Goal: Task Accomplishment & Management: Manage account settings

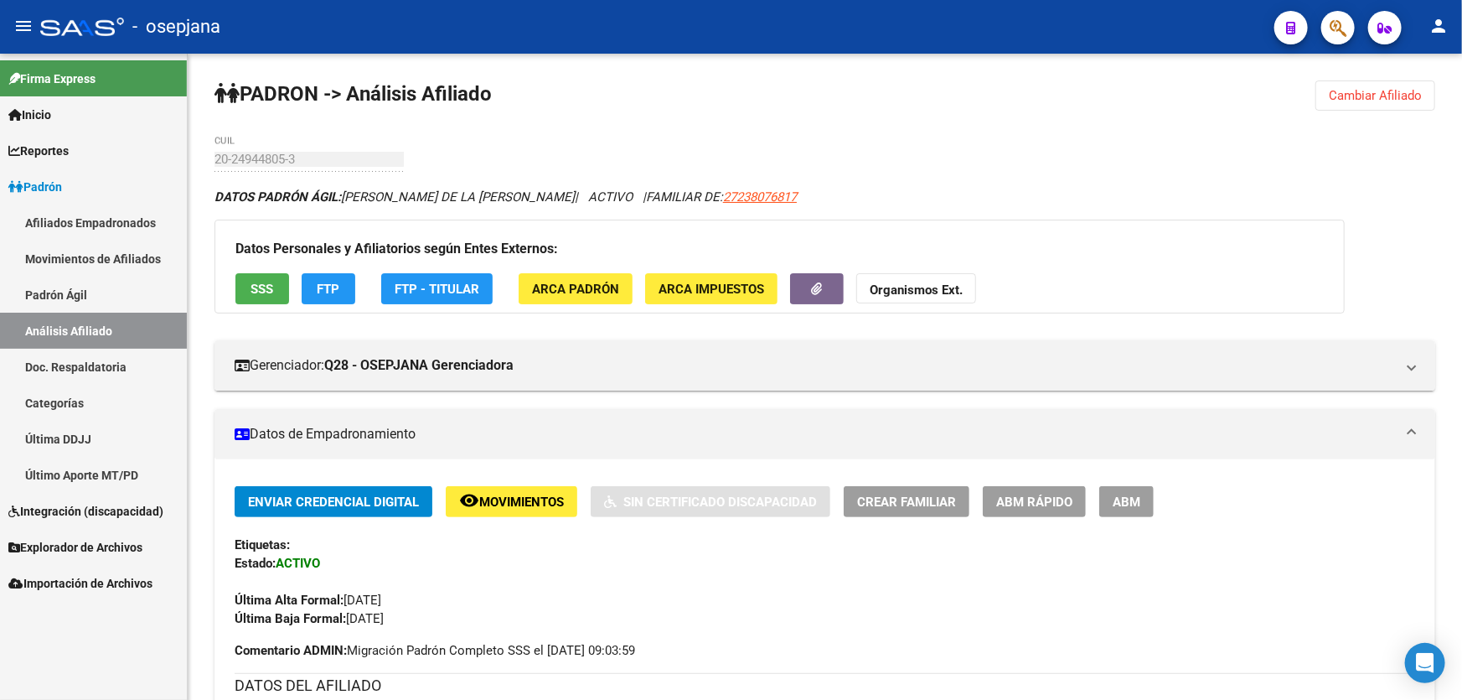
click at [104, 296] on link "Padrón Ágil" at bounding box center [93, 295] width 187 height 36
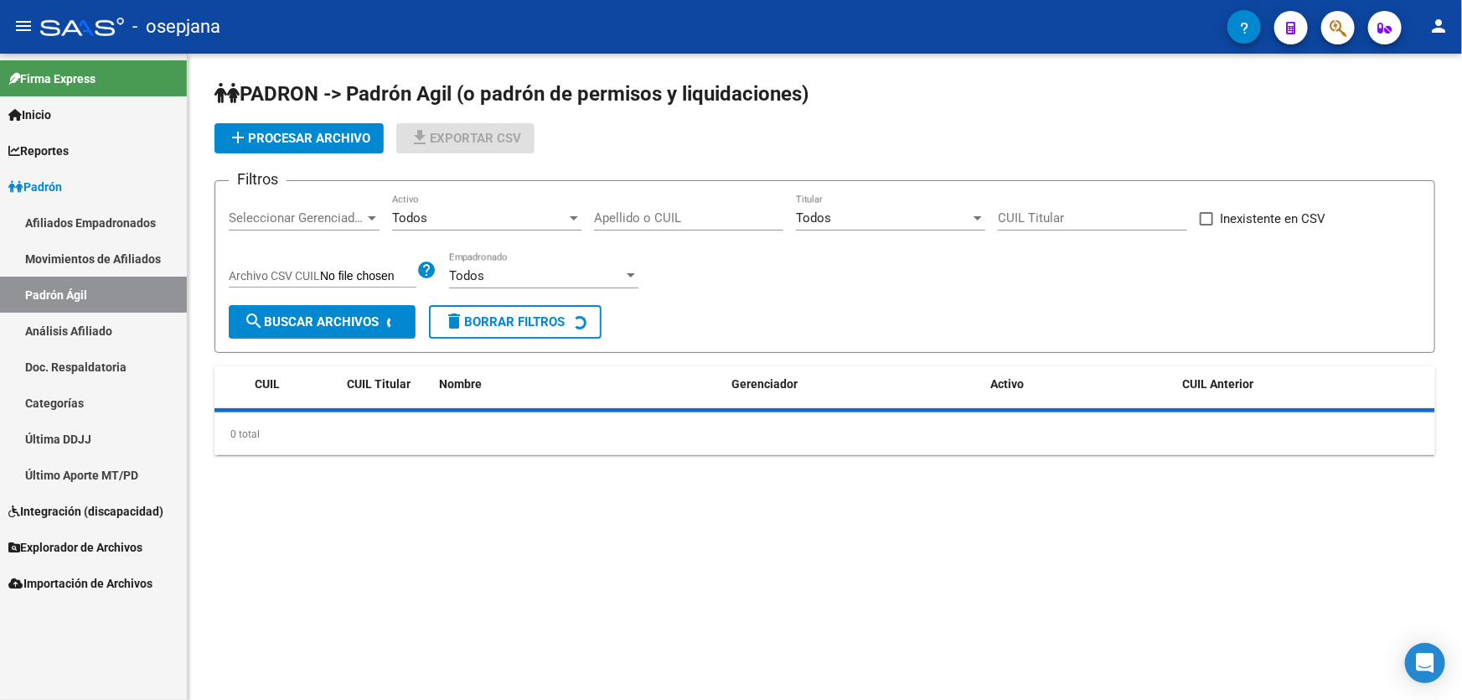
click at [95, 326] on link "Análisis Afiliado" at bounding box center [93, 331] width 187 height 36
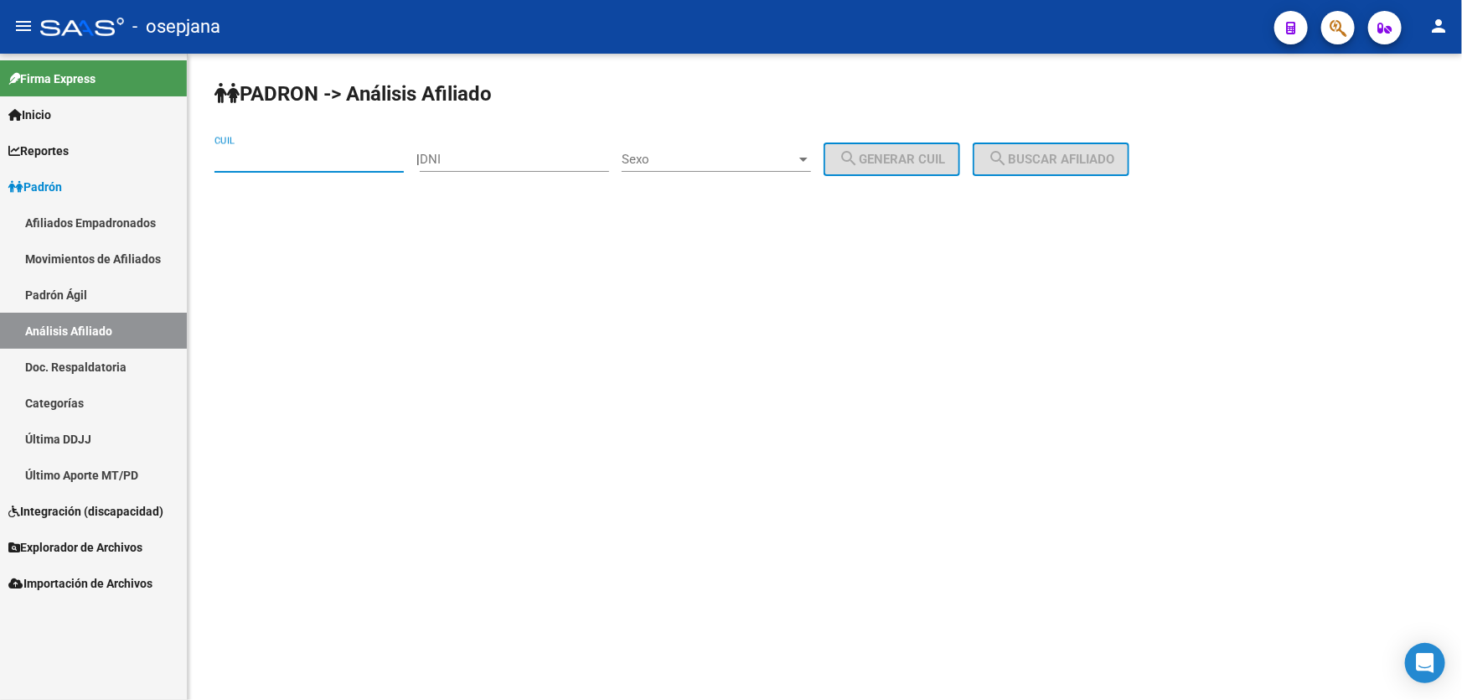
click at [301, 153] on input "CUIL" at bounding box center [309, 159] width 189 height 15
paste input "20-46755495-7"
type input "20-46755495-7"
click at [1073, 153] on span "search Buscar afiliado" at bounding box center [1051, 159] width 127 height 15
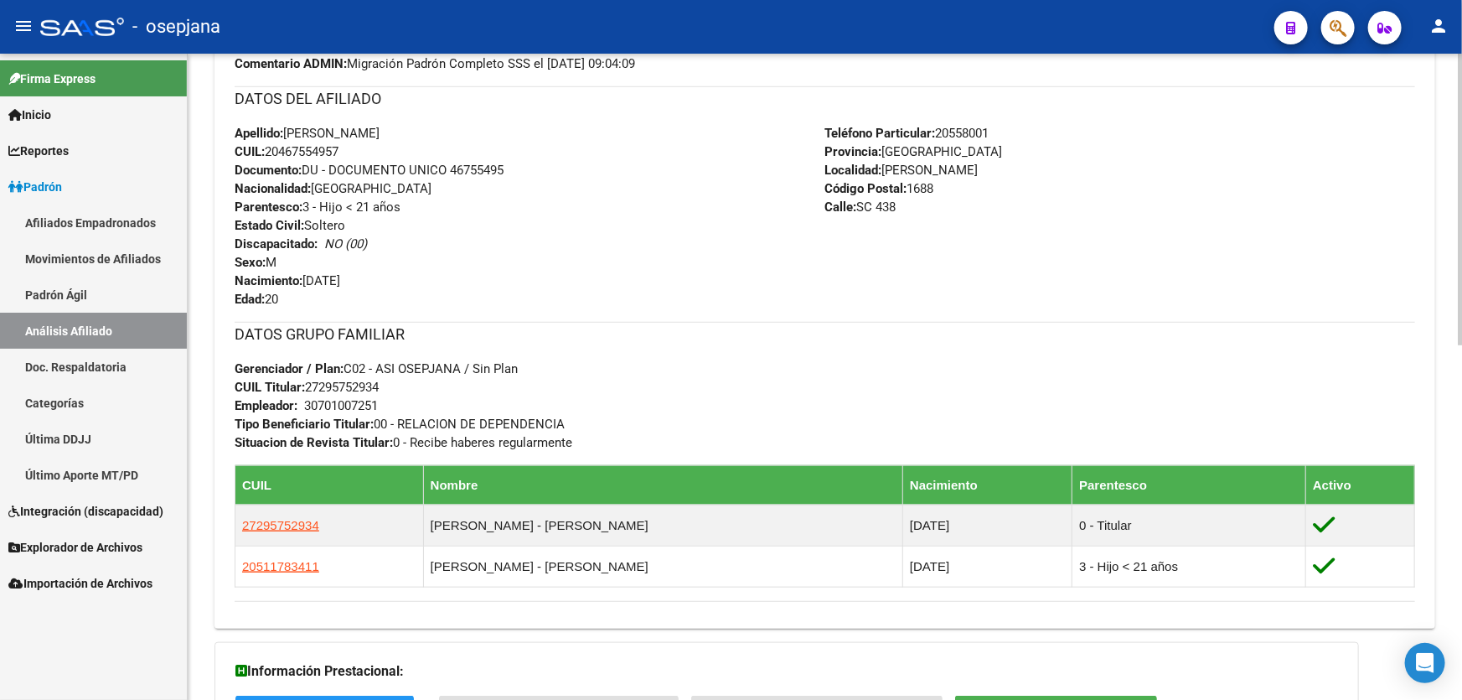
scroll to position [609, 0]
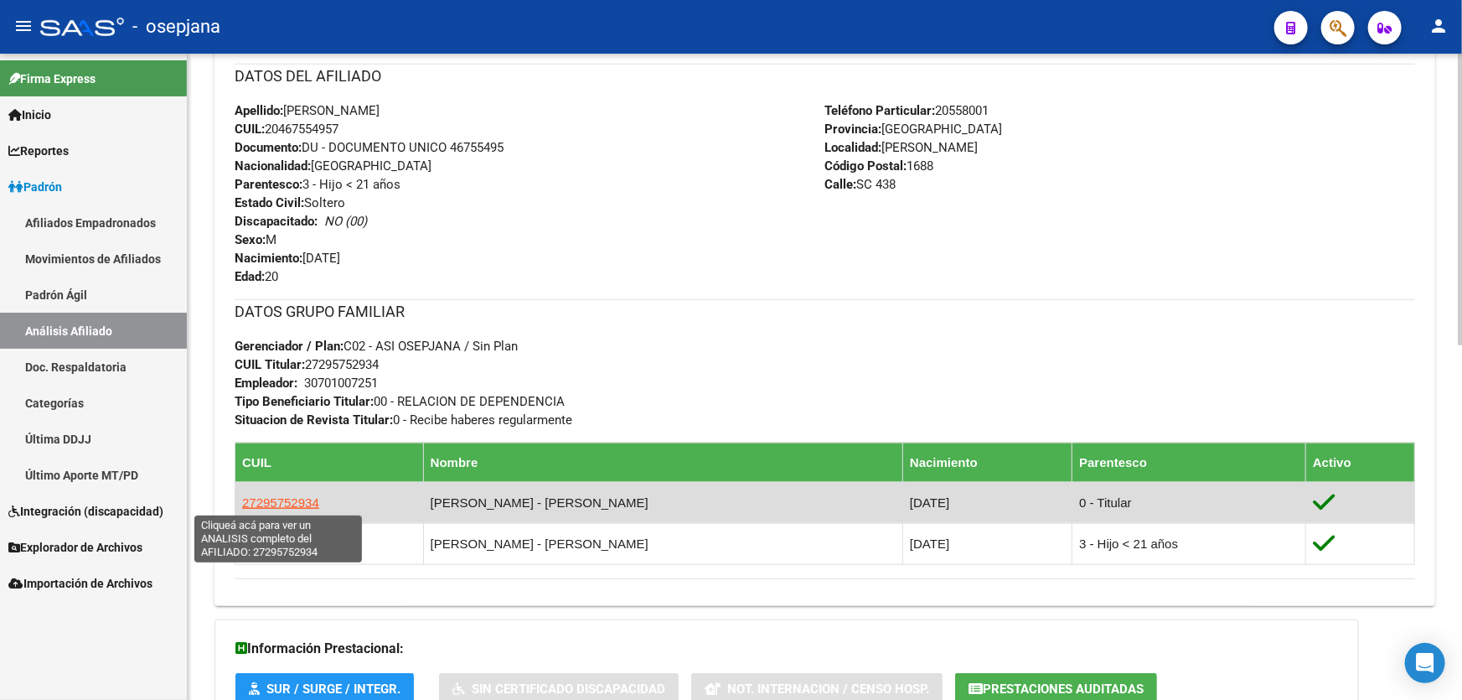
click at [306, 498] on span "27295752934" at bounding box center [280, 502] width 77 height 14
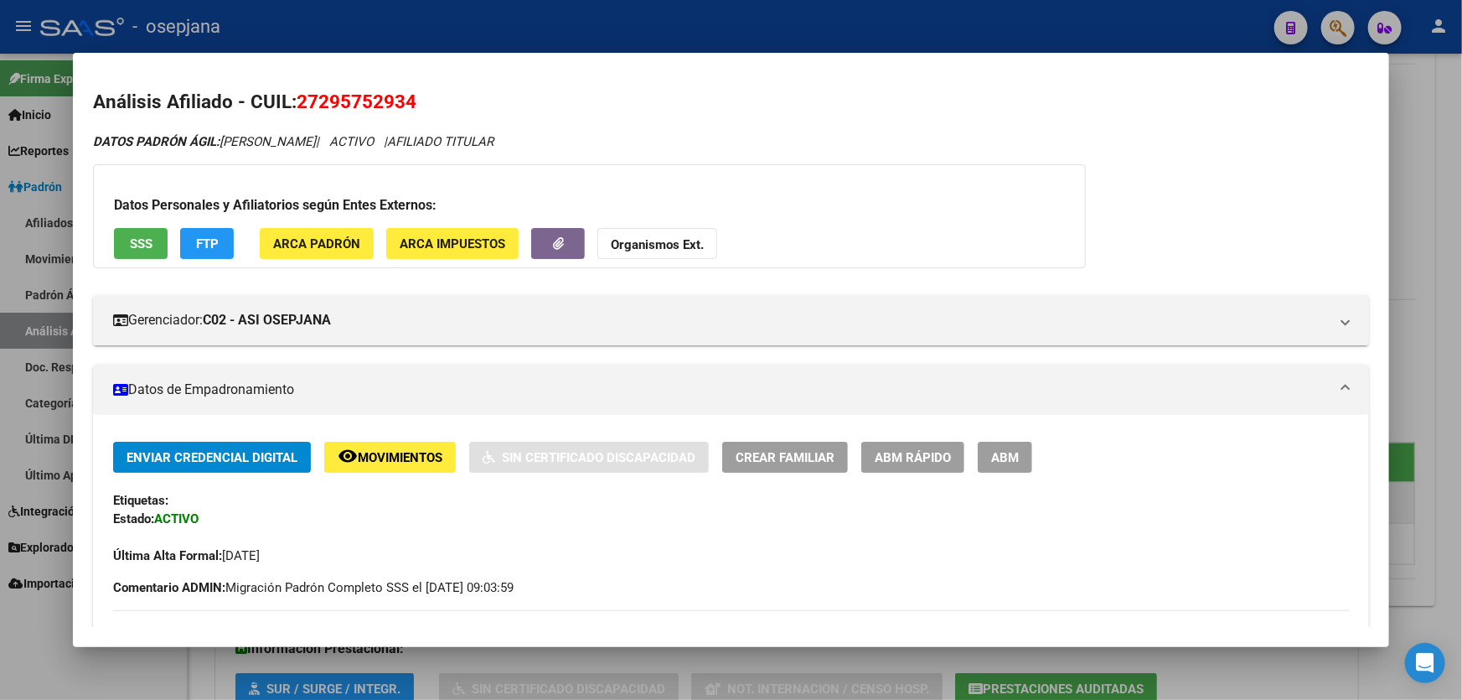
drag, startPoint x: 395, startPoint y: 100, endPoint x: 334, endPoint y: 96, distance: 61.3
click at [334, 96] on span "27295752934" at bounding box center [357, 102] width 120 height 22
drag, startPoint x: 418, startPoint y: 101, endPoint x: 302, endPoint y: 93, distance: 116.7
click at [302, 93] on h2 "Análisis Afiliado - CUIL: 27295752934" at bounding box center [731, 102] width 1276 height 28
copy span "27295752934"
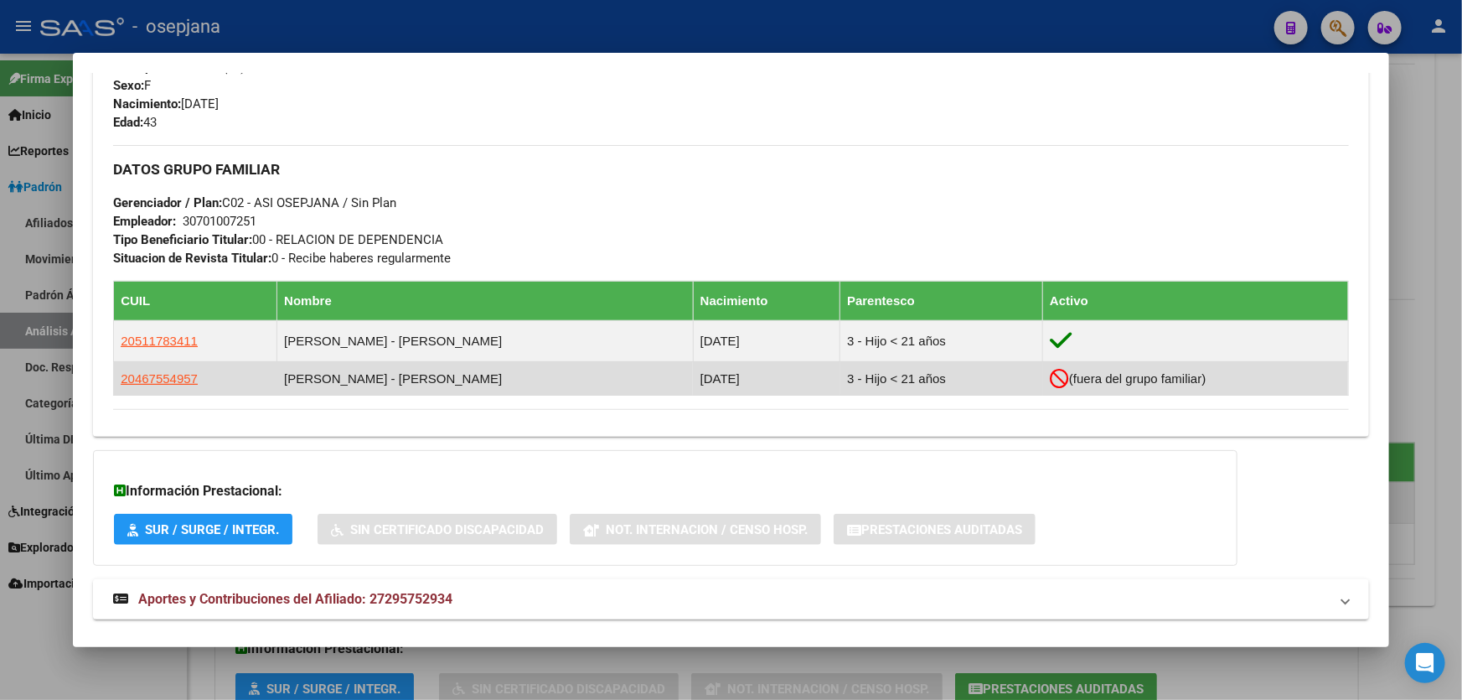
scroll to position [740, 0]
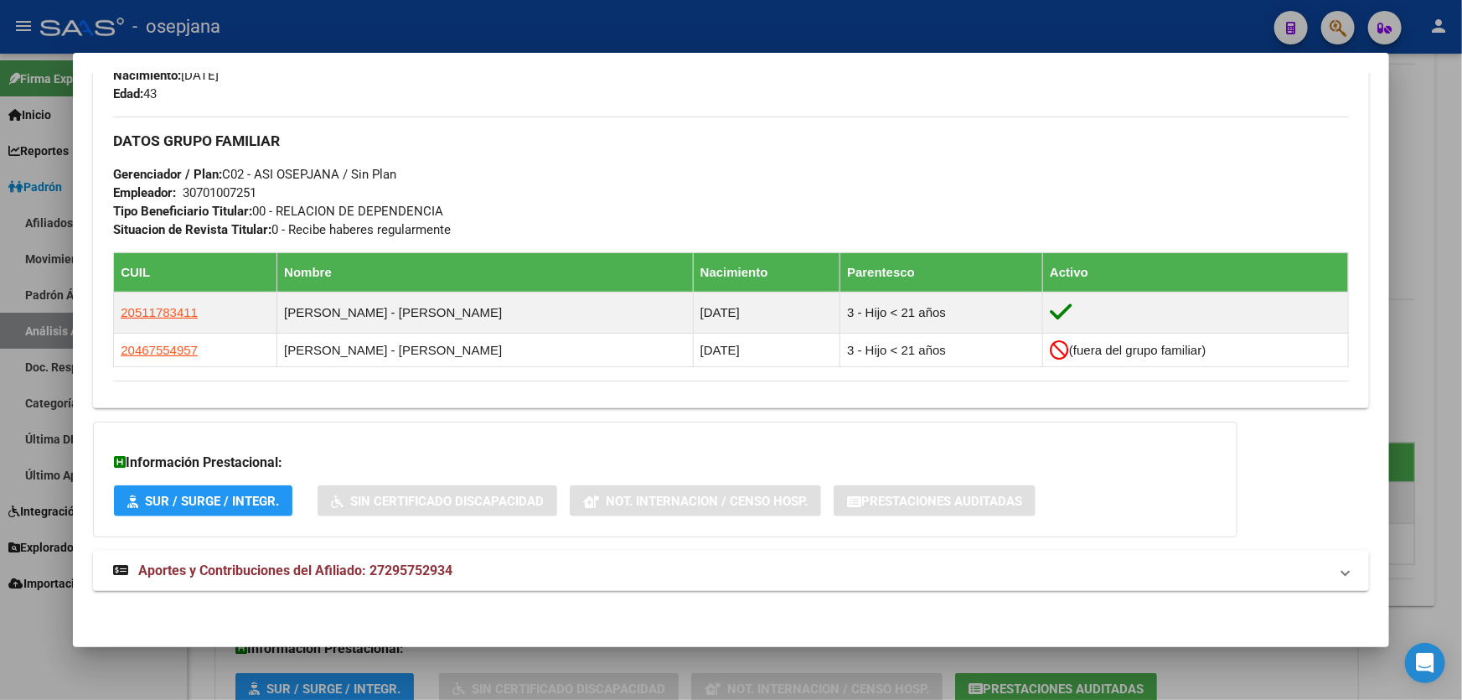
click at [1462, 302] on div at bounding box center [731, 350] width 1462 height 700
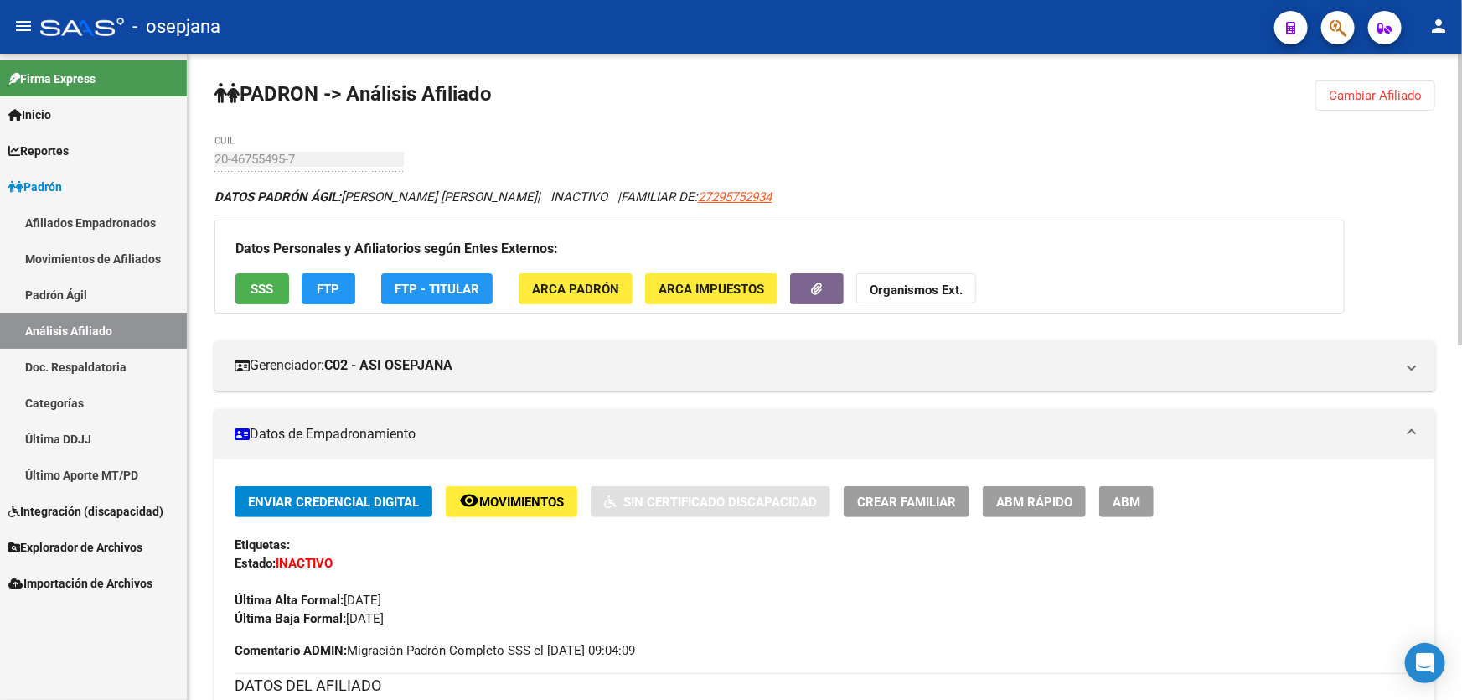
scroll to position [304, 0]
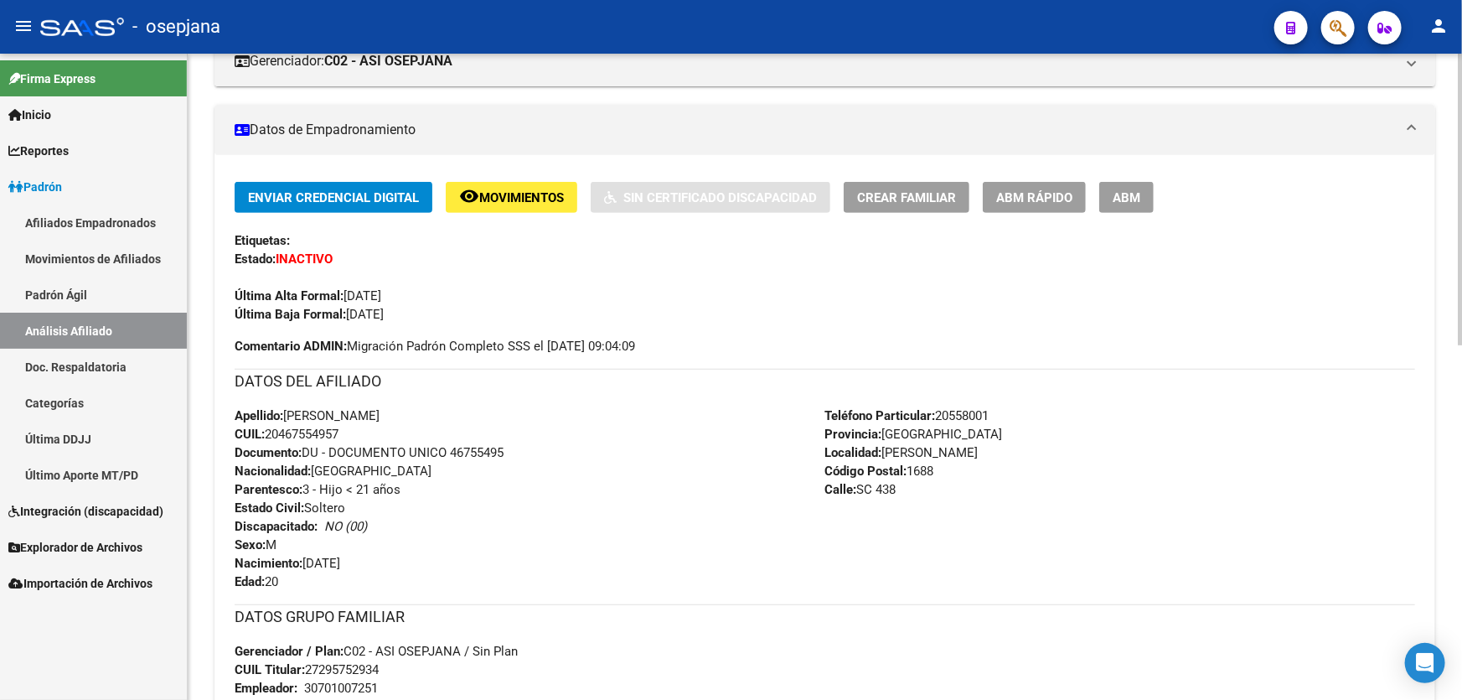
click at [1046, 191] on span "ABM Rápido" at bounding box center [1034, 197] width 76 height 15
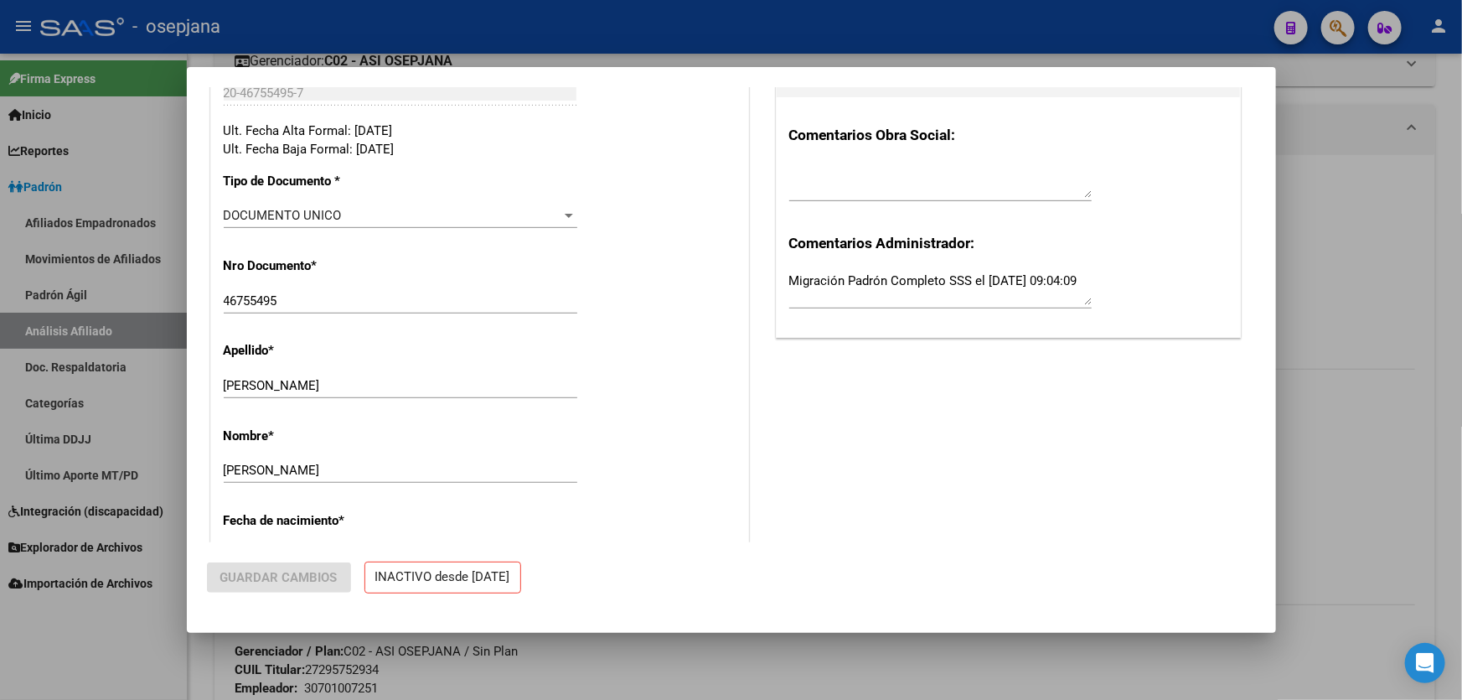
radio input "true"
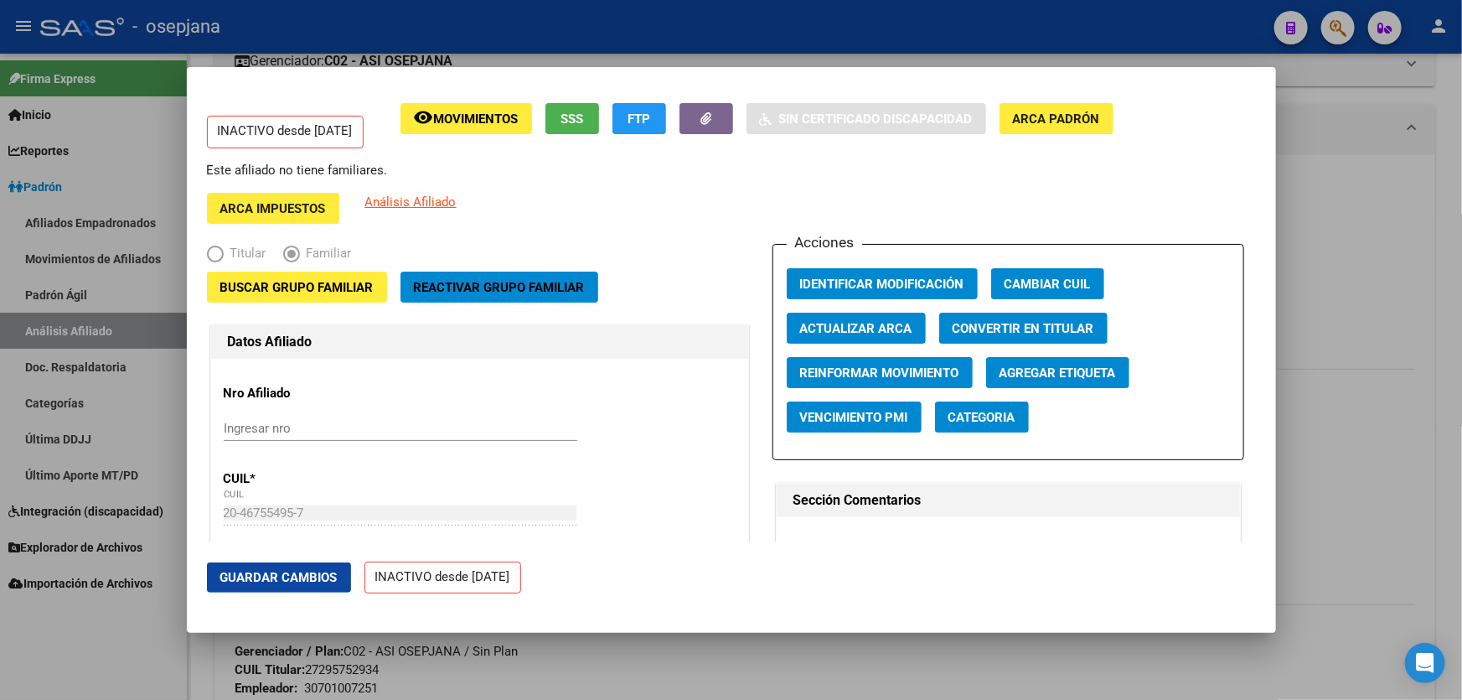
scroll to position [0, 0]
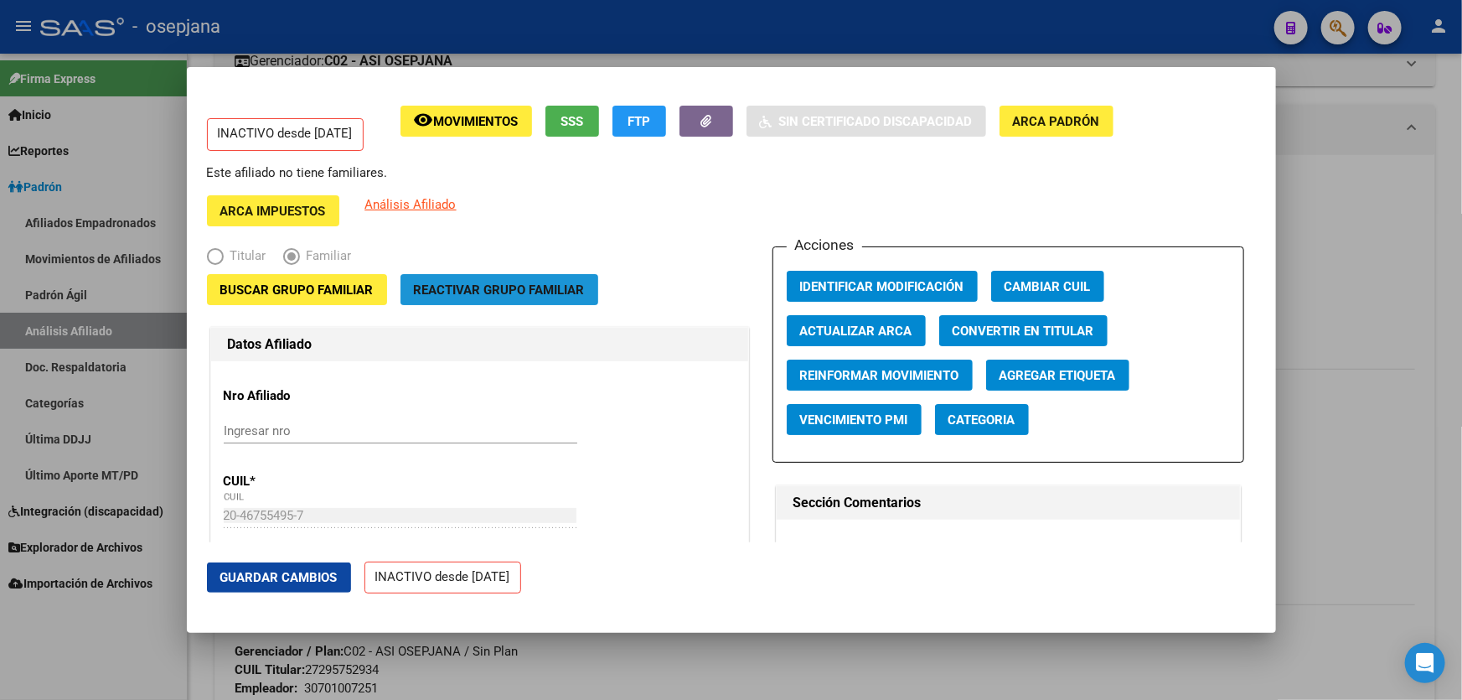
click at [546, 293] on span "Reactivar Grupo Familiar" at bounding box center [499, 289] width 171 height 15
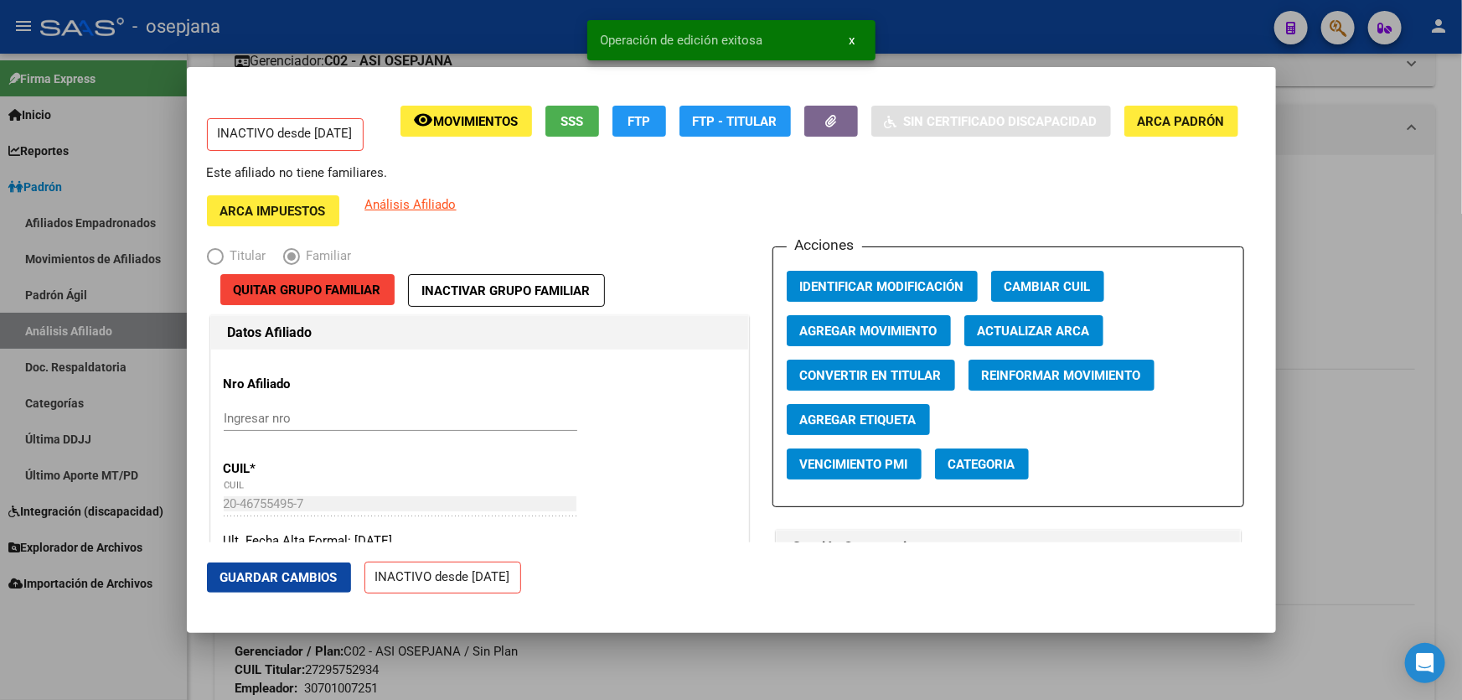
click at [857, 327] on span "Agregar Movimiento" at bounding box center [868, 330] width 137 height 15
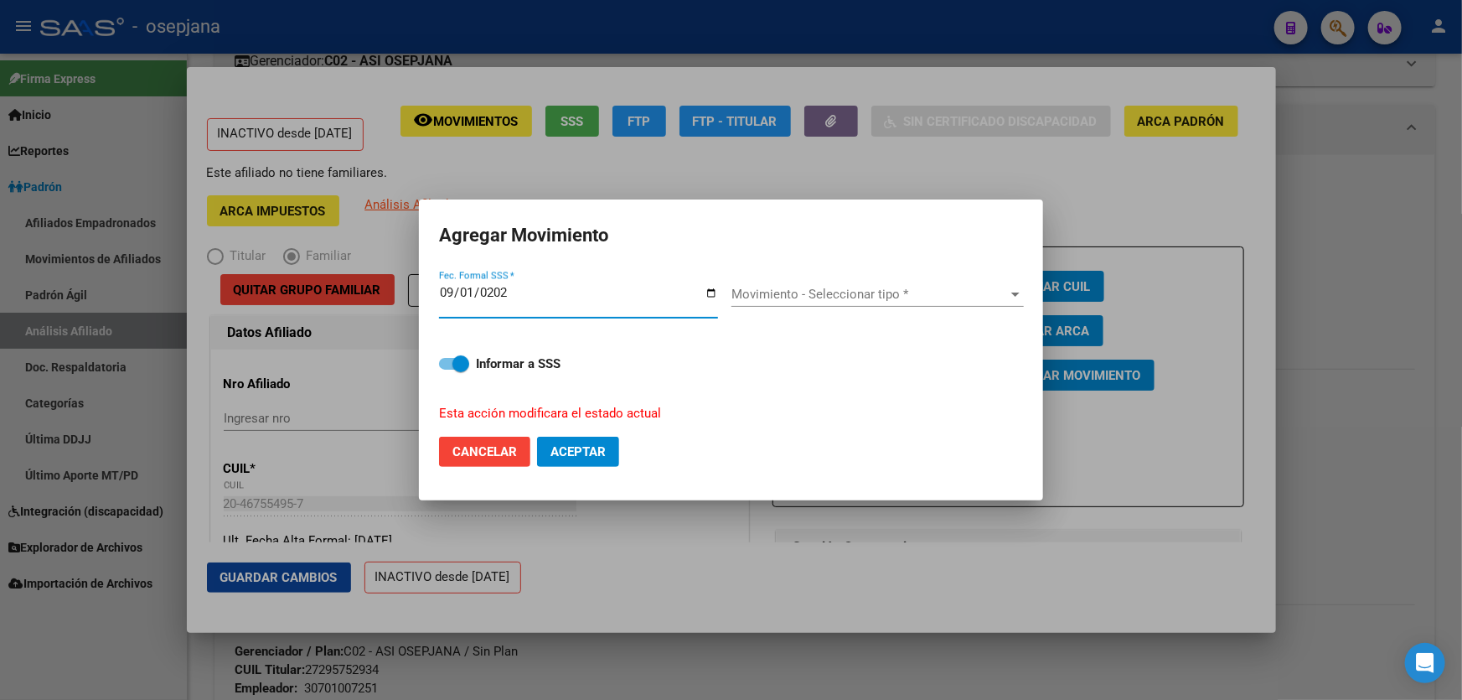
type input "[DATE]"
click at [863, 292] on span "Movimiento - Seleccionar tipo *" at bounding box center [870, 294] width 277 height 15
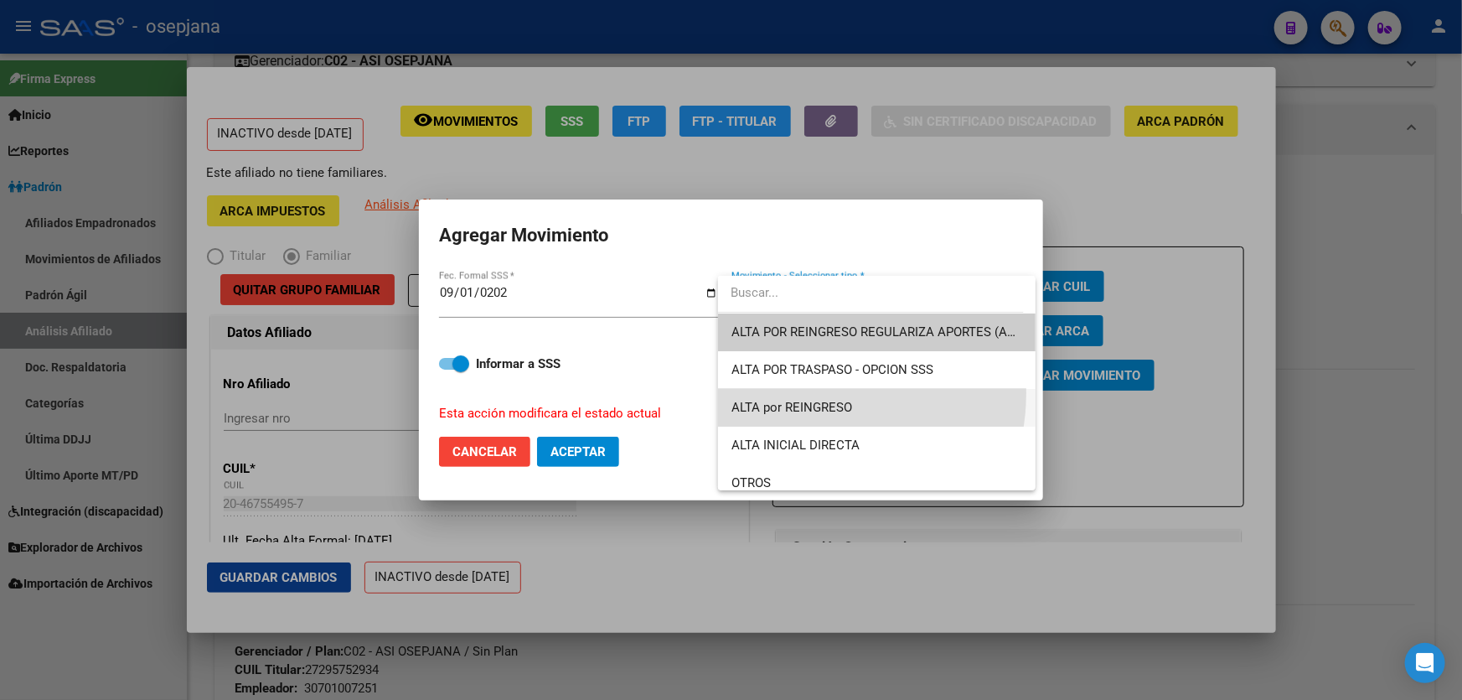
click at [806, 393] on span "ALTA por REINGRESO" at bounding box center [877, 408] width 291 height 38
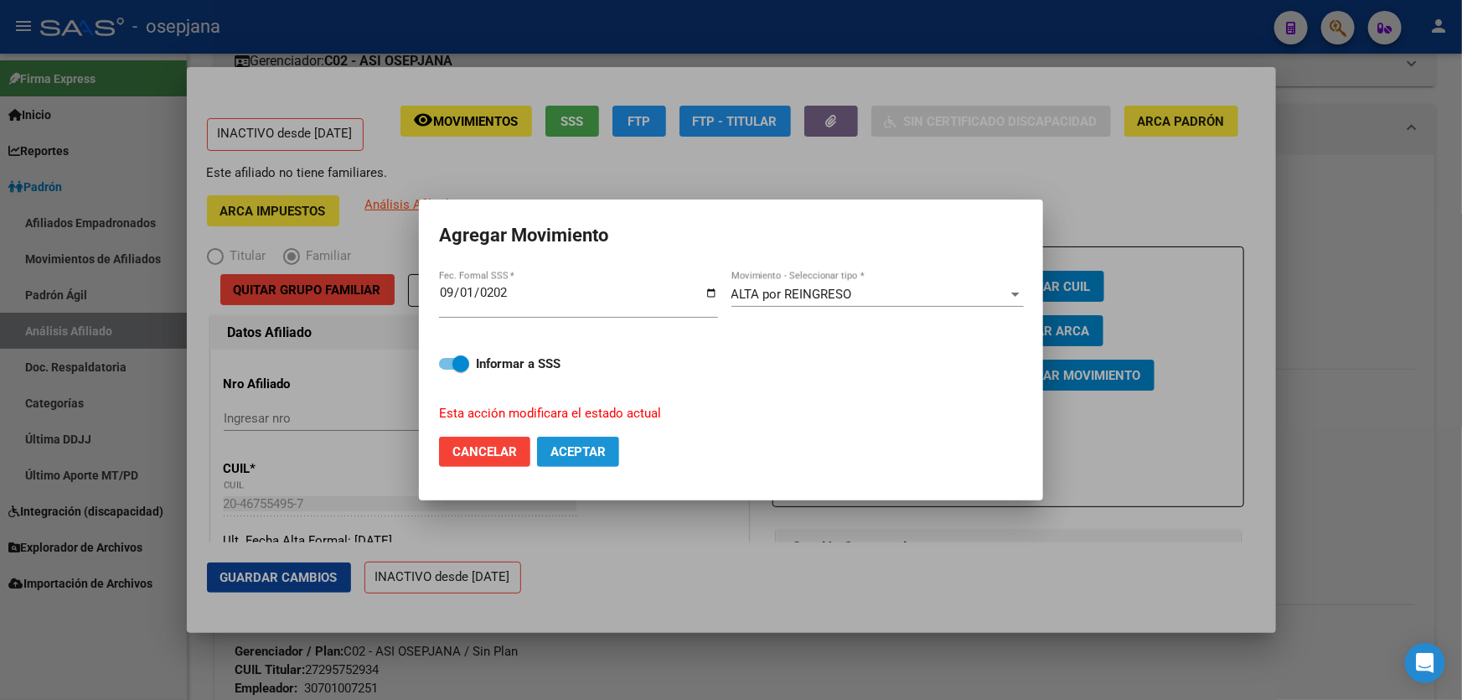
click at [578, 444] on span "Aceptar" at bounding box center [578, 451] width 55 height 15
checkbox input "false"
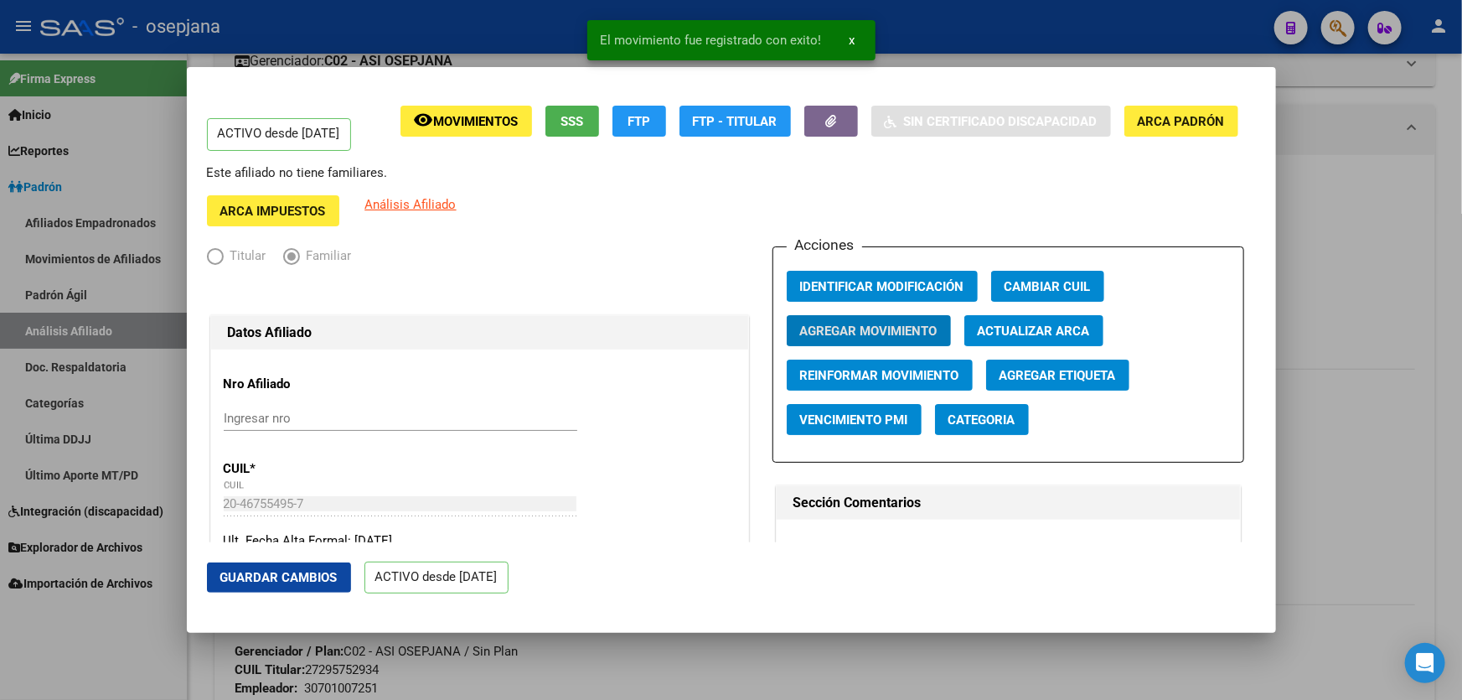
click at [302, 581] on span "Guardar Cambios" at bounding box center [278, 577] width 117 height 15
click at [1462, 375] on div at bounding box center [731, 350] width 1462 height 700
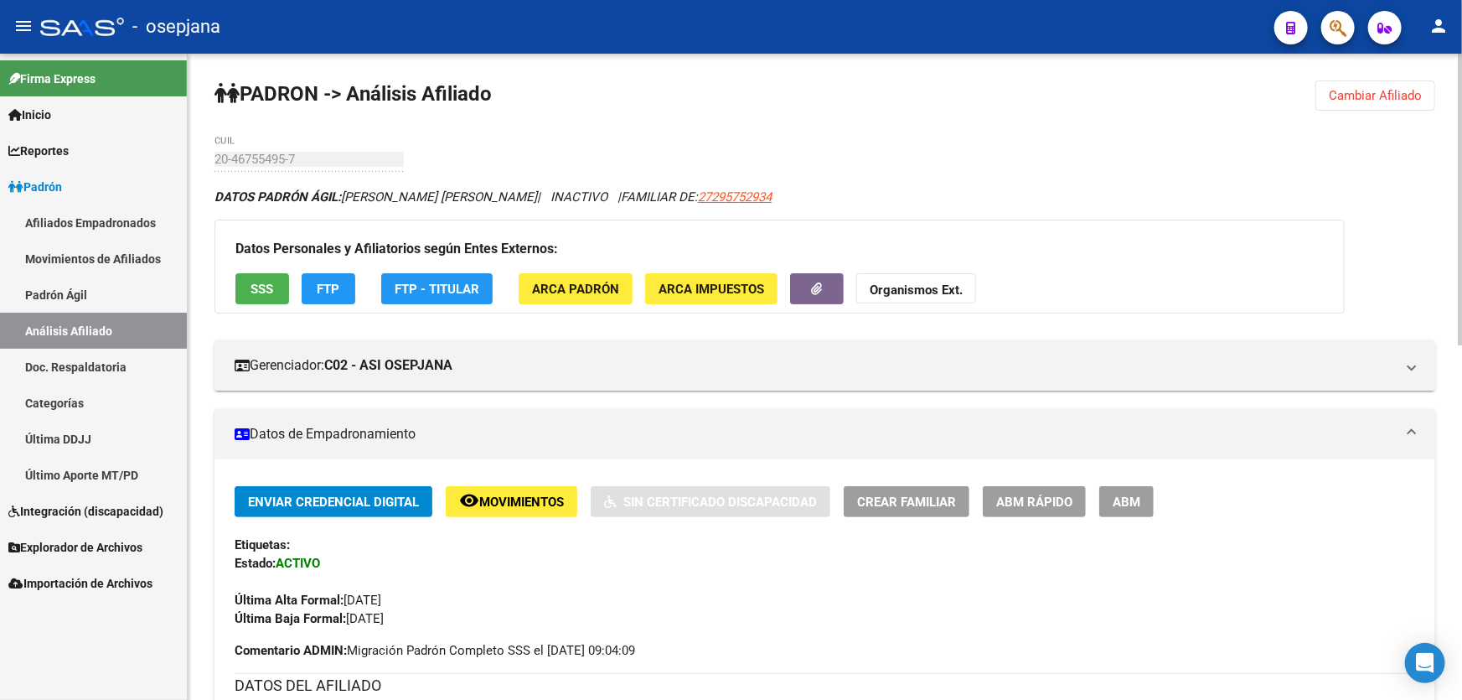
click at [1398, 105] on button "Cambiar Afiliado" at bounding box center [1376, 95] width 120 height 30
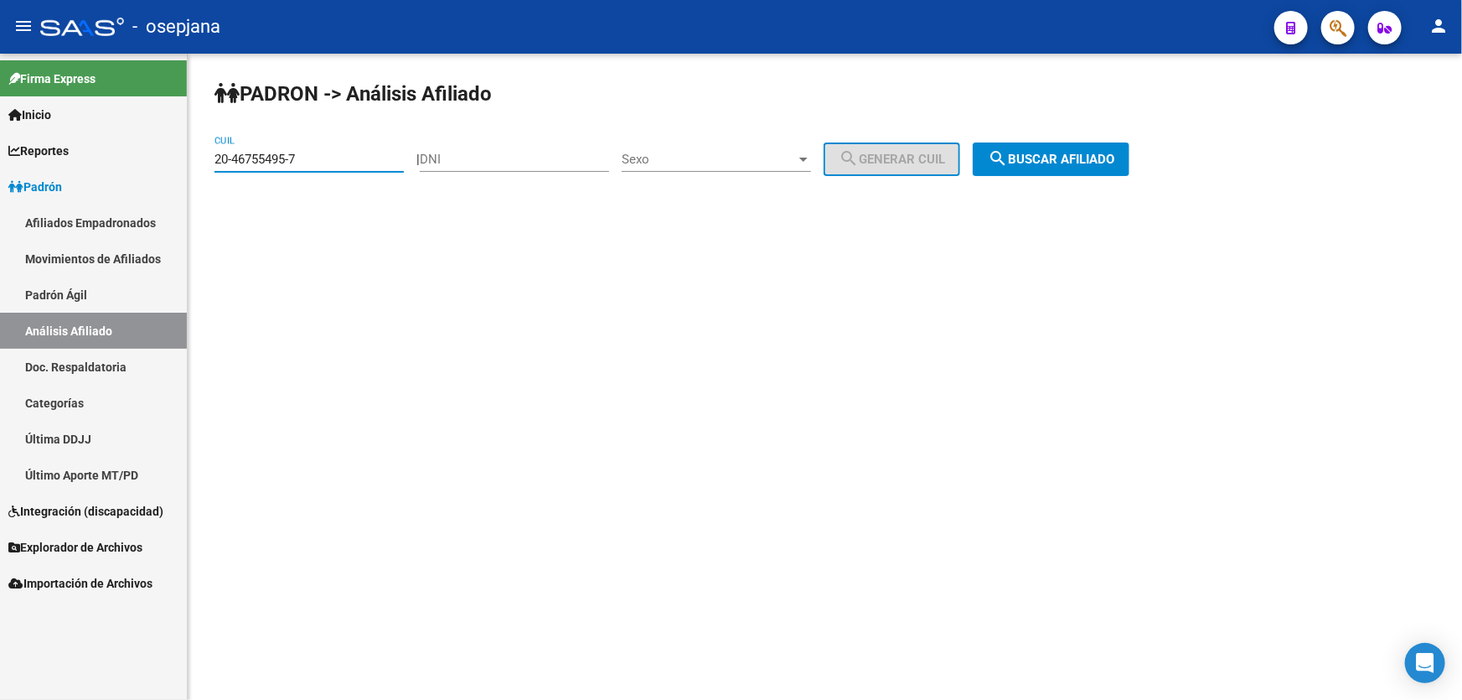
drag, startPoint x: 318, startPoint y: 156, endPoint x: 190, endPoint y: 157, distance: 128.2
click at [190, 157] on div "PADRON -> Análisis Afiliado 20-46755495-7 CUIL | DNI Sexo Sexo search Generar C…" at bounding box center [825, 142] width 1275 height 176
paste input "7-37545948-0"
type input "27-37545948-0"
click at [1095, 169] on button "search Buscar afiliado" at bounding box center [1051, 159] width 157 height 34
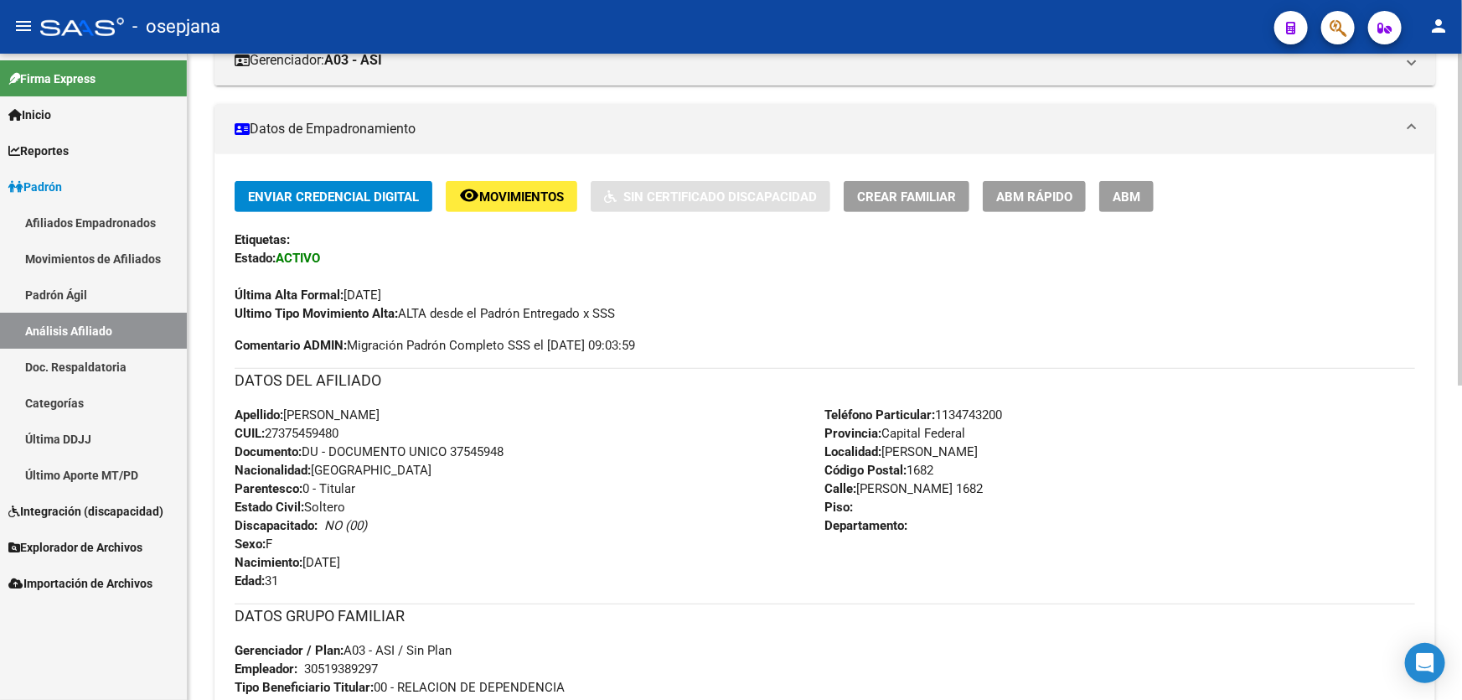
scroll to position [304, 0]
click at [1051, 204] on button "ABM Rápido" at bounding box center [1034, 197] width 103 height 31
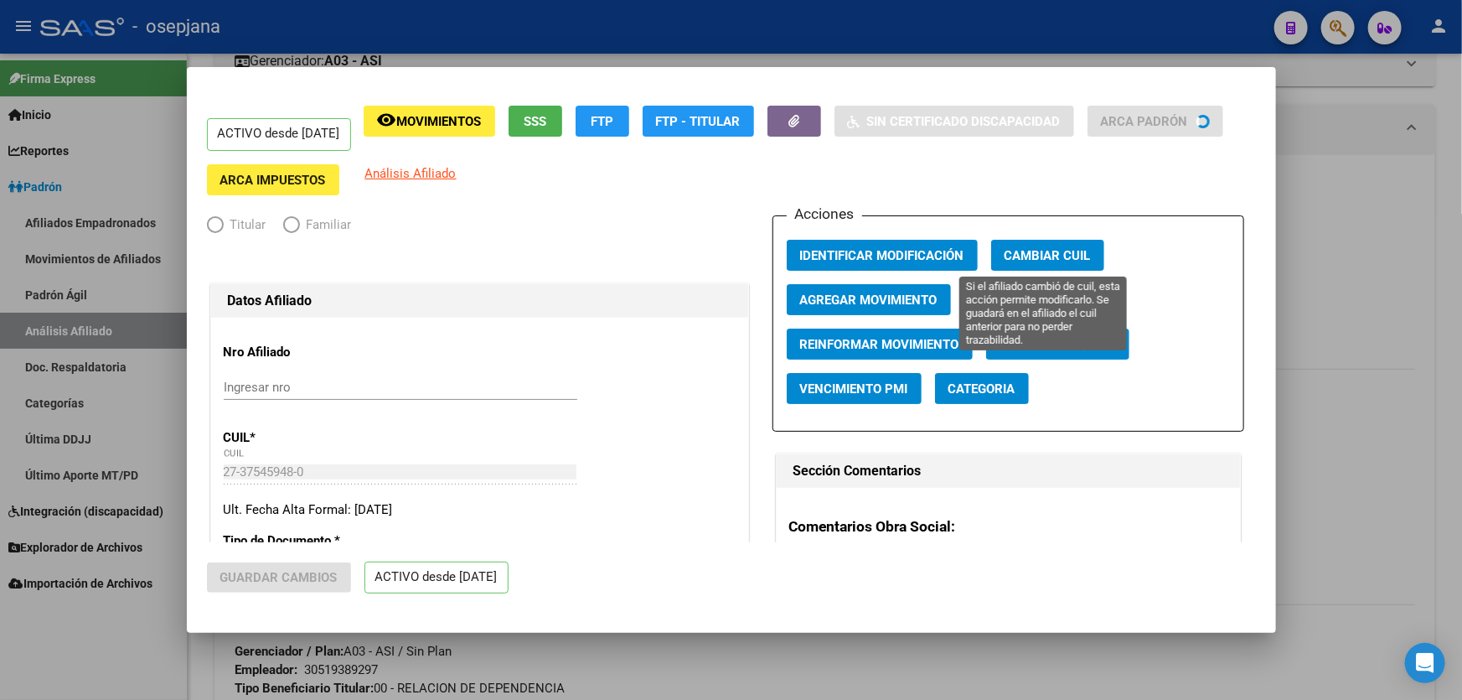
radio input "true"
type input "30-51938929-7"
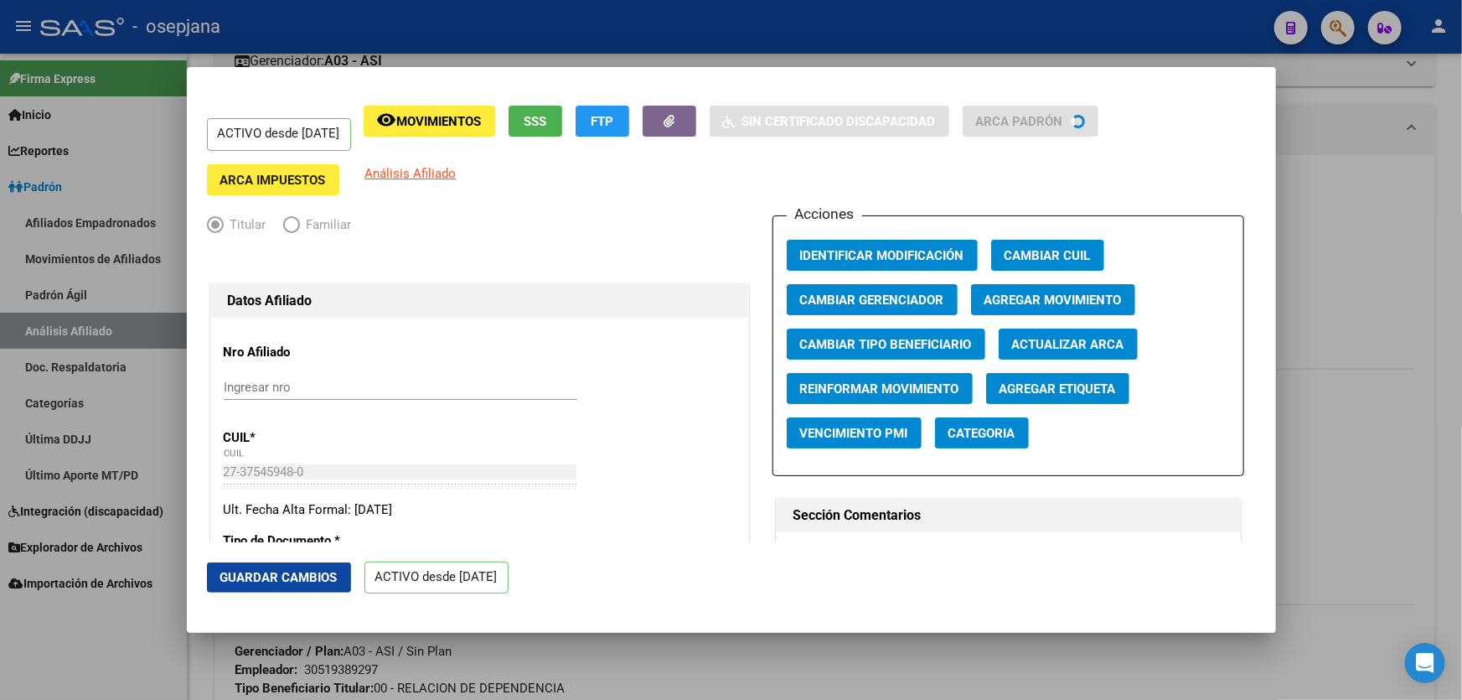
click at [1058, 344] on span "Actualizar ARCA" at bounding box center [1068, 344] width 112 height 15
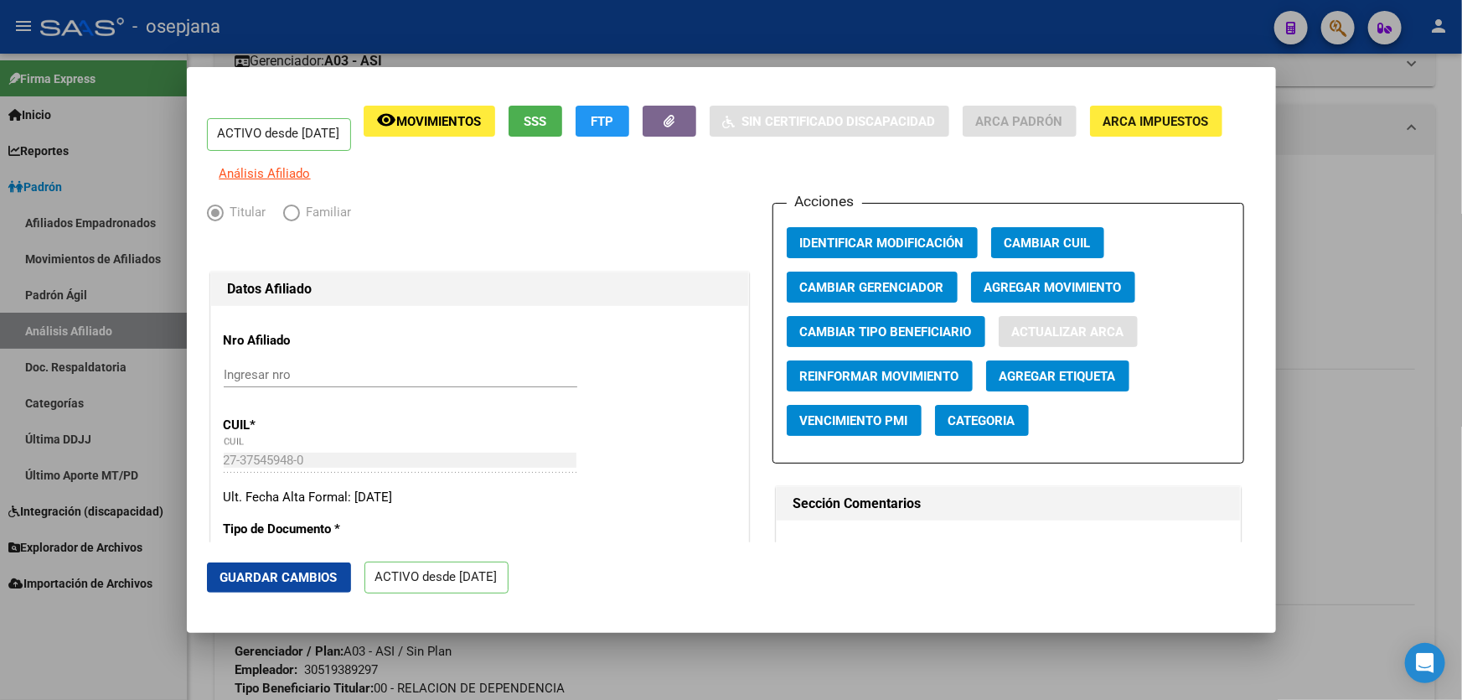
type input "[PERSON_NAME]"
type input "CASEROS"
type input "1678"
type input "GRAL M BELGRANO"
type input "4512"
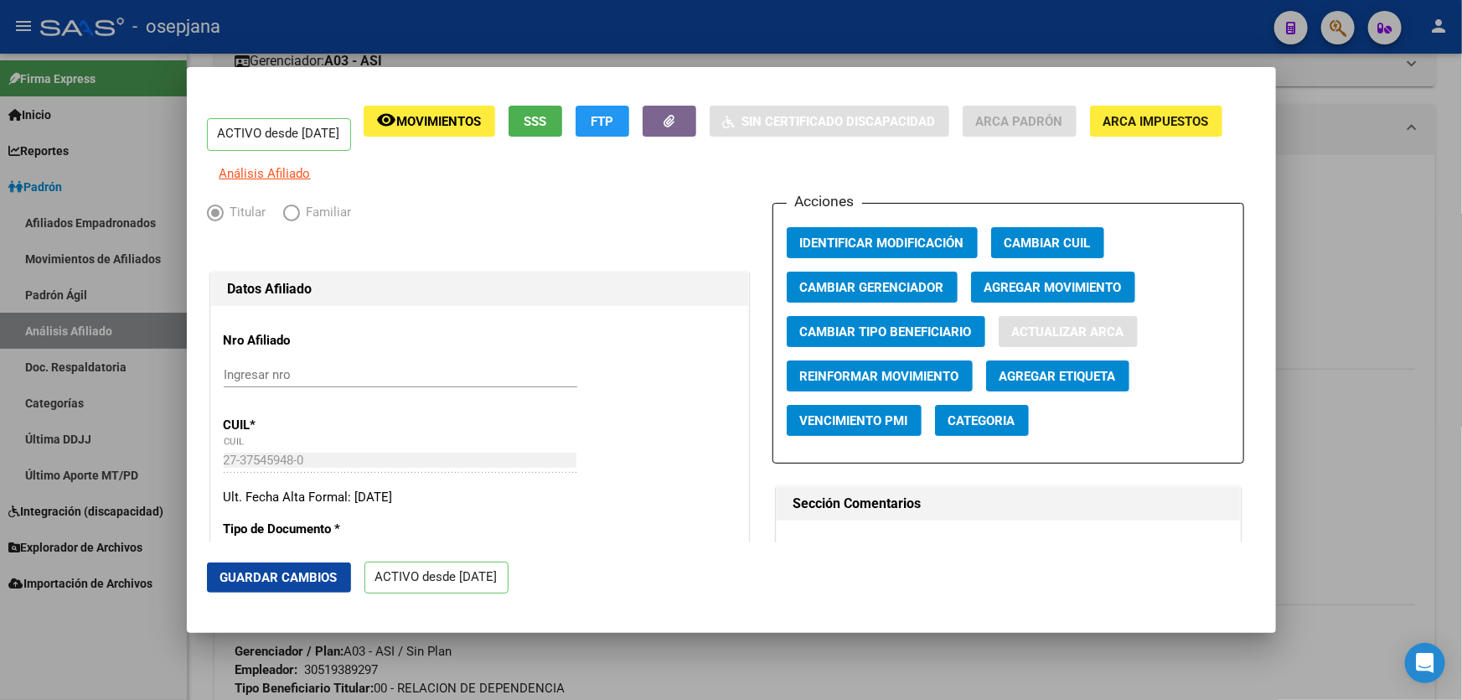
type input "8"
click at [281, 578] on span "Guardar Cambios" at bounding box center [278, 577] width 117 height 15
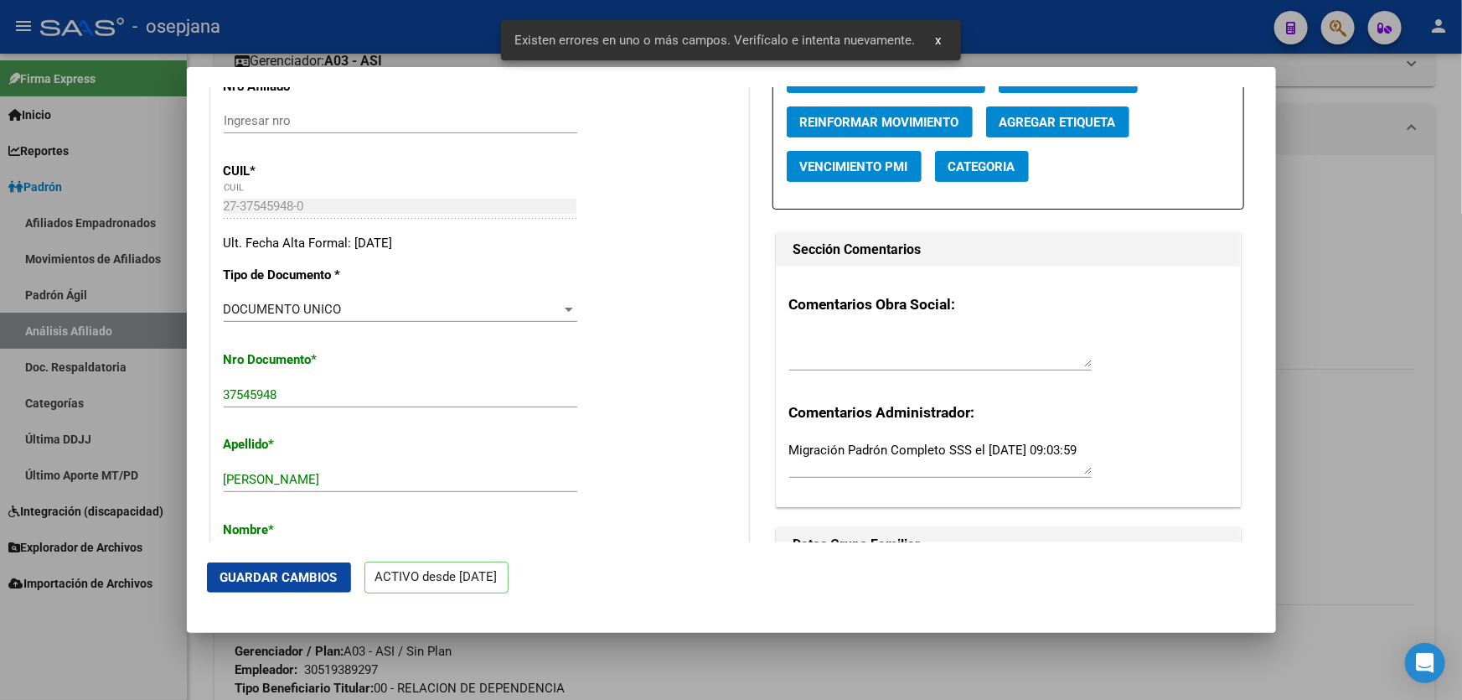
scroll to position [457, 0]
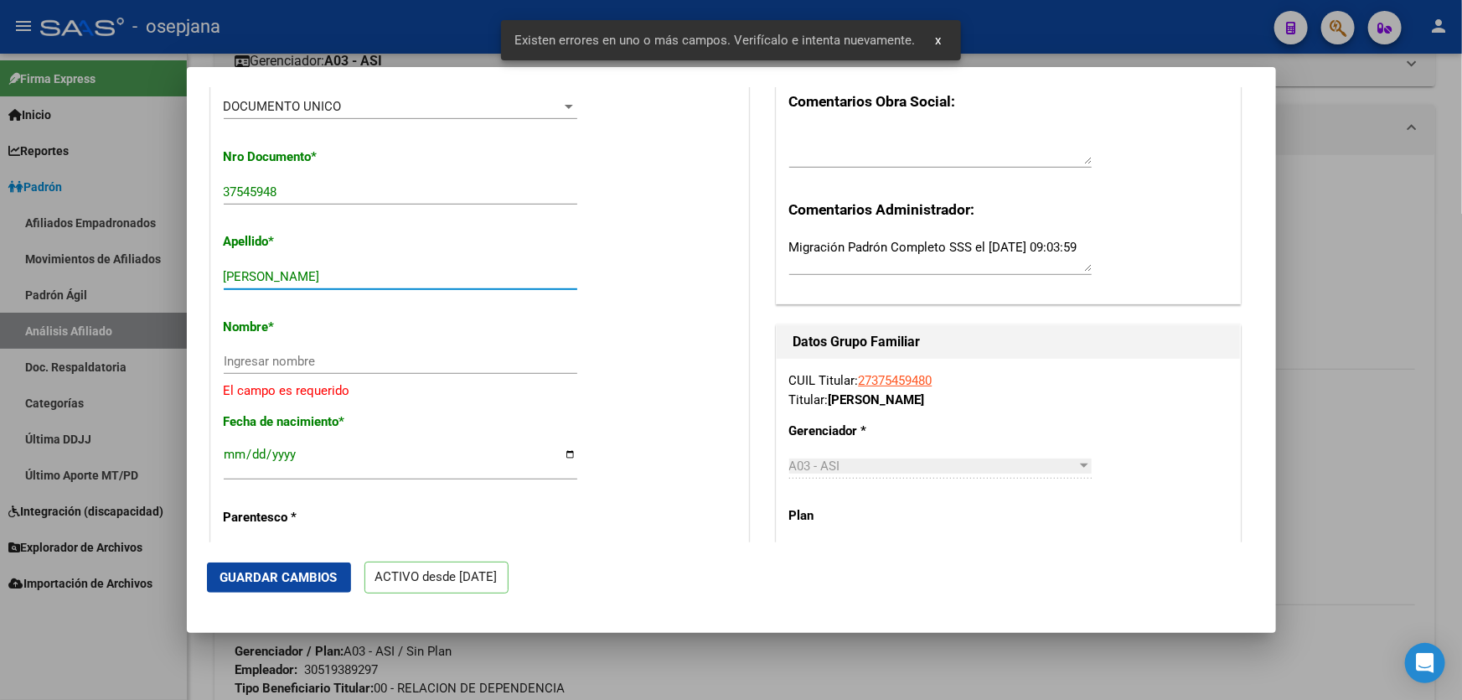
drag, startPoint x: 283, startPoint y: 286, endPoint x: 417, endPoint y: 289, distance: 133.3
click at [417, 284] on input "[PERSON_NAME]" at bounding box center [401, 276] width 354 height 15
type input "[PERSON_NAME]"
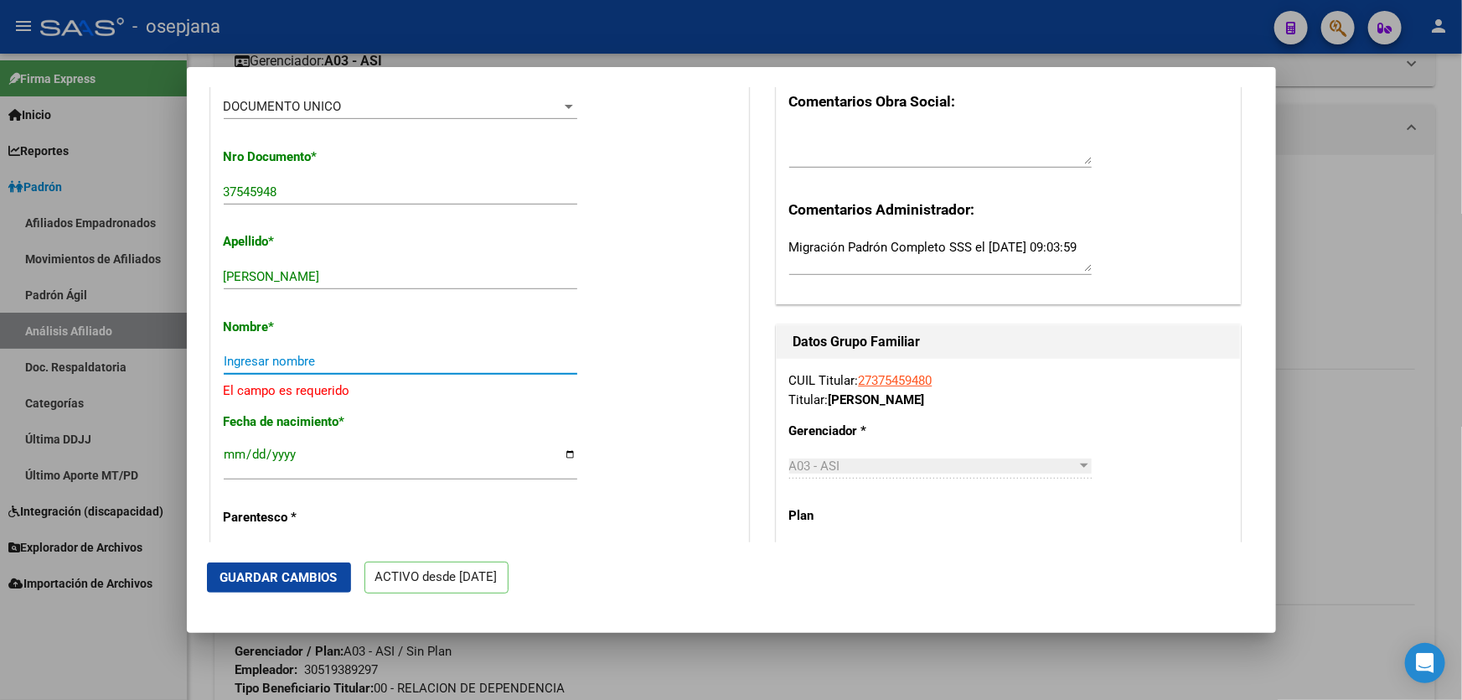
click at [267, 369] on input "Ingresar nombre" at bounding box center [401, 361] width 354 height 15
paste input "[PERSON_NAME]"
type input "[PERSON_NAME]"
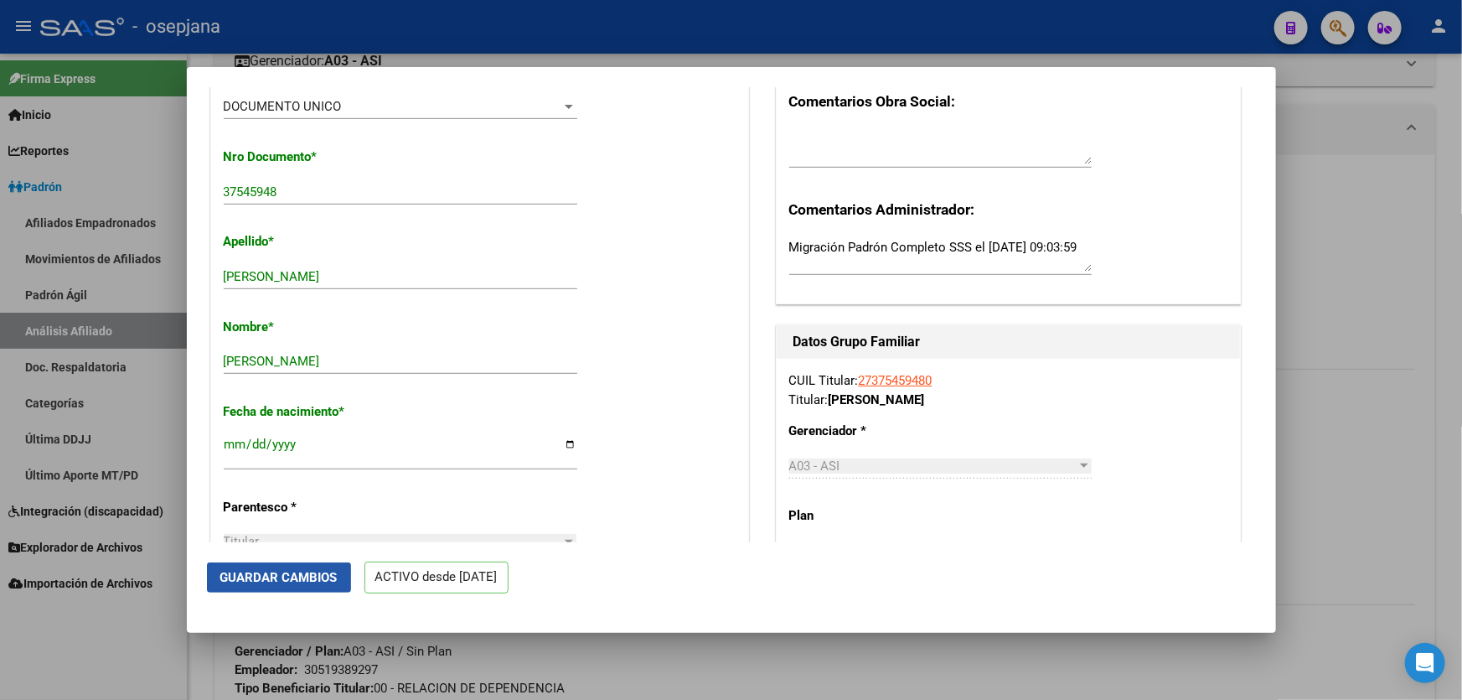
click at [309, 562] on button "Guardar Cambios" at bounding box center [279, 577] width 144 height 30
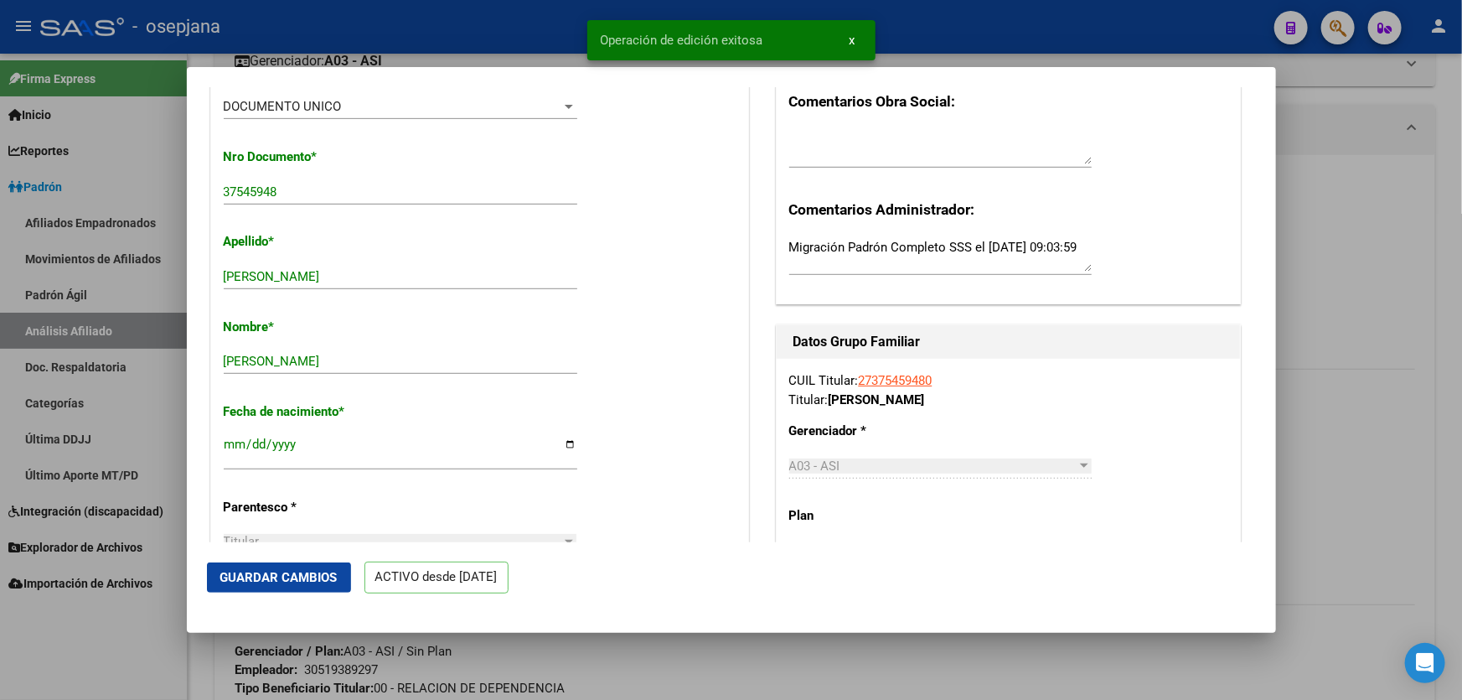
click at [1435, 499] on div at bounding box center [731, 350] width 1462 height 700
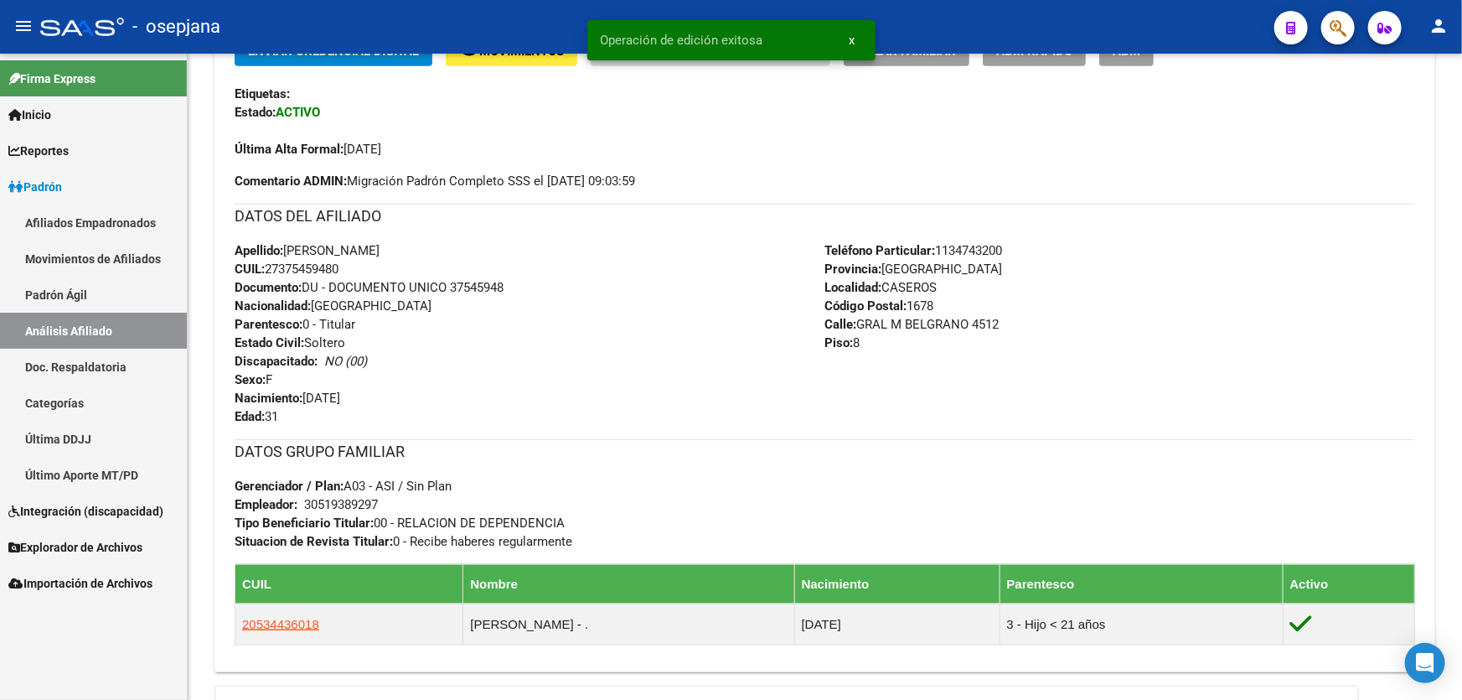
scroll to position [594, 0]
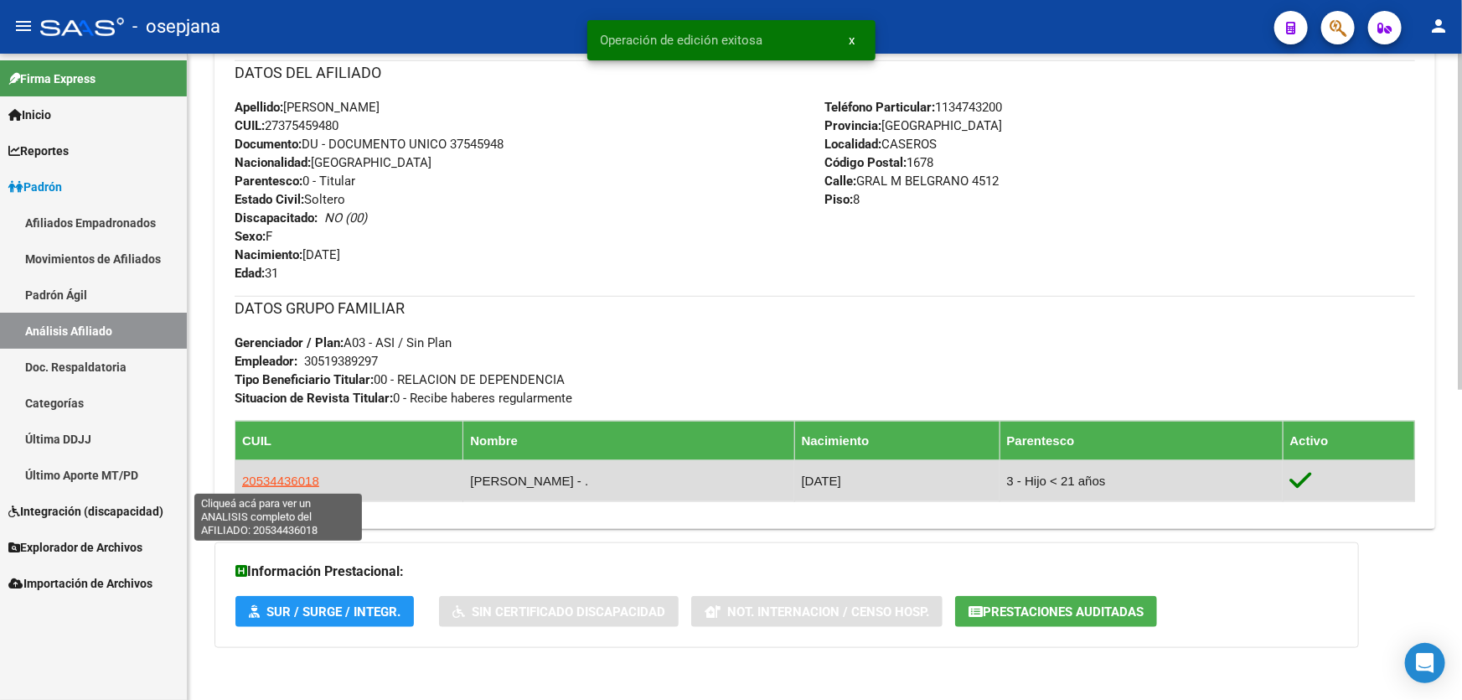
click at [299, 476] on span "20534436018" at bounding box center [280, 481] width 77 height 14
type textarea "20534436018"
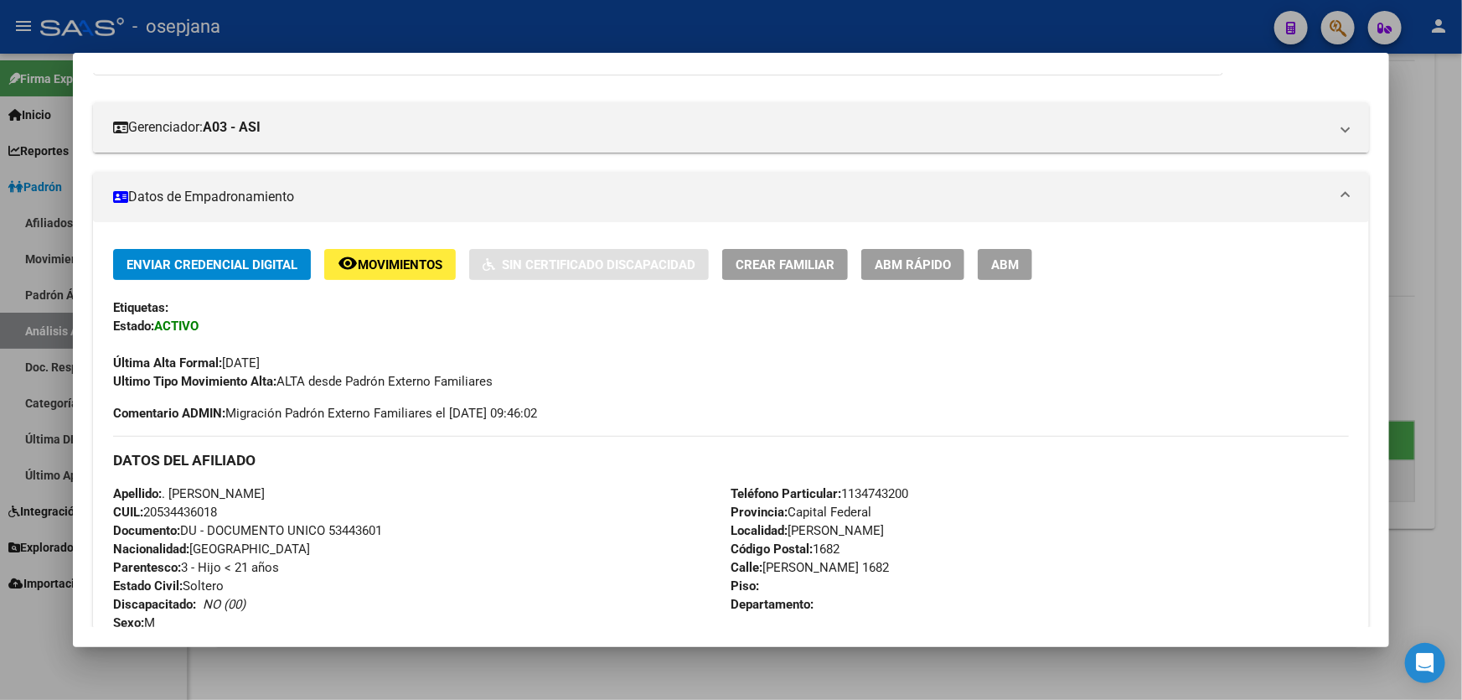
scroll to position [228, 0]
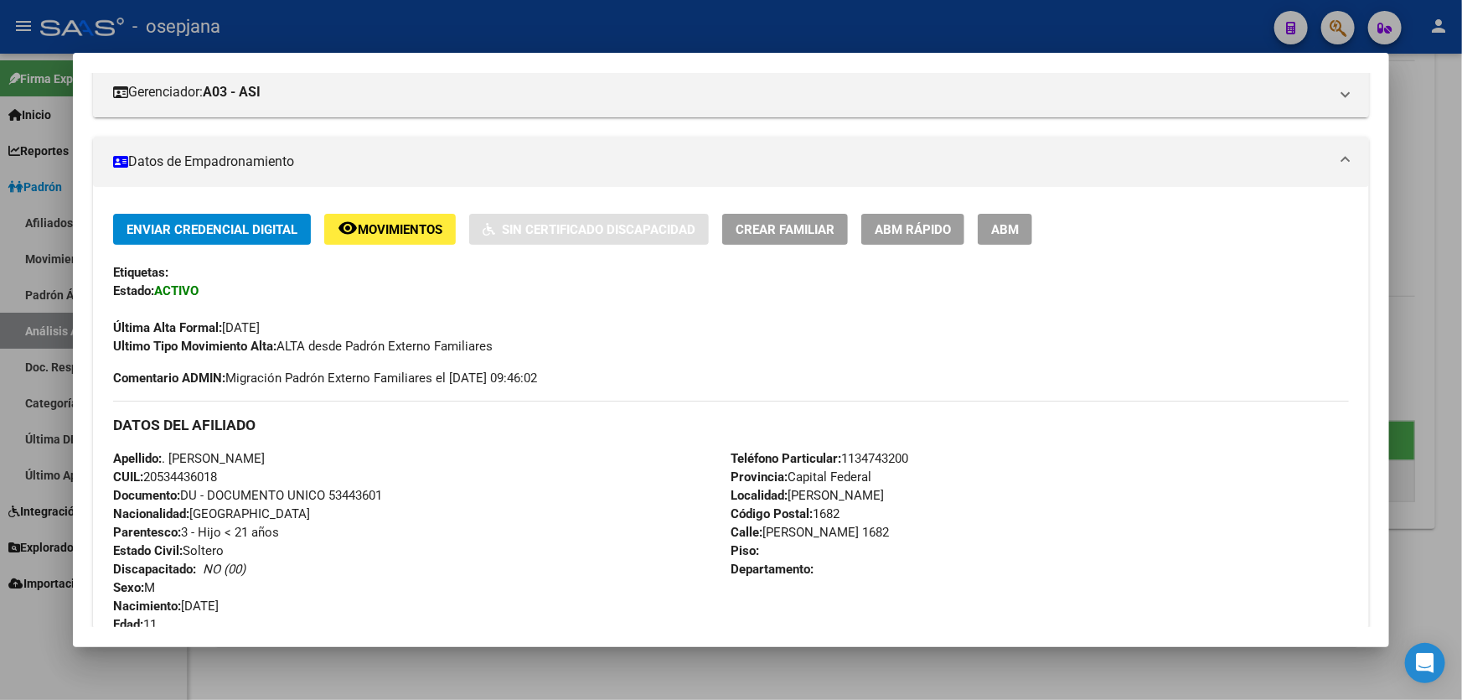
click at [933, 243] on app-afiliado-create-edit "ABM Rápido" at bounding box center [913, 229] width 103 height 31
click at [931, 235] on span "ABM Rápido" at bounding box center [913, 229] width 76 height 15
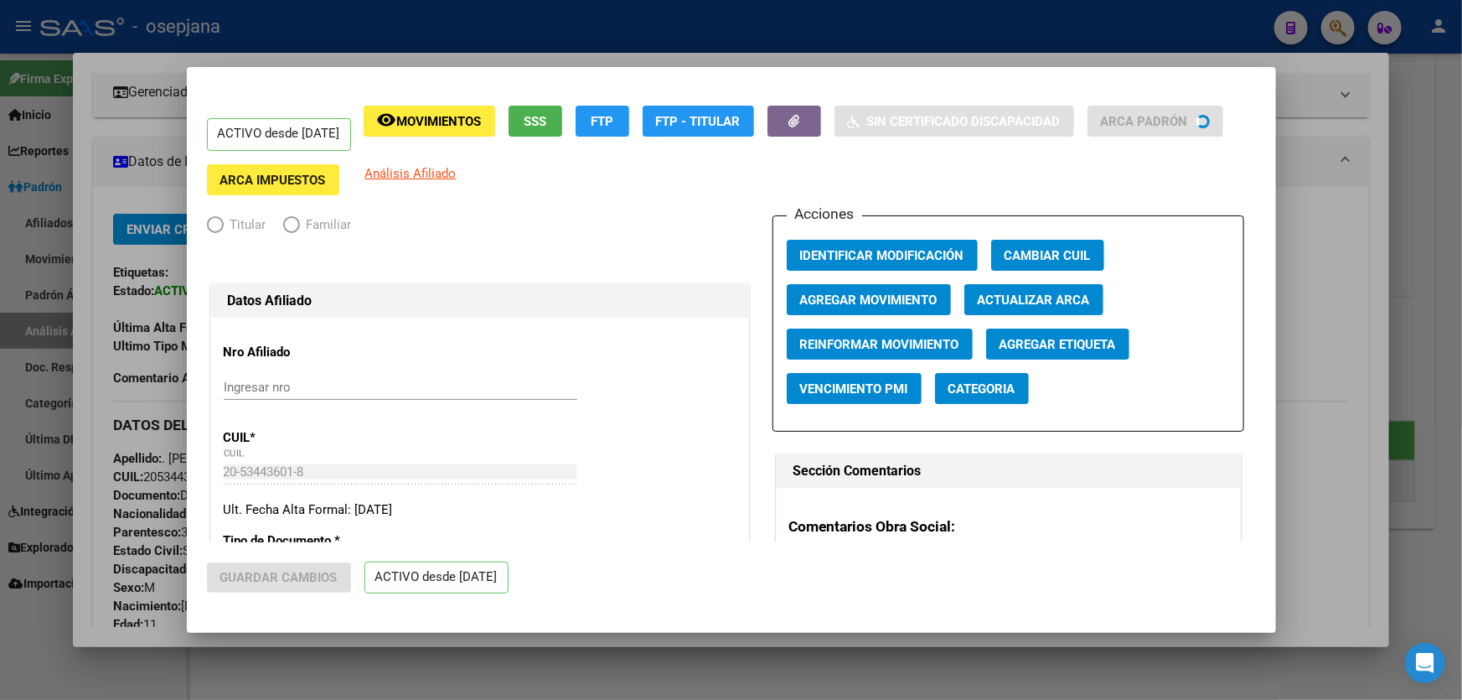
radio input "true"
type input "30-51938929-7"
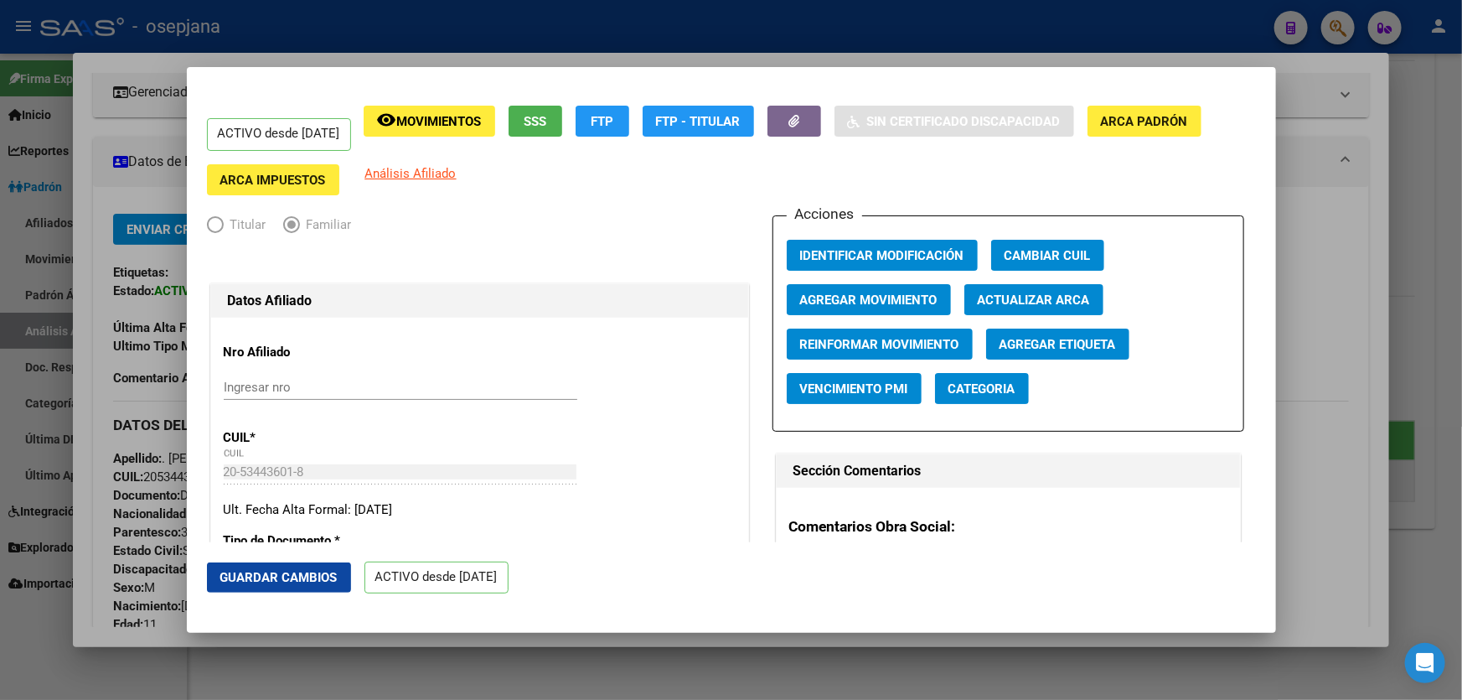
click at [1040, 307] on button "Actualizar ARCA" at bounding box center [1034, 299] width 139 height 31
type input "[PERSON_NAME]"
type input "SAN MARTIN"
type input "1650"
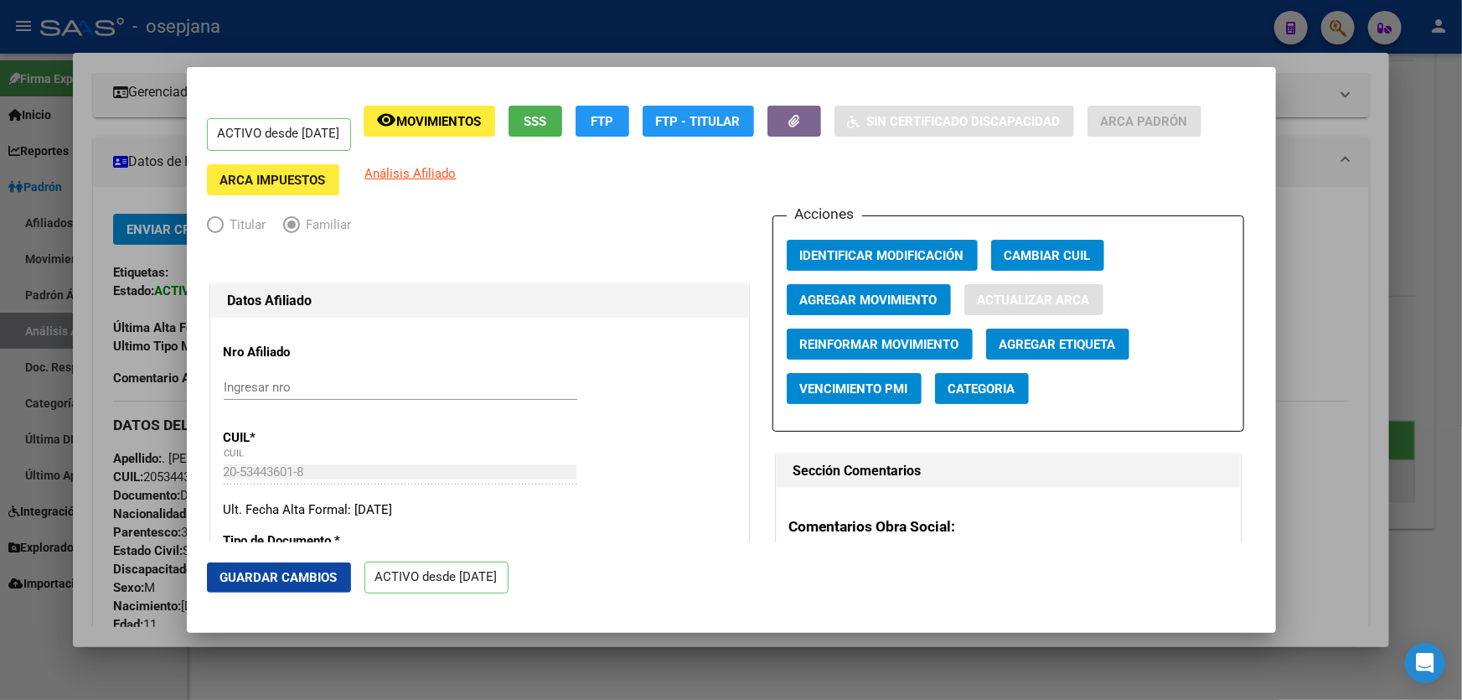
type input "FALUCHO"
type input "2067"
click at [289, 575] on span "Guardar Cambios" at bounding box center [278, 577] width 117 height 15
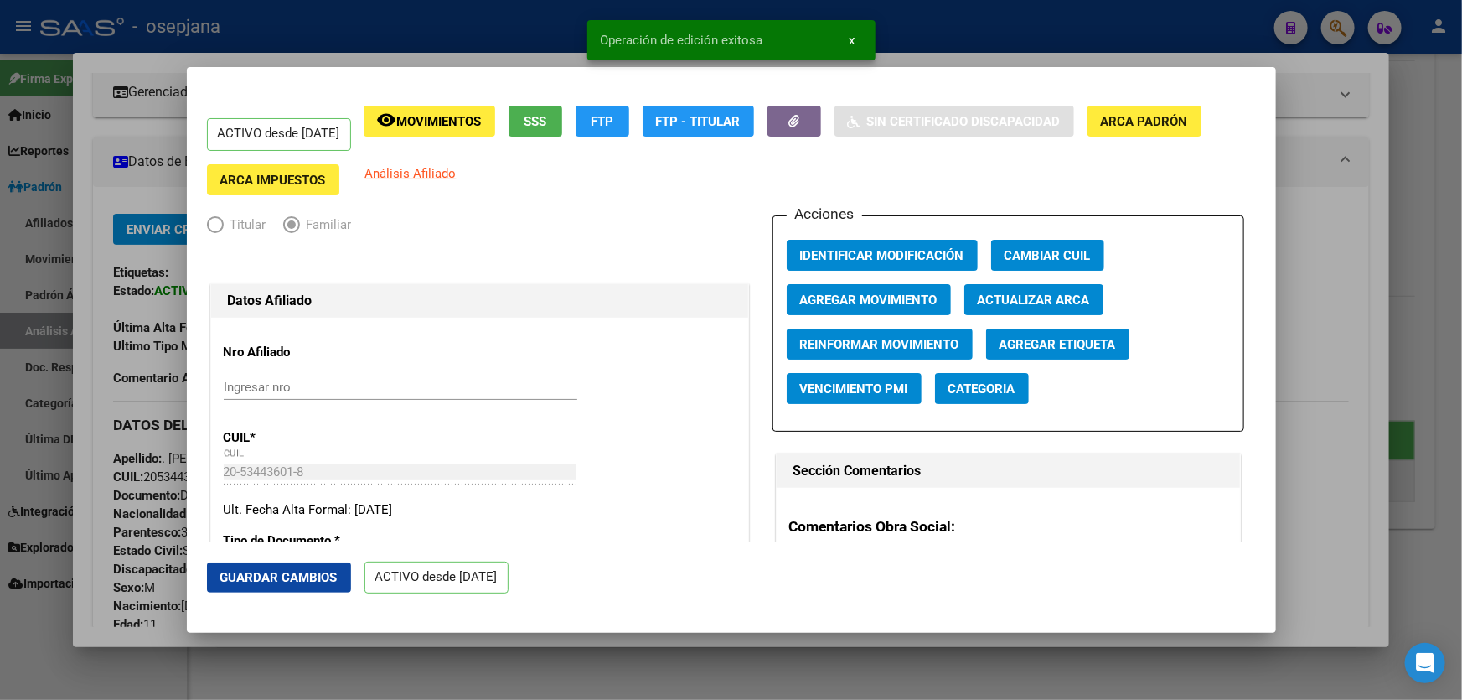
click at [1394, 463] on div at bounding box center [731, 350] width 1462 height 700
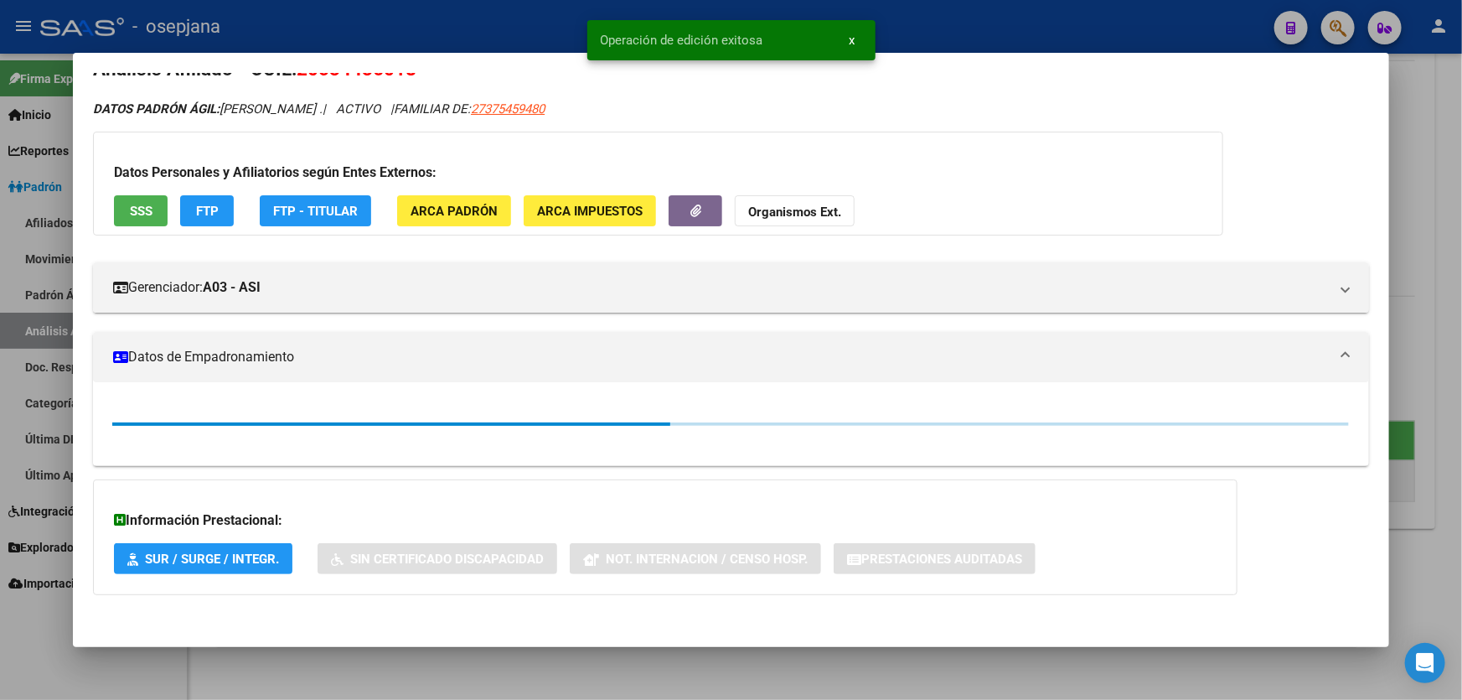
click at [1394, 463] on div at bounding box center [731, 350] width 1462 height 700
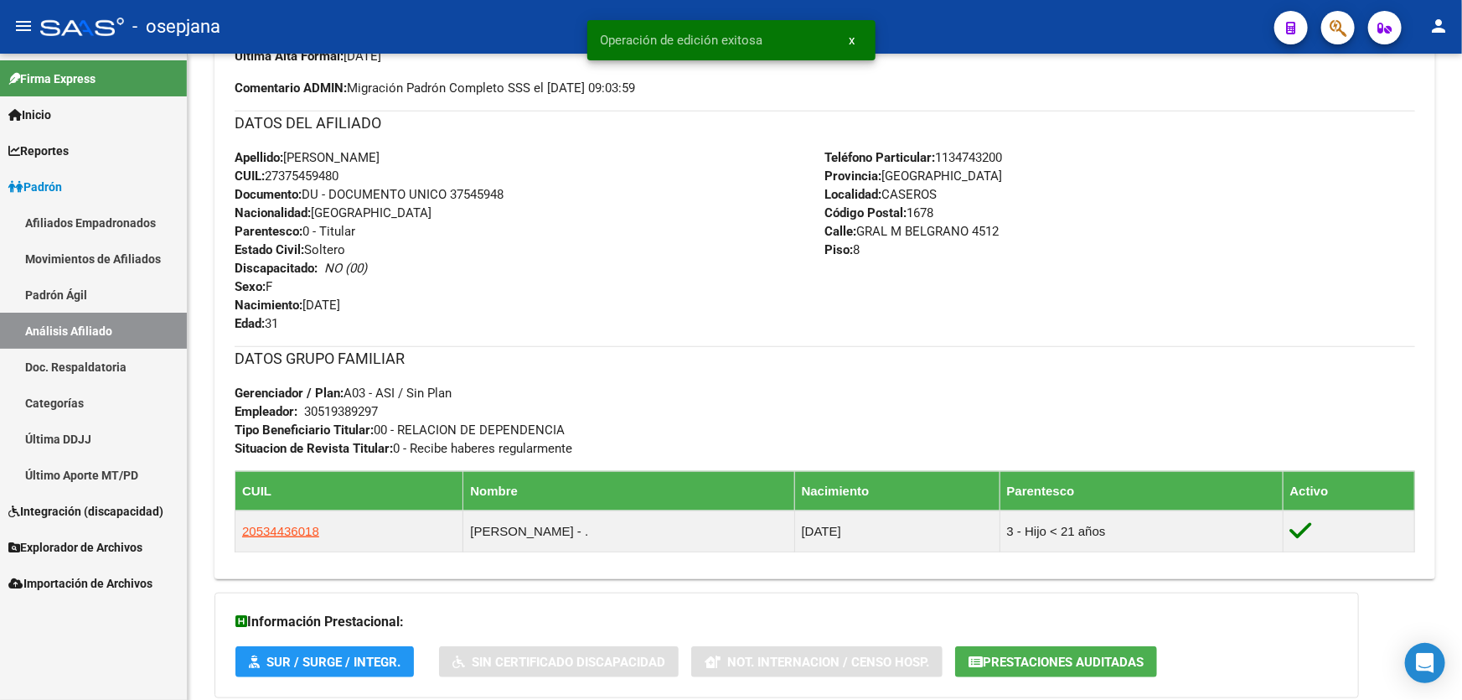
scroll to position [518, 0]
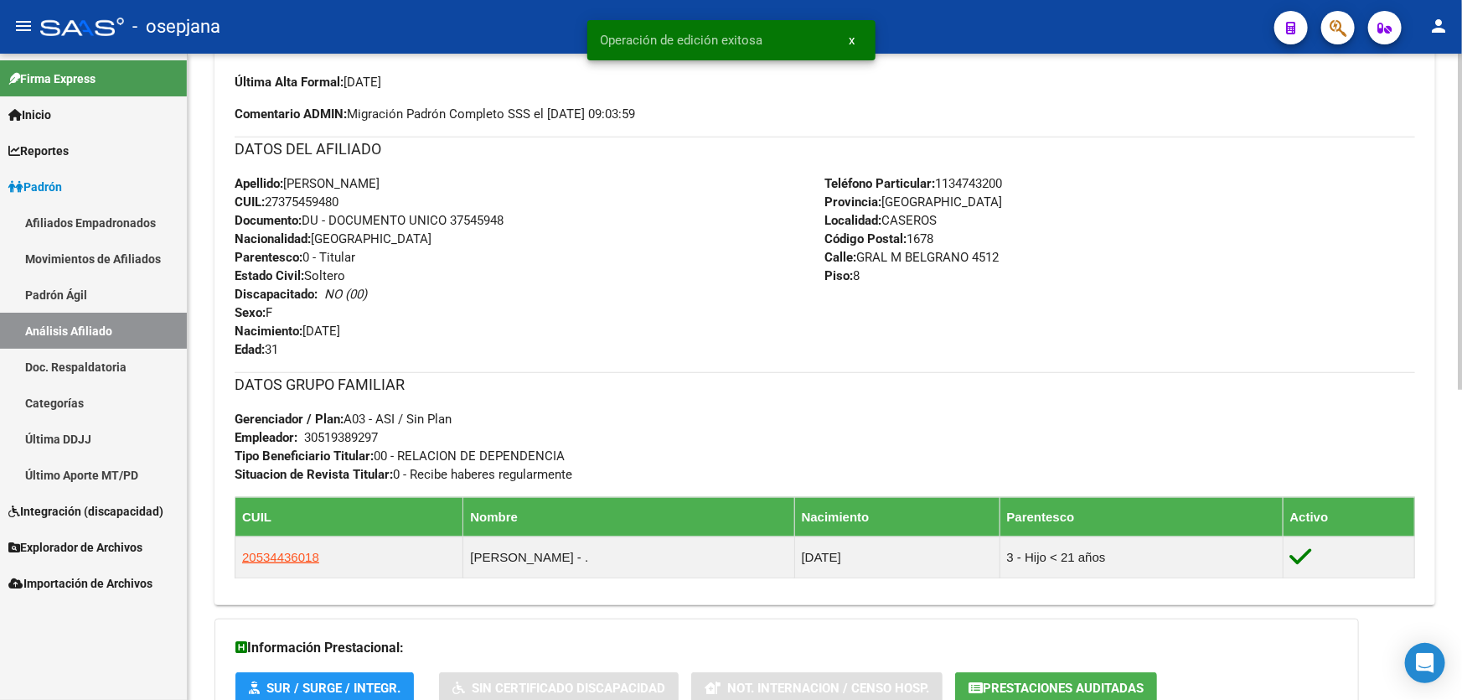
drag, startPoint x: 449, startPoint y: 217, endPoint x: 504, endPoint y: 215, distance: 54.5
click at [504, 215] on span "Documento: DU - DOCUMENTO UNICO 37545948" at bounding box center [369, 220] width 269 height 15
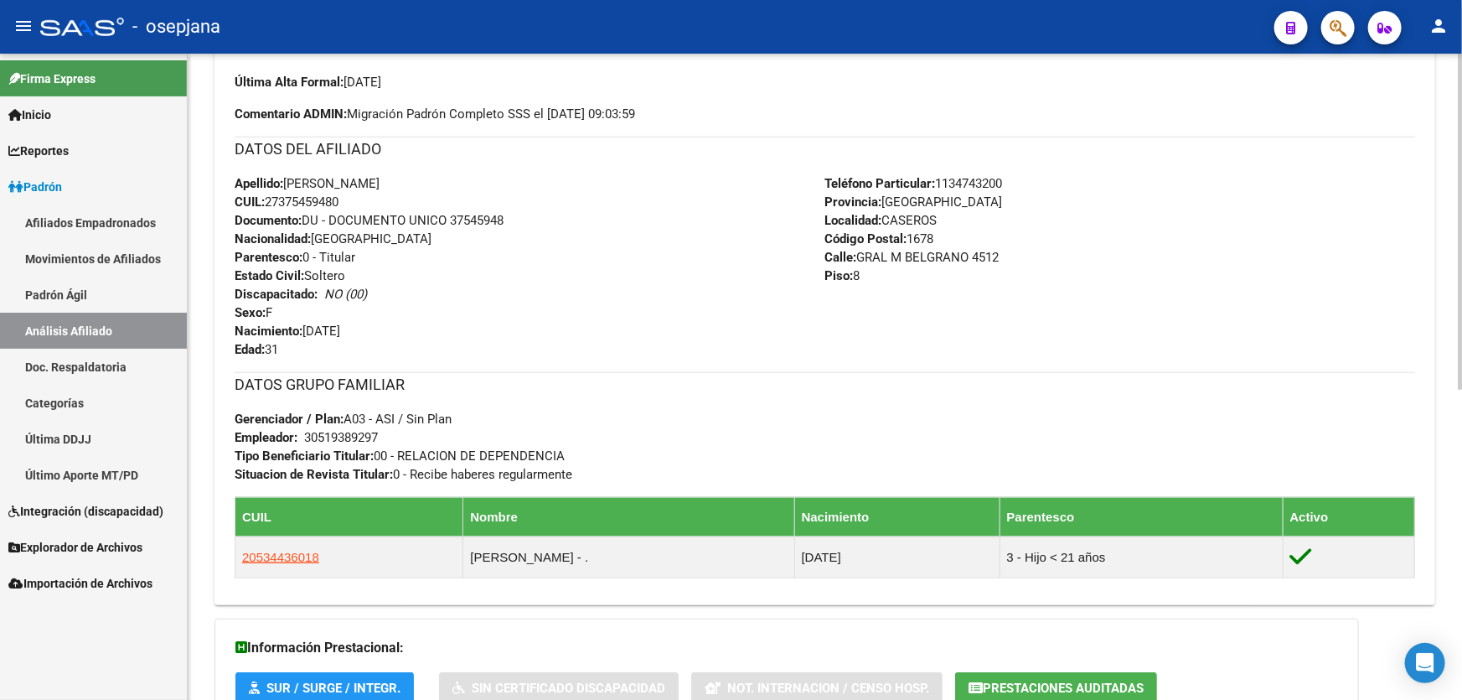
click at [504, 215] on span "Documento: DU - DOCUMENTO UNICO 37545948" at bounding box center [369, 220] width 269 height 15
drag, startPoint x: 451, startPoint y: 218, endPoint x: 524, endPoint y: 219, distance: 72.9
click at [524, 219] on div "Apellido: [PERSON_NAME] CUIL: 27375459480 Documento: DU - DOCUMENTO UNICO 37545…" at bounding box center [530, 266] width 591 height 184
copy span "37545948"
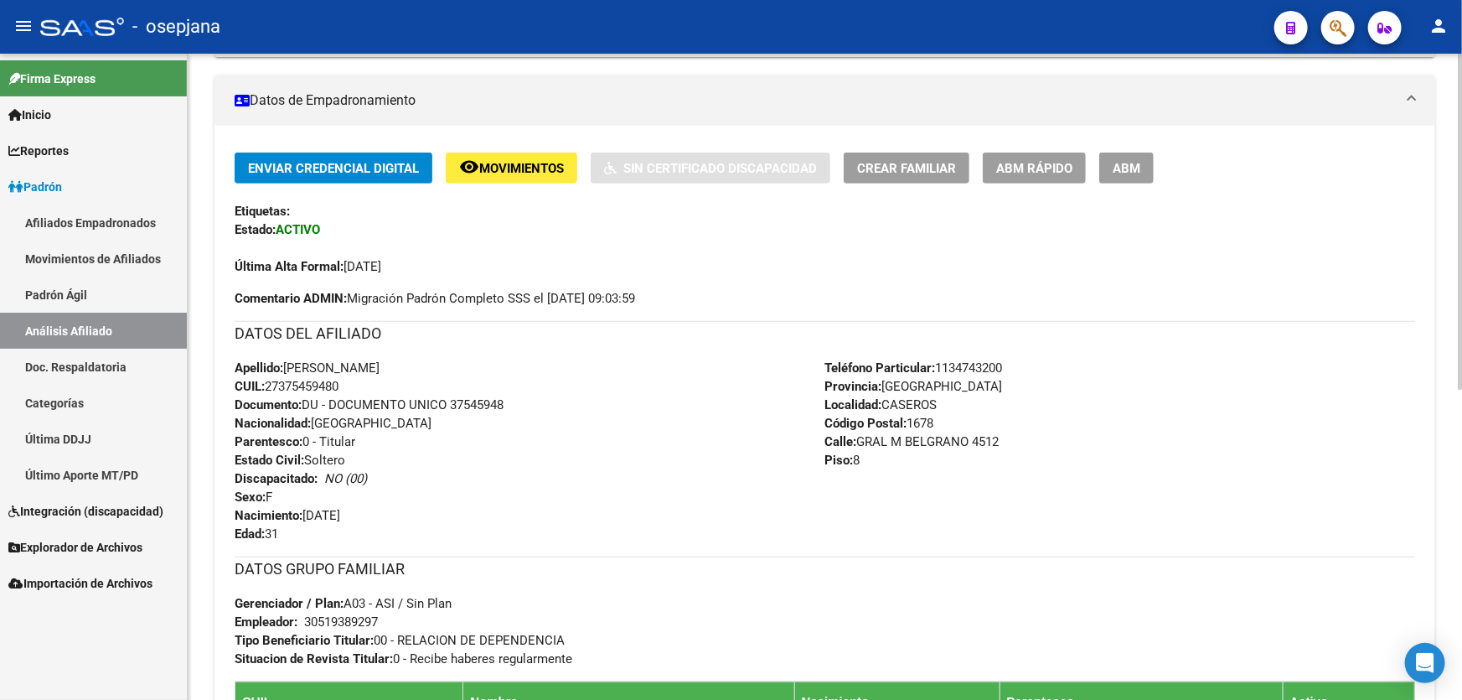
scroll to position [289, 0]
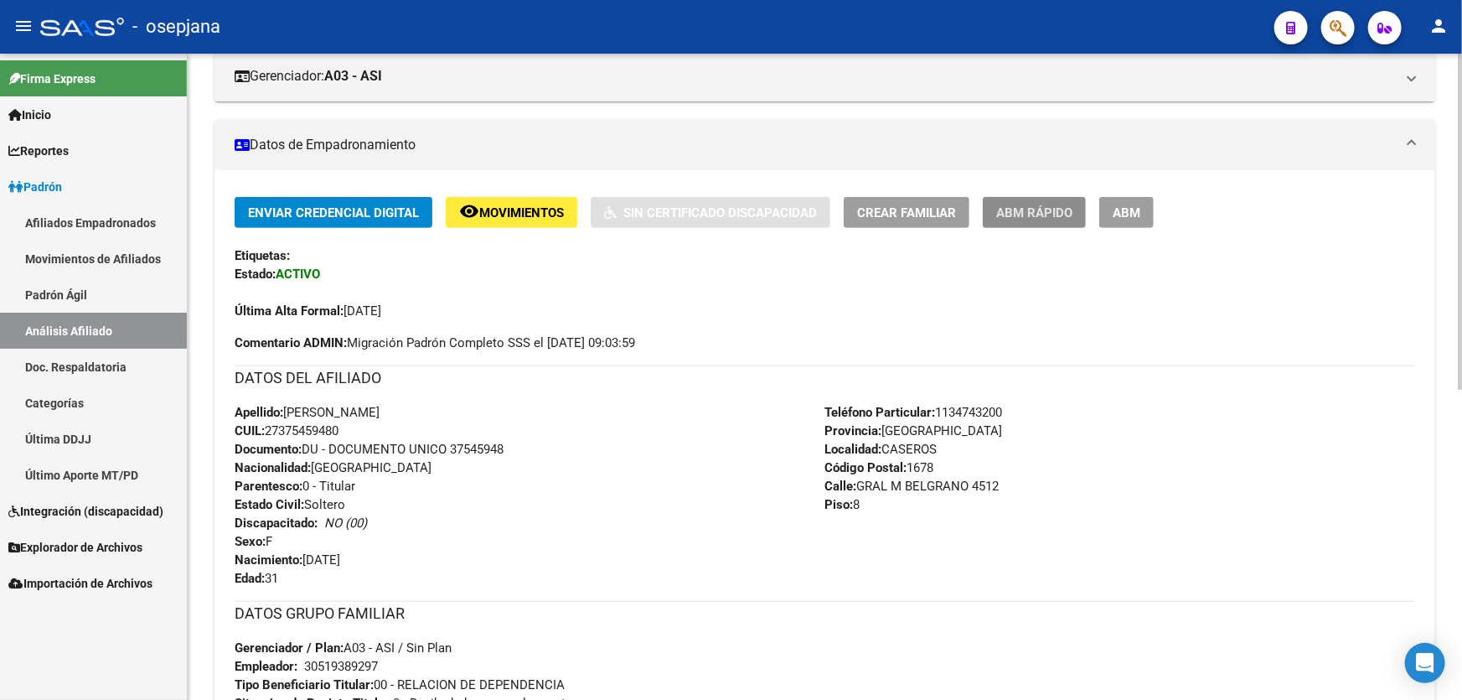
click at [1039, 205] on span "ABM Rápido" at bounding box center [1034, 212] width 76 height 15
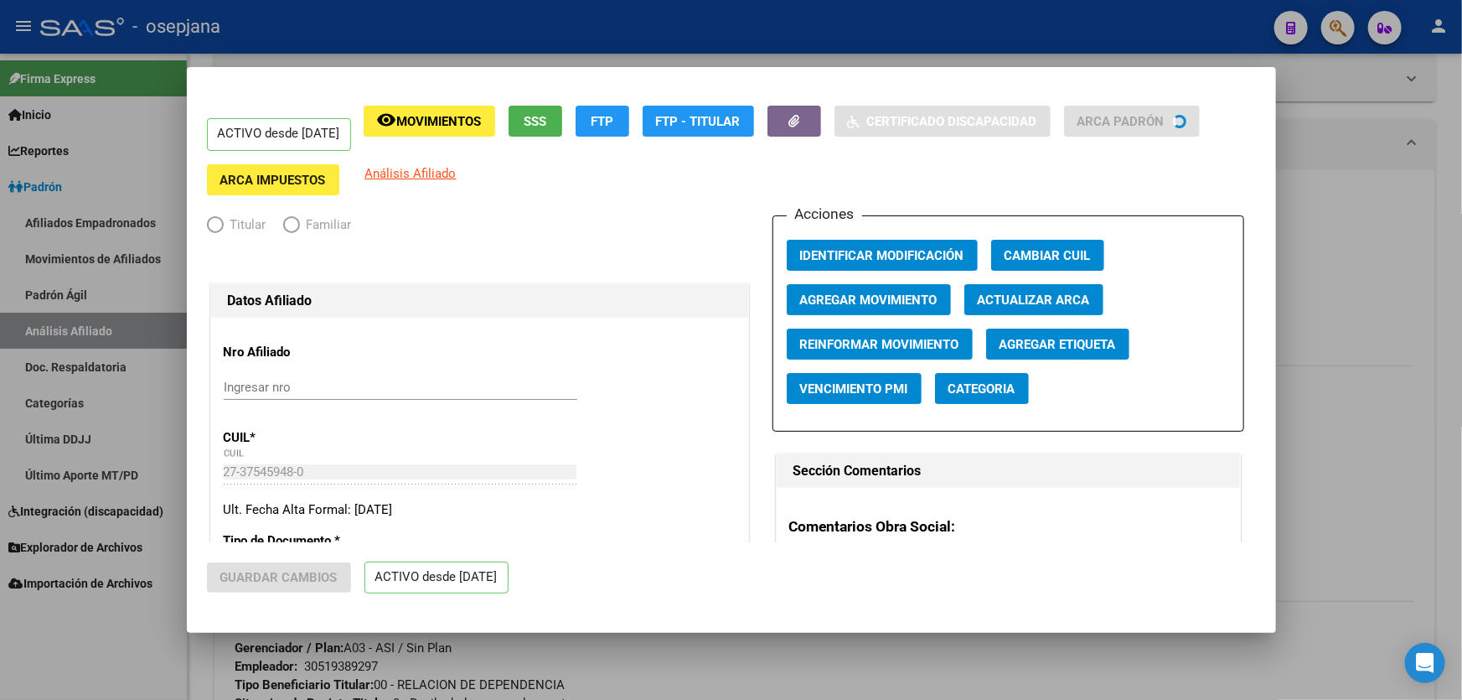
radio input "true"
type input "30-51938929-7"
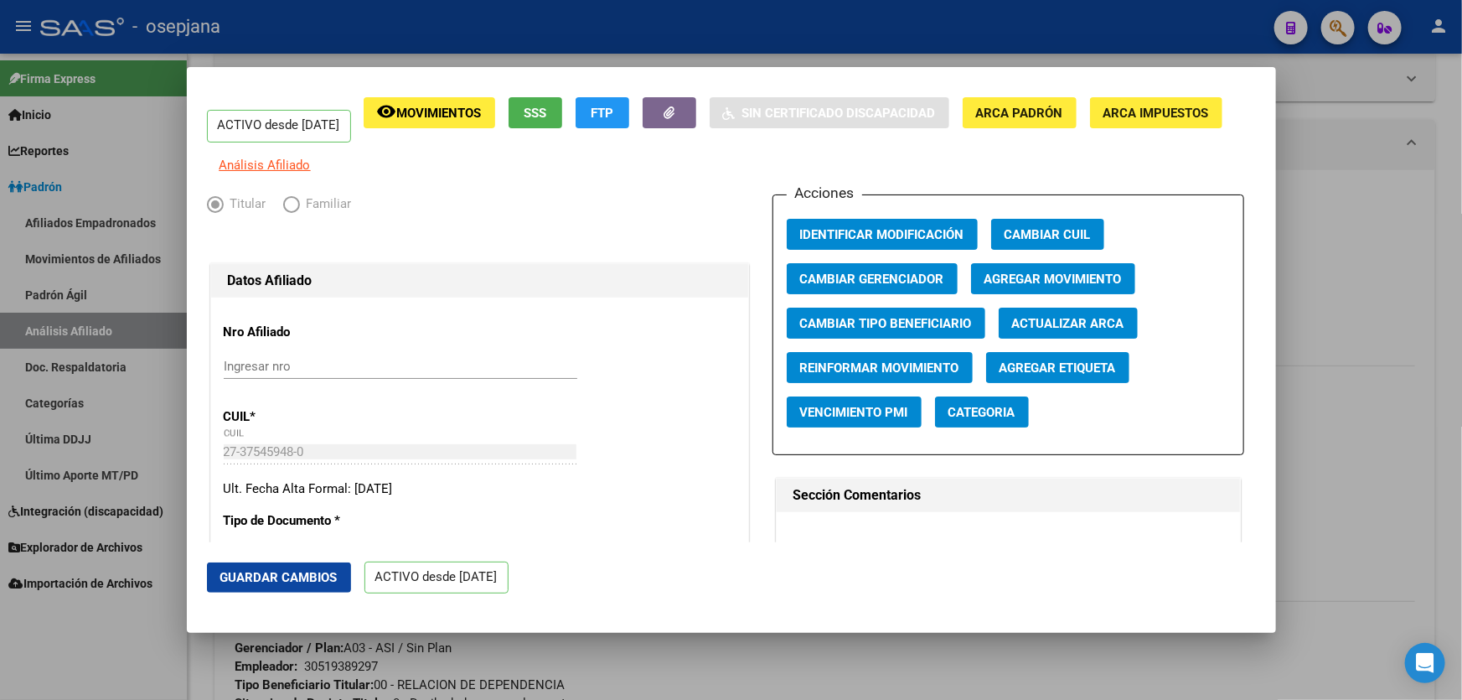
scroll to position [0, 0]
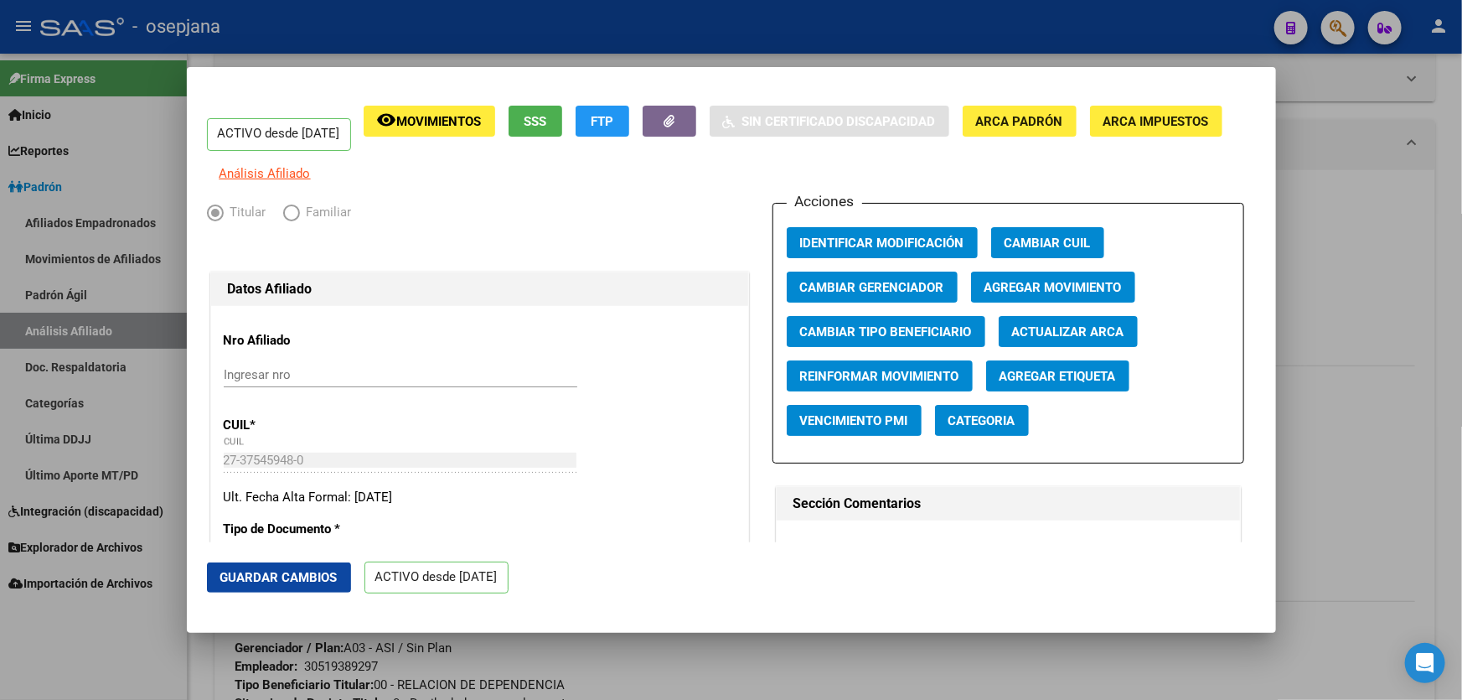
click at [1029, 295] on span "Agregar Movimiento" at bounding box center [1053, 287] width 137 height 15
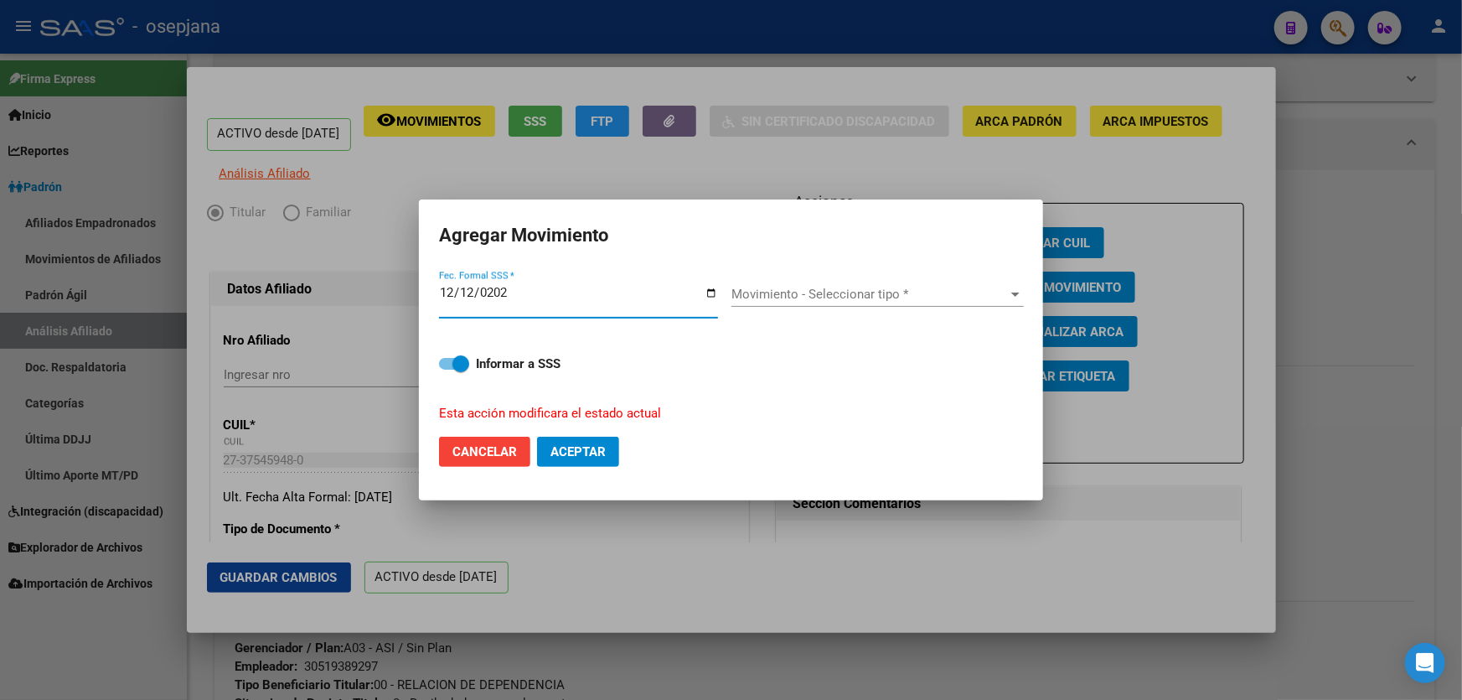
type input "[DATE]"
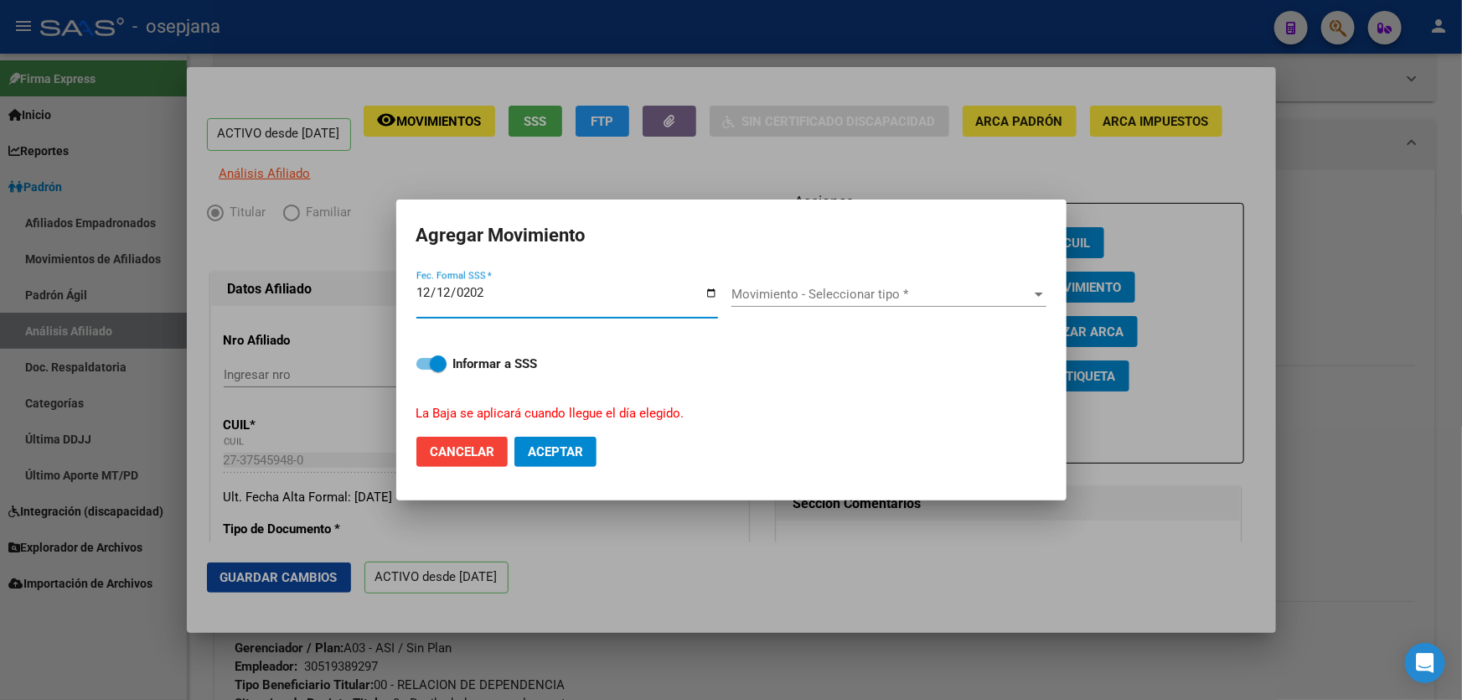
click at [835, 291] on span "Movimiento - Seleccionar tipo *" at bounding box center [882, 294] width 300 height 15
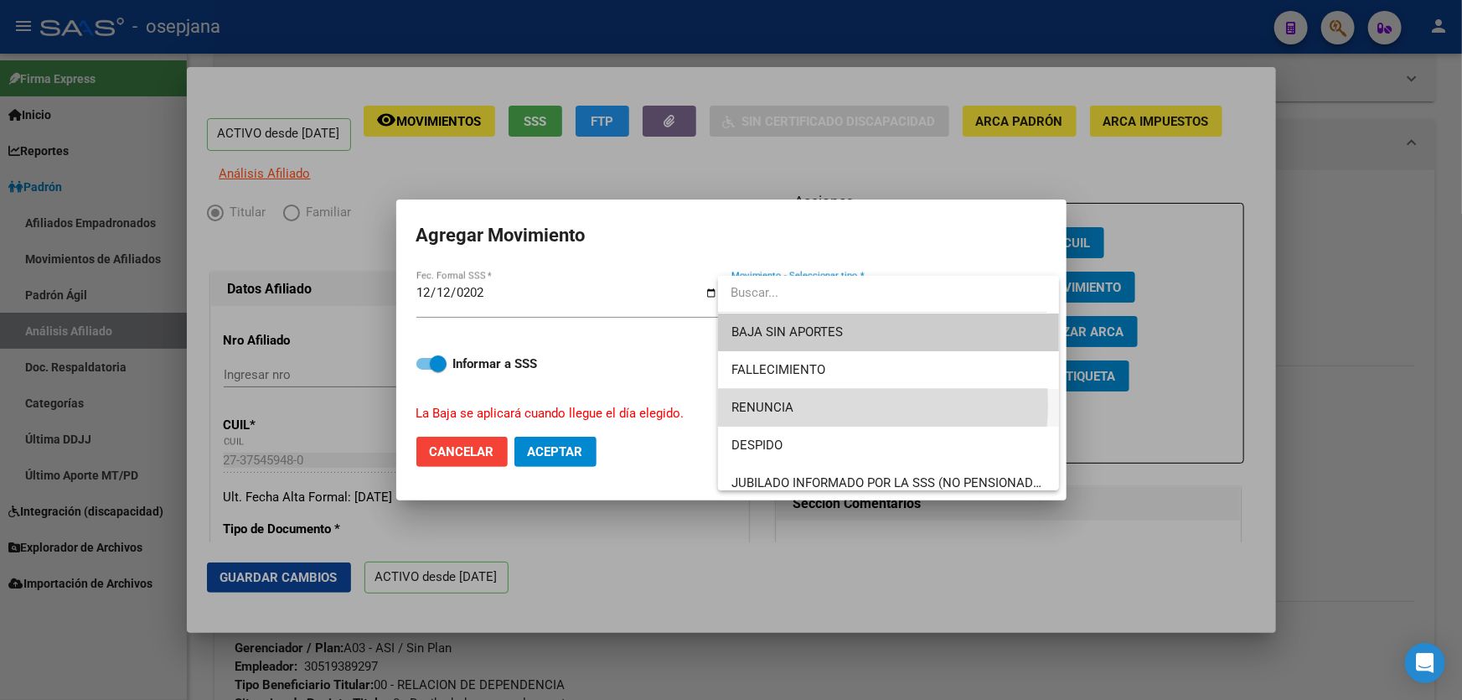
click at [794, 404] on span "RENUNCIA" at bounding box center [889, 408] width 314 height 38
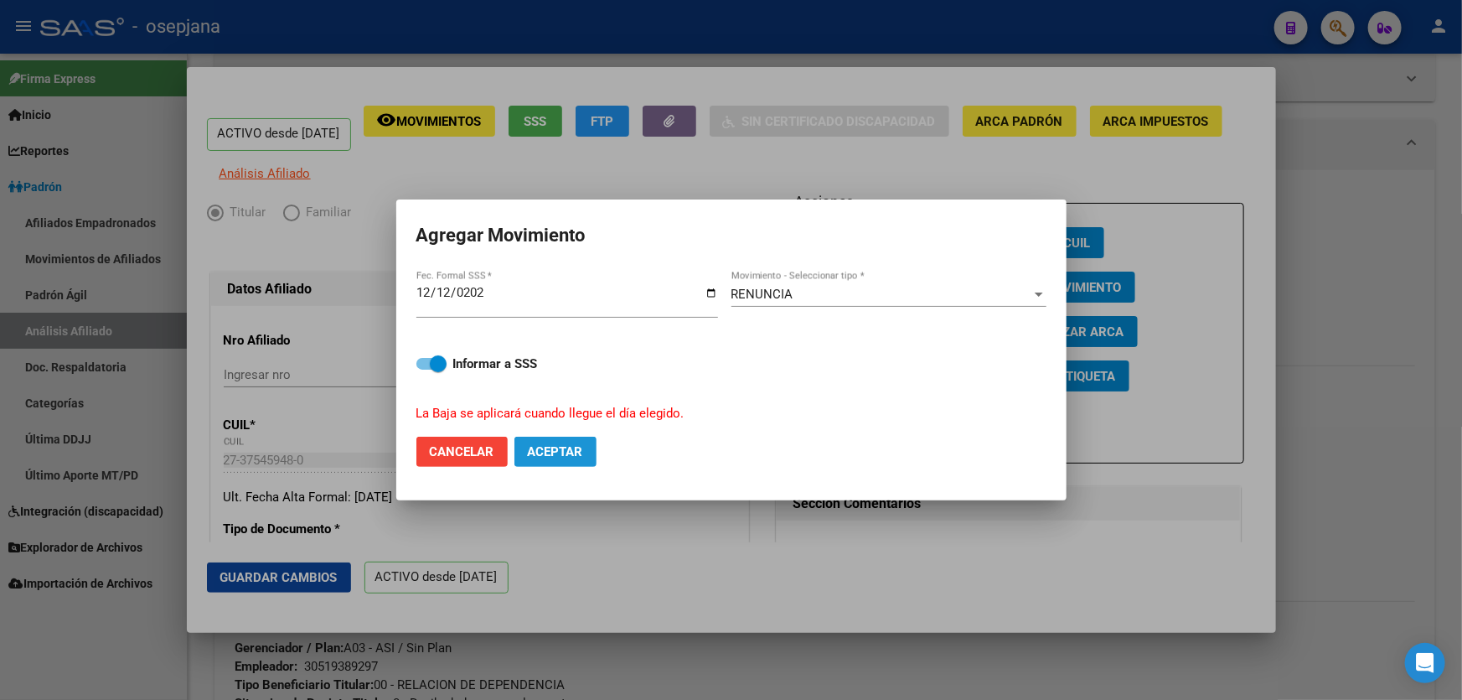
click at [577, 455] on span "Aceptar" at bounding box center [555, 451] width 55 height 15
checkbox input "false"
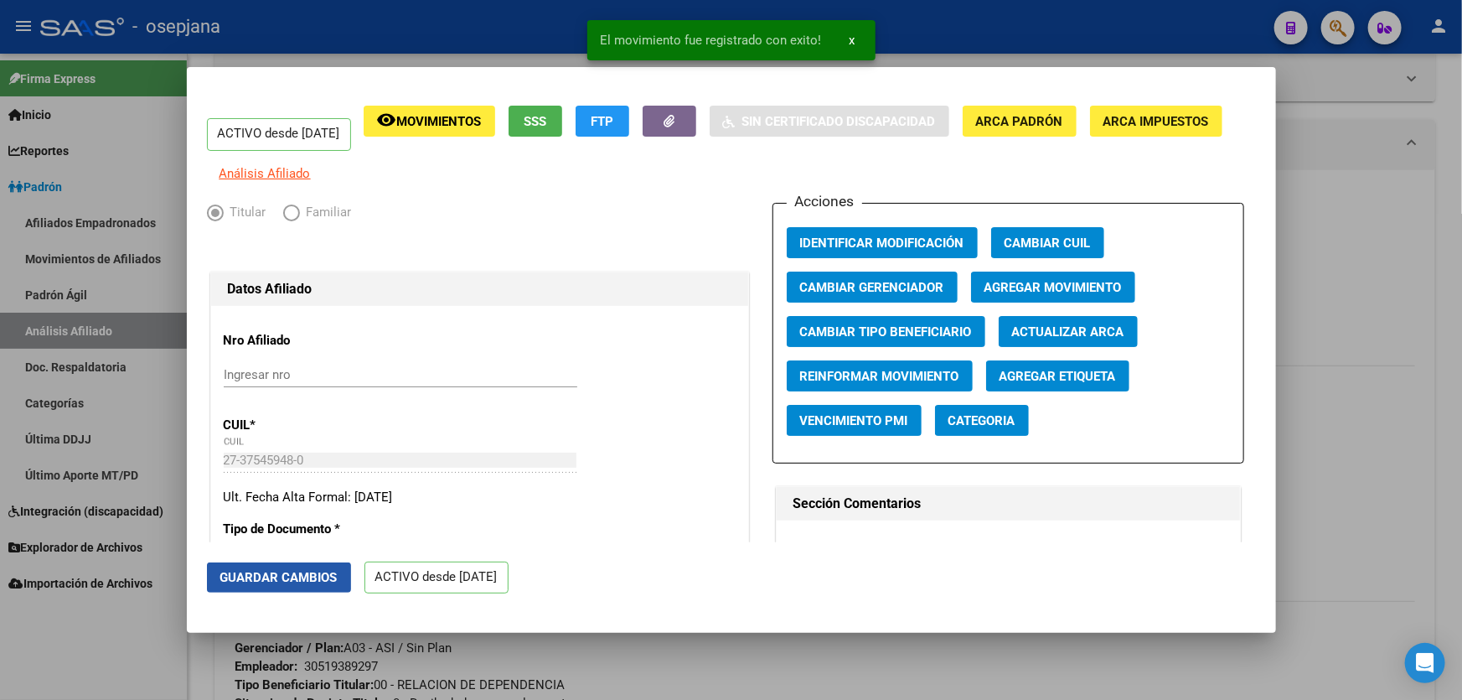
click at [292, 581] on span "Guardar Cambios" at bounding box center [278, 577] width 117 height 15
click at [1322, 498] on div at bounding box center [731, 350] width 1462 height 700
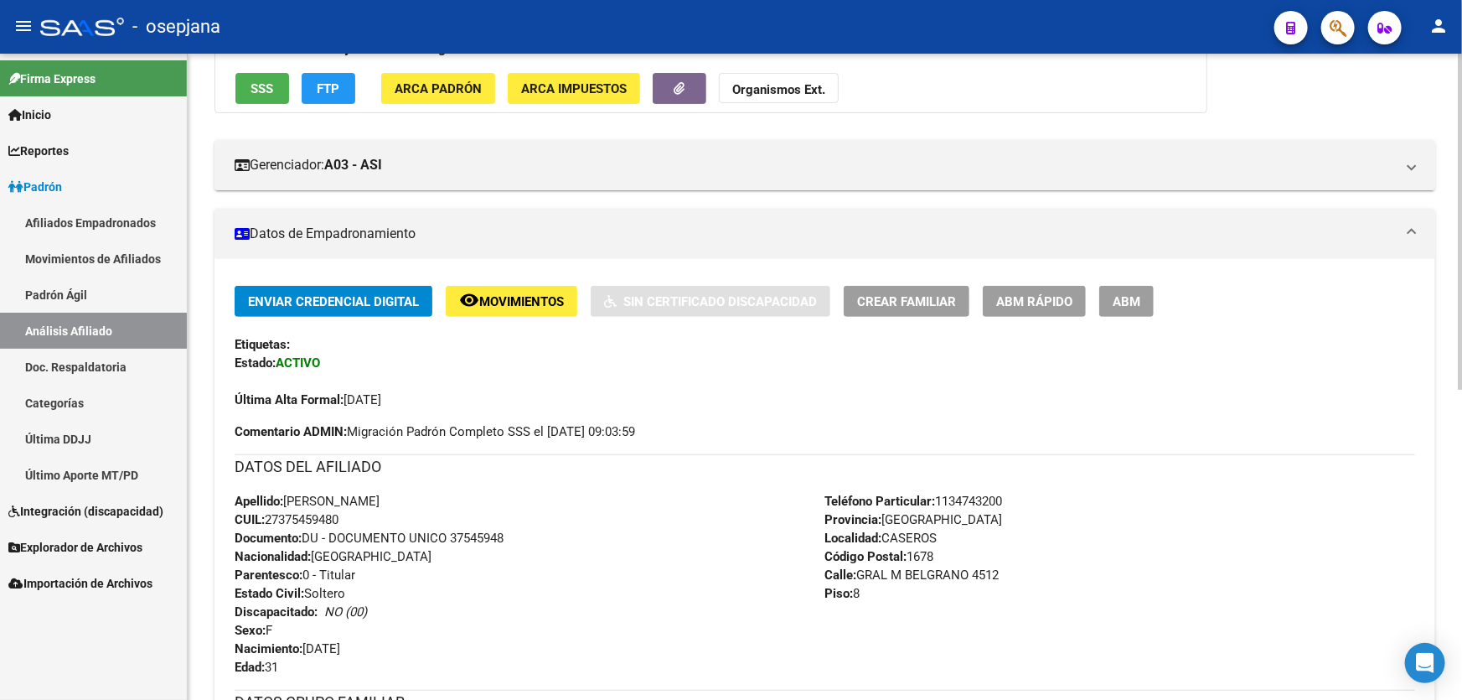
scroll to position [60, 0]
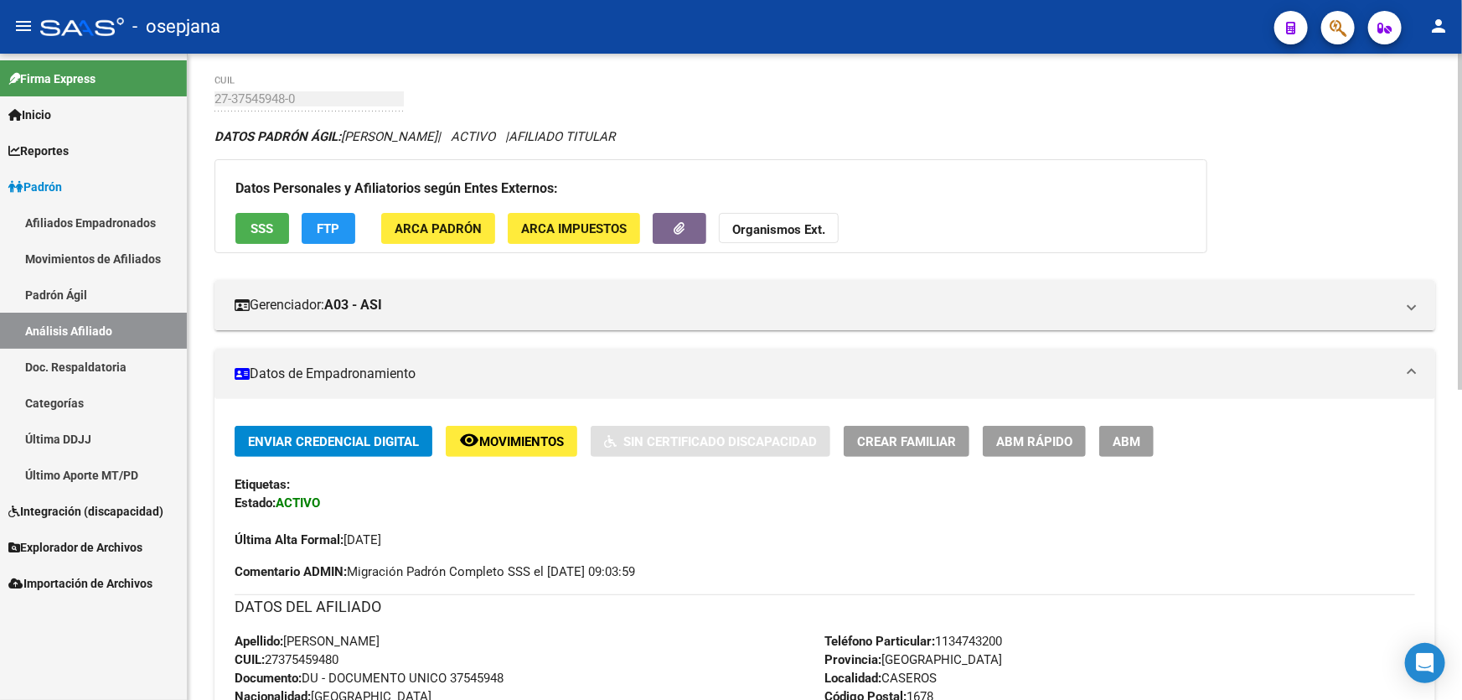
click at [545, 436] on span "Movimientos" at bounding box center [521, 441] width 85 height 15
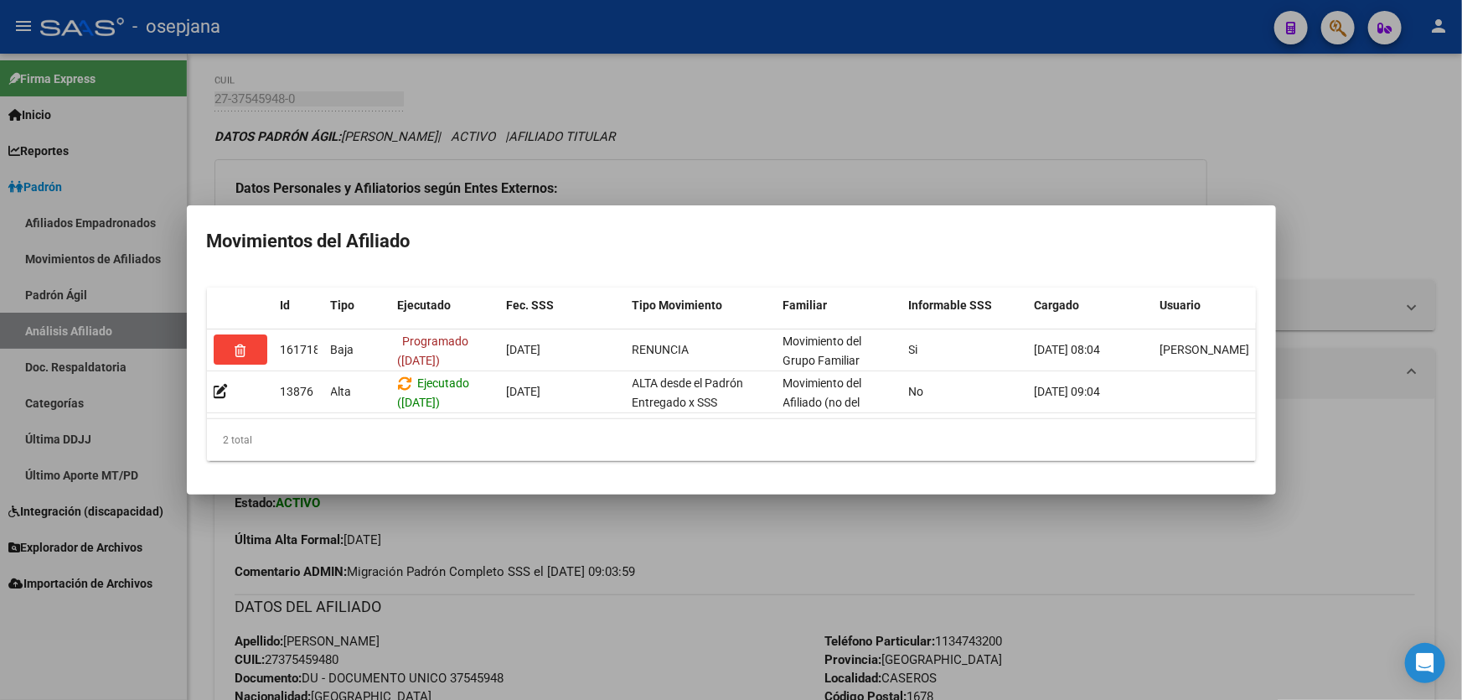
click at [630, 667] on div at bounding box center [731, 350] width 1462 height 700
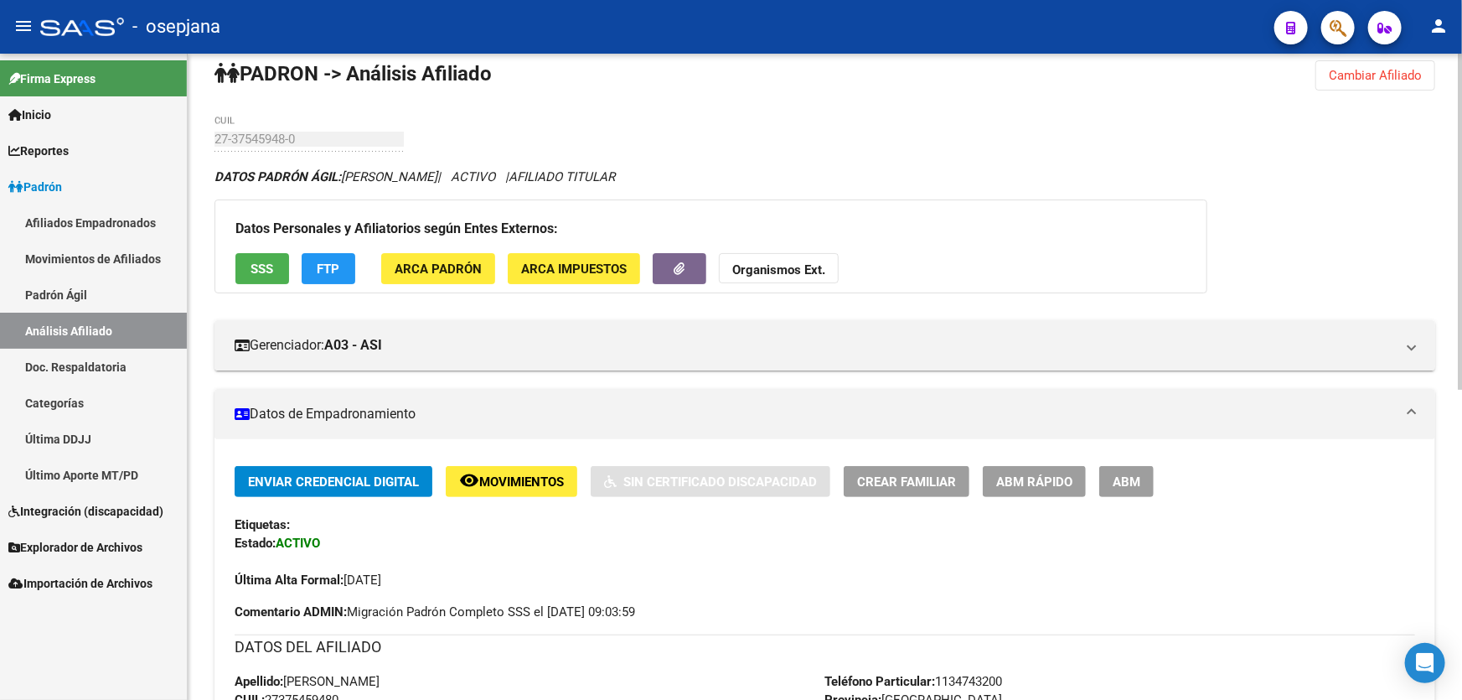
scroll to position [0, 0]
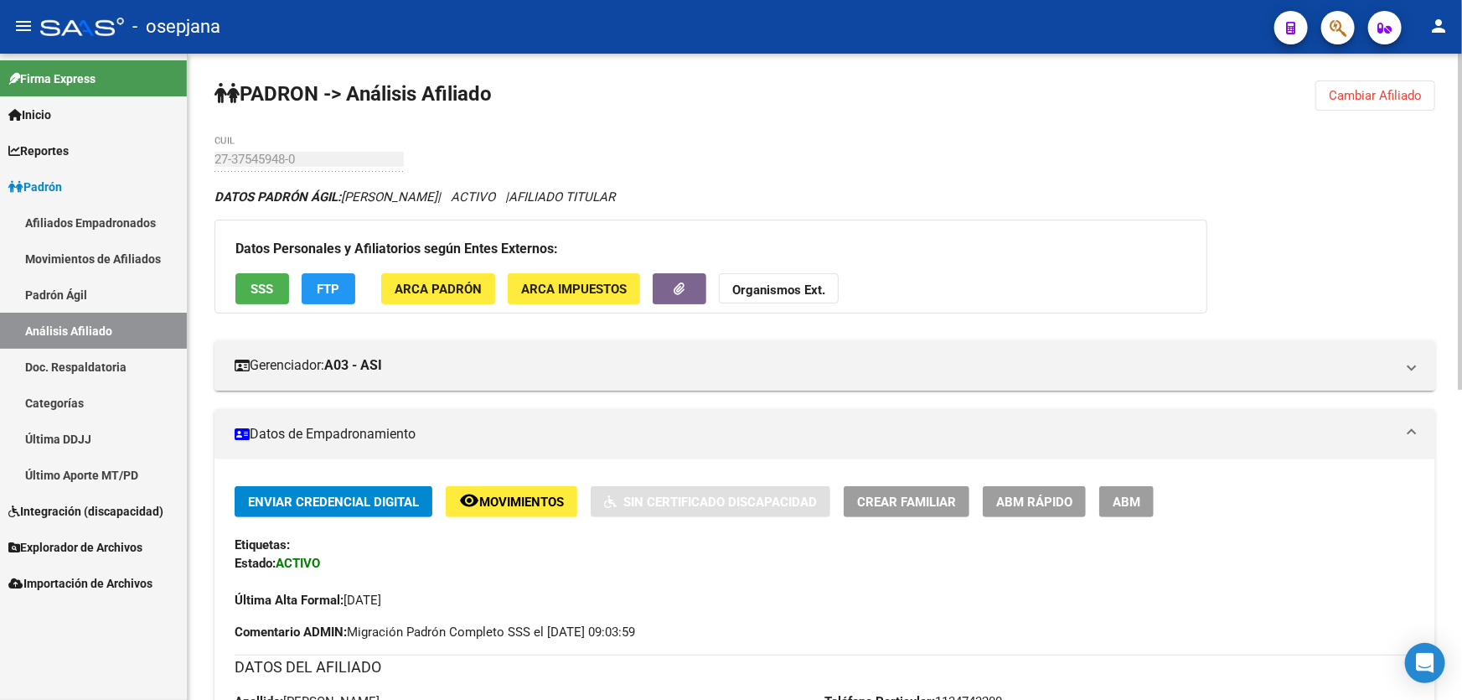
click at [1358, 98] on span "Cambiar Afiliado" at bounding box center [1375, 95] width 93 height 15
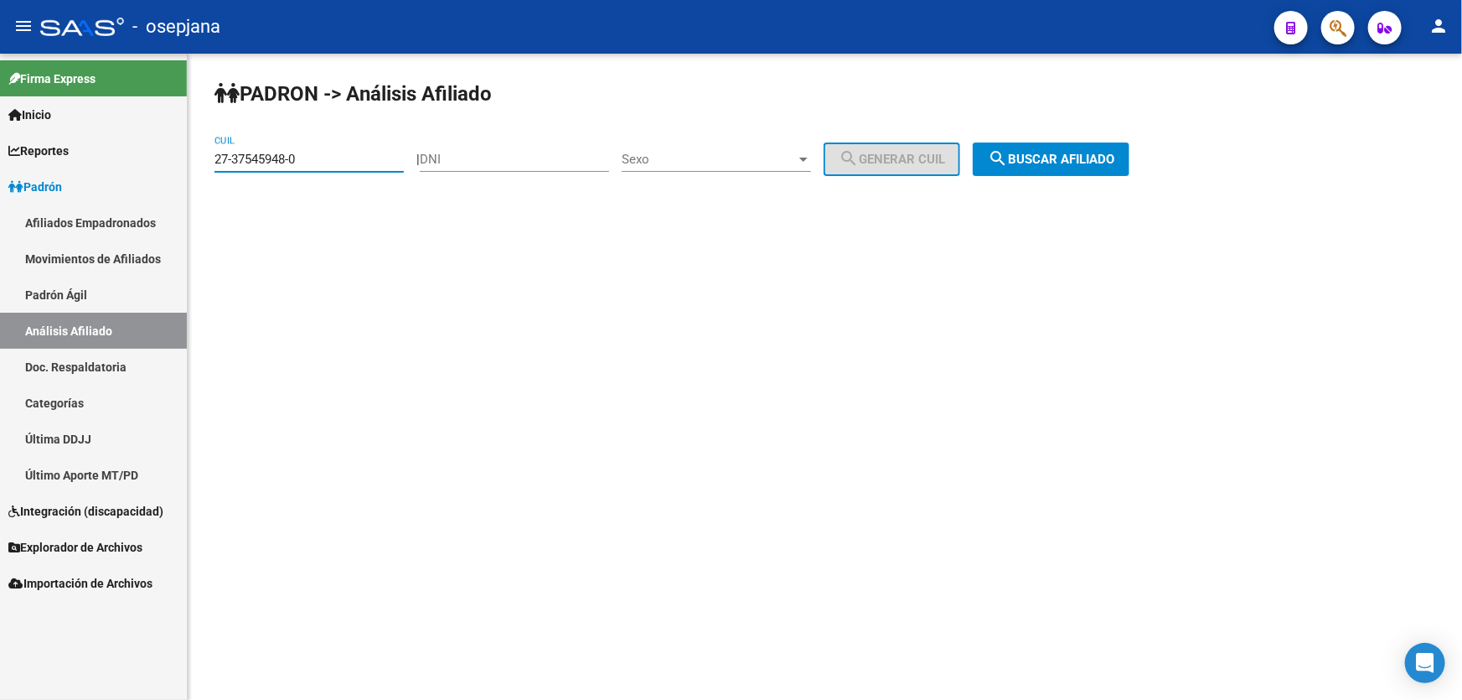
drag, startPoint x: 329, startPoint y: 158, endPoint x: 141, endPoint y: 168, distance: 188.0
click at [143, 168] on mat-sidenav-container "Firma Express Inicio Calendario SSS Instructivos Contacto OS Reportes Padrón Tr…" at bounding box center [731, 377] width 1462 height 646
paste input "0-28731713-2"
type input "20-28731713-2"
click at [1069, 148] on button "search Buscar afiliado" at bounding box center [1051, 159] width 157 height 34
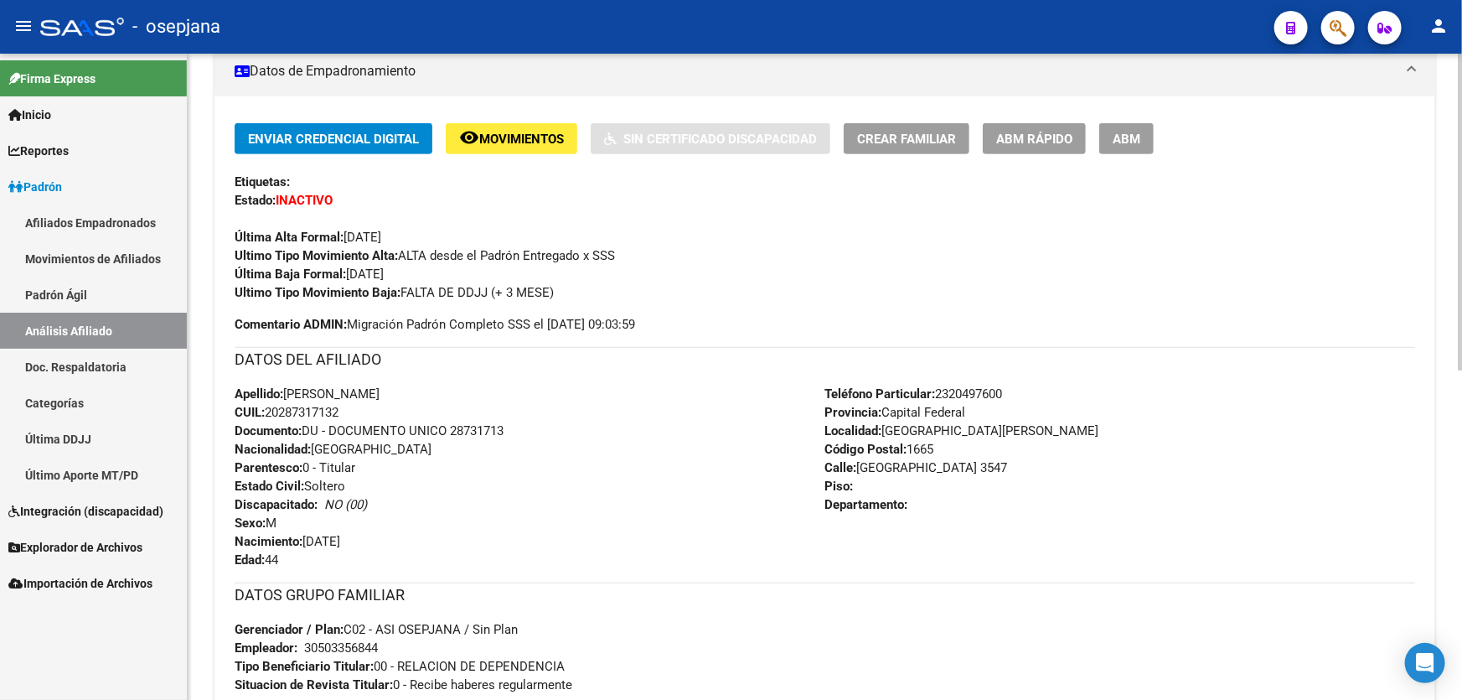
scroll to position [63, 0]
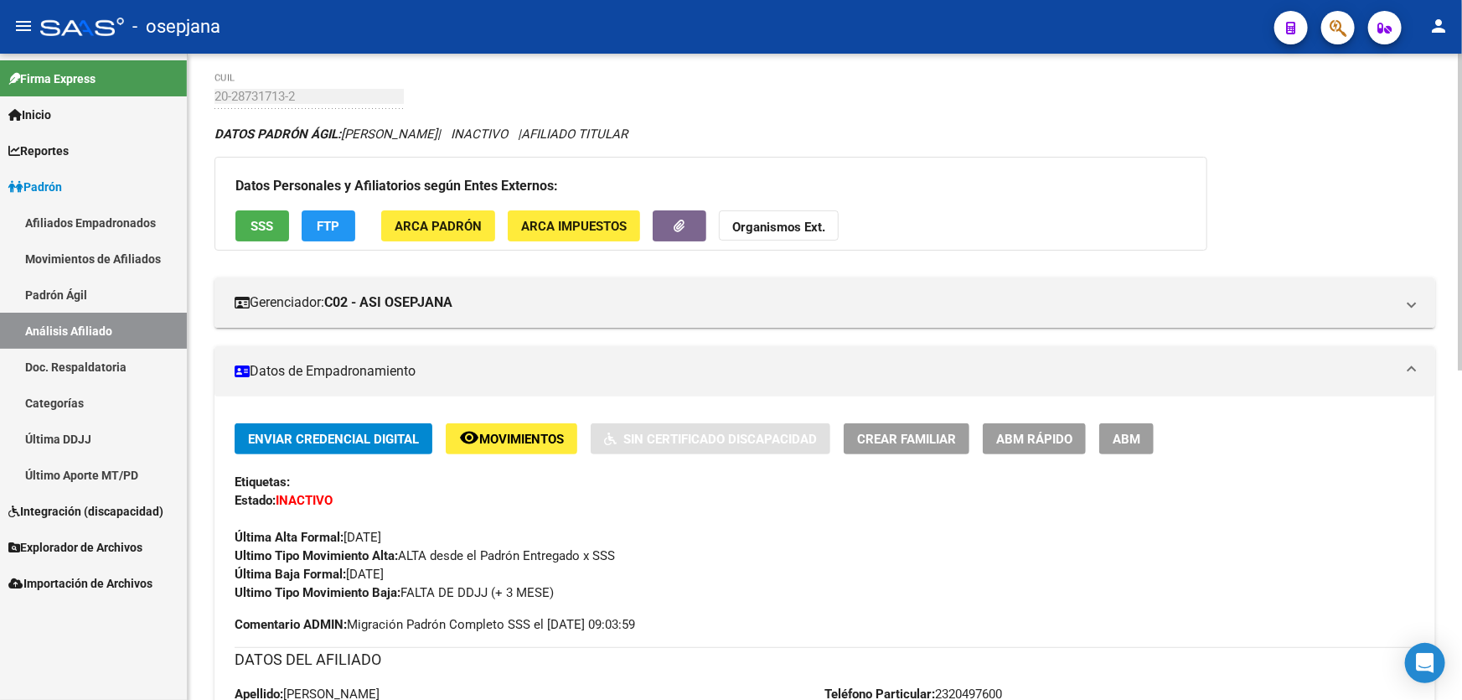
click at [1067, 436] on span "ABM Rápido" at bounding box center [1034, 439] width 76 height 15
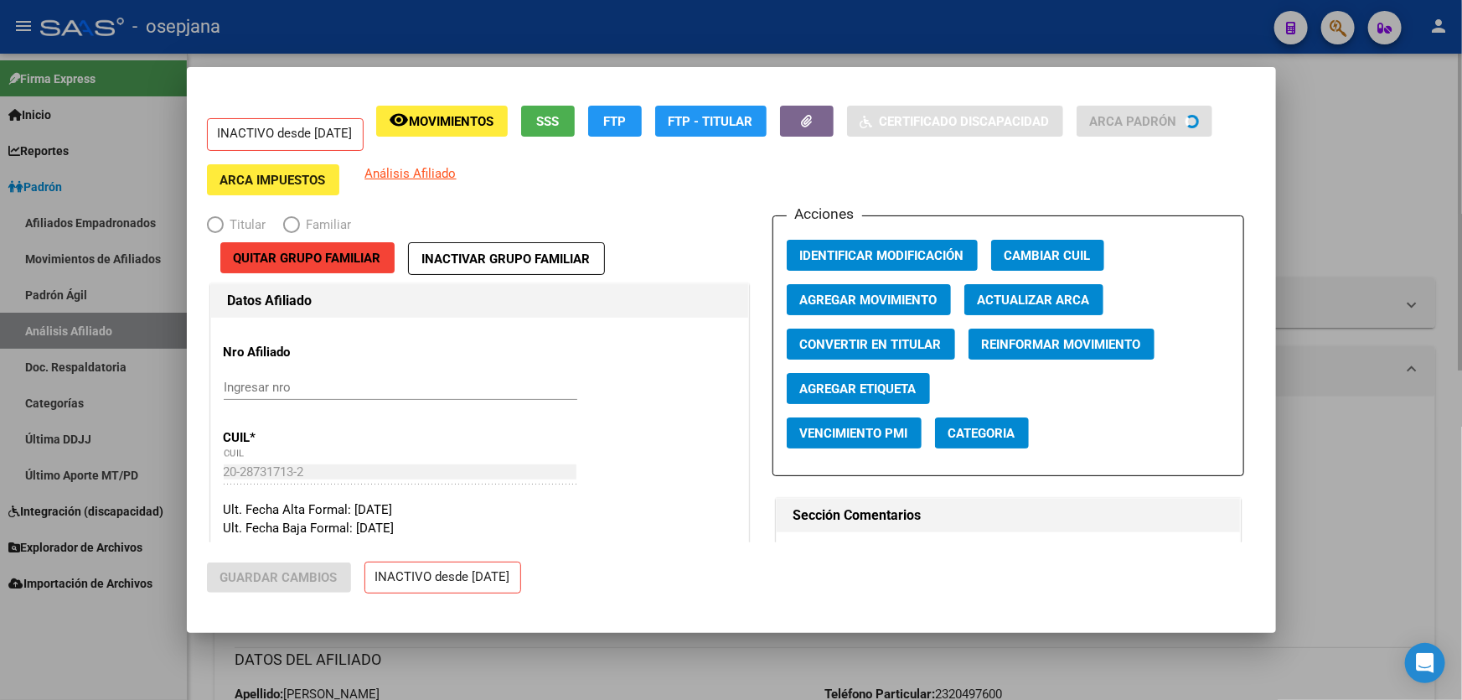
radio input "true"
type input "30-50335684-4"
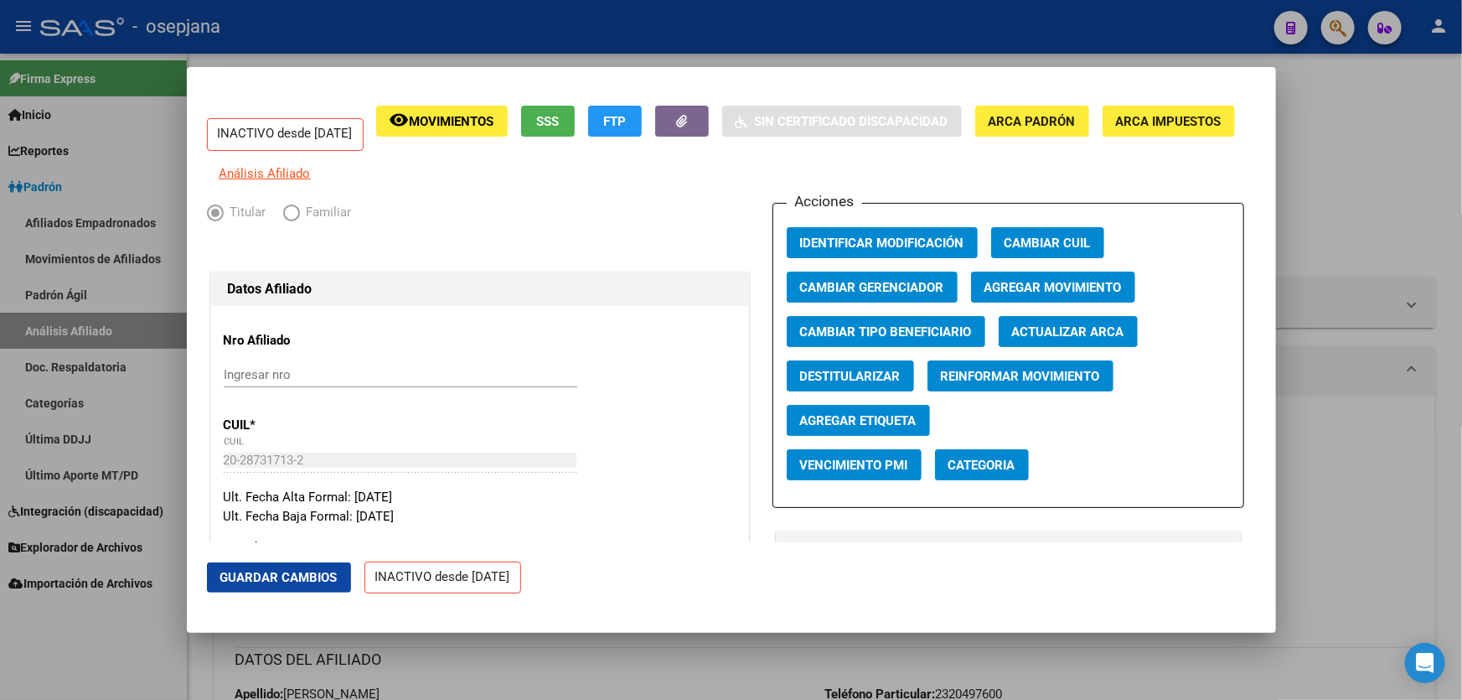
click at [1057, 339] on span "Actualizar ARCA" at bounding box center [1068, 331] width 112 height 15
type input "LEDESMA"
type input "[PERSON_NAME]"
type input "[GEOGRAPHIC_DATA]"
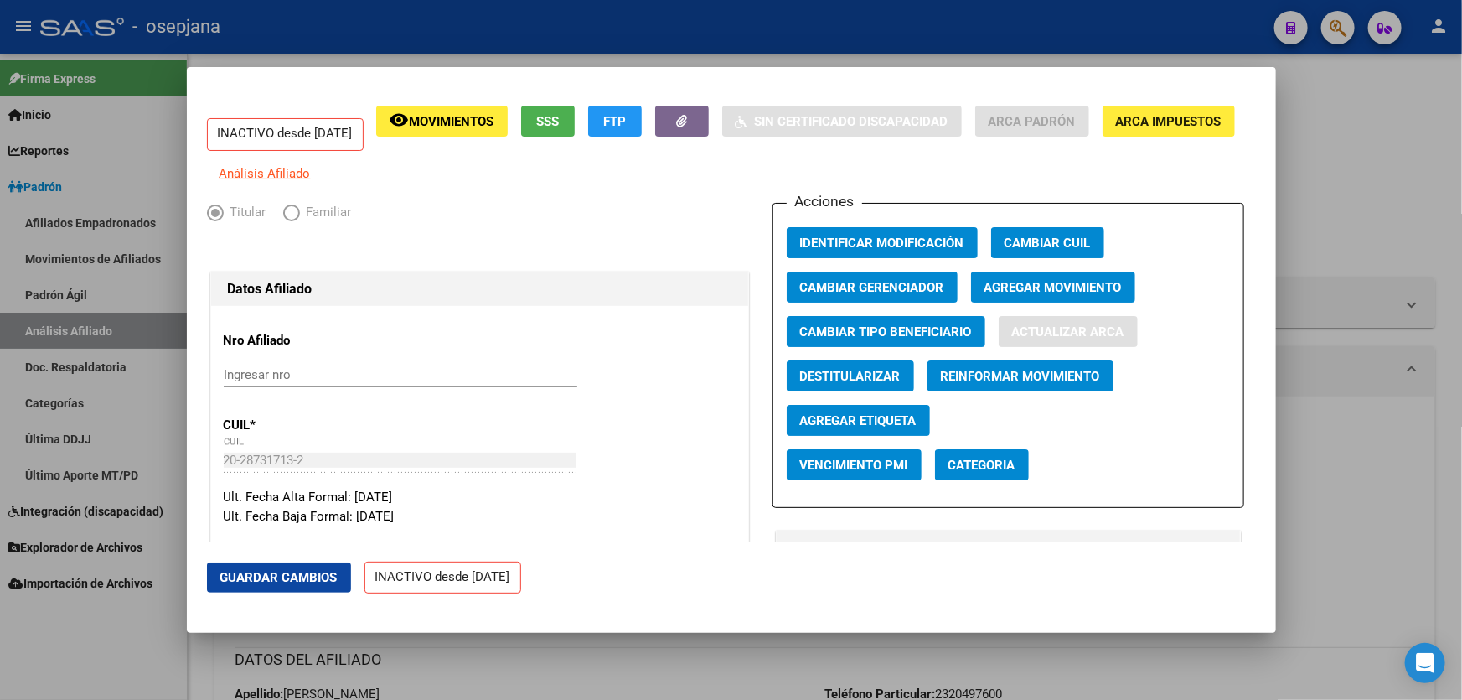
type input "3547"
click at [299, 572] on span "Guardar Cambios" at bounding box center [278, 577] width 117 height 15
click at [282, 570] on span "Guardar Cambios" at bounding box center [278, 577] width 117 height 15
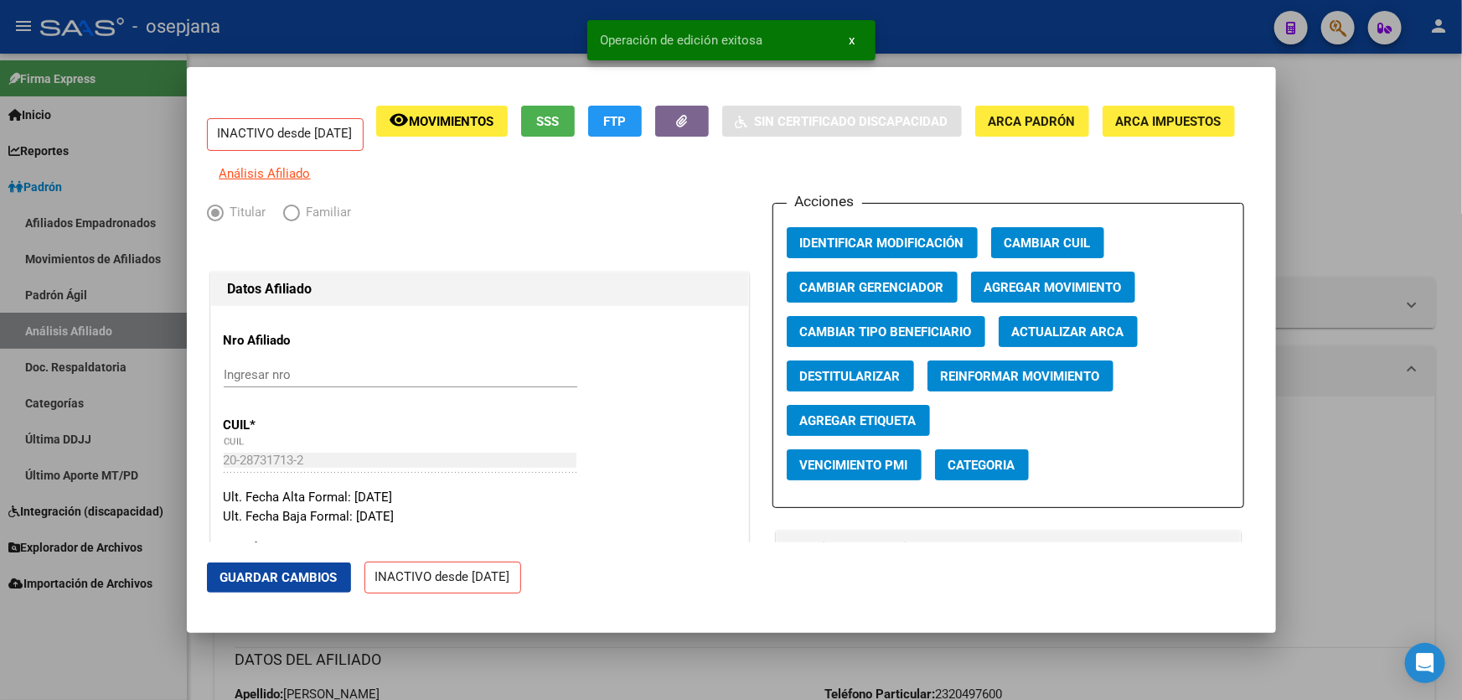
click at [1462, 508] on div at bounding box center [731, 350] width 1462 height 700
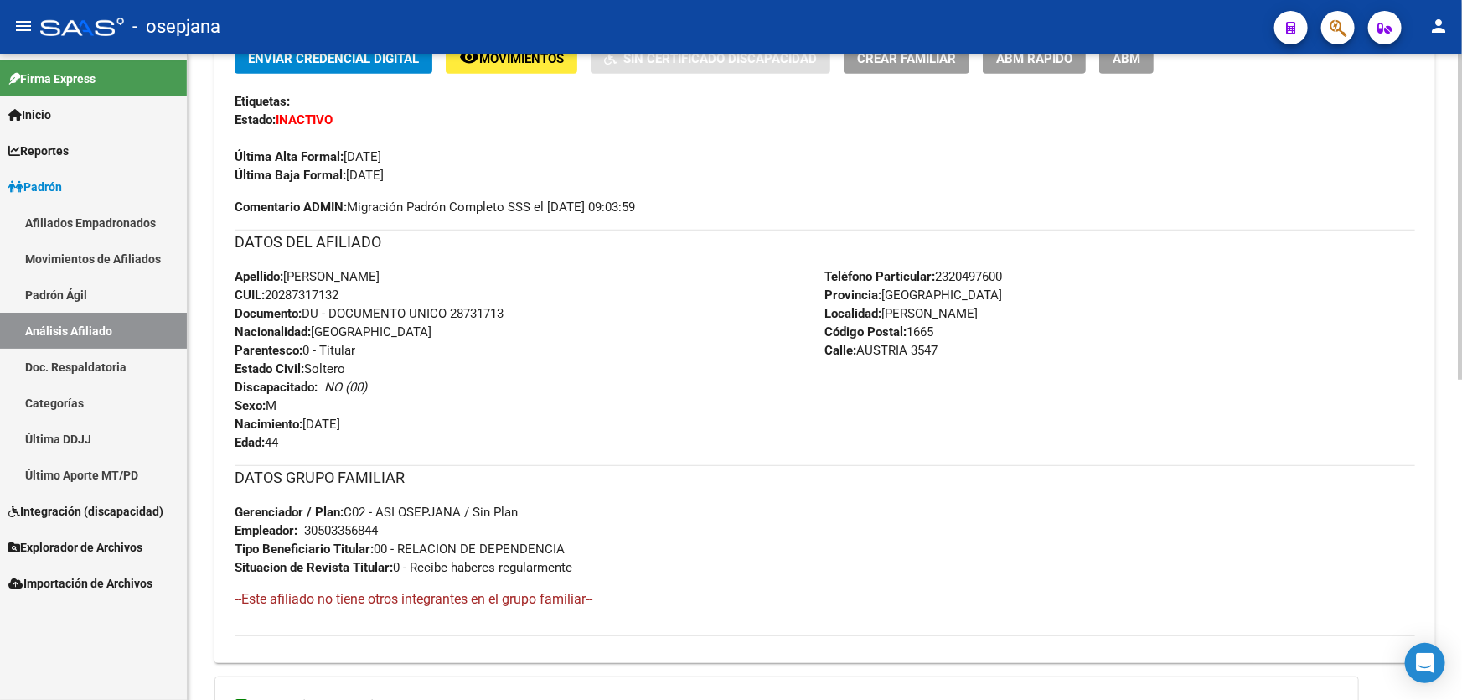
scroll to position [444, 0]
drag, startPoint x: 454, startPoint y: 308, endPoint x: 526, endPoint y: 302, distance: 72.3
click at [526, 302] on div "Apellido: [PERSON_NAME] CUIL: 20287317132 Documento: DU - DOCUMENTO UNICO 28731…" at bounding box center [530, 359] width 591 height 184
copy span "28731713"
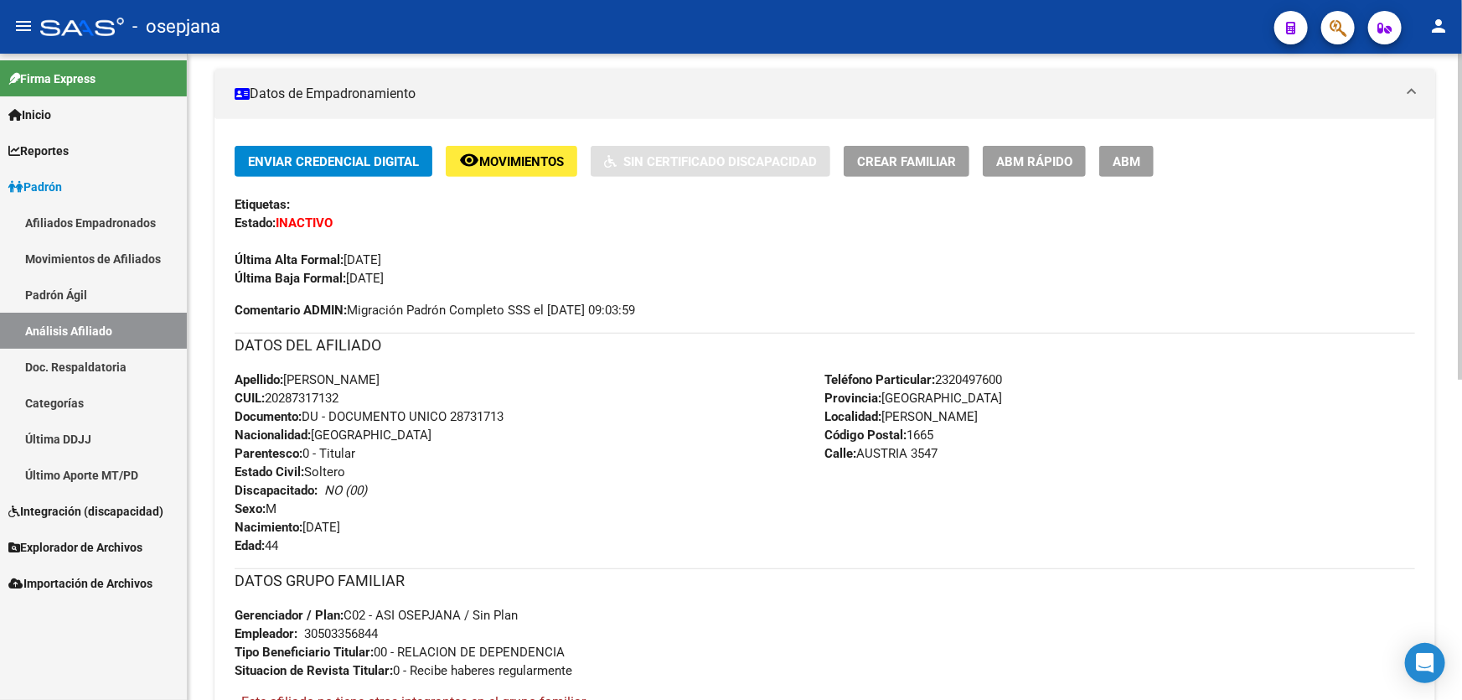
scroll to position [215, 0]
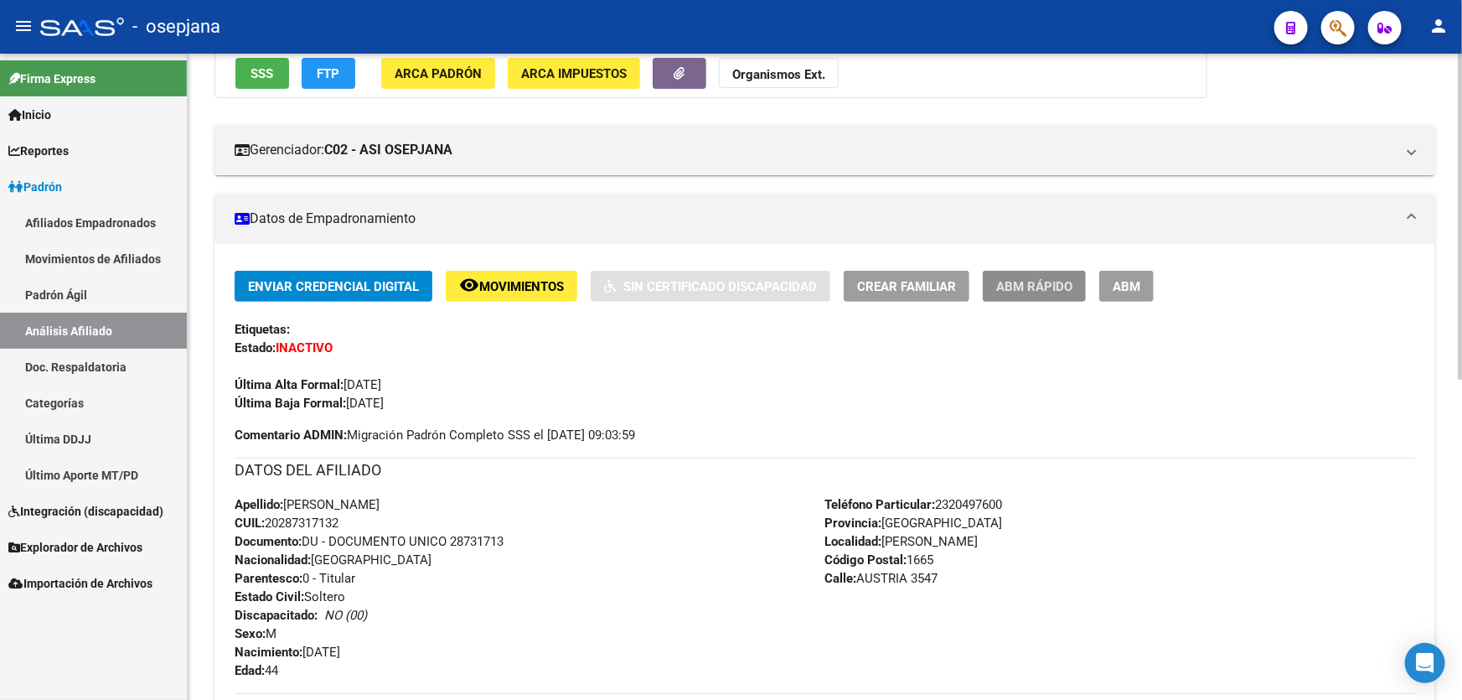
click at [1038, 274] on button "ABM Rápido" at bounding box center [1034, 286] width 103 height 31
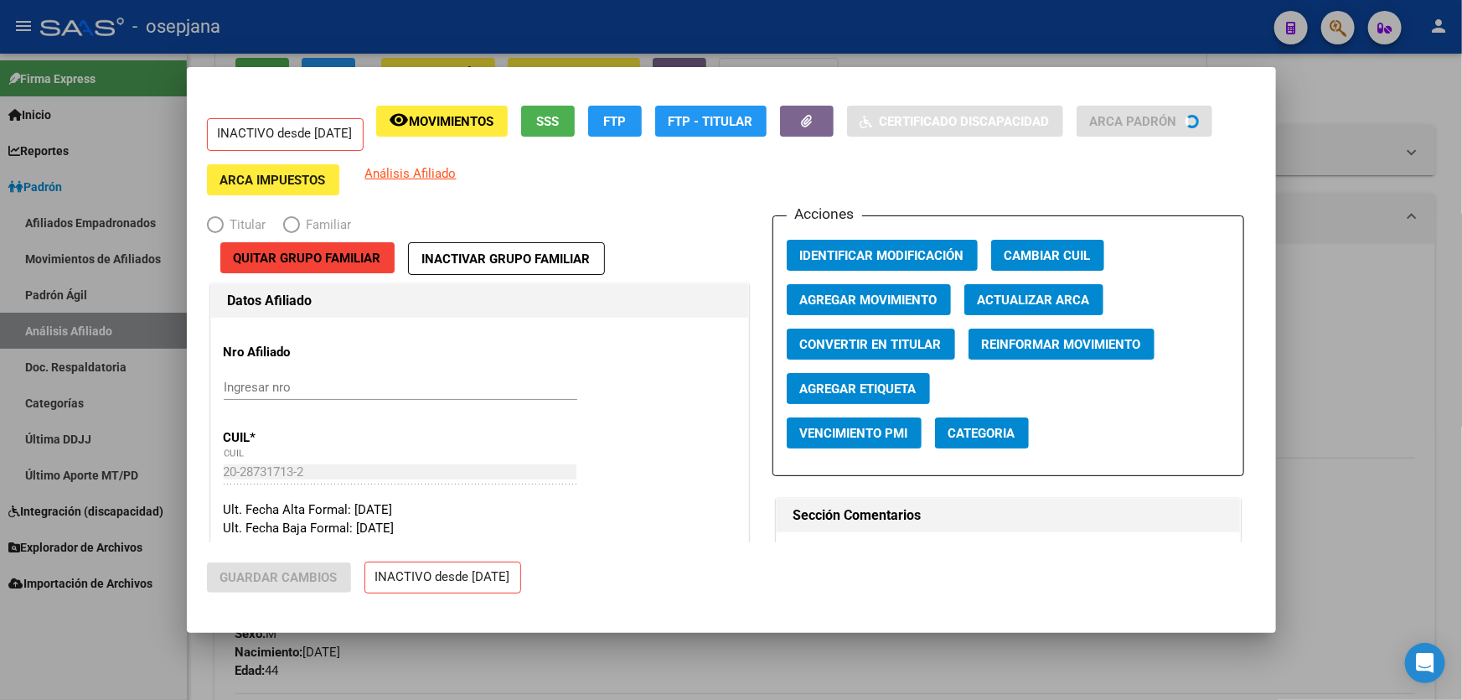
radio input "true"
type input "30-50335684-4"
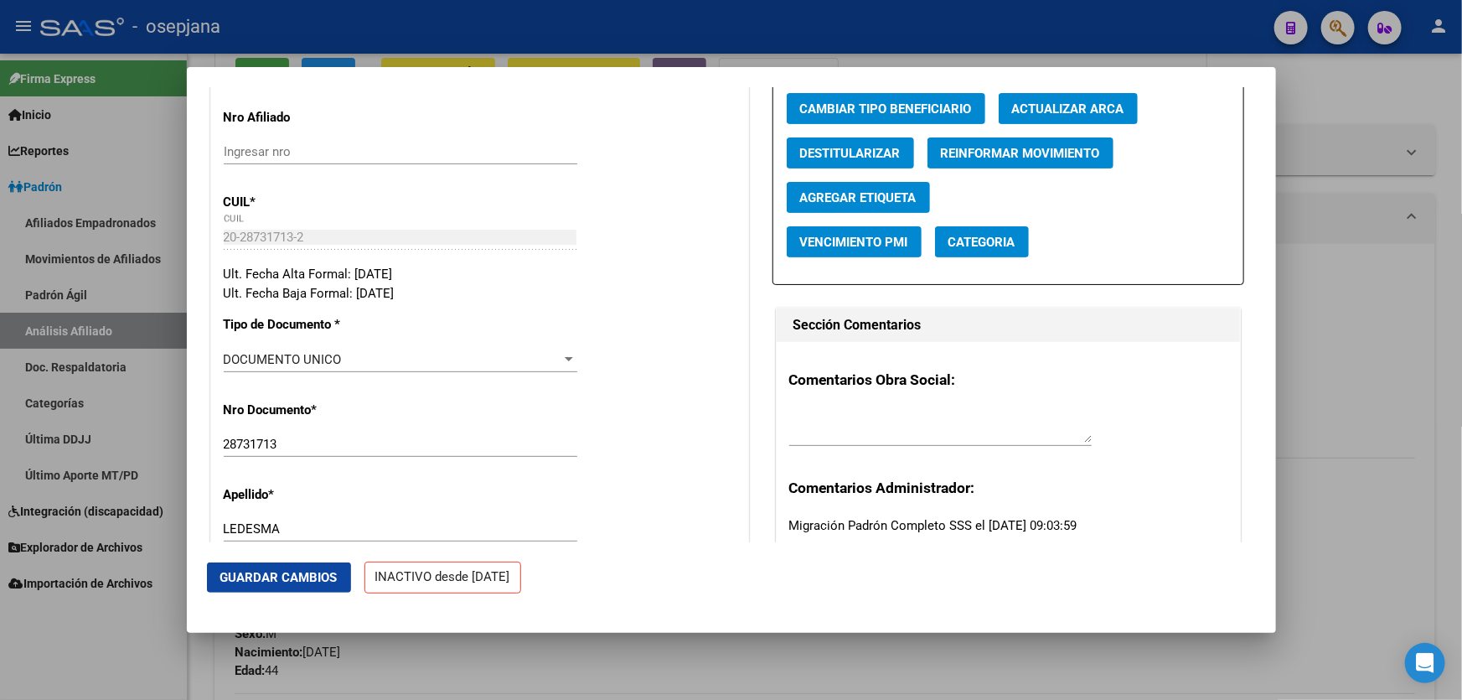
scroll to position [228, 0]
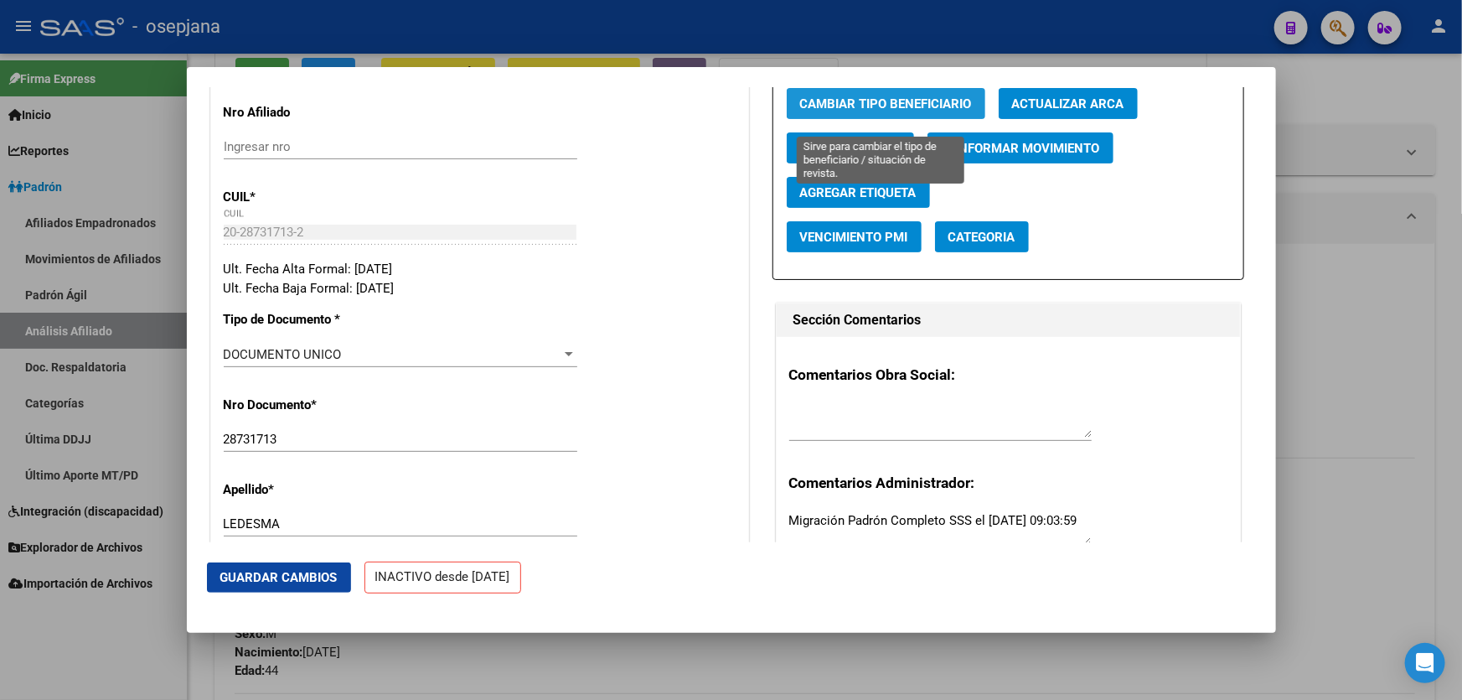
click at [893, 111] on span "Cambiar Tipo Beneficiario" at bounding box center [886, 103] width 172 height 15
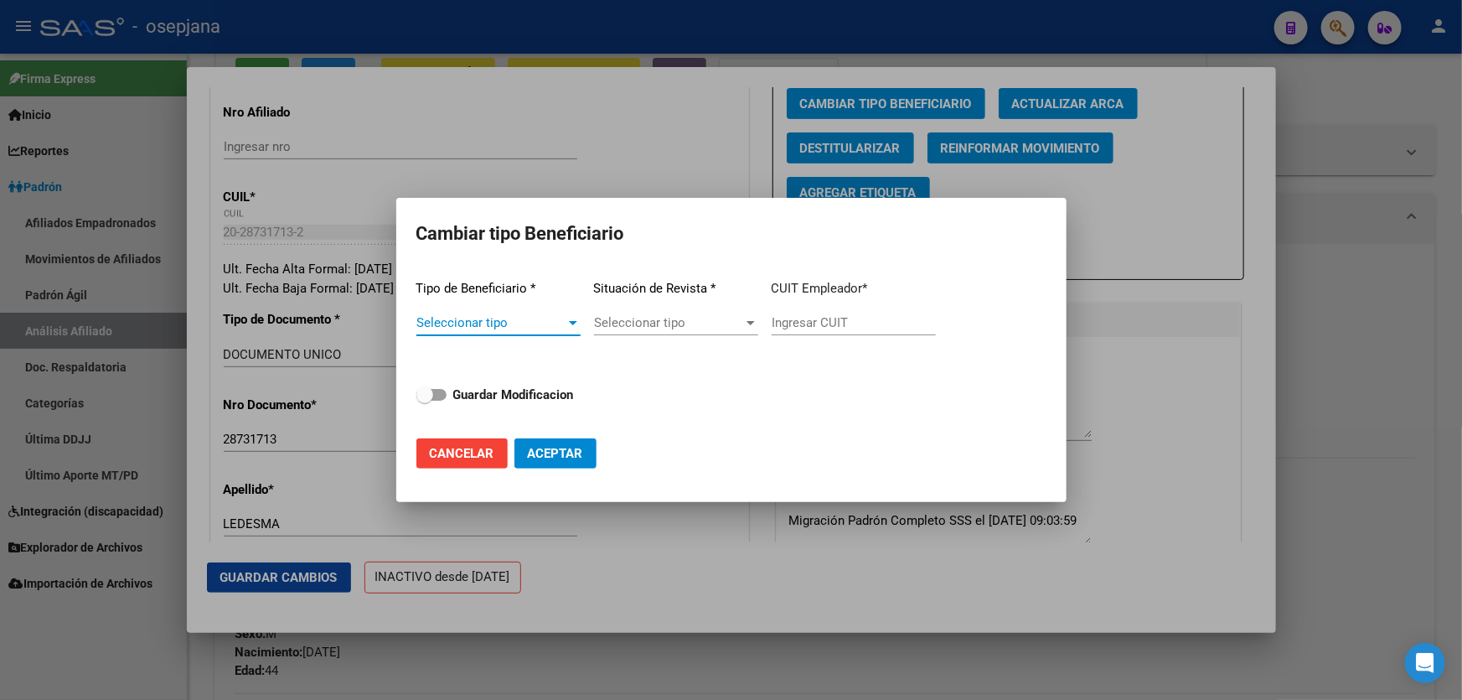
click at [492, 329] on span "Seleccionar tipo" at bounding box center [491, 322] width 149 height 15
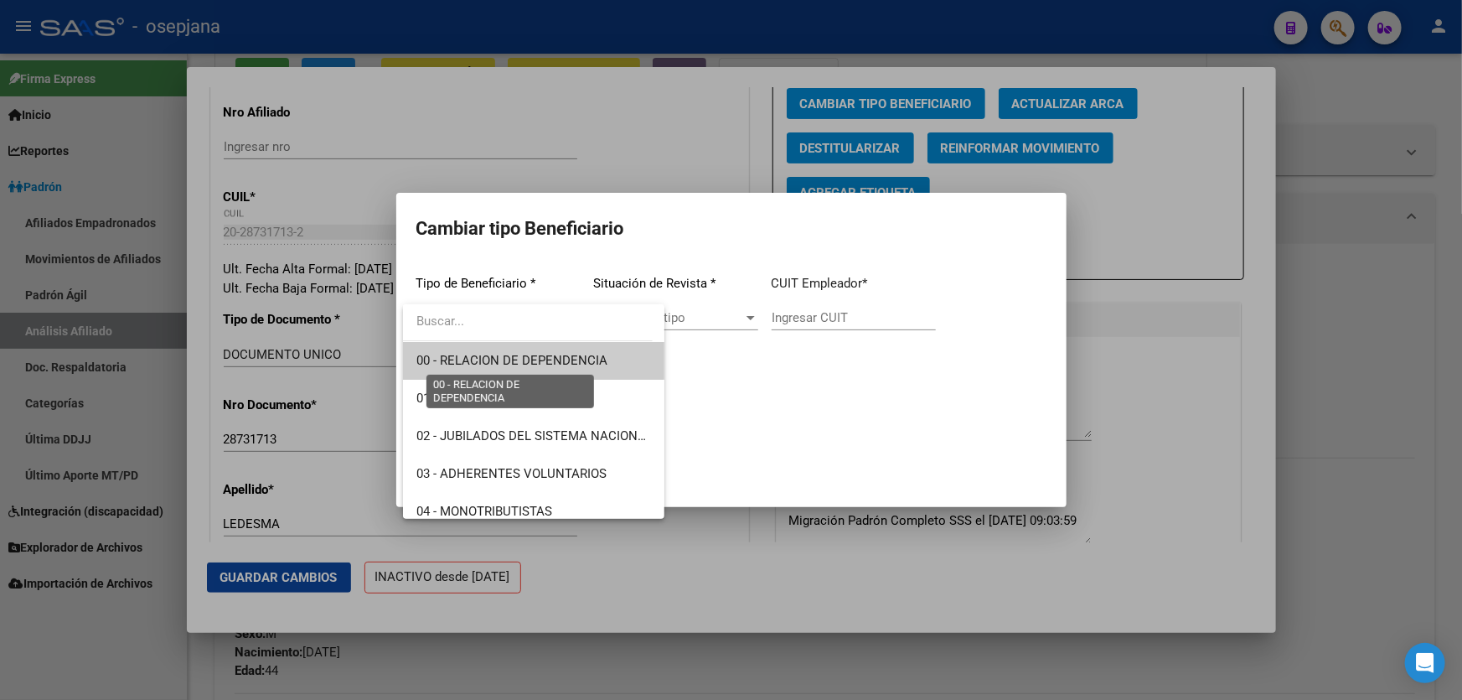
click at [484, 362] on span "00 - RELACION DE DEPENDENCIA" at bounding box center [512, 360] width 191 height 15
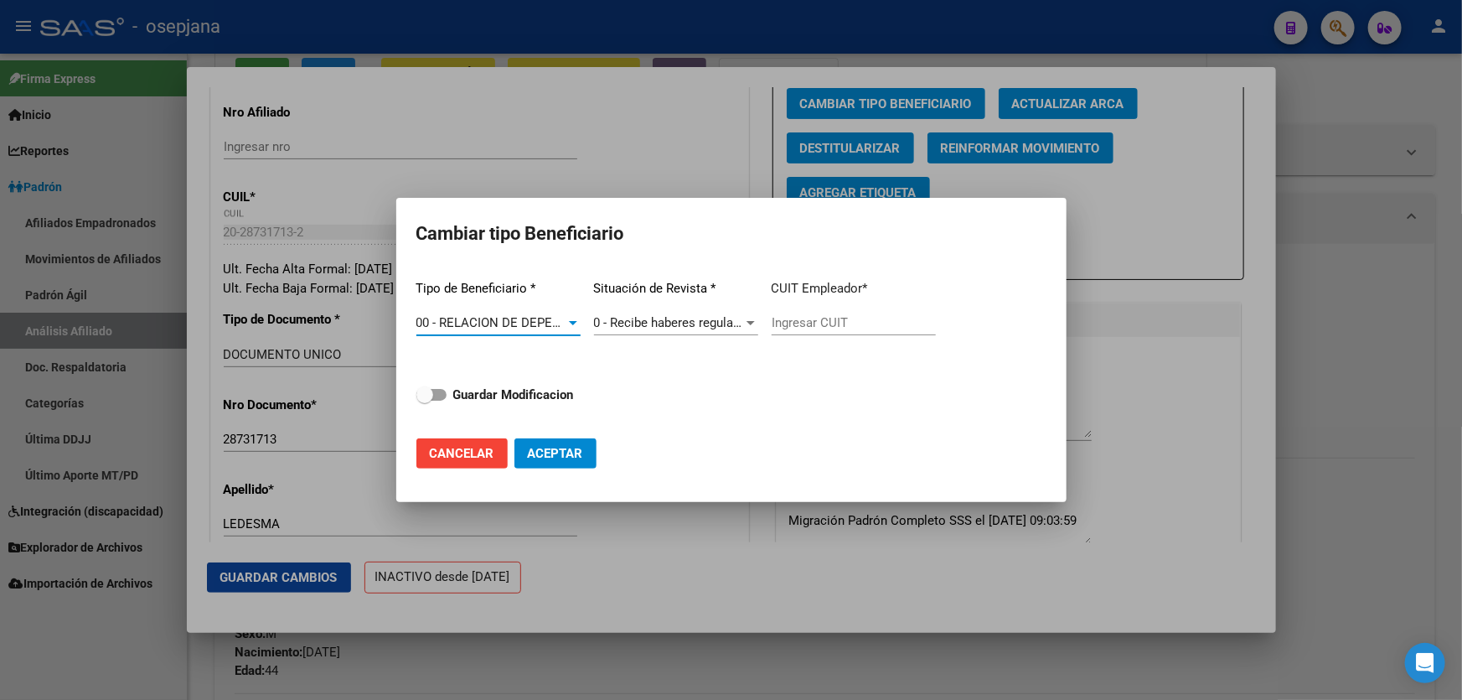
type input "30-50335684-4"
click at [491, 392] on strong "Guardar Modificacion" at bounding box center [513, 394] width 121 height 15
click at [425, 401] on input "Guardar Modificacion" at bounding box center [424, 401] width 1 height 1
click at [561, 468] on button "Aceptar" at bounding box center [556, 453] width 82 height 30
checkbox input "false"
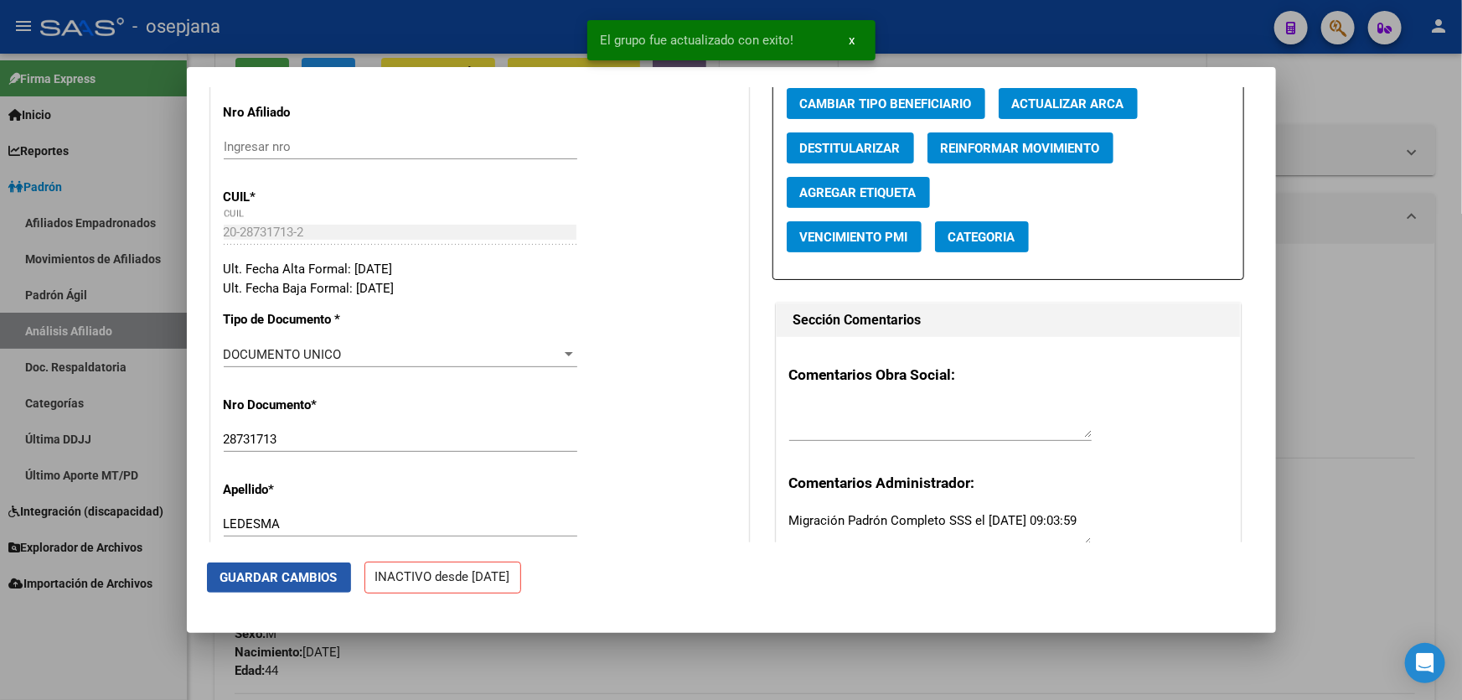
click at [304, 572] on span "Guardar Cambios" at bounding box center [278, 577] width 117 height 15
click at [1462, 424] on div at bounding box center [731, 350] width 1462 height 700
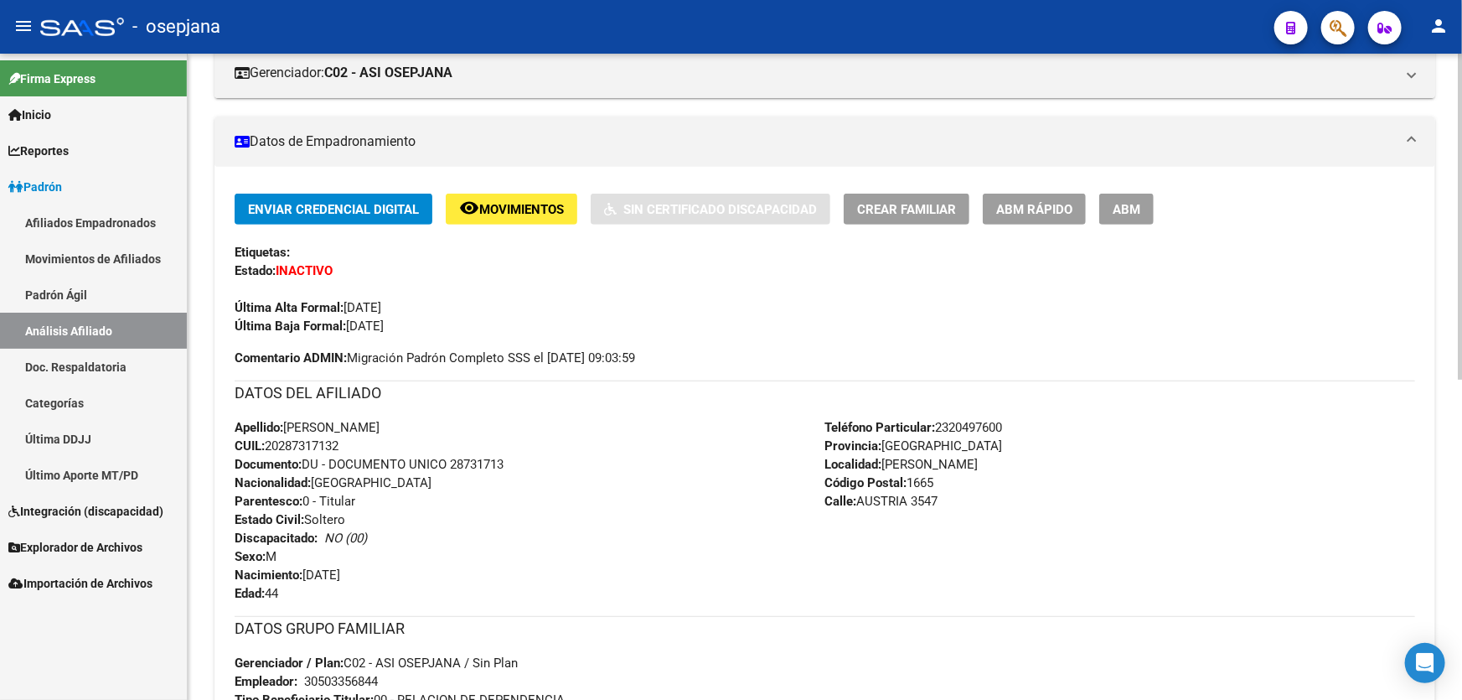
scroll to position [0, 0]
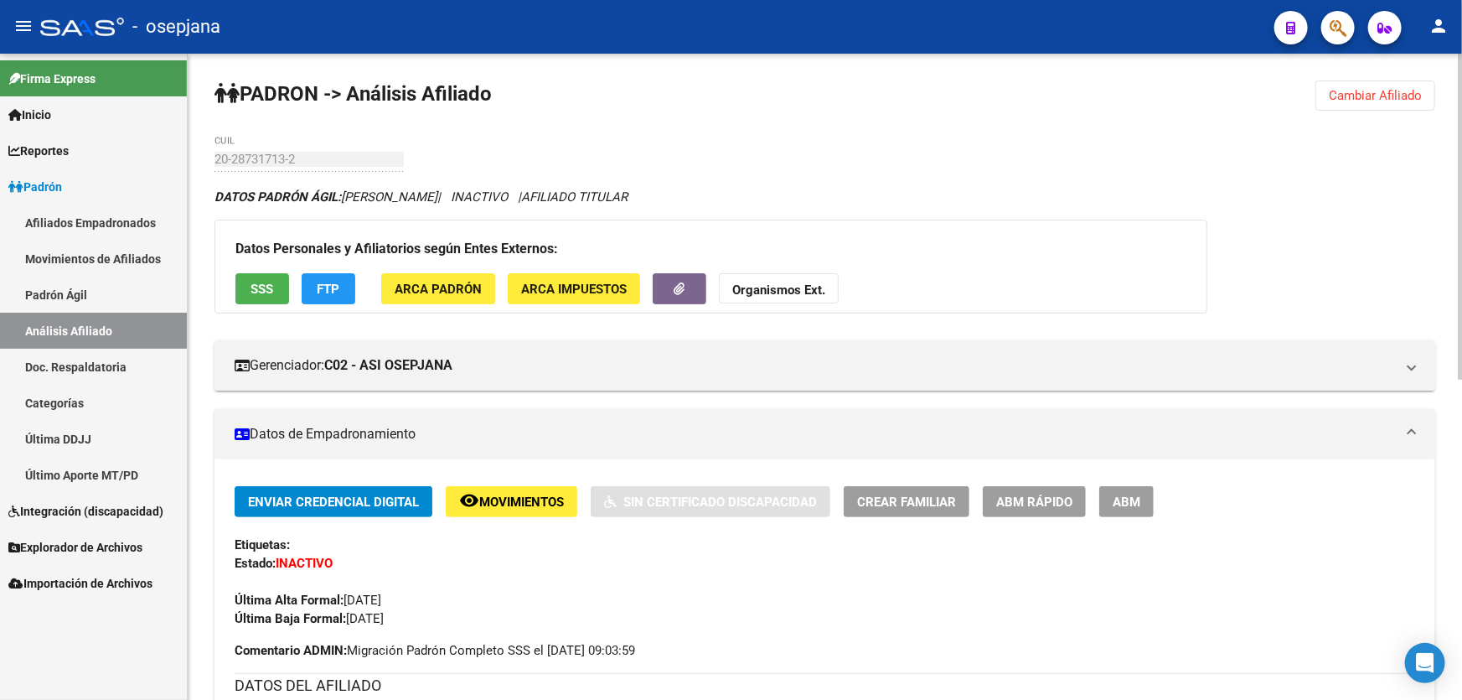
click at [1421, 96] on span "Cambiar Afiliado" at bounding box center [1375, 95] width 93 height 15
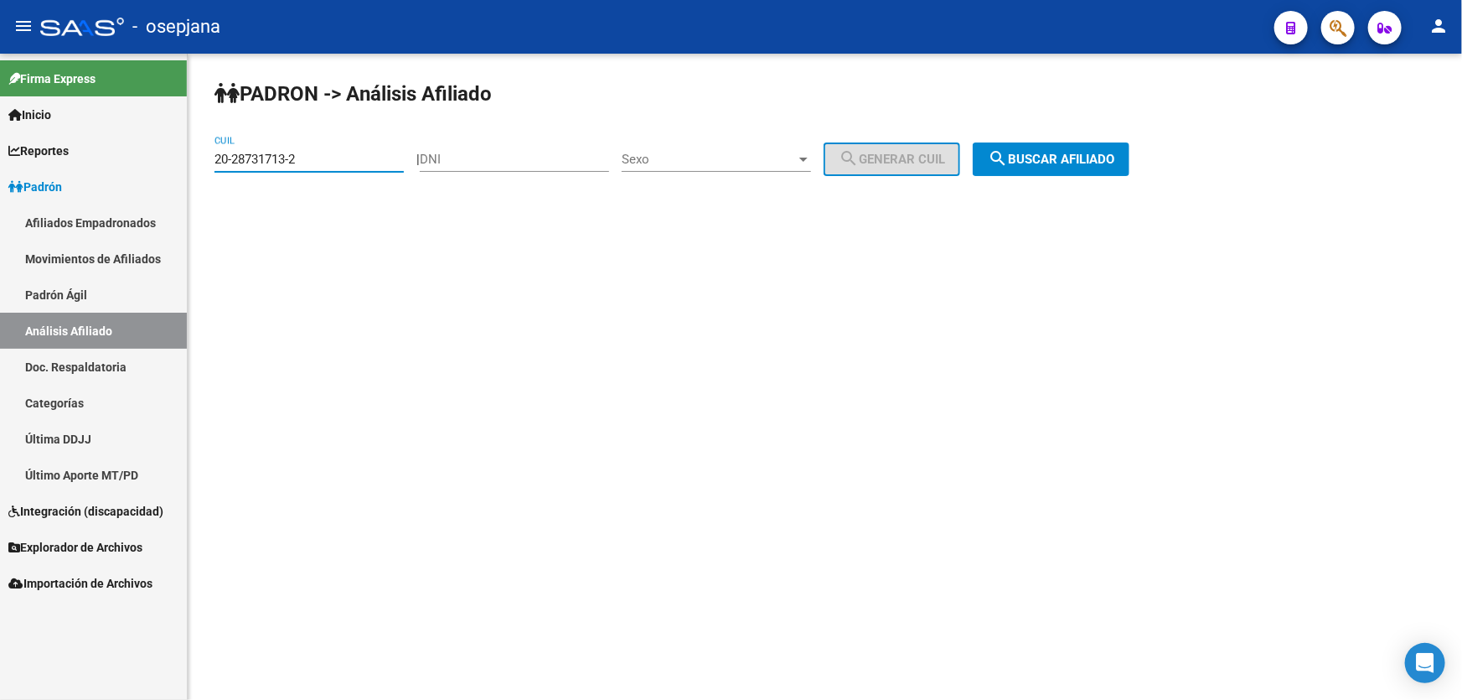
drag, startPoint x: 323, startPoint y: 159, endPoint x: 190, endPoint y: 162, distance: 132.4
click at [190, 162] on div "PADRON -> Análisis Afiliado 20-28731713-2 CUIL | DNI Sexo Sexo search Generar C…" at bounding box center [825, 142] width 1275 height 176
paste input "5625663-1"
click at [1097, 155] on span "search Buscar afiliado" at bounding box center [1051, 159] width 127 height 15
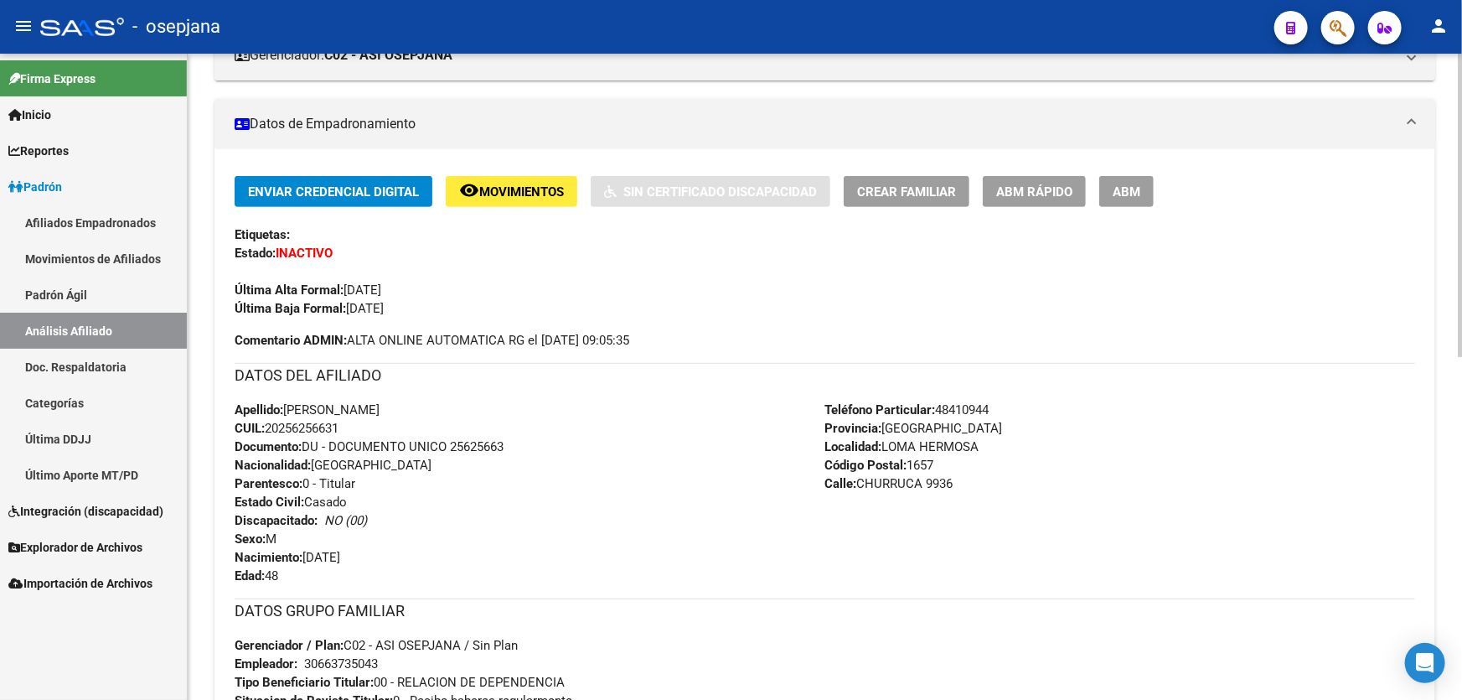
scroll to position [228, 0]
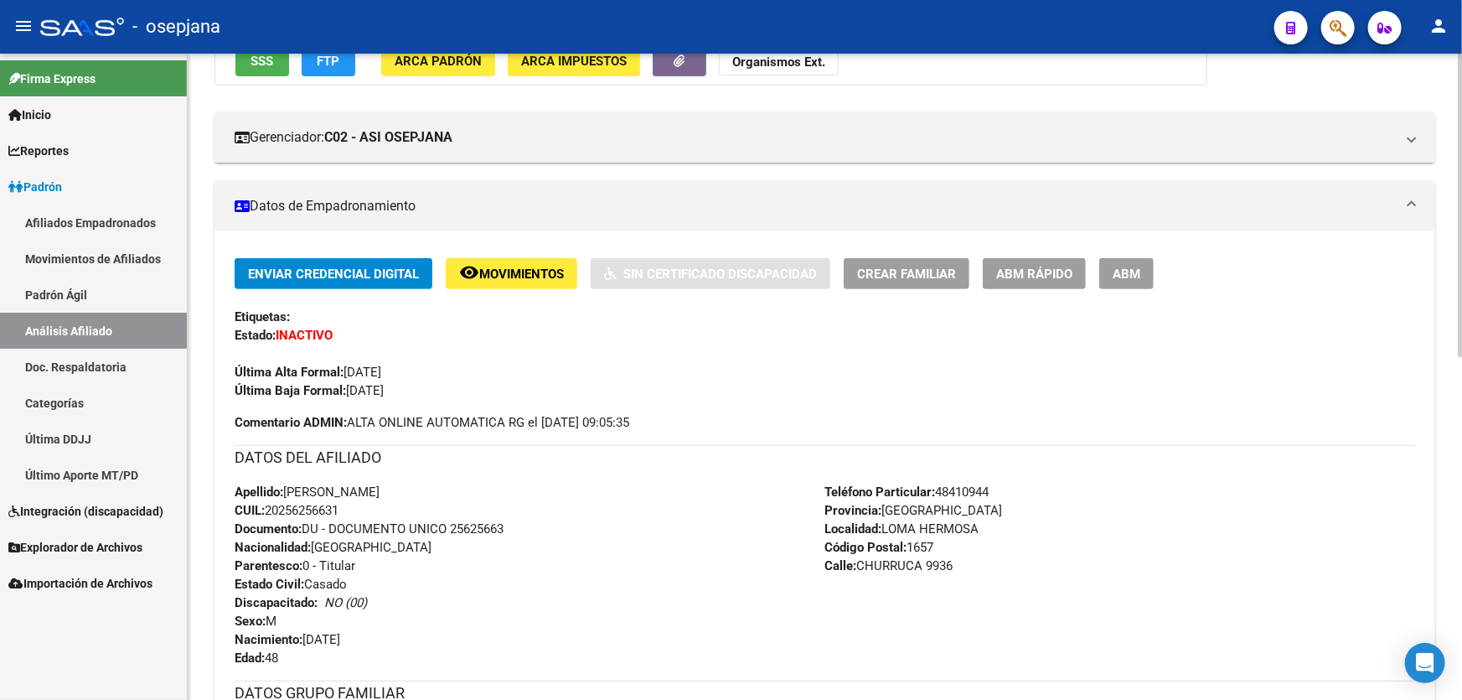
click at [448, 528] on span "Documento: DU - DOCUMENTO UNICO 25625663" at bounding box center [369, 528] width 269 height 15
drag, startPoint x: 453, startPoint y: 524, endPoint x: 517, endPoint y: 529, distance: 63.9
click at [517, 529] on div "Apellido: [PERSON_NAME] CUIL: 20256256631 Documento: DU - DOCUMENTO UNICO 25625…" at bounding box center [530, 575] width 591 height 184
copy span "25625663"
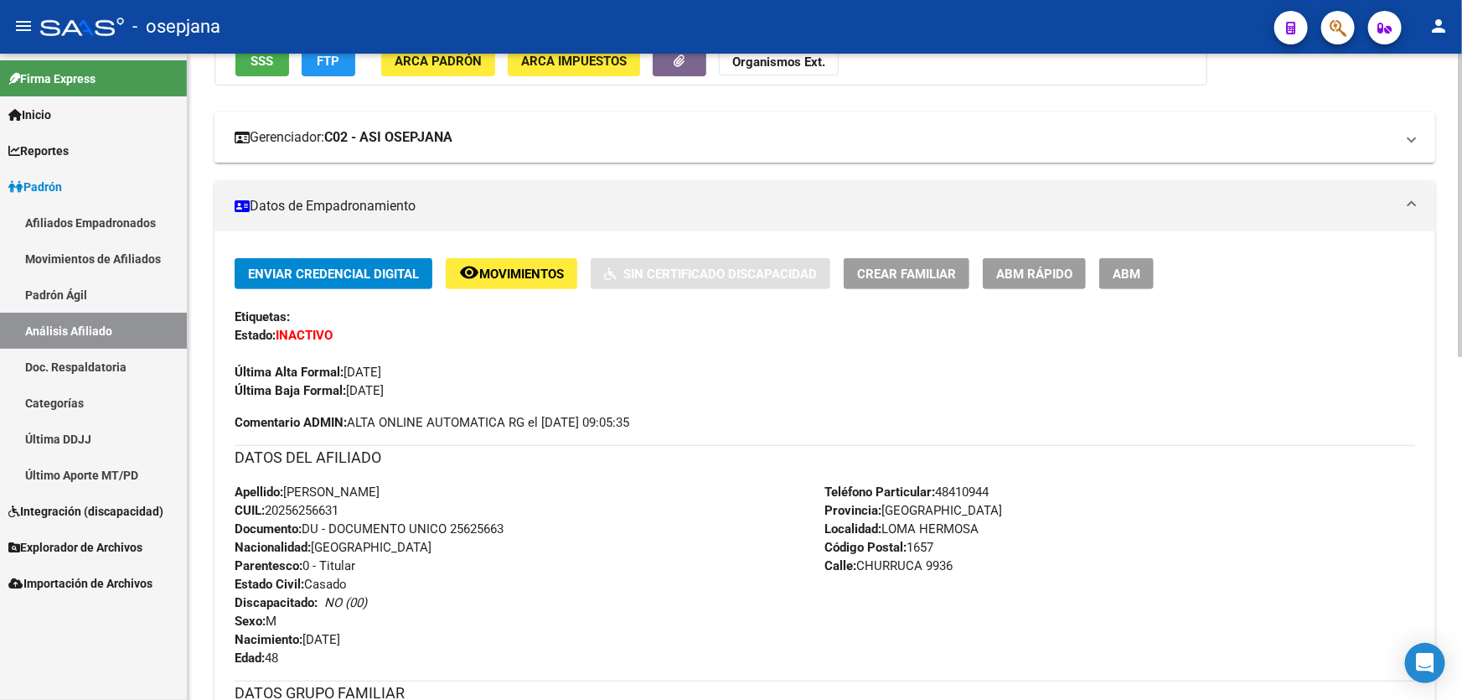
scroll to position [0, 0]
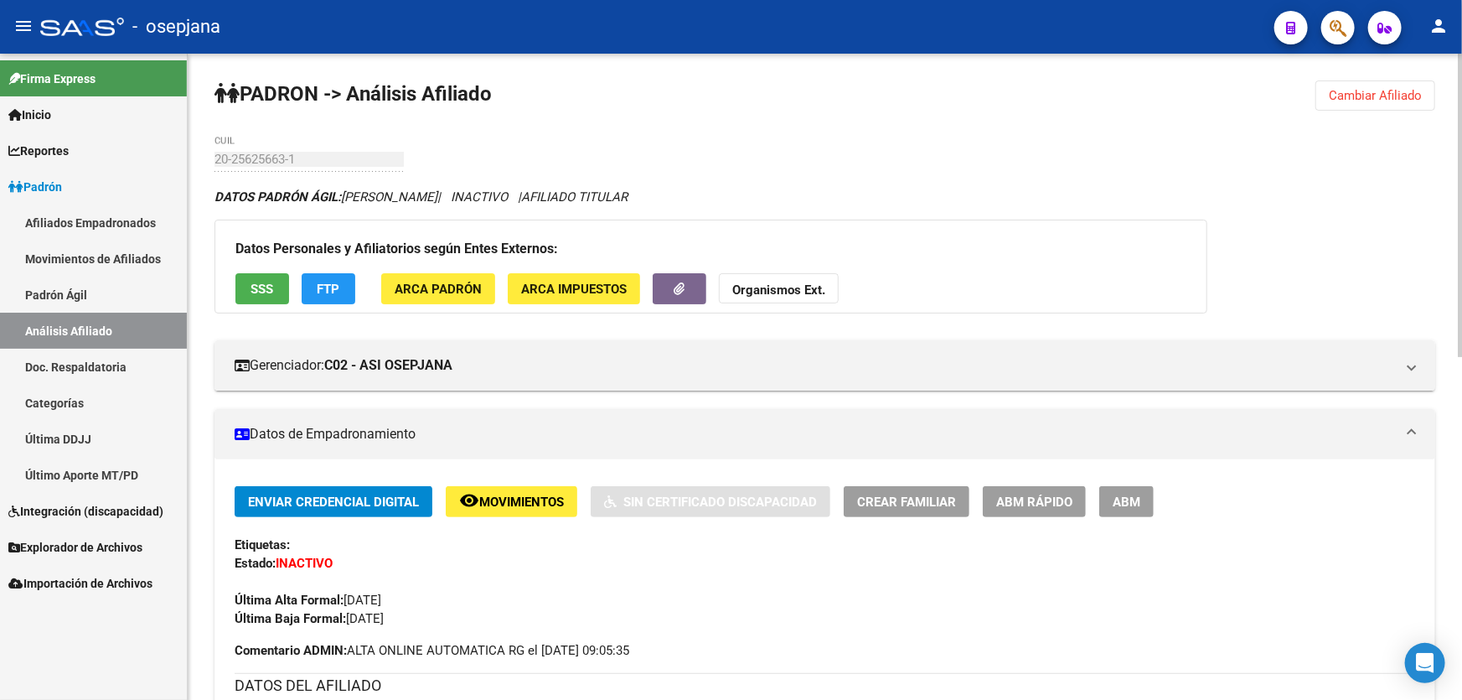
click at [1350, 91] on span "Cambiar Afiliado" at bounding box center [1375, 95] width 93 height 15
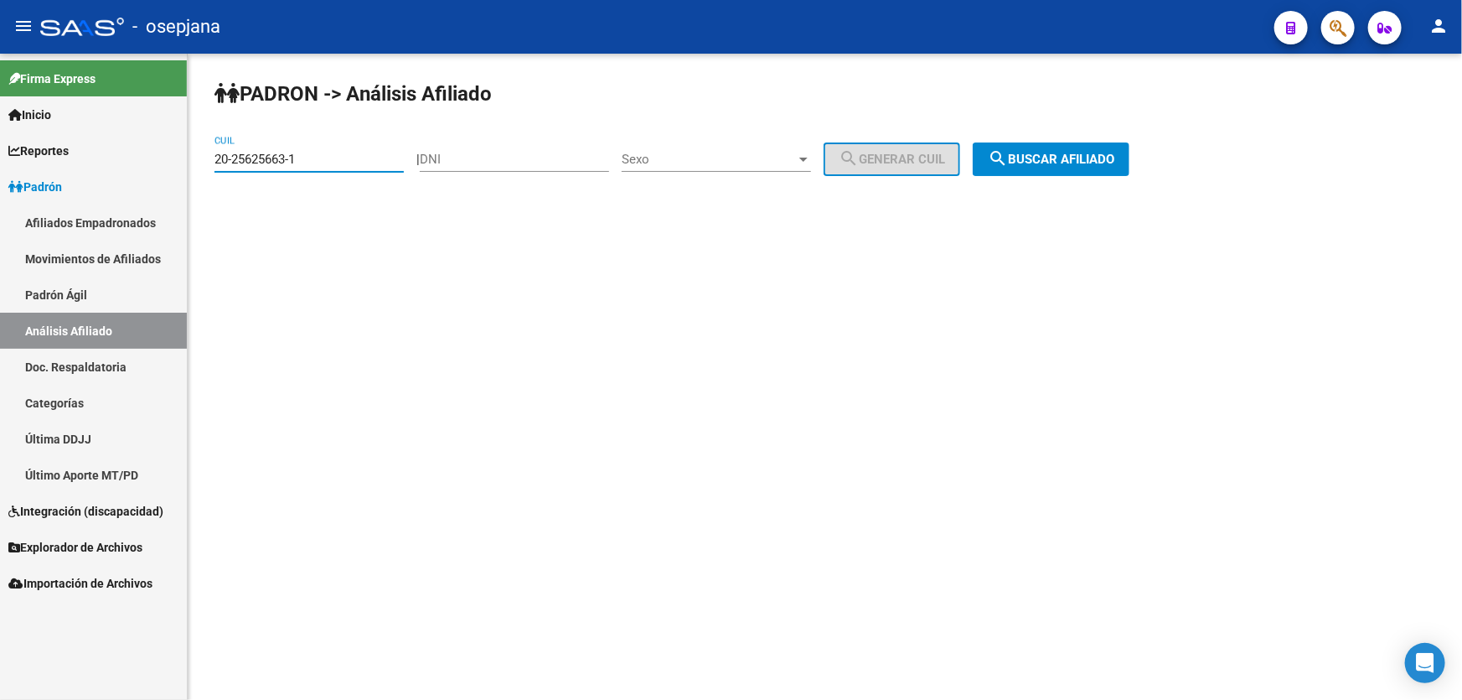
drag, startPoint x: 344, startPoint y: 159, endPoint x: 3, endPoint y: 153, distance: 341.1
click at [3, 153] on mat-sidenav-container "Firma Express Inicio Calendario SSS Instructivos Contacto OS Reportes Padrón Tr…" at bounding box center [731, 377] width 1462 height 646
paste input "7-26631775-7"
type input "27-26631775-7"
click at [1105, 172] on button "search Buscar afiliado" at bounding box center [1051, 159] width 157 height 34
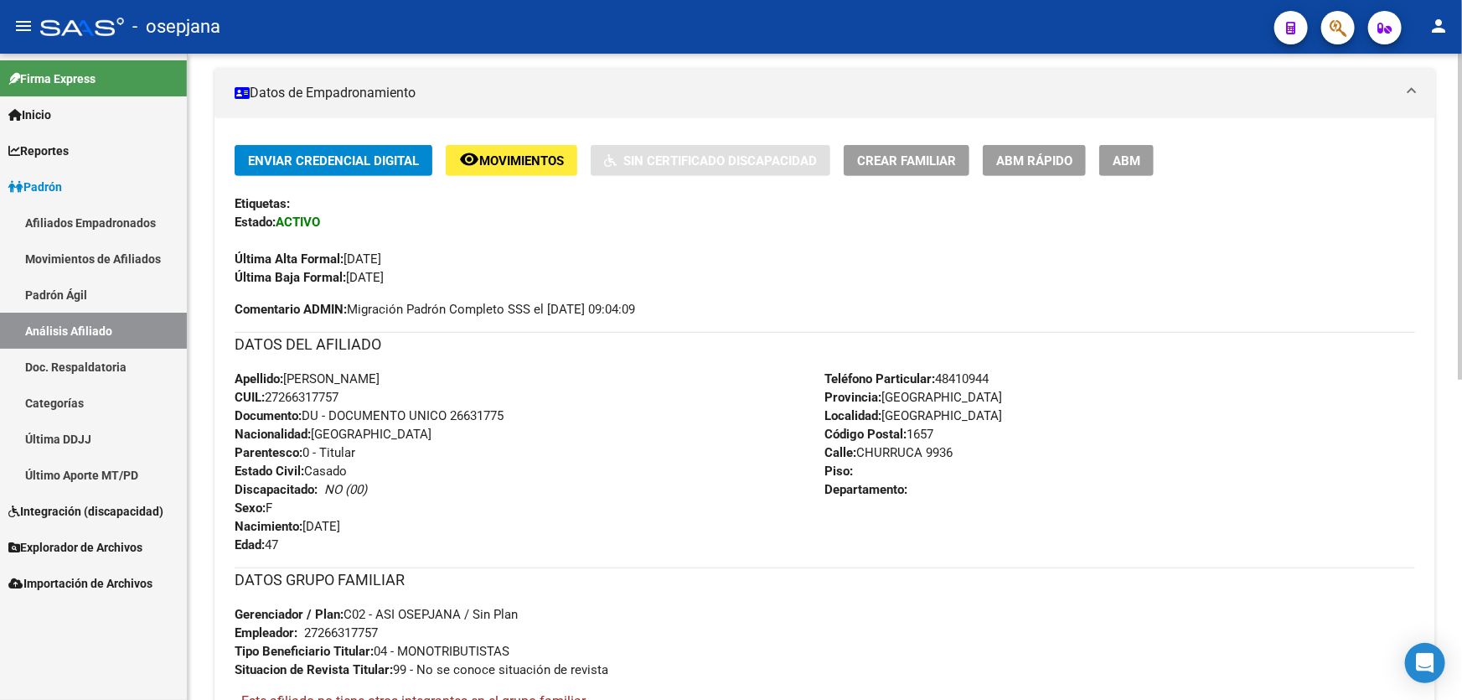
scroll to position [304, 0]
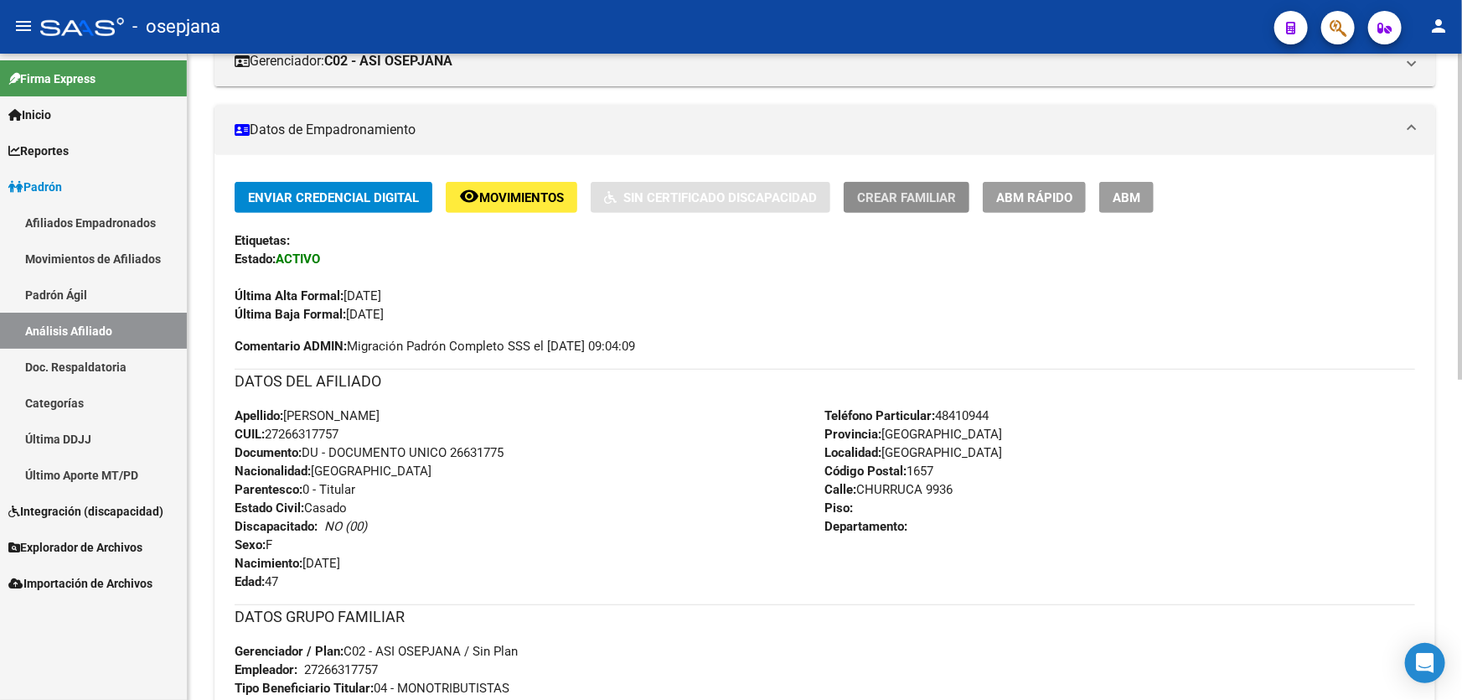
click at [940, 192] on span "Crear Familiar" at bounding box center [906, 197] width 99 height 15
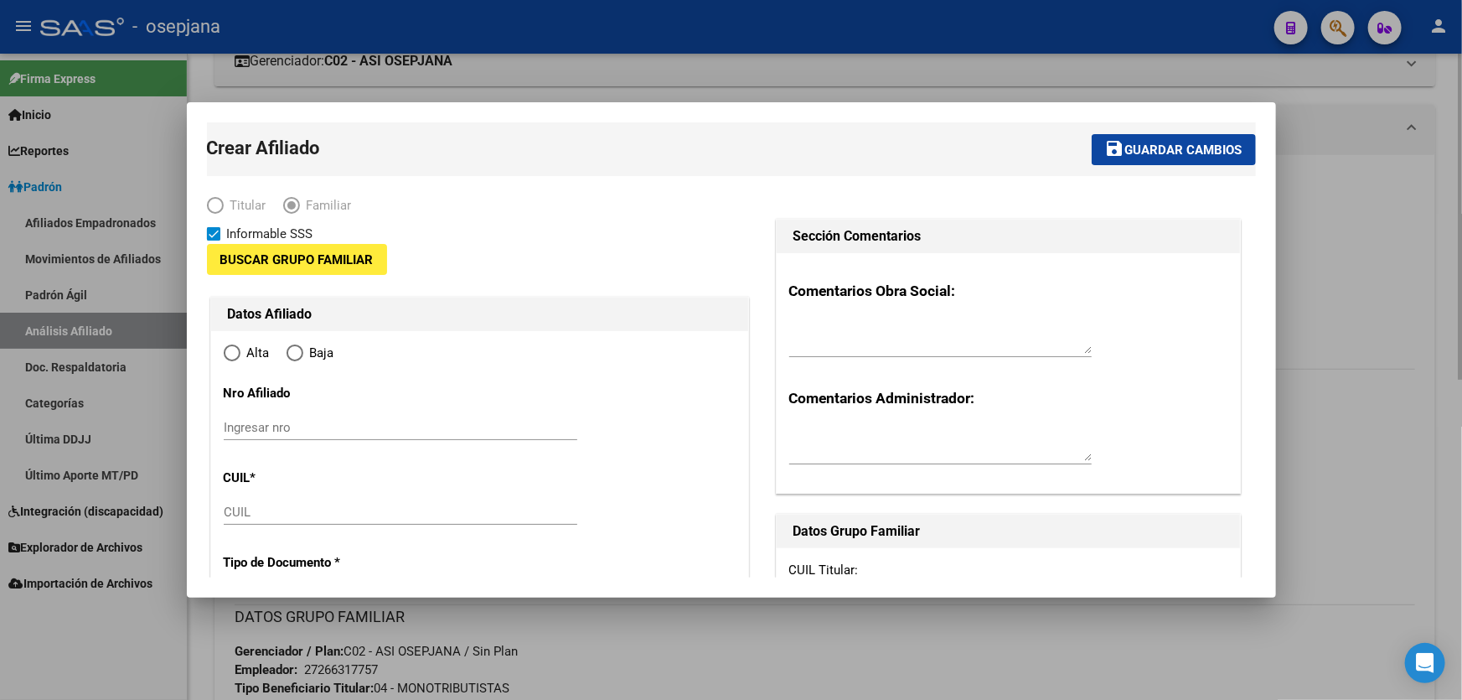
type input "27-26631775-7"
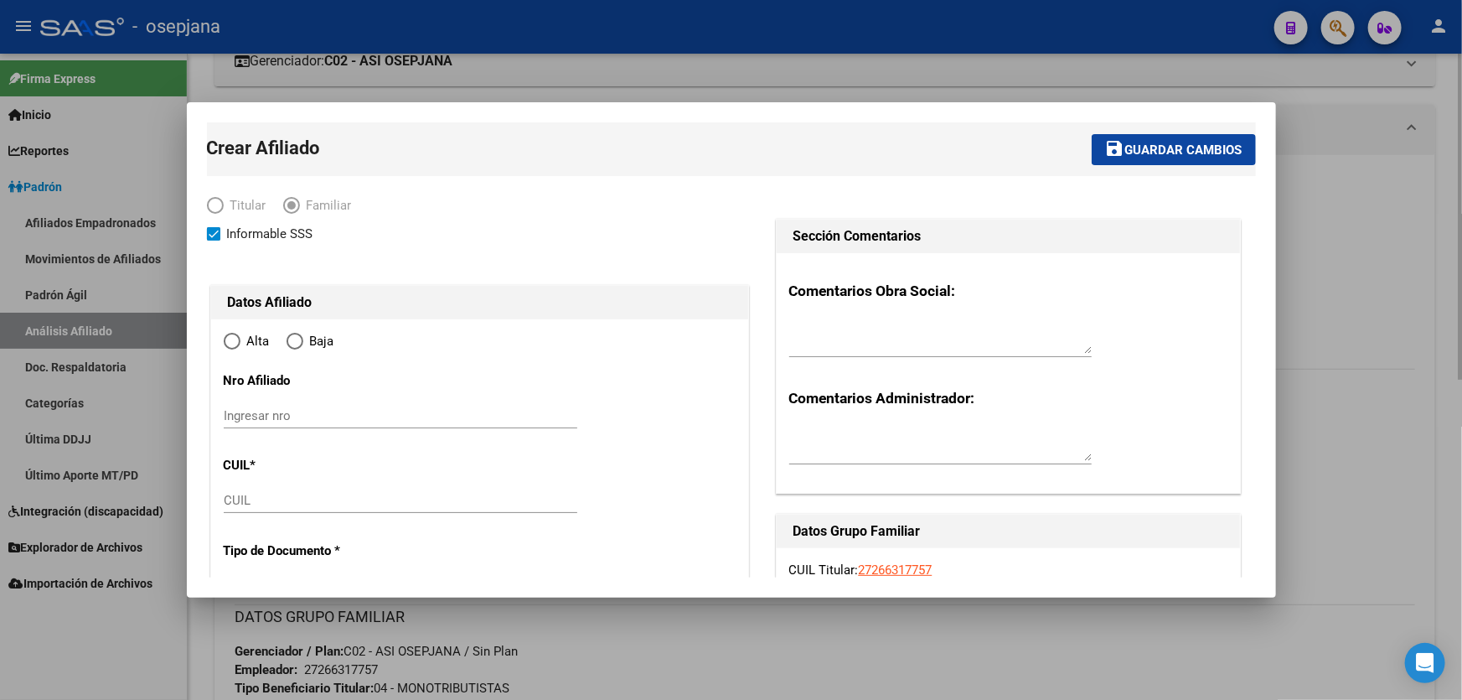
type input "[GEOGRAPHIC_DATA]"
type input "1657"
type input "CHURRUCA"
type input "9936"
radio input "true"
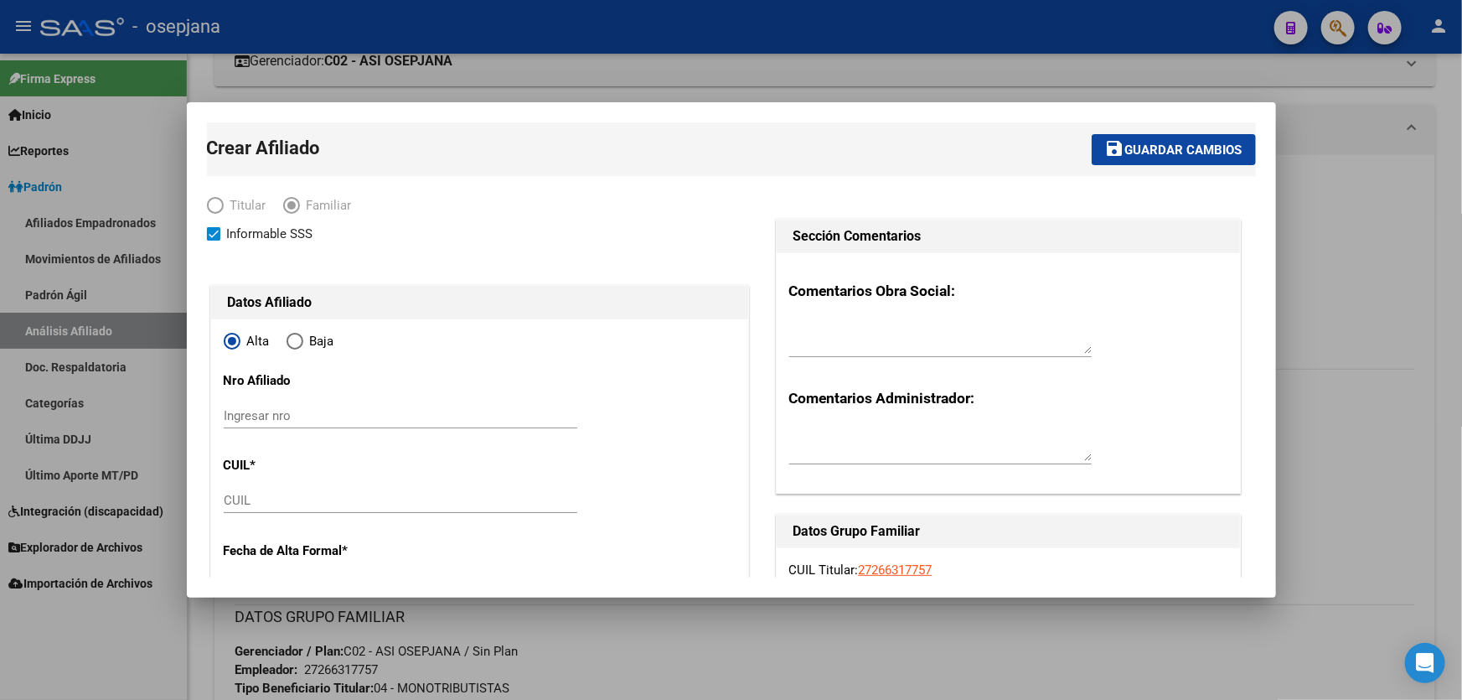
type input "27-26631775-7"
click at [238, 498] on input "CUIL" at bounding box center [401, 500] width 354 height 15
paste input "20-25625663-1"
type input "20-25625663-1"
type input "25625663"
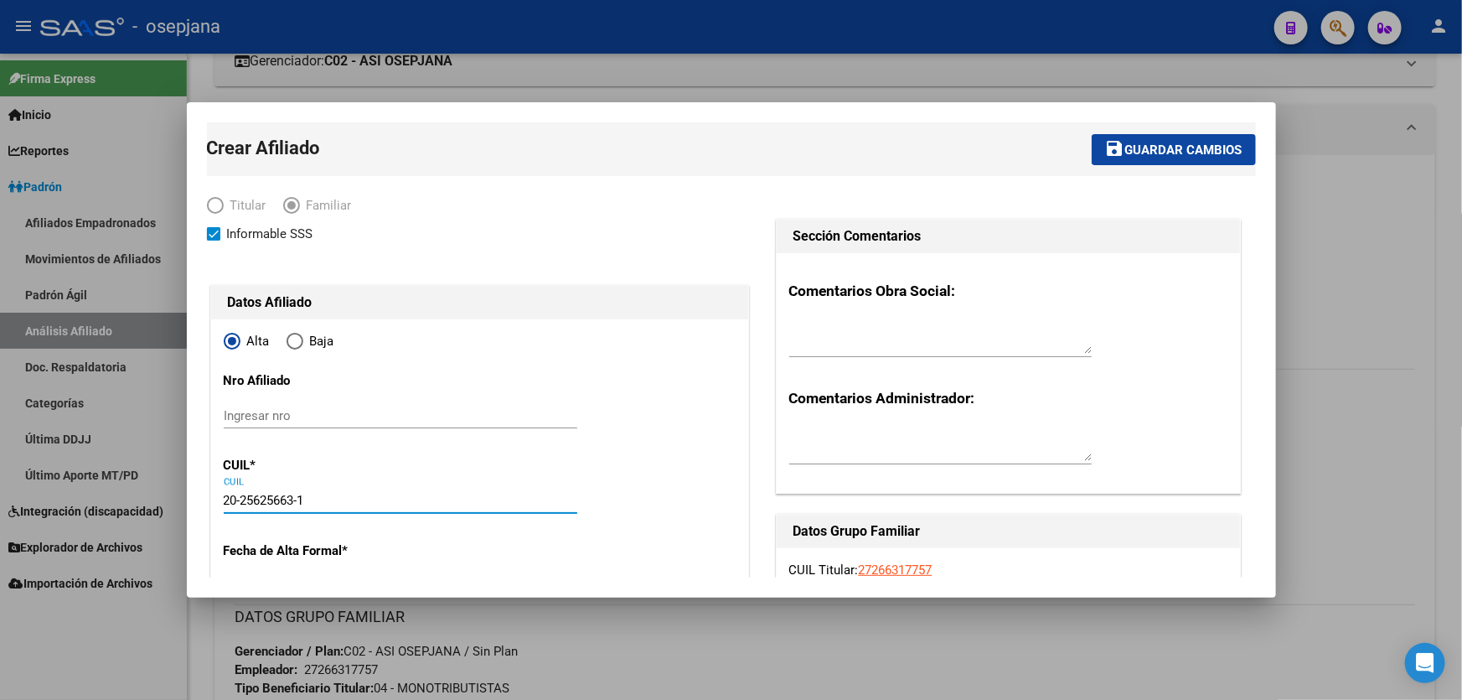
type input "AYALA"
type input "[PERSON_NAME]"
type input "[DATE]"
type input "LOMA HERMOSA"
type input "CHURRUCA"
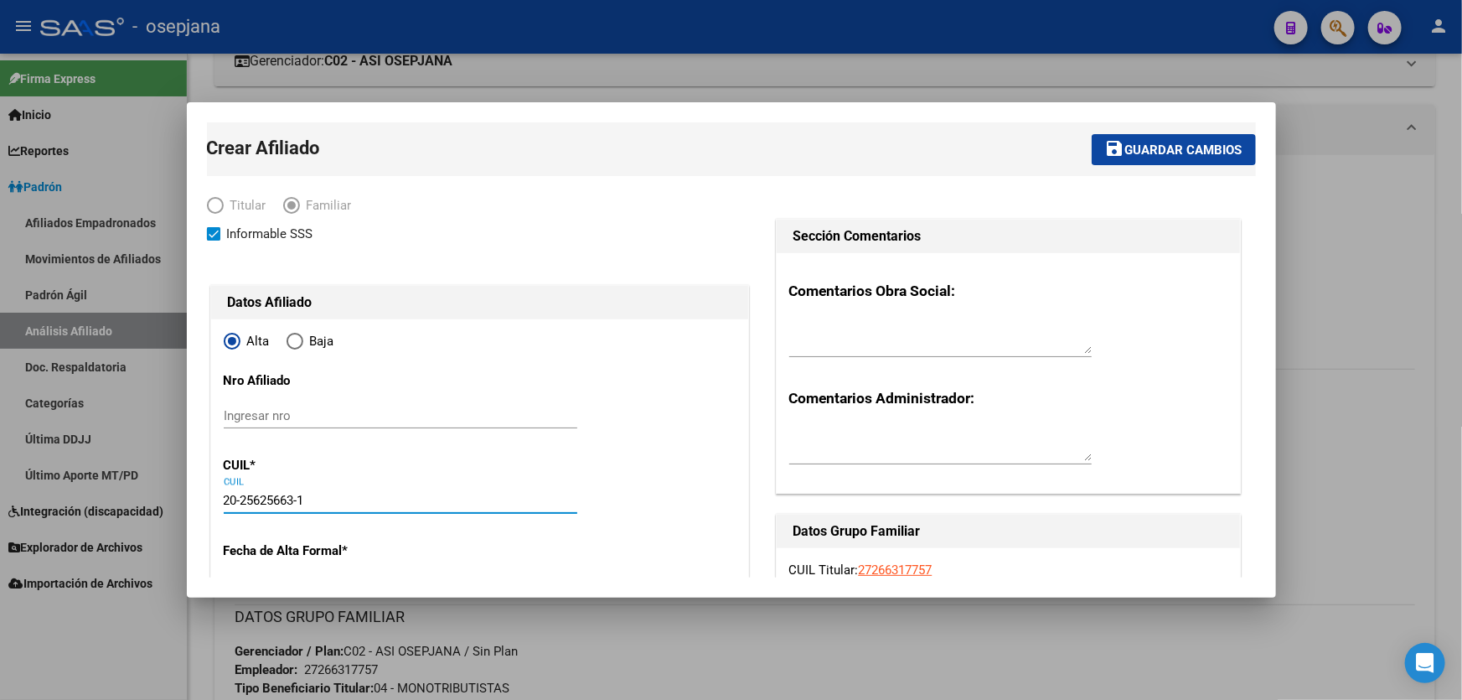
type input "9936"
type input "20-25625663-1"
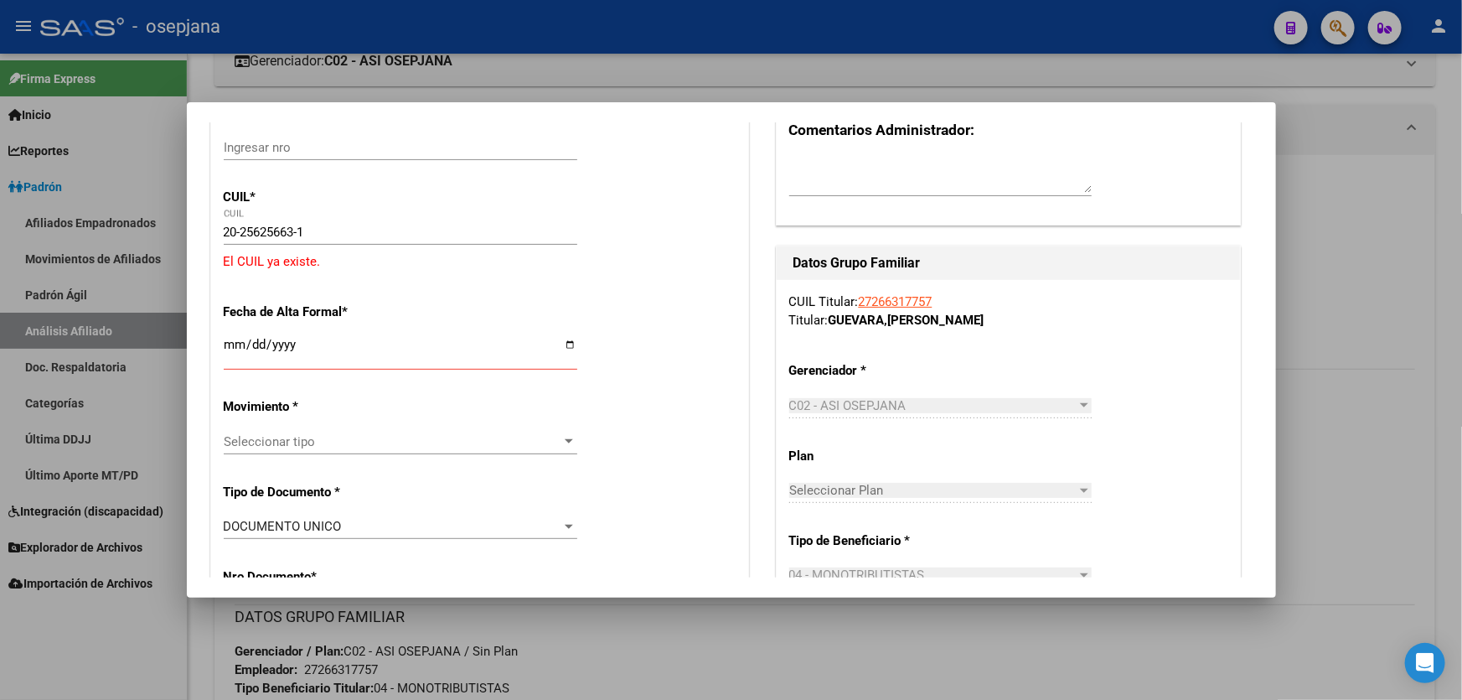
click at [1362, 302] on div at bounding box center [731, 350] width 1462 height 700
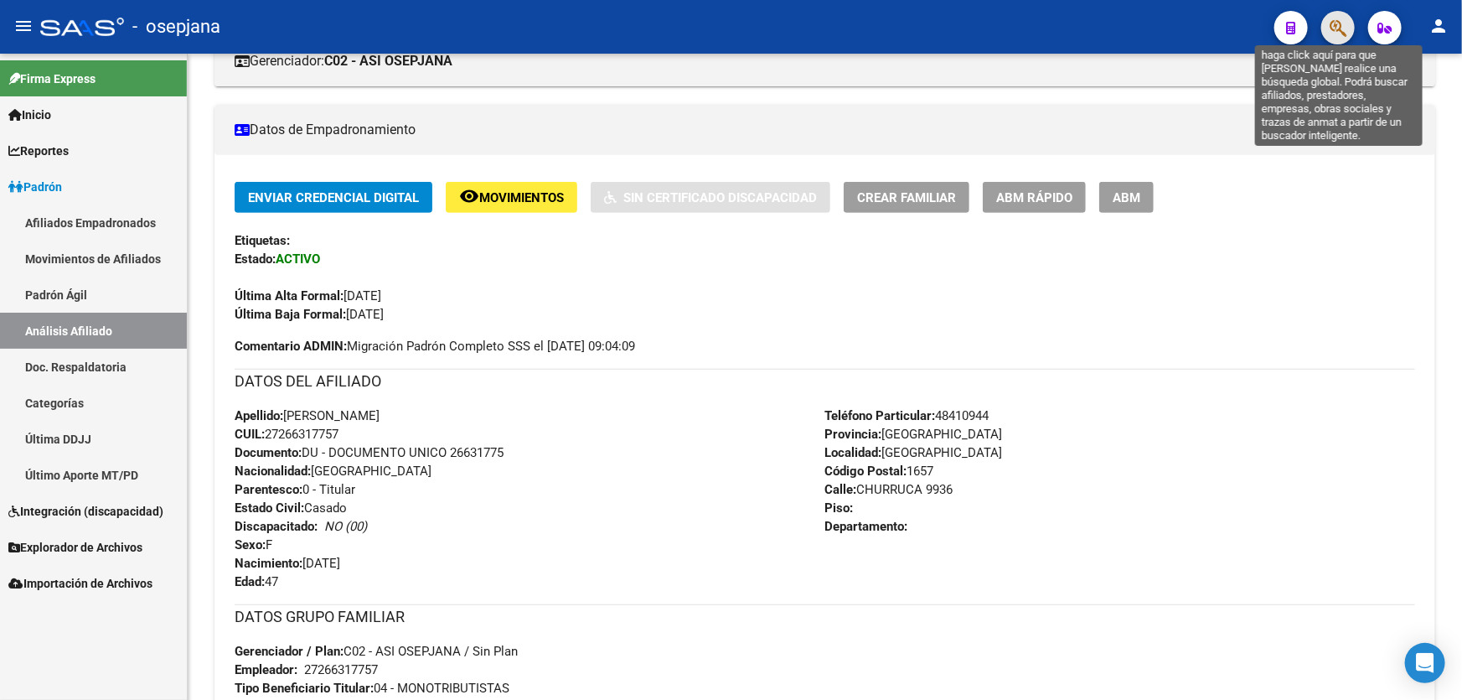
click at [1343, 30] on icon "button" at bounding box center [1338, 27] width 17 height 19
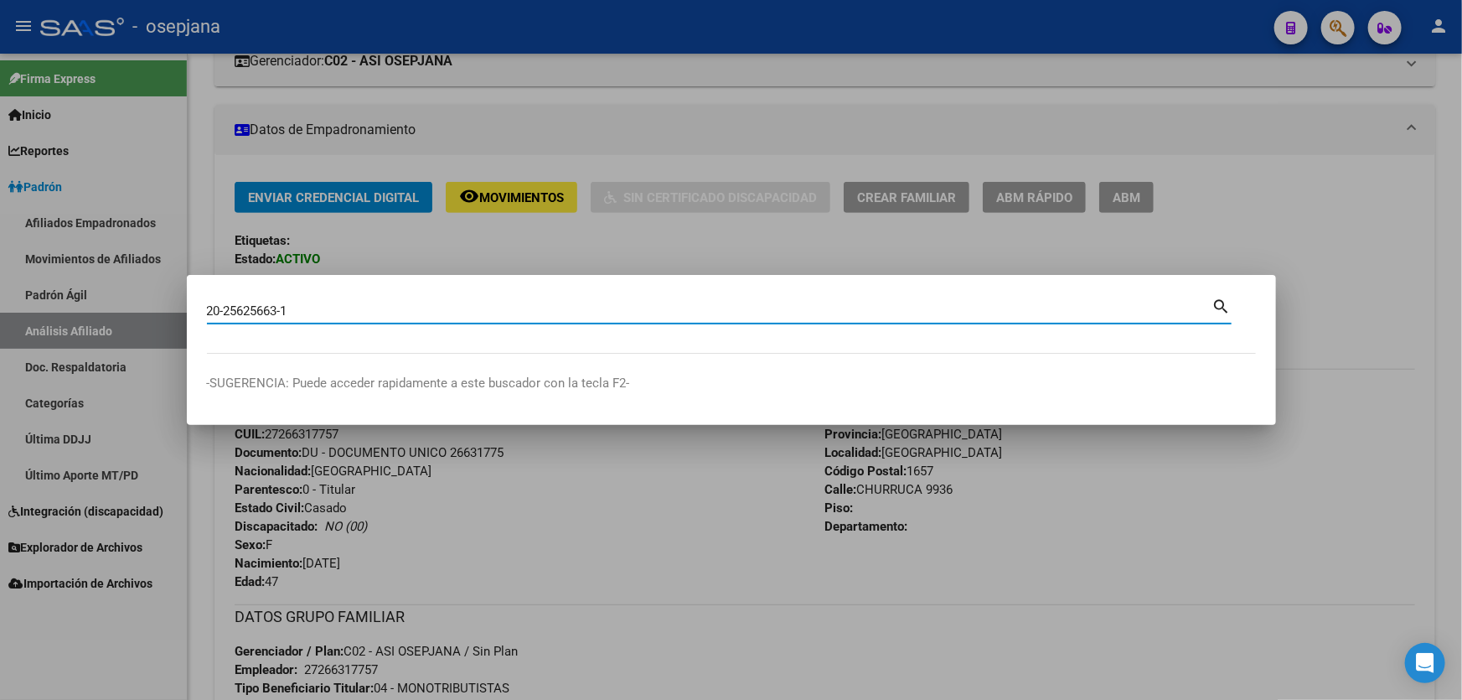
type input "20256256631"
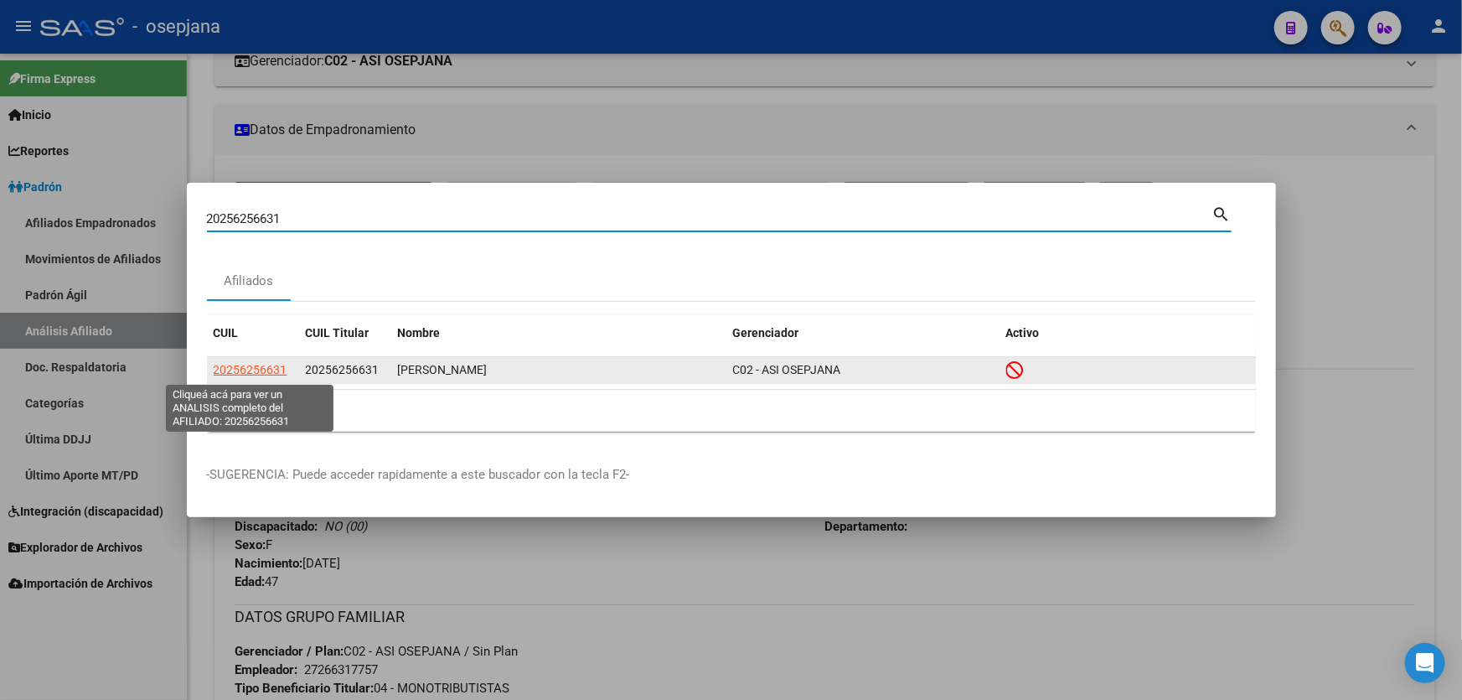
click at [256, 365] on span "20256256631" at bounding box center [251, 369] width 74 height 13
type textarea "20256256631"
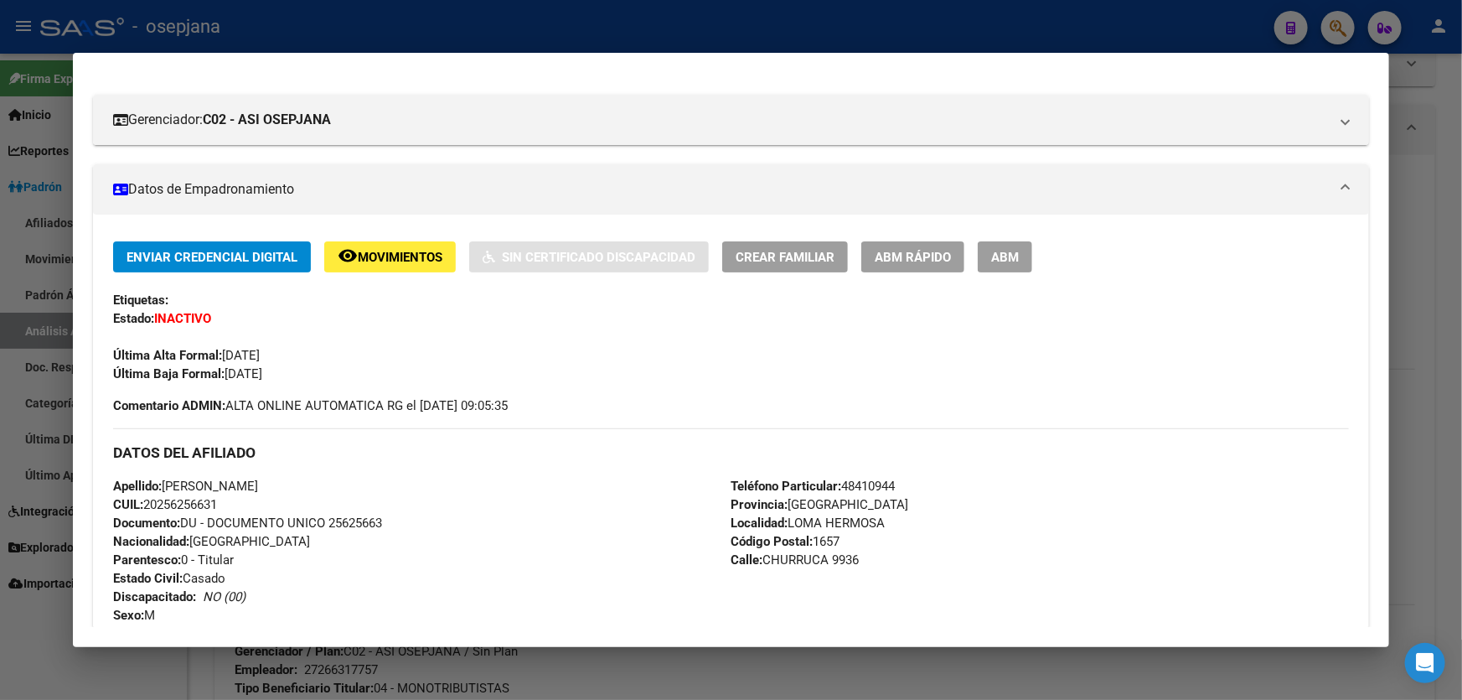
scroll to position [152, 0]
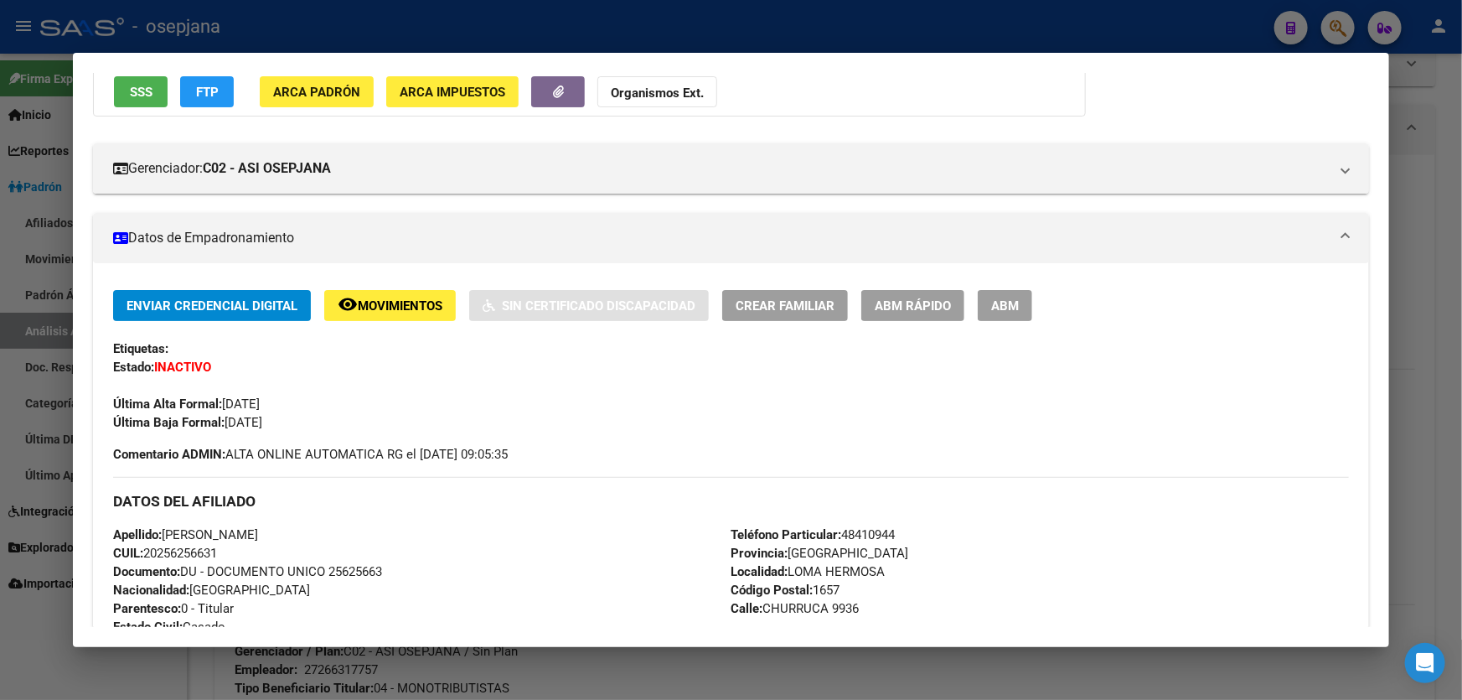
click at [893, 300] on span "ABM Rápido" at bounding box center [913, 305] width 76 height 15
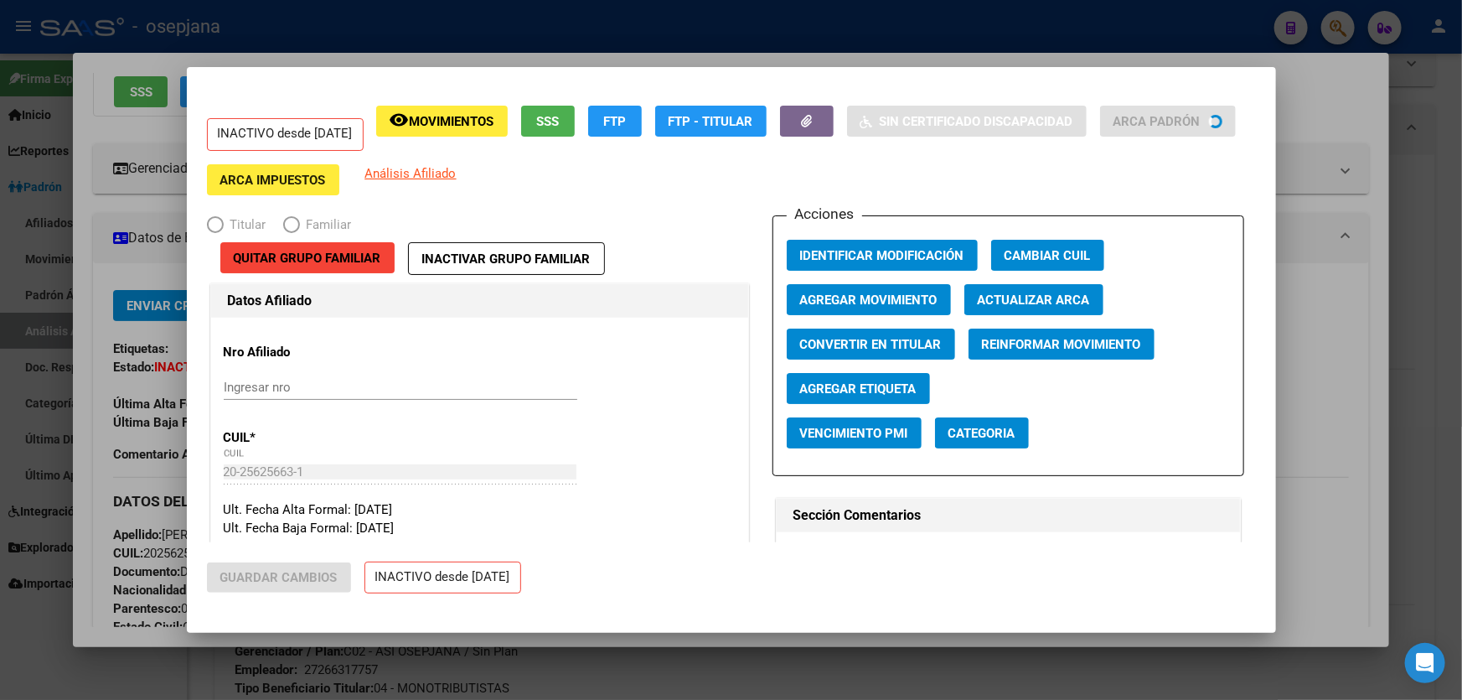
radio input "true"
type input "30-66373504-3"
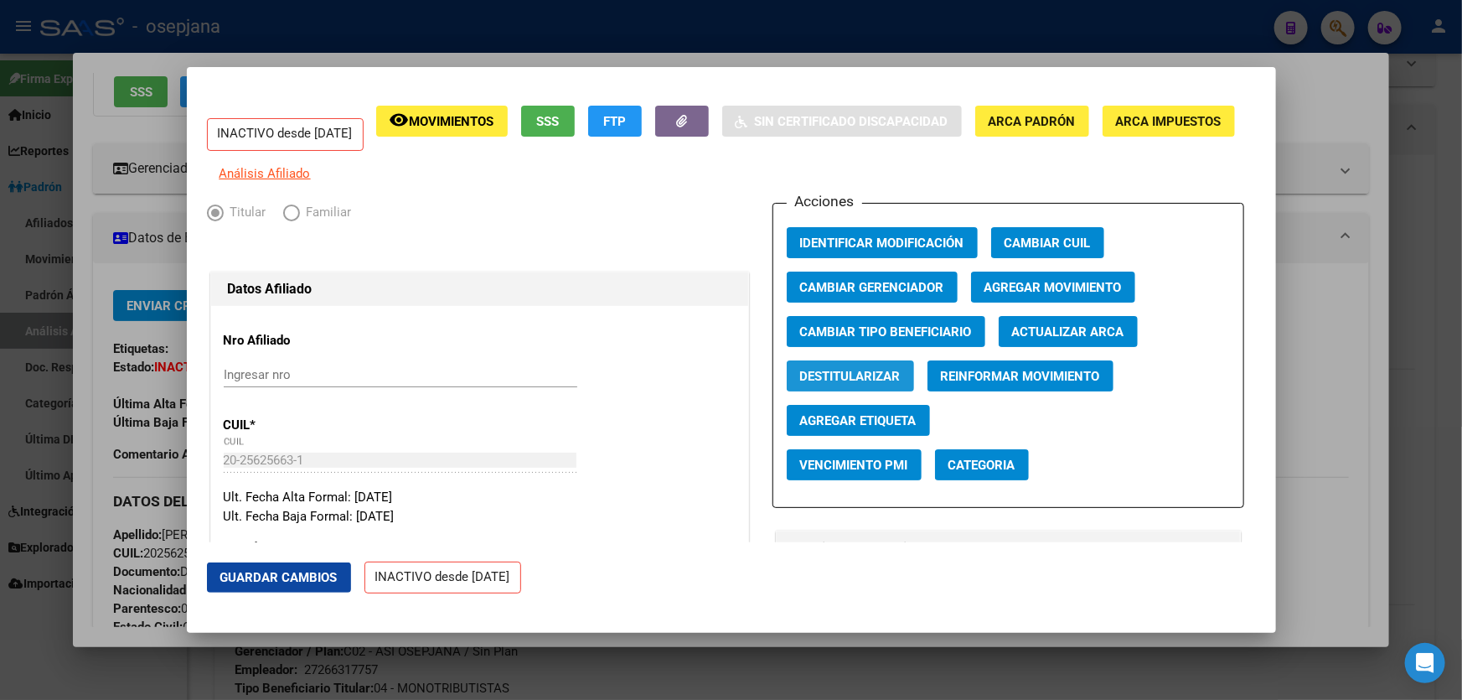
click at [845, 384] on span "Destitularizar" at bounding box center [850, 376] width 101 height 15
radio input "false"
radio input "true"
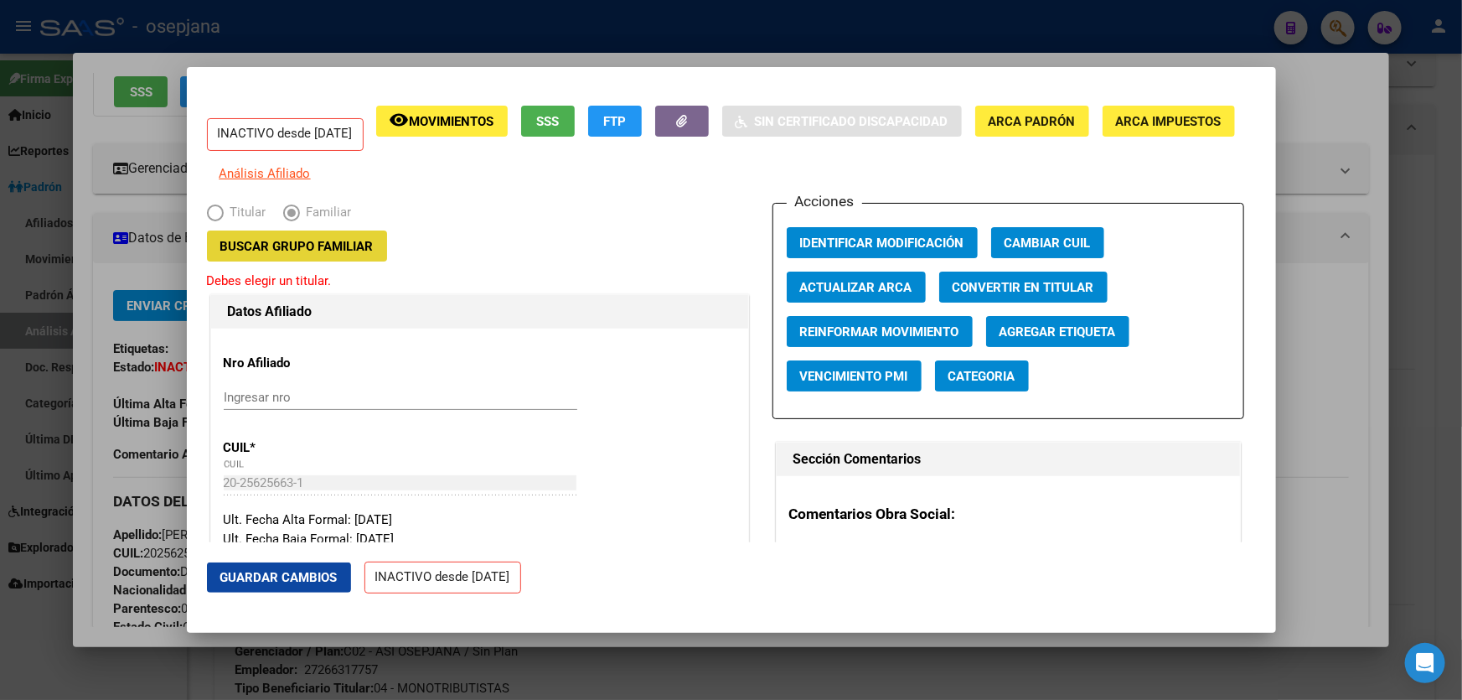
click at [363, 254] on span "Buscar Grupo Familiar" at bounding box center [296, 246] width 153 height 15
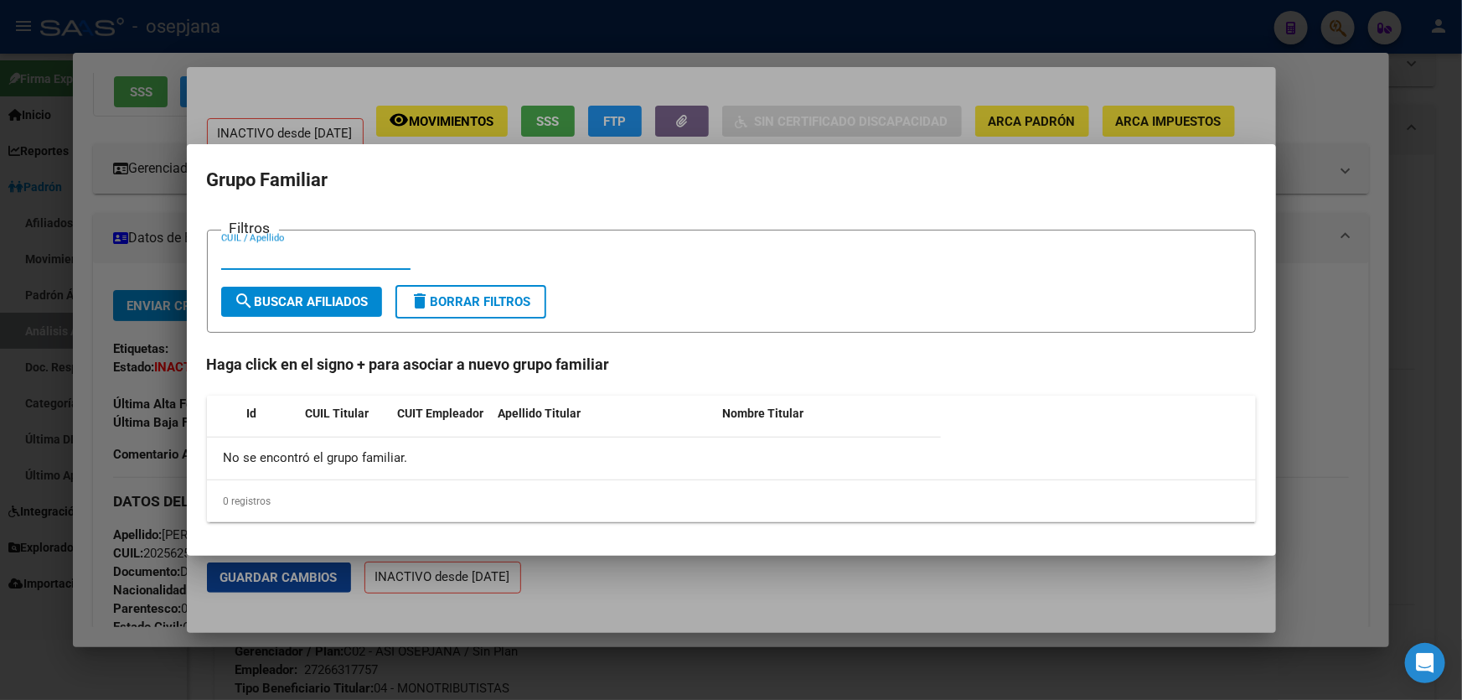
paste input "27-26631775-7"
click at [302, 256] on input "27-26631775-7" at bounding box center [315, 256] width 189 height 15
click at [241, 253] on input "27-266317757" at bounding box center [315, 256] width 189 height 15
type input "27266317757"
click at [302, 308] on span "search Buscar Afiliados" at bounding box center [302, 301] width 134 height 15
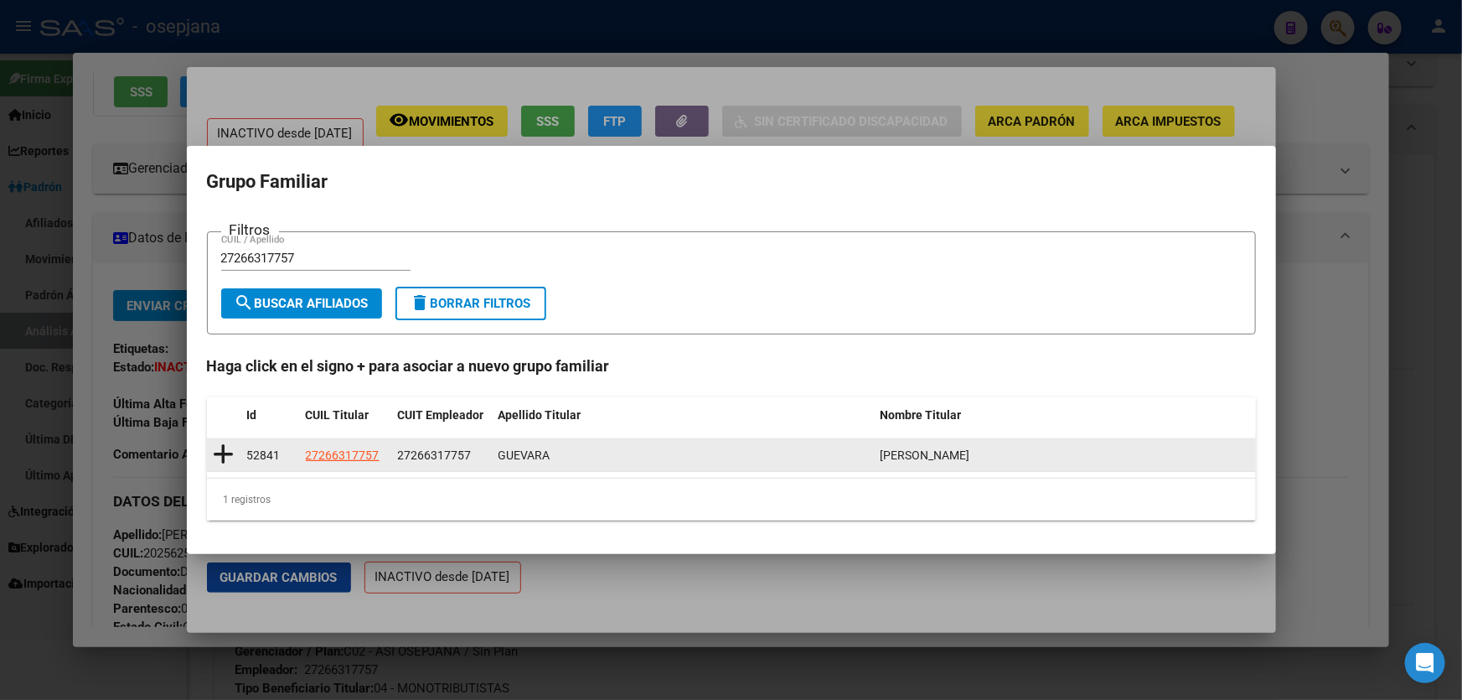
click at [222, 452] on icon at bounding box center [224, 454] width 21 height 23
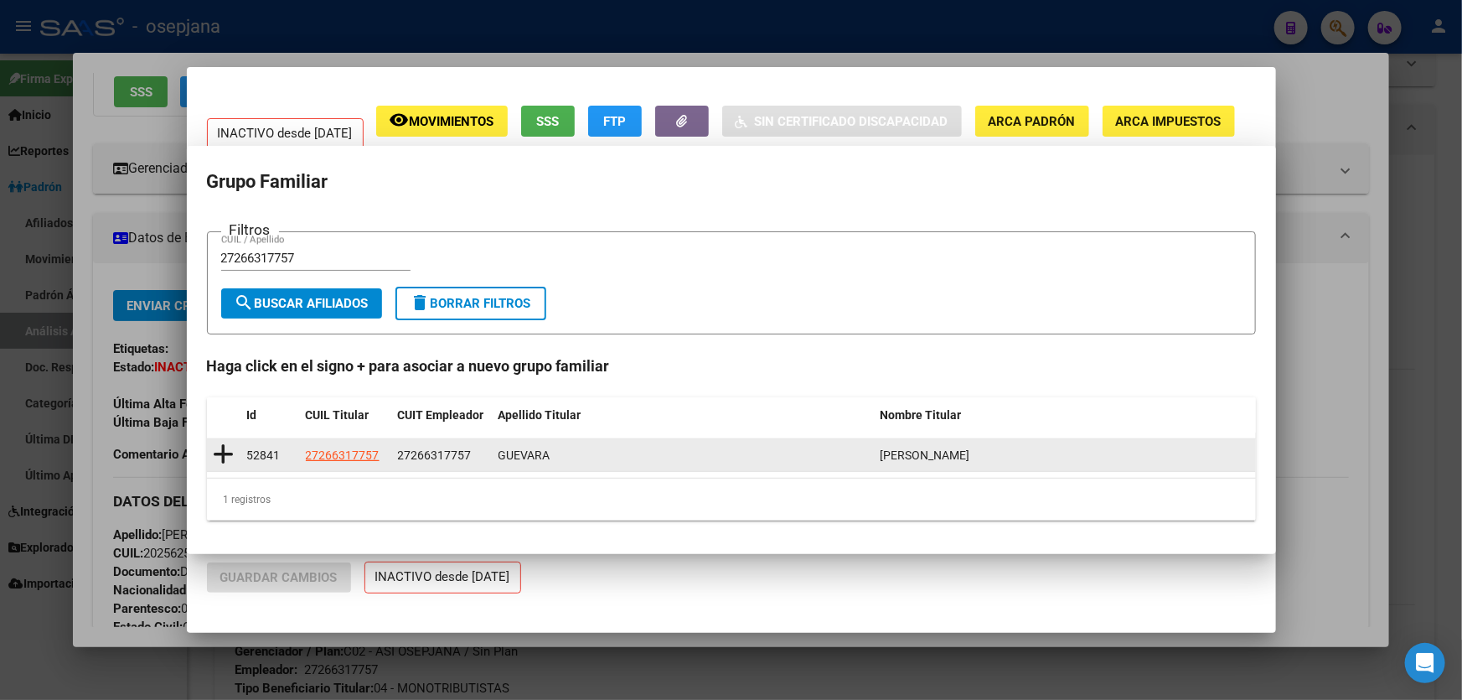
type input "27-26631775-7"
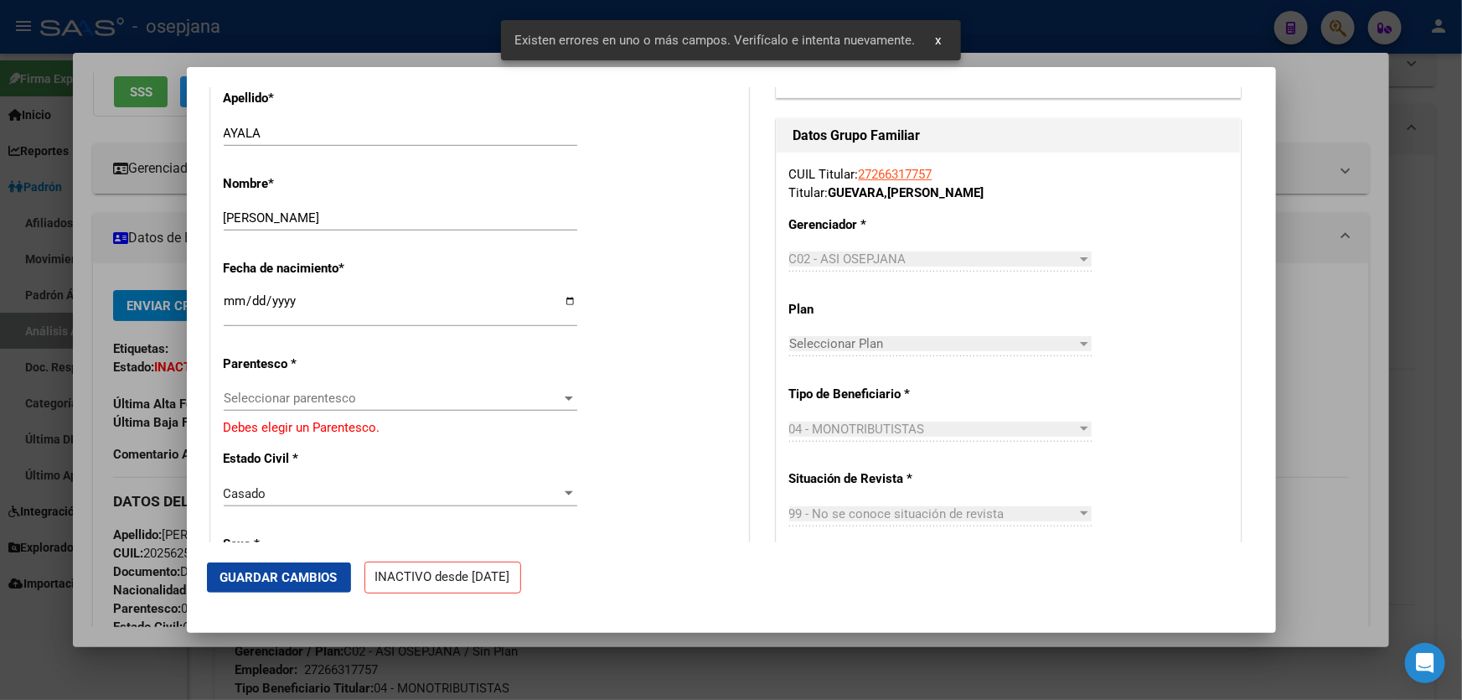
scroll to position [686, 0]
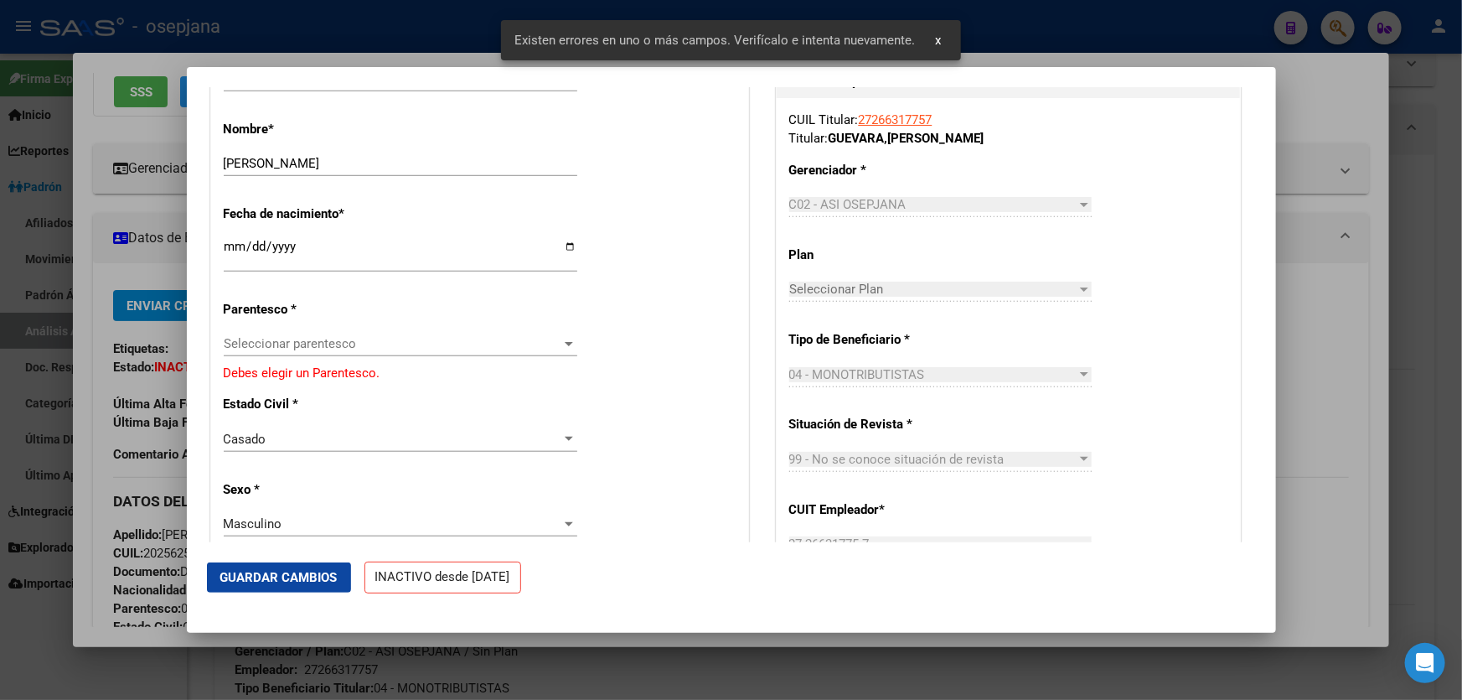
click at [467, 358] on div "Seleccionar parentesco Seleccionar parentesco" at bounding box center [401, 351] width 354 height 41
click at [467, 349] on span "Seleccionar parentesco" at bounding box center [393, 343] width 339 height 15
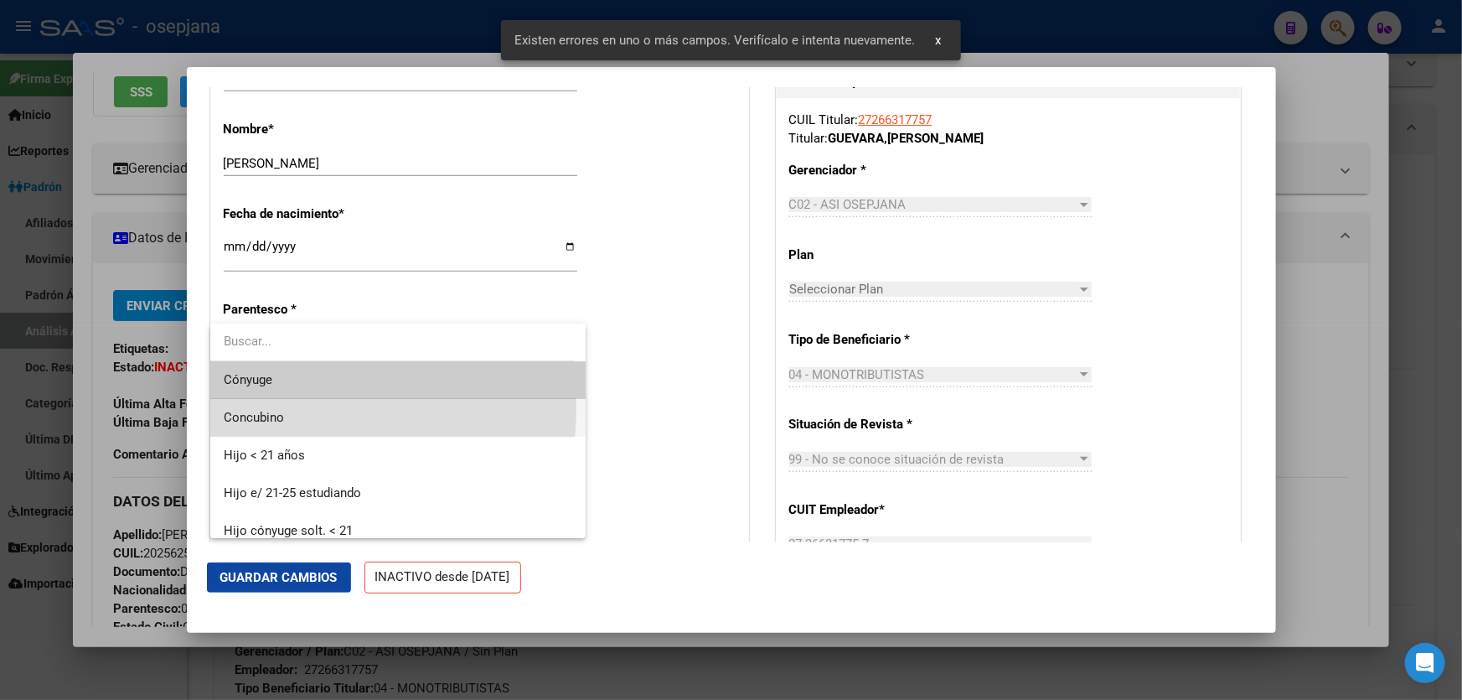
click at [329, 410] on span "Concubino" at bounding box center [398, 418] width 349 height 38
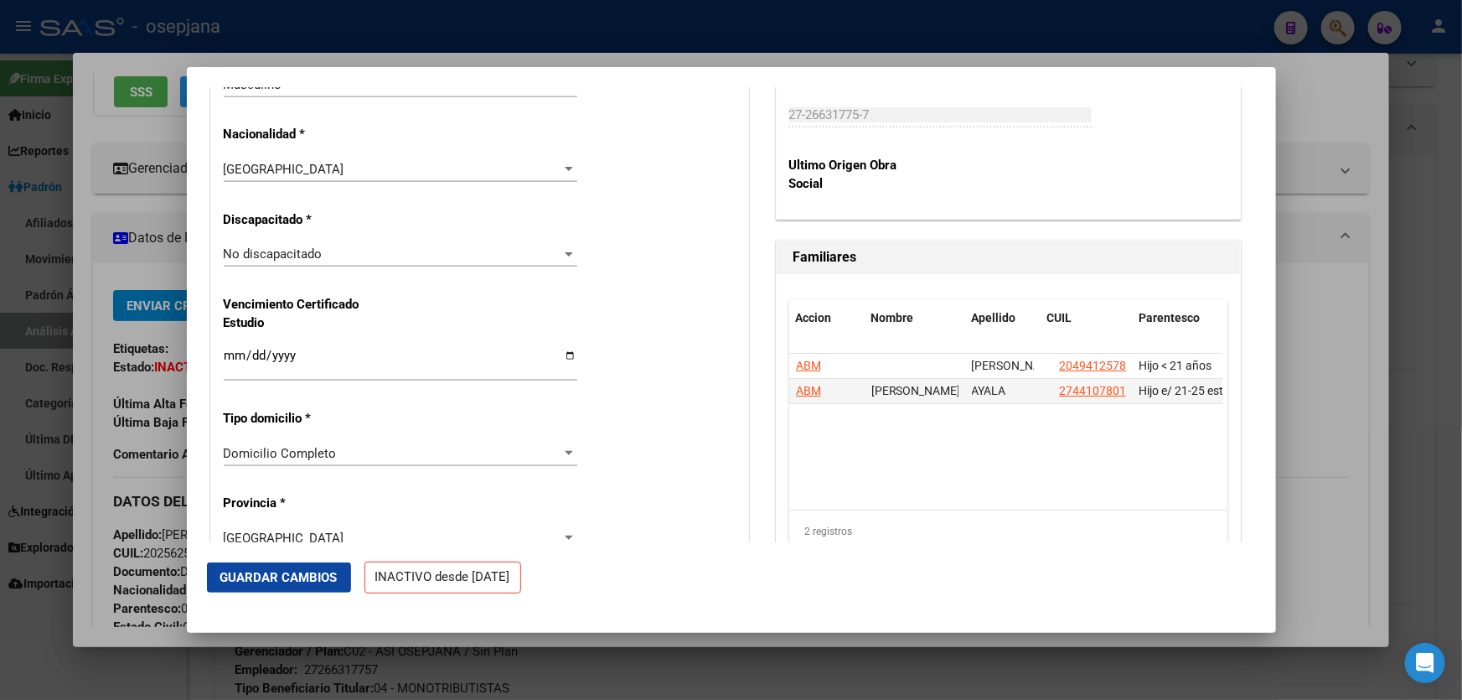
scroll to position [1371, 0]
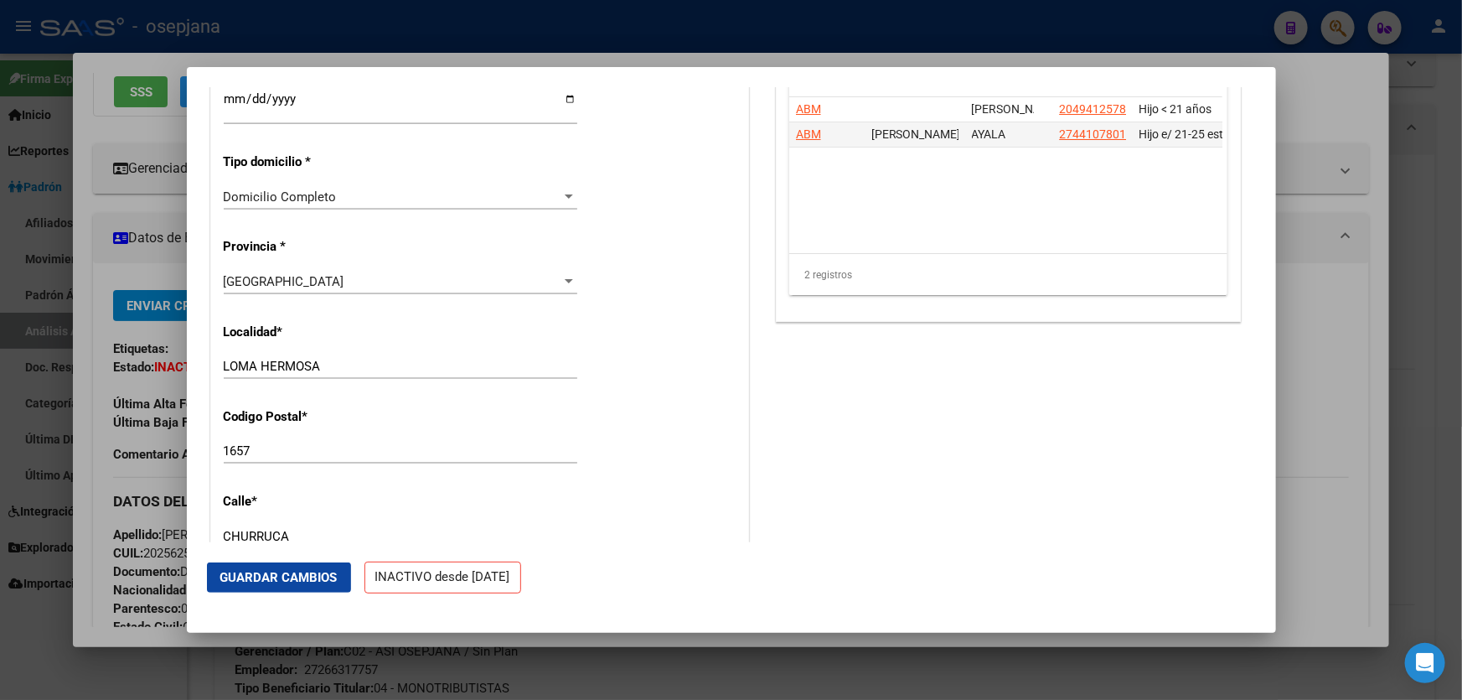
click at [301, 567] on button "Guardar Cambios" at bounding box center [279, 577] width 144 height 30
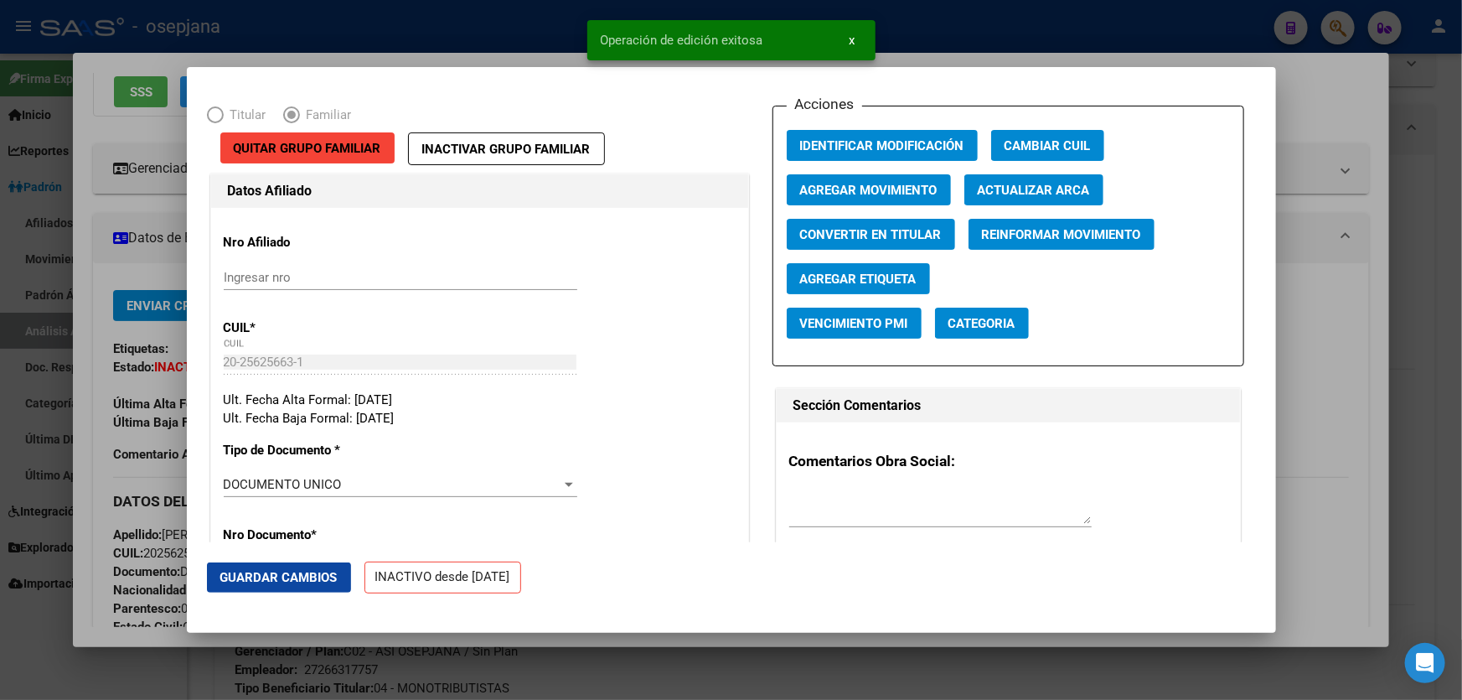
scroll to position [0, 0]
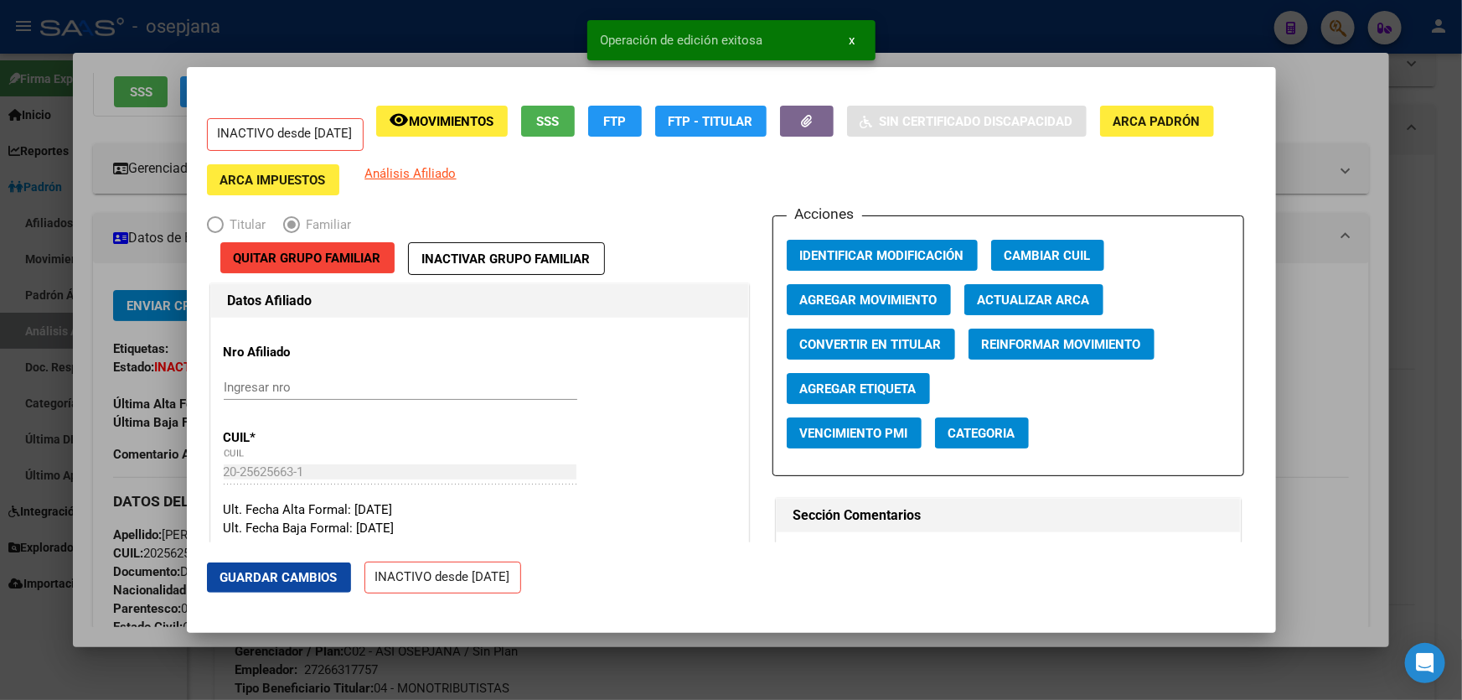
click at [868, 296] on span "Agregar Movimiento" at bounding box center [868, 299] width 137 height 15
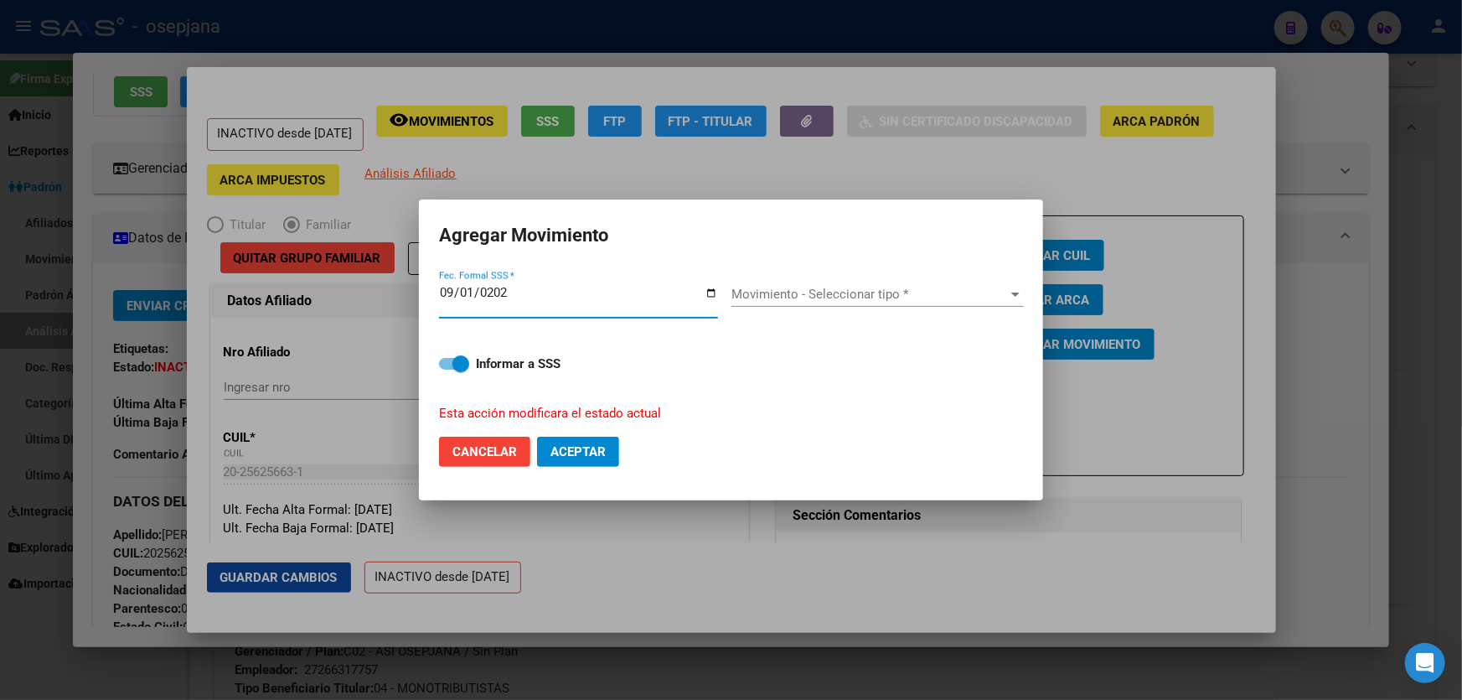
type input "[DATE]"
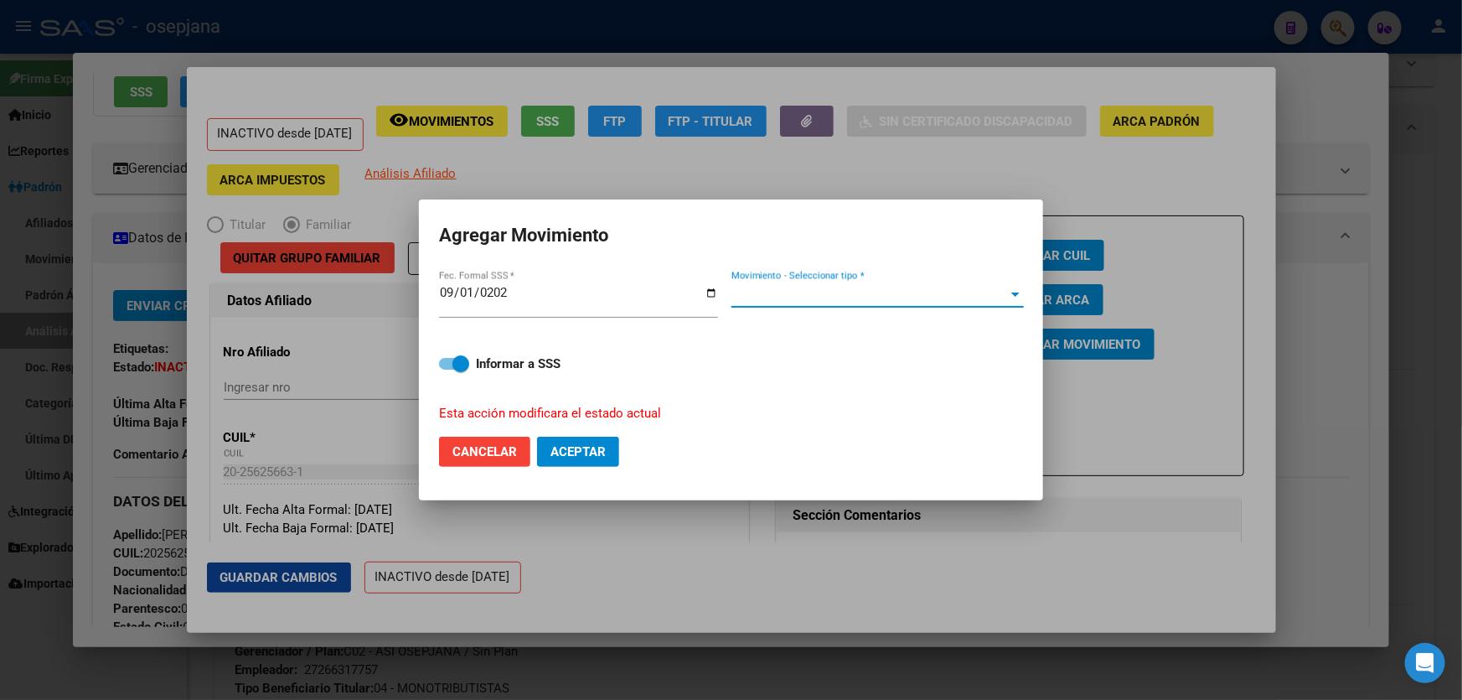
click at [868, 296] on span "Movimiento - Seleccionar tipo *" at bounding box center [870, 294] width 277 height 15
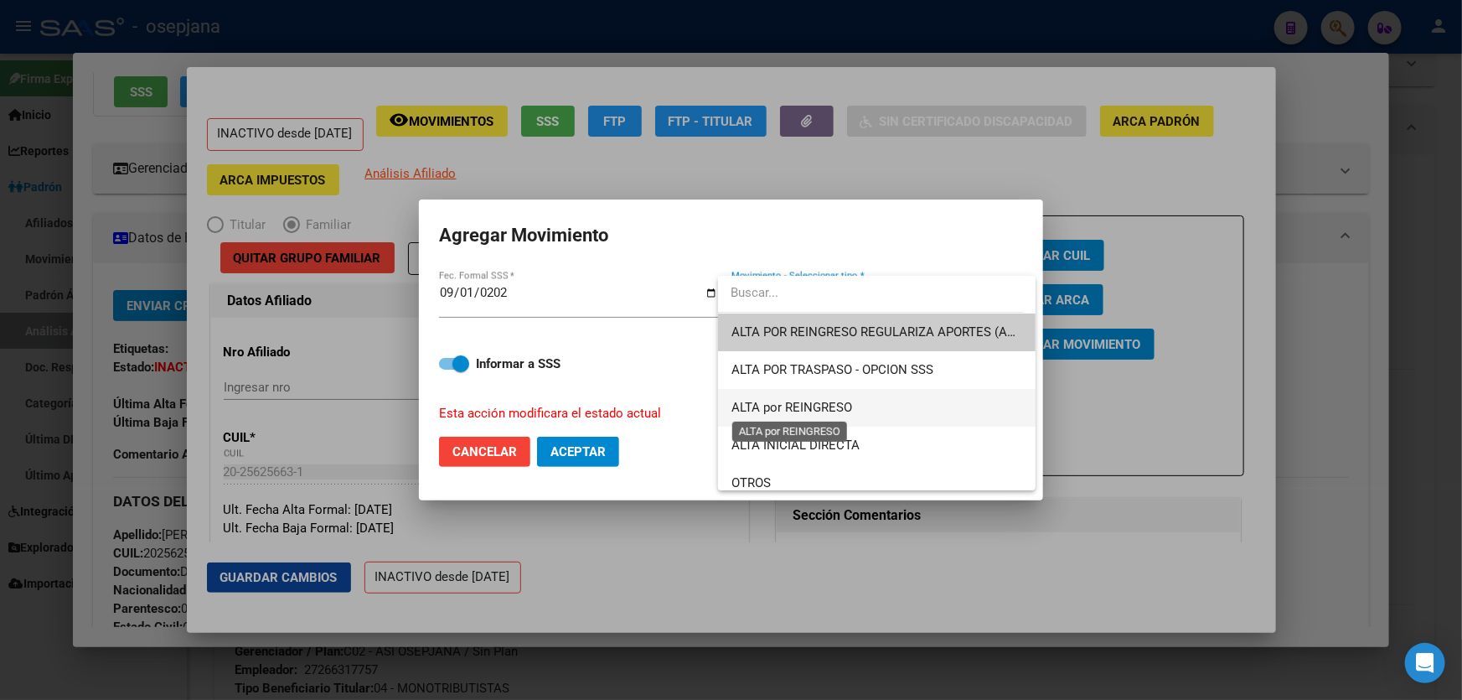
click at [837, 409] on span "ALTA por REINGRESO" at bounding box center [792, 407] width 121 height 15
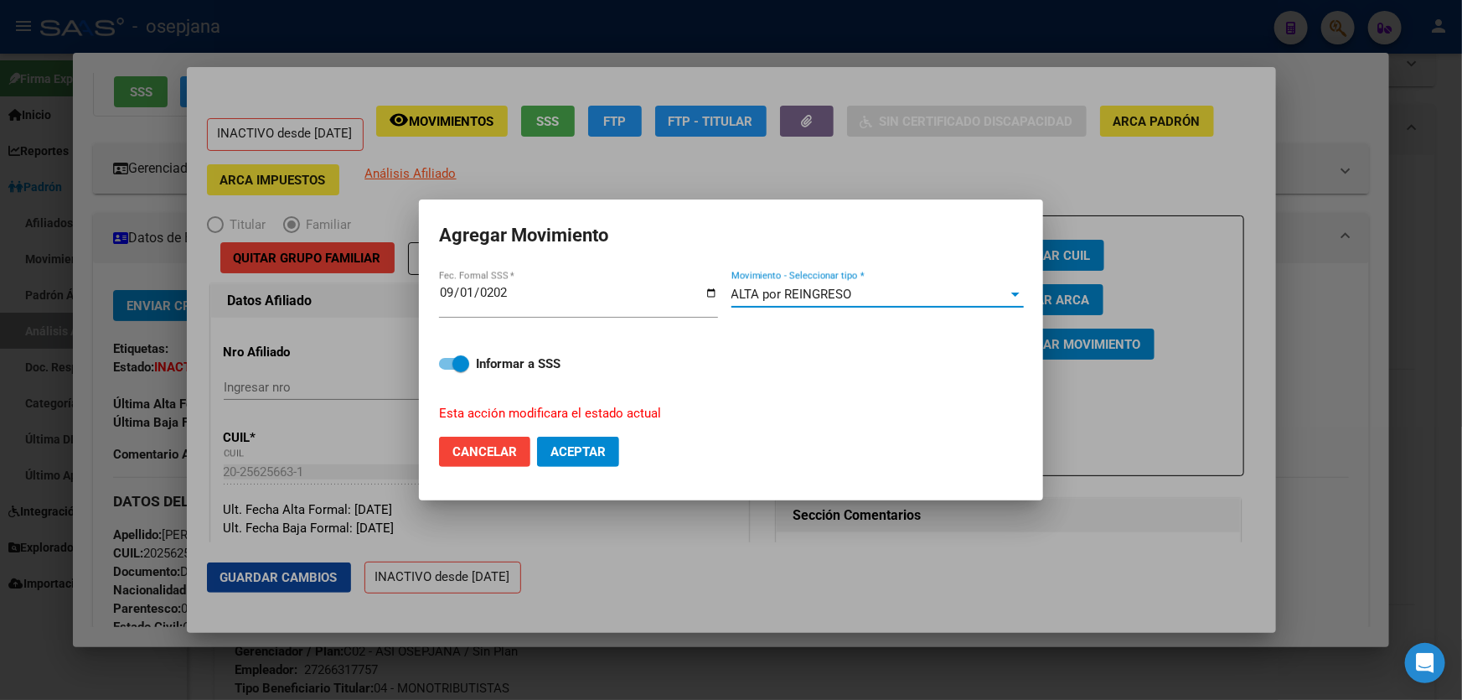
click at [784, 282] on div "ALTA por REINGRESO Movimiento - Seleccionar tipo *" at bounding box center [878, 294] width 292 height 25
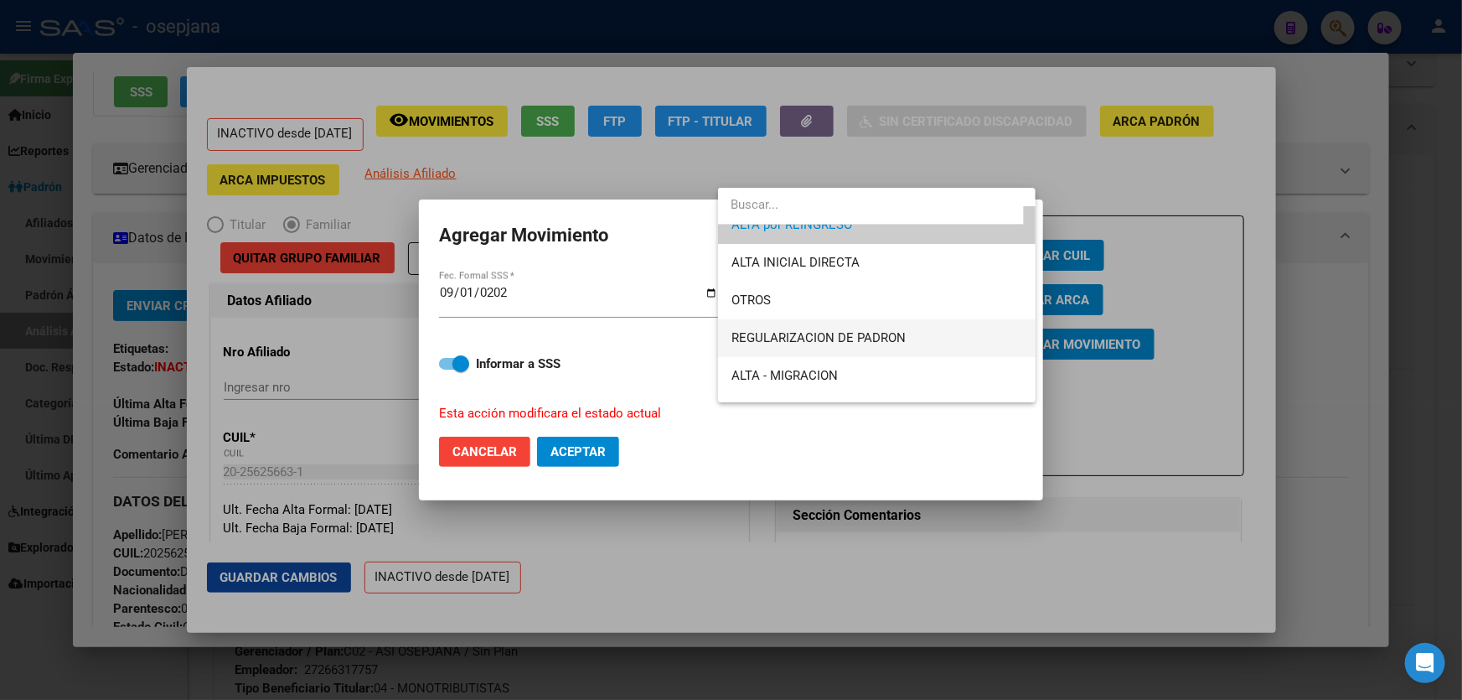
scroll to position [176, 0]
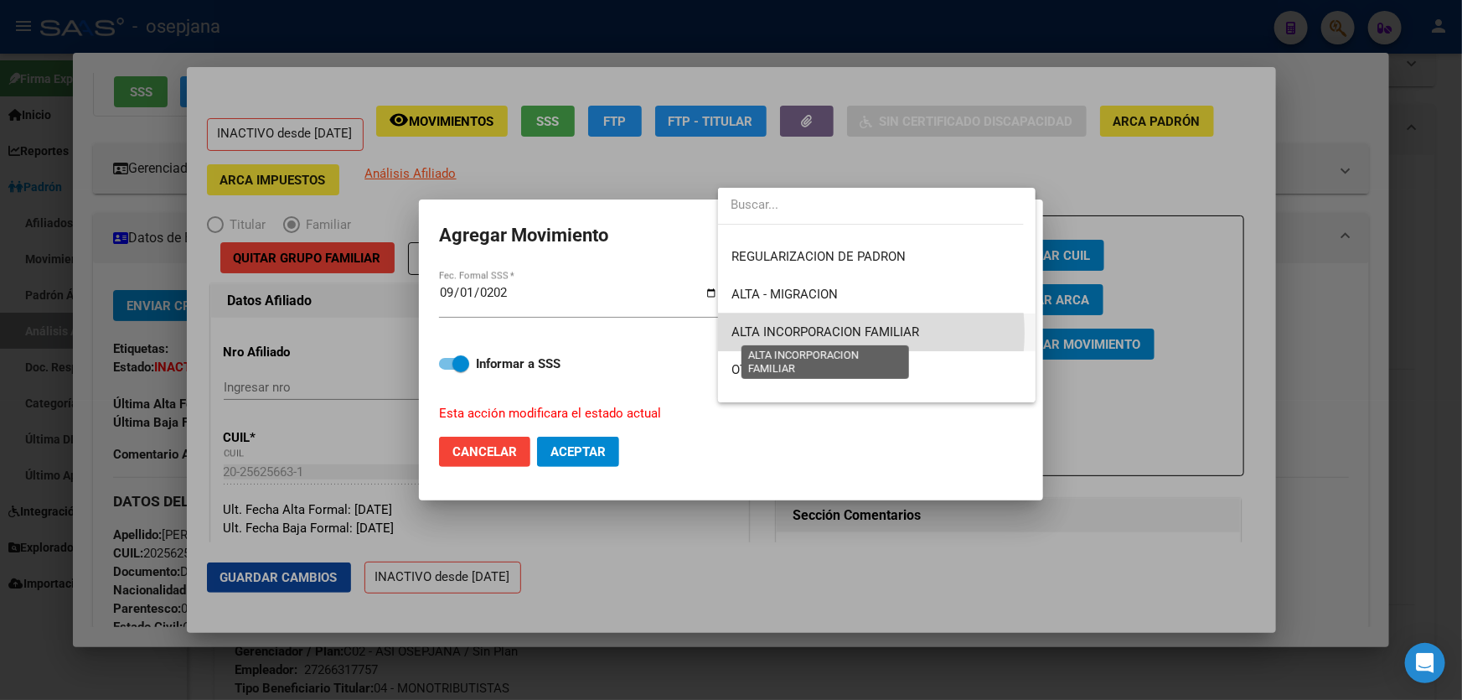
click at [831, 332] on span "ALTA INCORPORACION FAMILIAR" at bounding box center [826, 331] width 188 height 15
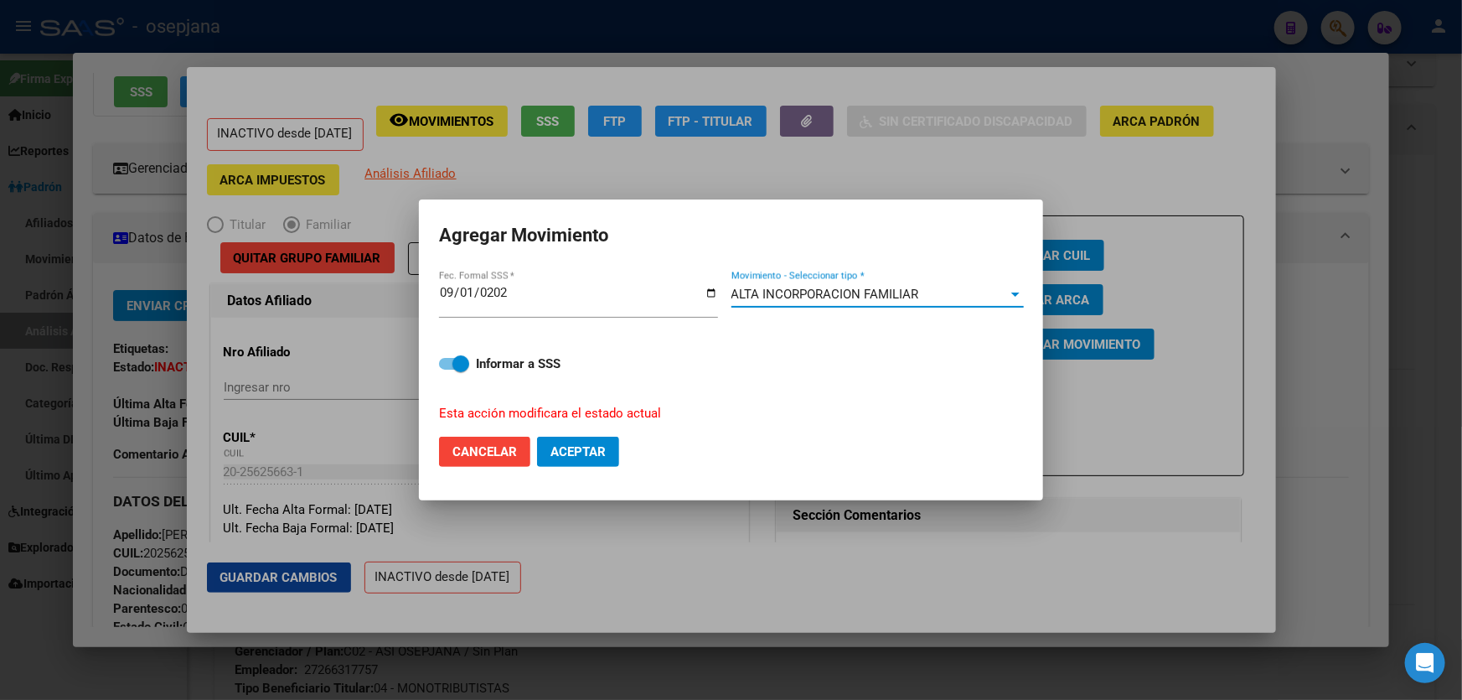
click at [613, 449] on button "Aceptar" at bounding box center [578, 452] width 82 height 30
checkbox input "false"
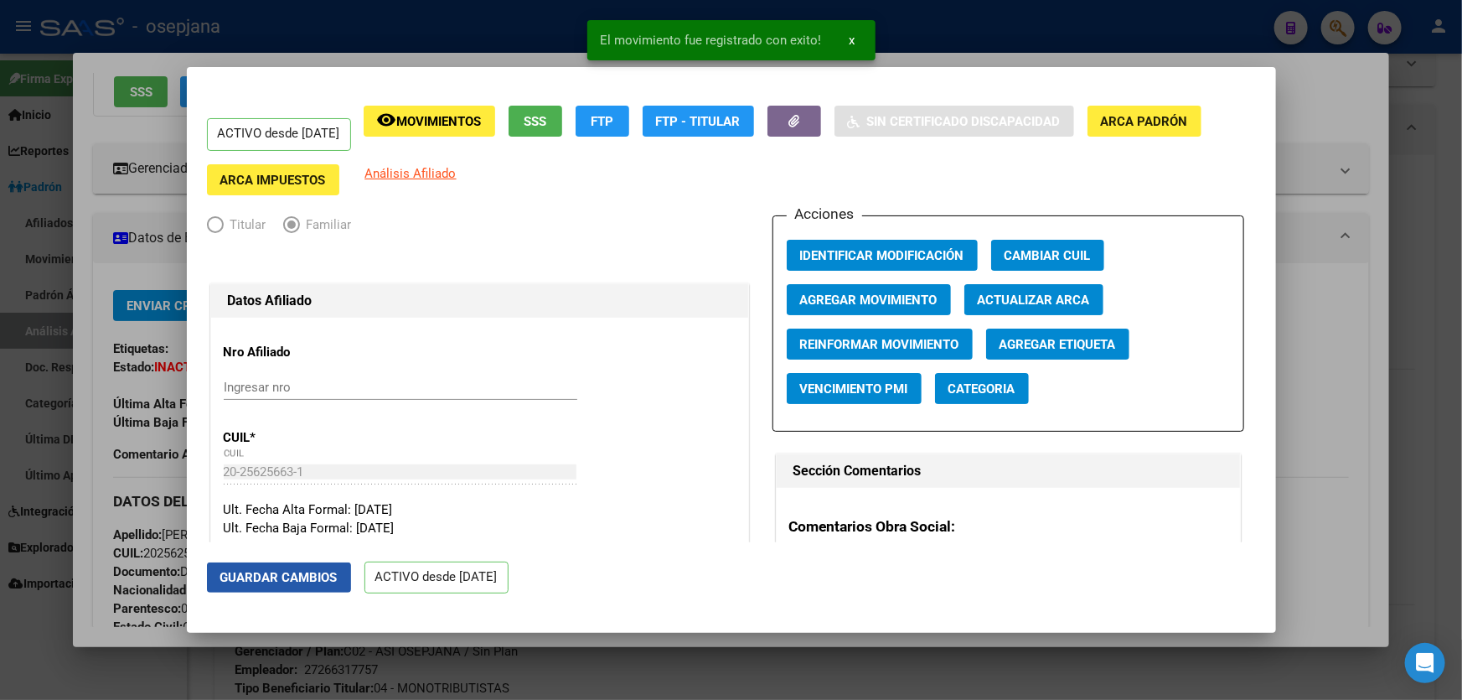
click at [282, 578] on span "Guardar Cambios" at bounding box center [278, 577] width 117 height 15
click at [1462, 345] on div at bounding box center [731, 350] width 1462 height 700
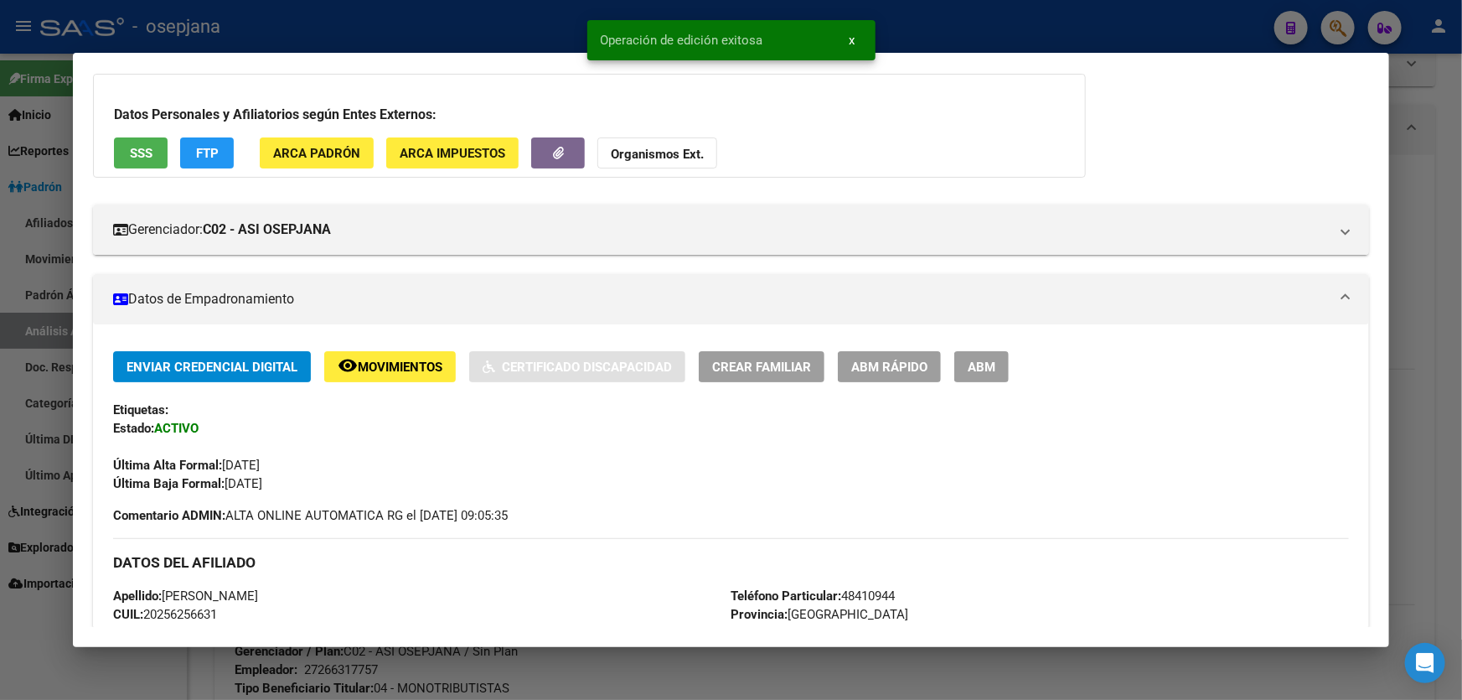
scroll to position [152, 0]
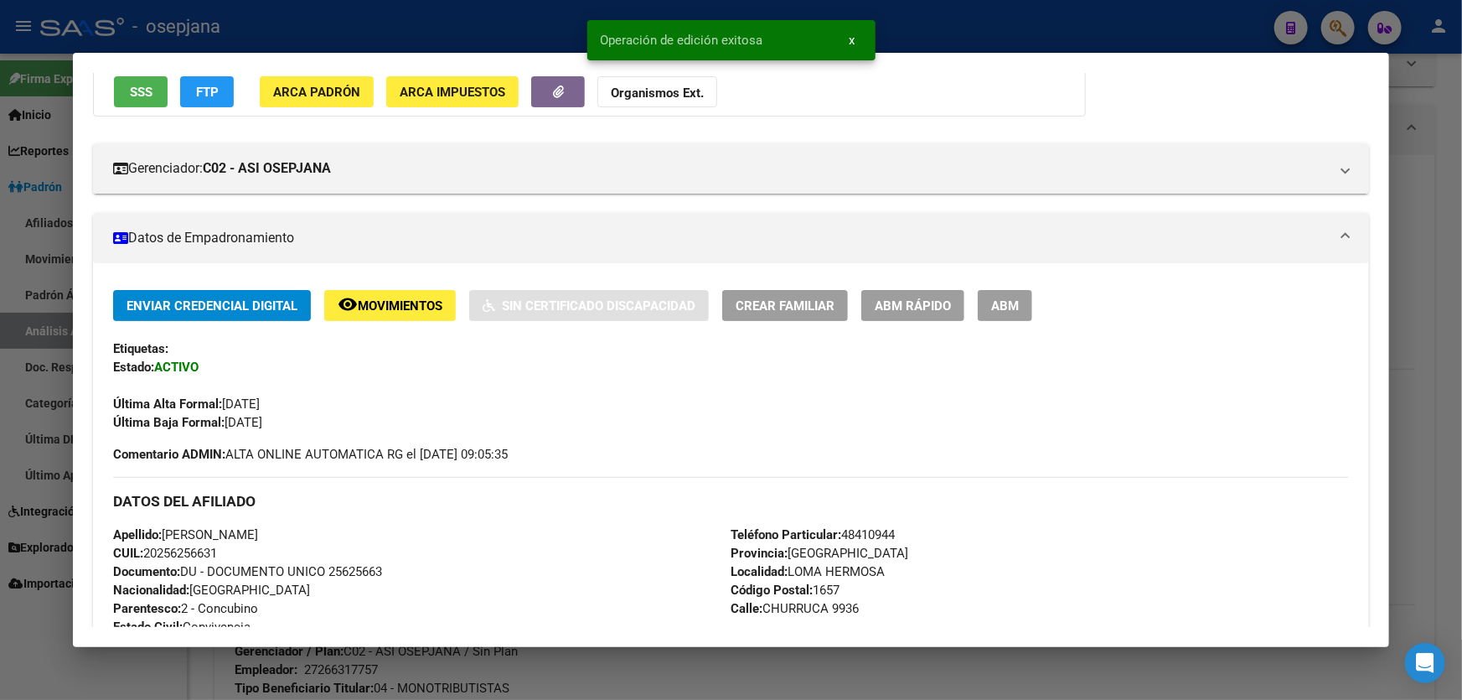
click at [1462, 345] on div at bounding box center [731, 350] width 1462 height 700
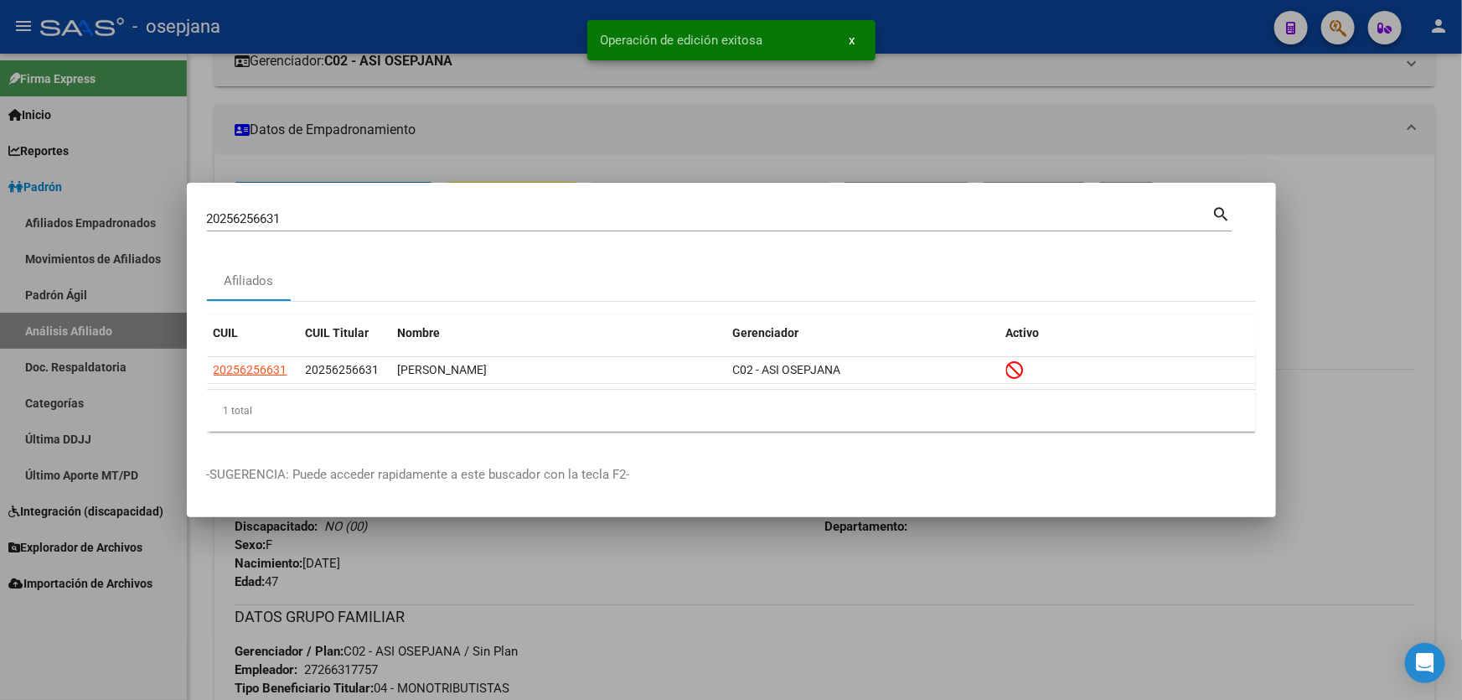
click at [1462, 344] on div at bounding box center [731, 350] width 1462 height 700
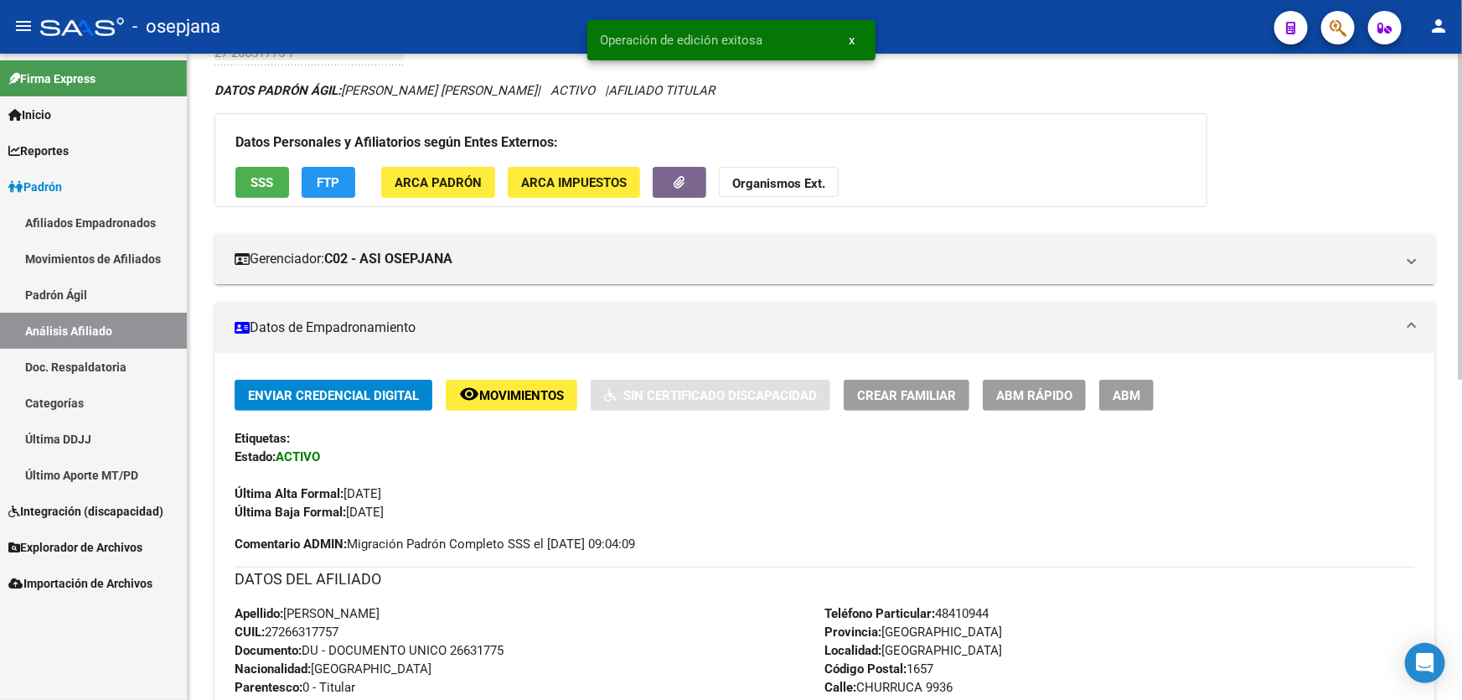
scroll to position [0, 0]
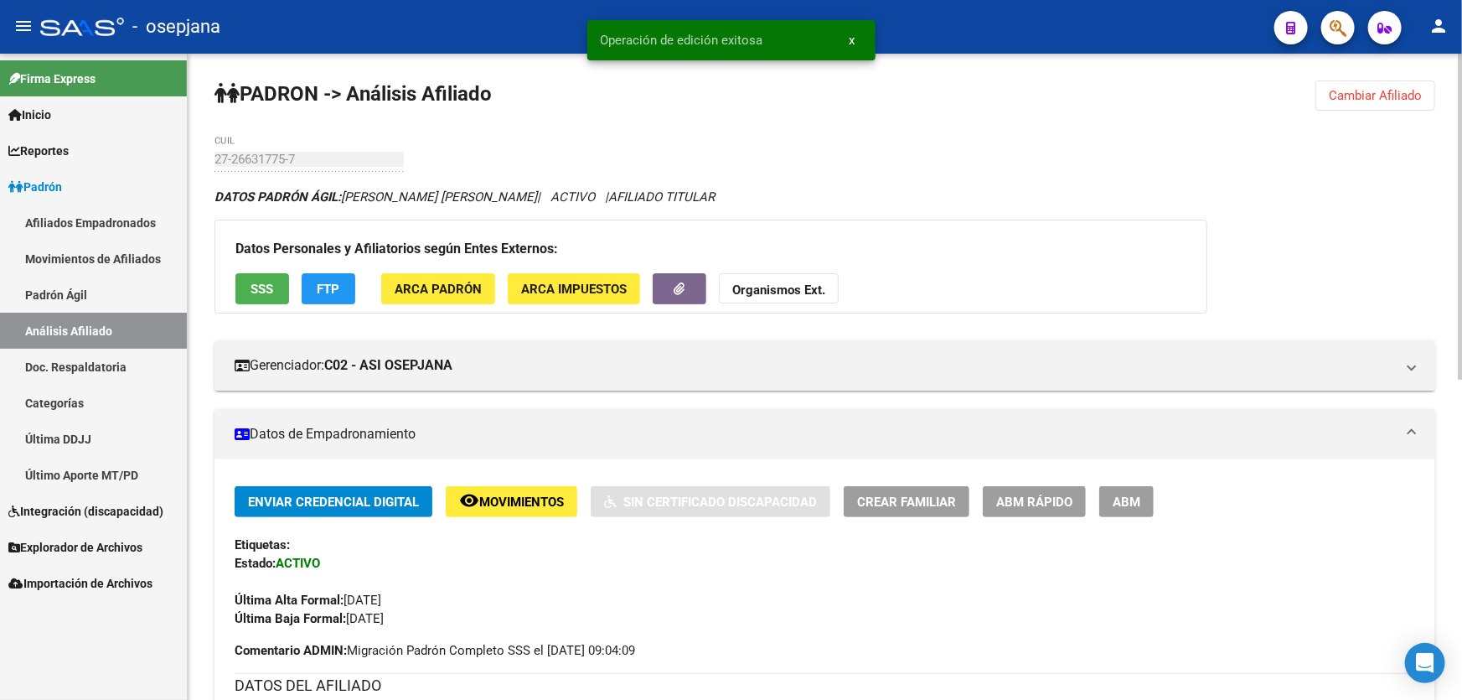
click at [1384, 68] on div "PADRON -> Análisis Afiliado Cambiar Afiliado 27-26631775-7 CUIL DATOS PADRÓN ÁG…" at bounding box center [825, 696] width 1275 height 1284
click at [1369, 83] on button "Cambiar Afiliado" at bounding box center [1376, 95] width 120 height 30
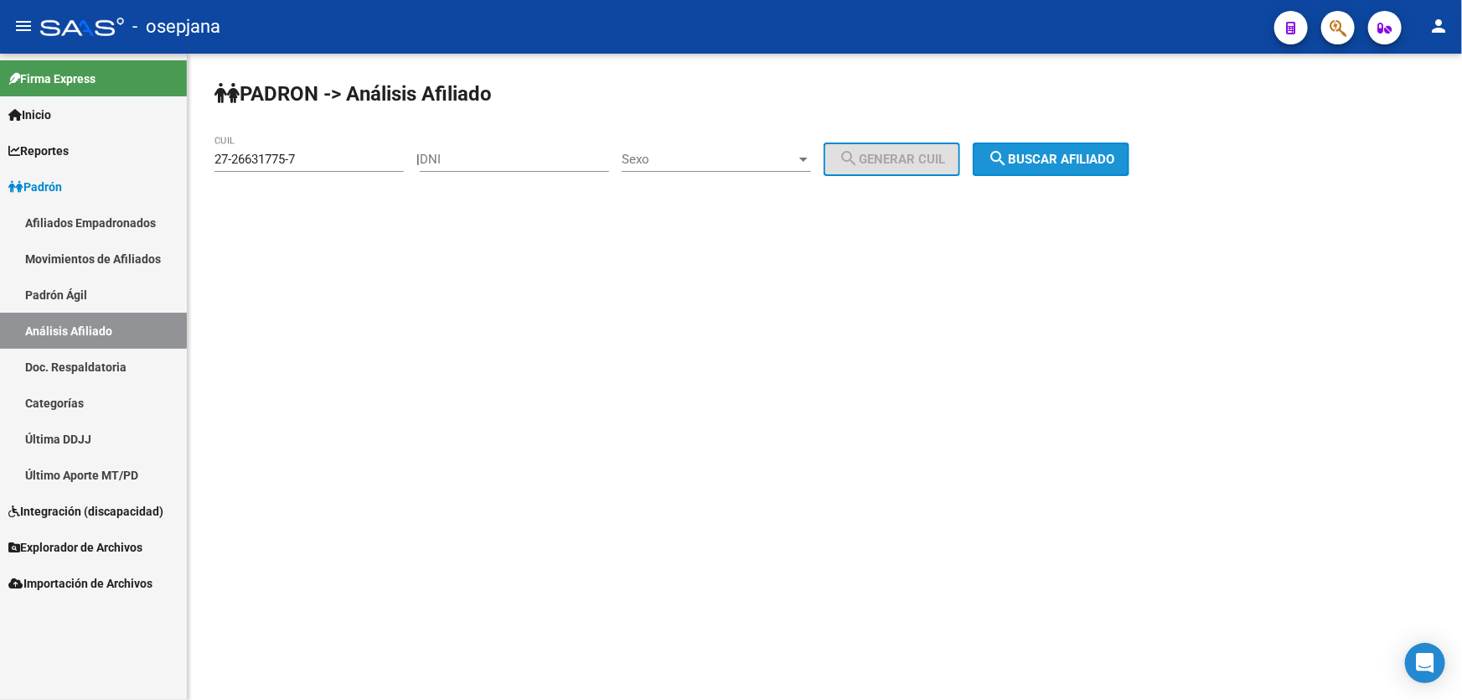
click at [1130, 149] on button "search Buscar afiliado" at bounding box center [1051, 159] width 157 height 34
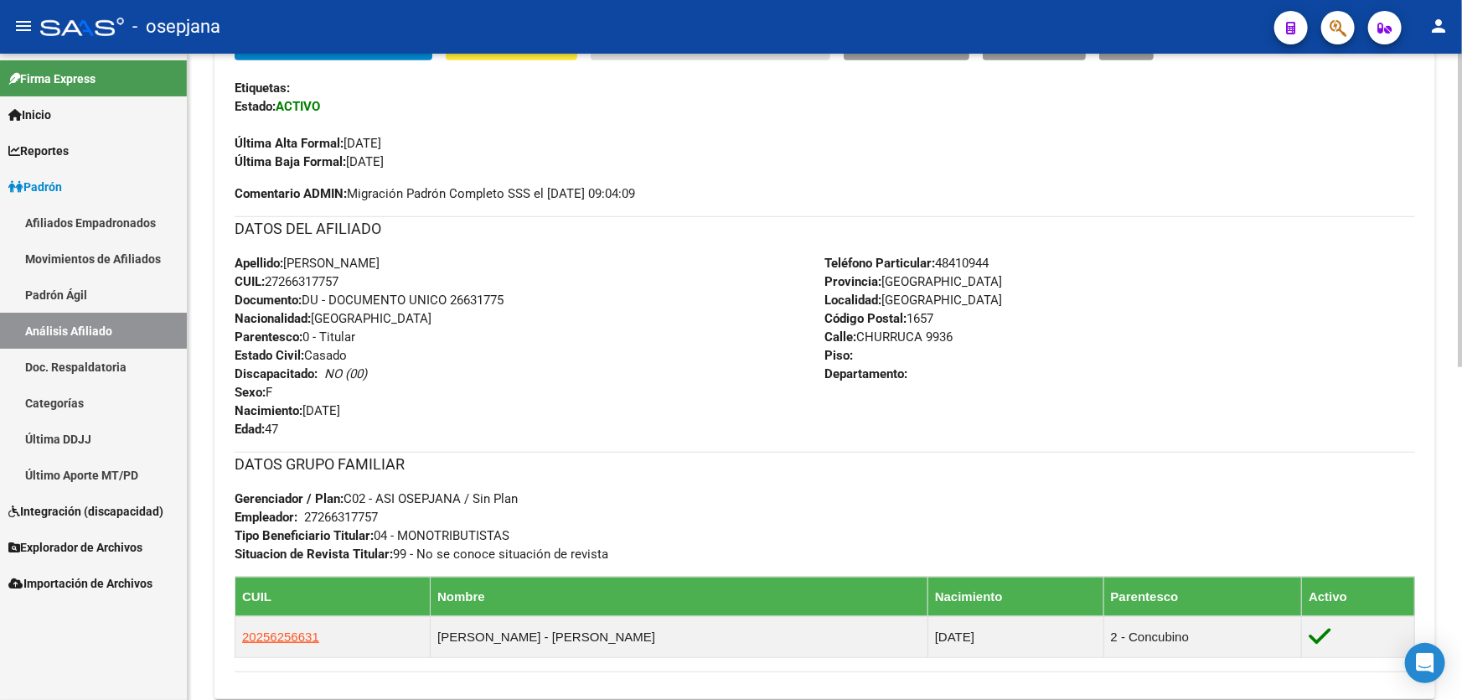
scroll to position [533, 0]
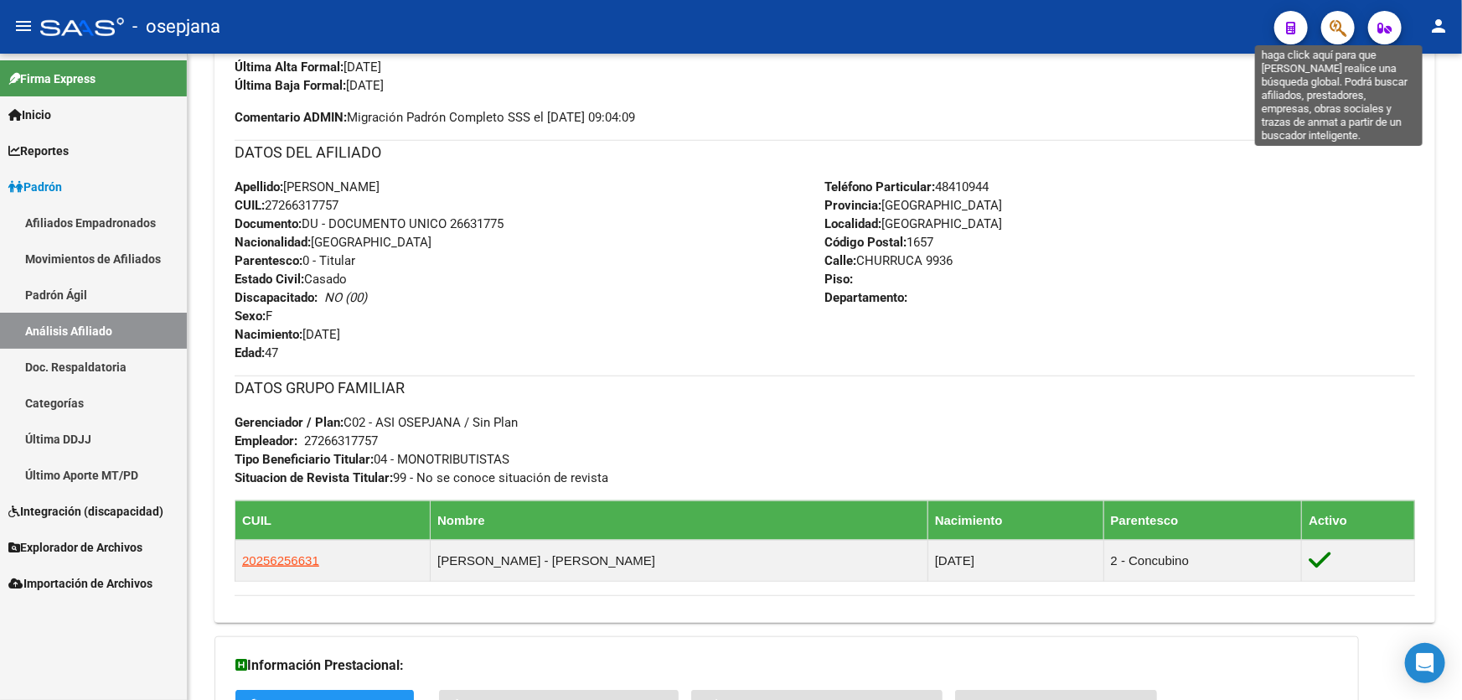
click at [1332, 34] on icon "button" at bounding box center [1338, 27] width 17 height 19
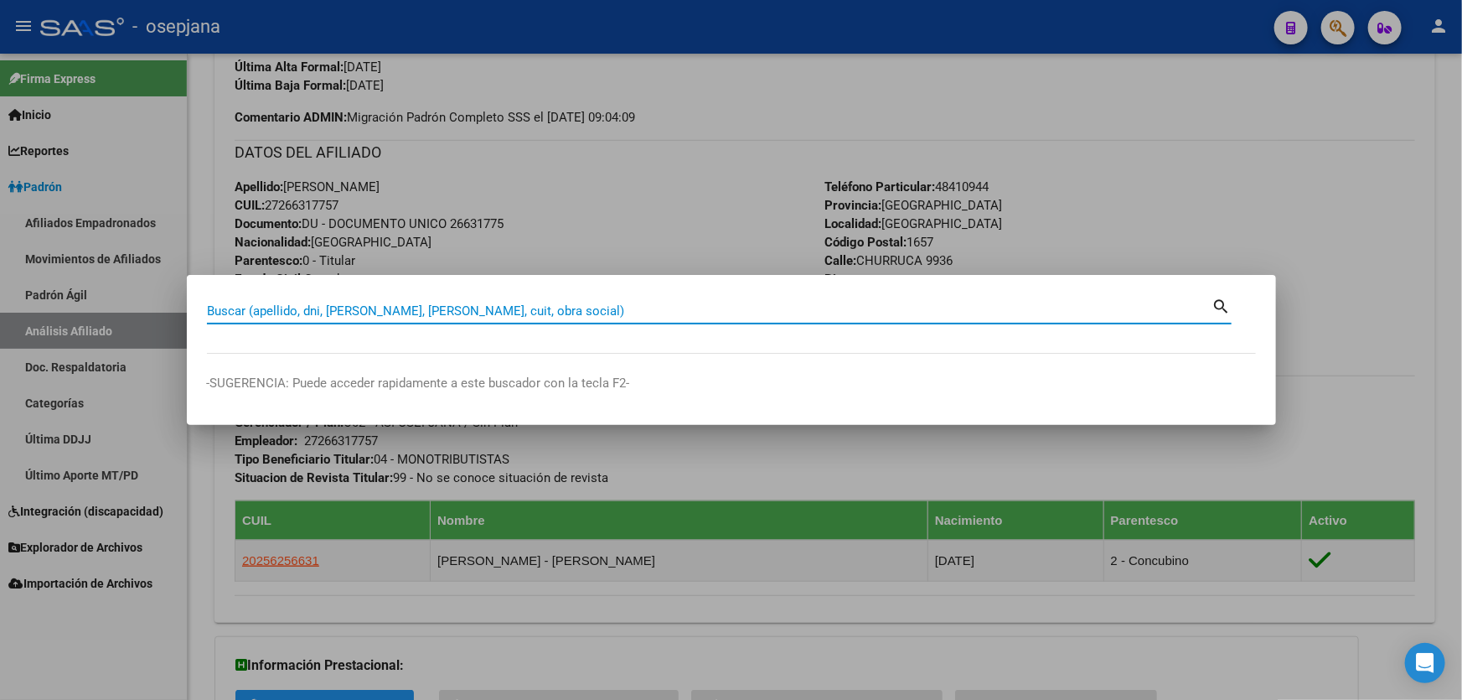
paste input "20-49412578-2"
type input "20494125782"
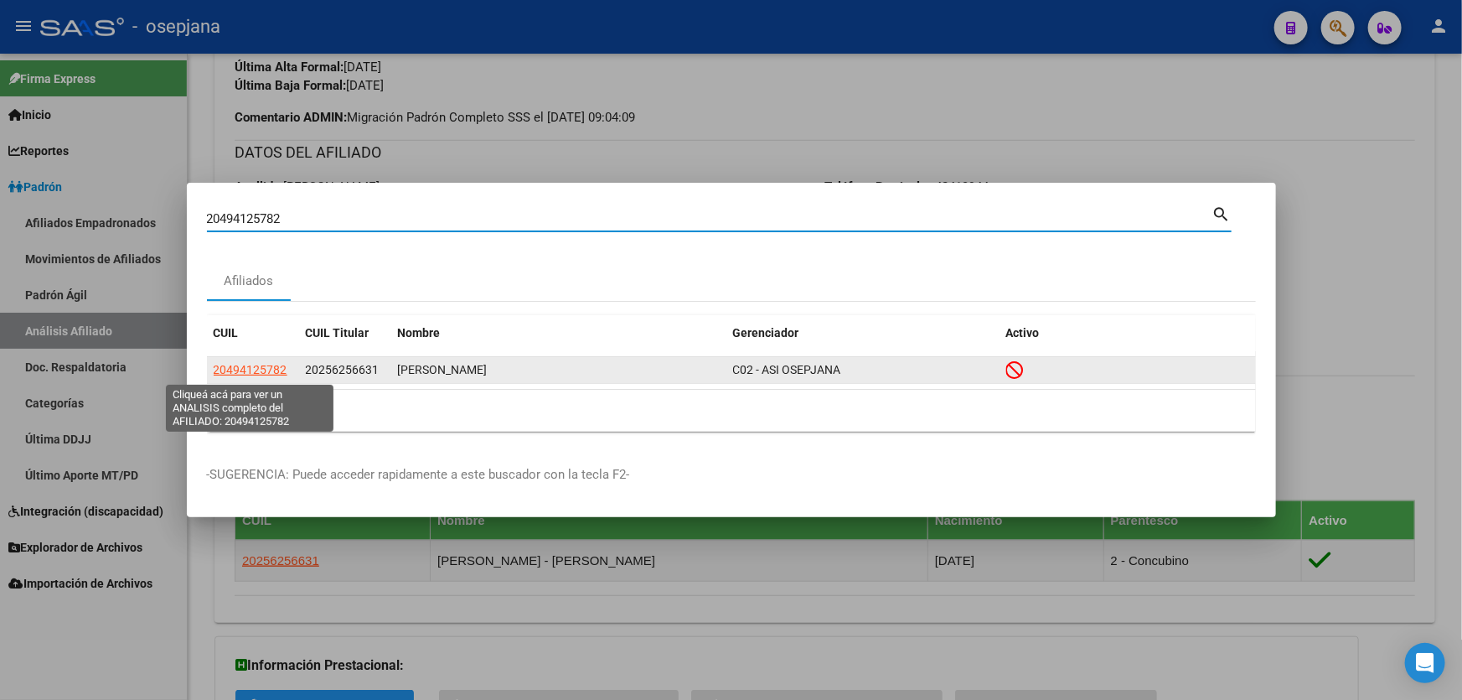
click at [251, 370] on span "20494125782" at bounding box center [251, 369] width 74 height 13
type textarea "20494125782"
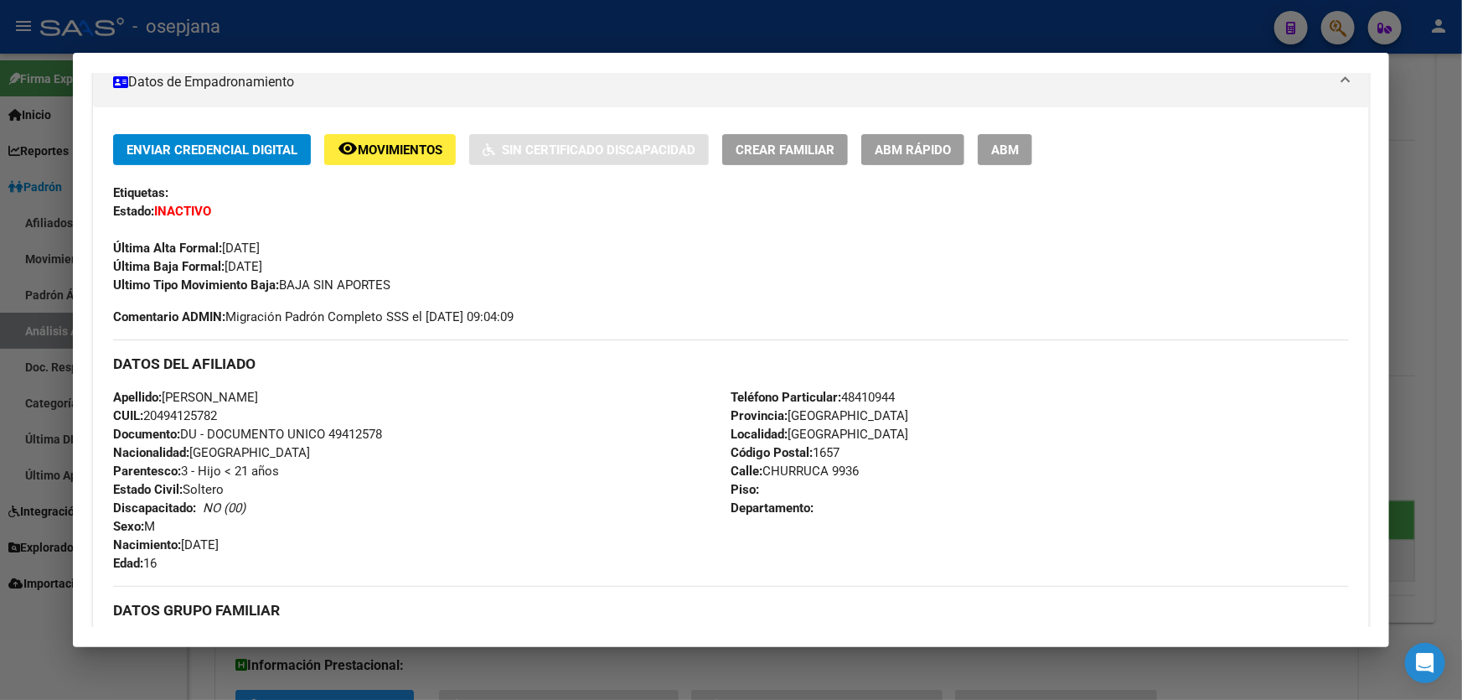
scroll to position [304, 0]
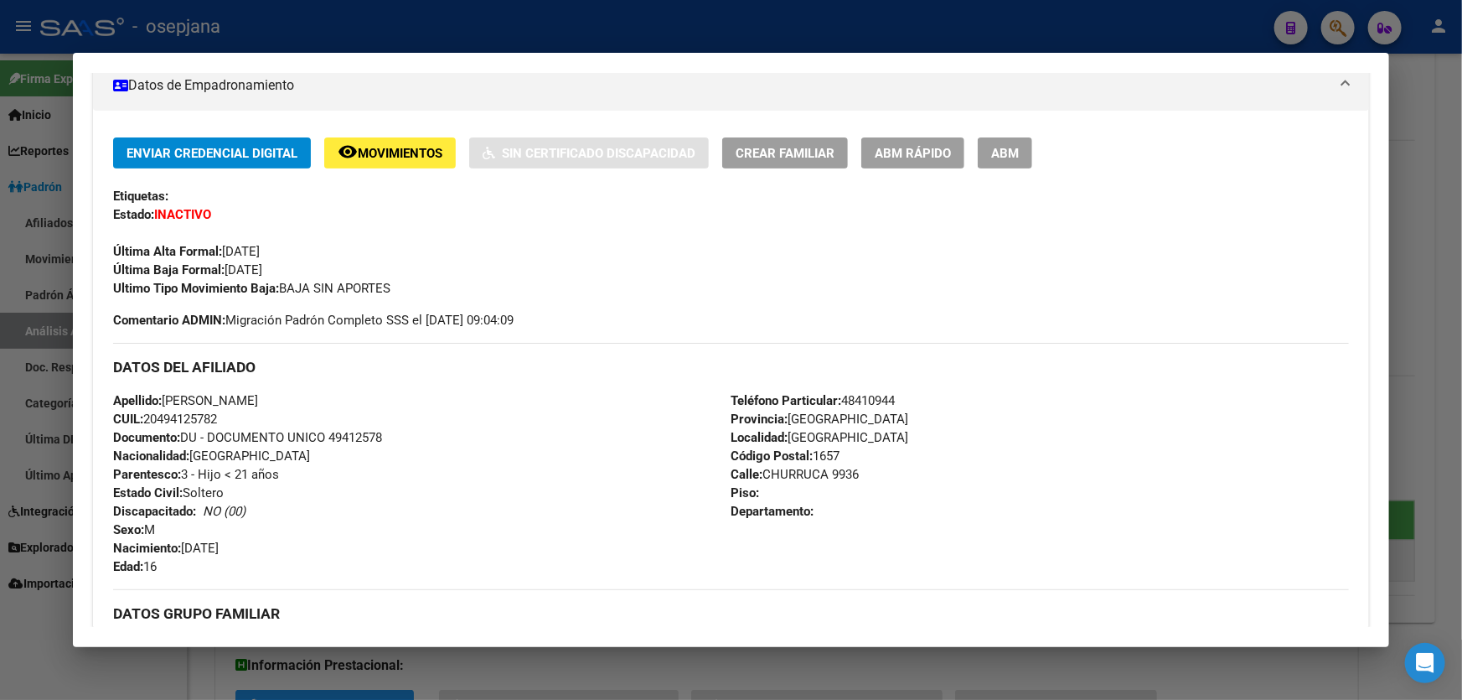
click at [931, 134] on div "Enviar Credencial Digital remove_red_eye Movimientos Sin Certificado Discapacid…" at bounding box center [731, 494] width 1276 height 766
click at [925, 156] on span "ABM Rápido" at bounding box center [913, 153] width 76 height 15
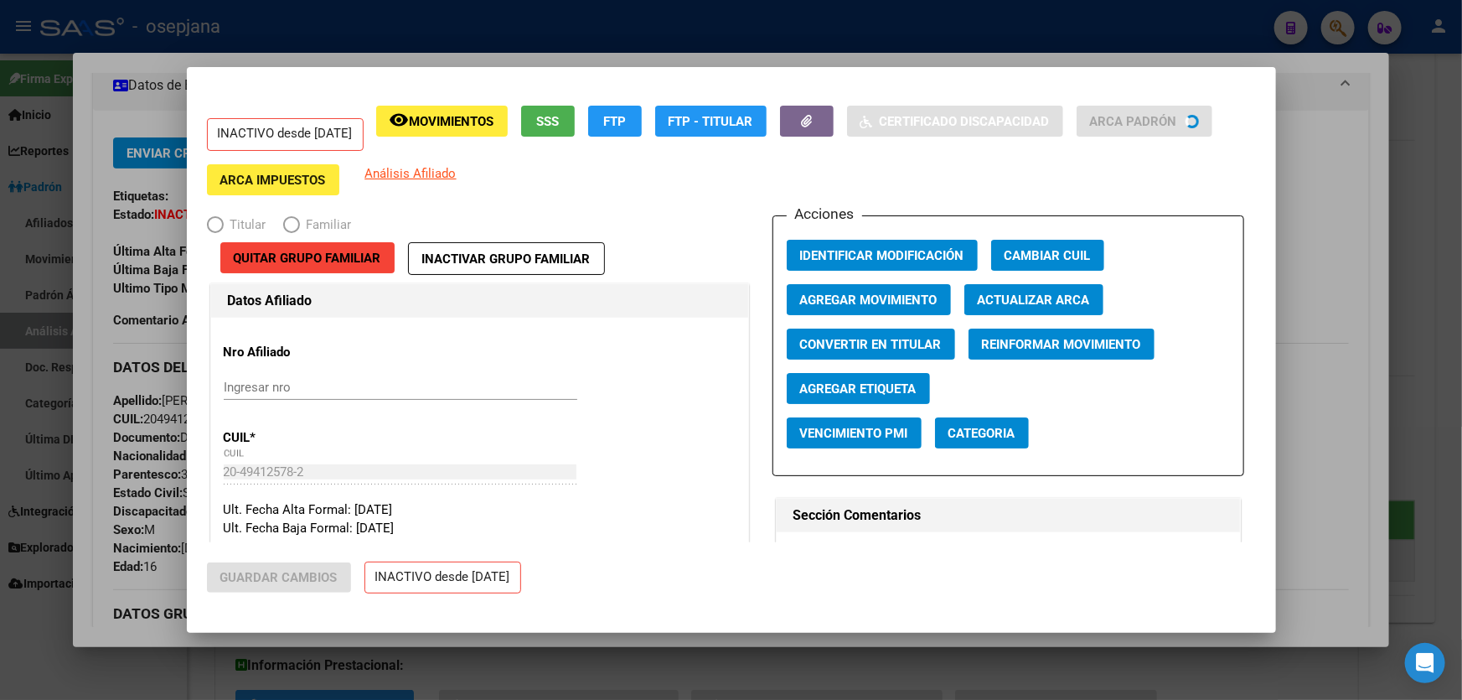
radio input "true"
type input "30-66373504-3"
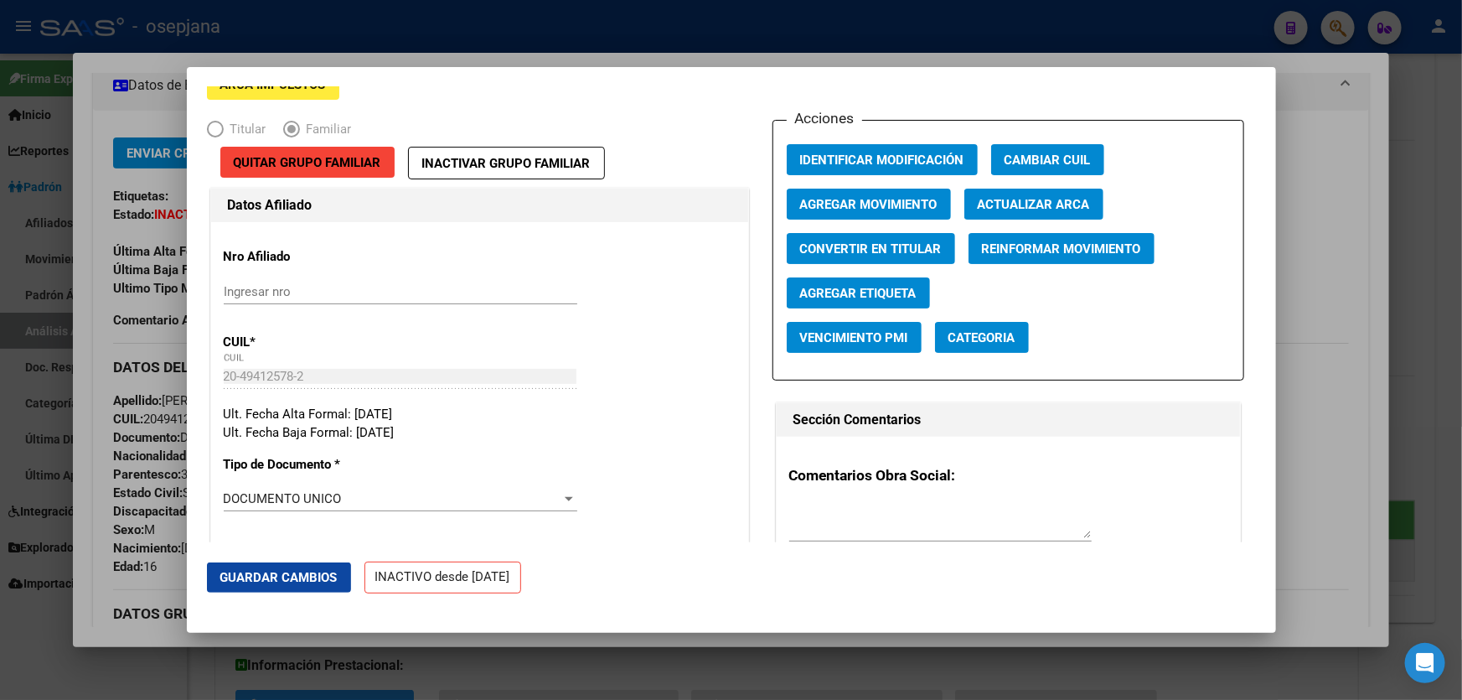
scroll to position [75, 0]
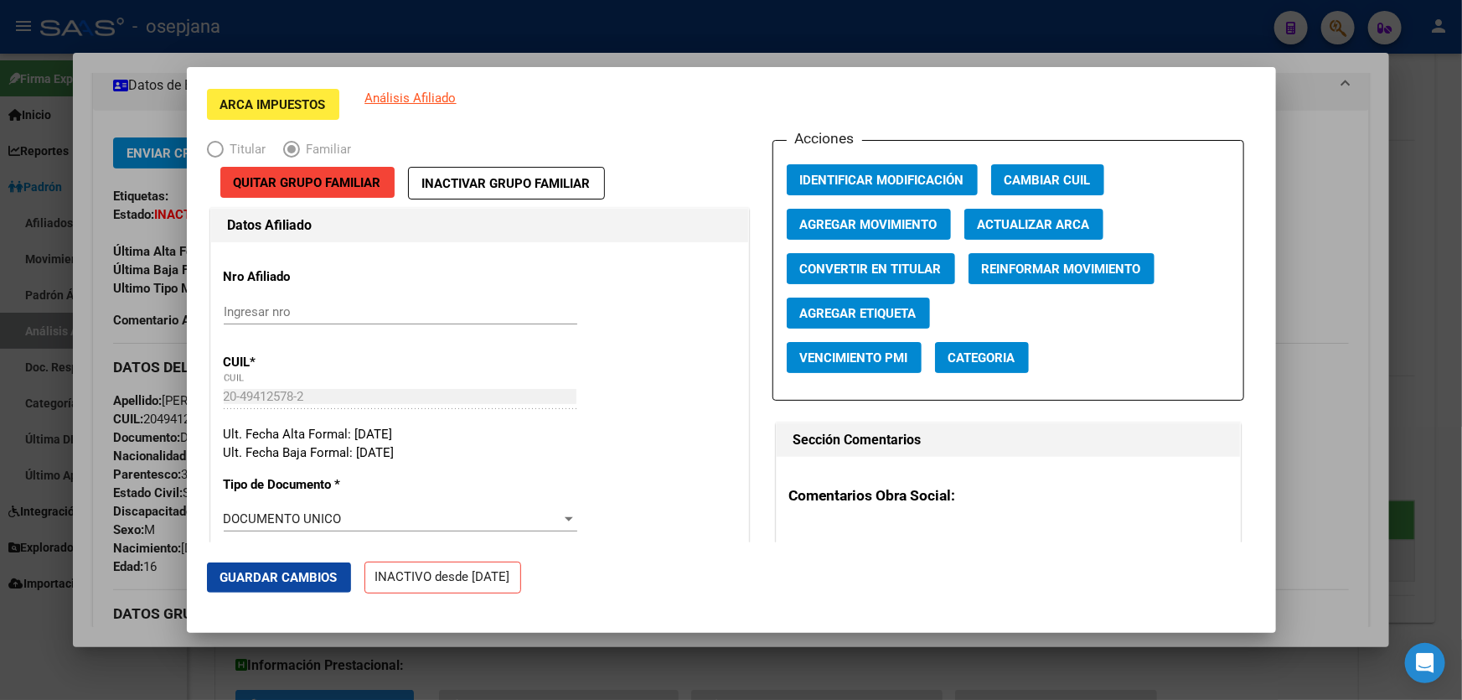
click at [320, 172] on button "Quitar Grupo Familiar" at bounding box center [307, 182] width 174 height 31
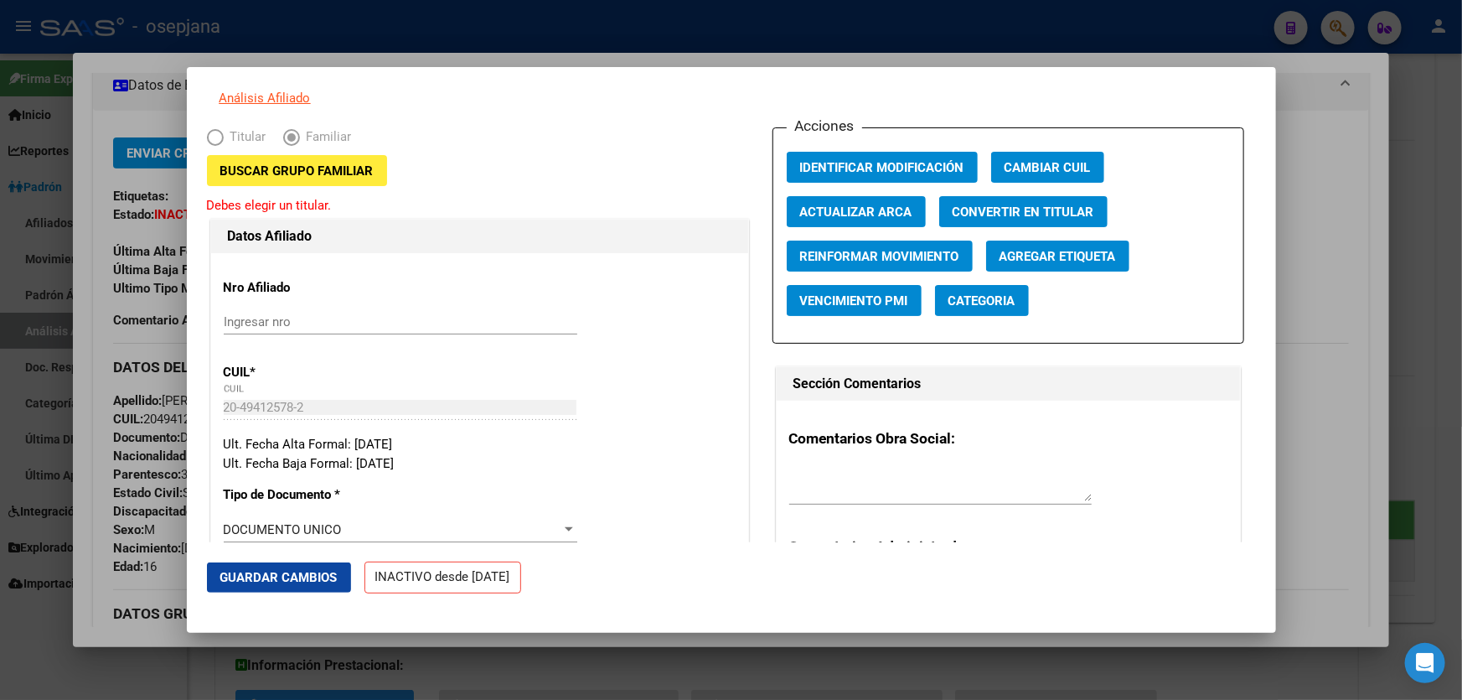
scroll to position [18, 0]
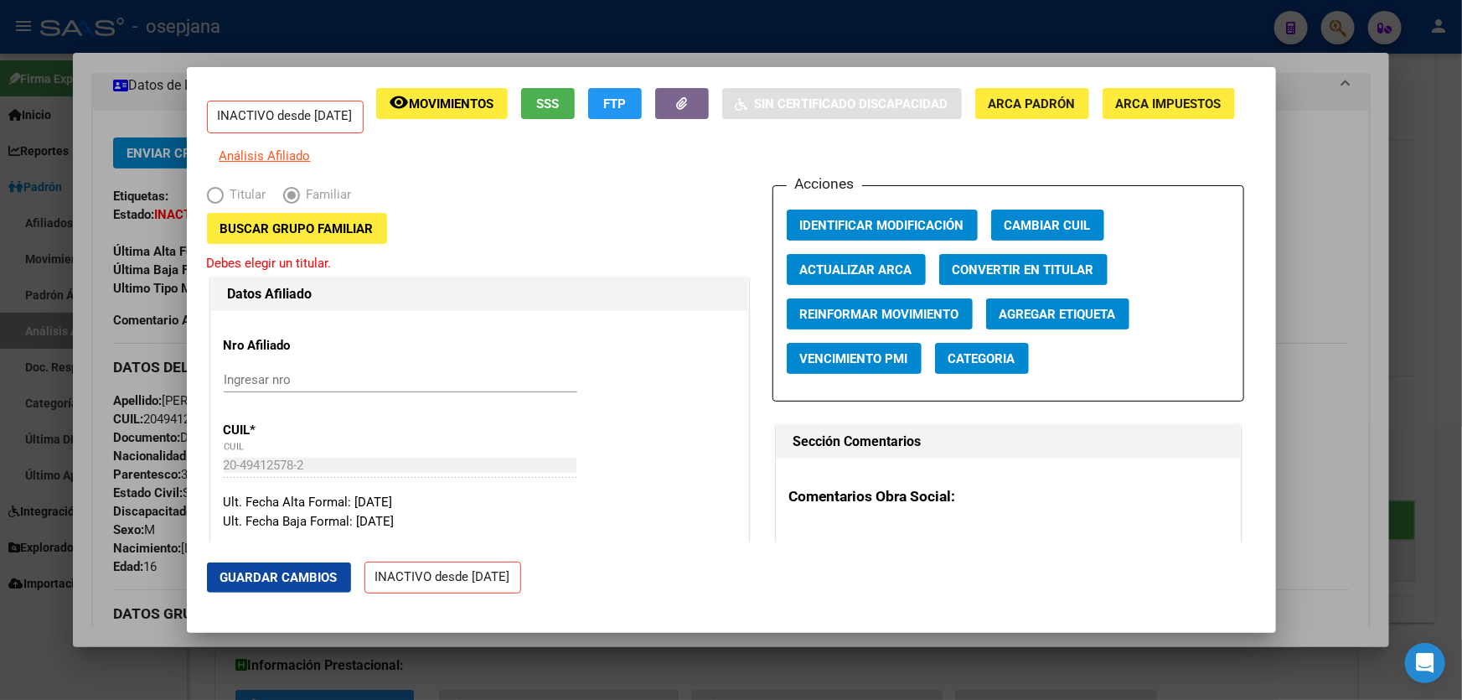
click at [315, 225] on button "Buscar Grupo Familiar" at bounding box center [297, 228] width 180 height 31
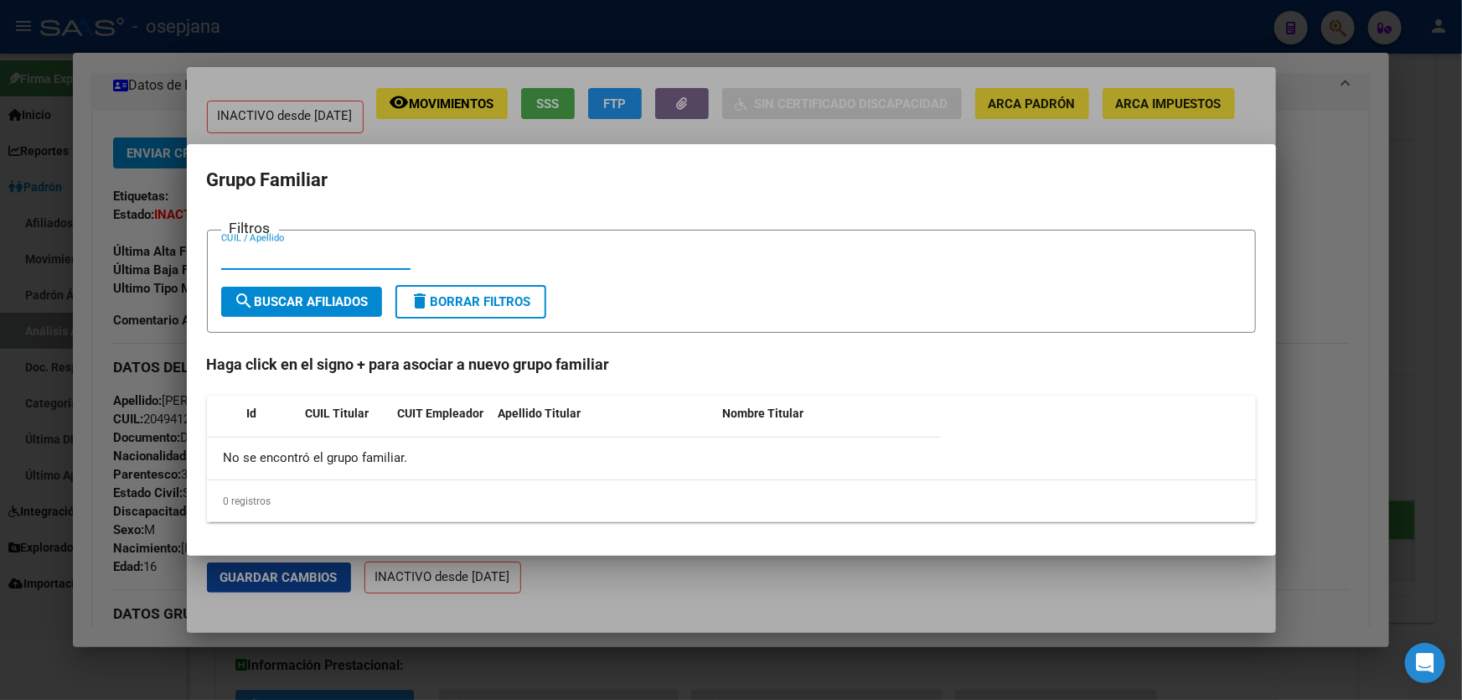
paste input "27-26631775-7"
click at [302, 252] on input "27-26631775-7" at bounding box center [315, 256] width 189 height 15
click at [299, 254] on input "27-26631775-7" at bounding box center [315, 256] width 189 height 15
click at [239, 258] on input "27-266317757" at bounding box center [315, 256] width 189 height 15
type input "27266317757"
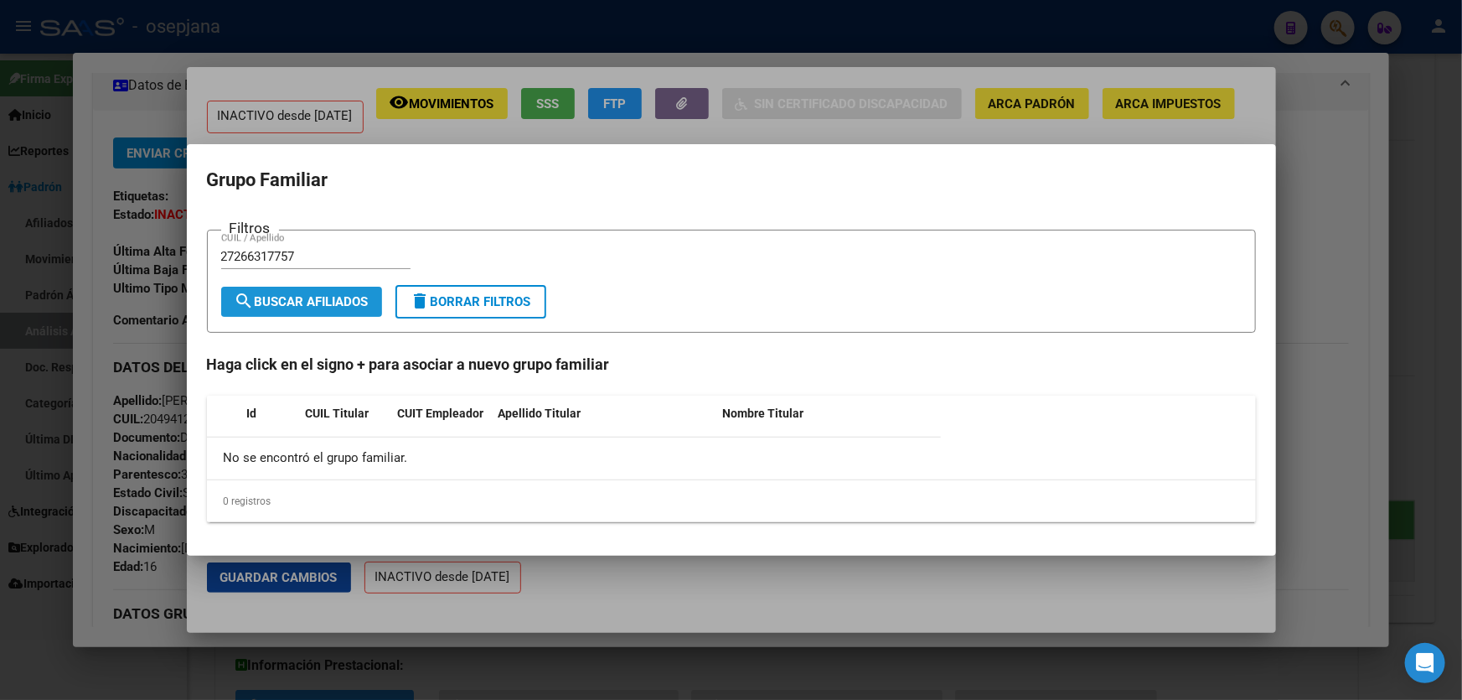
click at [287, 306] on span "search Buscar Afiliados" at bounding box center [302, 301] width 134 height 15
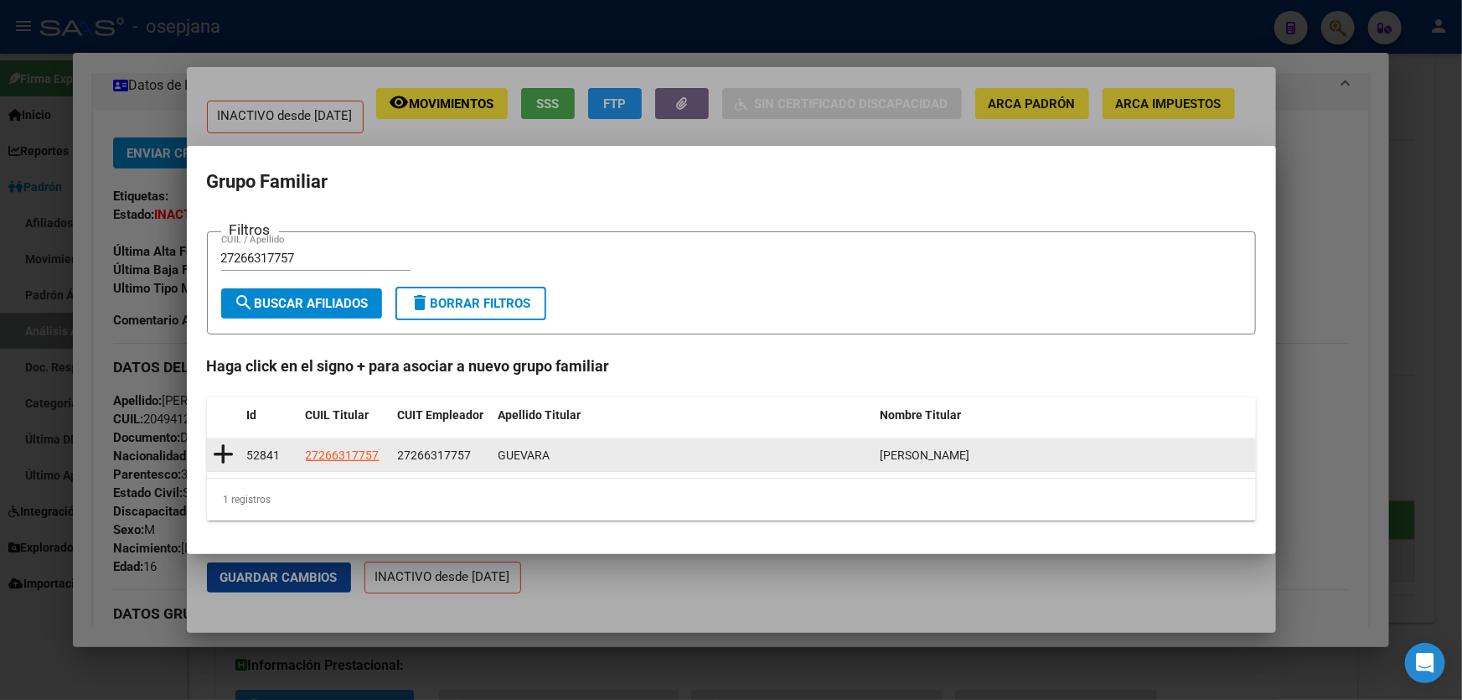
click at [223, 461] on icon at bounding box center [224, 454] width 21 height 23
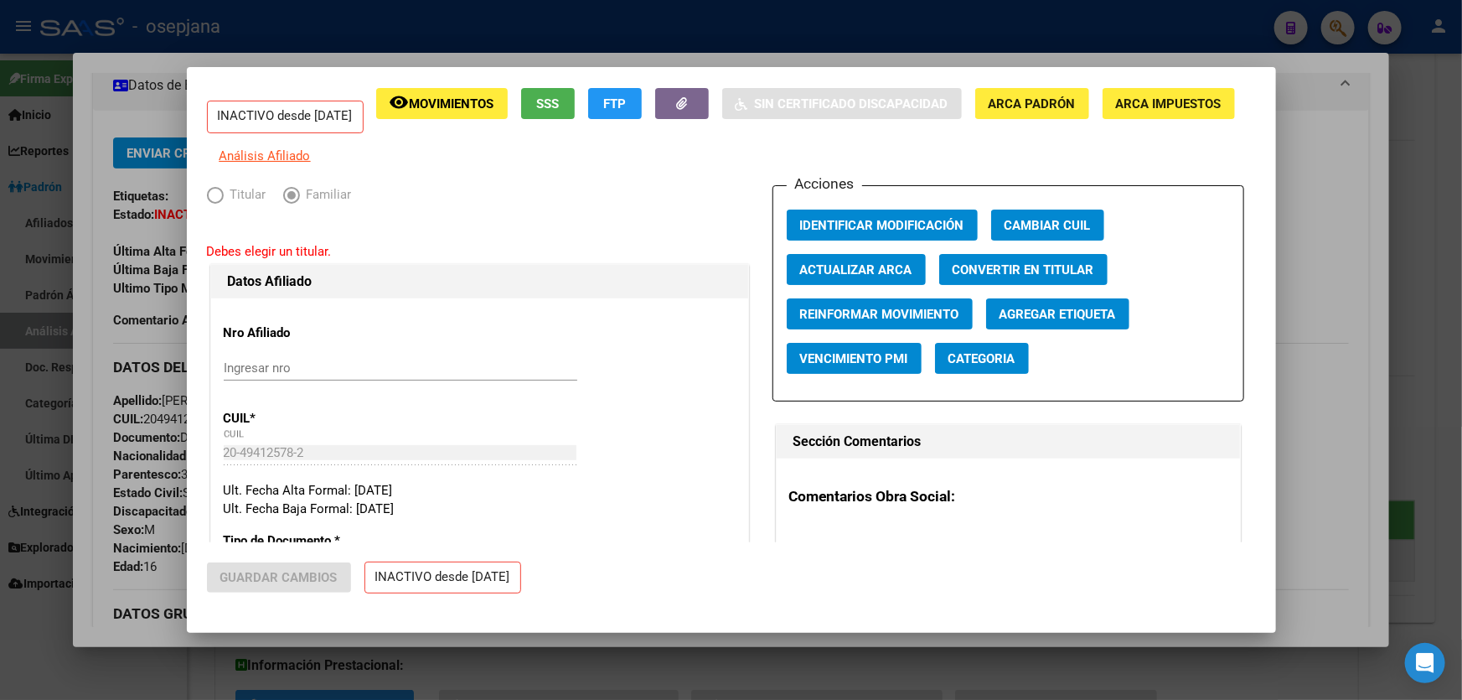
type input "27-26631775-7"
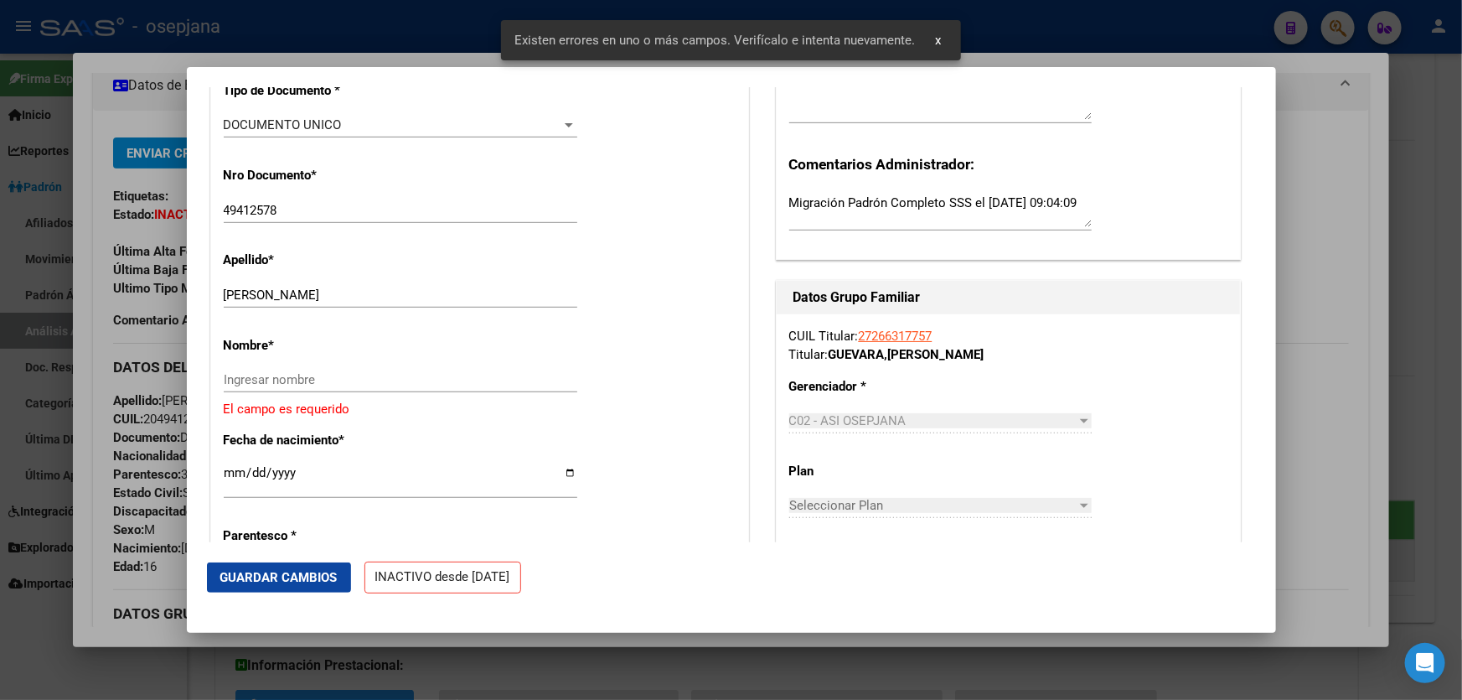
scroll to position [475, 0]
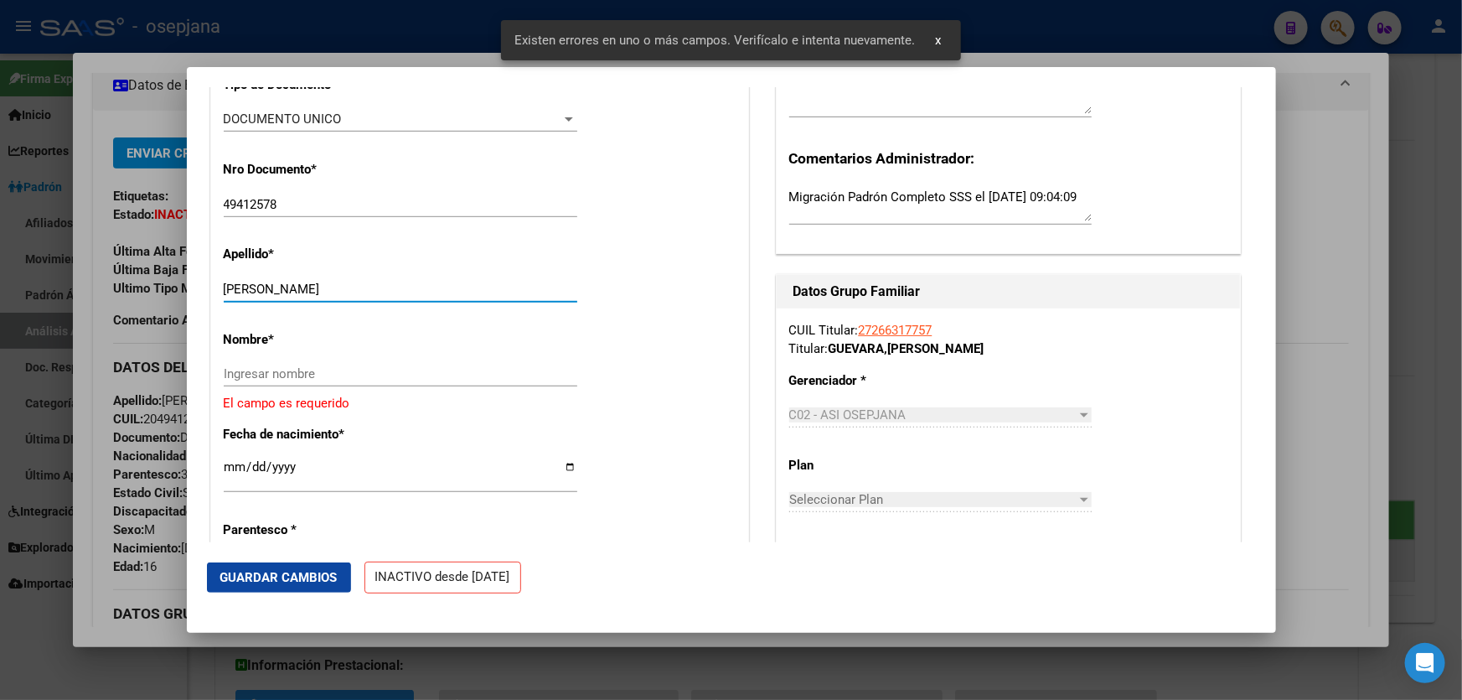
drag, startPoint x: 264, startPoint y: 288, endPoint x: 391, endPoint y: 287, distance: 127.4
click at [391, 287] on input "[PERSON_NAME]" at bounding box center [401, 289] width 354 height 15
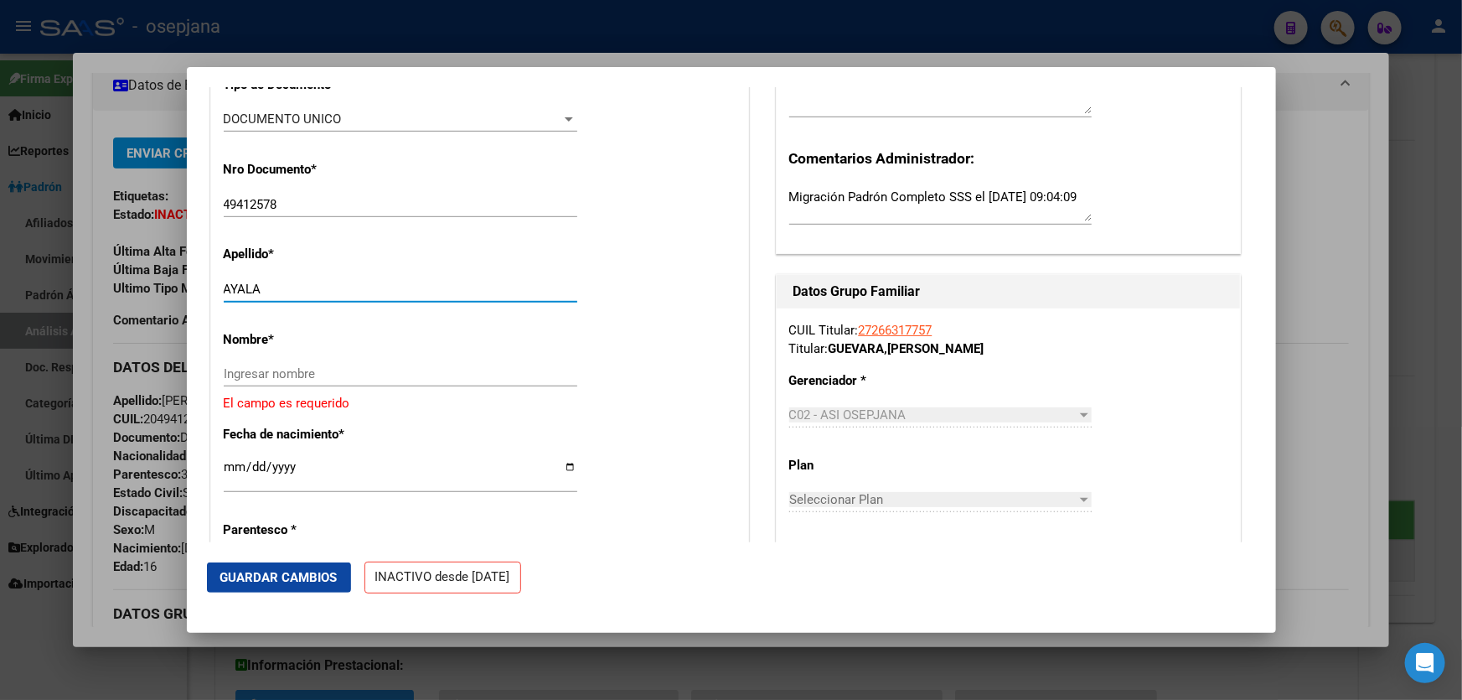
type input "AYALA"
click at [313, 380] on input "Ingresar nombre" at bounding box center [401, 373] width 354 height 15
paste input "[PERSON_NAME]"
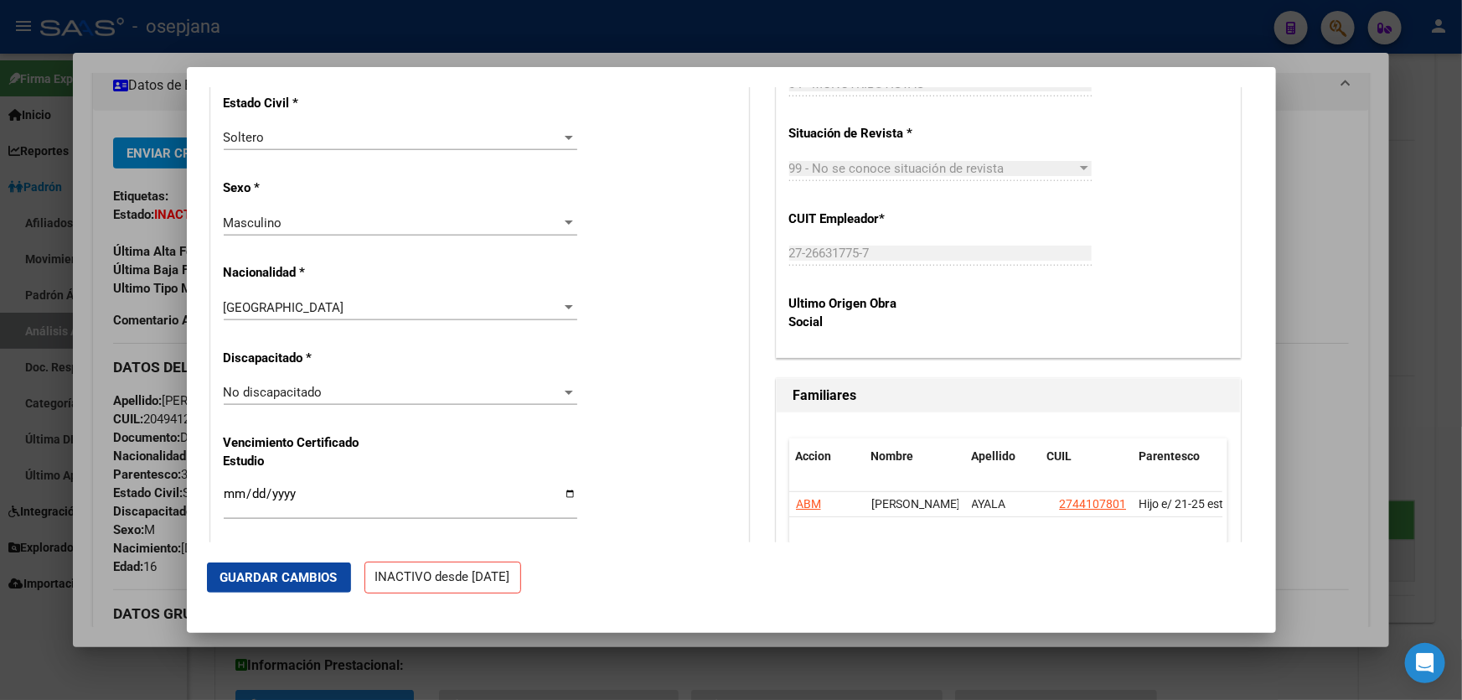
scroll to position [1161, 0]
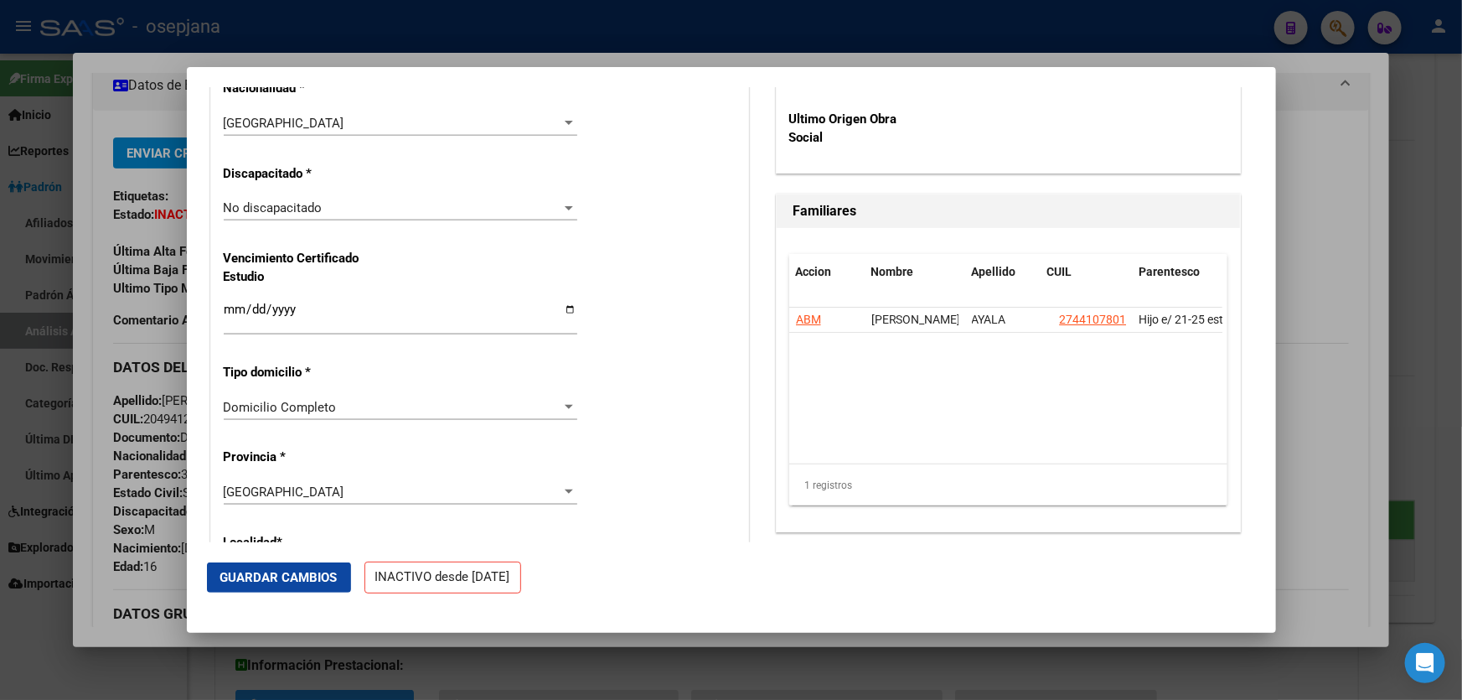
type input "[PERSON_NAME]"
click at [287, 578] on span "Guardar Cambios" at bounding box center [278, 577] width 117 height 15
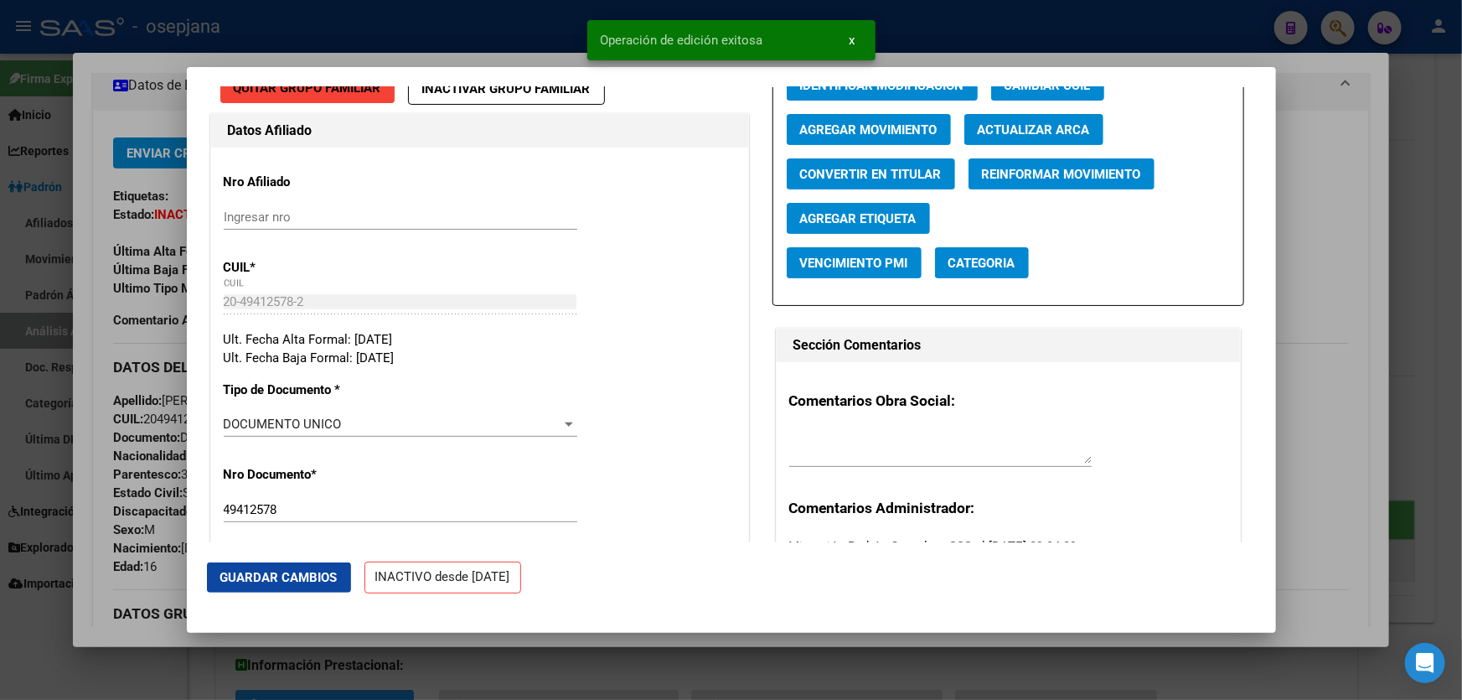
scroll to position [0, 0]
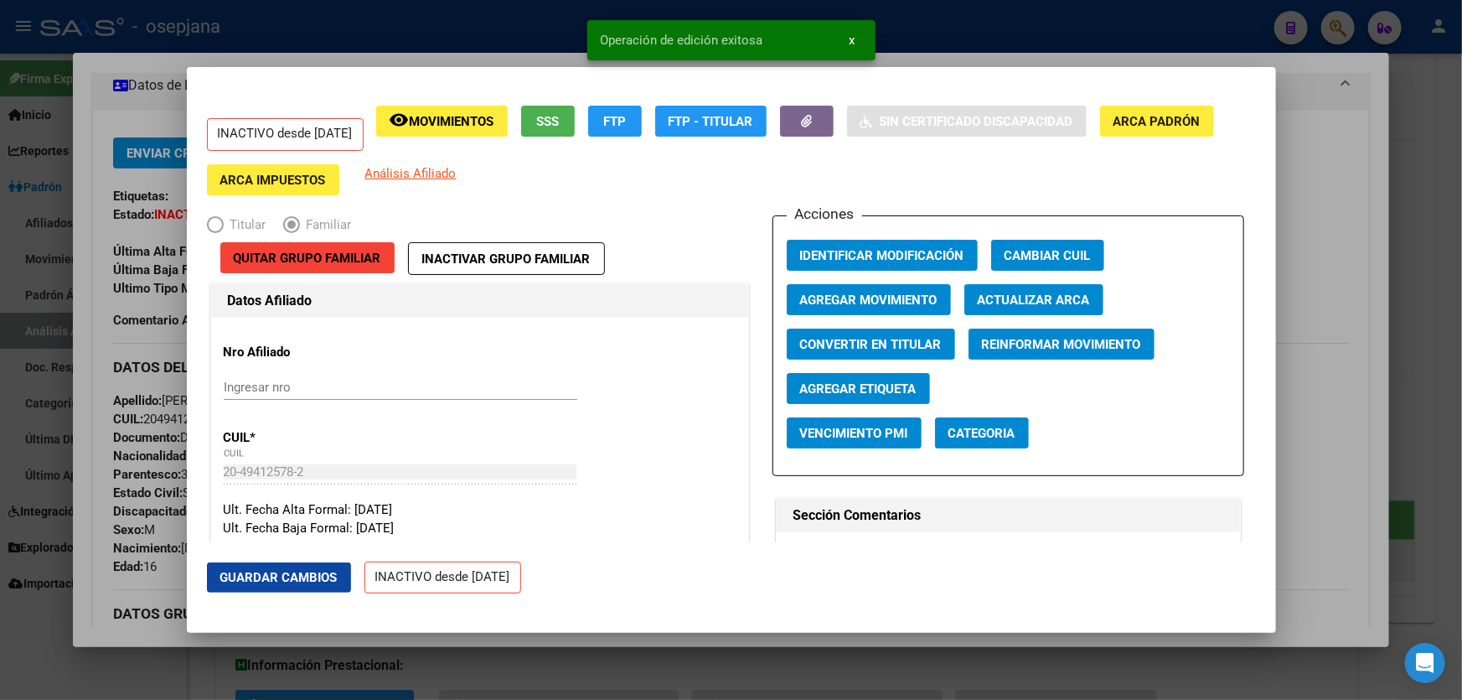
click at [872, 311] on button "Agregar Movimiento" at bounding box center [869, 299] width 164 height 31
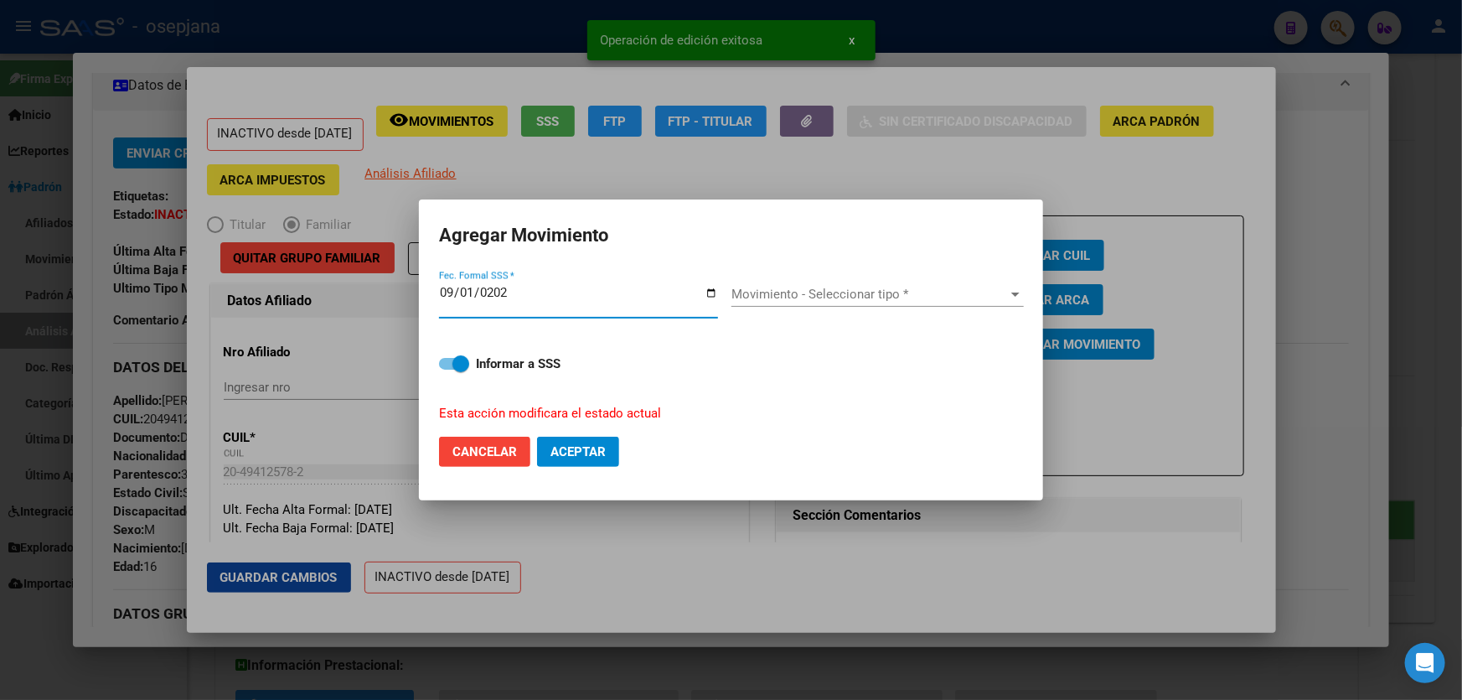
type input "[DATE]"
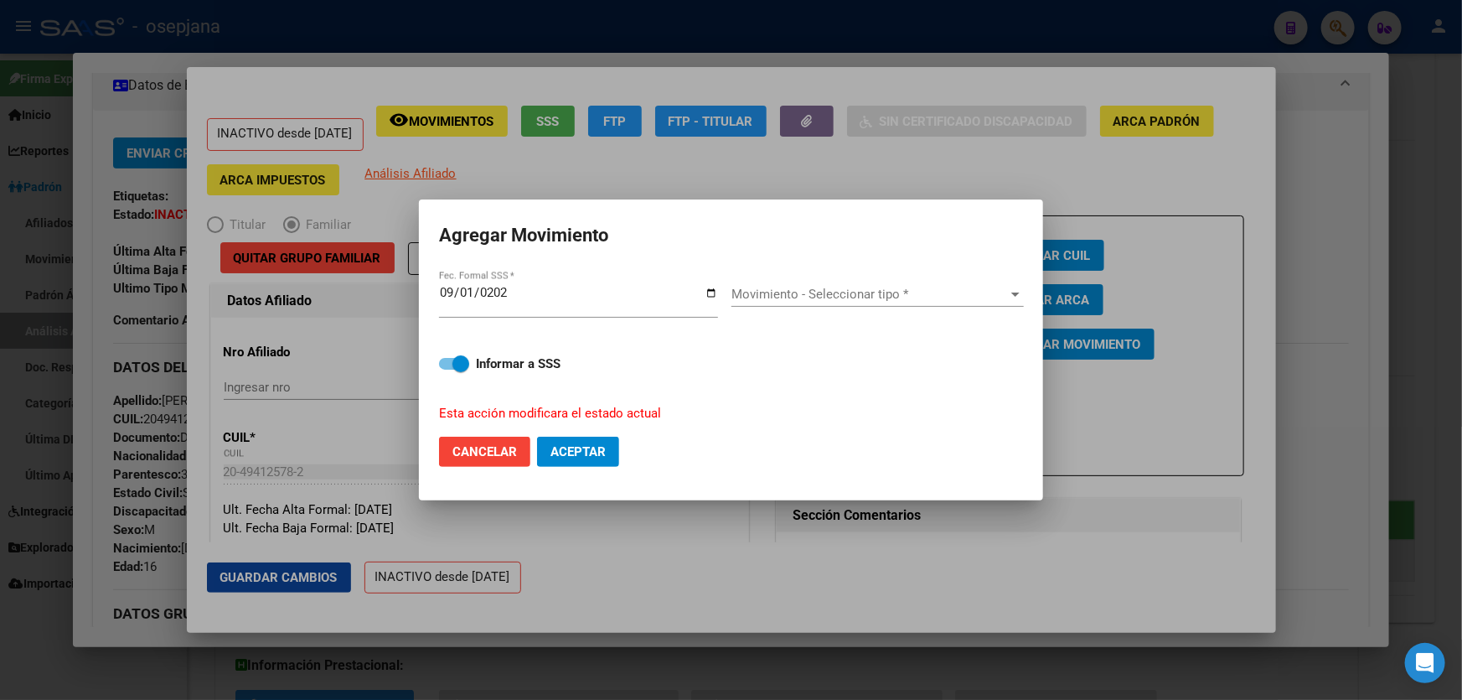
click at [872, 303] on div "Movimiento - Seleccionar tipo * Movimiento - Seleccionar tipo *" at bounding box center [878, 294] width 292 height 25
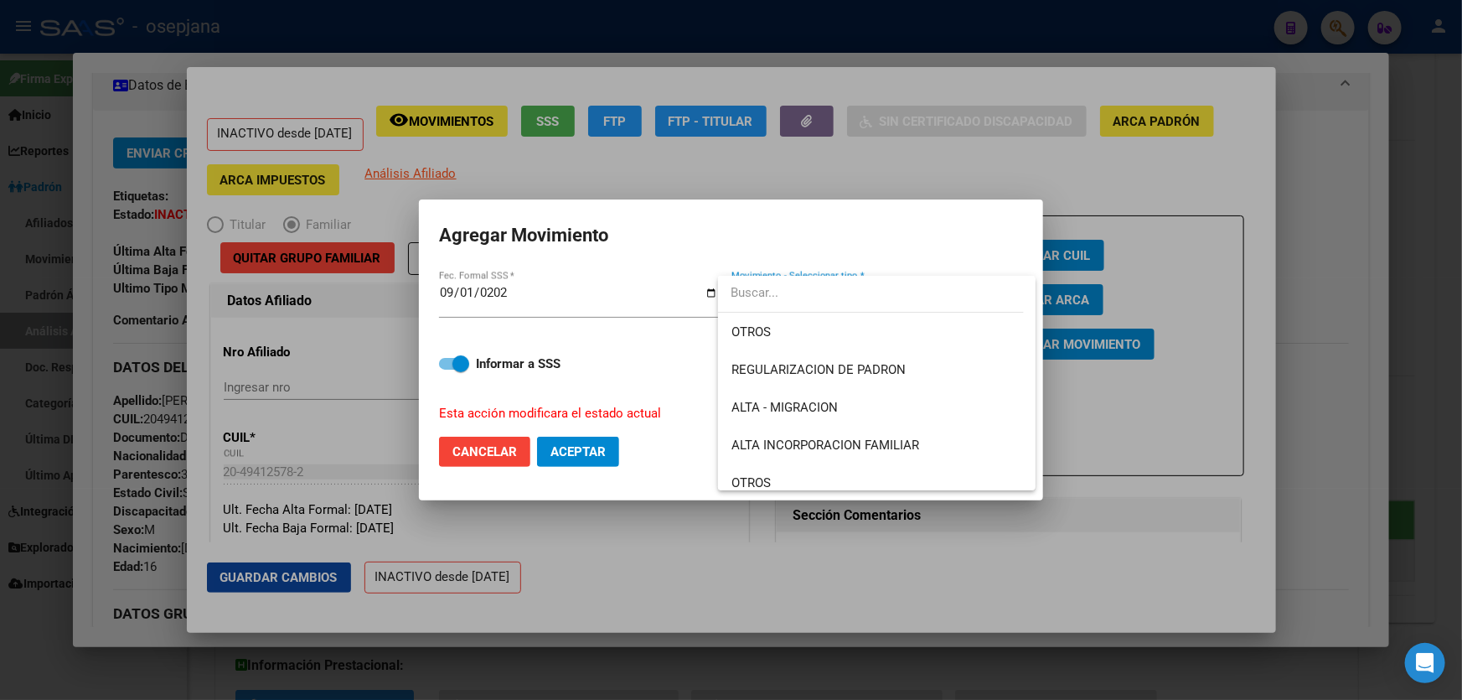
scroll to position [152, 0]
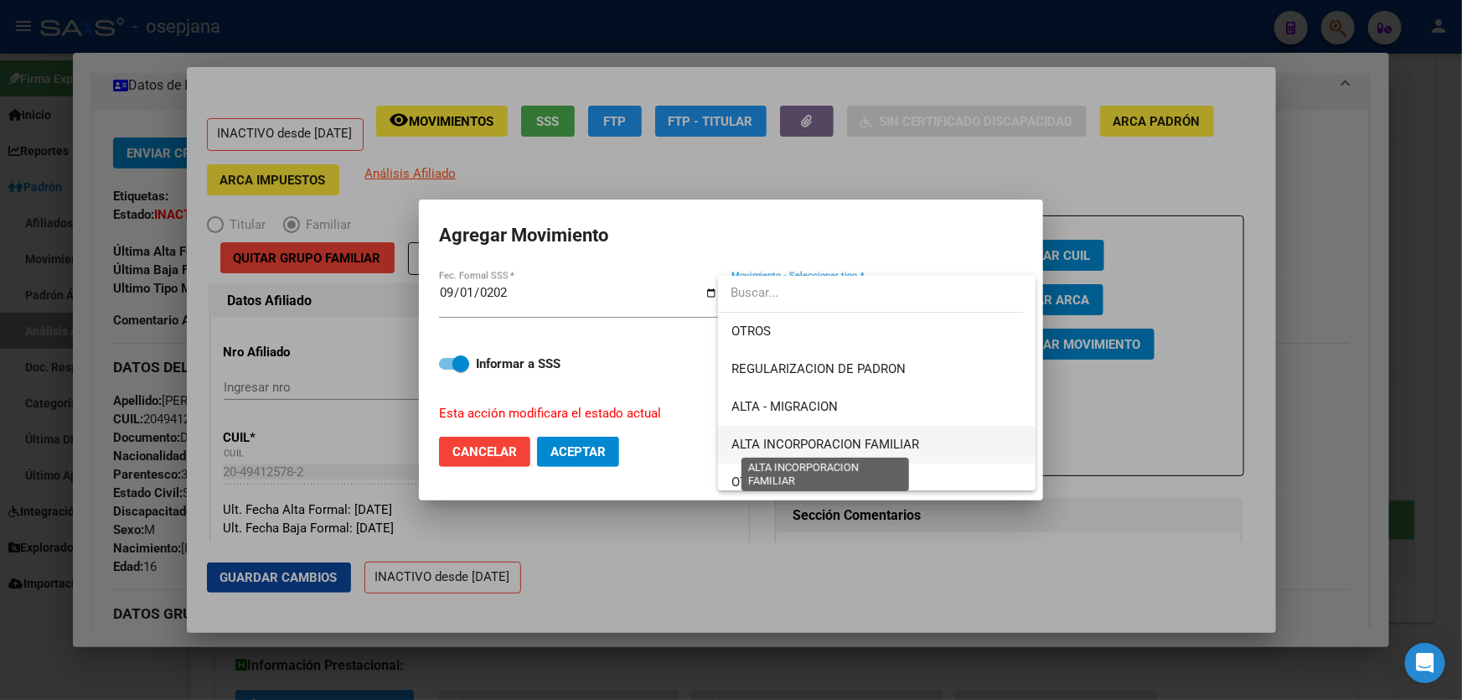
click at [844, 440] on span "ALTA INCORPORACION FAMILIAR" at bounding box center [826, 444] width 188 height 15
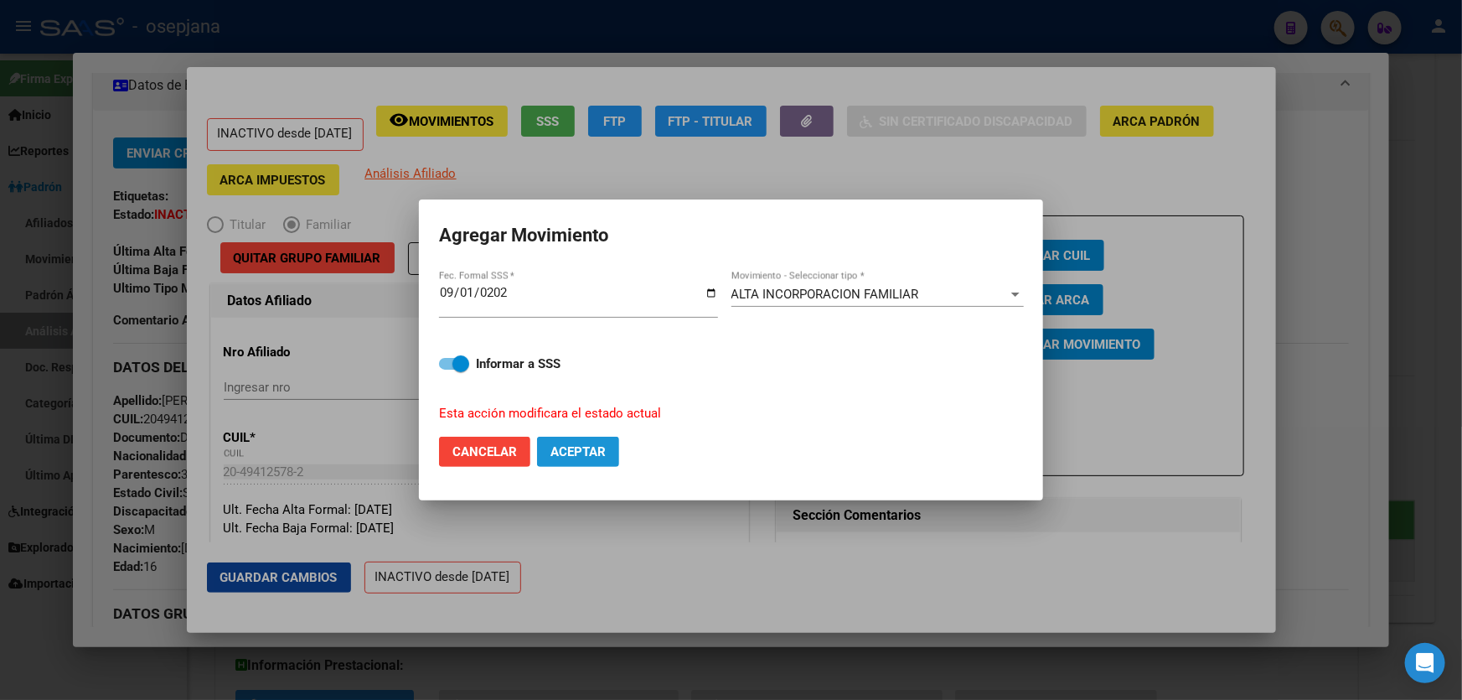
click at [609, 448] on button "Aceptar" at bounding box center [578, 452] width 82 height 30
checkbox input "false"
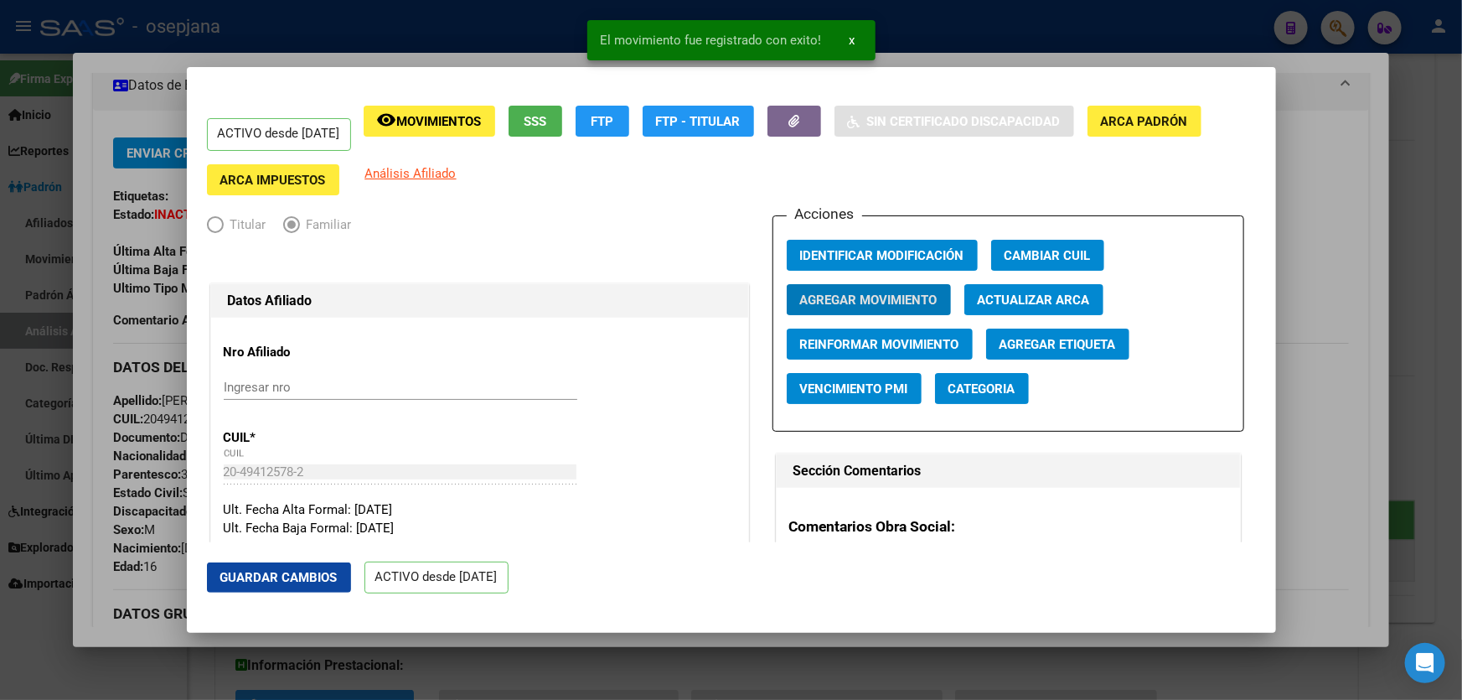
click at [247, 577] on span "Guardar Cambios" at bounding box center [278, 577] width 117 height 15
click at [1462, 407] on div at bounding box center [731, 350] width 1462 height 700
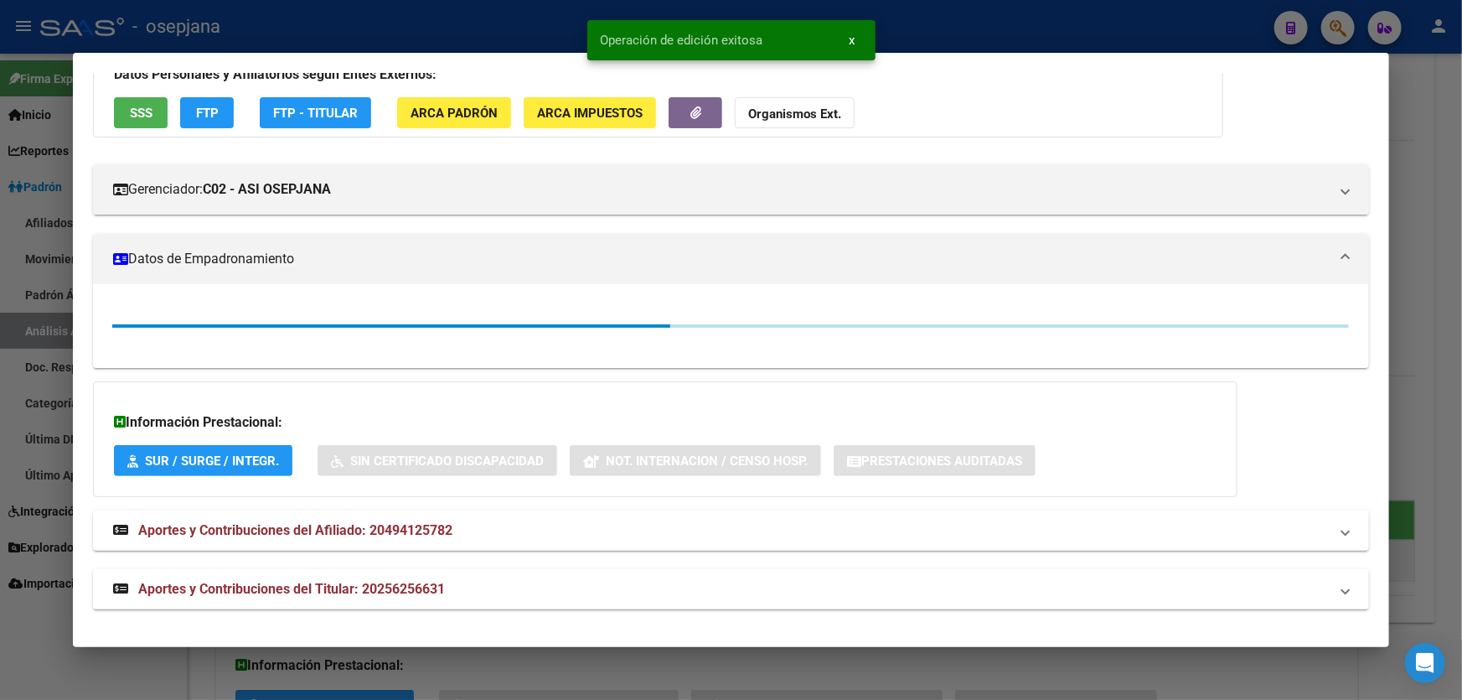
scroll to position [304, 0]
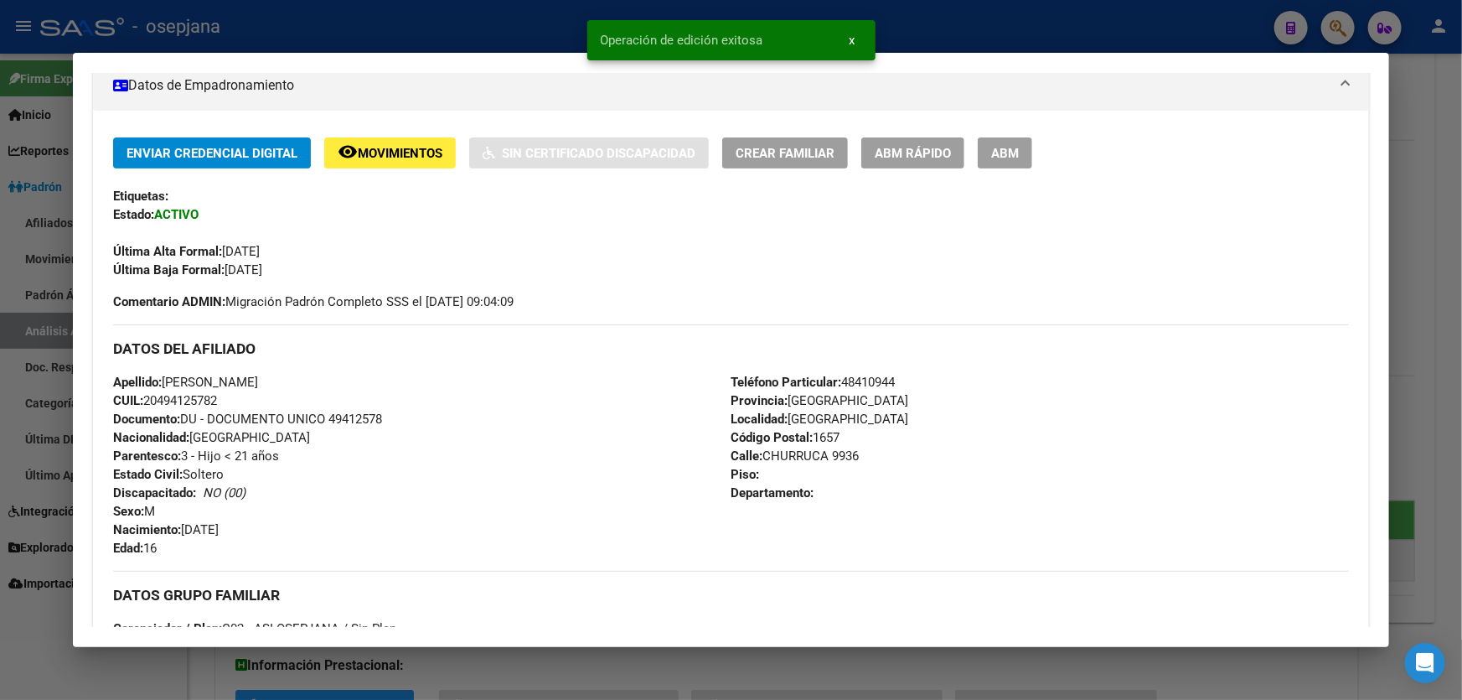
click at [1462, 407] on div at bounding box center [731, 350] width 1462 height 700
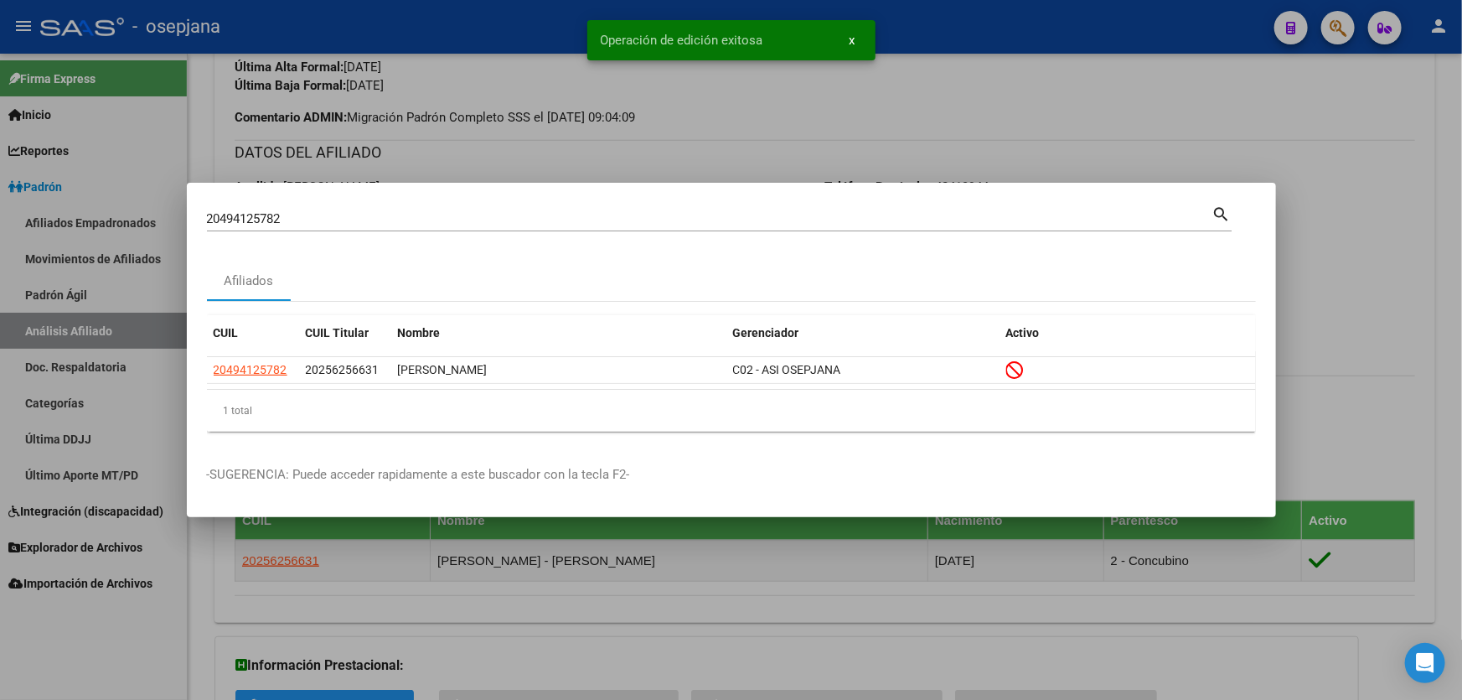
click at [1462, 398] on div at bounding box center [731, 350] width 1462 height 700
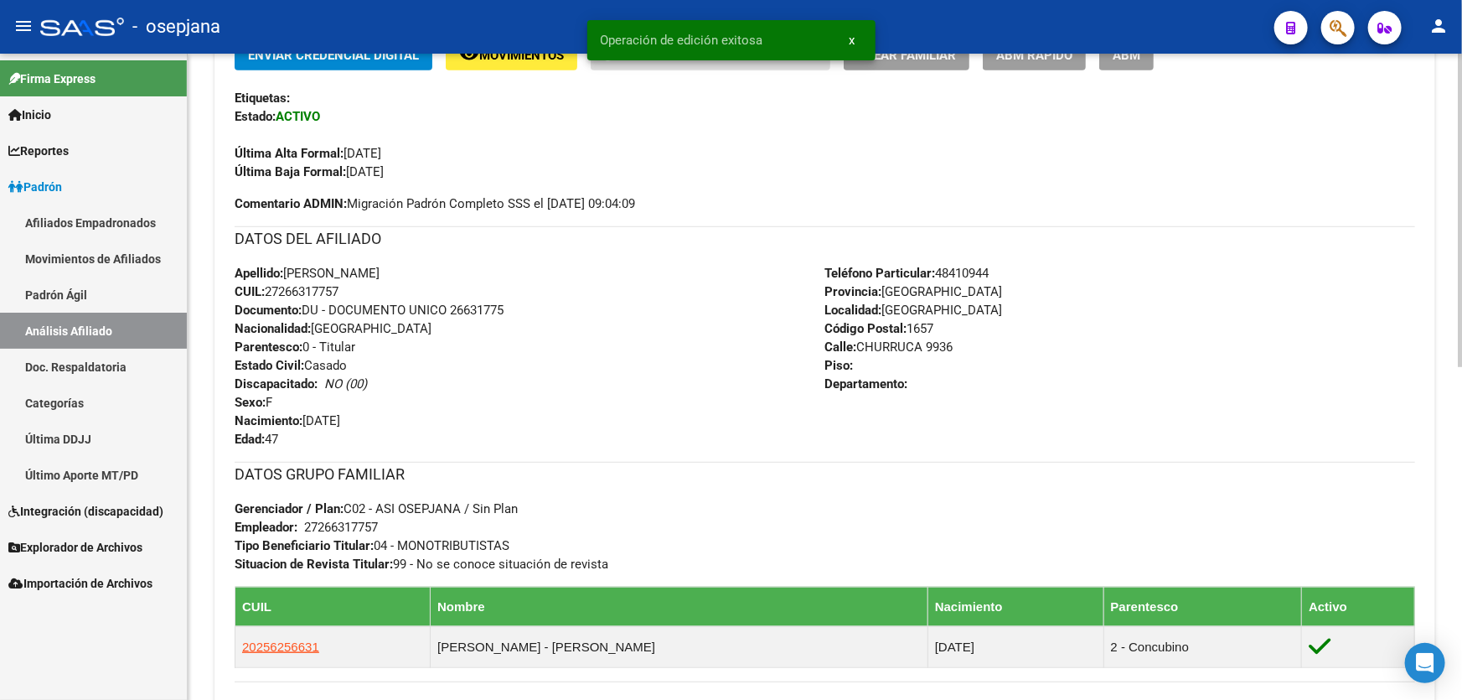
scroll to position [0, 0]
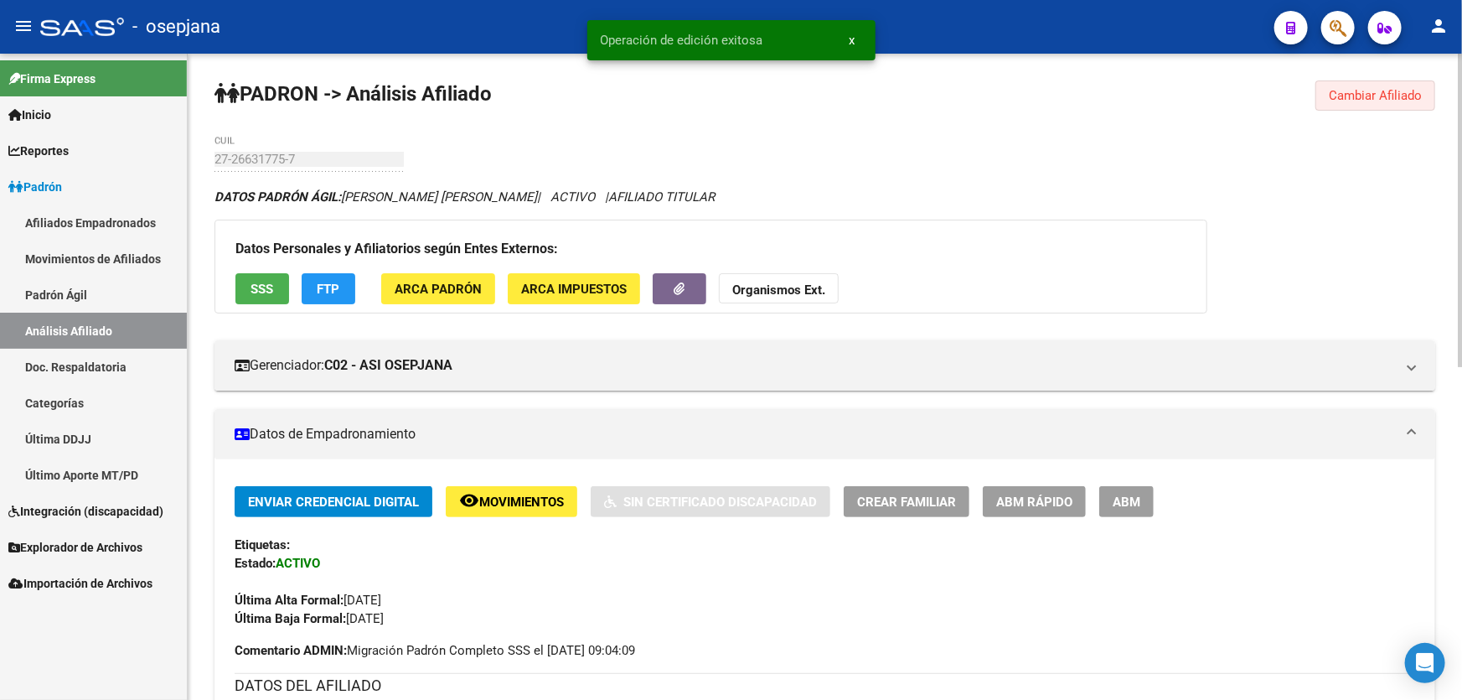
click at [1392, 88] on span "Cambiar Afiliado" at bounding box center [1375, 95] width 93 height 15
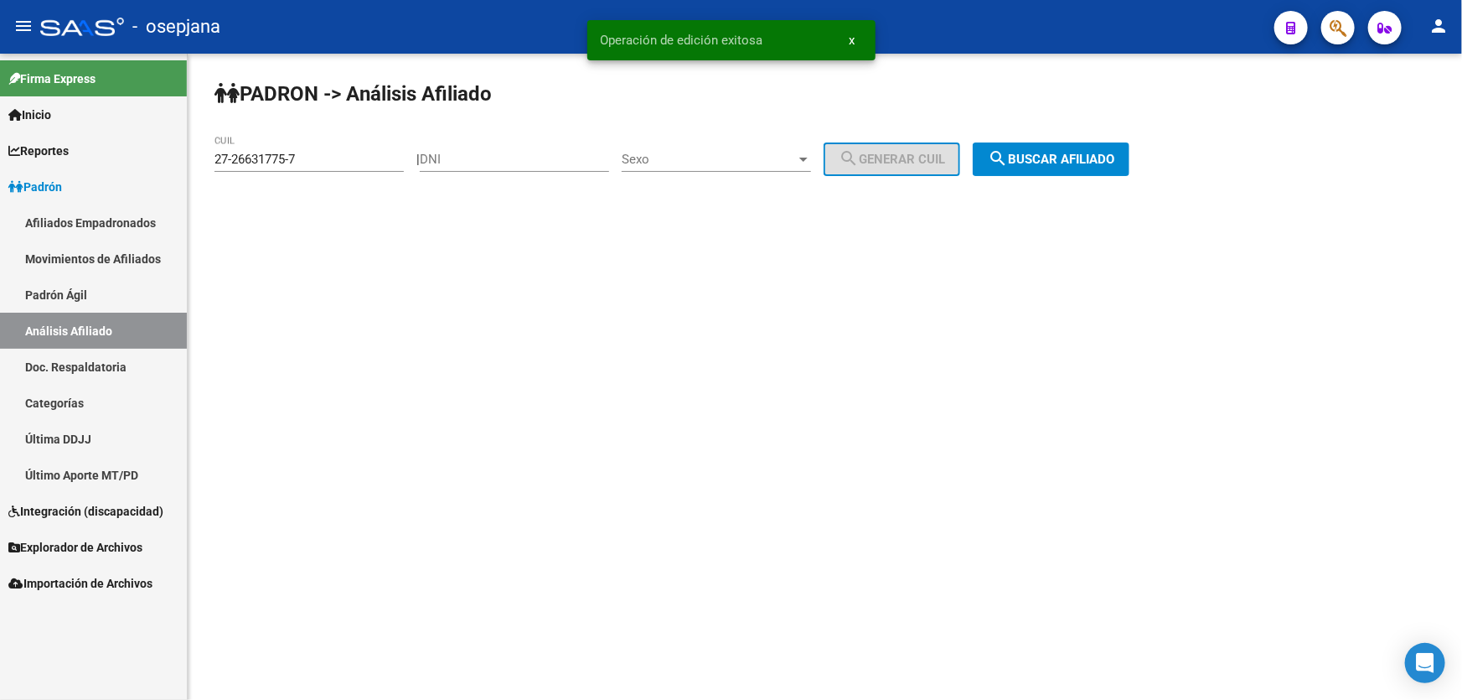
click at [1150, 134] on div "PADRON -> Análisis Afiliado 27-26631775-7 CUIL | DNI Sexo Sexo search Generar C…" at bounding box center [825, 142] width 1275 height 176
click at [1113, 143] on button "search Buscar afiliado" at bounding box center [1051, 159] width 157 height 34
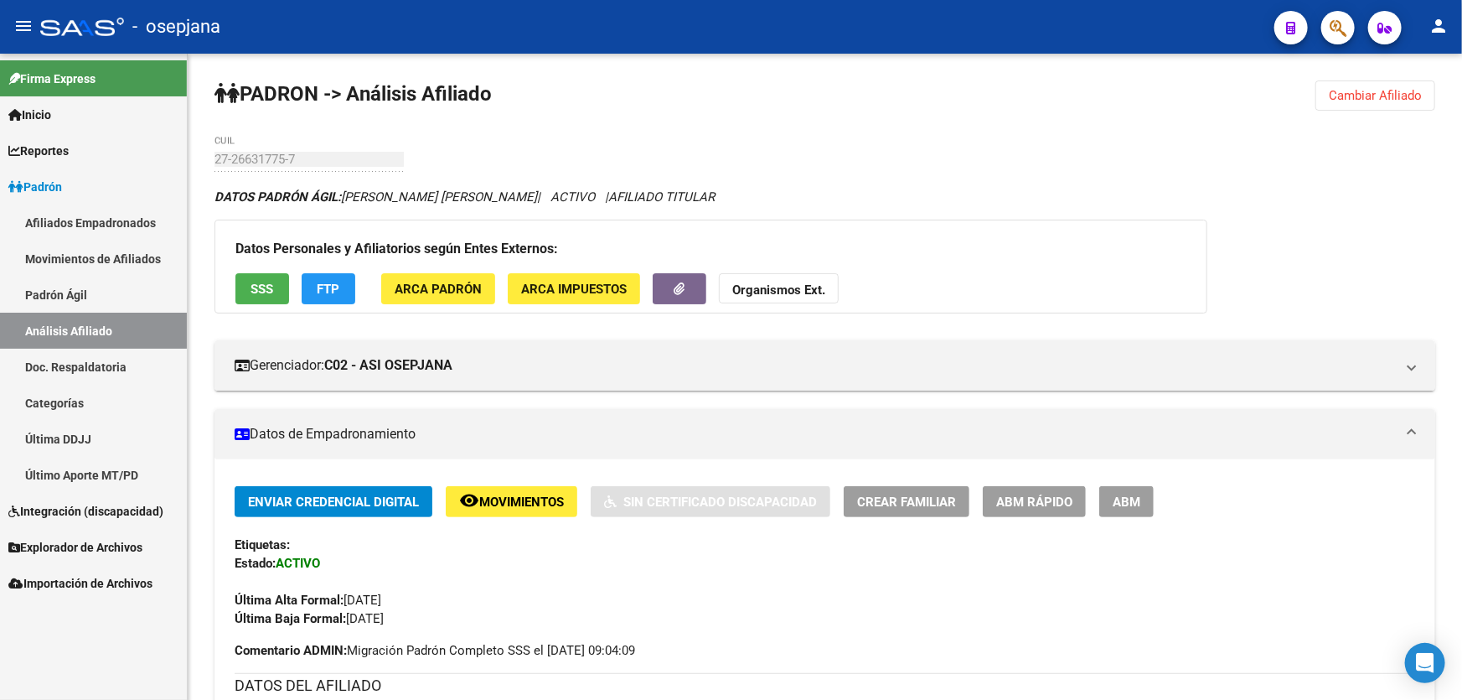
click at [1380, 81] on button "Cambiar Afiliado" at bounding box center [1376, 95] width 120 height 30
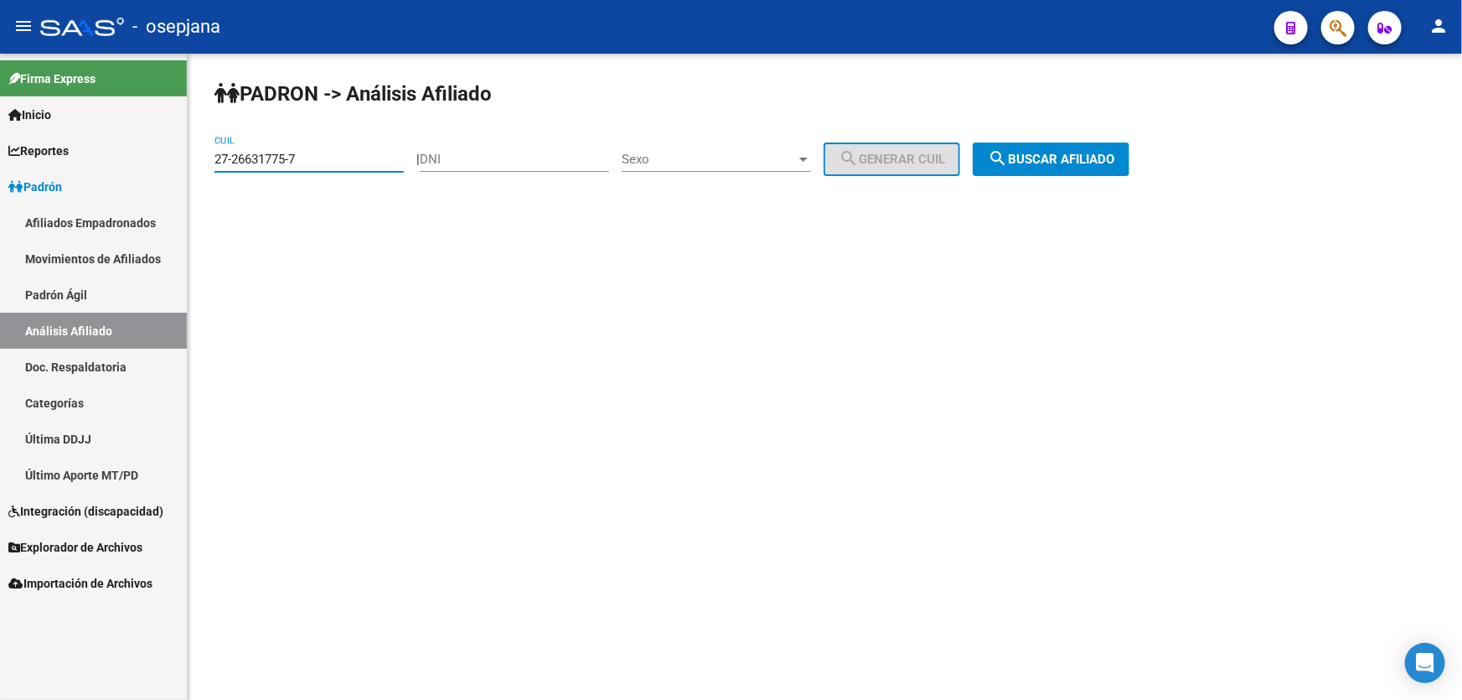
drag, startPoint x: 342, startPoint y: 160, endPoint x: 194, endPoint y: 178, distance: 148.5
click at [194, 178] on div "PADRON -> Análisis Afiliado 27-26631775-7 CUIL | DNI Sexo Sexo search Generar C…" at bounding box center [825, 142] width 1275 height 176
paste input "0-35950953-8"
click at [1083, 170] on button "search Buscar afiliado" at bounding box center [1051, 159] width 157 height 34
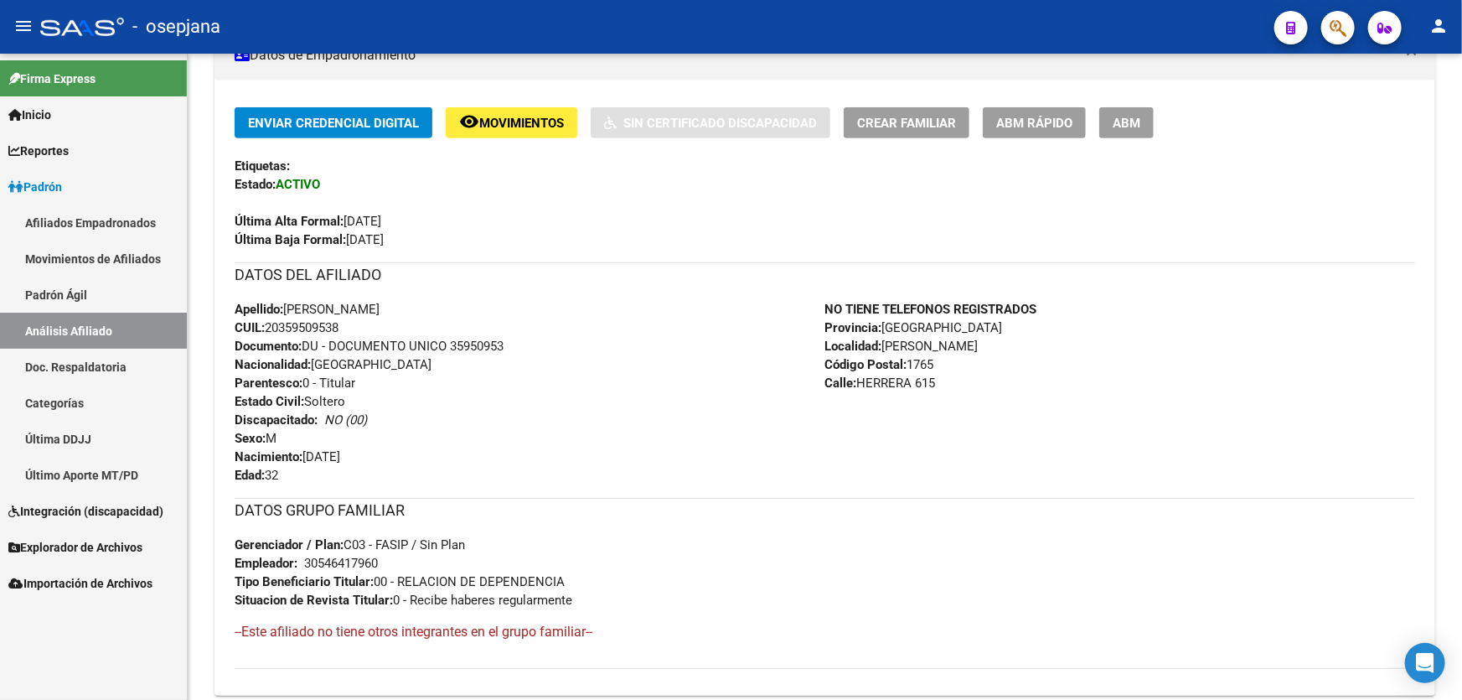
scroll to position [380, 0]
click at [502, 121] on span "Movimientos" at bounding box center [521, 121] width 85 height 15
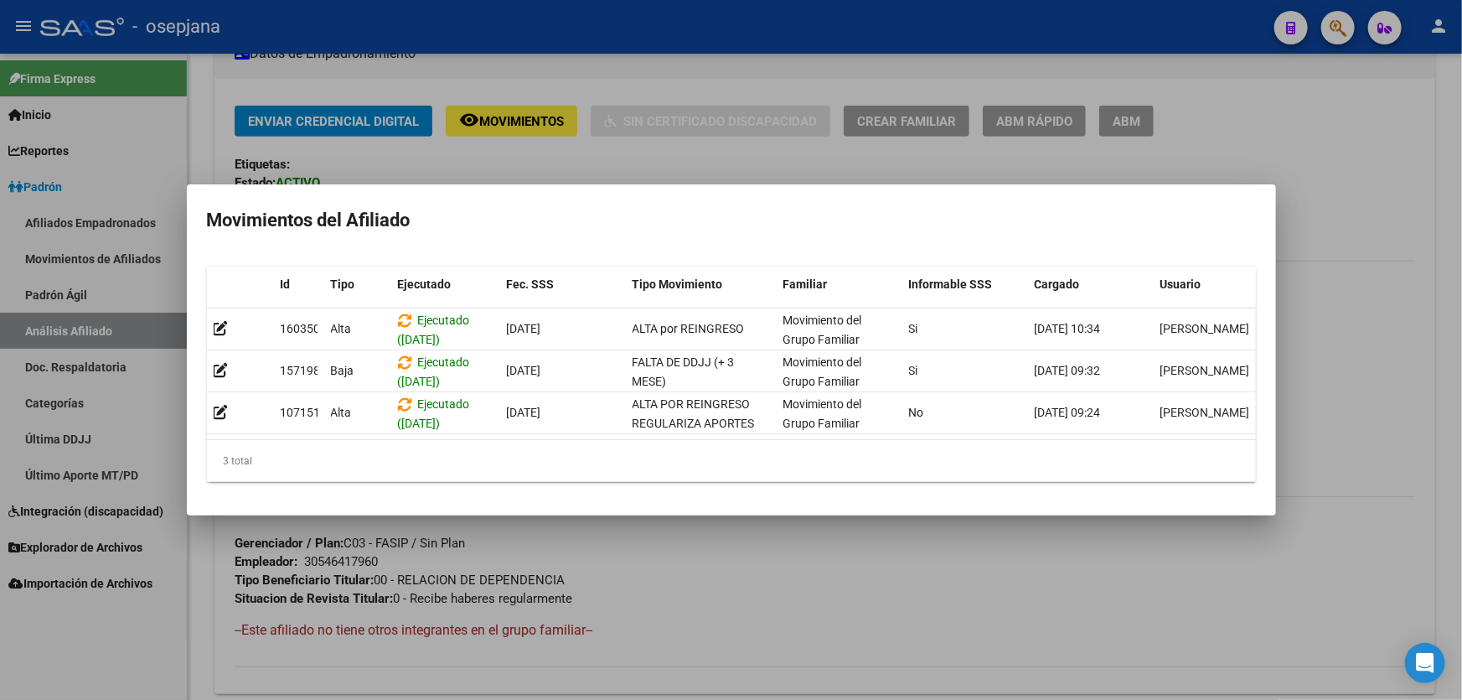
click at [871, 621] on div at bounding box center [731, 350] width 1462 height 700
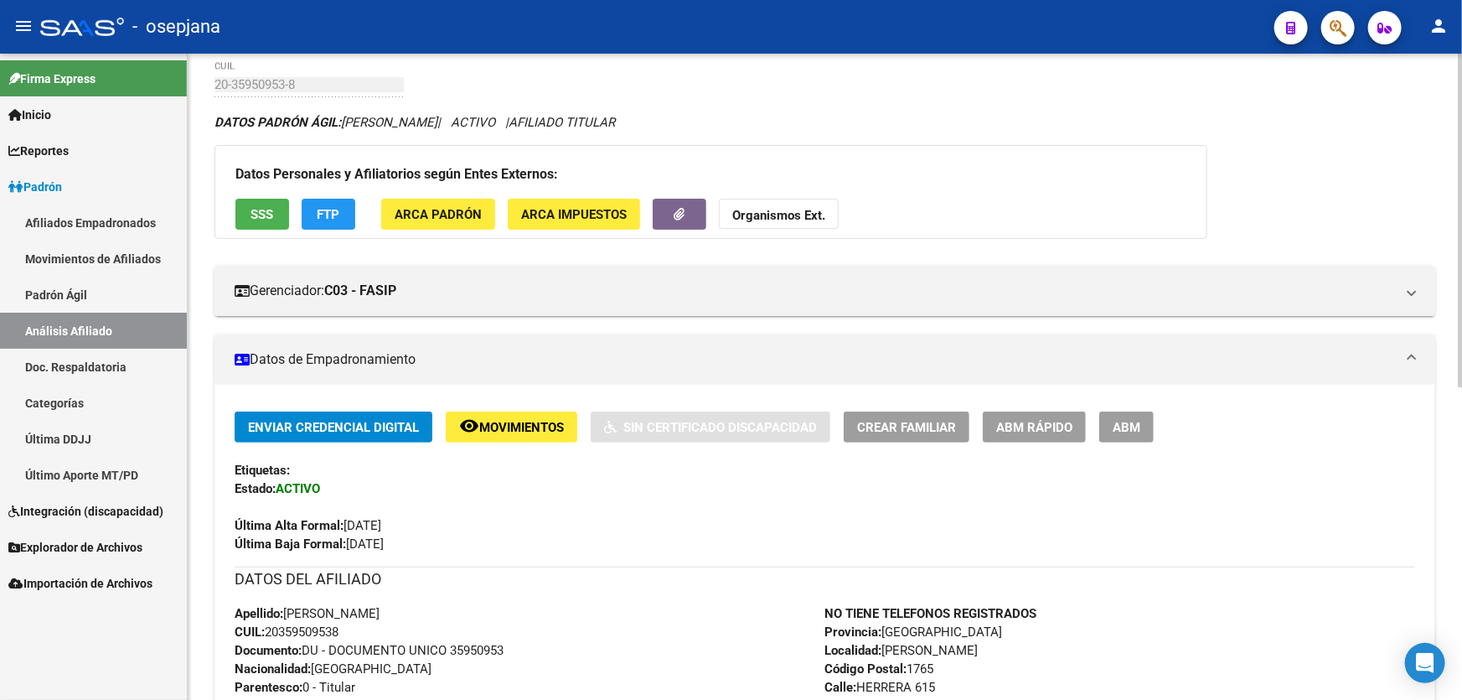
scroll to position [70, 0]
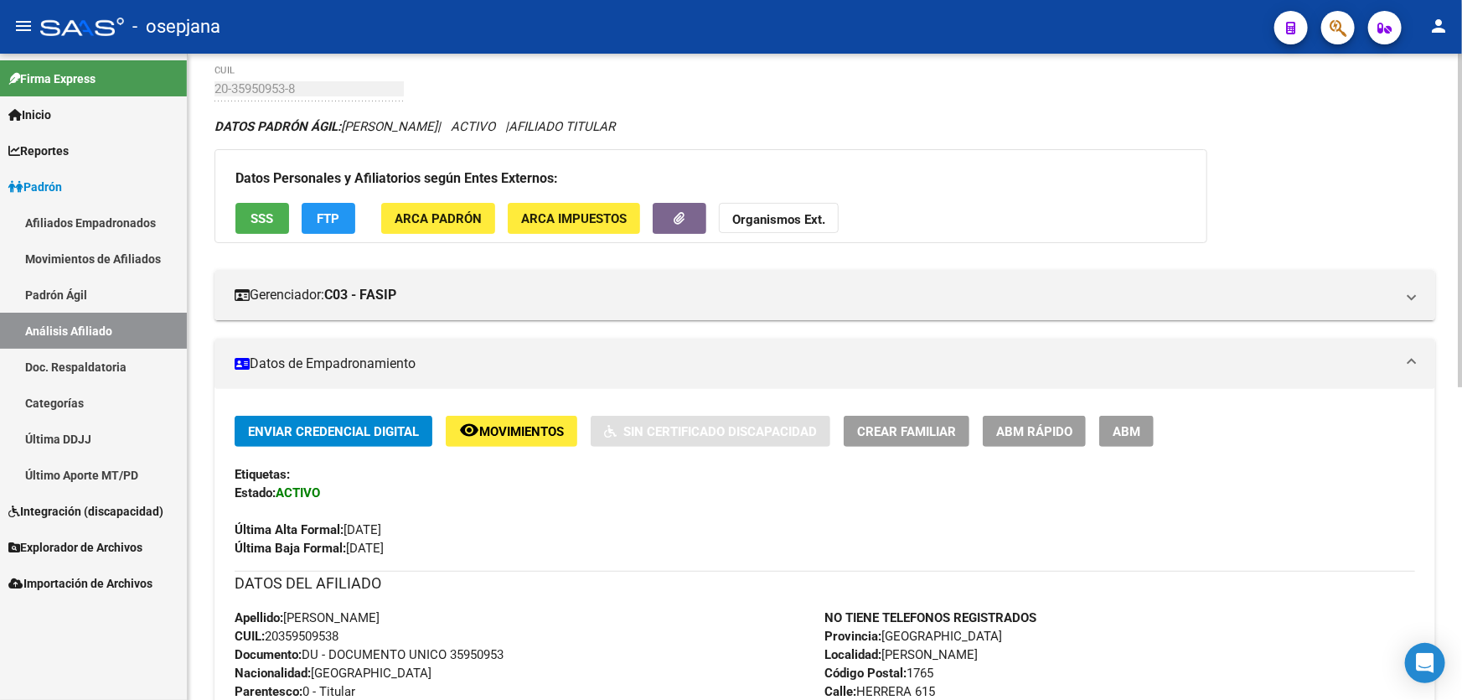
click at [324, 229] on button "FTP" at bounding box center [329, 218] width 54 height 31
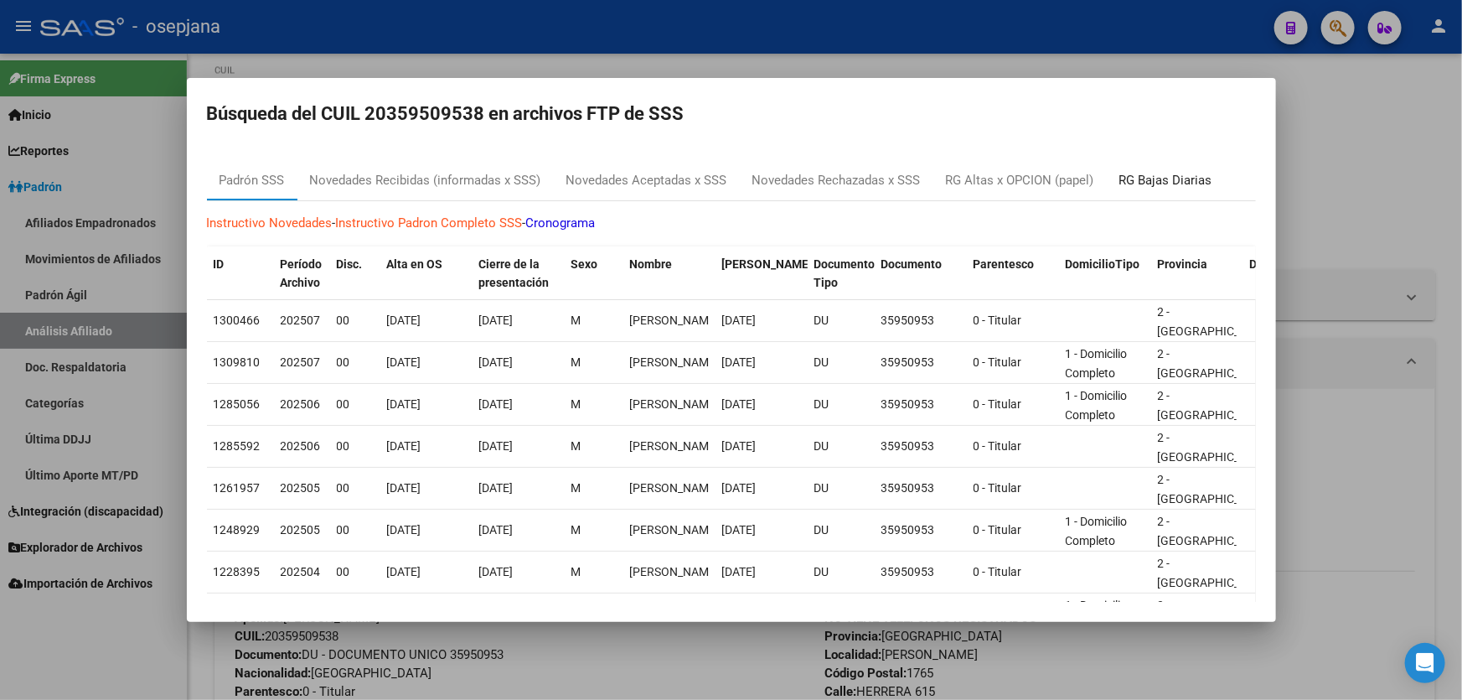
click at [1176, 180] on div "RG Bajas Diarias" at bounding box center [1166, 180] width 93 height 19
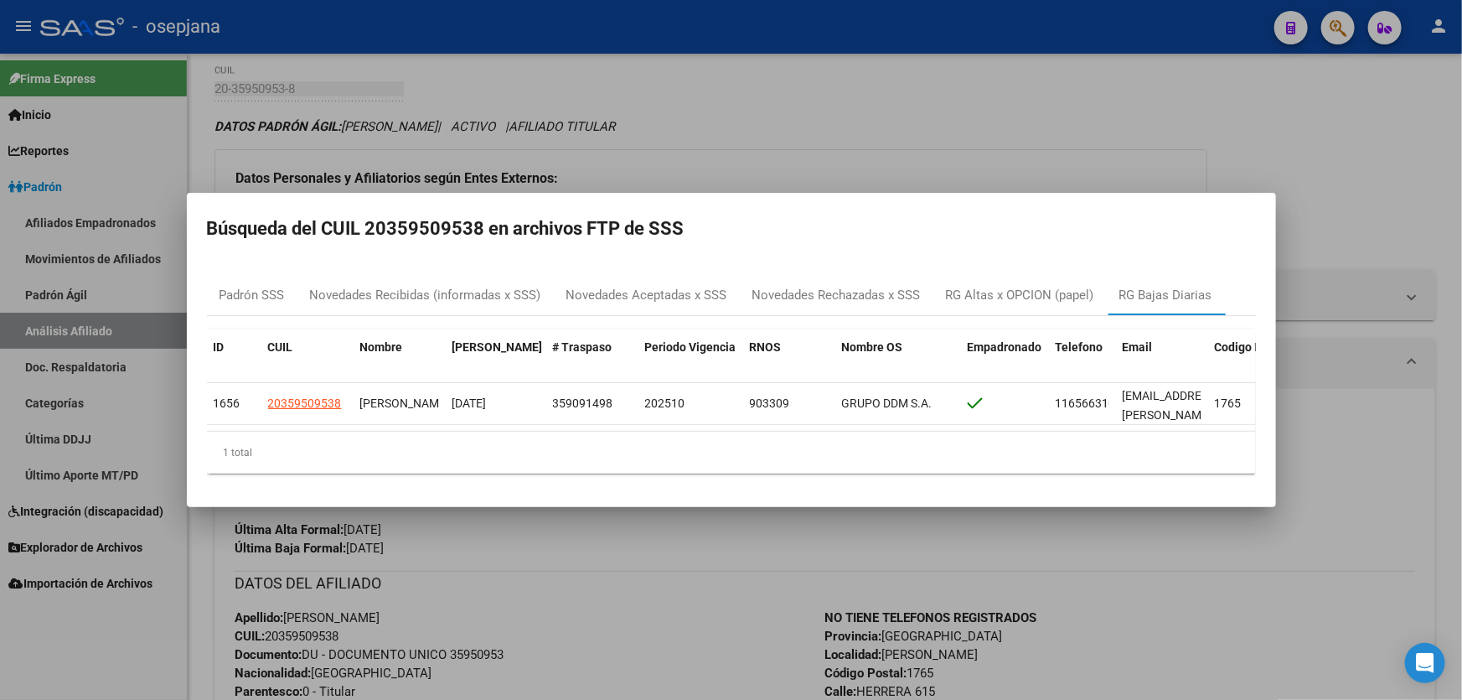
click at [1337, 170] on div at bounding box center [731, 350] width 1462 height 700
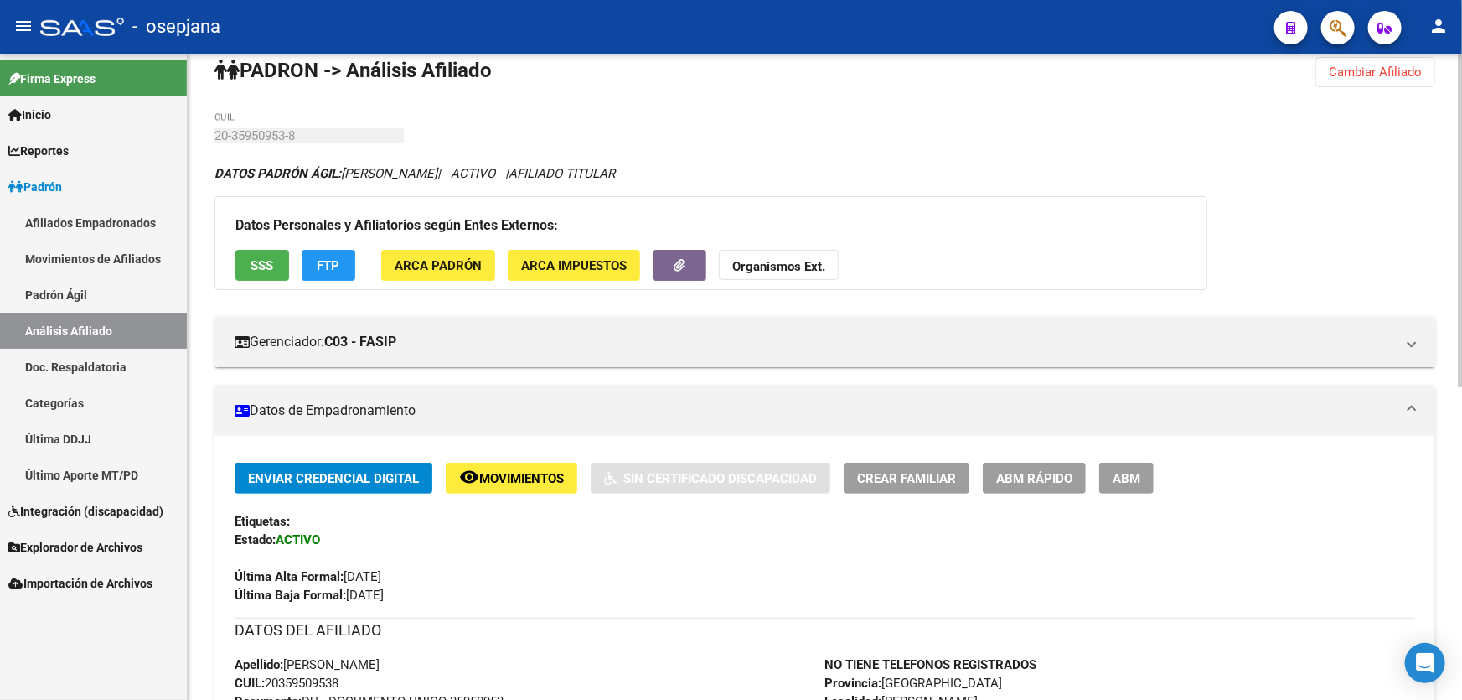
scroll to position [0, 0]
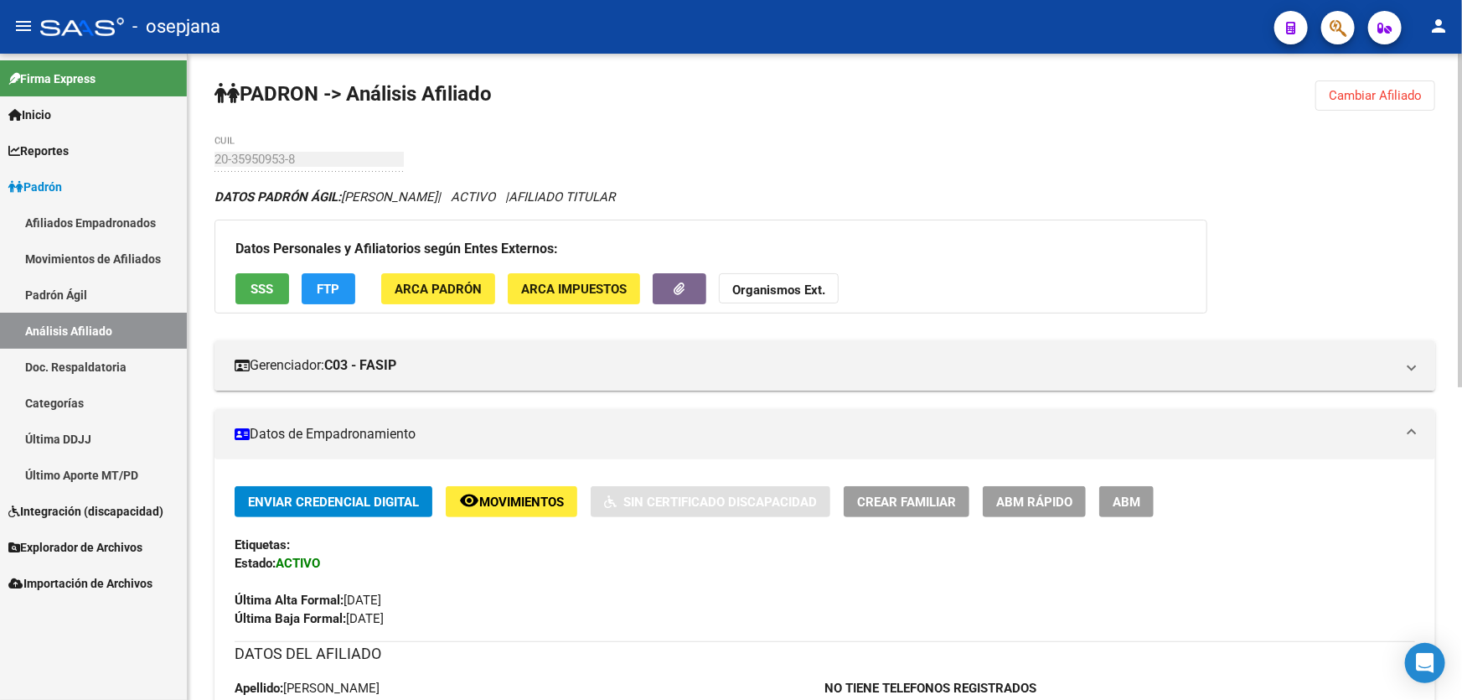
click at [1338, 97] on span "Cambiar Afiliado" at bounding box center [1375, 95] width 93 height 15
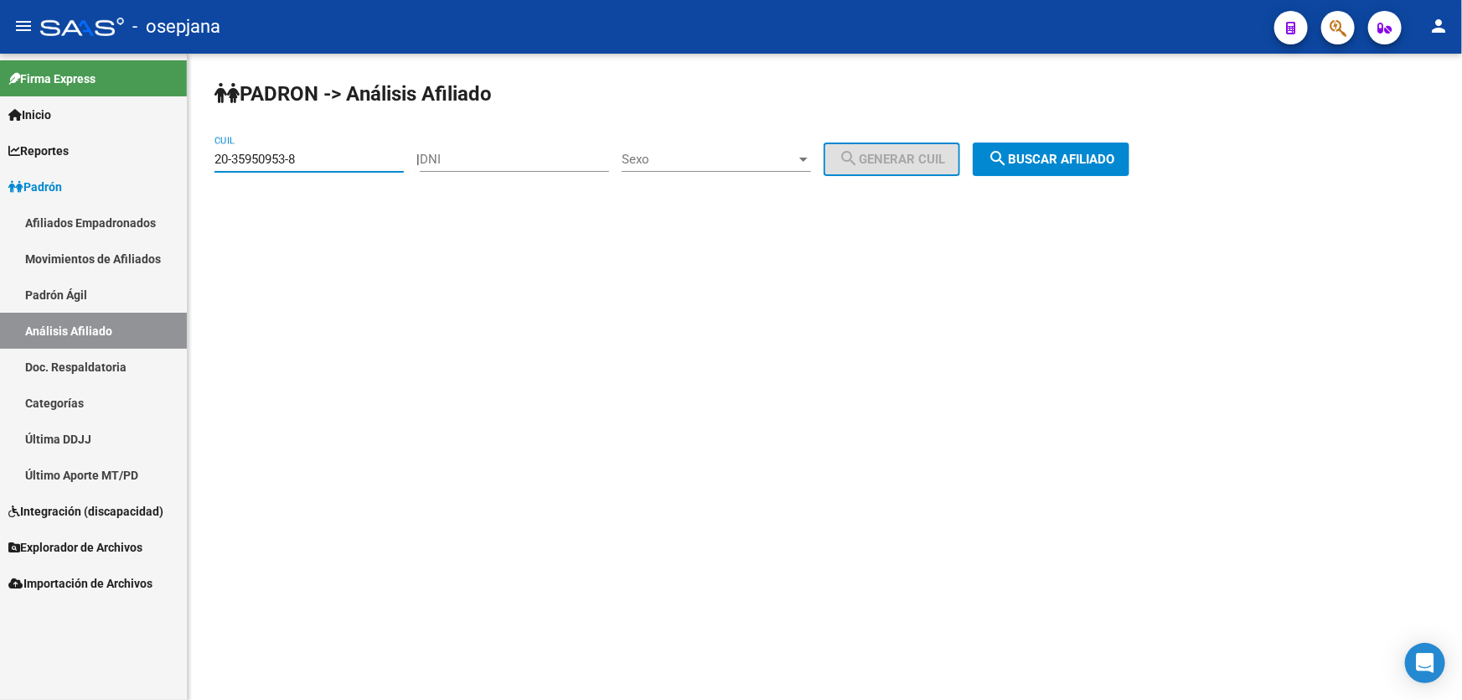
drag, startPoint x: 314, startPoint y: 159, endPoint x: 197, endPoint y: 158, distance: 117.3
click at [197, 158] on div "PADRON -> Análisis Afiliado 20-35950953-8 CUIL | DNI Sexo Sexo search Generar C…" at bounding box center [825, 142] width 1275 height 176
paste input "7-41739766-9"
click at [1068, 159] on span "search Buscar afiliado" at bounding box center [1051, 159] width 127 height 15
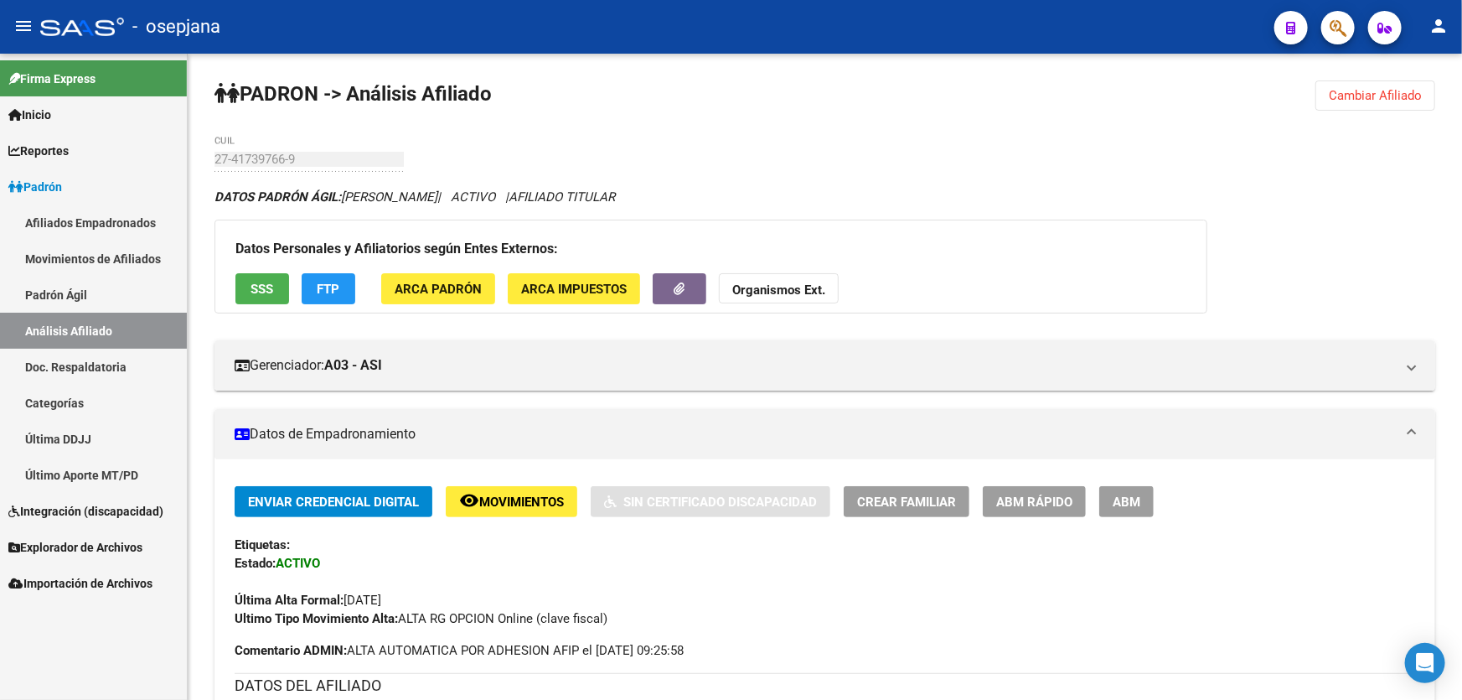
click at [1384, 96] on span "Cambiar Afiliado" at bounding box center [1375, 95] width 93 height 15
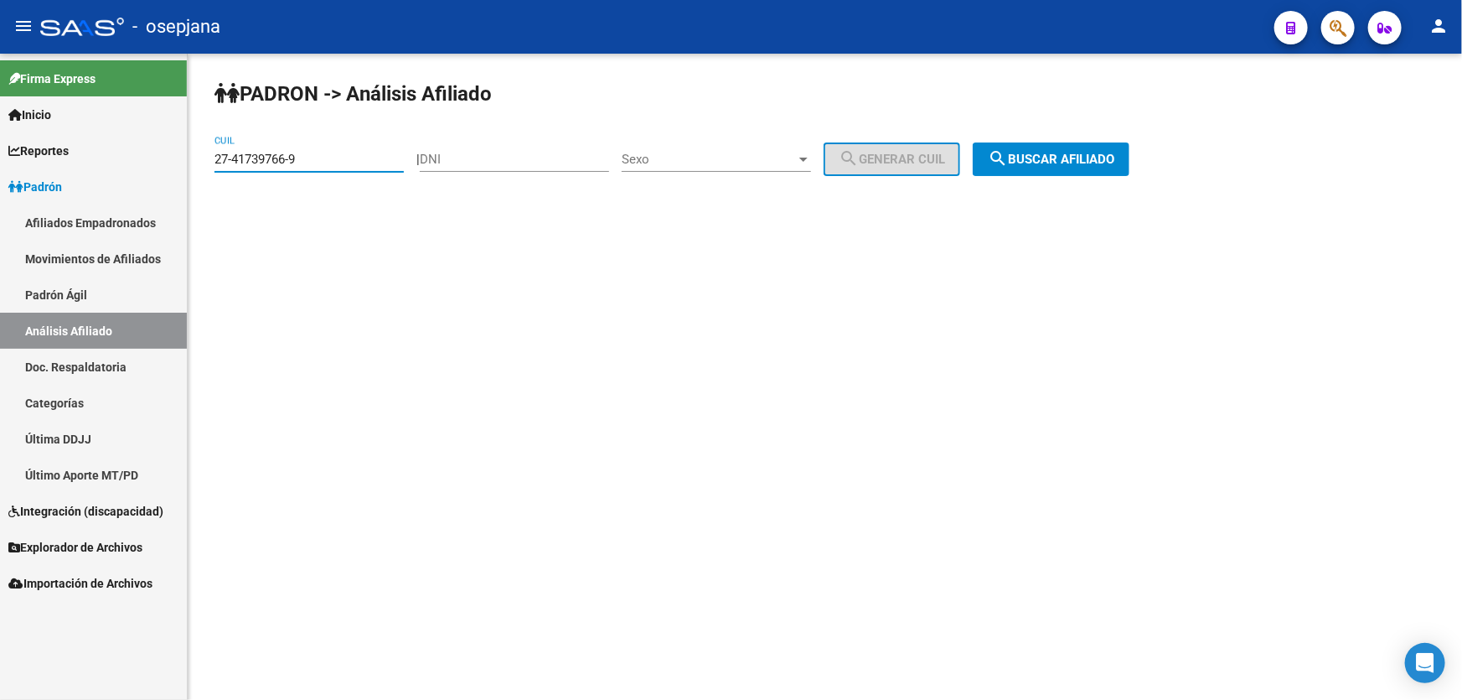
drag, startPoint x: 332, startPoint y: 153, endPoint x: 0, endPoint y: 200, distance: 335.2
click at [0, 199] on mat-sidenav-container "Firma Express Inicio Calendario SSS Instructivos Contacto OS Reportes Padrón Tr…" at bounding box center [731, 377] width 1462 height 646
paste input "28107771-1"
click at [1030, 154] on span "search Buscar afiliado" at bounding box center [1051, 159] width 127 height 15
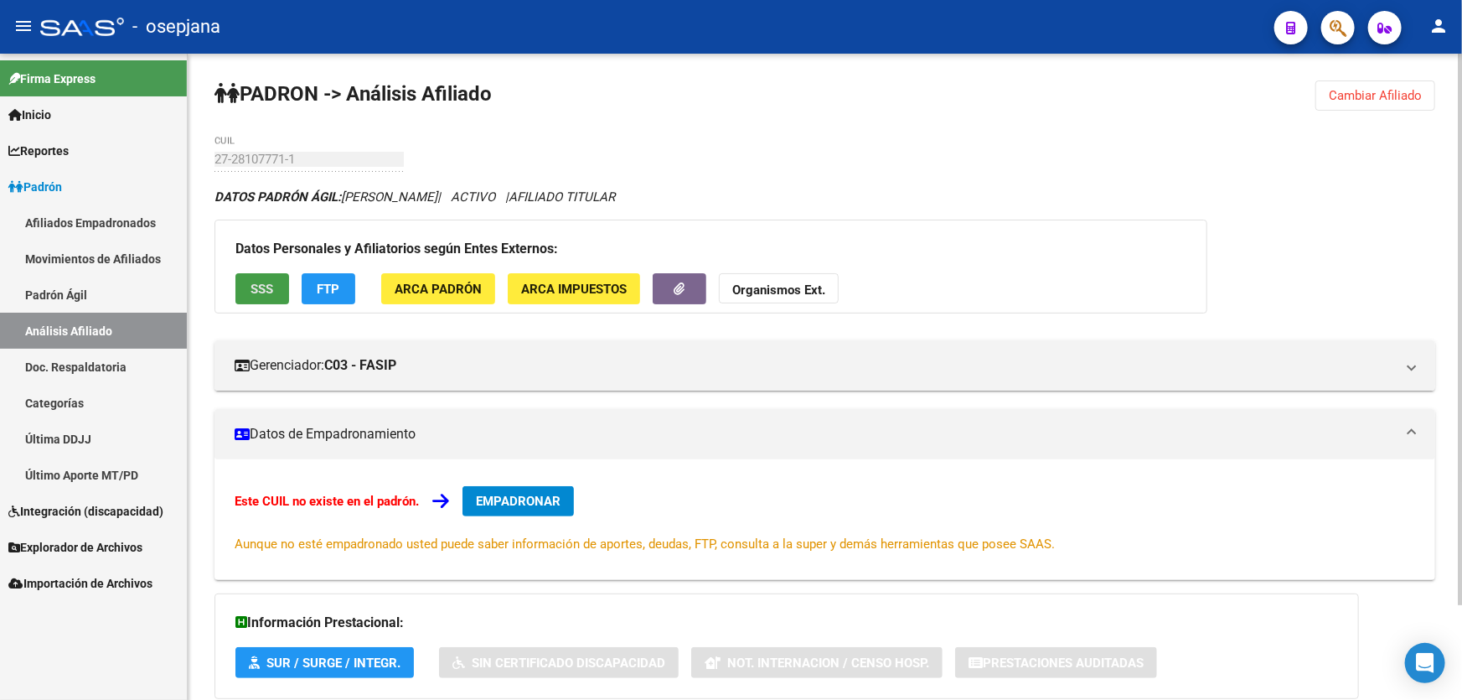
click at [259, 290] on span "SSS" at bounding box center [262, 289] width 23 height 15
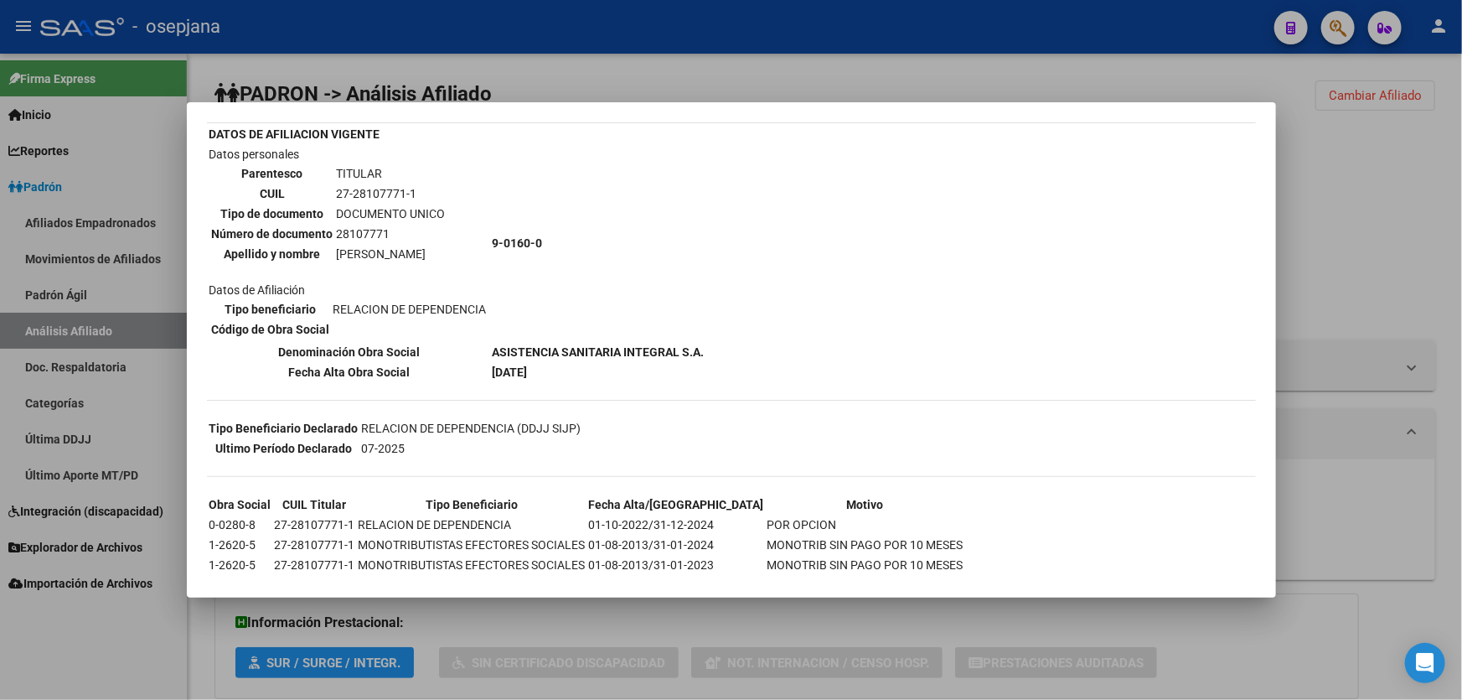
scroll to position [322, 0]
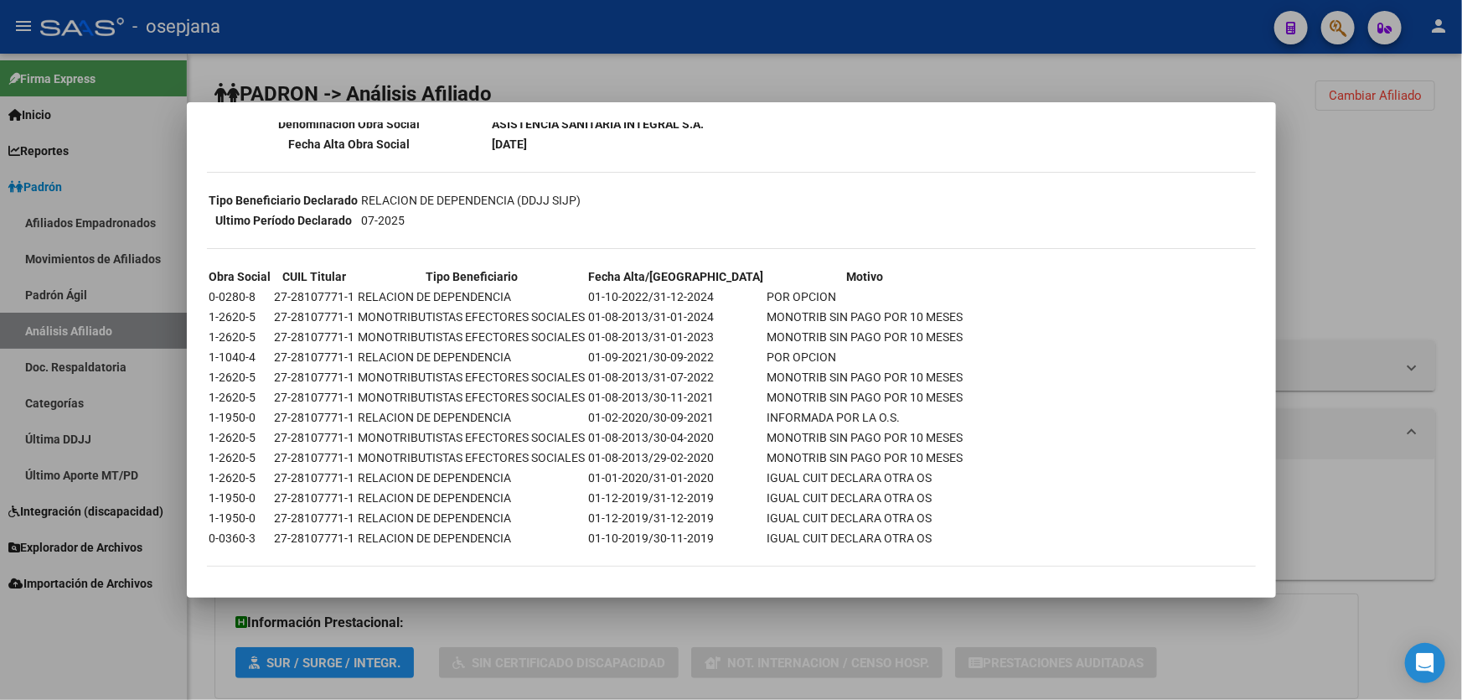
click at [1351, 224] on div at bounding box center [731, 350] width 1462 height 700
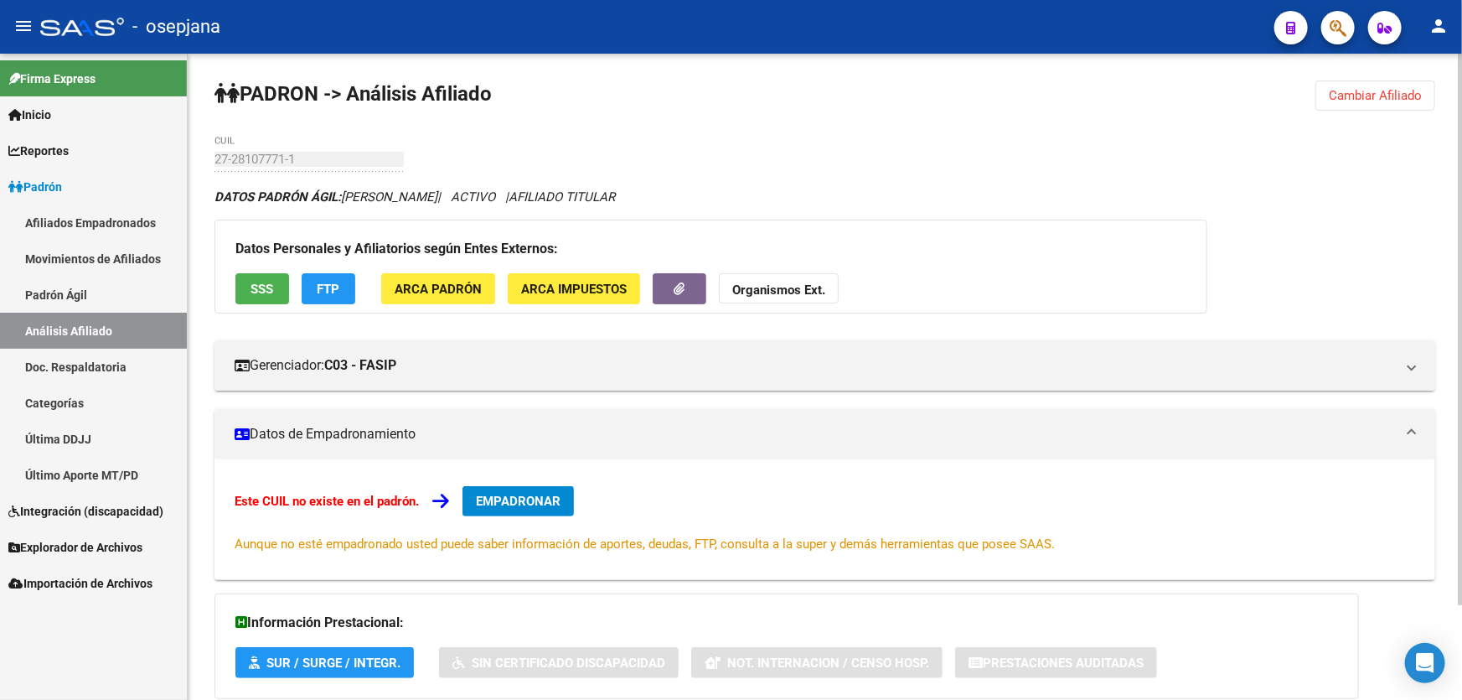
click at [1370, 104] on button "Cambiar Afiliado" at bounding box center [1376, 95] width 120 height 30
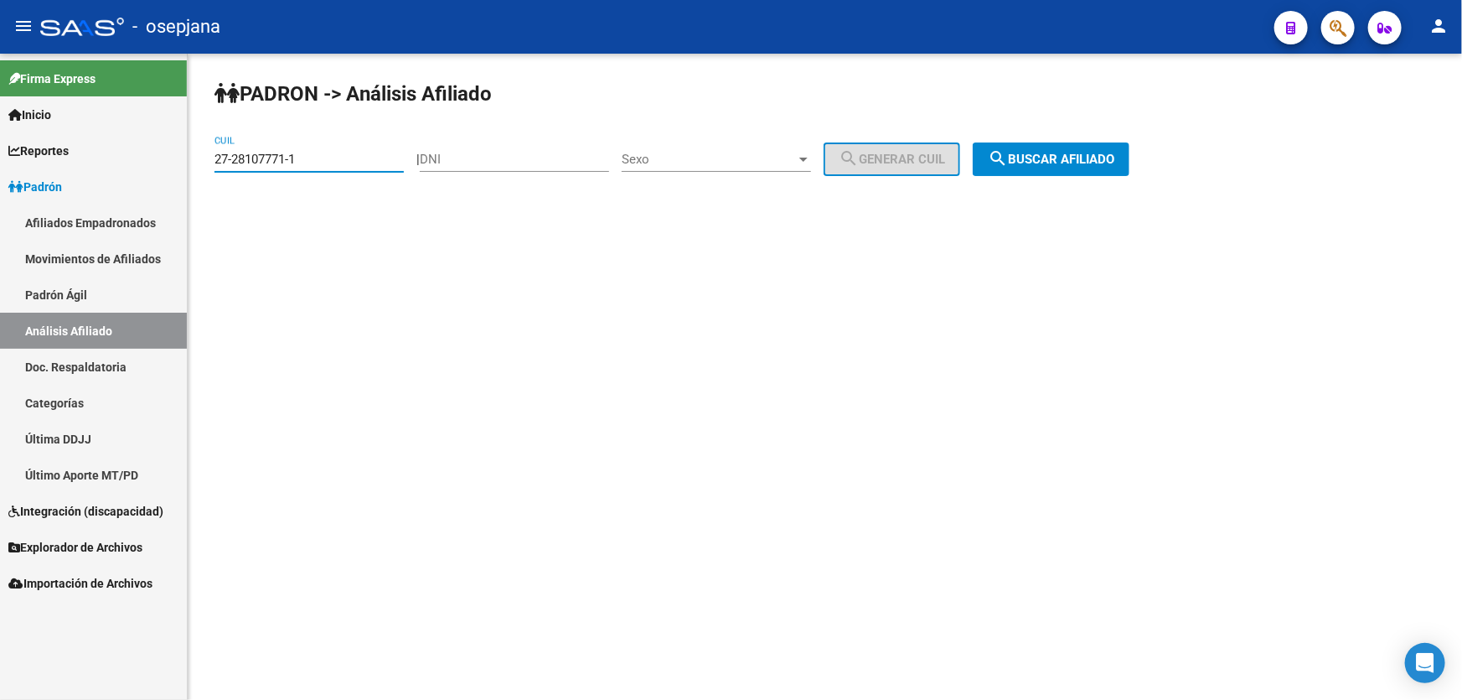
drag, startPoint x: 332, startPoint y: 159, endPoint x: 198, endPoint y: 163, distance: 134.2
click at [198, 163] on div "PADRON -> Análisis Afiliado 27-28107771-1 CUIL | DNI Sexo Sexo search Generar C…" at bounding box center [825, 142] width 1275 height 176
paste input "0-28731713-2"
type input "20-28731713-2"
click at [1056, 127] on div "PADRON -> Análisis Afiliado 20-28731713-2 CUIL | DNI Sexo Sexo search Generar C…" at bounding box center [825, 142] width 1275 height 176
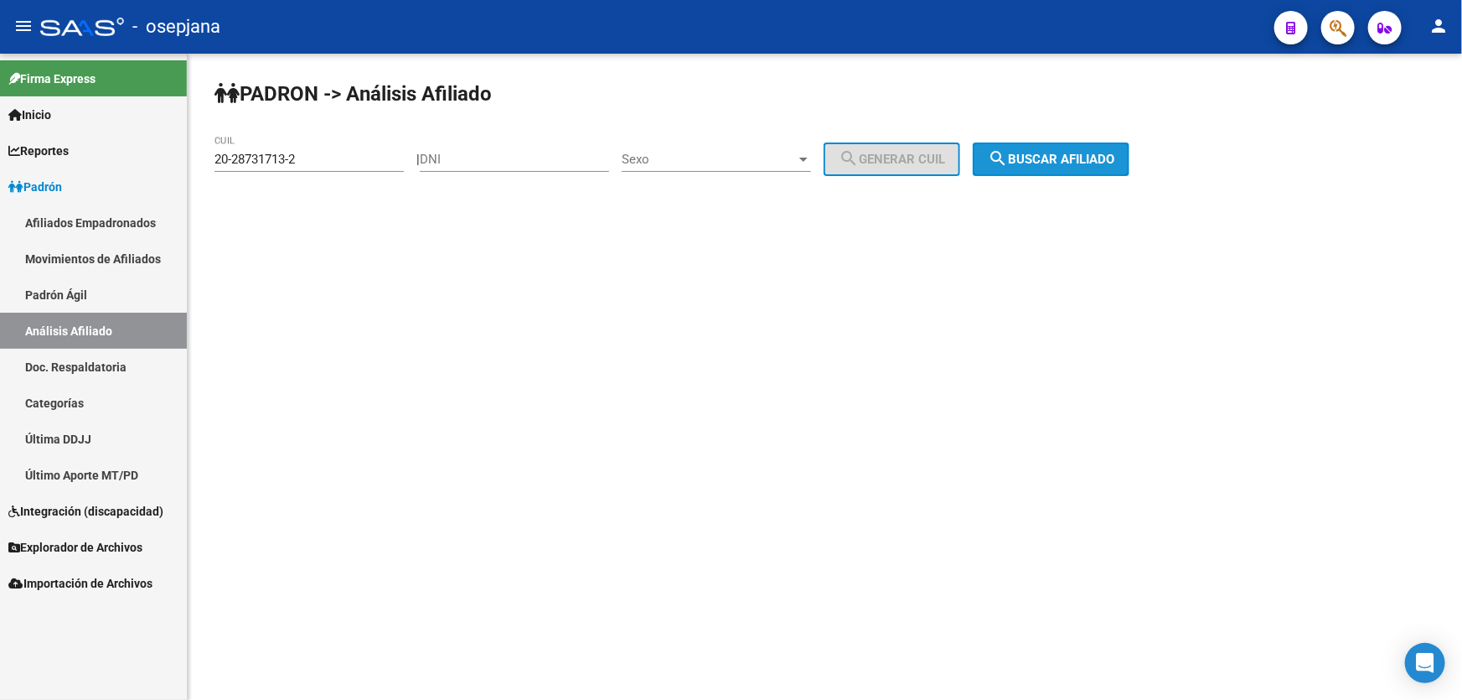
click at [1060, 153] on span "search Buscar afiliado" at bounding box center [1051, 159] width 127 height 15
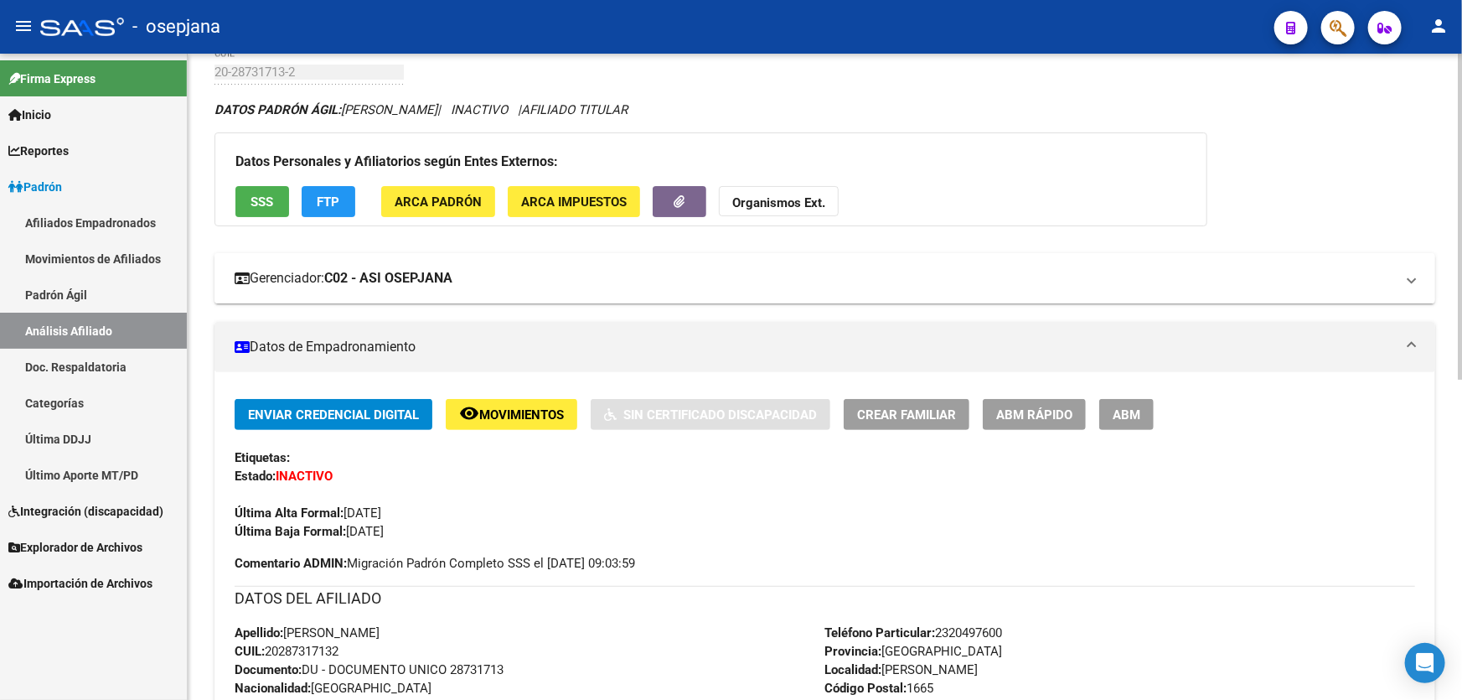
scroll to position [75, 0]
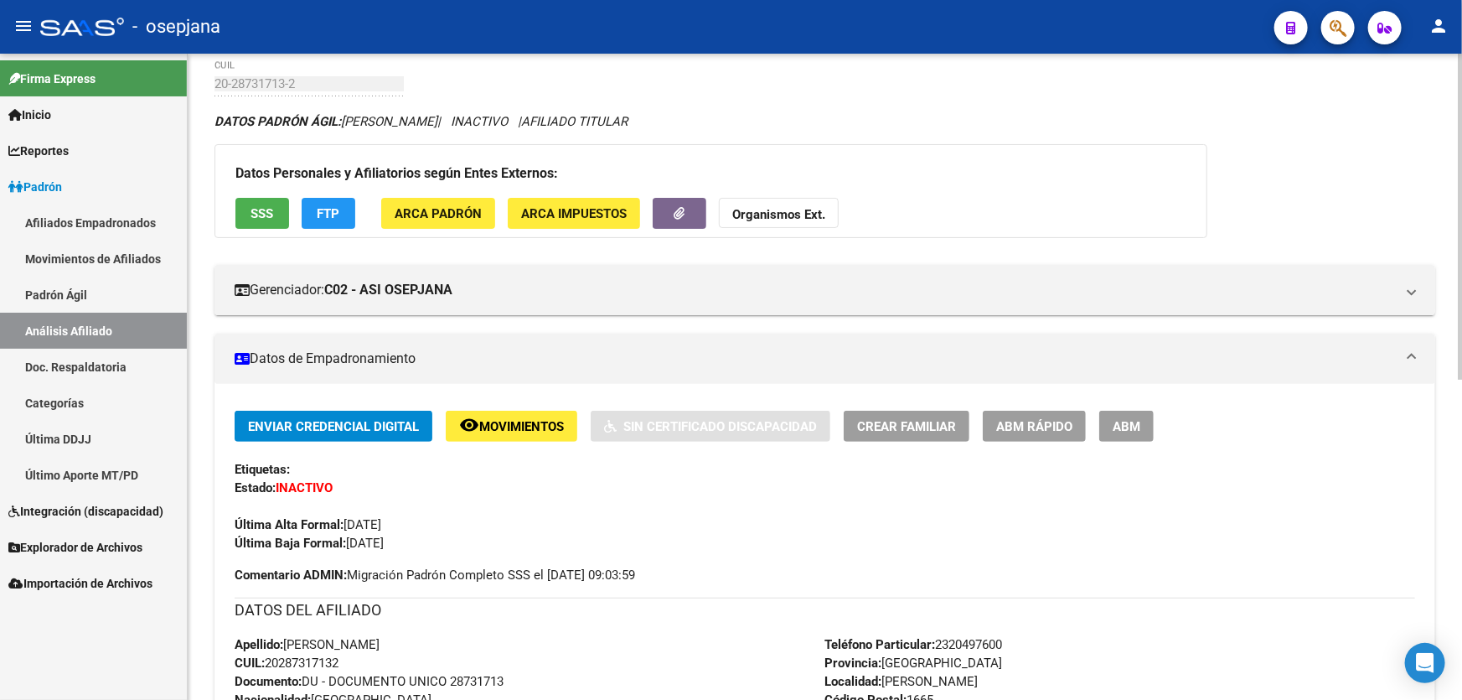
click at [1053, 430] on span "ABM Rápido" at bounding box center [1034, 426] width 76 height 15
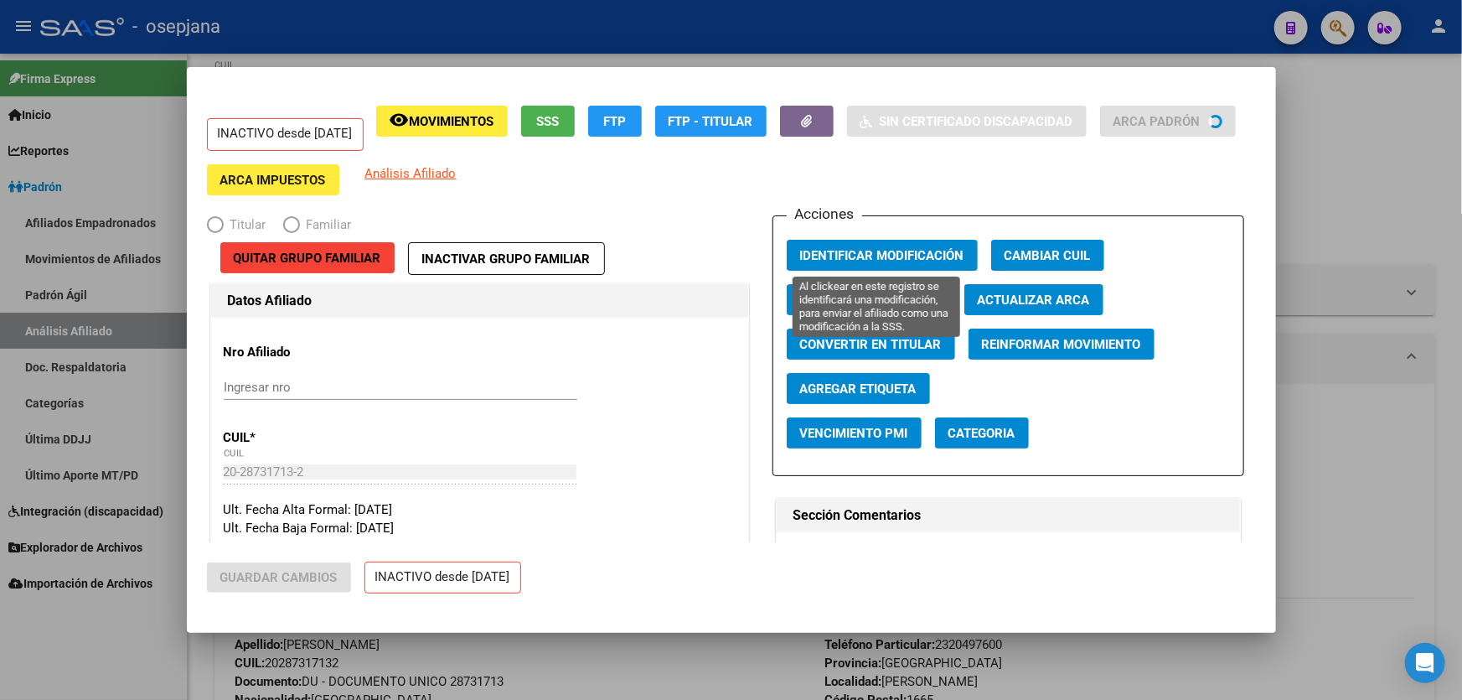
radio input "true"
type input "30-50335684-4"
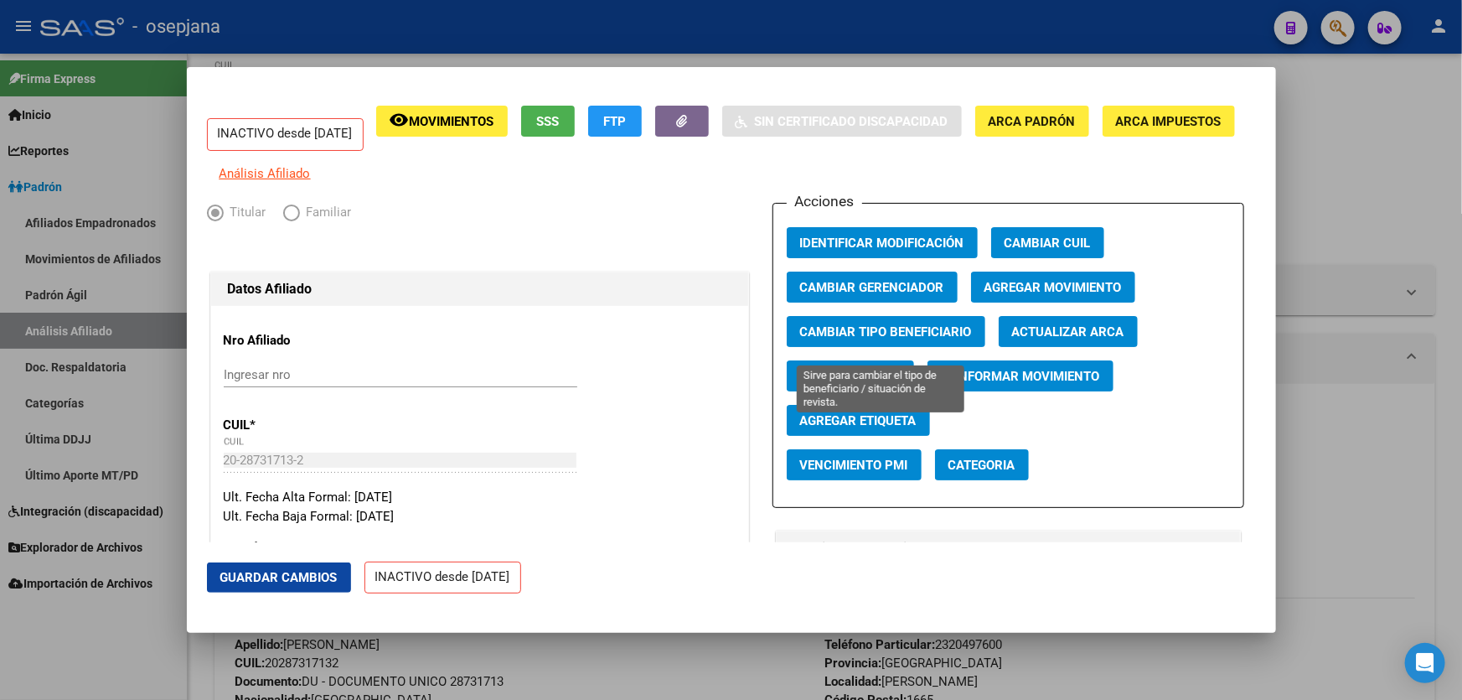
click at [895, 339] on span "Cambiar Tipo Beneficiario" at bounding box center [886, 331] width 172 height 15
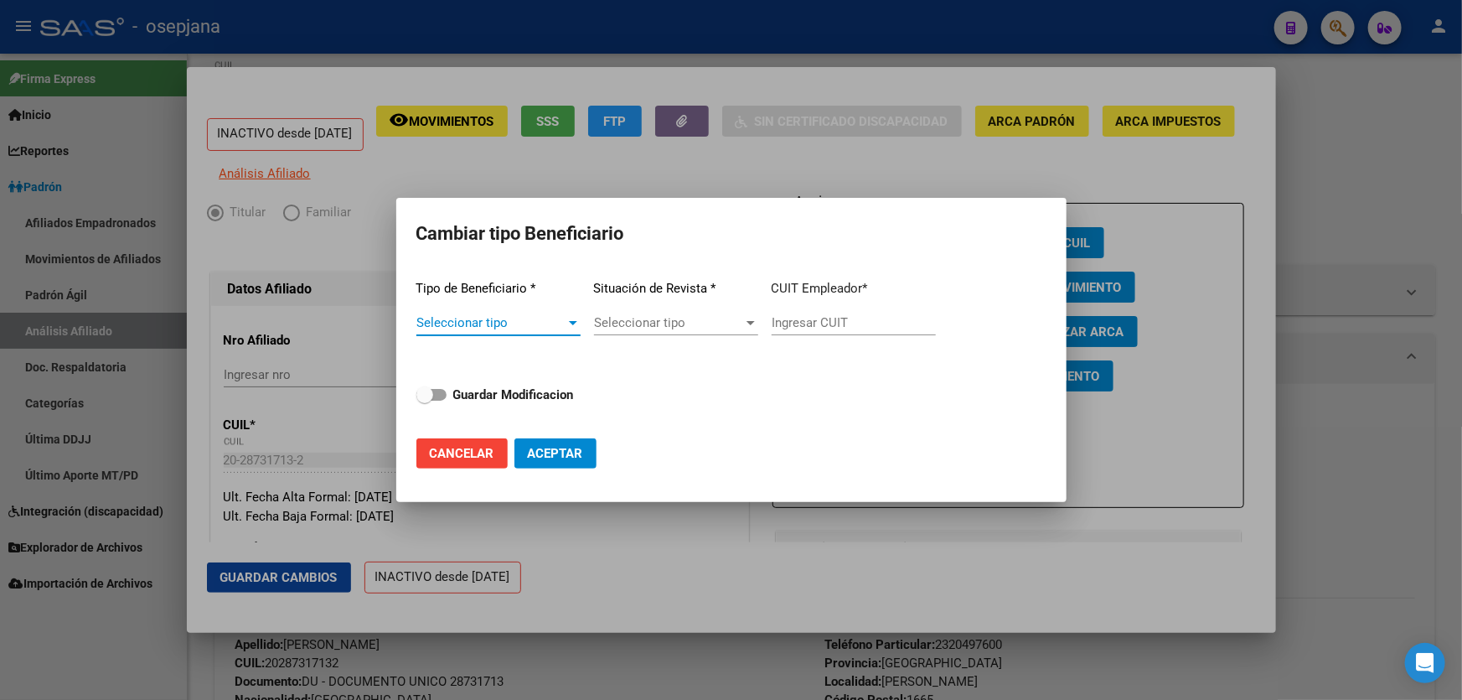
click at [536, 324] on span "Seleccionar tipo" at bounding box center [491, 322] width 149 height 15
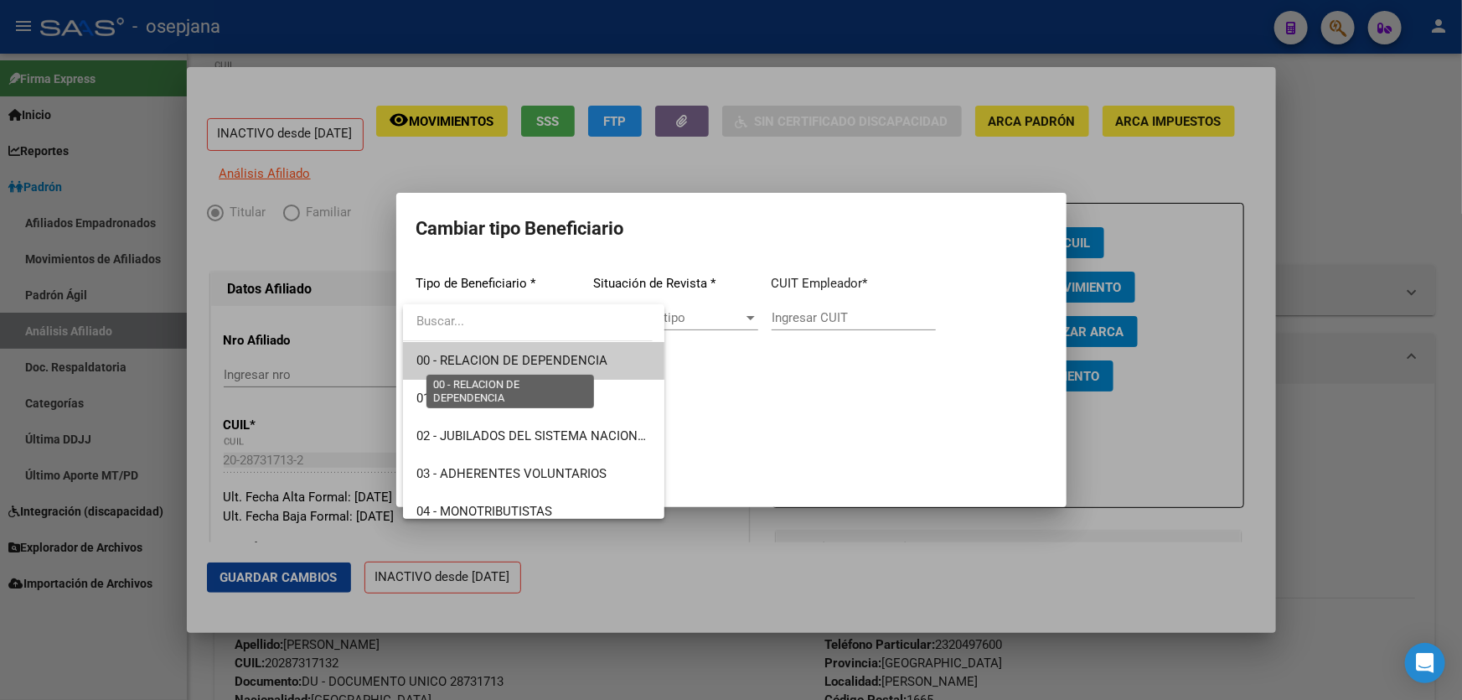
click at [533, 355] on span "00 - RELACION DE DEPENDENCIA" at bounding box center [512, 360] width 191 height 15
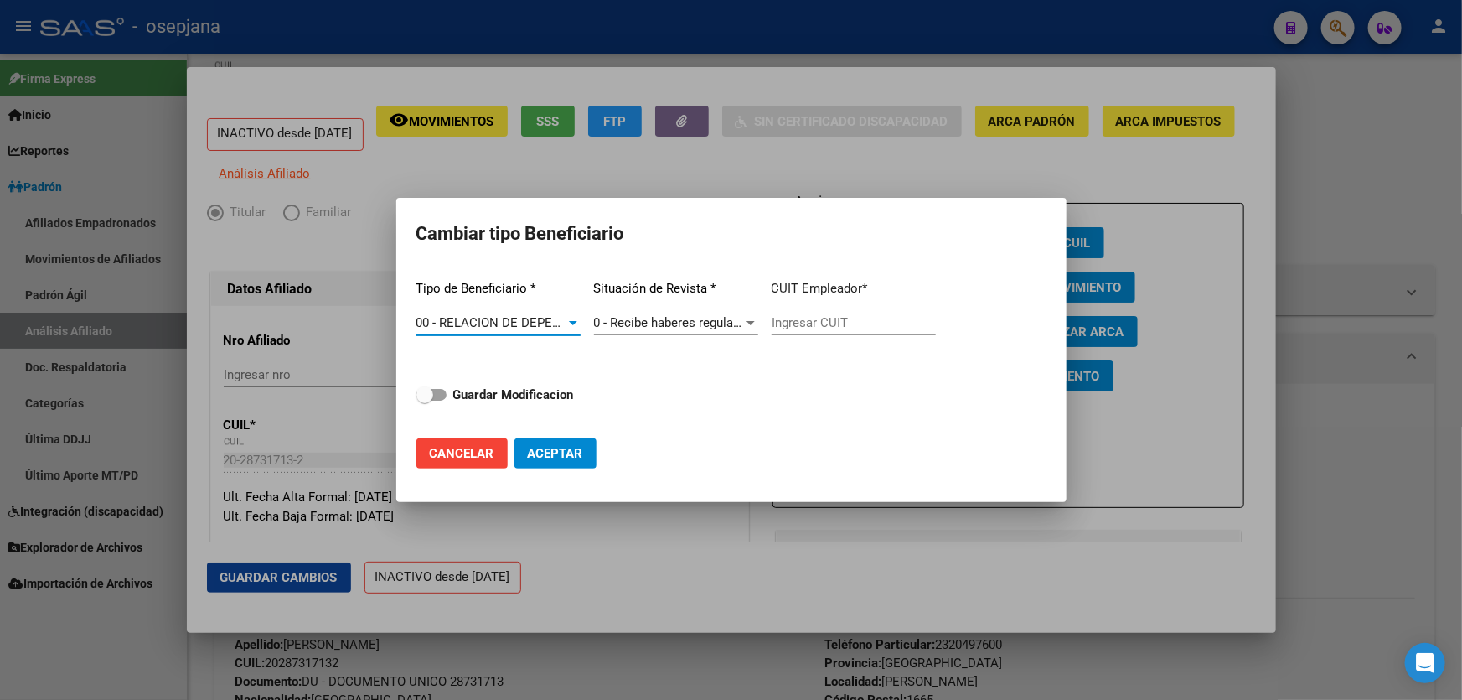
type input "30-50335684-4"
click at [533, 389] on strong "Guardar Modificacion" at bounding box center [513, 394] width 121 height 15
click at [425, 401] on input "Guardar Modificacion" at bounding box center [424, 401] width 1 height 1
click at [565, 469] on mat-dialog-actions "Cancelar Aceptar" at bounding box center [732, 453] width 630 height 57
click at [565, 457] on span "Aceptar" at bounding box center [555, 453] width 55 height 15
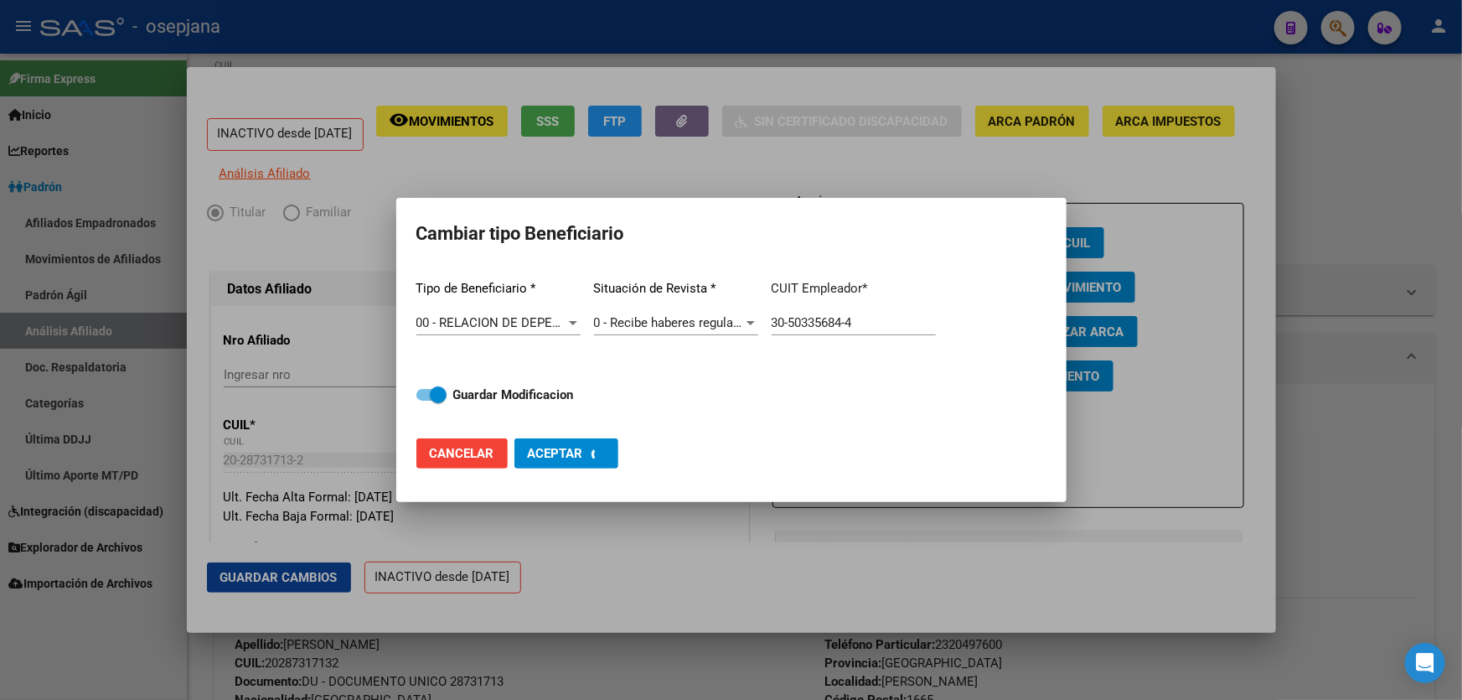
checkbox input "false"
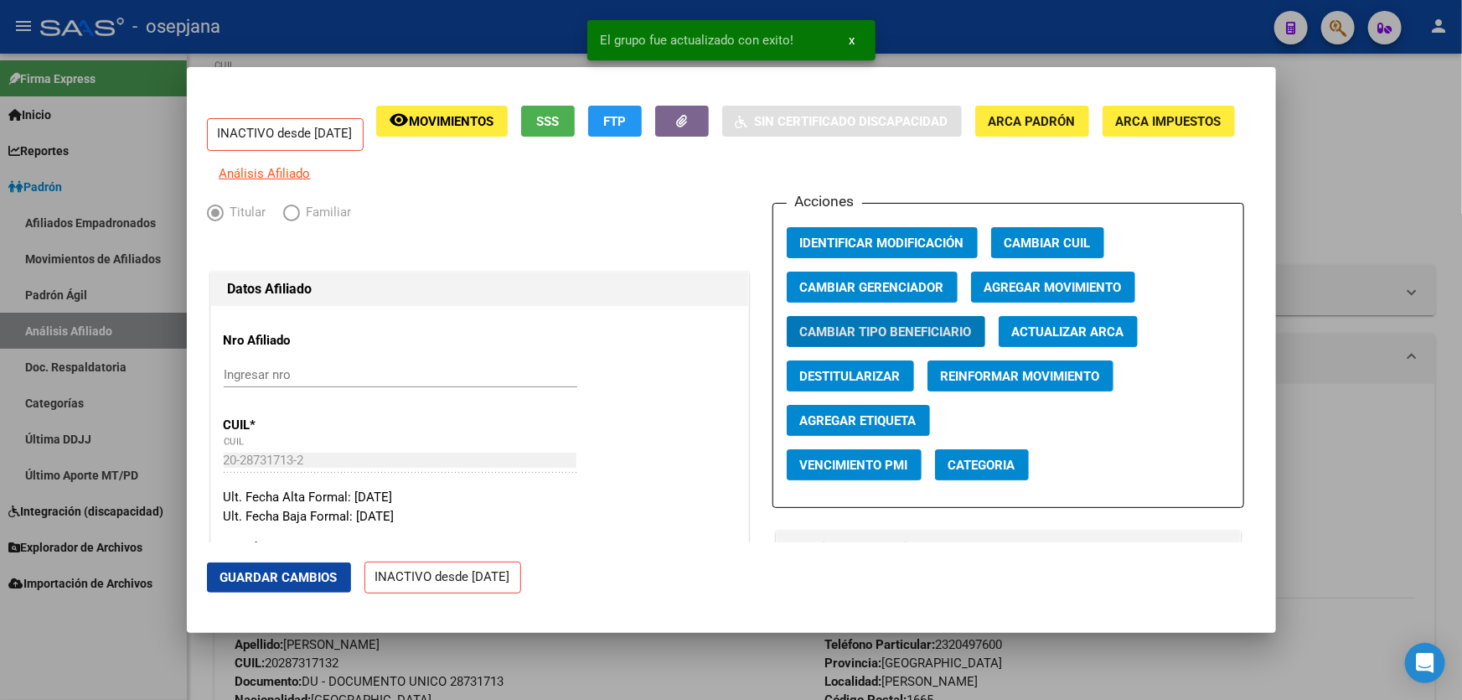
click at [256, 593] on mat-dialog-actions "Guardar Cambios INACTIVO desde [DATE]" at bounding box center [731, 577] width 1049 height 71
click at [247, 582] on span "Guardar Cambios" at bounding box center [278, 577] width 117 height 15
click at [1039, 283] on button "Agregar Movimiento" at bounding box center [1053, 287] width 164 height 31
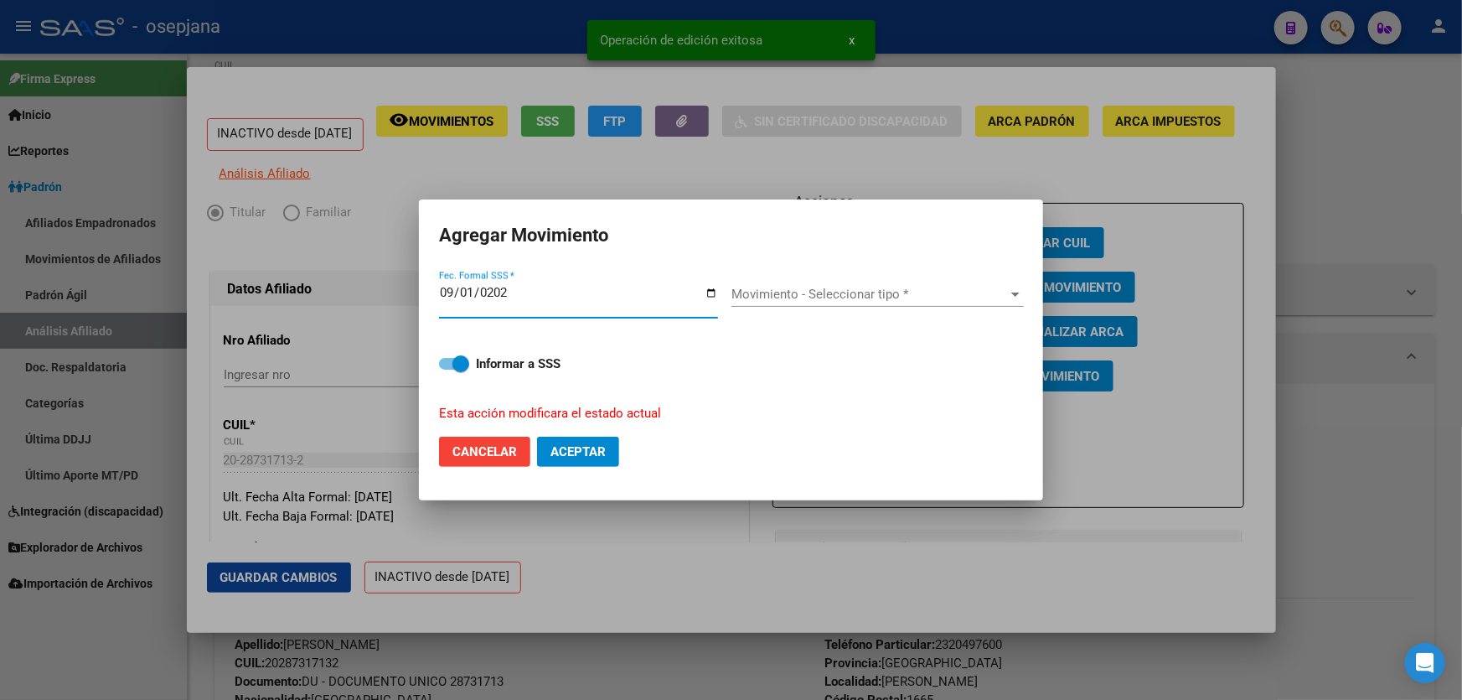
type input "[DATE]"
click at [888, 291] on span "Movimiento - Seleccionar tipo *" at bounding box center [870, 294] width 277 height 15
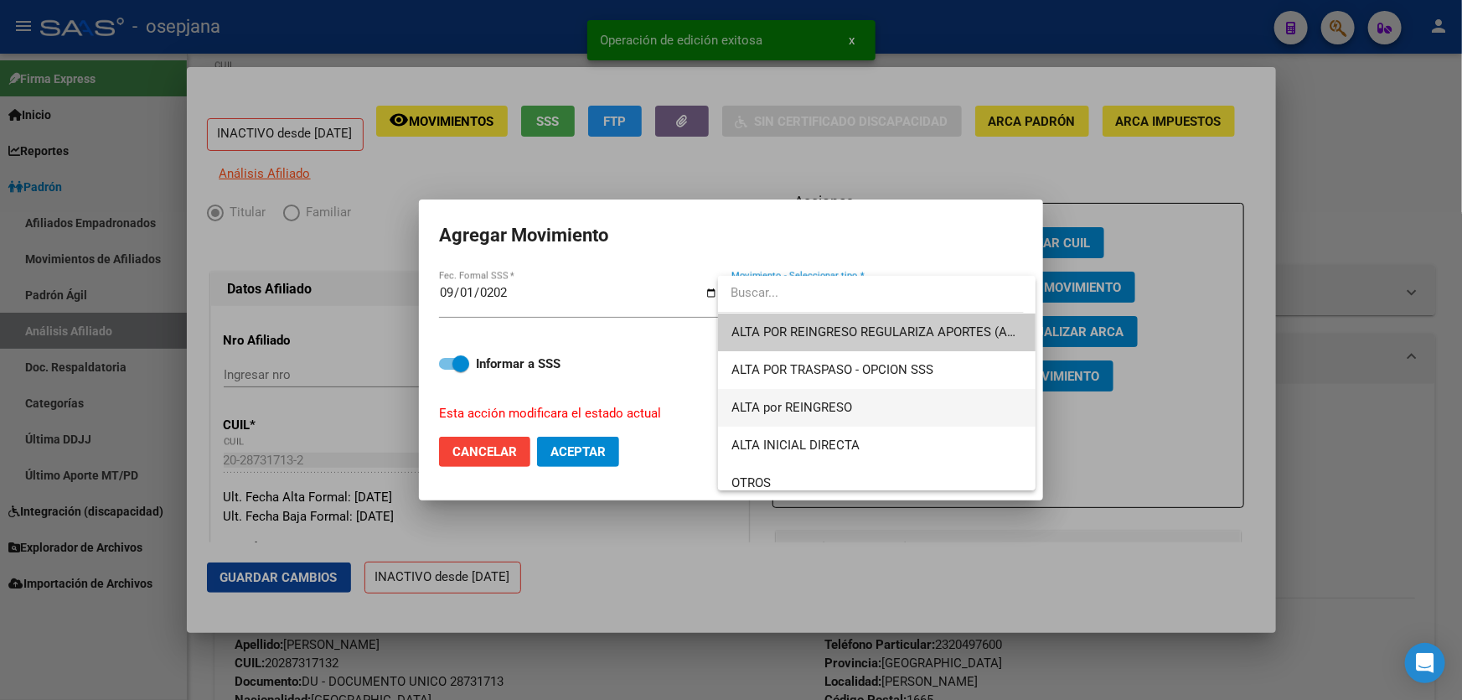
click at [830, 389] on span "ALTA por REINGRESO" at bounding box center [877, 408] width 291 height 38
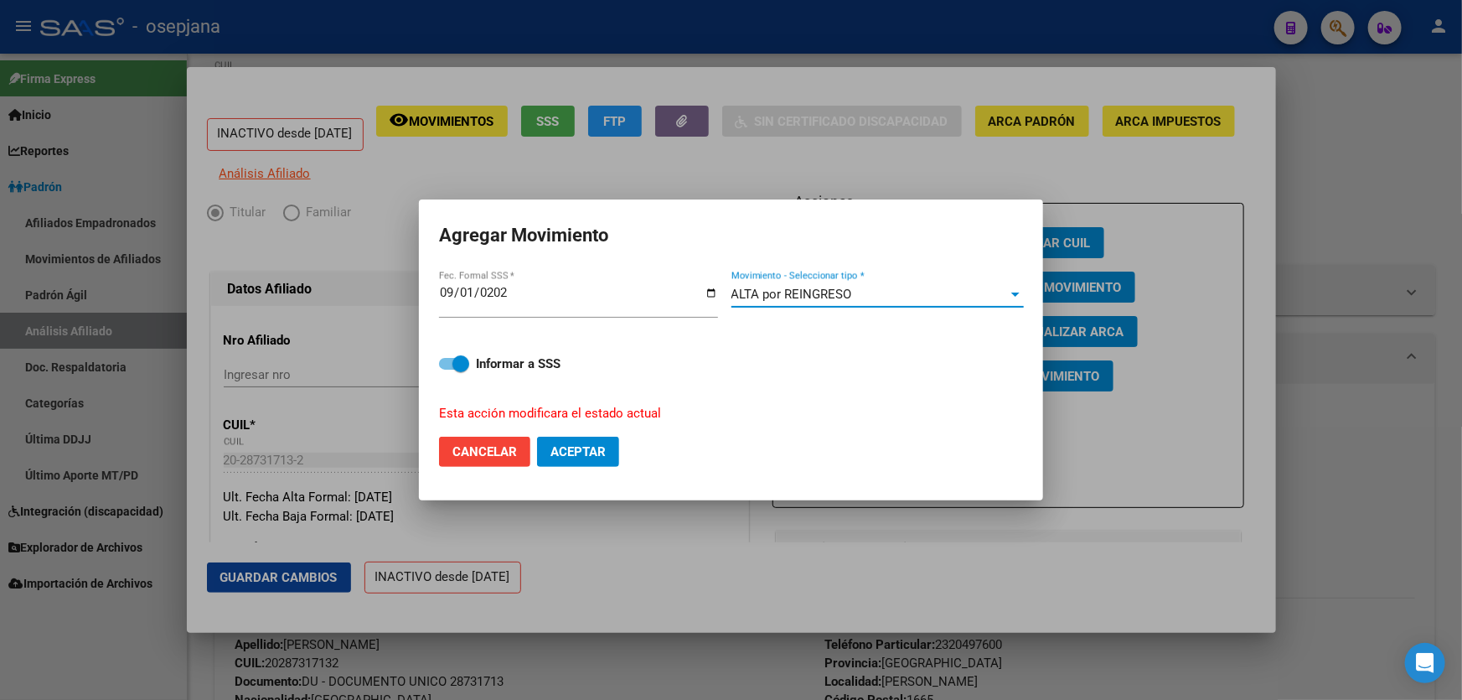
click at [603, 458] on span "Aceptar" at bounding box center [578, 451] width 55 height 15
checkbox input "false"
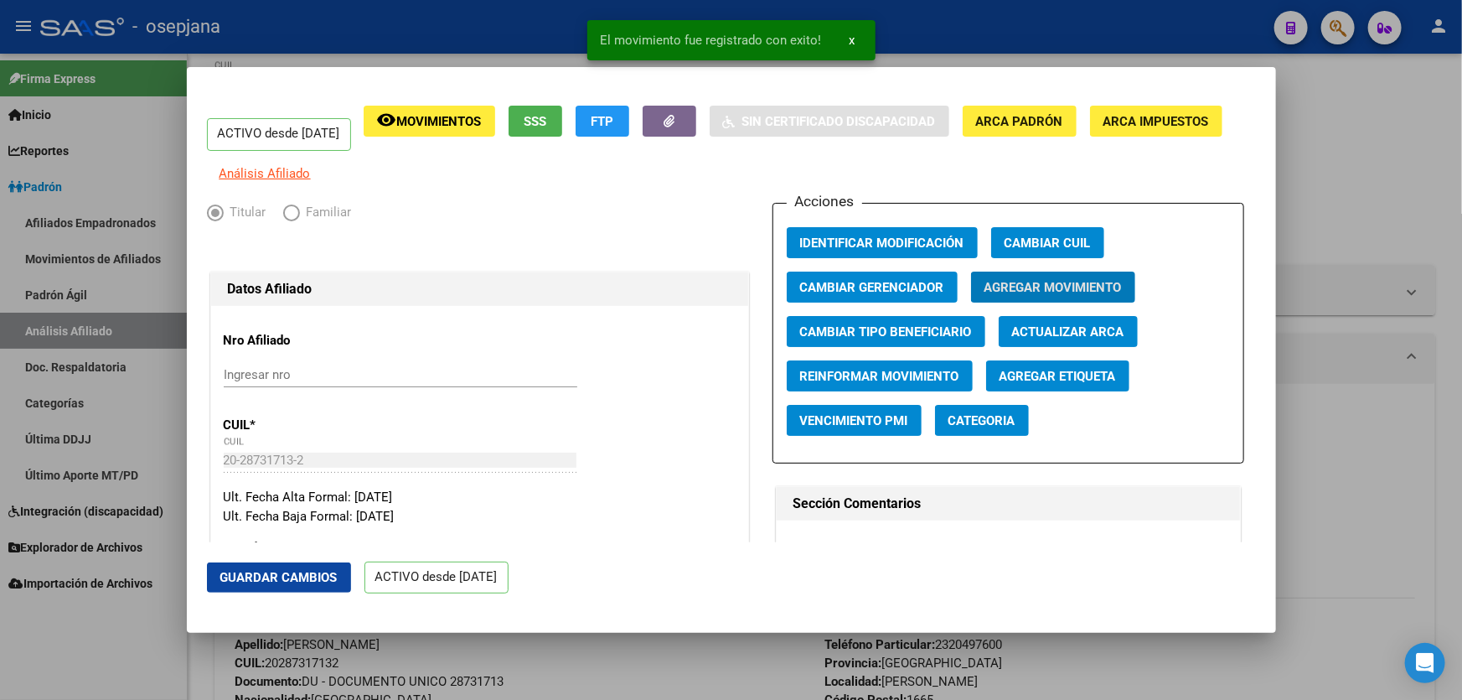
click at [277, 573] on span "Guardar Cambios" at bounding box center [278, 577] width 117 height 15
click at [1462, 400] on div at bounding box center [731, 350] width 1462 height 700
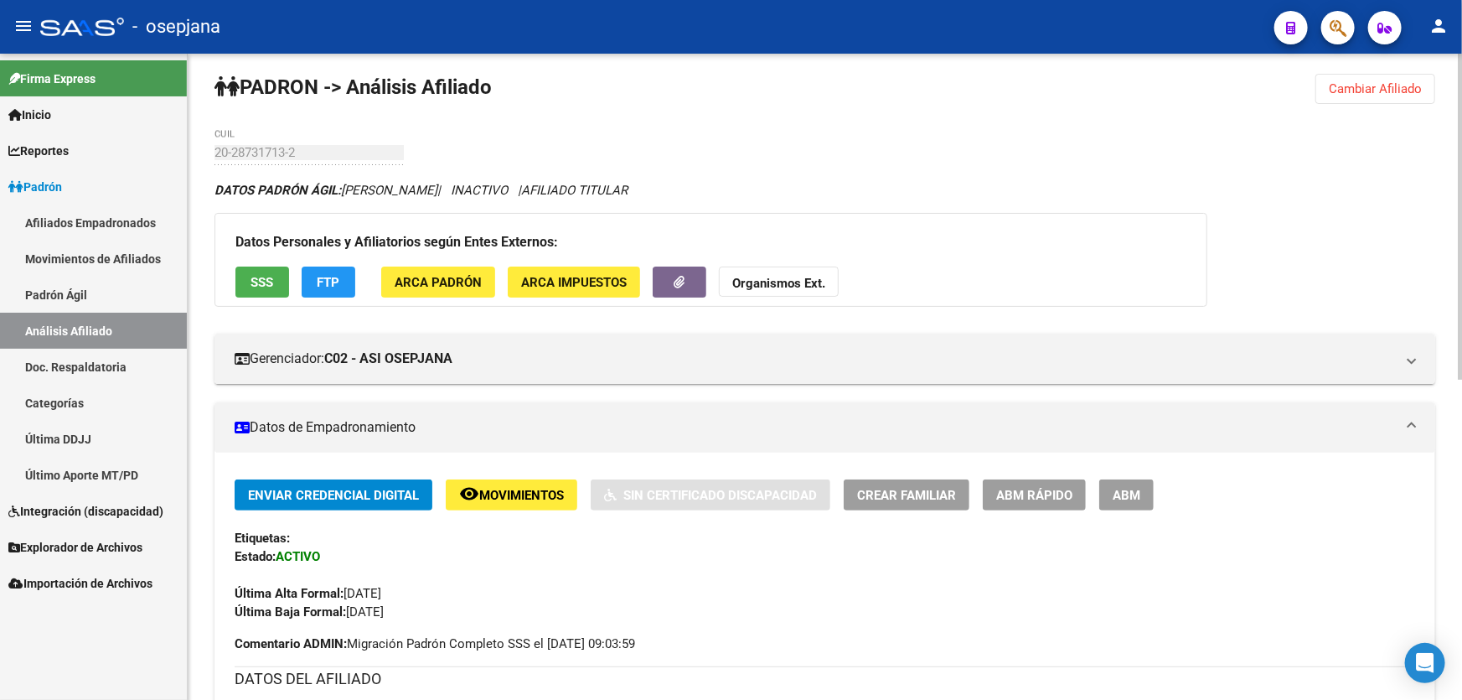
scroll to position [0, 0]
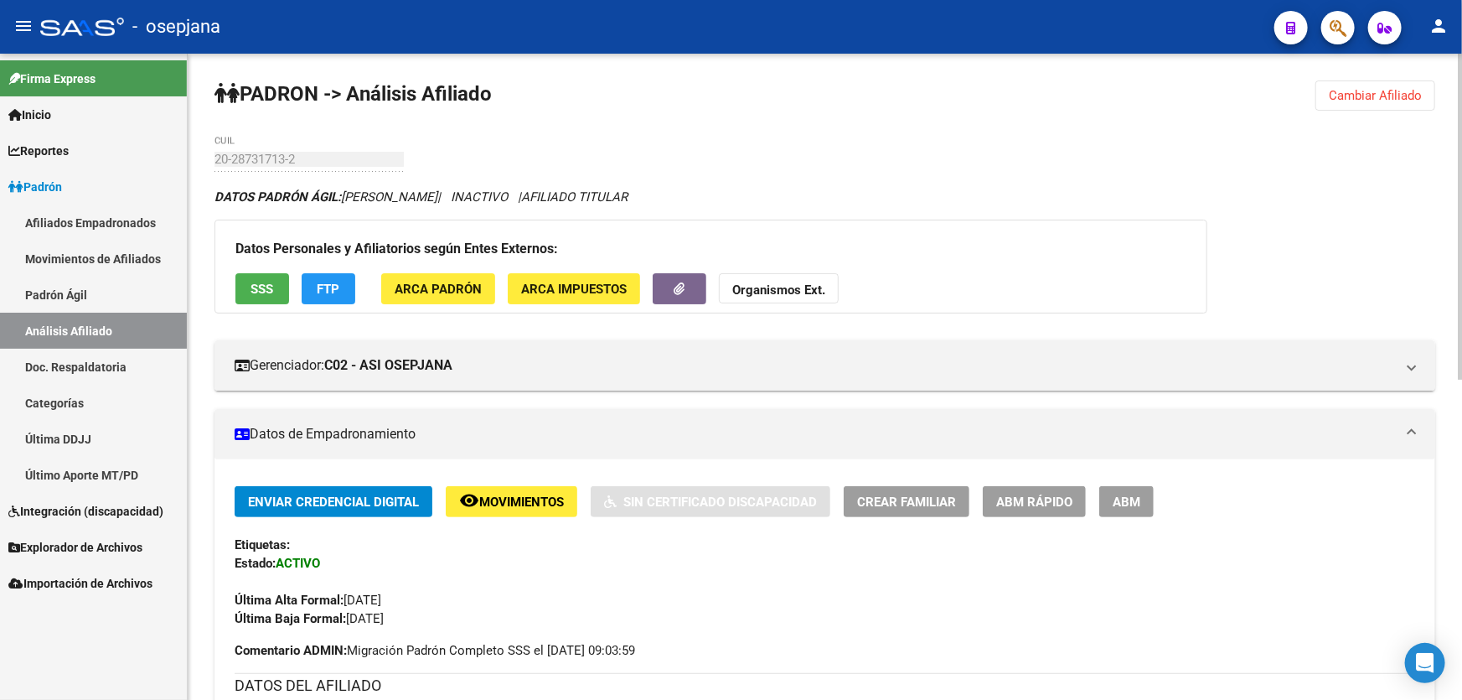
click at [1380, 99] on span "Cambiar Afiliado" at bounding box center [1375, 95] width 93 height 15
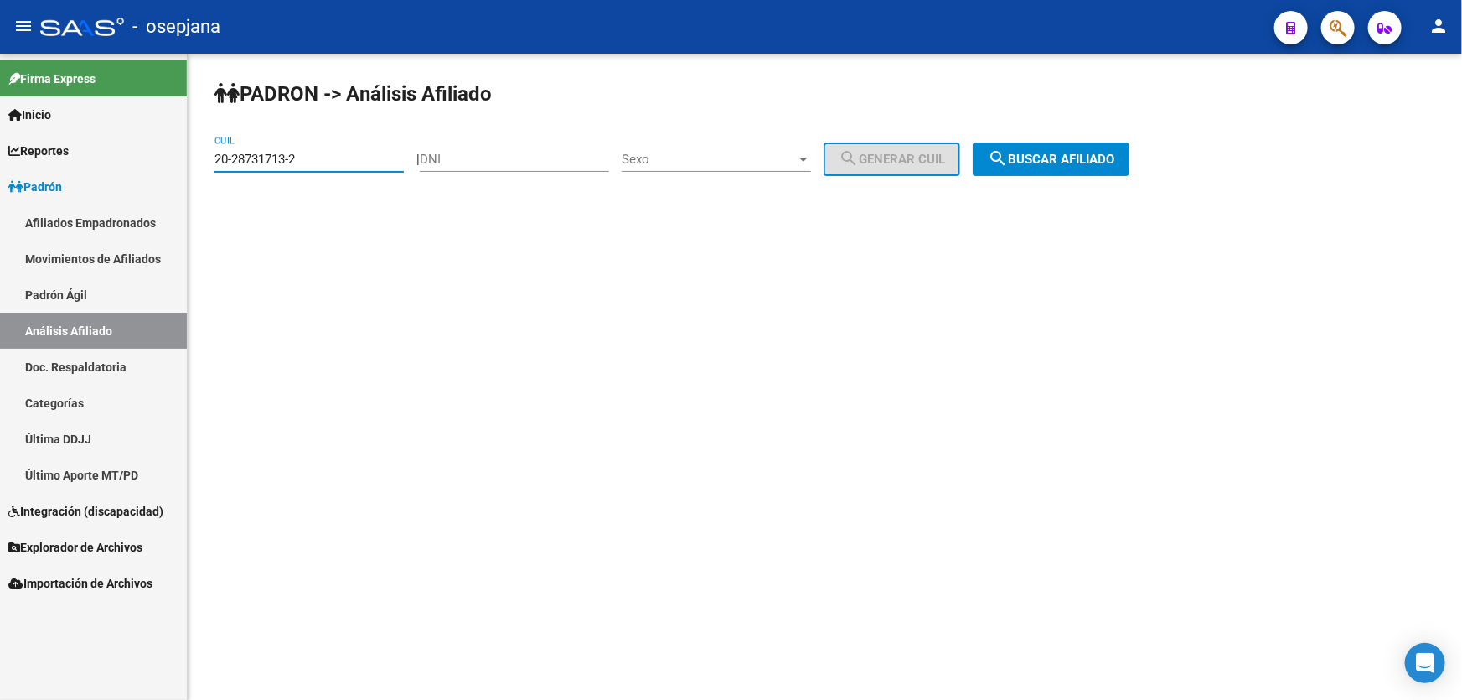
drag, startPoint x: 334, startPoint y: 157, endPoint x: 199, endPoint y: 158, distance: 135.8
click at [199, 158] on div "PADRON -> Análisis Afiliado 20-28731713-2 CUIL | DNI Sexo Sexo search Generar C…" at bounding box center [825, 142] width 1275 height 176
paste input "7-26631775-7"
type input "27-26631775-7"
click at [1065, 162] on span "search Buscar afiliado" at bounding box center [1051, 159] width 127 height 15
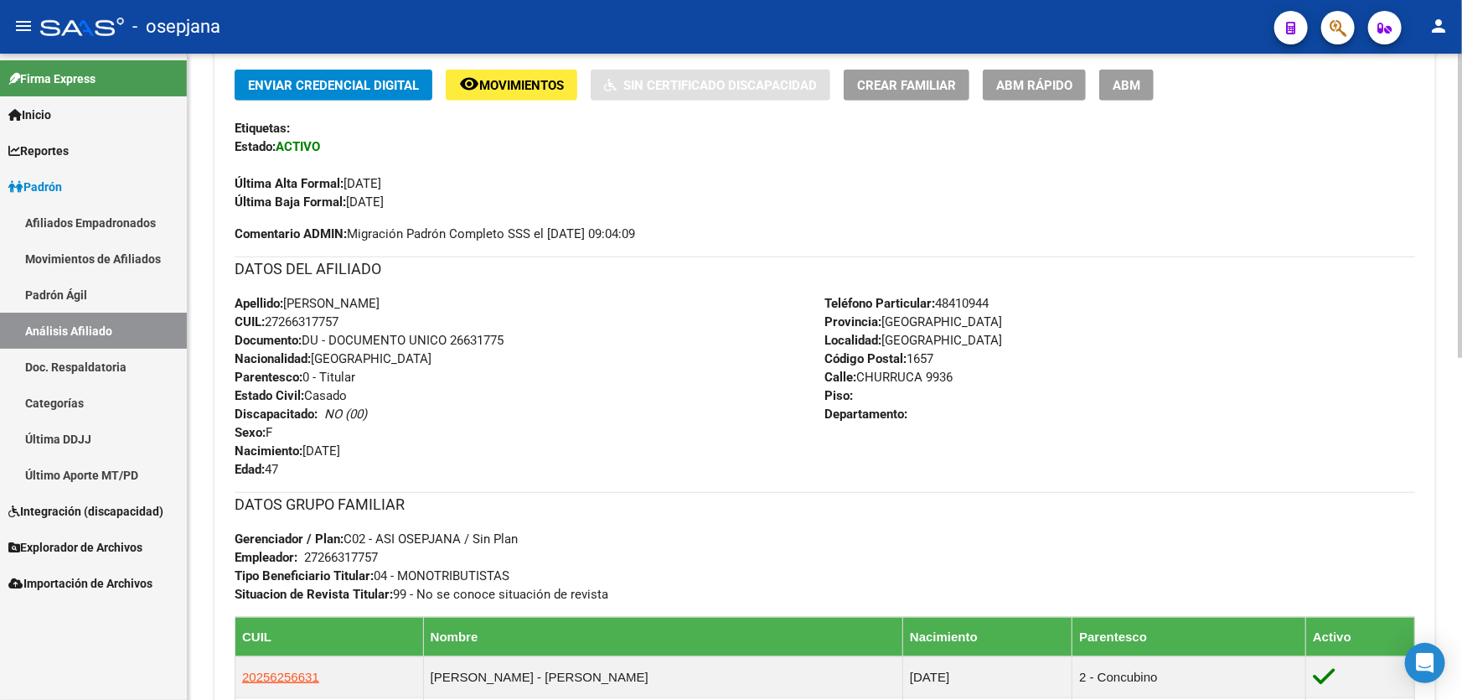
scroll to position [533, 0]
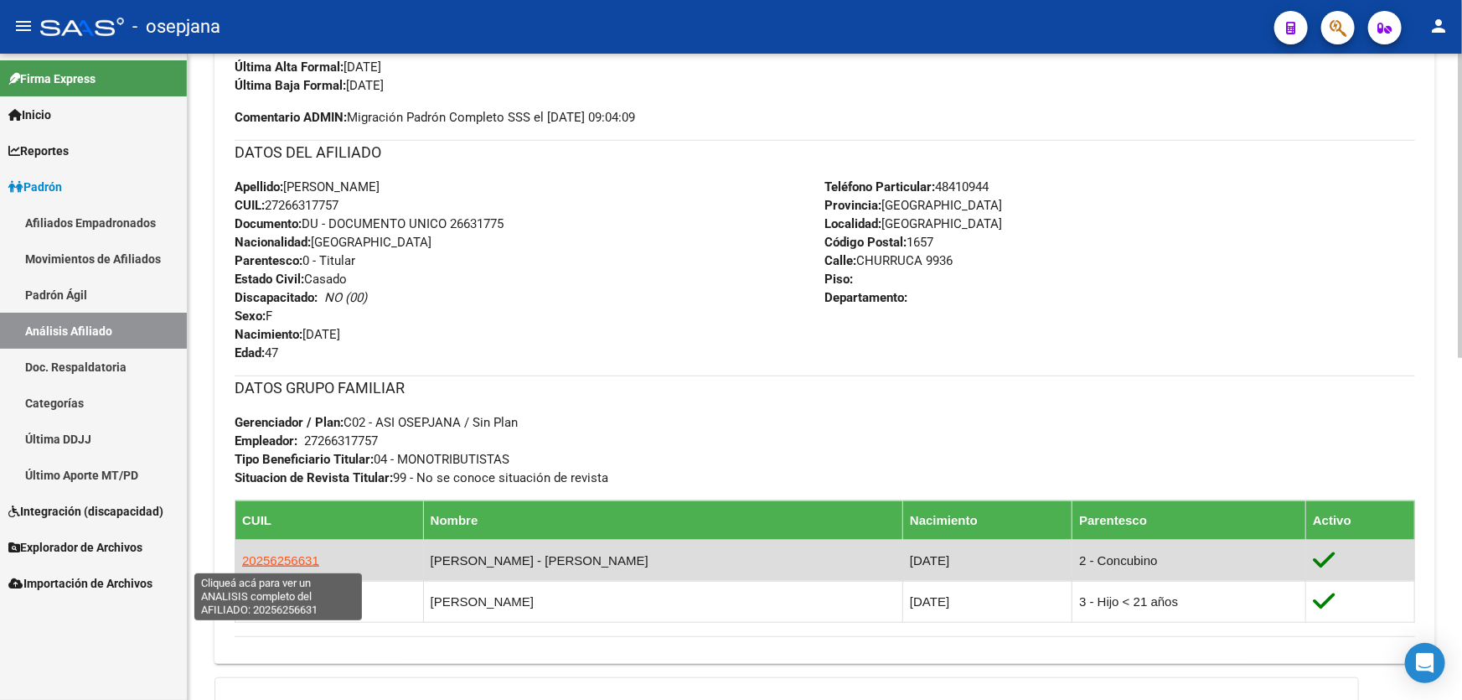
click at [277, 557] on span "20256256631" at bounding box center [280, 560] width 77 height 14
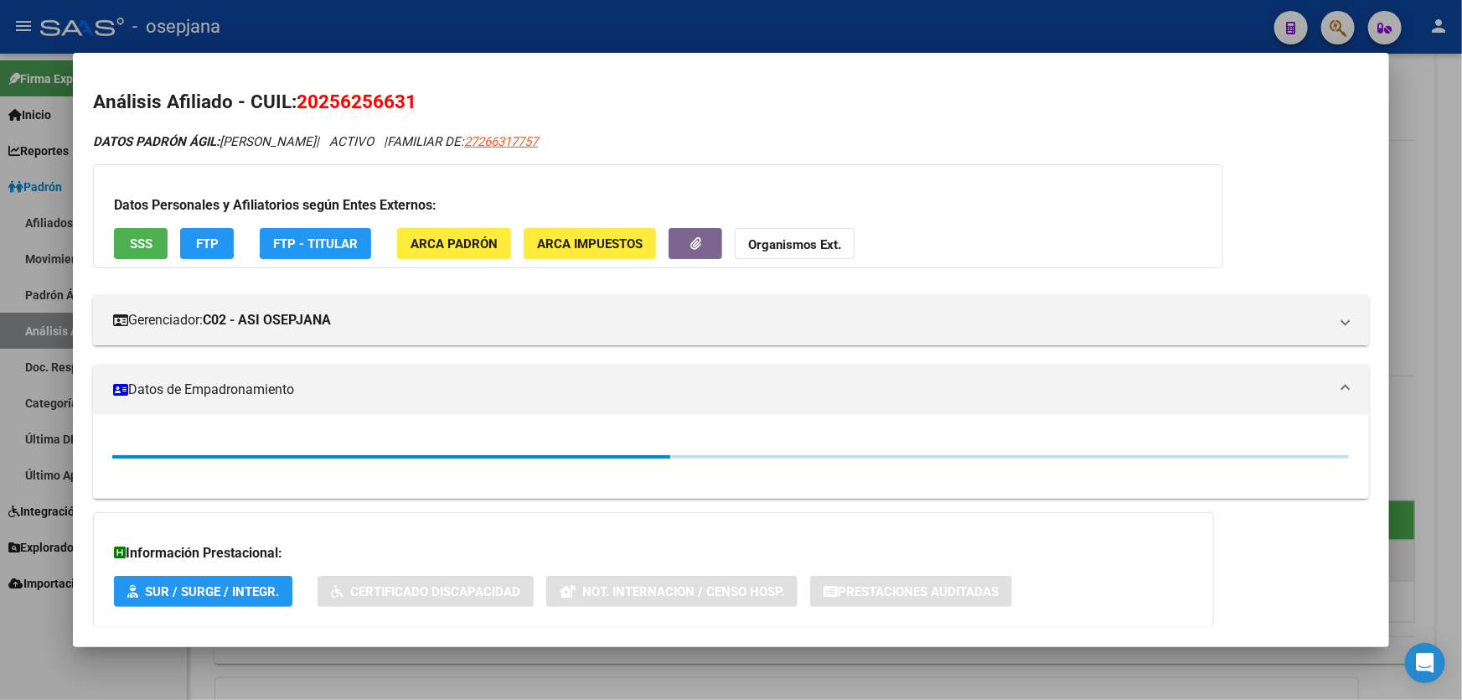
drag, startPoint x: 403, startPoint y: 96, endPoint x: 318, endPoint y: 101, distance: 85.6
click at [318, 101] on span "20256256631" at bounding box center [357, 102] width 120 height 22
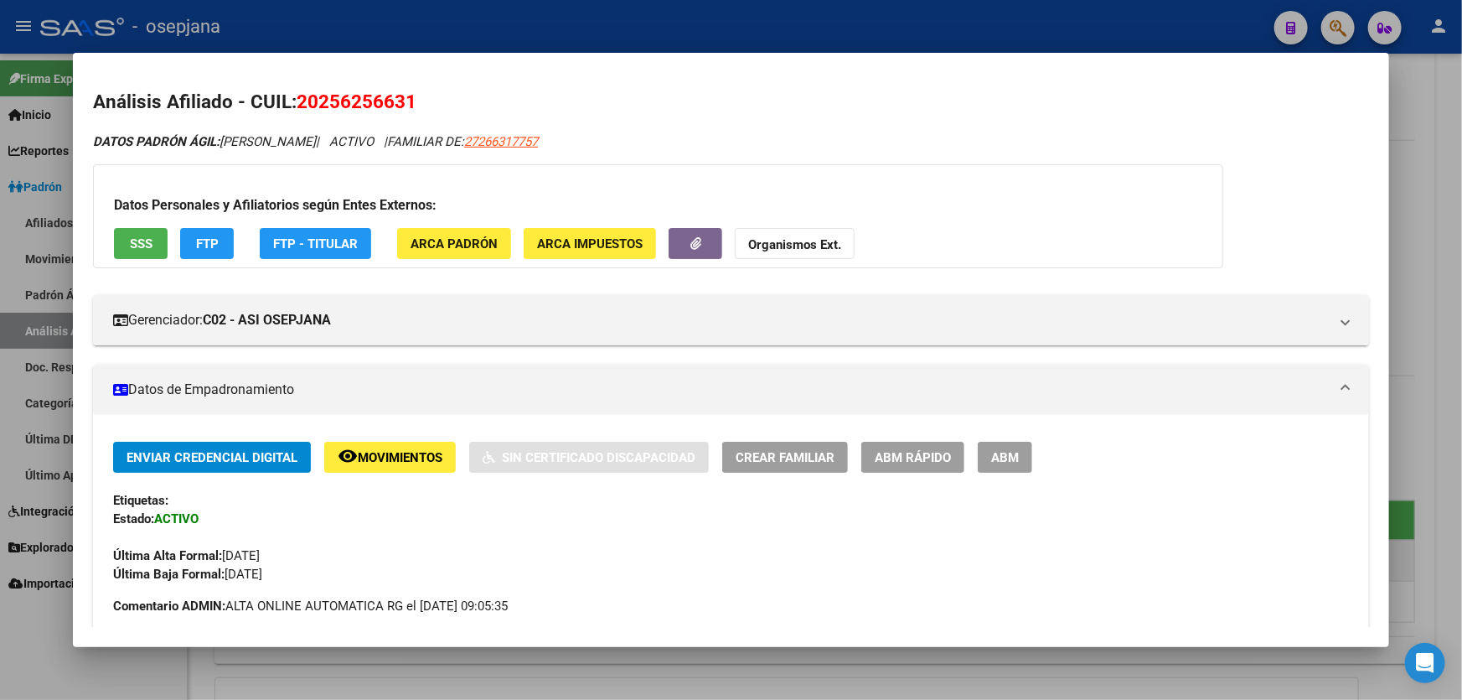
copy span "25625663"
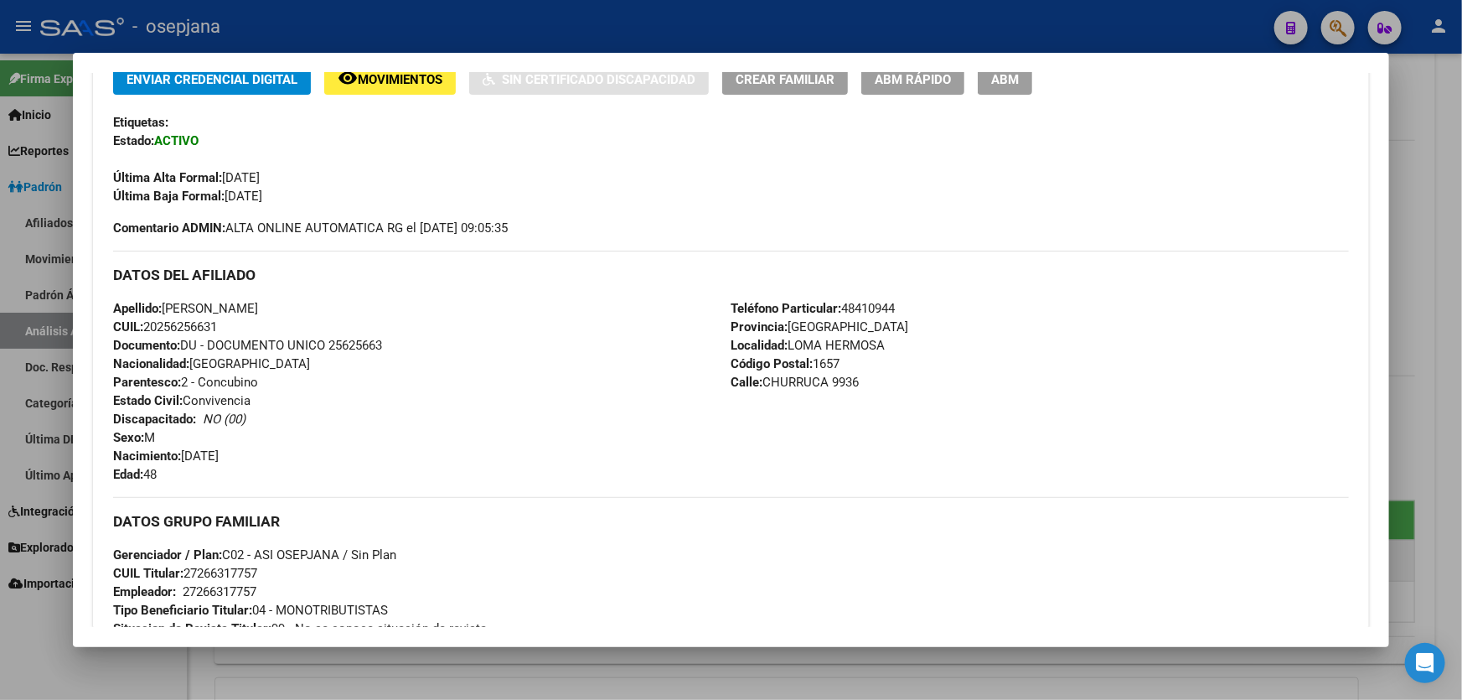
scroll to position [380, 0]
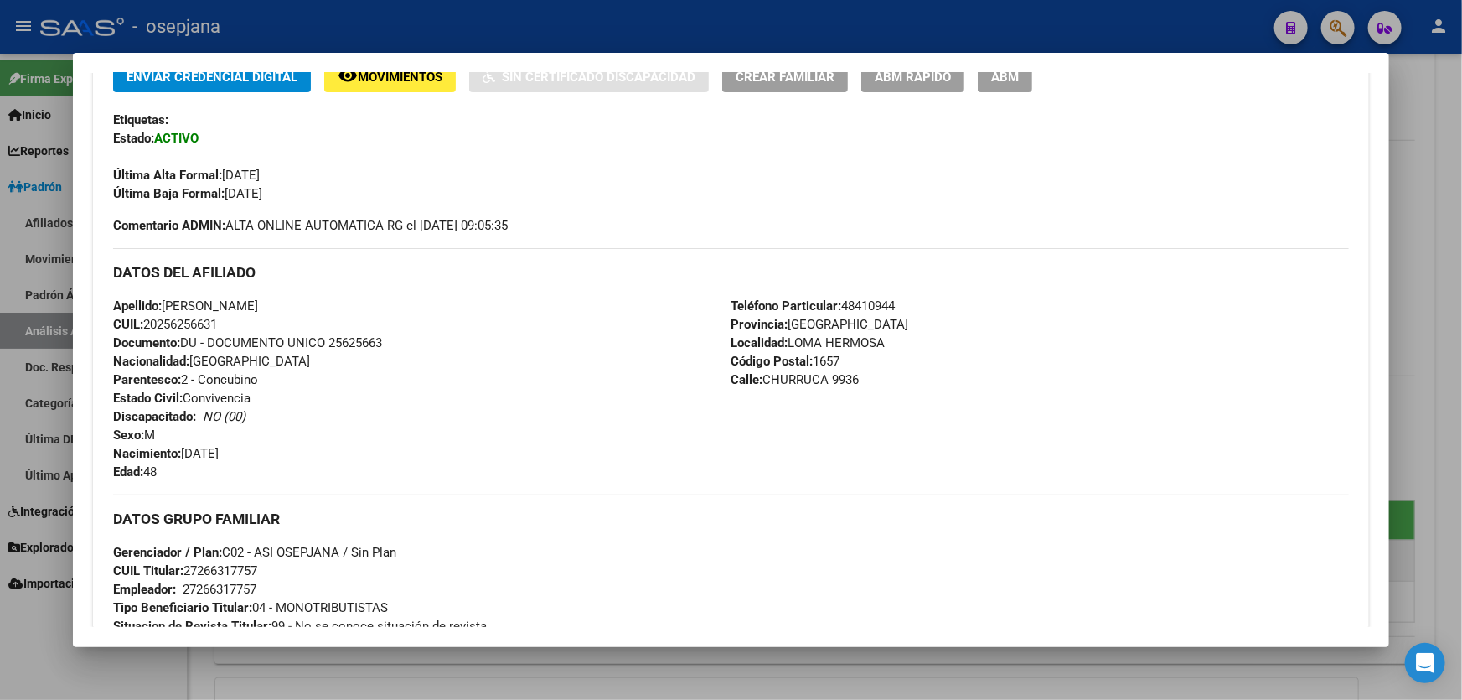
click at [1462, 402] on div at bounding box center [731, 350] width 1462 height 700
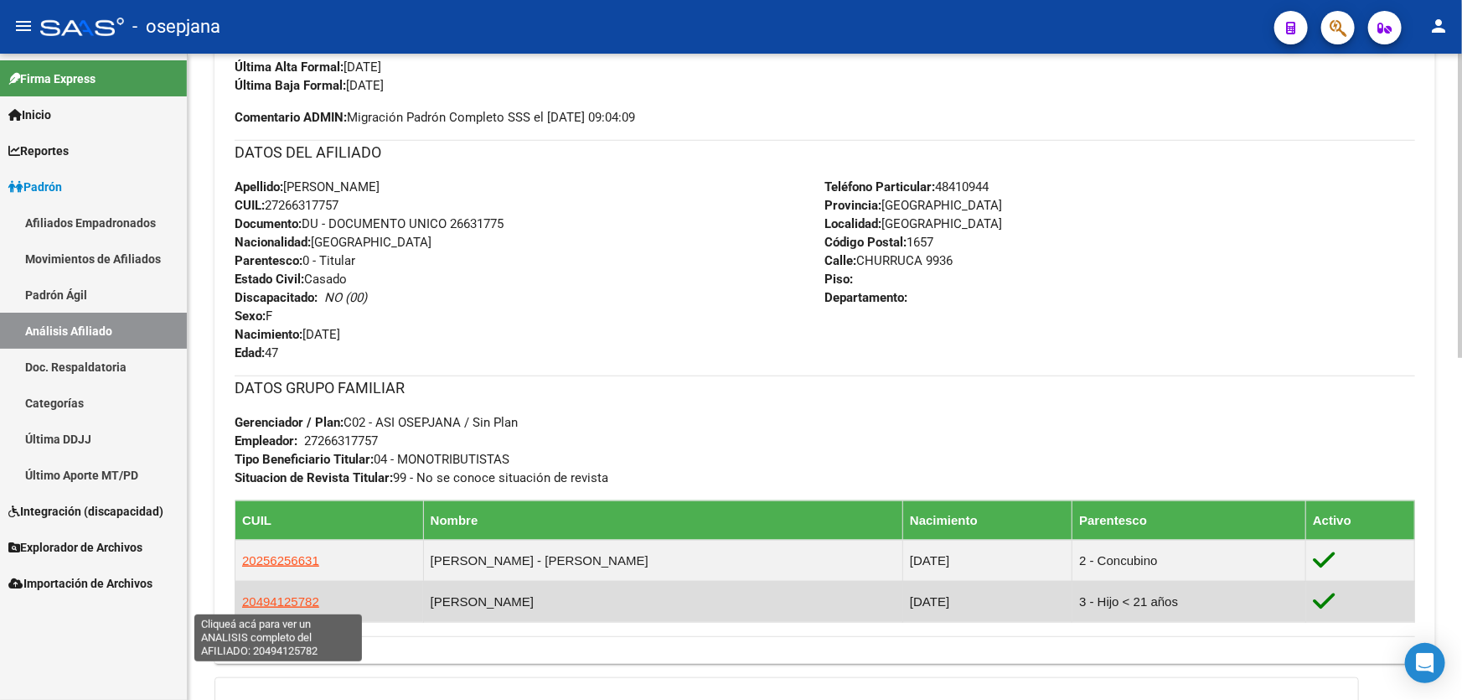
click at [294, 600] on span "20494125782" at bounding box center [280, 601] width 77 height 14
type textarea "20494125782"
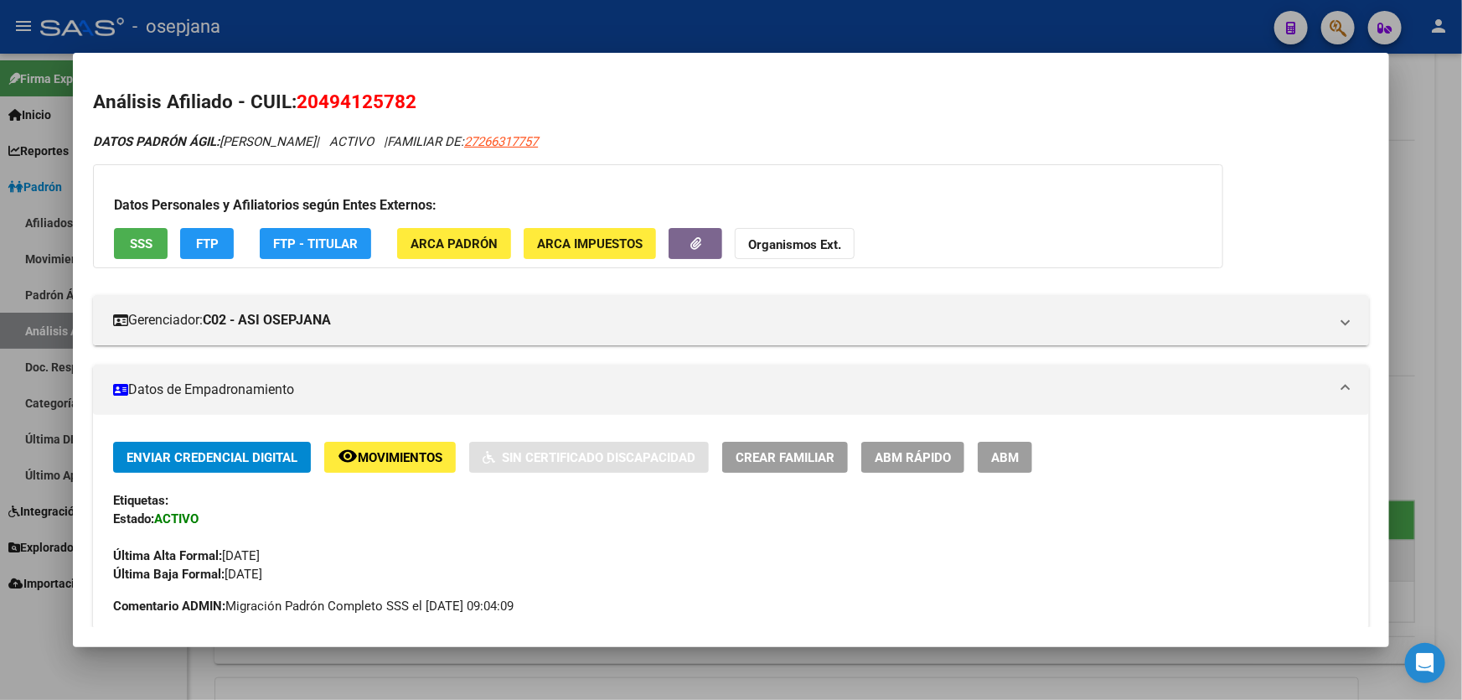
drag, startPoint x: 404, startPoint y: 100, endPoint x: 323, endPoint y: 100, distance: 80.5
click at [323, 100] on span "20494125782" at bounding box center [357, 102] width 120 height 22
copy span "49412578"
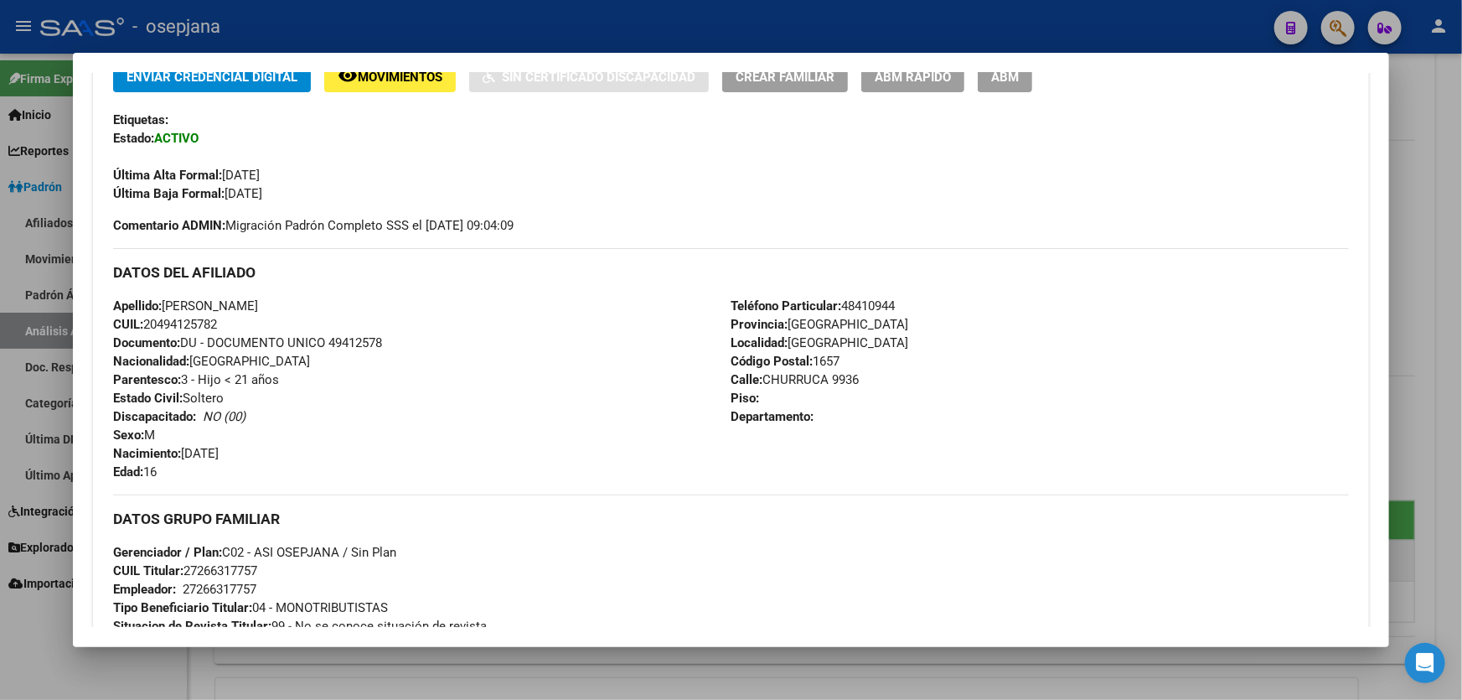
drag, startPoint x: 262, startPoint y: 301, endPoint x: 167, endPoint y: 294, distance: 95.8
click at [167, 297] on div "Apellido: [PERSON_NAME] CUIL: 20494125782 Documento: DU - DOCUMENTO UNICO 49412…" at bounding box center [422, 389] width 618 height 184
copy span "[PERSON_NAME]"
click at [292, 37] on div at bounding box center [731, 350] width 1462 height 700
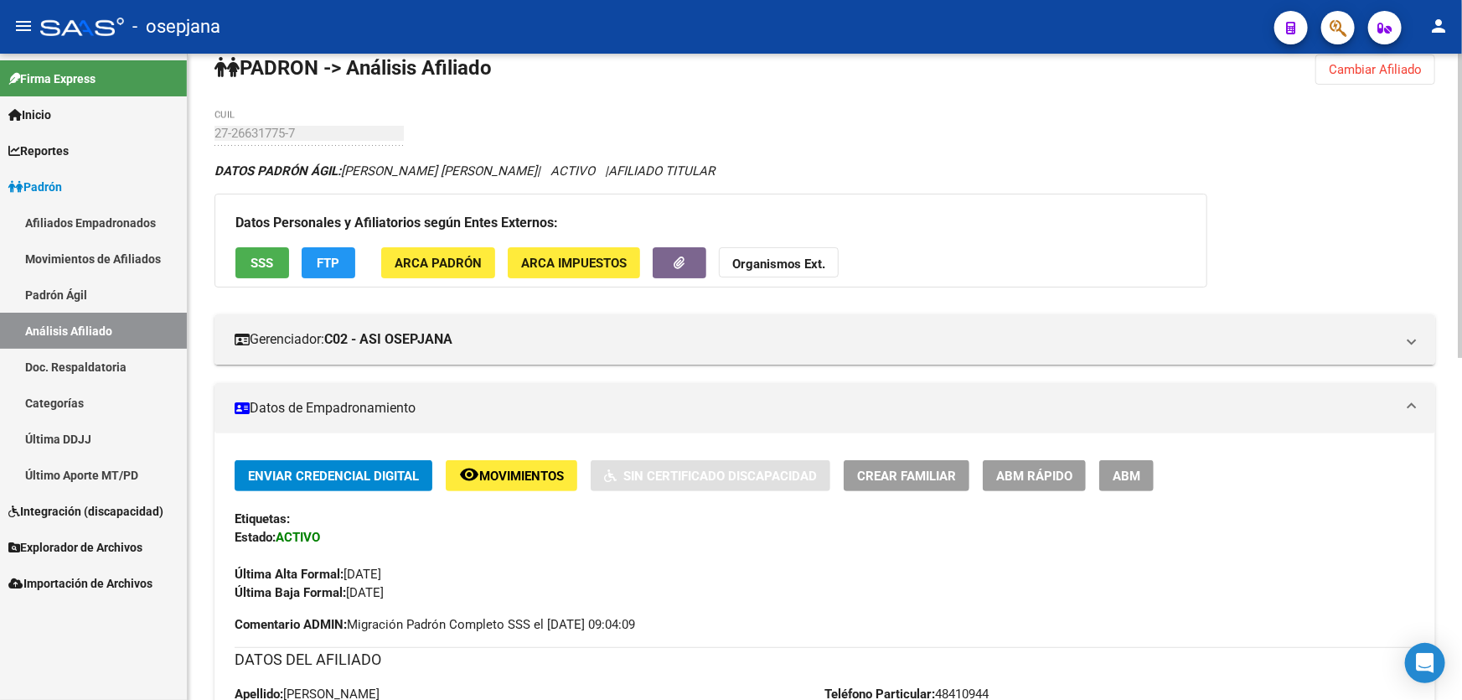
scroll to position [0, 0]
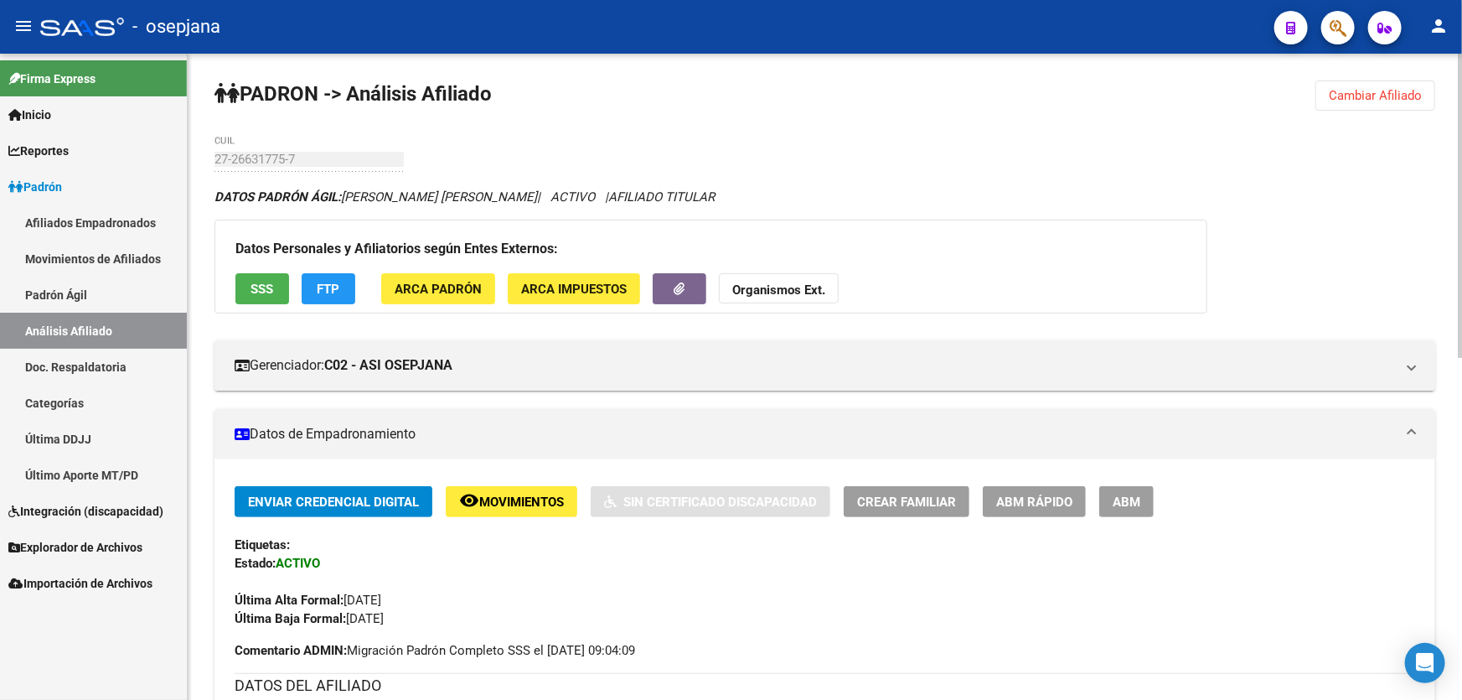
click at [1365, 88] on span "Cambiar Afiliado" at bounding box center [1375, 95] width 93 height 15
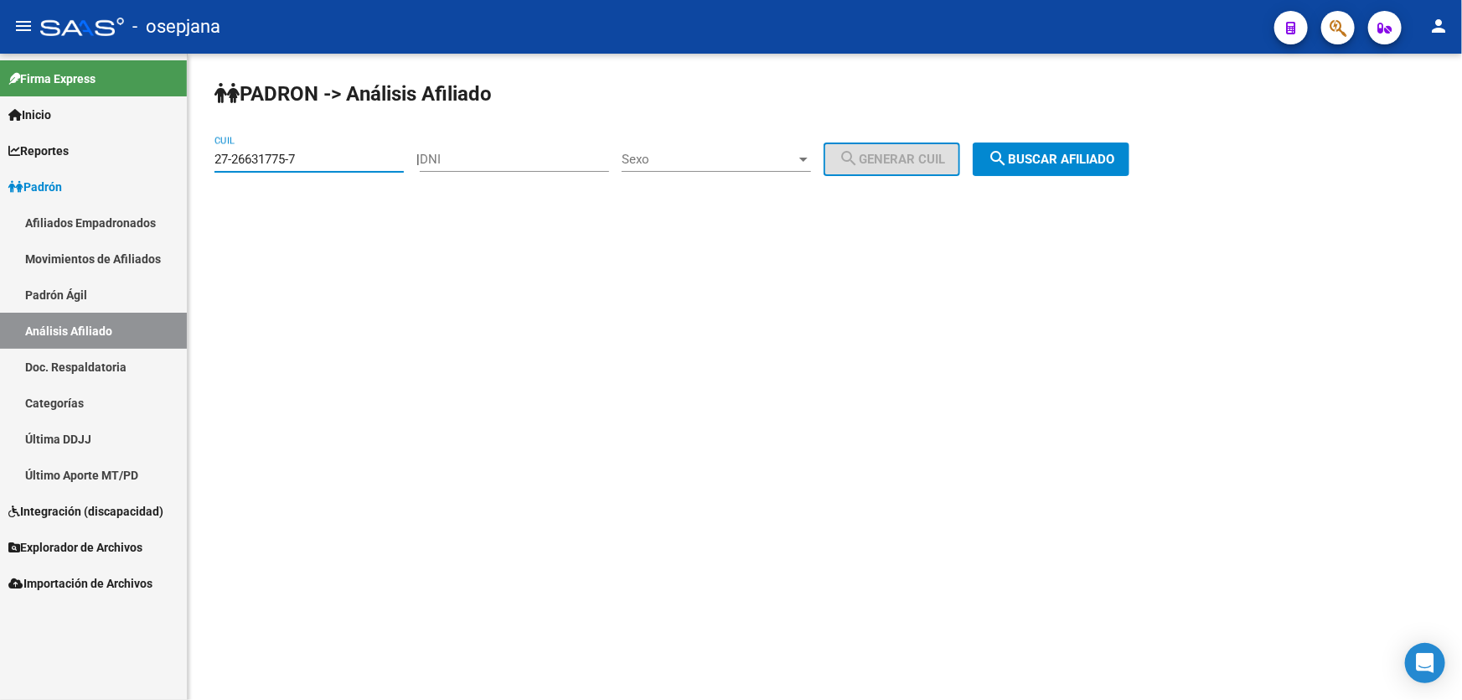
drag, startPoint x: 333, startPoint y: 159, endPoint x: 206, endPoint y: 160, distance: 126.6
click at [206, 160] on div "PADRON -> Análisis Afiliado 27-26631775-7 CUIL | DNI Sexo Sexo search Generar C…" at bounding box center [825, 142] width 1275 height 176
paste input "0-13007304-3"
click at [1095, 163] on span "search Buscar afiliado" at bounding box center [1051, 159] width 127 height 15
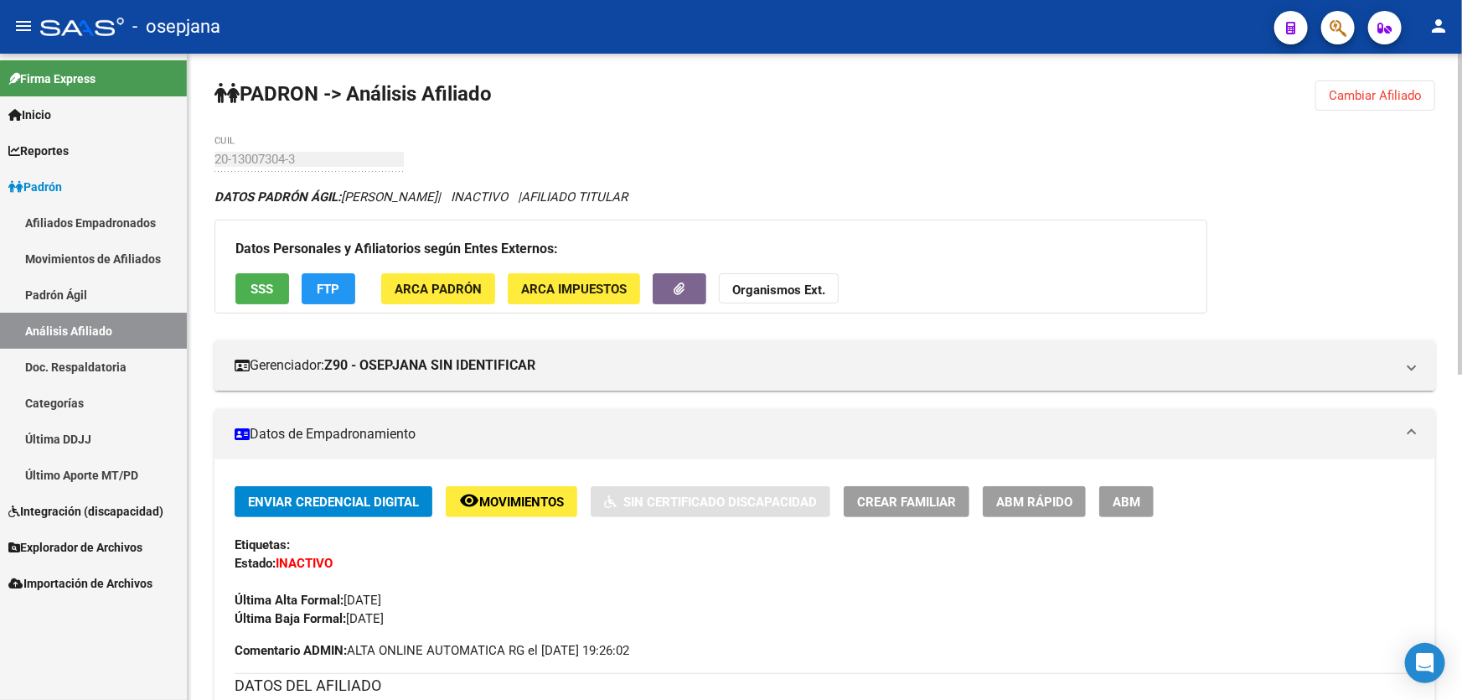
click at [1352, 94] on span "Cambiar Afiliado" at bounding box center [1375, 95] width 93 height 15
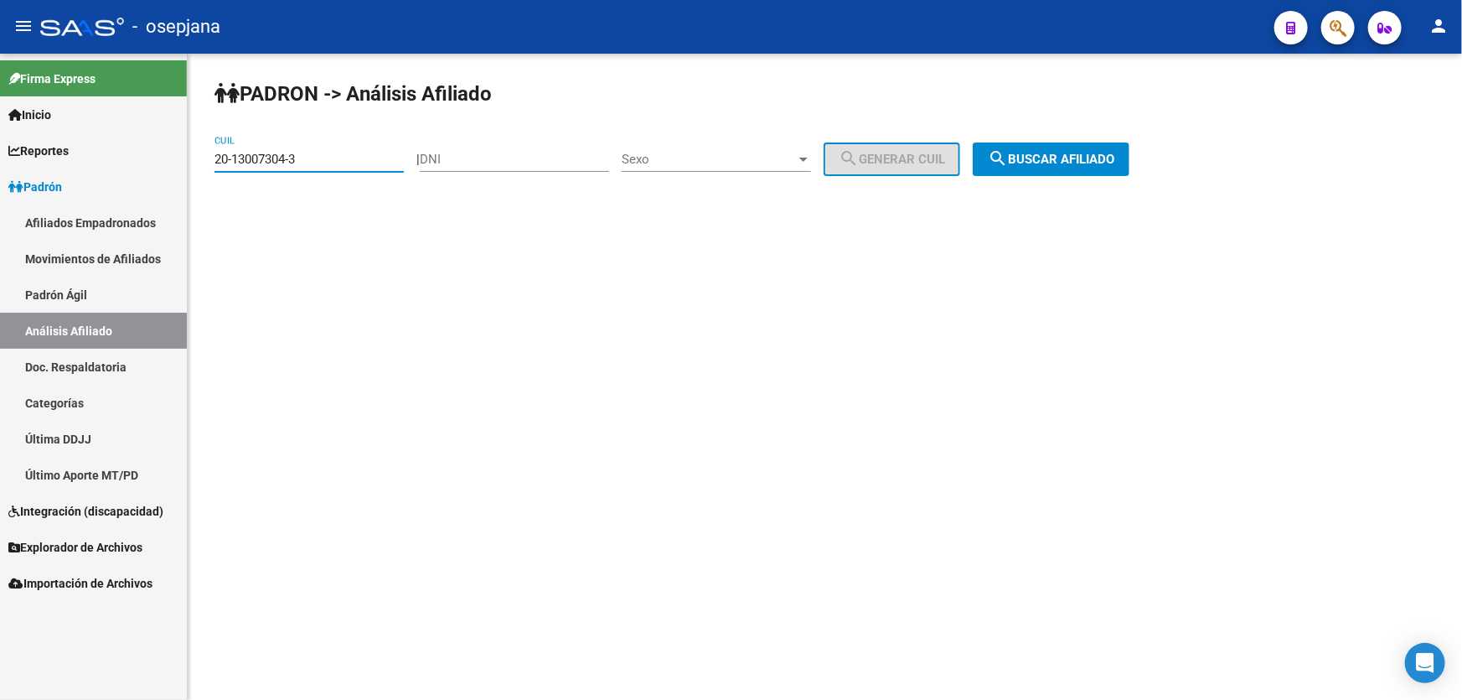
drag, startPoint x: 328, startPoint y: 159, endPoint x: 205, endPoint y: 164, distance: 122.5
click at [205, 164] on div "PADRON -> Análisis Afiliado 20-13007304-3 CUIL | DNI Sexo Sexo search Generar C…" at bounding box center [825, 142] width 1275 height 176
click at [1094, 155] on span "search Buscar afiliado" at bounding box center [1051, 159] width 127 height 15
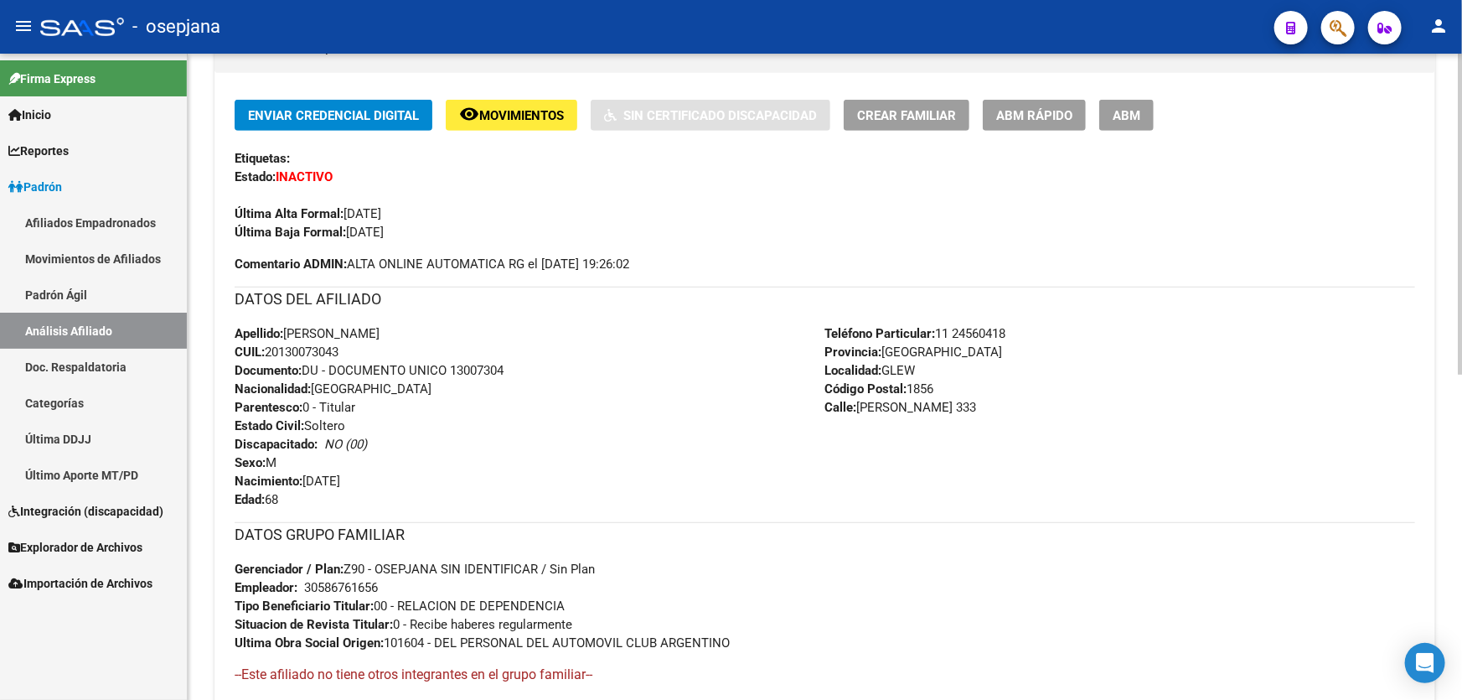
scroll to position [380, 0]
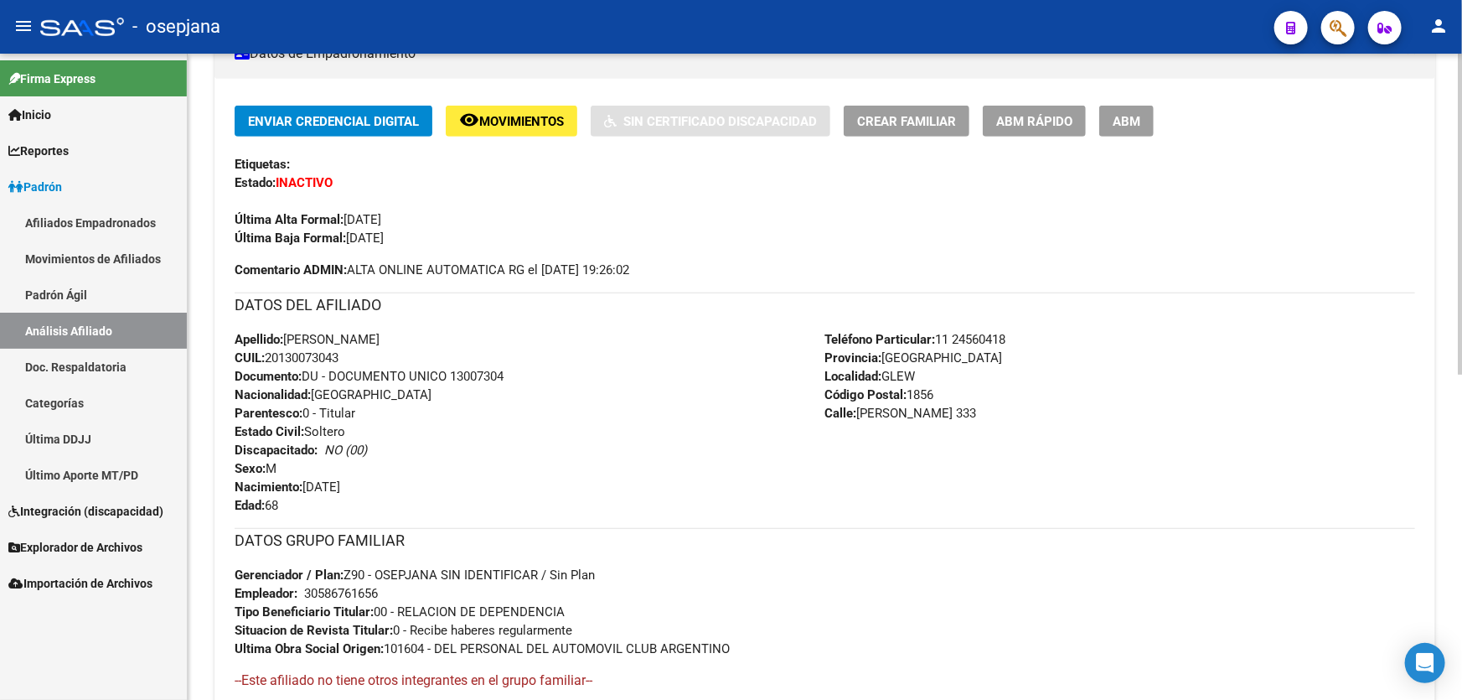
click at [521, 99] on div "Enviar Credencial Digital remove_red_eye Movimientos Sin Certificado Discapacid…" at bounding box center [825, 411] width 1221 height 665
click at [516, 107] on button "remove_red_eye Movimientos" at bounding box center [512, 121] width 132 height 31
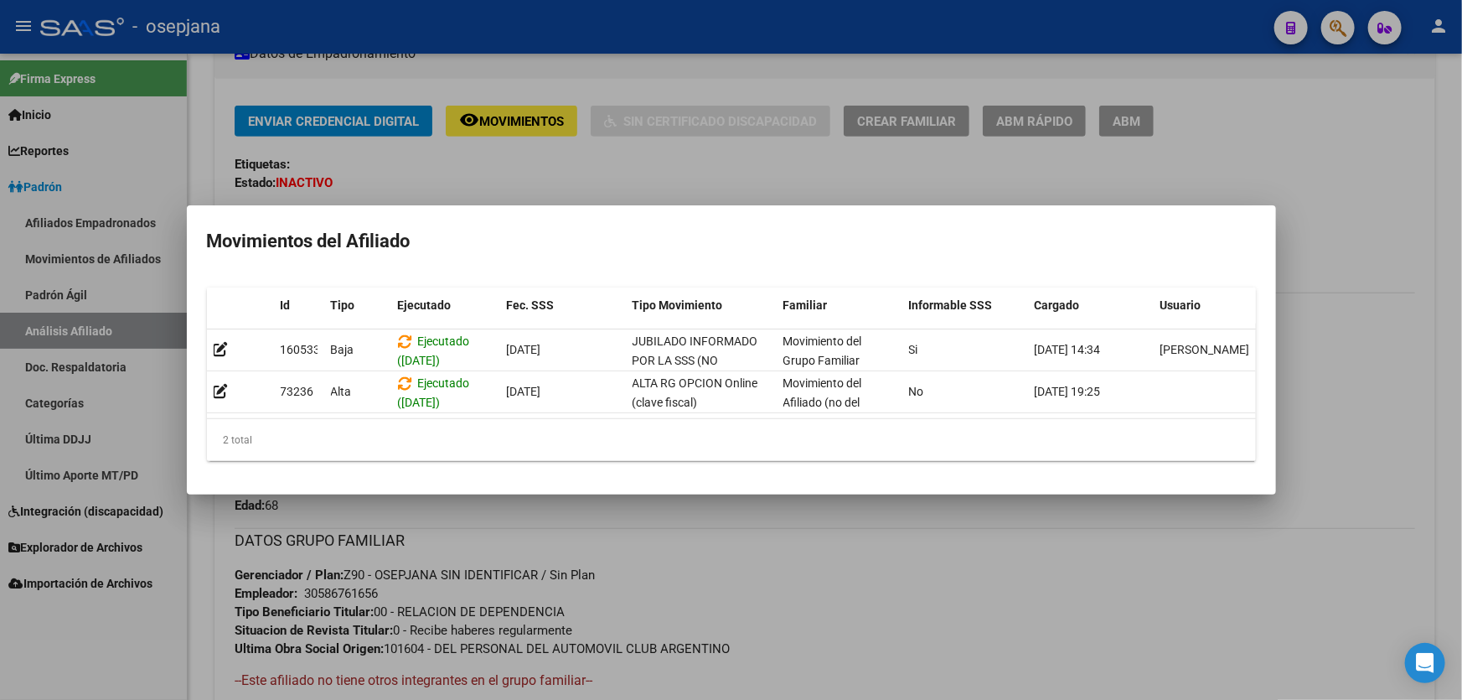
click at [1320, 202] on div at bounding box center [731, 350] width 1462 height 700
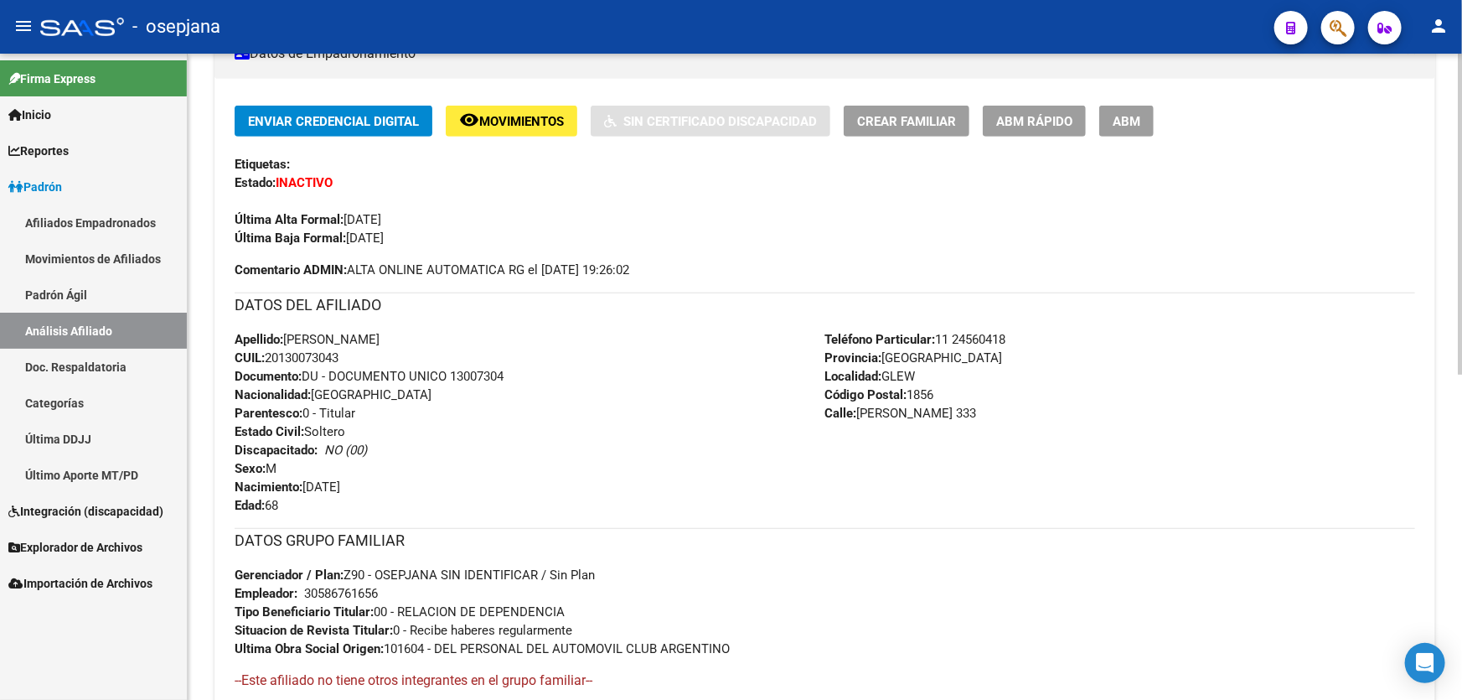
scroll to position [0, 0]
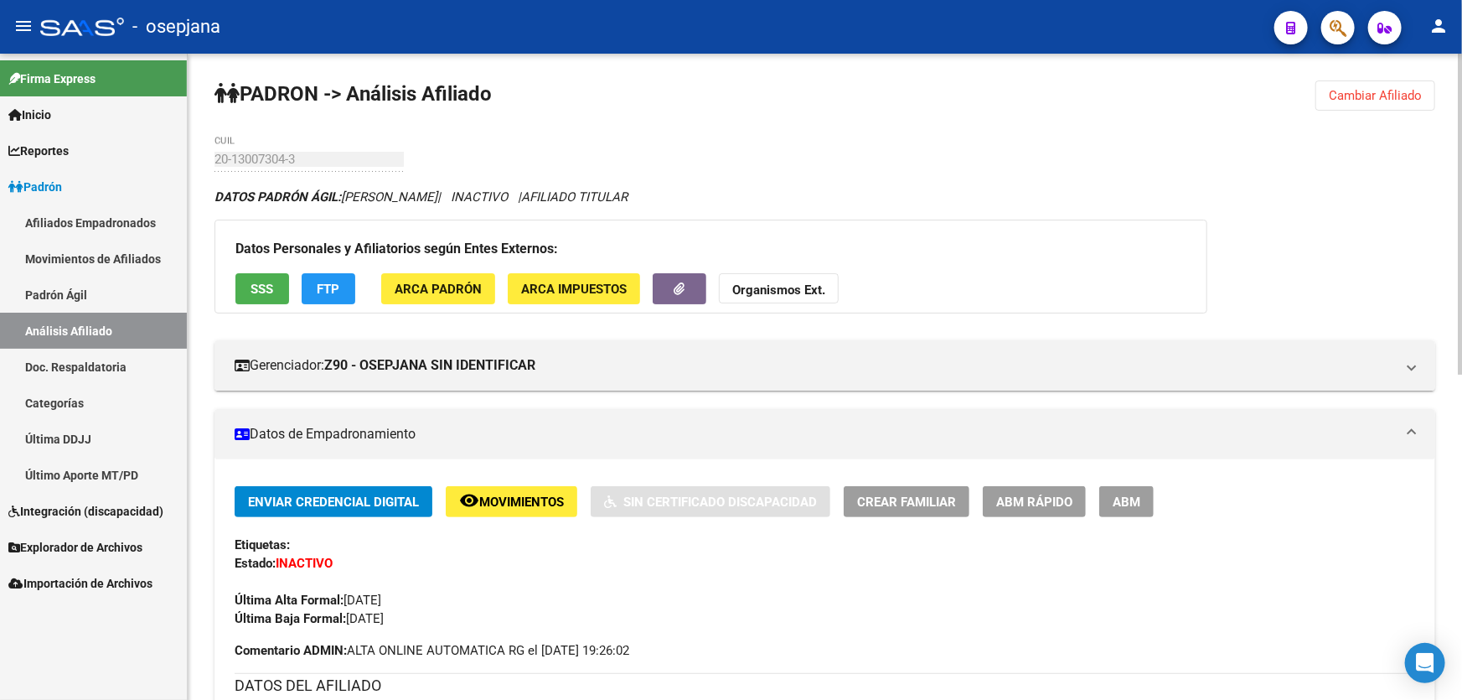
click at [259, 285] on span "SSS" at bounding box center [262, 289] width 23 height 15
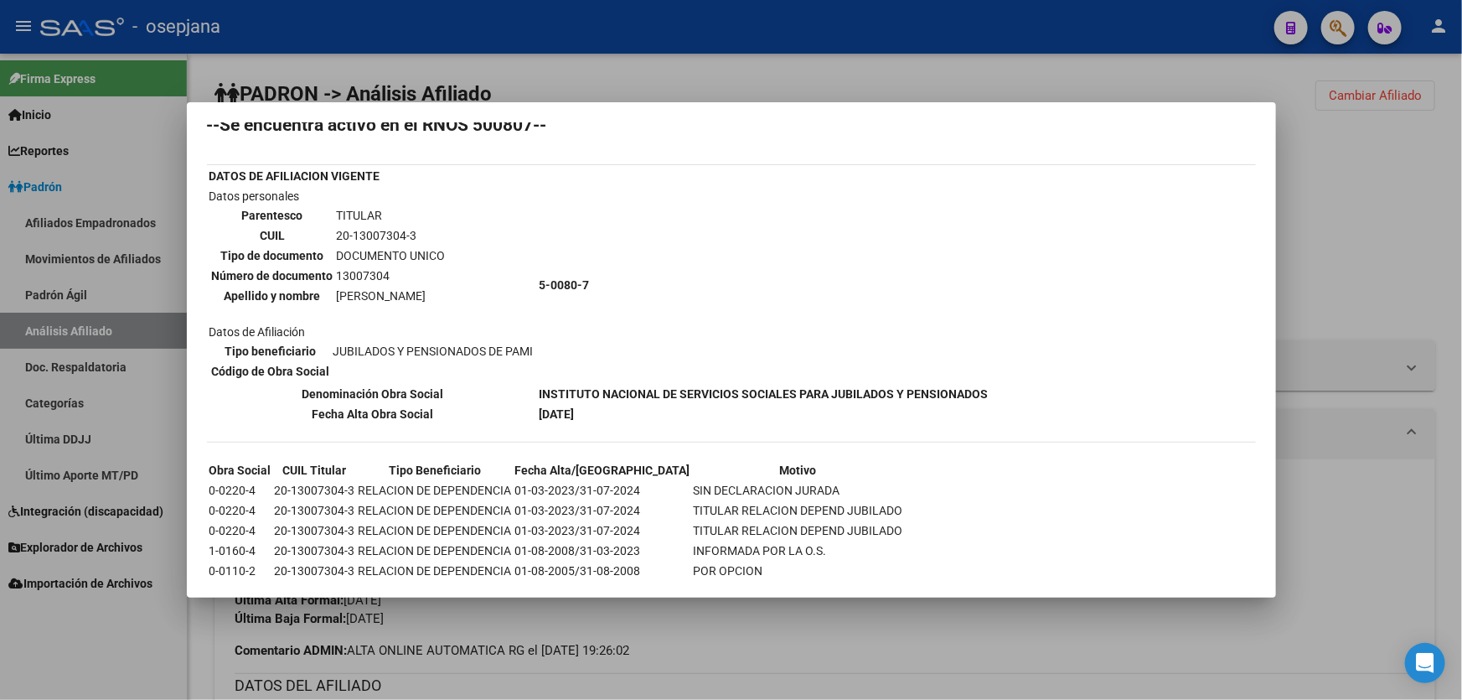
scroll to position [107, 0]
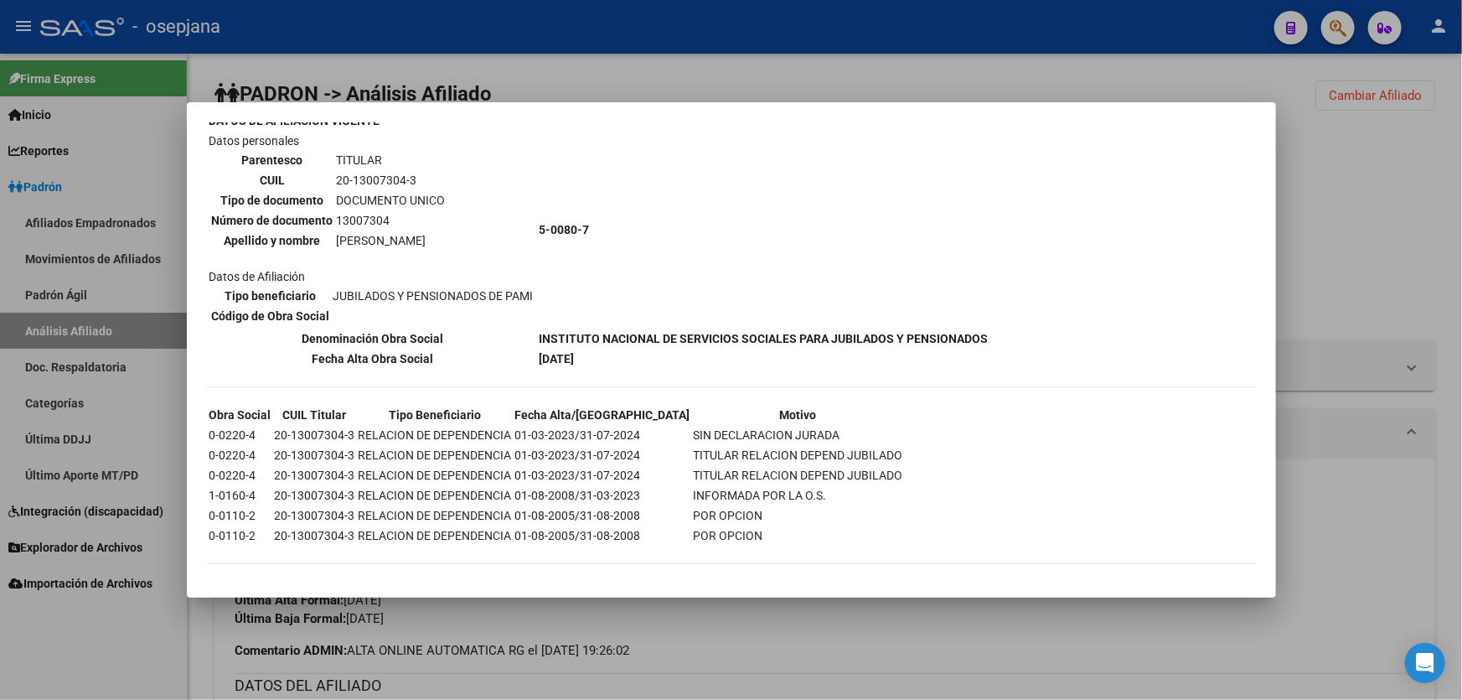
click at [1347, 236] on div at bounding box center [731, 350] width 1462 height 700
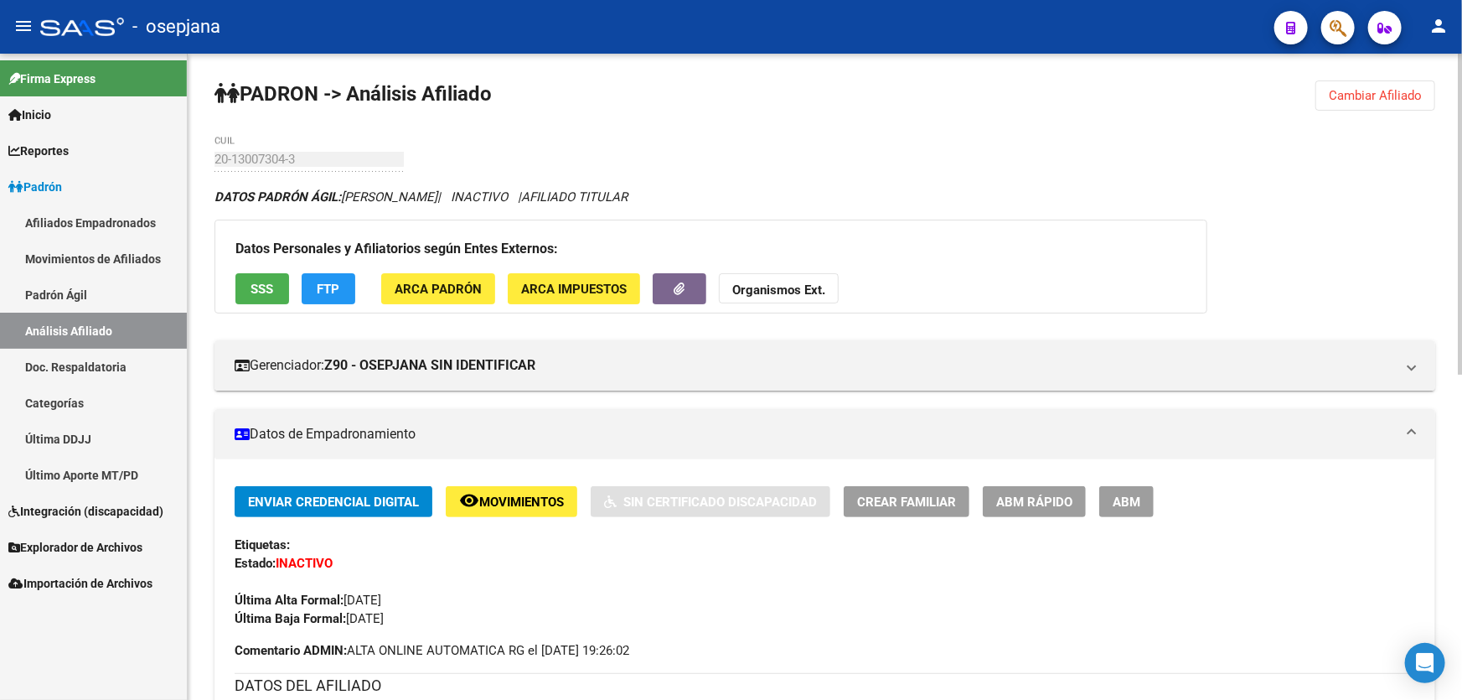
click at [1396, 91] on span "Cambiar Afiliado" at bounding box center [1375, 95] width 93 height 15
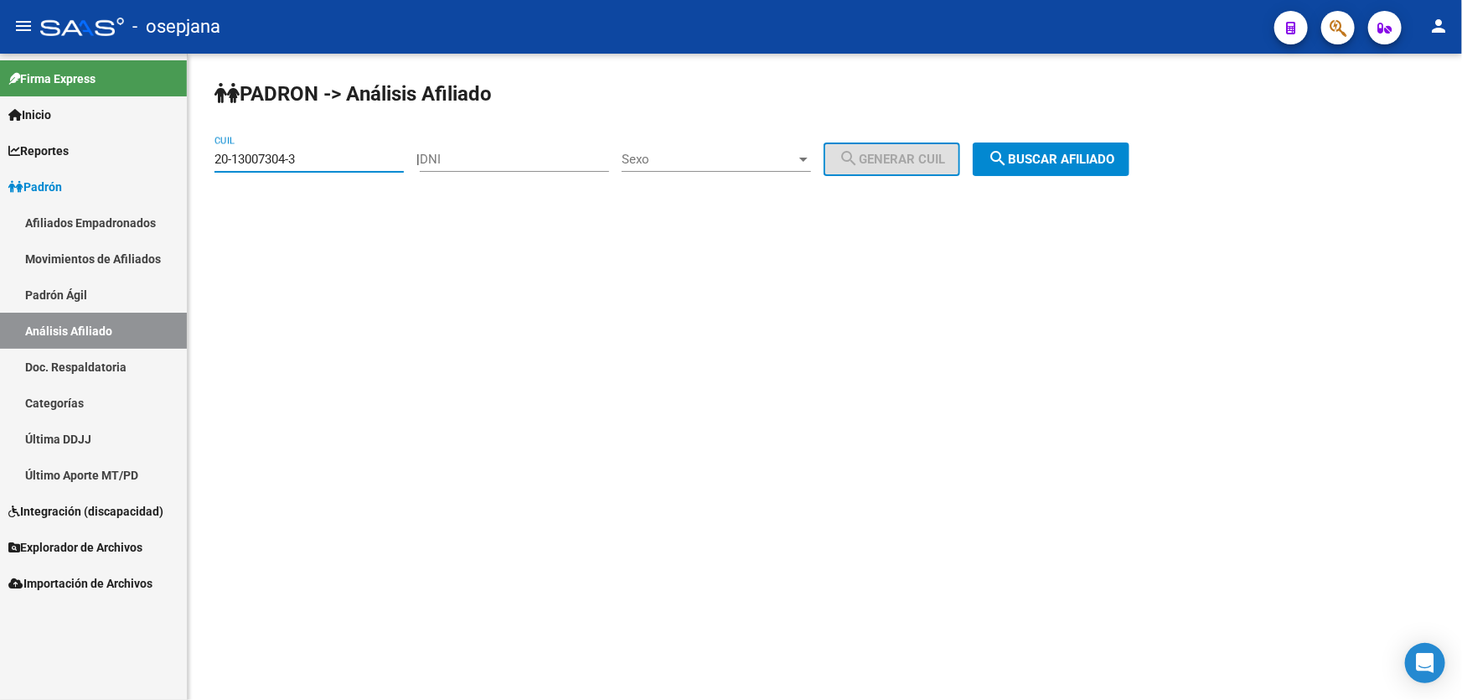
drag, startPoint x: 348, startPoint y: 159, endPoint x: 196, endPoint y: 169, distance: 152.0
click at [196, 169] on div "PADRON -> Análisis Afiliado 20-13007304-3 CUIL | DNI Sexo Sexo search Generar C…" at bounding box center [825, 142] width 1275 height 176
paste input "4419333-5"
click at [1045, 159] on span "search Buscar afiliado" at bounding box center [1051, 159] width 127 height 15
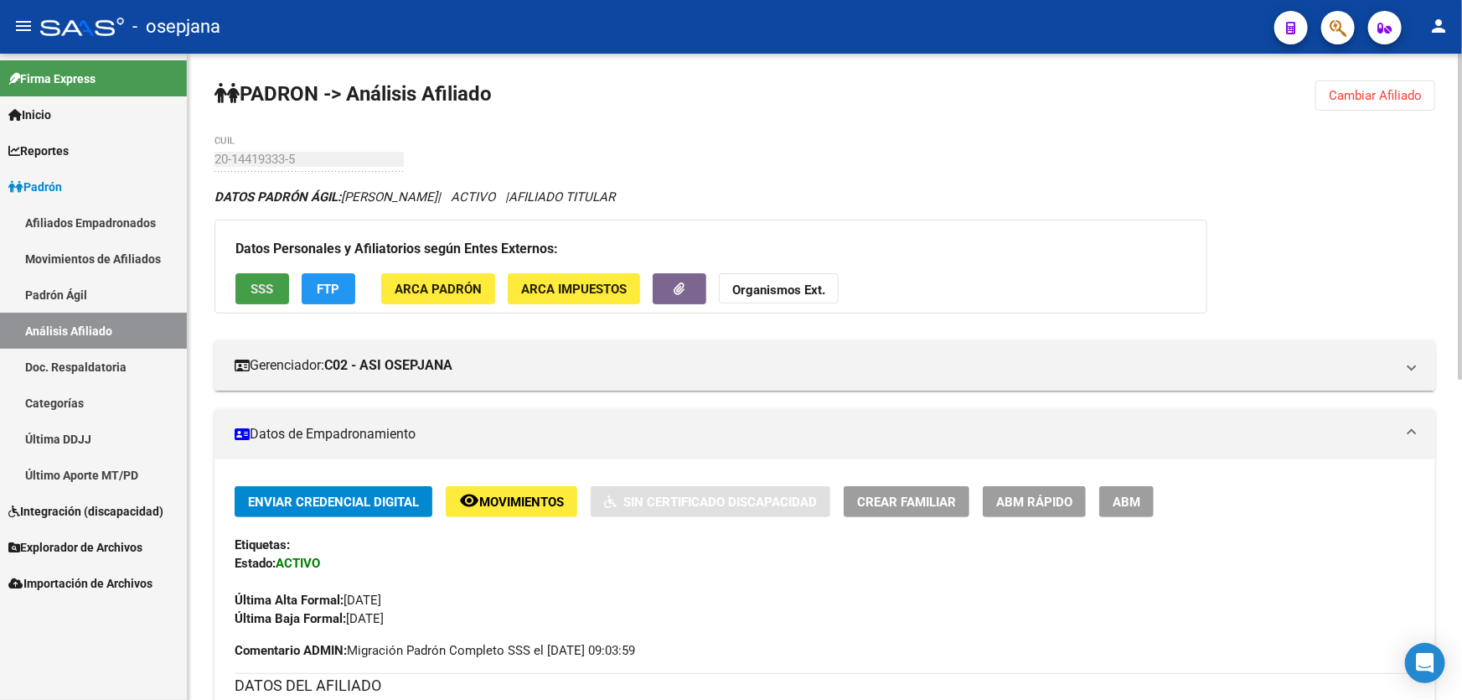
click at [256, 292] on span "SSS" at bounding box center [262, 289] width 23 height 15
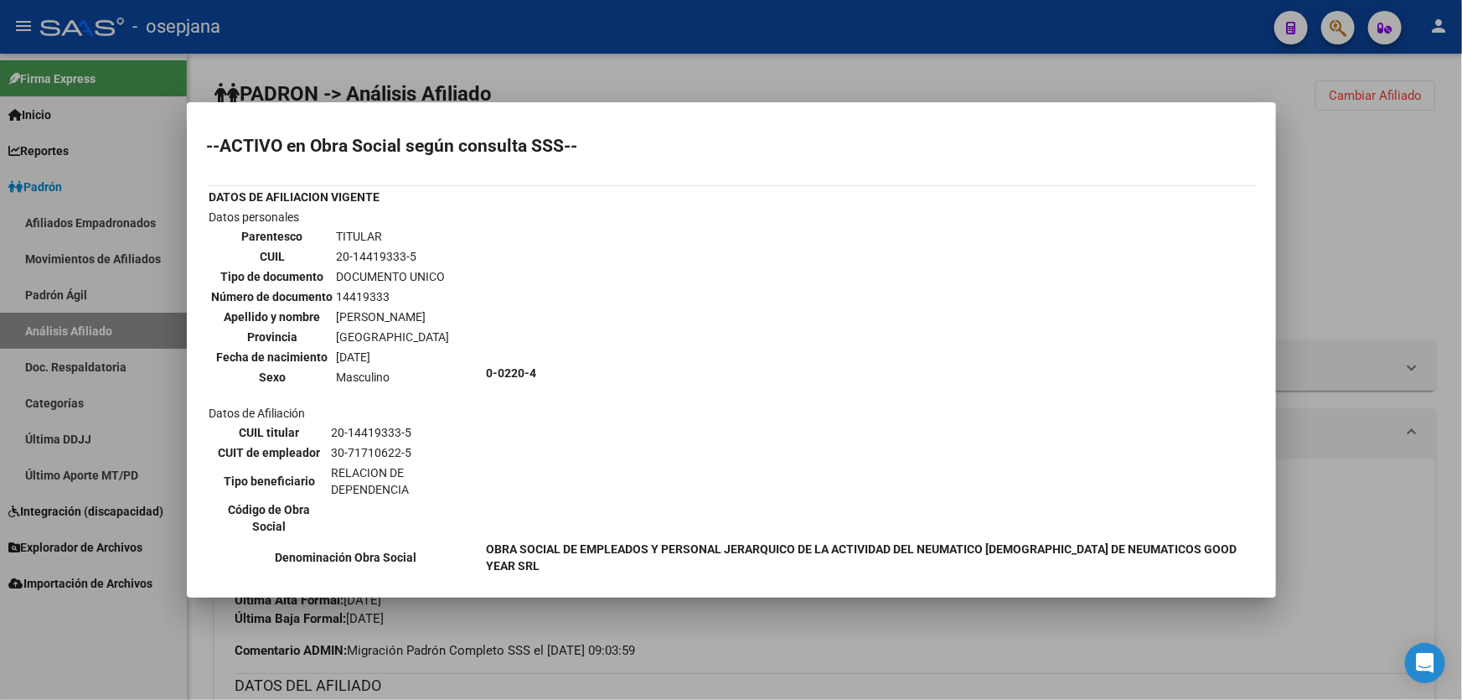
click at [1374, 207] on div at bounding box center [731, 350] width 1462 height 700
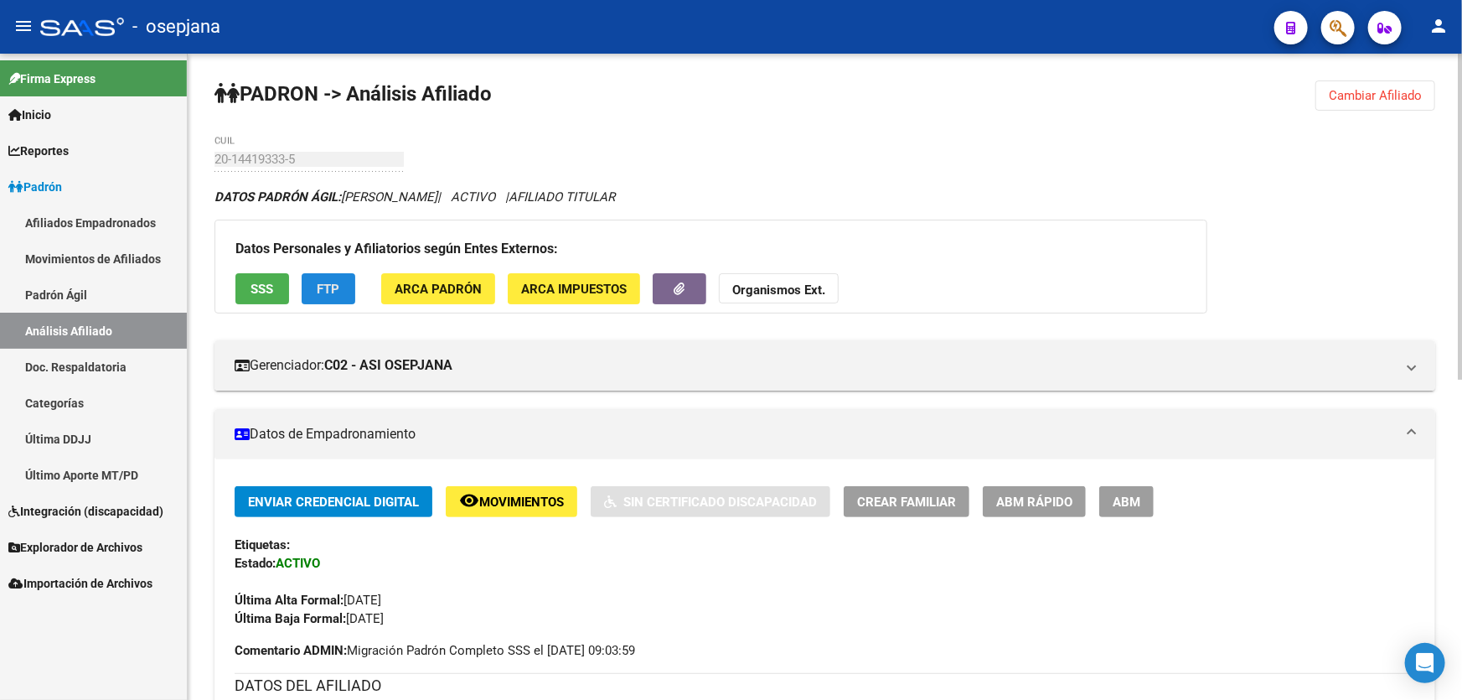
click at [339, 273] on button "FTP" at bounding box center [329, 288] width 54 height 31
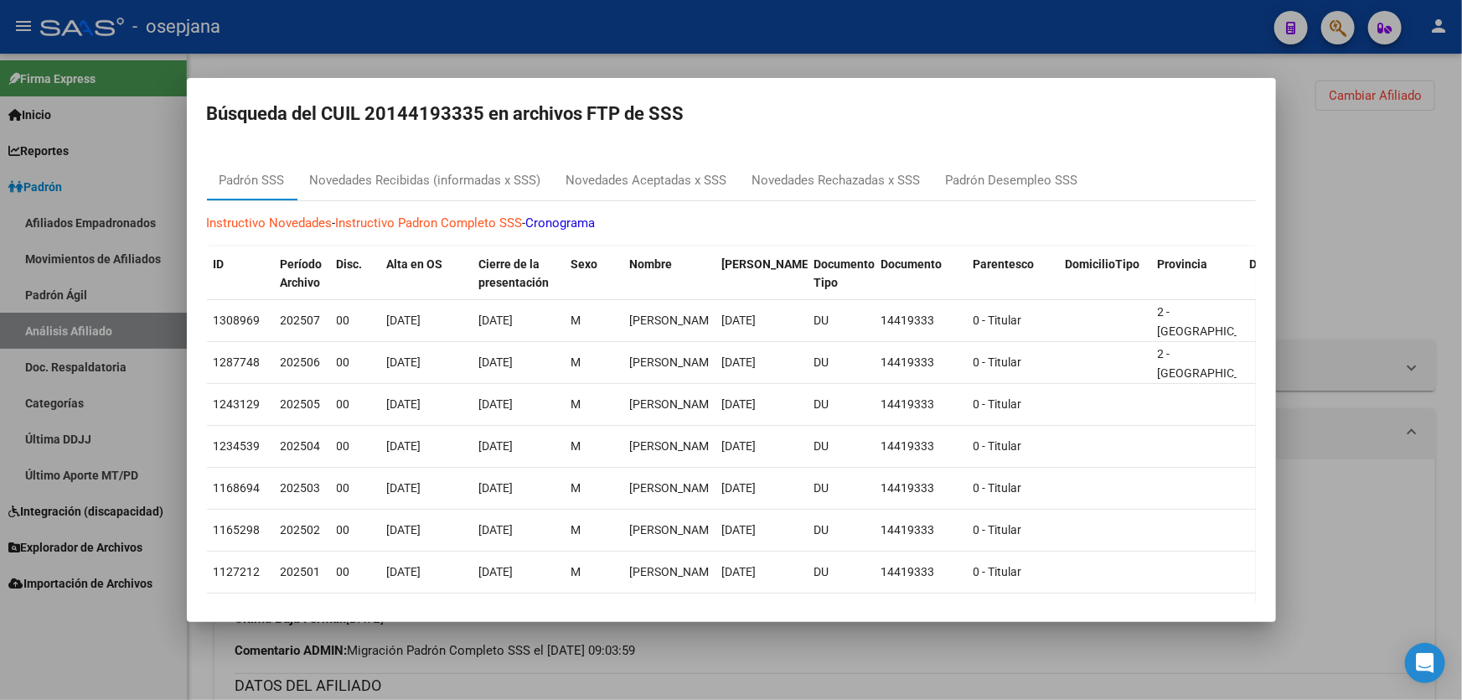
click at [1383, 237] on div at bounding box center [731, 350] width 1462 height 700
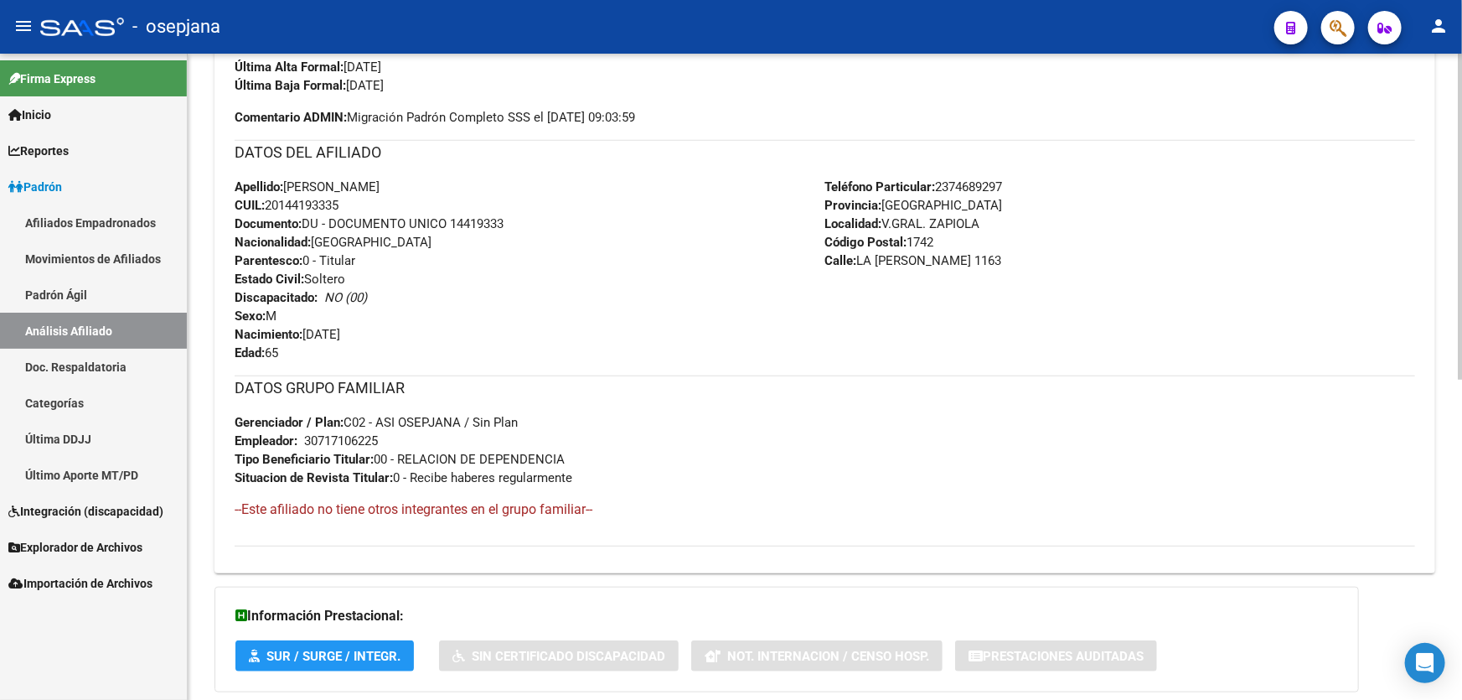
scroll to position [635, 0]
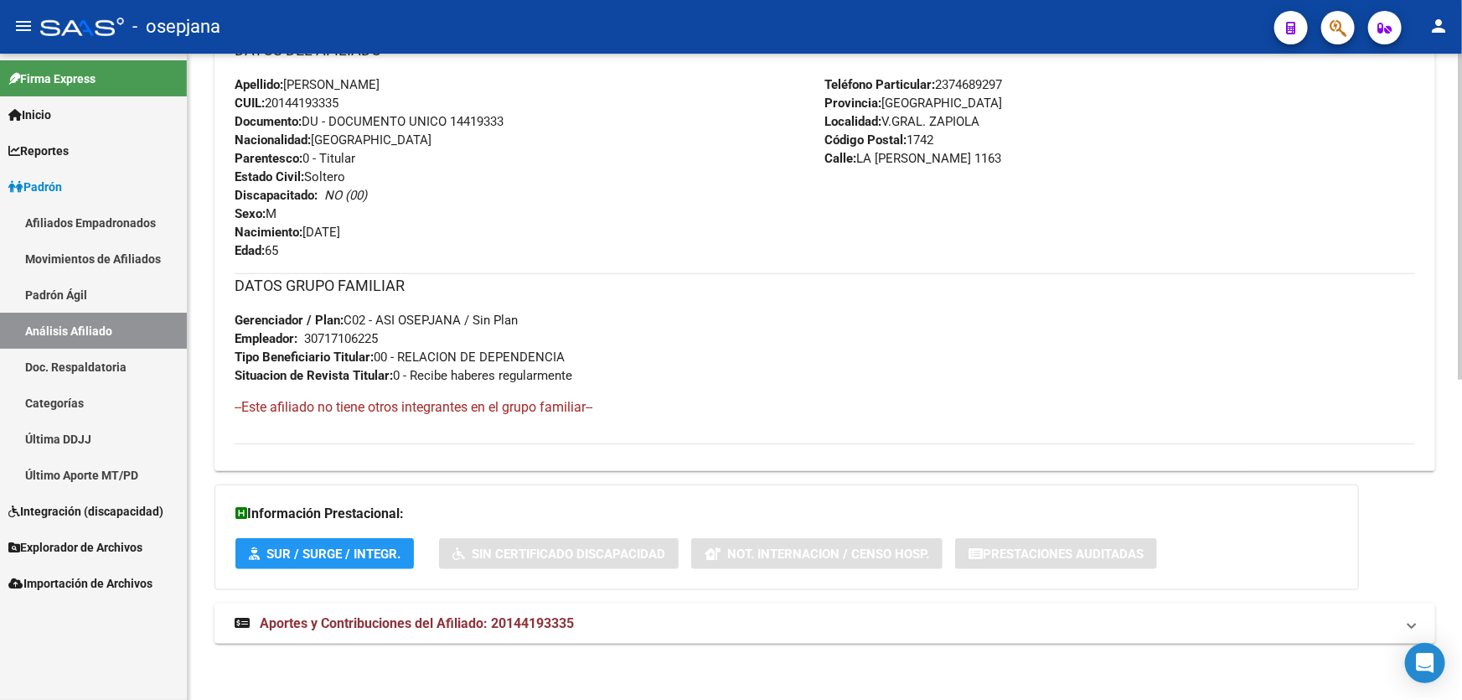
click at [655, 626] on mat-panel-title "Aportes y Contribuciones del Afiliado: 20144193335" at bounding box center [815, 623] width 1161 height 18
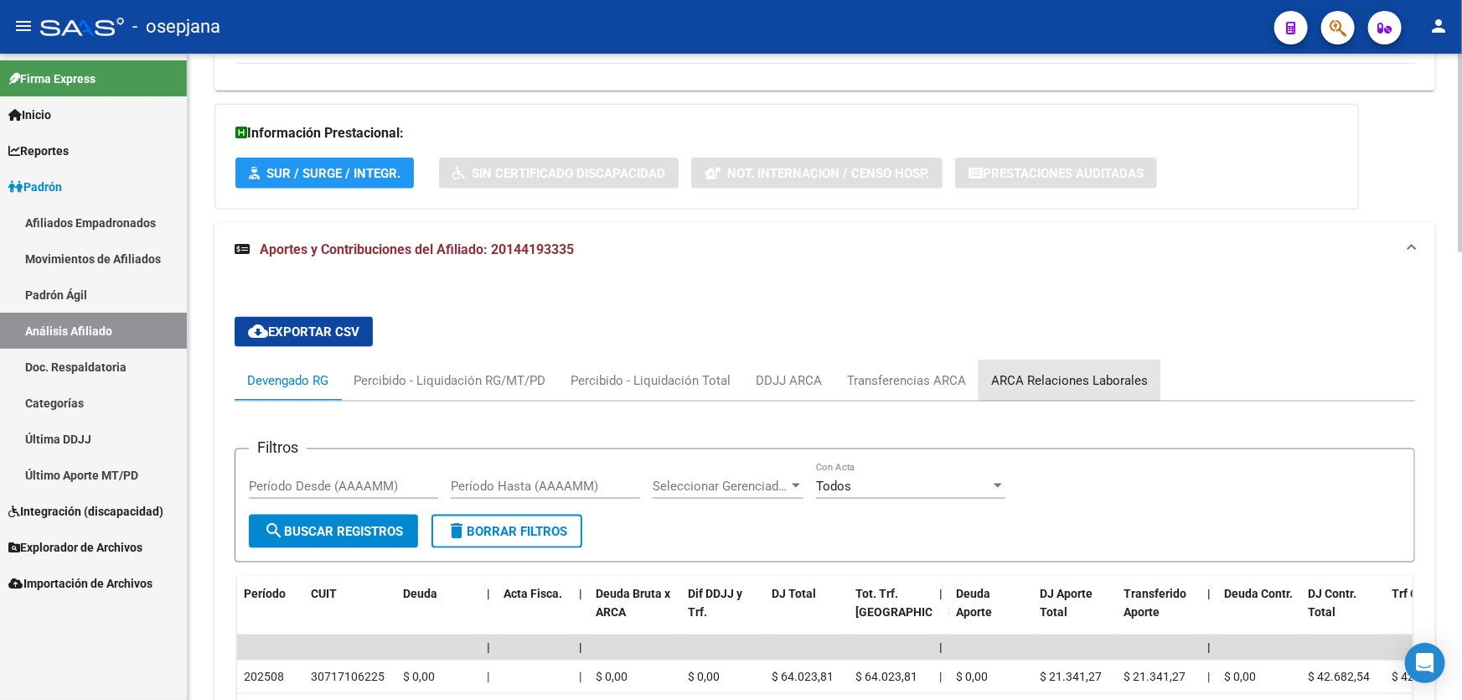
click at [1115, 371] on div "ARCA Relaciones Laborales" at bounding box center [1069, 380] width 157 height 18
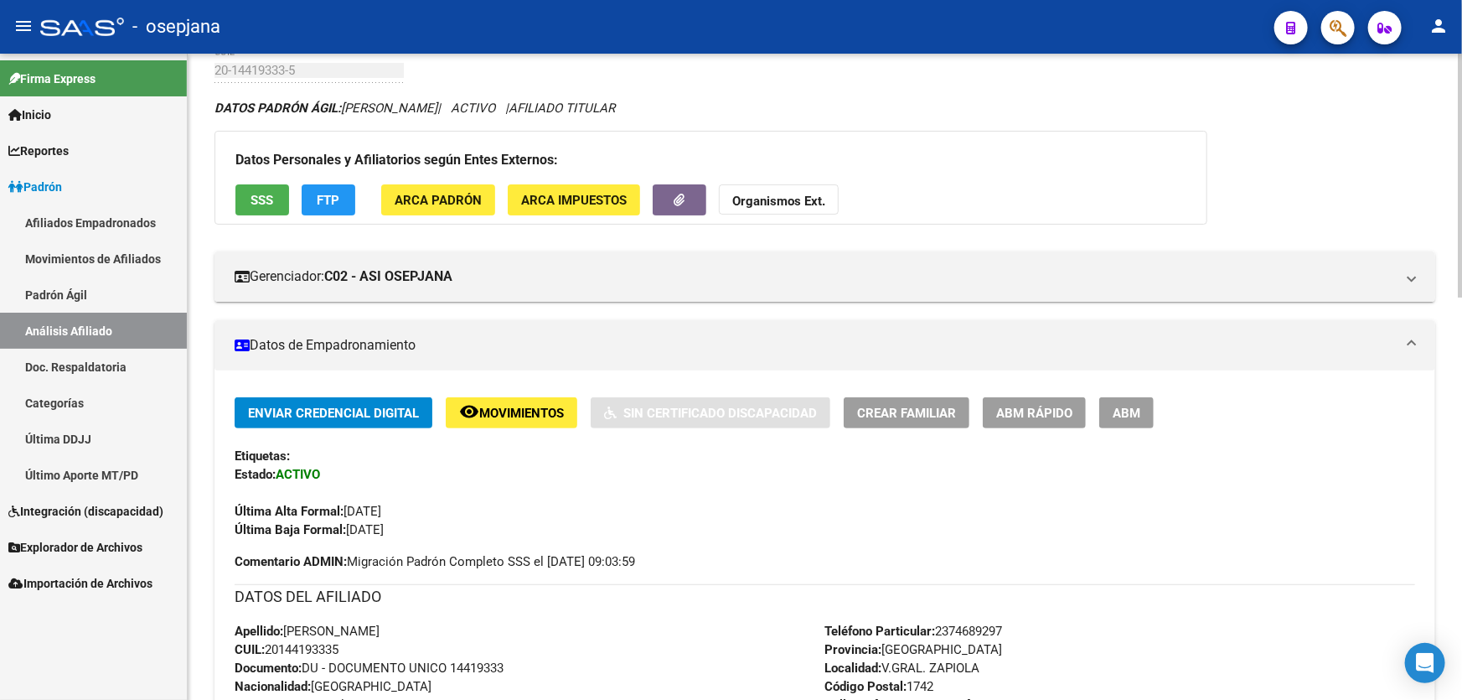
scroll to position [0, 0]
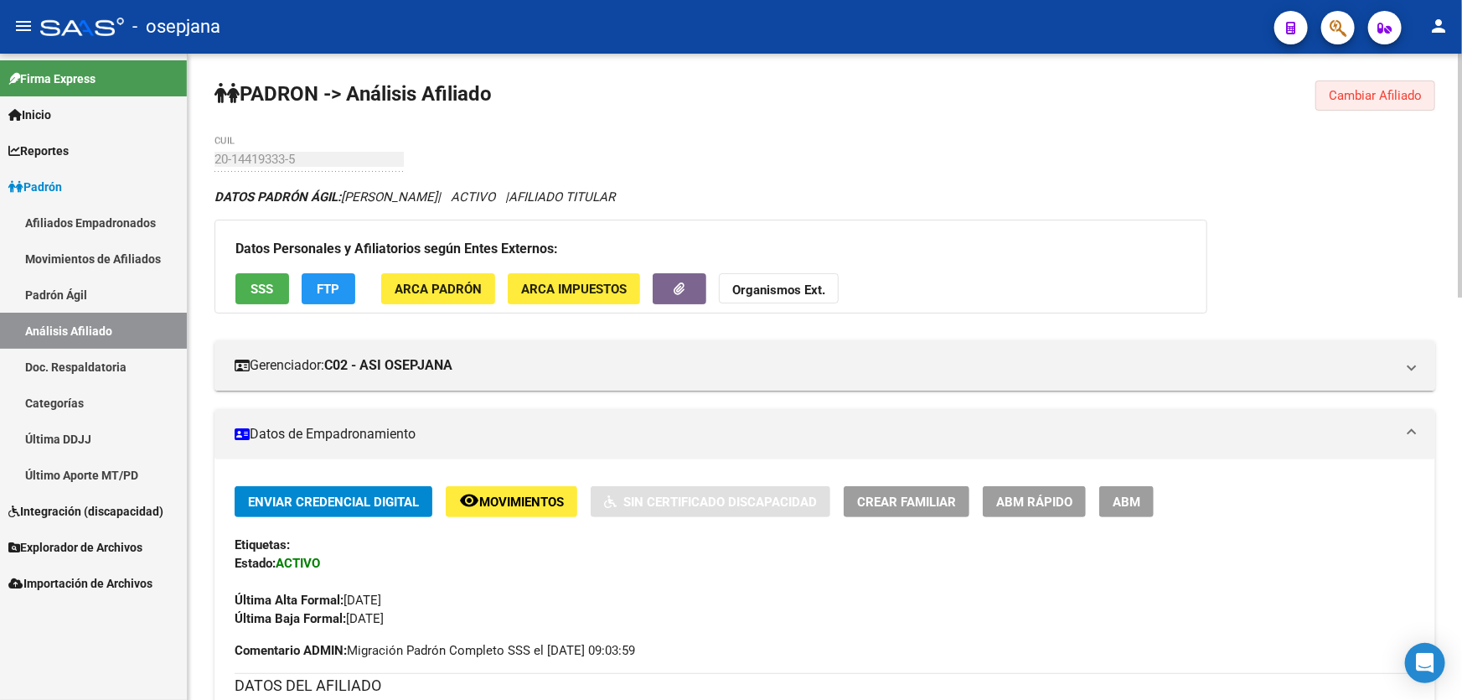
click at [1358, 91] on span "Cambiar Afiliado" at bounding box center [1375, 95] width 93 height 15
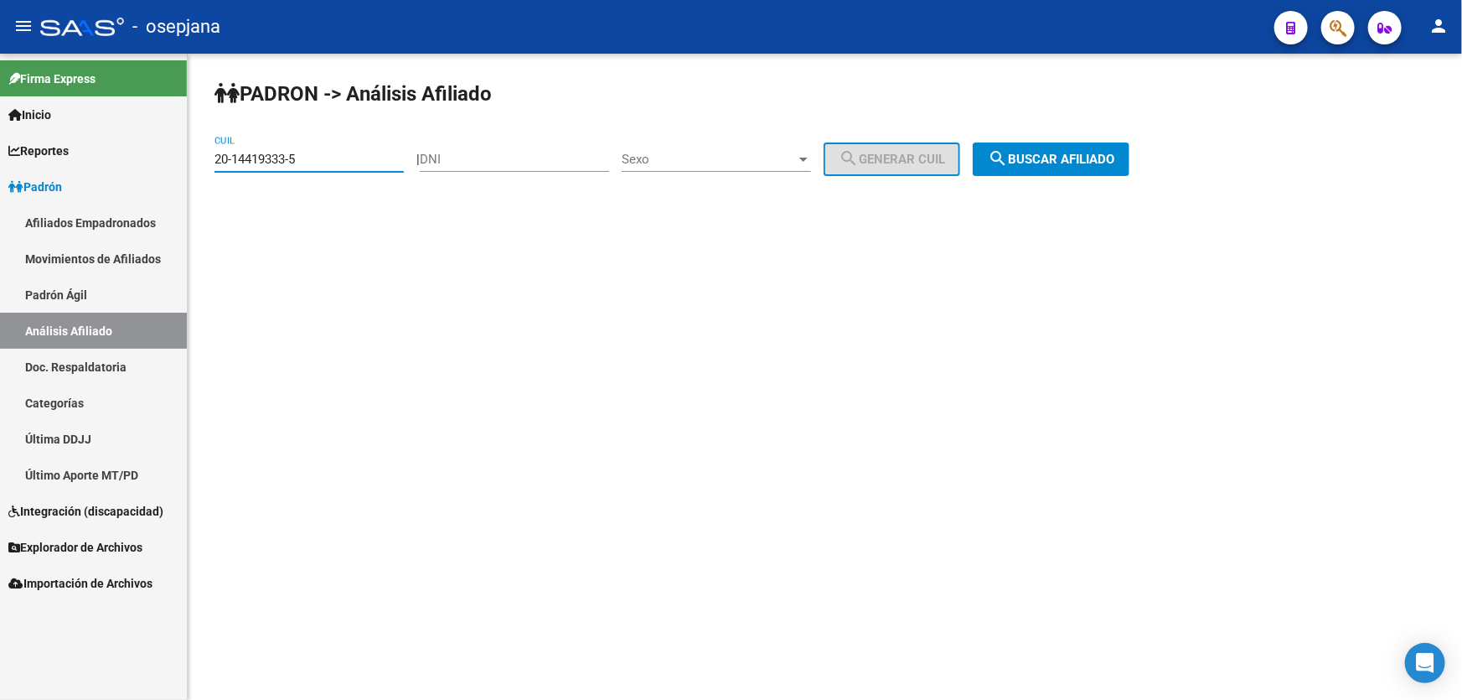
drag, startPoint x: 325, startPoint y: 156, endPoint x: 163, endPoint y: 163, distance: 161.9
click at [163, 163] on mat-sidenav-container "Firma Express Inicio Calendario SSS Instructivos Contacto OS Reportes Padrón Tr…" at bounding box center [731, 377] width 1462 height 646
paste input "25399298-1"
type input "20-25399298-1"
click at [1058, 153] on span "search Buscar afiliado" at bounding box center [1051, 159] width 127 height 15
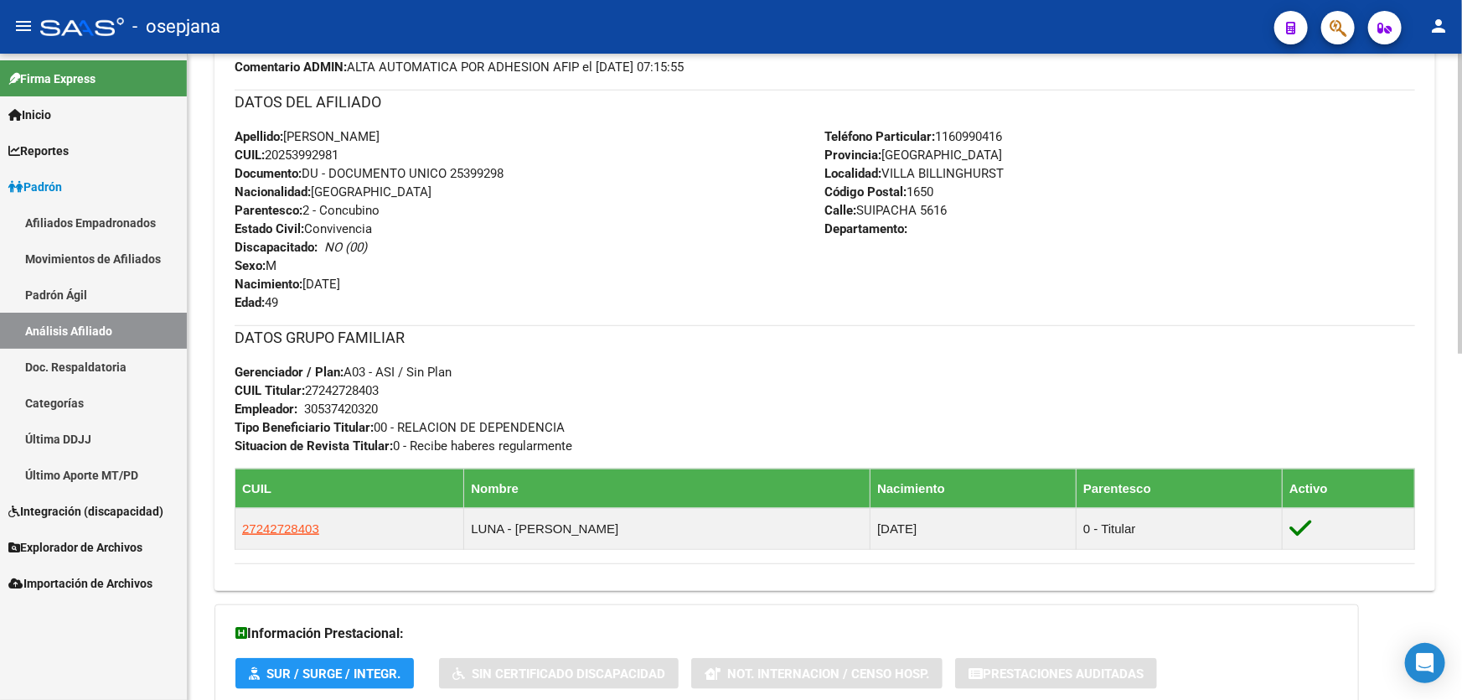
scroll to position [609, 0]
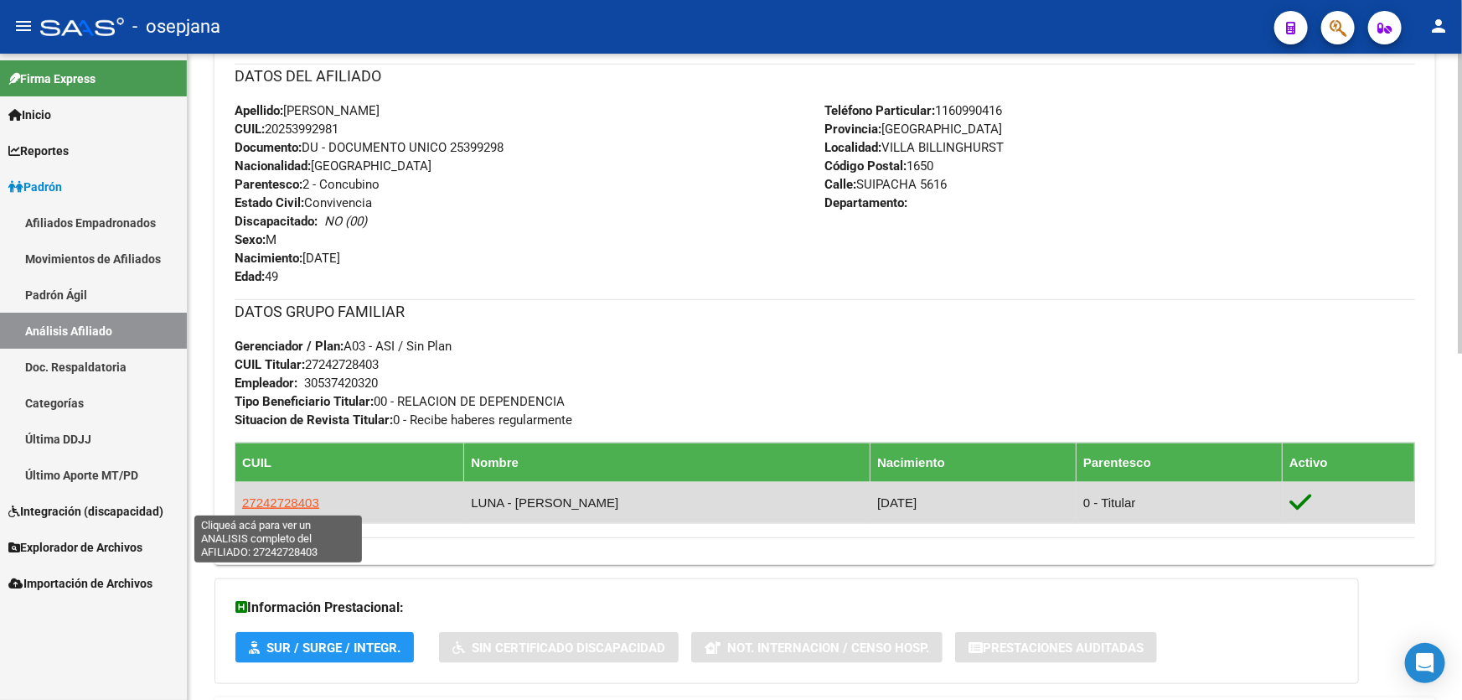
click at [292, 500] on span "27242728403" at bounding box center [280, 502] width 77 height 14
type textarea "27242728403"
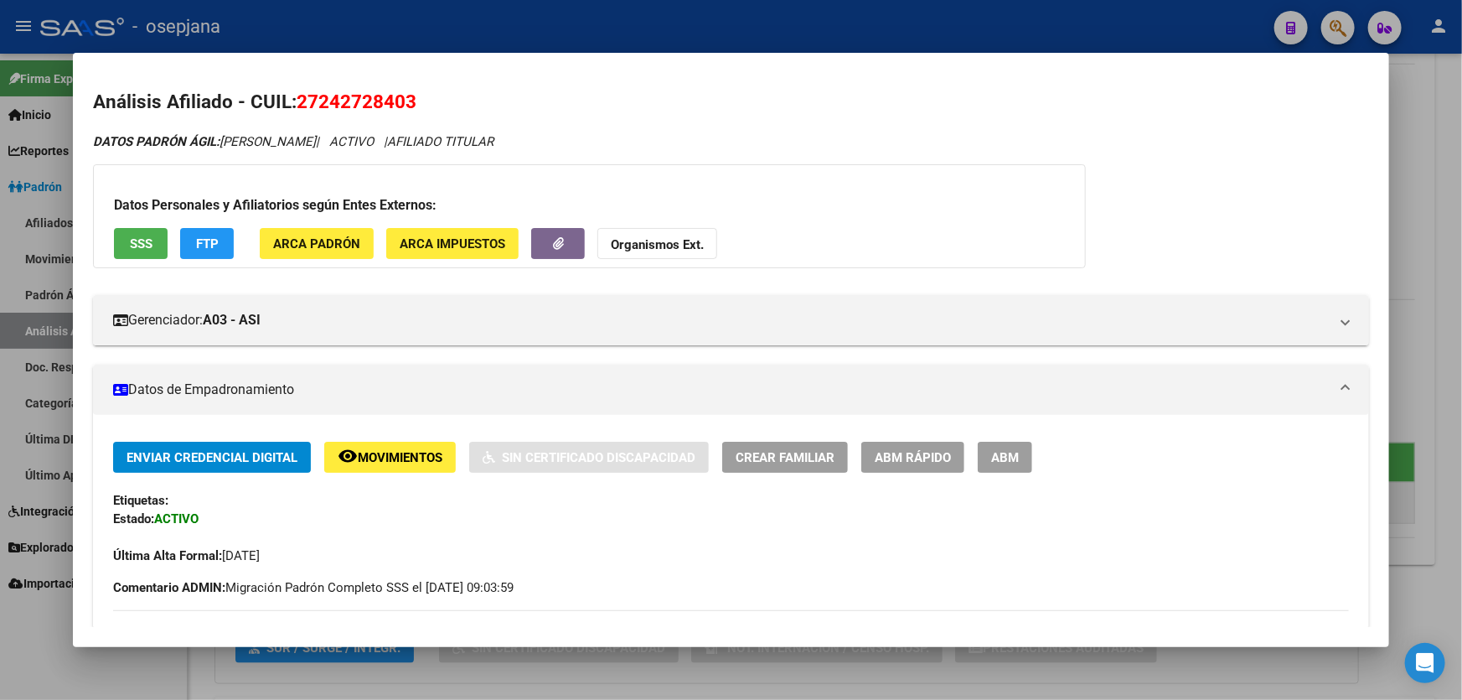
drag, startPoint x: 406, startPoint y: 104, endPoint x: 325, endPoint y: 102, distance: 80.5
click at [342, 102] on span "27242728403" at bounding box center [357, 102] width 120 height 22
drag, startPoint x: 325, startPoint y: 102, endPoint x: 370, endPoint y: 96, distance: 45.6
click at [370, 96] on span "27242728403" at bounding box center [357, 102] width 120 height 22
drag, startPoint x: 403, startPoint y: 98, endPoint x: 323, endPoint y: 103, distance: 79.8
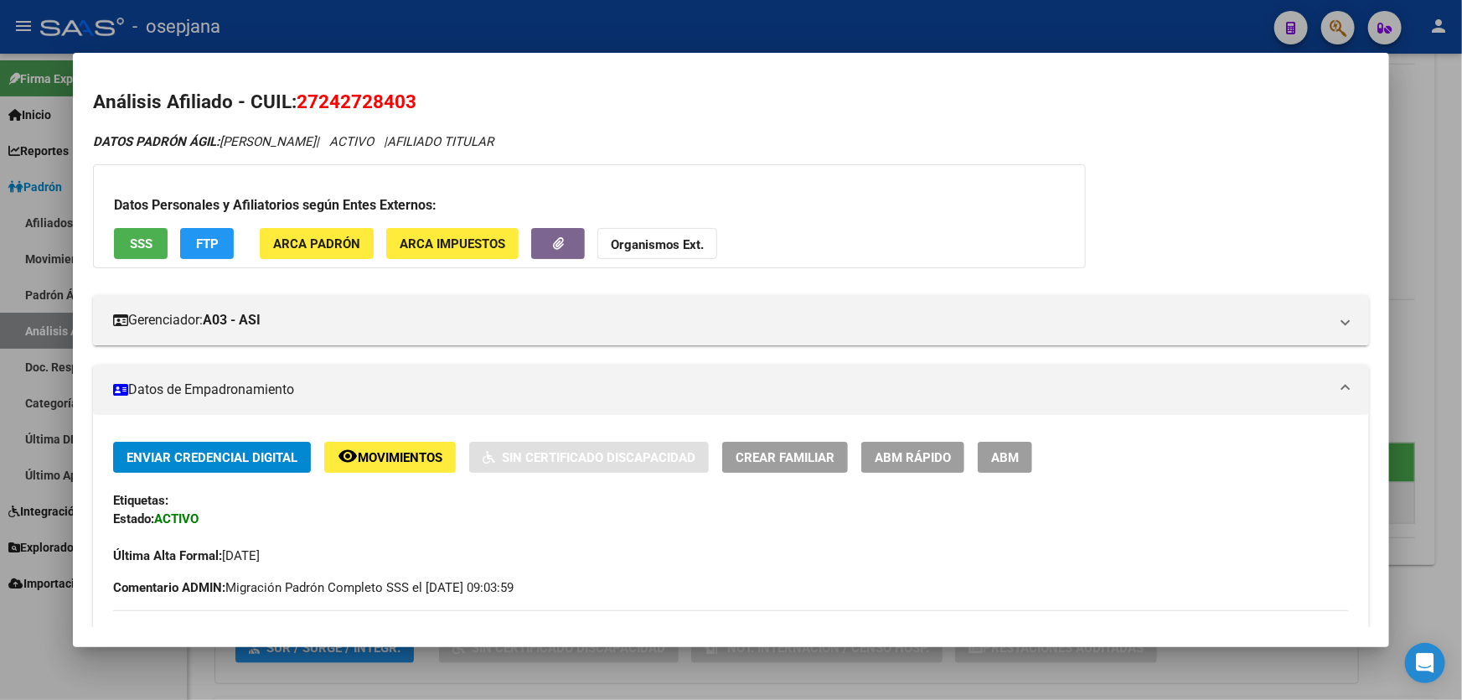
click at [323, 103] on span "27242728403" at bounding box center [357, 102] width 120 height 22
copy span "24272840"
click at [377, 24] on div at bounding box center [731, 350] width 1462 height 700
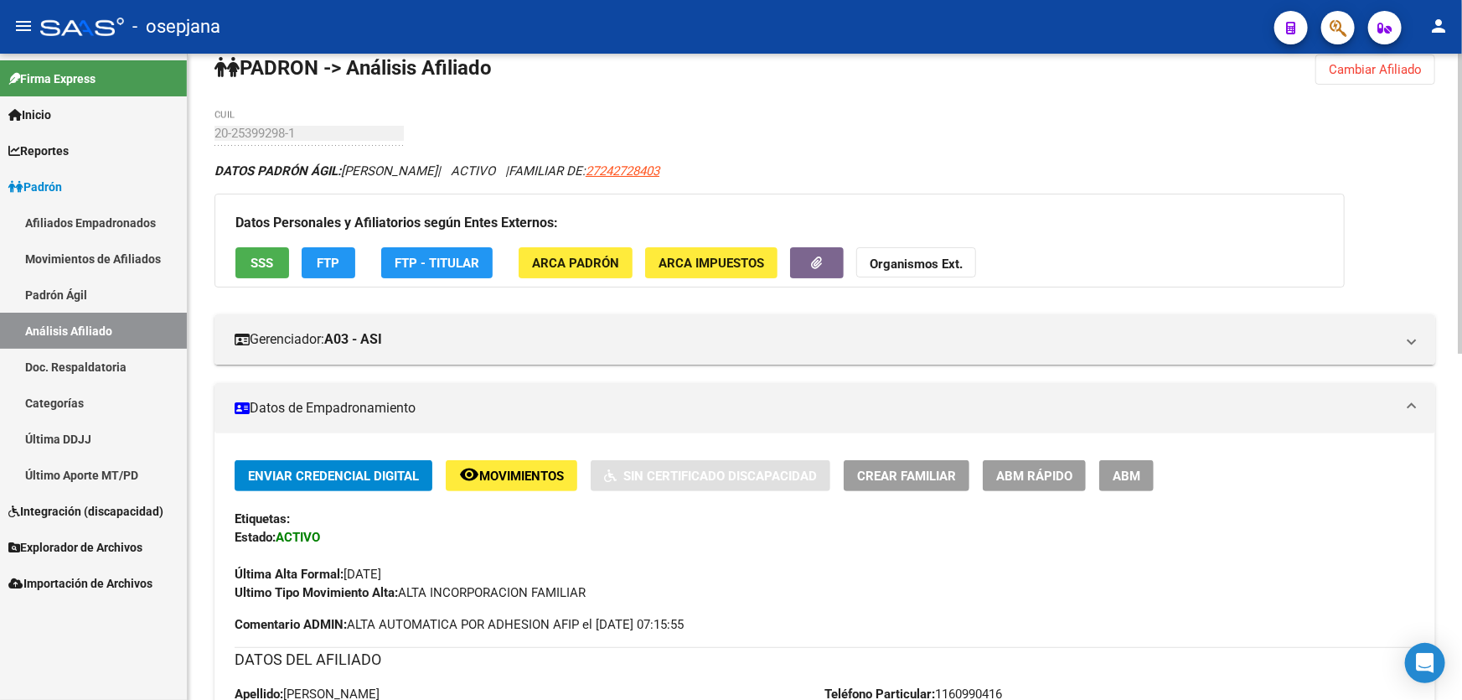
scroll to position [0, 0]
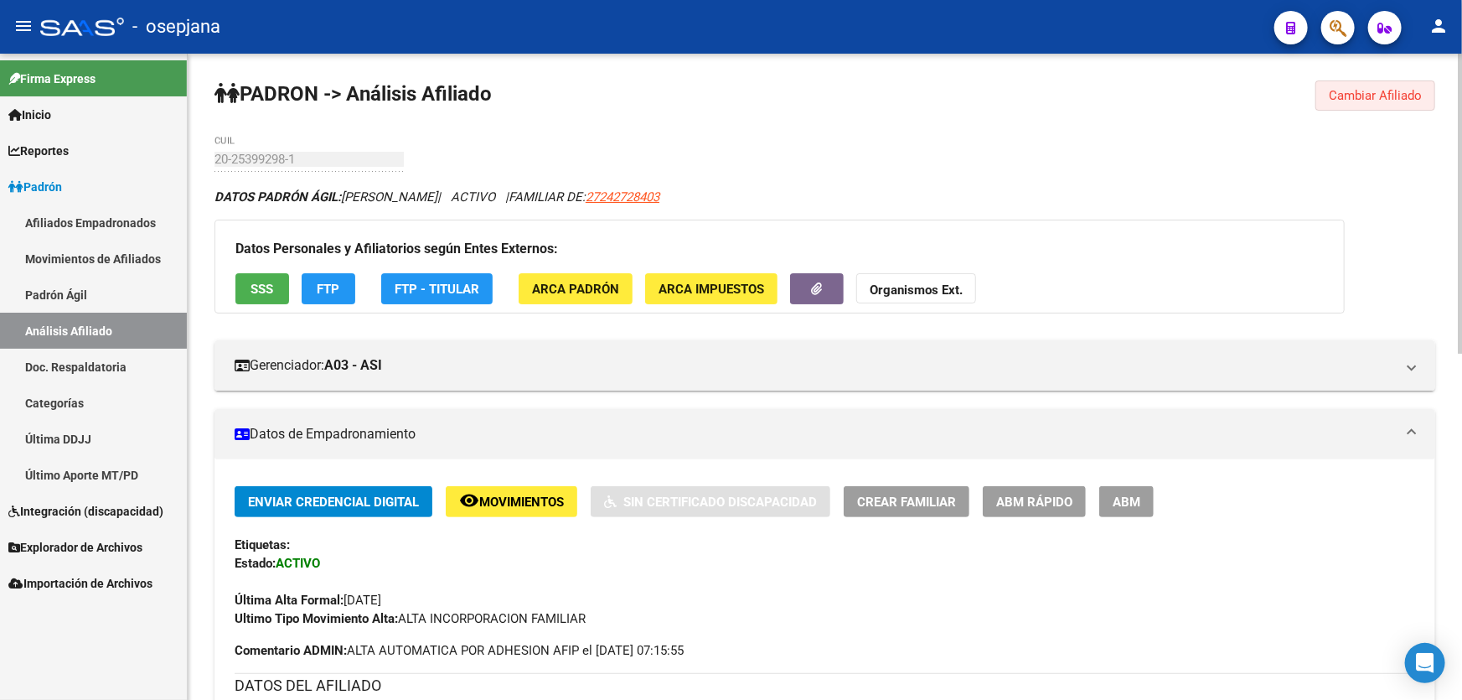
click at [1366, 92] on span "Cambiar Afiliado" at bounding box center [1375, 95] width 93 height 15
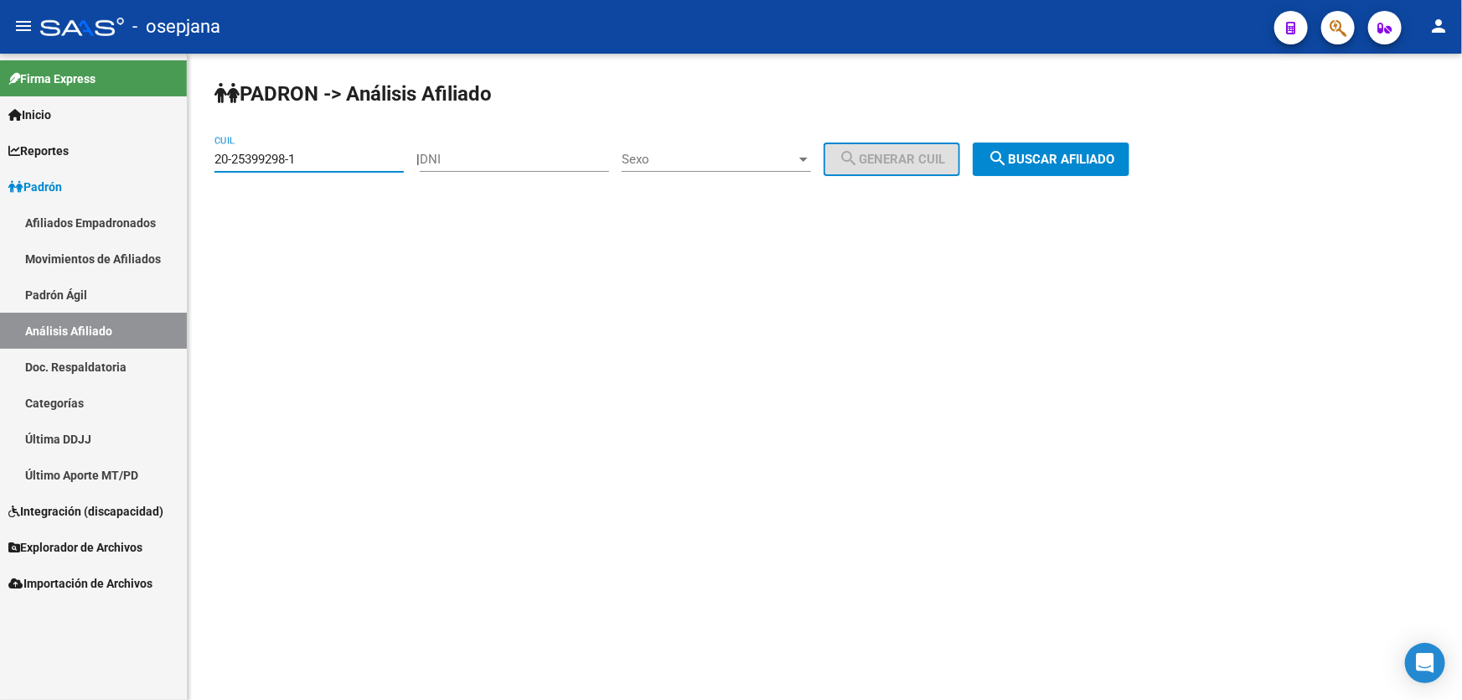
drag, startPoint x: 318, startPoint y: 156, endPoint x: 204, endPoint y: 161, distance: 114.9
click at [187, 164] on mat-sidenav-container "Firma Express Inicio Calendario SSS Instructivos Contacto OS Reportes Padrón Tr…" at bounding box center [731, 377] width 1462 height 646
paste input "9891124-9"
click at [1086, 162] on span "search Buscar afiliado" at bounding box center [1051, 159] width 127 height 15
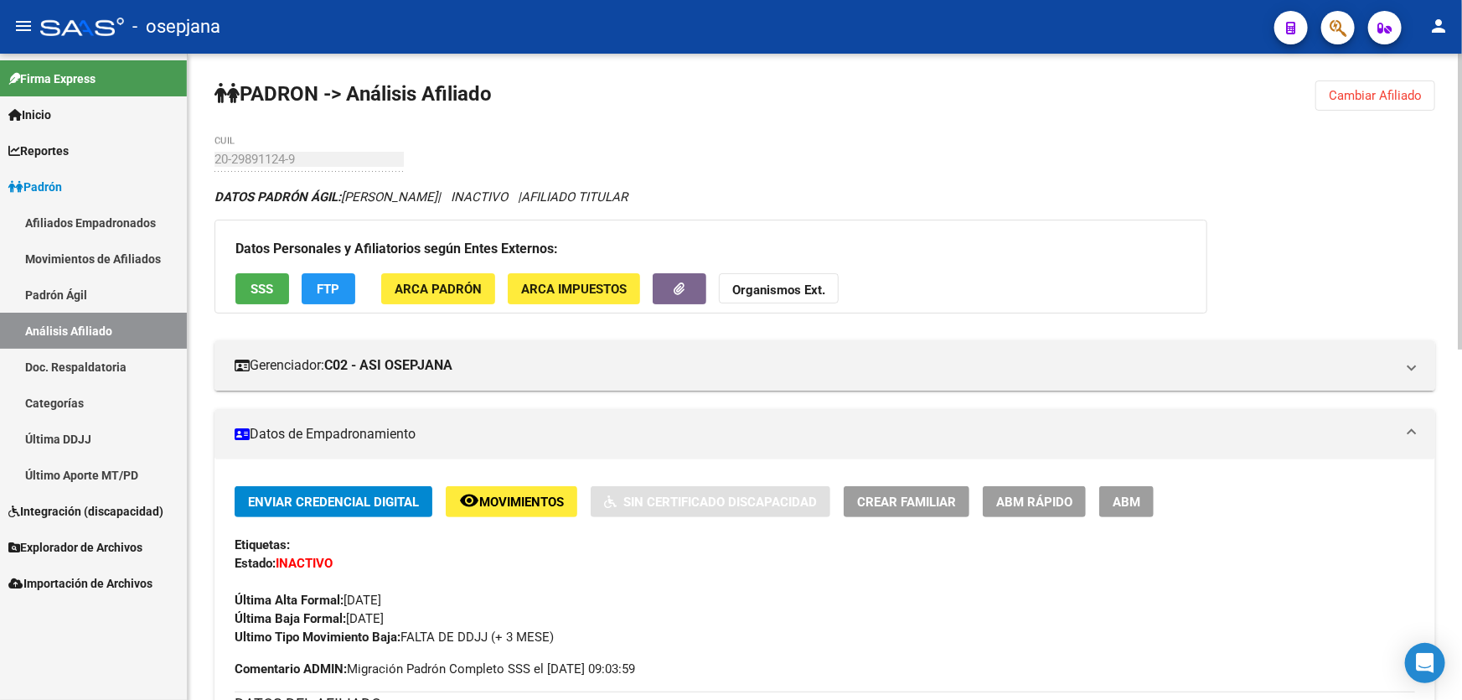
click at [1396, 99] on span "Cambiar Afiliado" at bounding box center [1375, 95] width 93 height 15
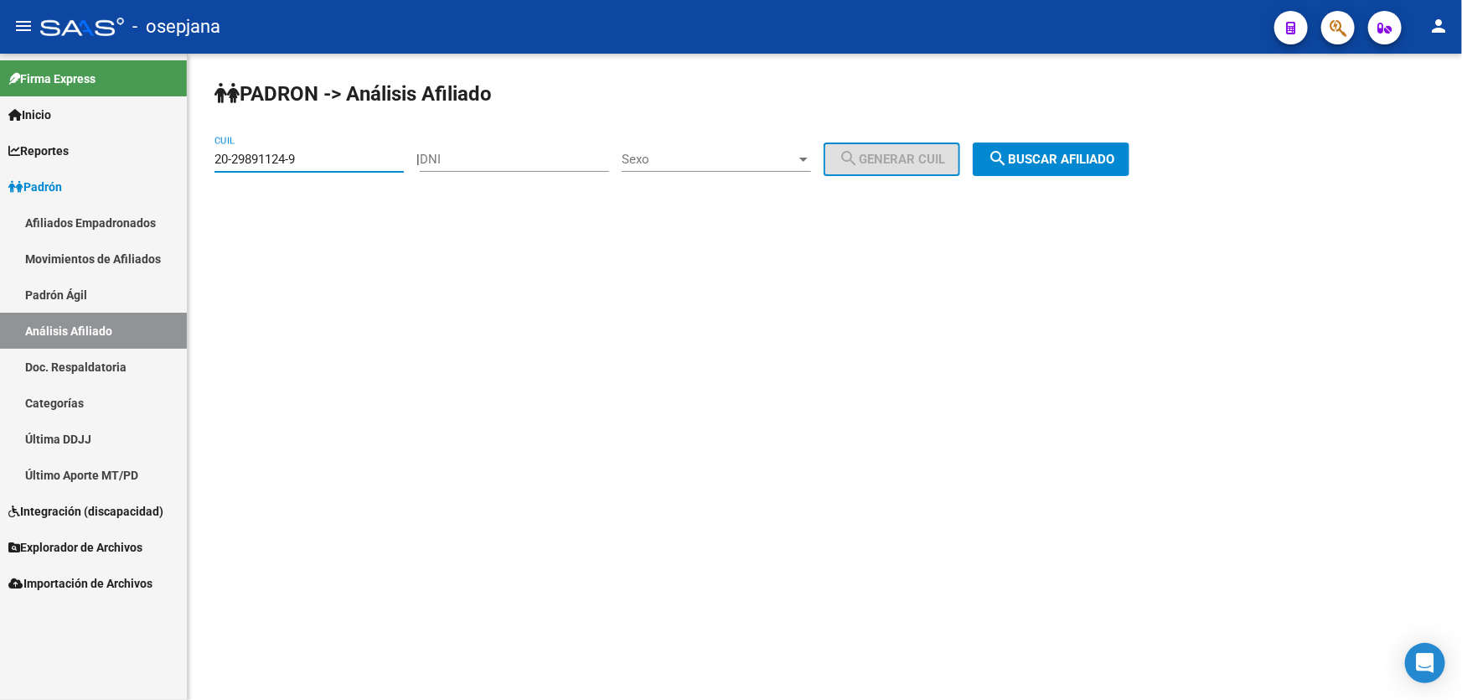
drag, startPoint x: 331, startPoint y: 158, endPoint x: 211, endPoint y: 168, distance: 120.2
click at [211, 168] on div "PADRON -> Análisis Afiliado 20-29891124-9 CUIL | DNI Sexo Sexo search Generar C…" at bounding box center [825, 142] width 1275 height 176
paste input "32120776-7"
click at [1106, 152] on span "search Buscar afiliado" at bounding box center [1051, 159] width 127 height 15
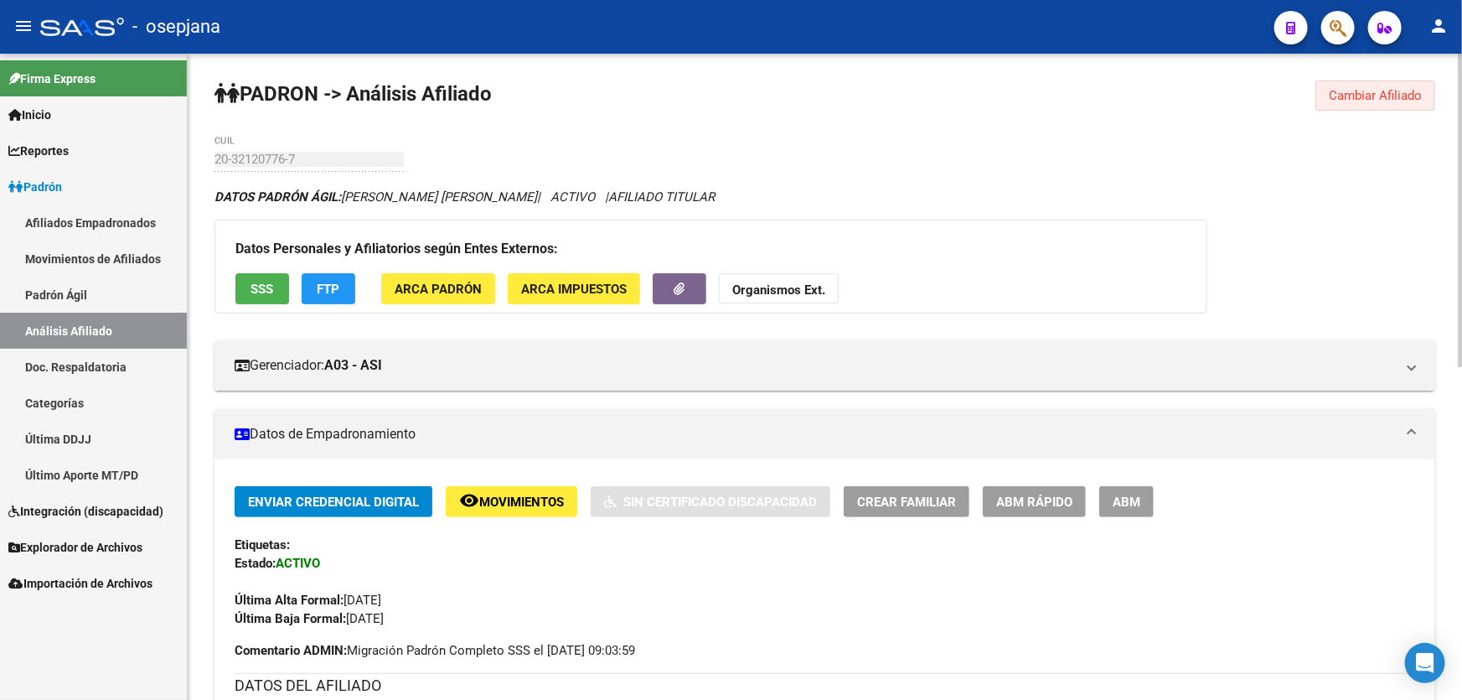
click at [1402, 84] on button "Cambiar Afiliado" at bounding box center [1376, 95] width 120 height 30
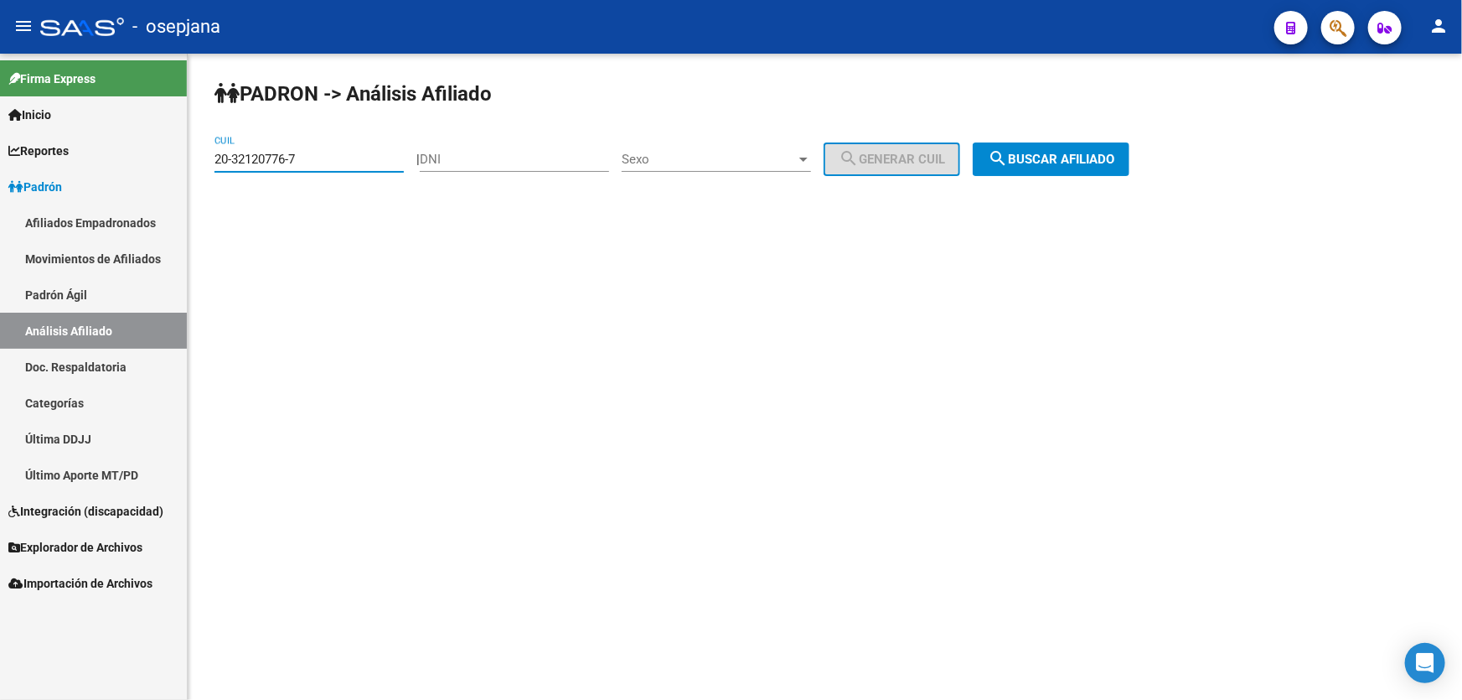
drag, startPoint x: 312, startPoint y: 159, endPoint x: 201, endPoint y: 159, distance: 110.6
click at [201, 159] on div "PADRON -> Análisis Afiliado 20-32120776-7 CUIL | DNI Sexo Sexo search Generar C…" at bounding box center [825, 142] width 1275 height 176
paste input "529676-4"
click at [1053, 167] on button "search Buscar afiliado" at bounding box center [1051, 159] width 157 height 34
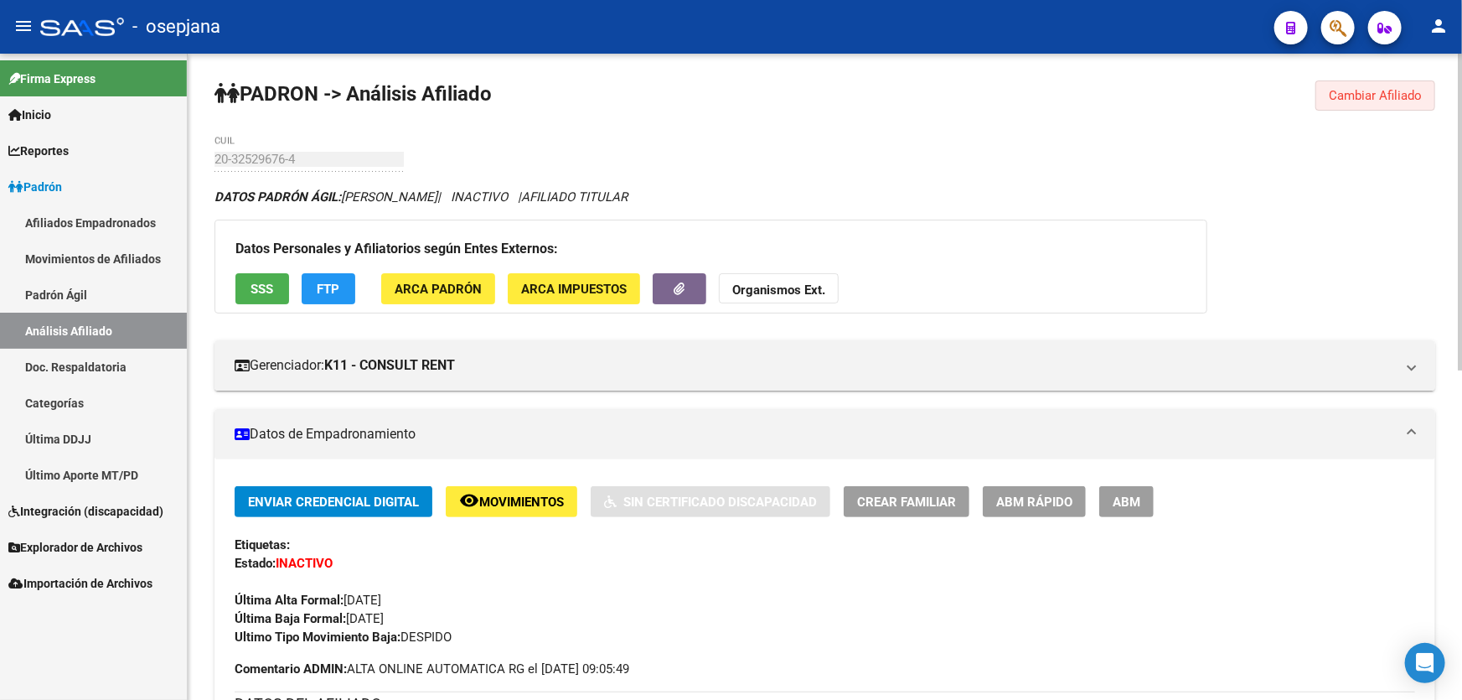
click at [1344, 95] on span "Cambiar Afiliado" at bounding box center [1375, 95] width 93 height 15
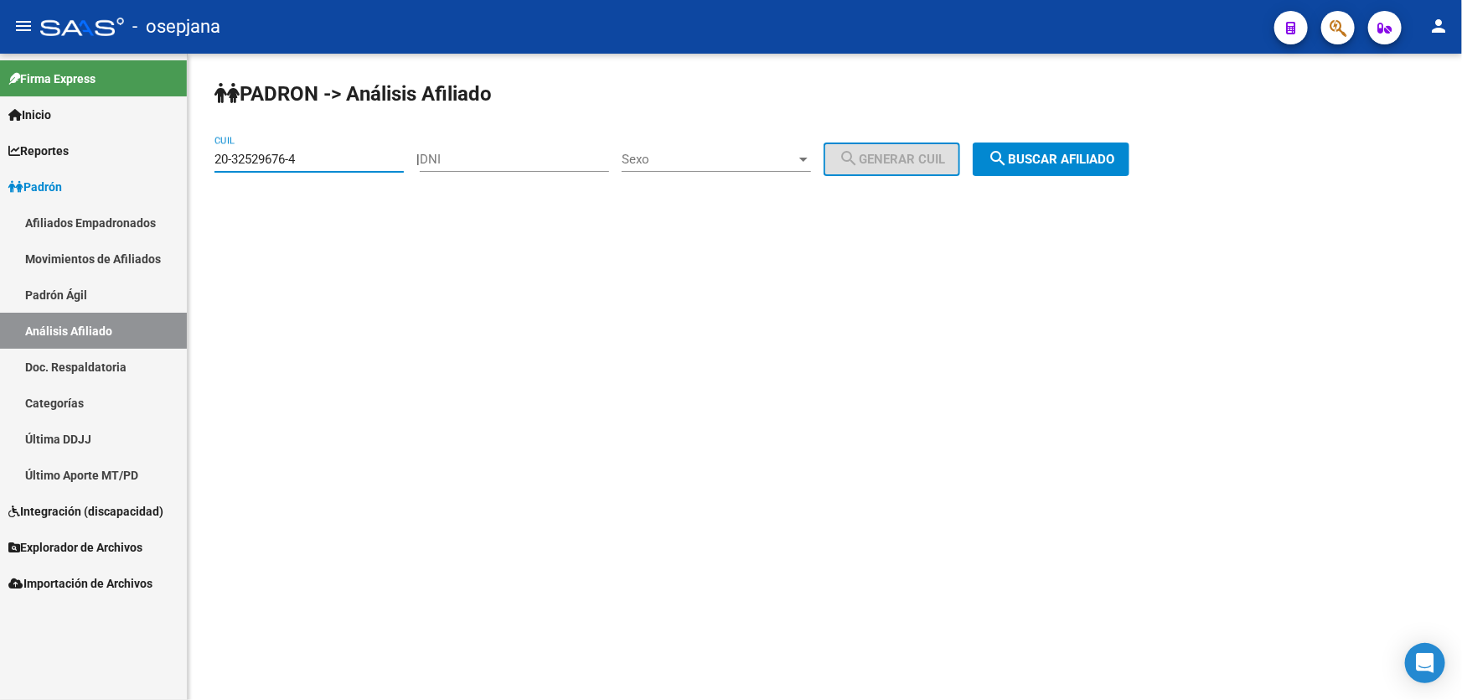
drag, startPoint x: 331, startPoint y: 158, endPoint x: 195, endPoint y: 158, distance: 135.8
click at [195, 158] on div "PADRON -> Análisis Afiliado 20-32529676-4 CUIL | DNI Sexo Sexo search Generar C…" at bounding box center [825, 142] width 1275 height 176
paste input "7123902-3"
click at [1071, 160] on span "search Buscar afiliado" at bounding box center [1051, 159] width 127 height 15
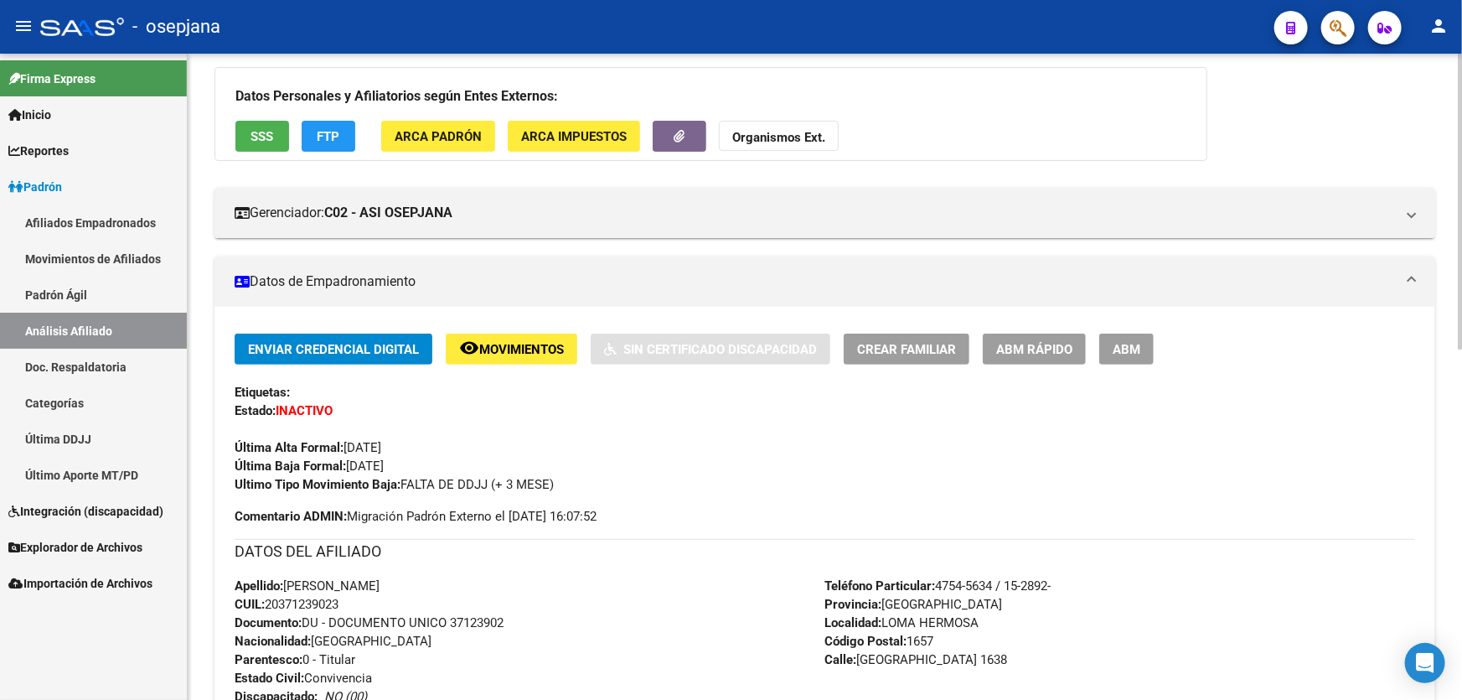
scroll to position [152, 0]
click at [520, 343] on span "Movimientos" at bounding box center [521, 350] width 85 height 15
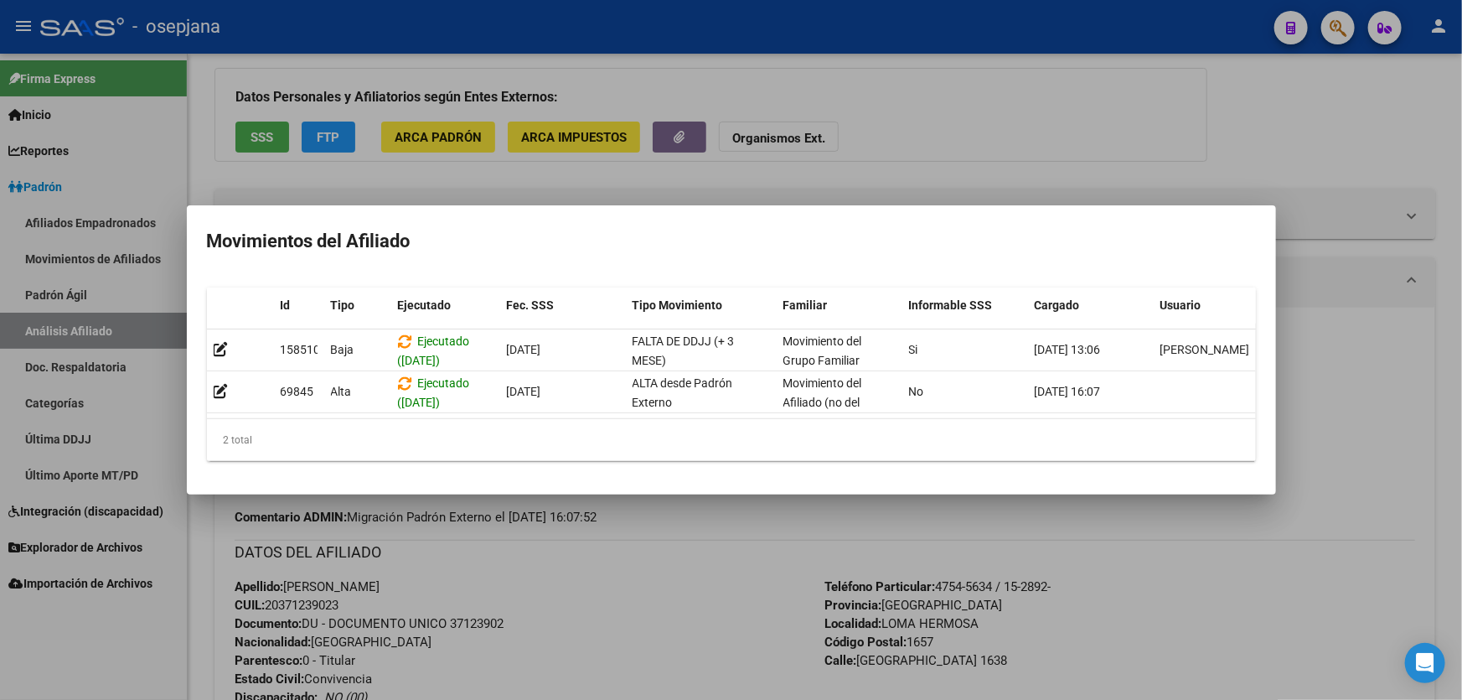
click at [1370, 317] on div at bounding box center [731, 350] width 1462 height 700
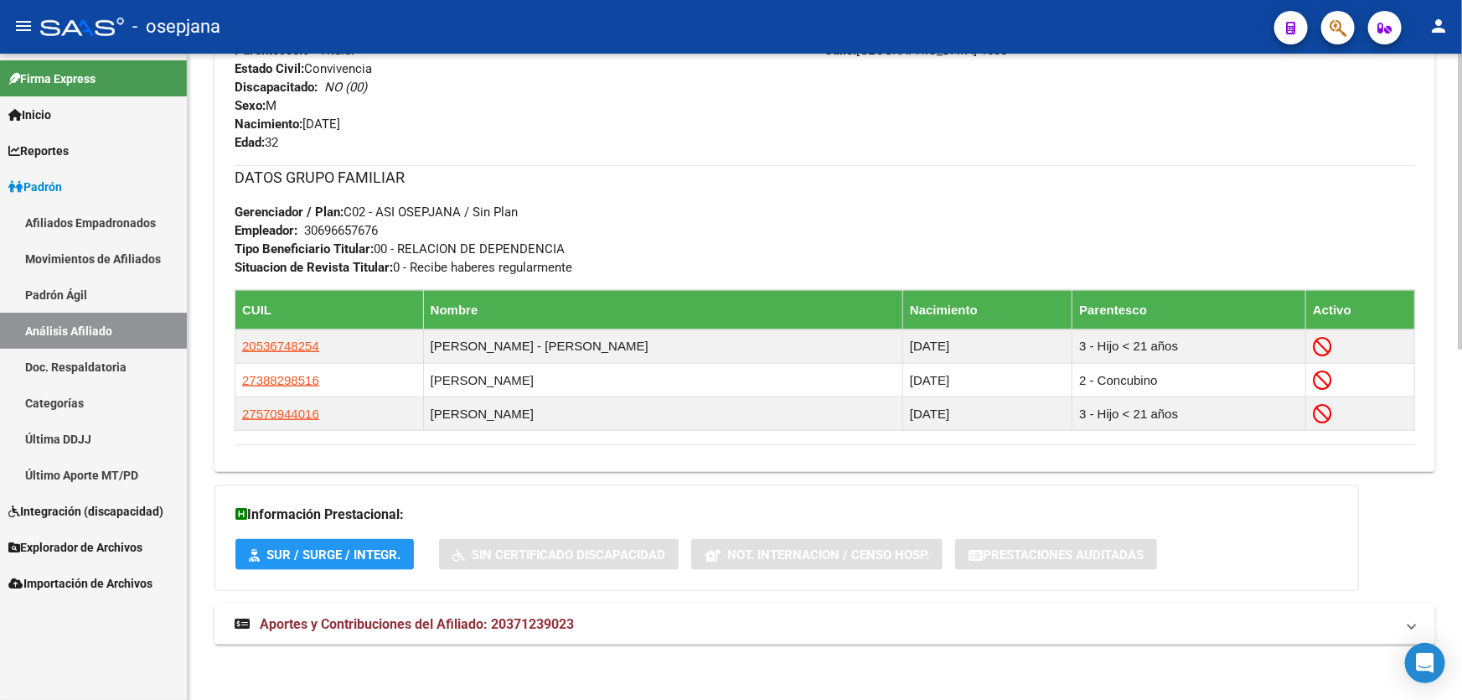
scroll to position [763, 0]
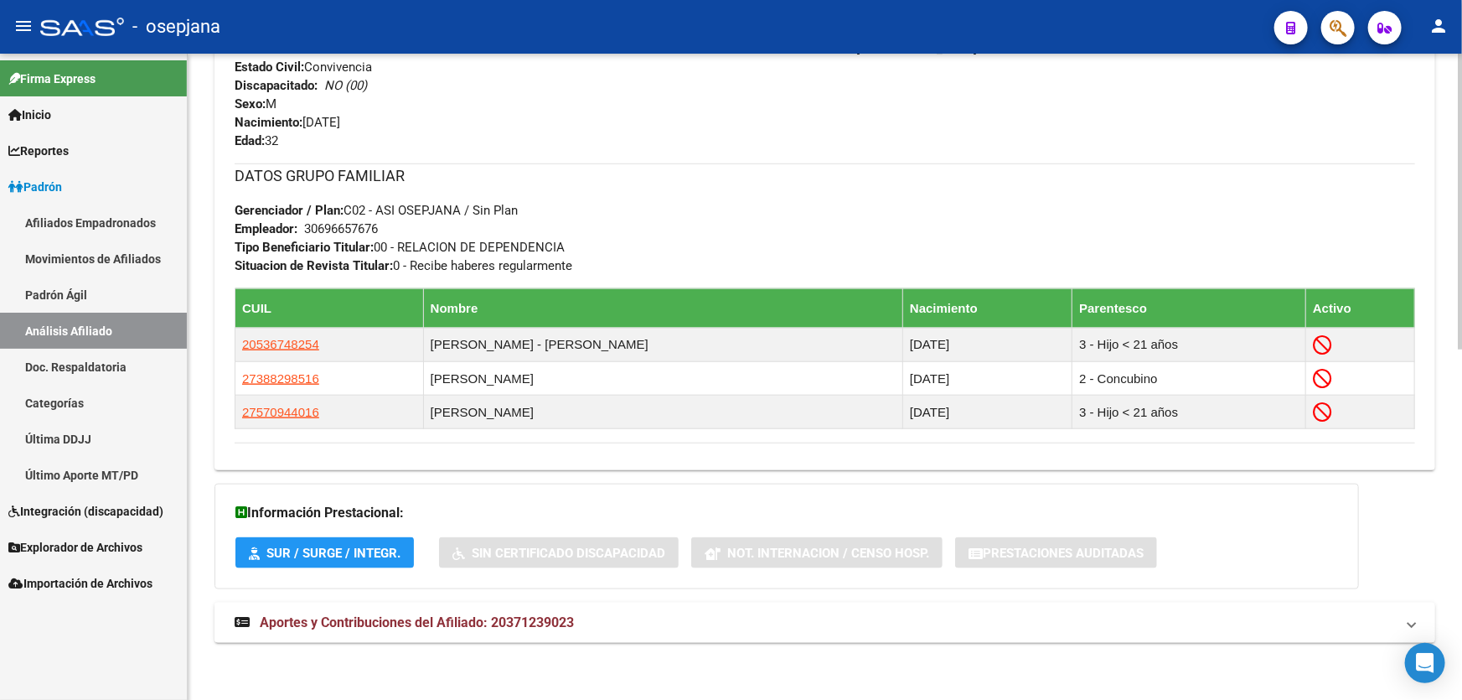
click at [545, 629] on strong "Aportes y Contribuciones del Afiliado: 20371239023" at bounding box center [404, 622] width 339 height 18
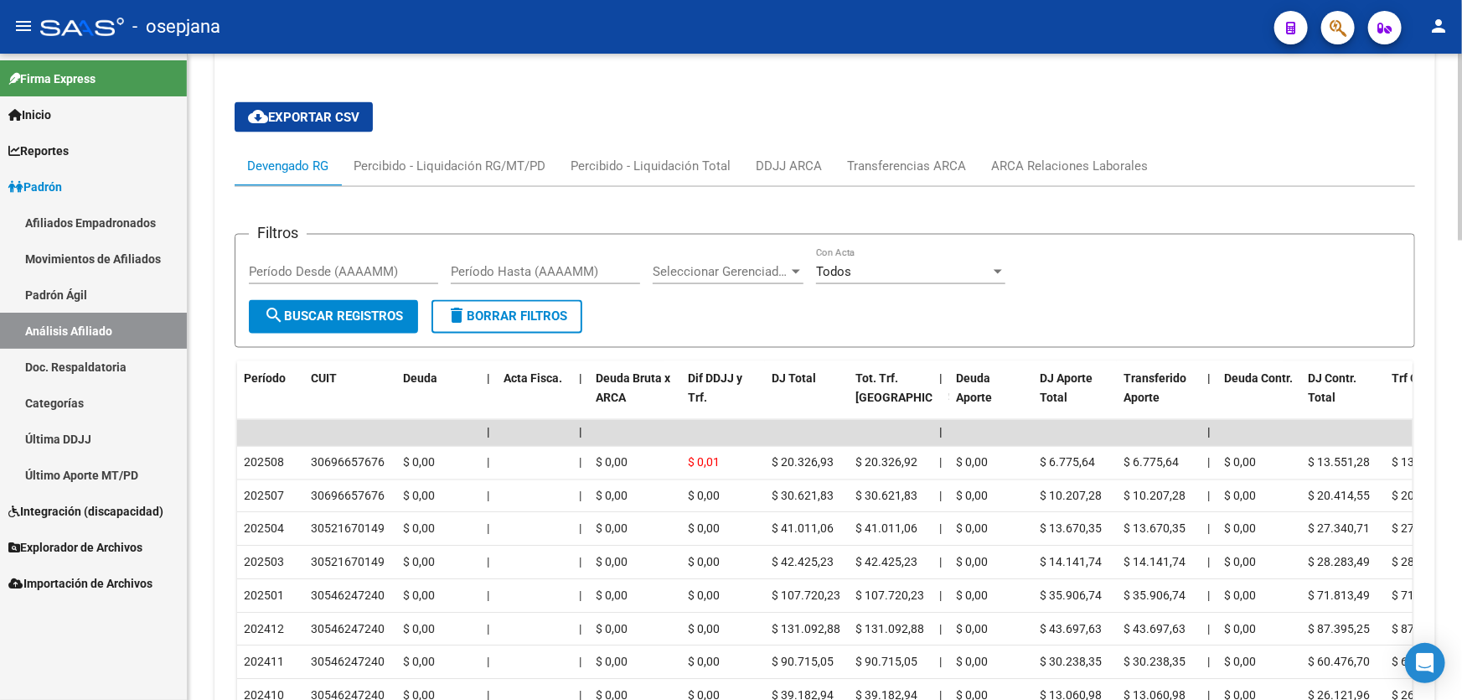
scroll to position [1374, 0]
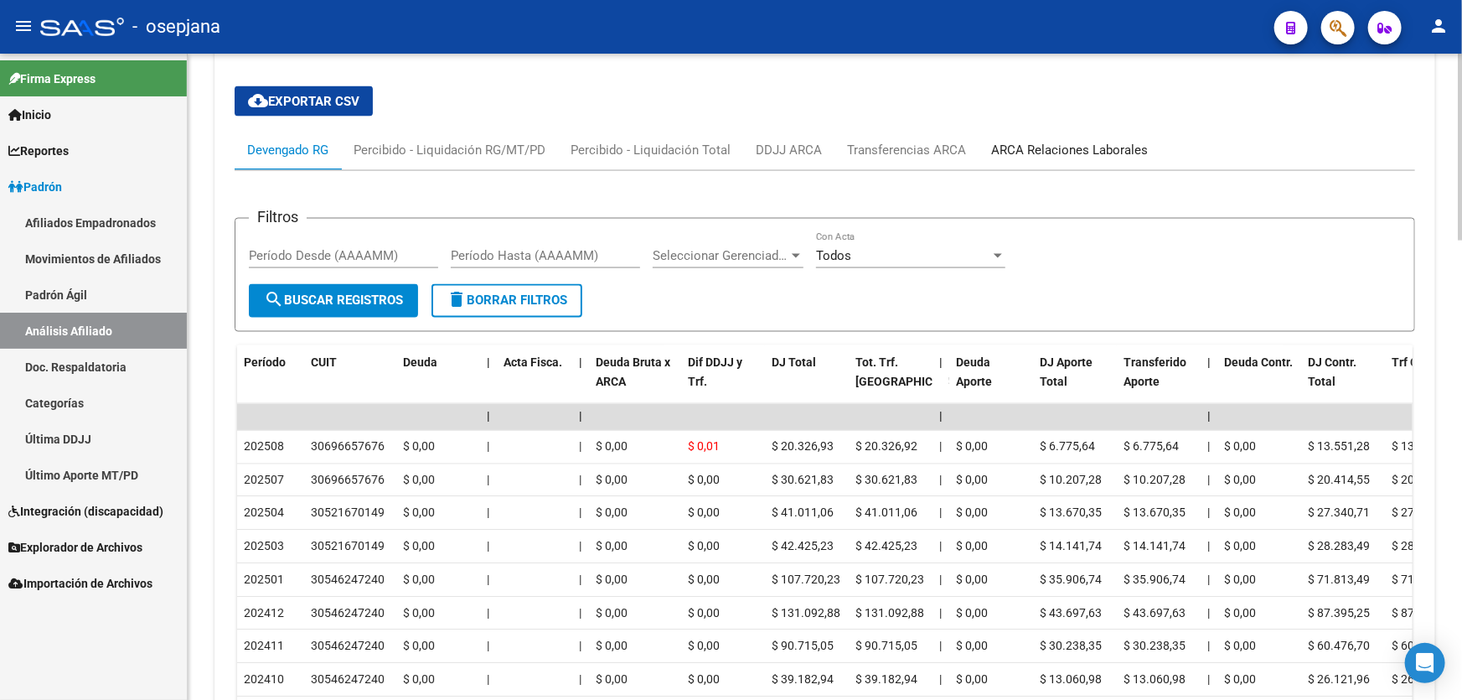
click at [1092, 153] on div "ARCA Relaciones Laborales" at bounding box center [1069, 150] width 157 height 18
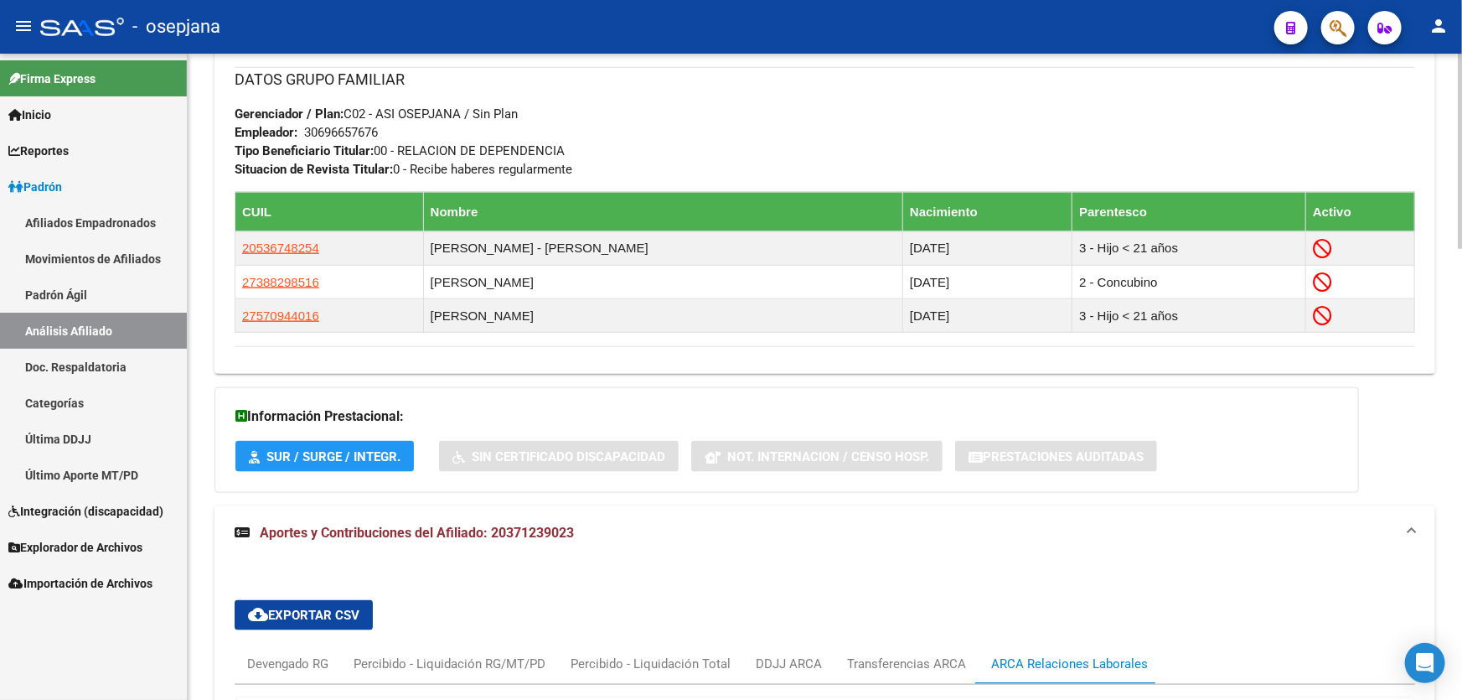
scroll to position [1105, 0]
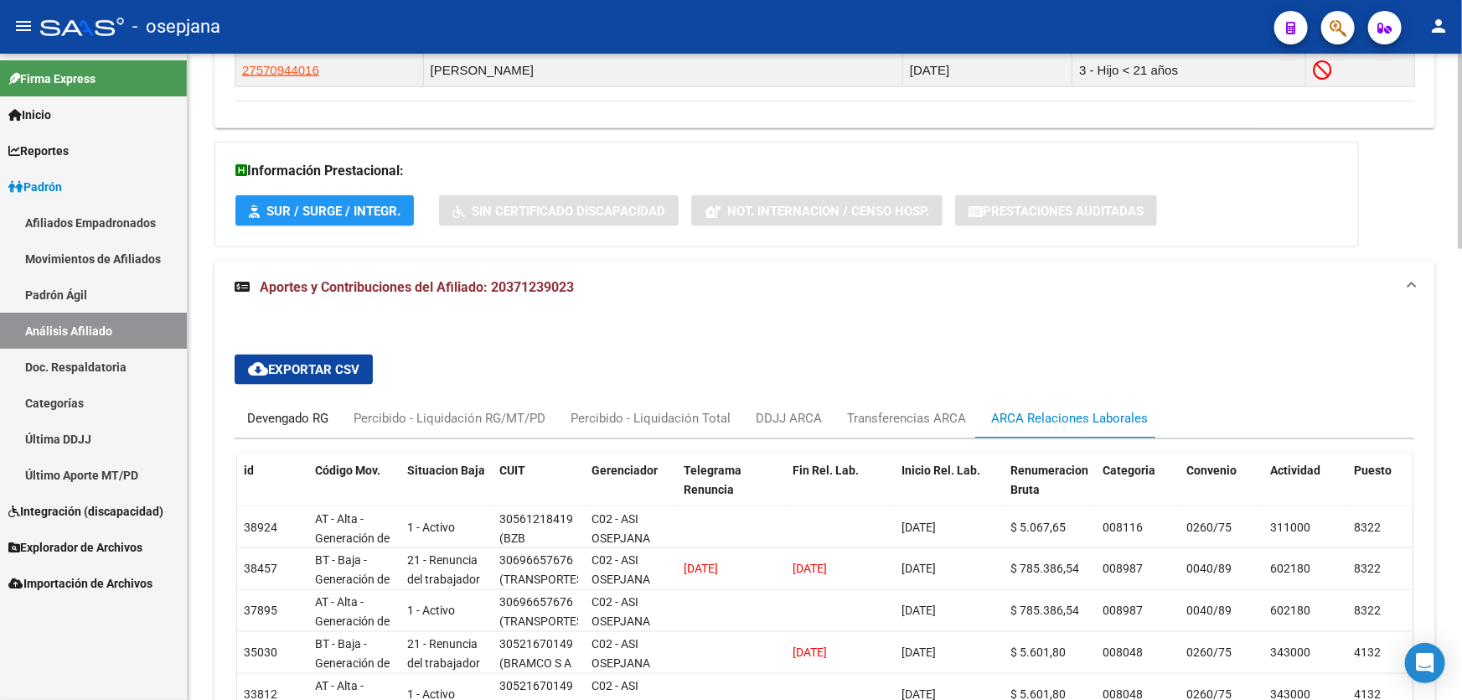
click at [291, 424] on div "Devengado RG" at bounding box center [287, 418] width 81 height 18
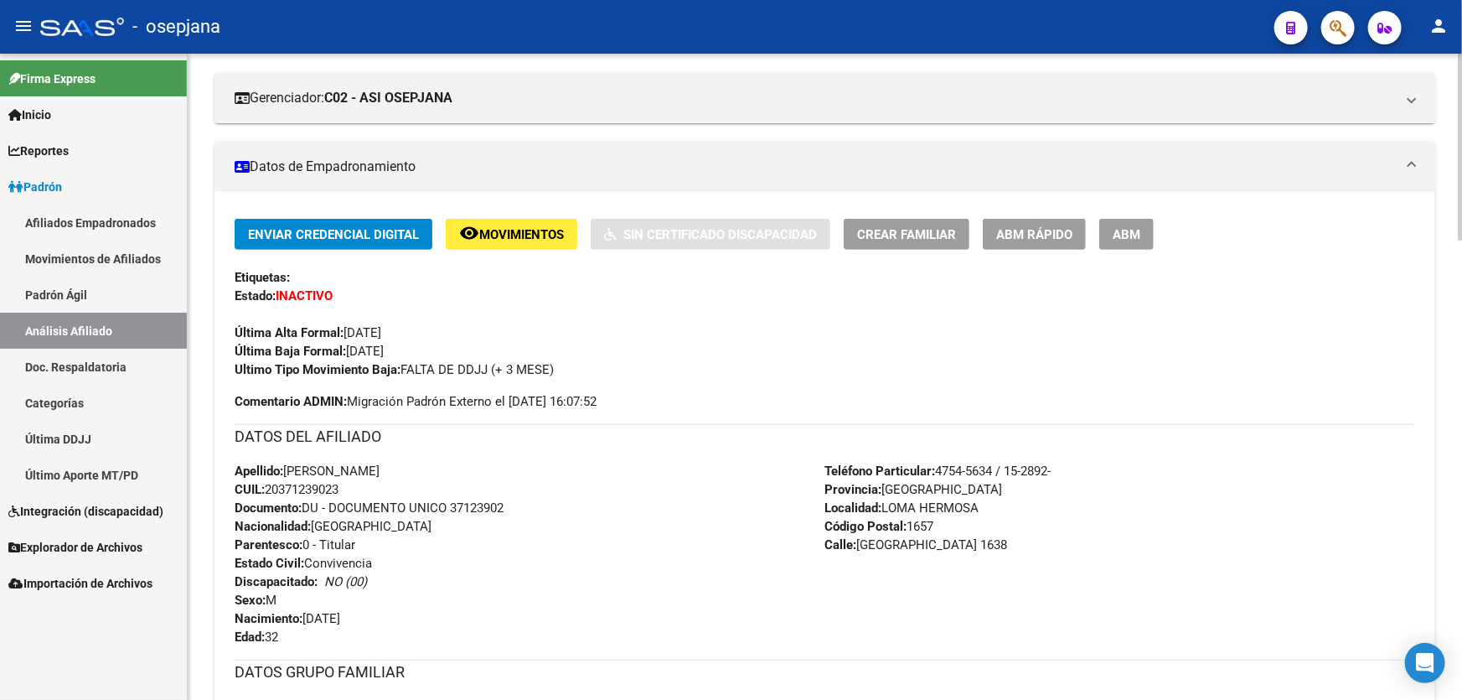
scroll to position [0, 0]
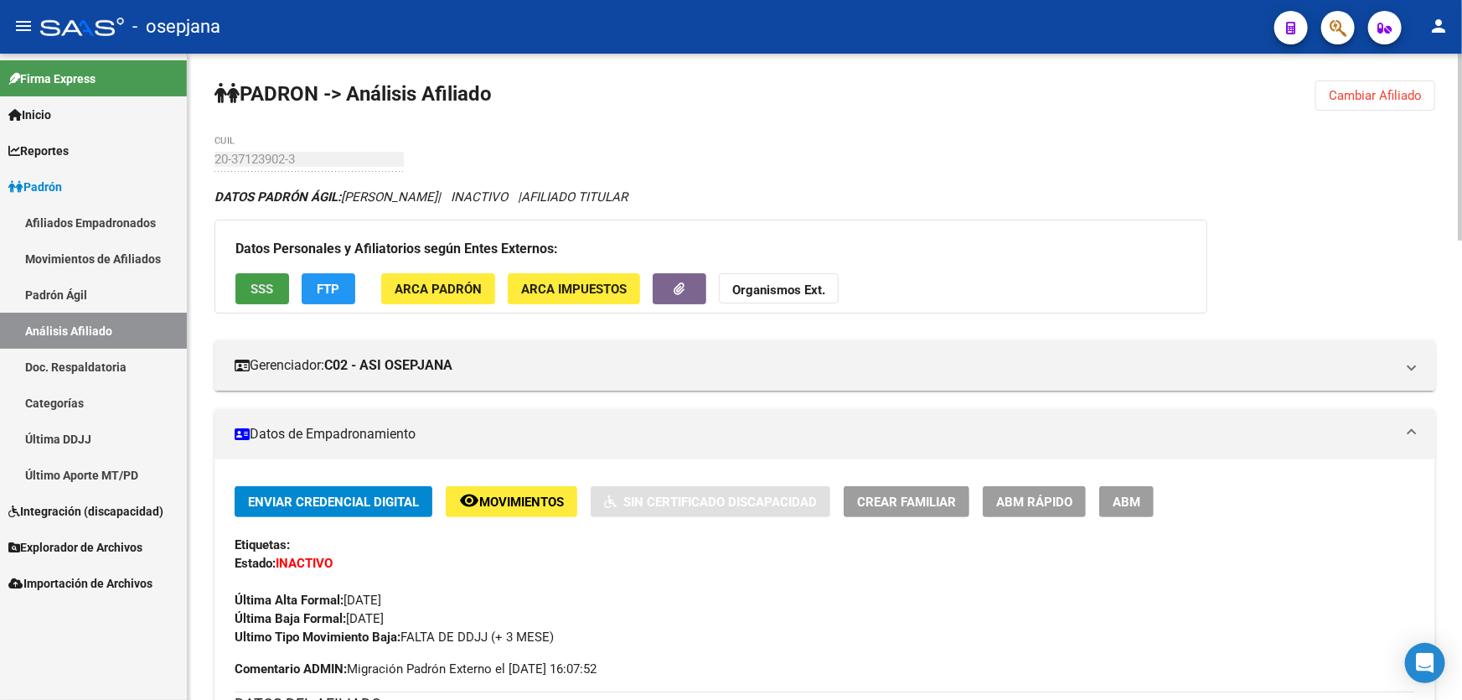
click at [272, 287] on span "SSS" at bounding box center [262, 289] width 23 height 15
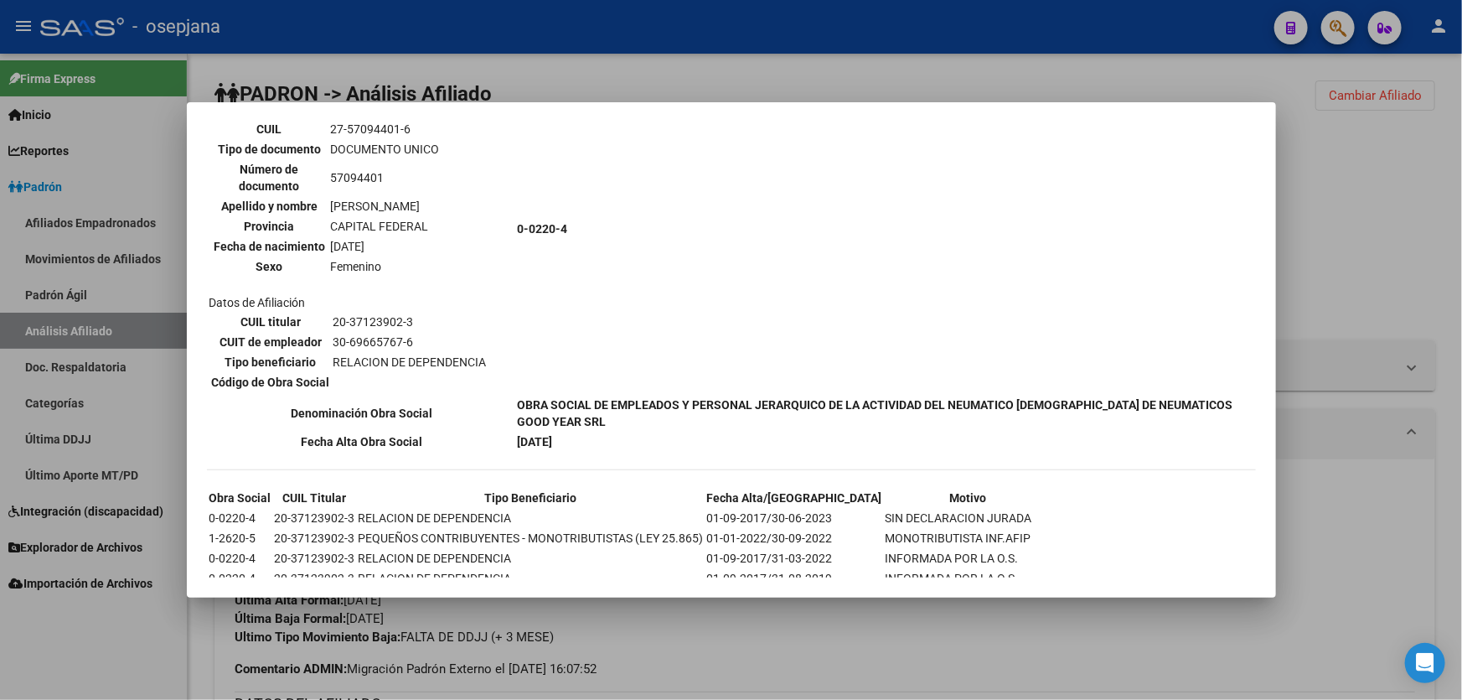
scroll to position [1344, 0]
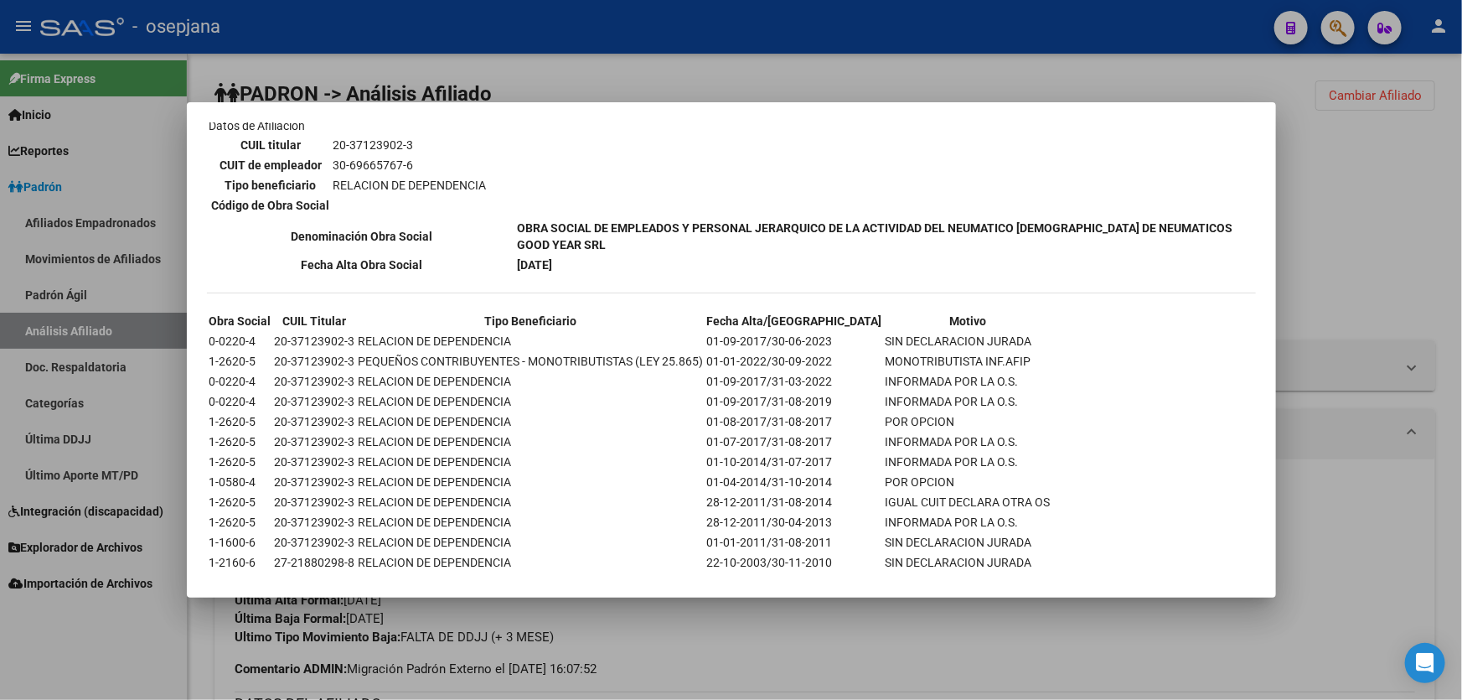
click at [1379, 261] on div at bounding box center [731, 350] width 1462 height 700
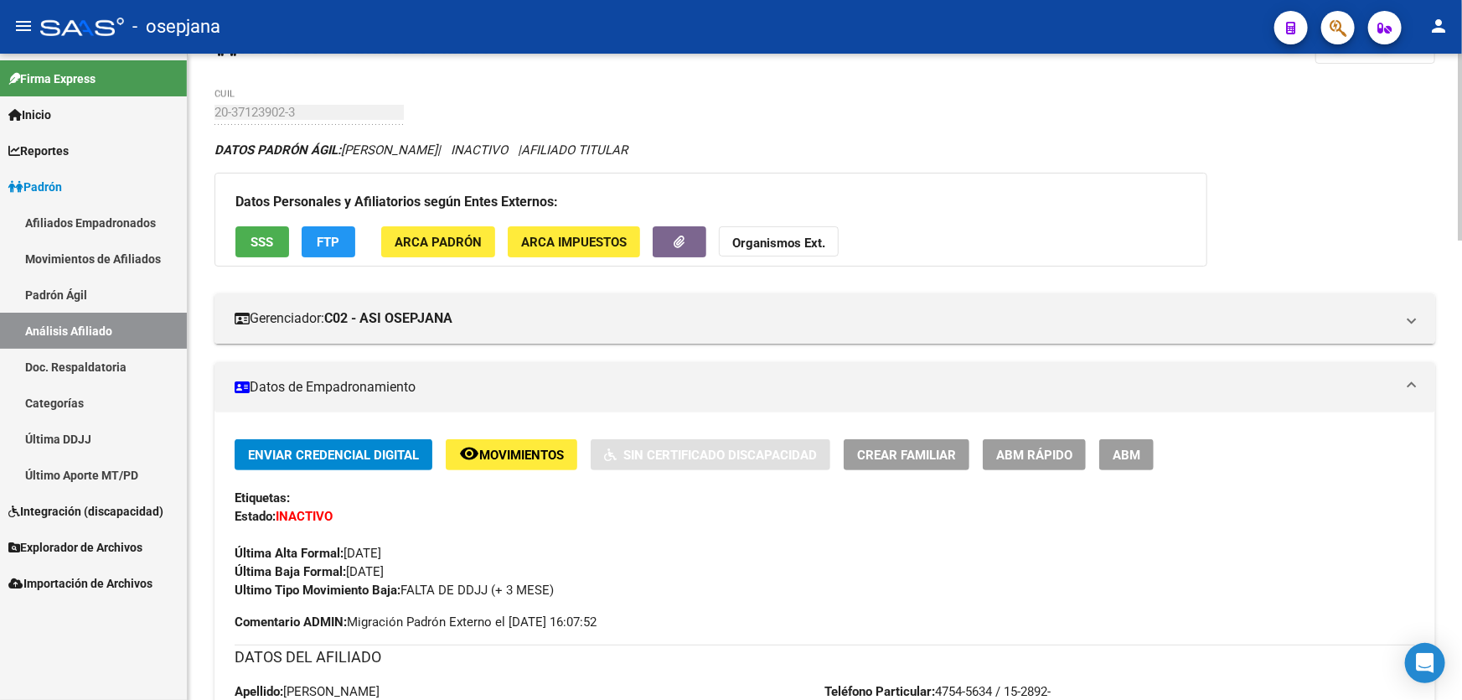
scroll to position [0, 0]
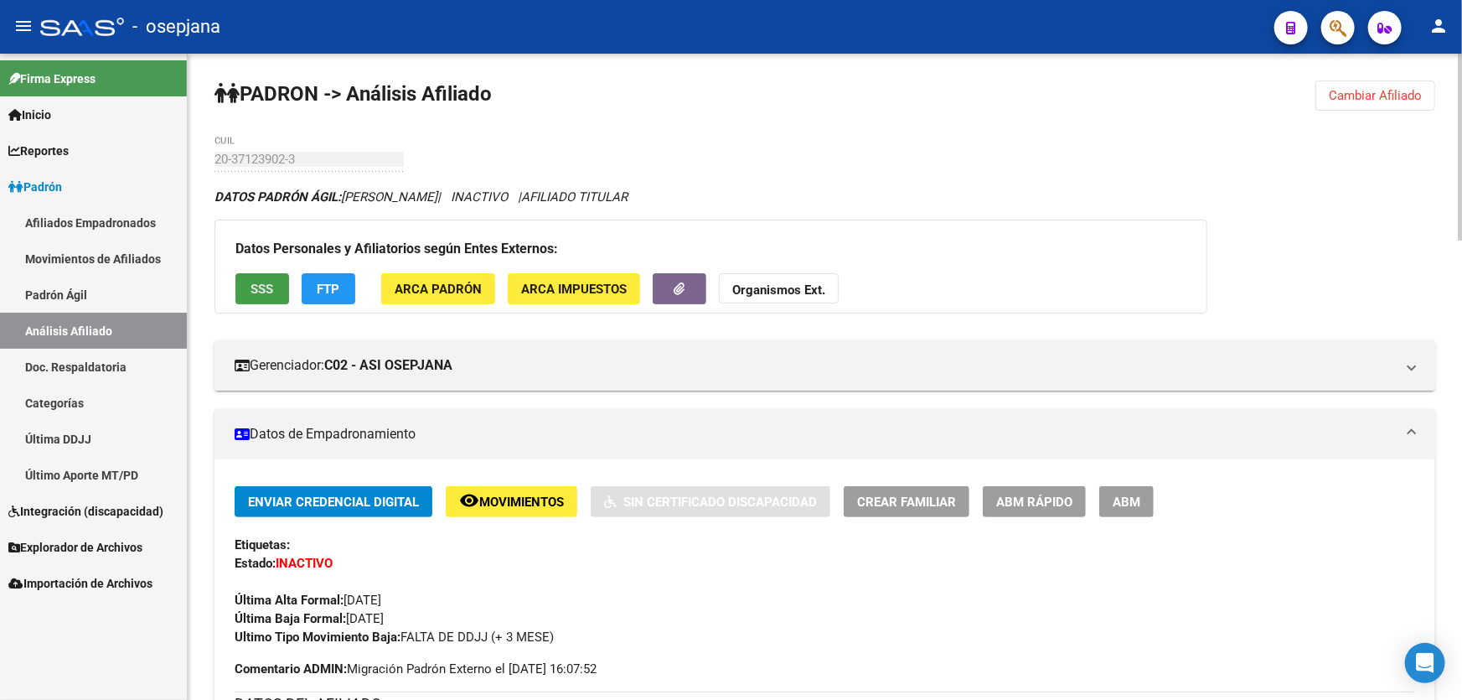
click at [251, 292] on span "SSS" at bounding box center [262, 289] width 23 height 15
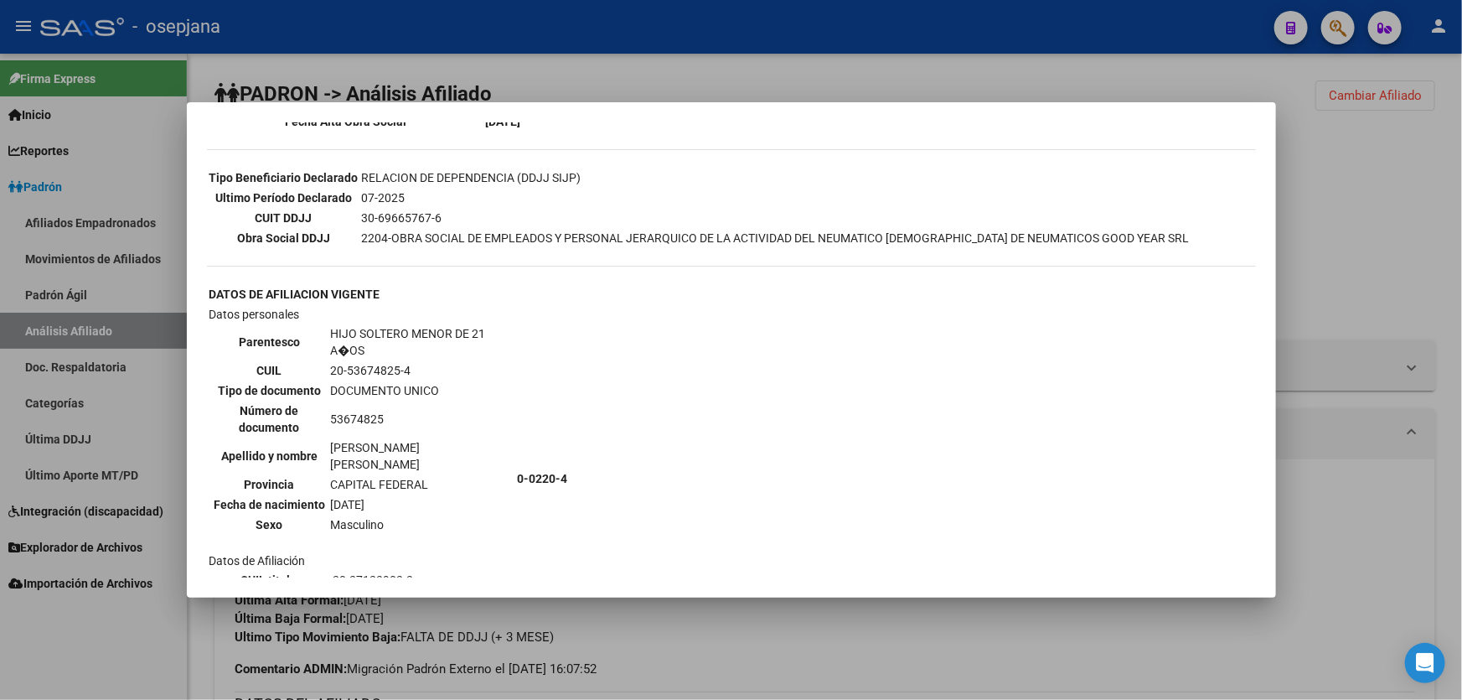
scroll to position [380, 0]
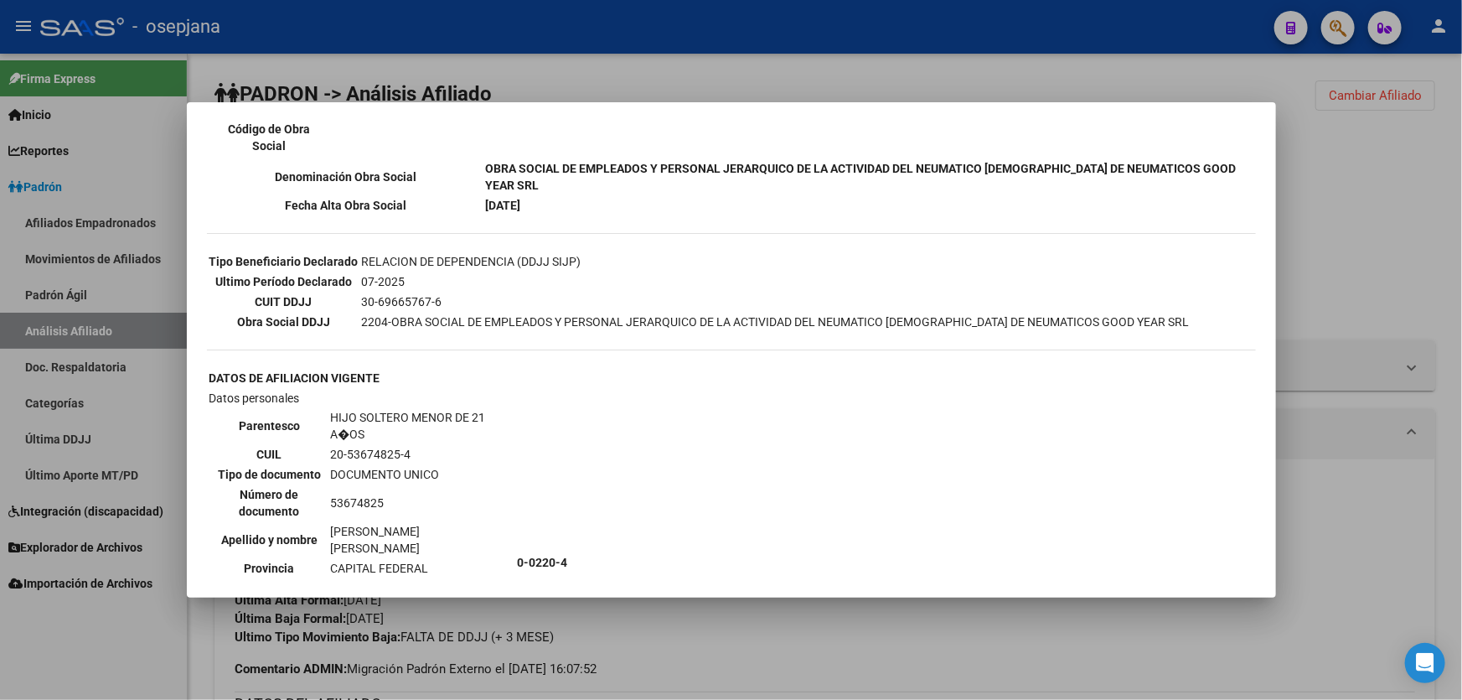
click at [1462, 542] on div at bounding box center [731, 350] width 1462 height 700
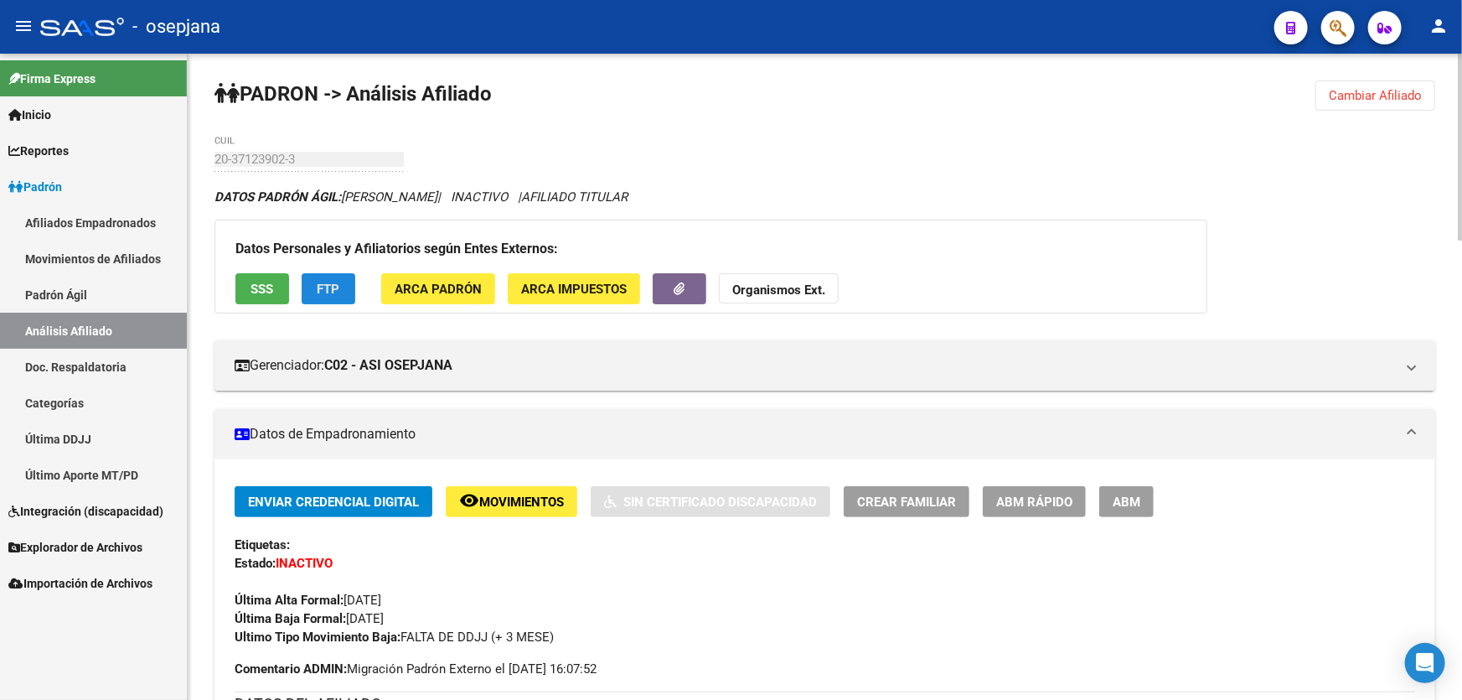
click at [336, 295] on button "FTP" at bounding box center [329, 288] width 54 height 31
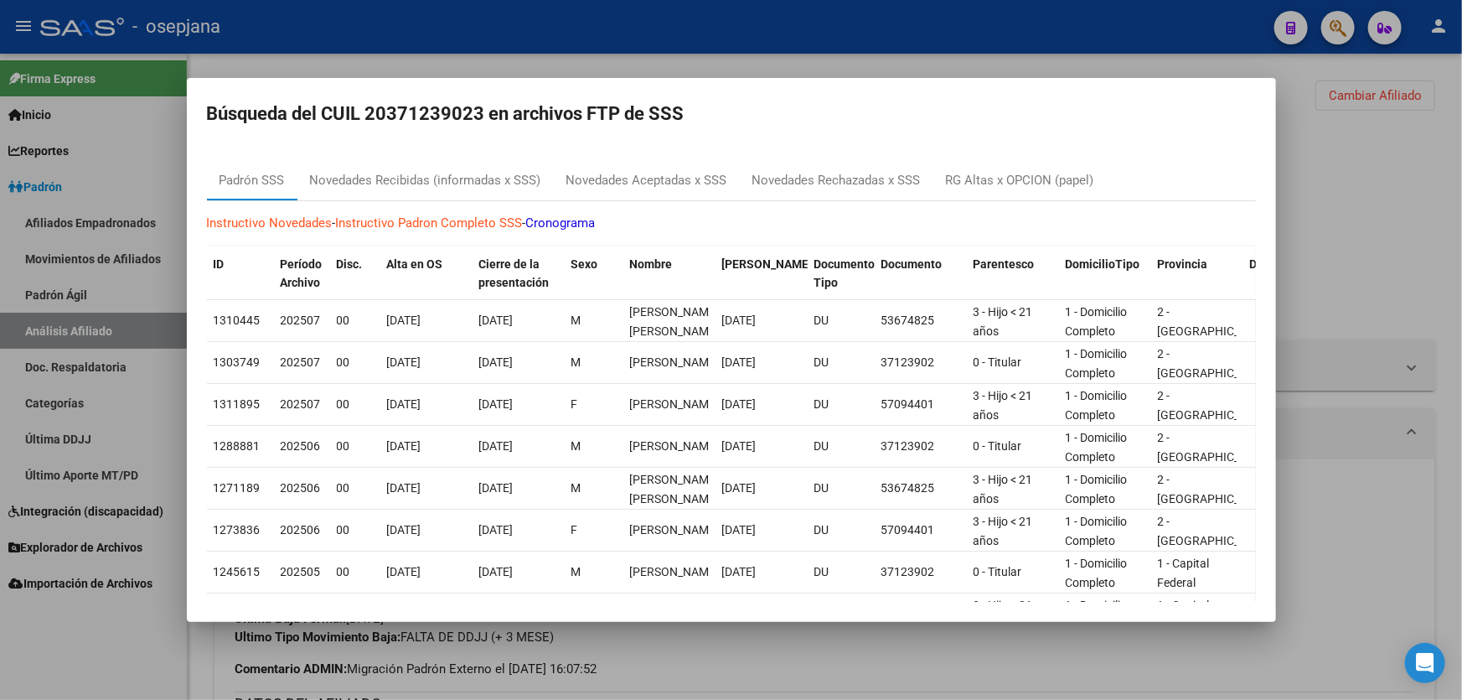
click at [1441, 242] on div at bounding box center [731, 350] width 1462 height 700
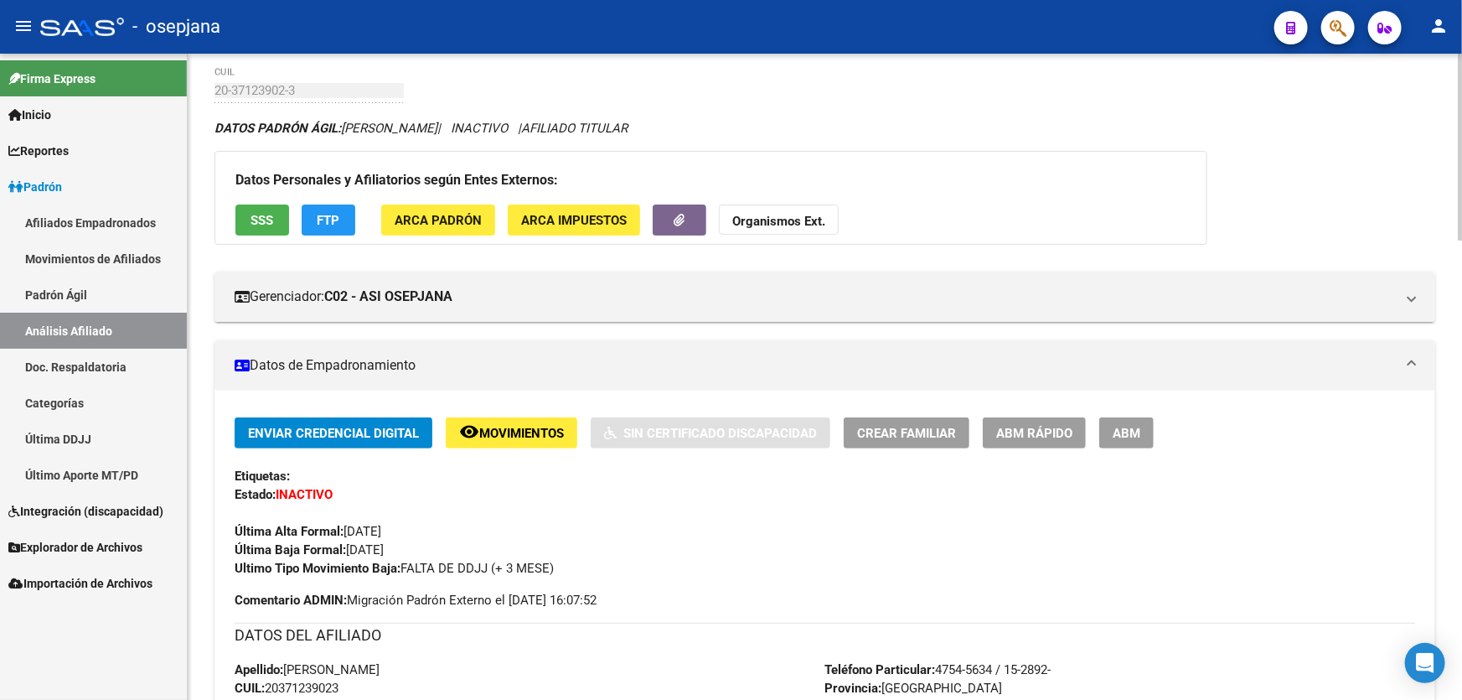
scroll to position [0, 0]
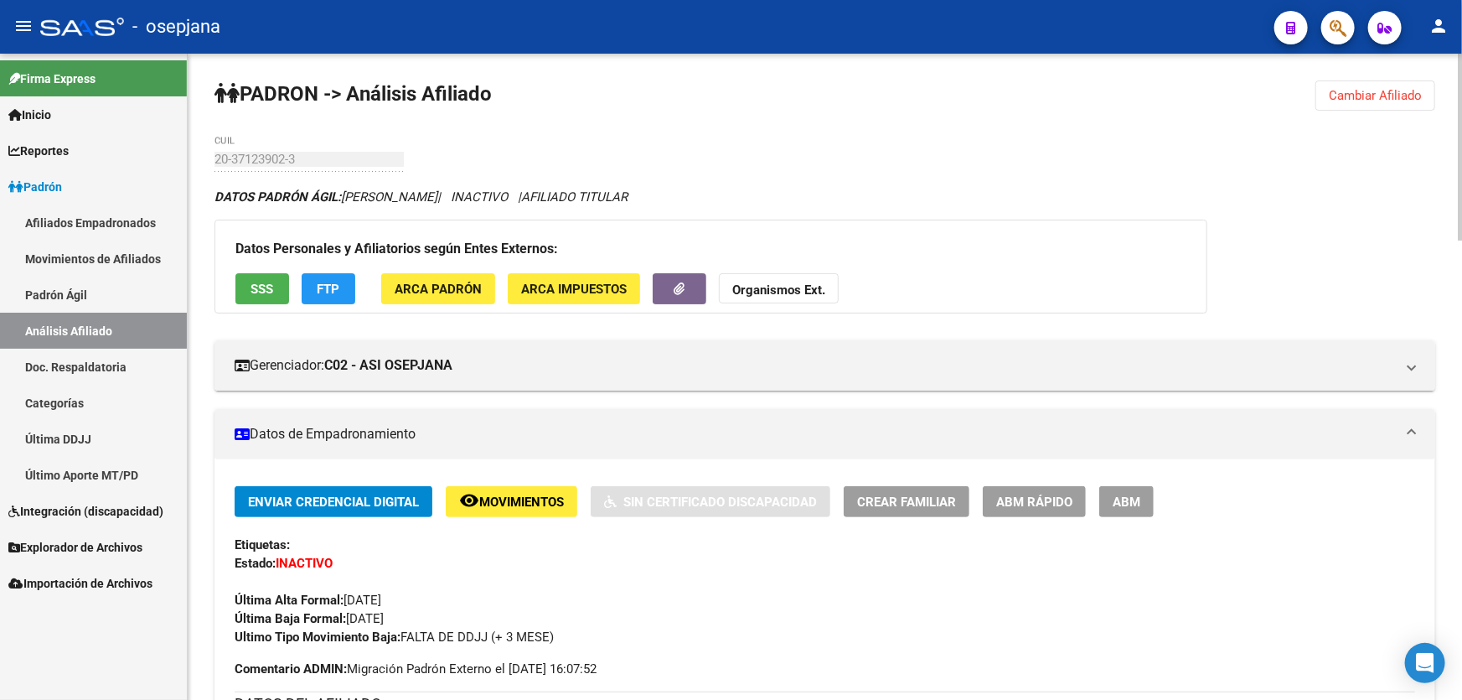
click at [1403, 97] on span "Cambiar Afiliado" at bounding box center [1375, 95] width 93 height 15
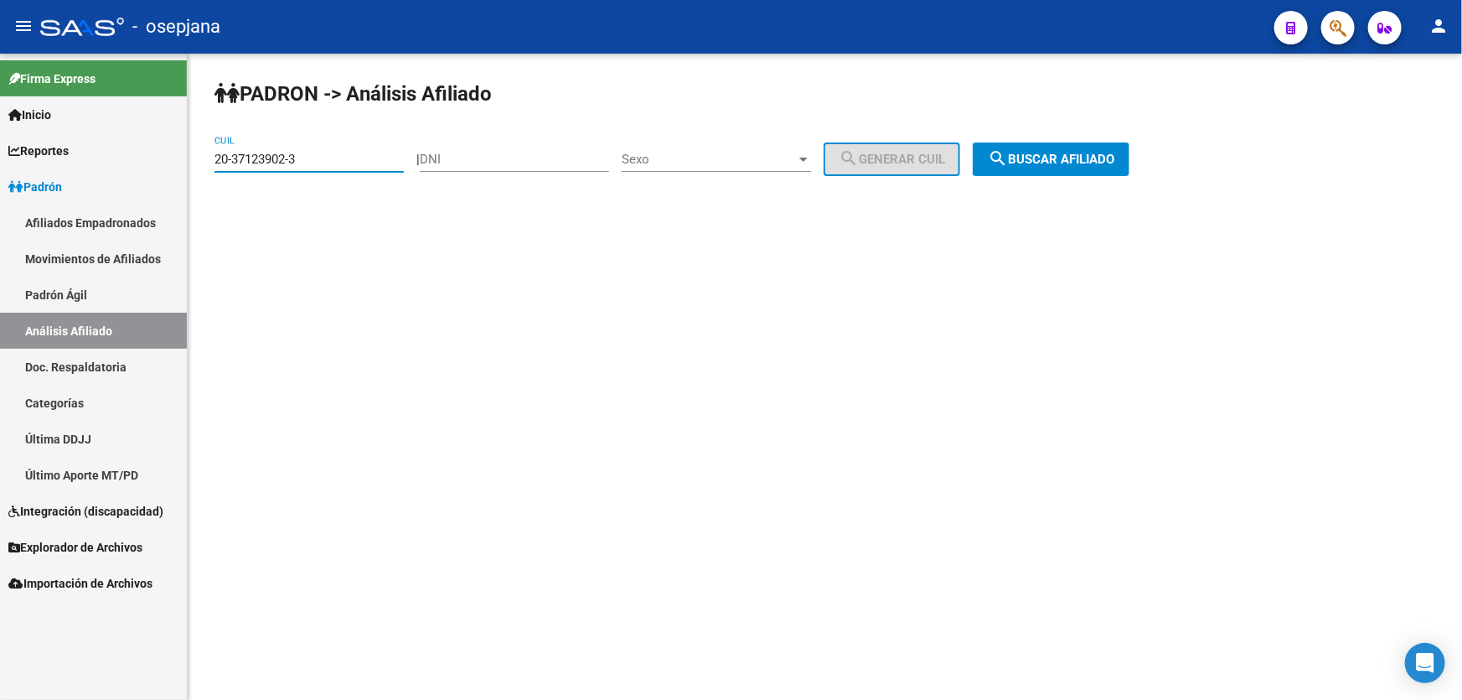
drag, startPoint x: 310, startPoint y: 155, endPoint x: 189, endPoint y: 155, distance: 120.7
click at [189, 155] on div "PADRON -> Análisis Afiliado 20-37123902-3 CUIL | DNI Sexo Sexo search Generar C…" at bounding box center [825, 142] width 1275 height 176
paste input "201178-6"
click at [1084, 146] on button "search Buscar afiliado" at bounding box center [1051, 159] width 157 height 34
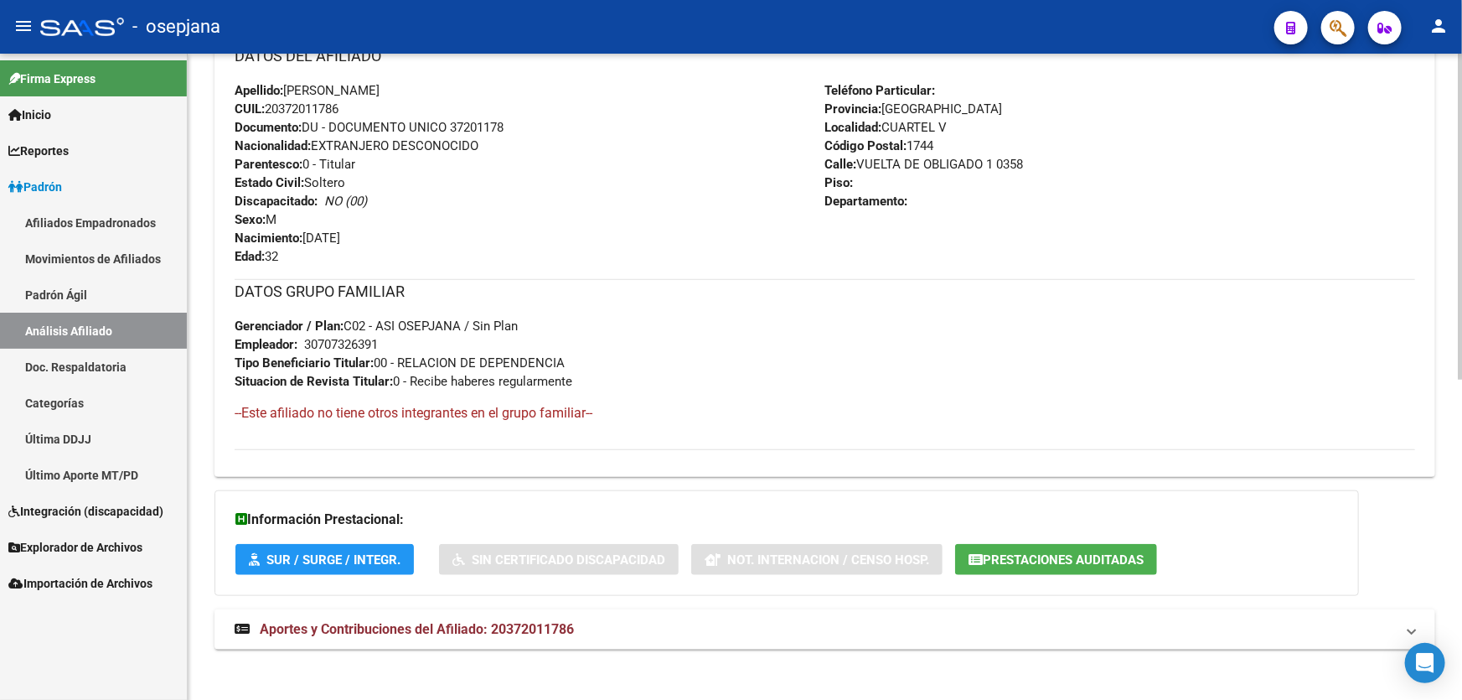
scroll to position [635, 0]
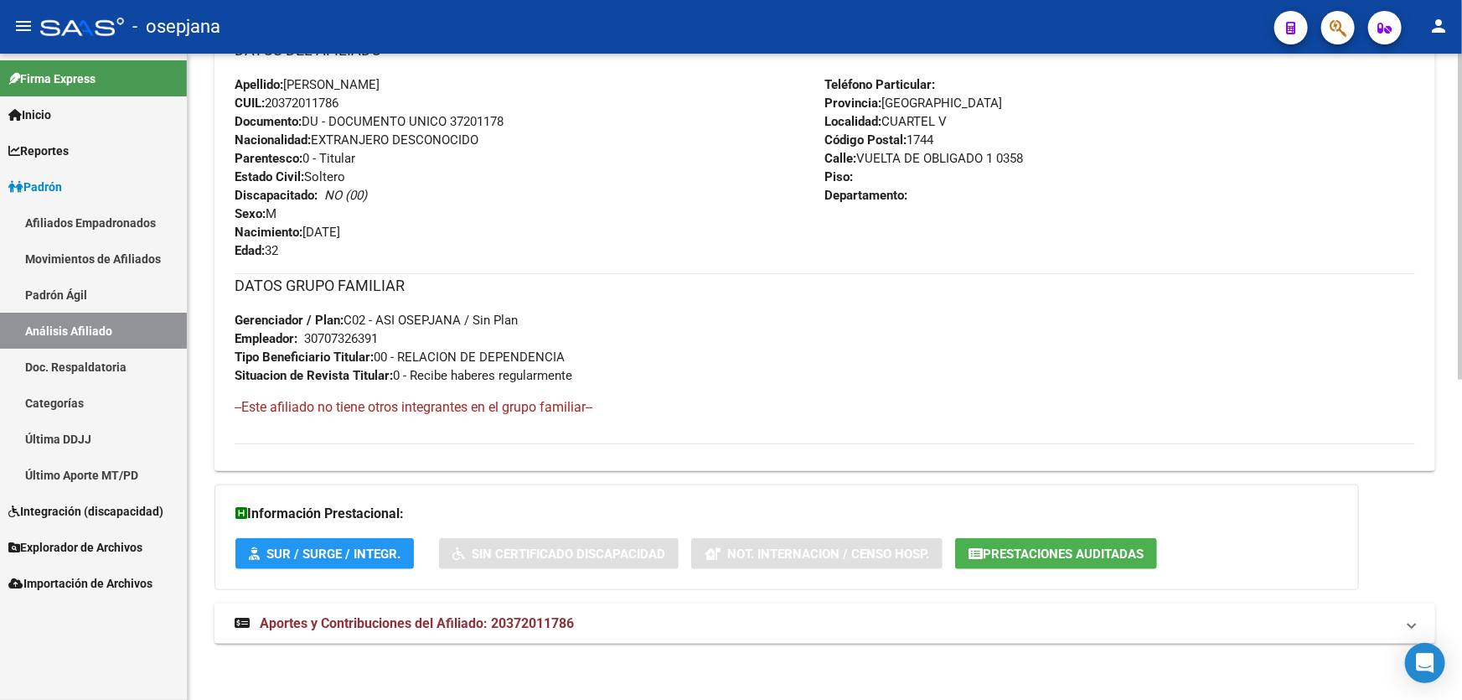
click at [521, 616] on span "Aportes y Contribuciones del Afiliado: 20372011786" at bounding box center [417, 623] width 314 height 16
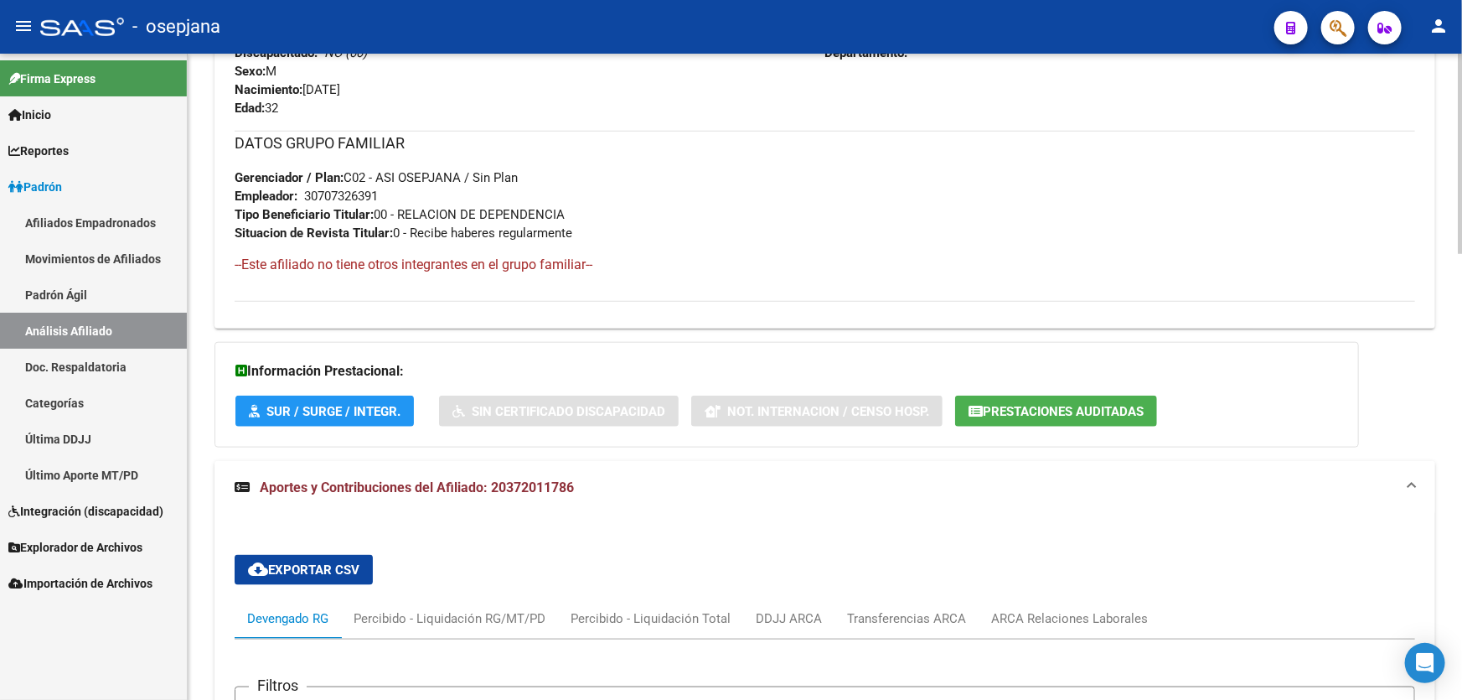
scroll to position [1092, 0]
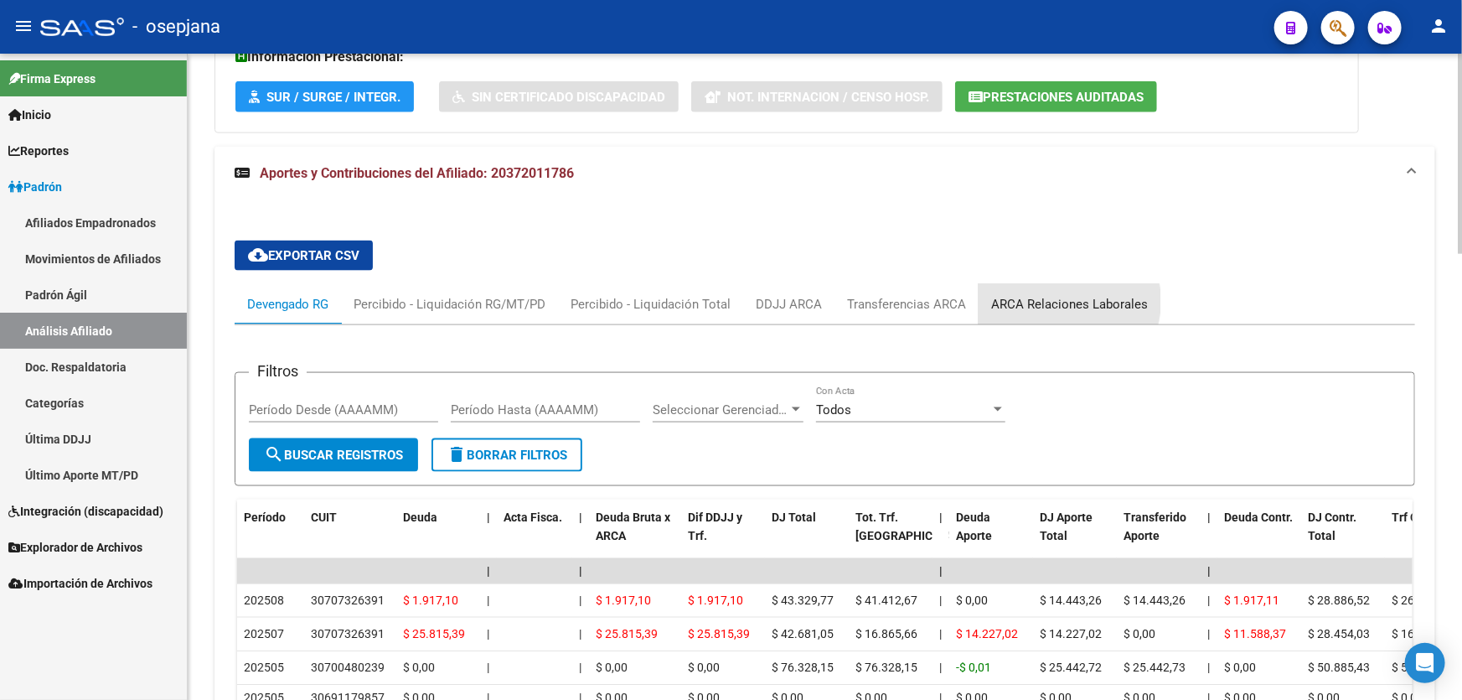
click at [1056, 299] on div "ARCA Relaciones Laborales" at bounding box center [1069, 304] width 157 height 18
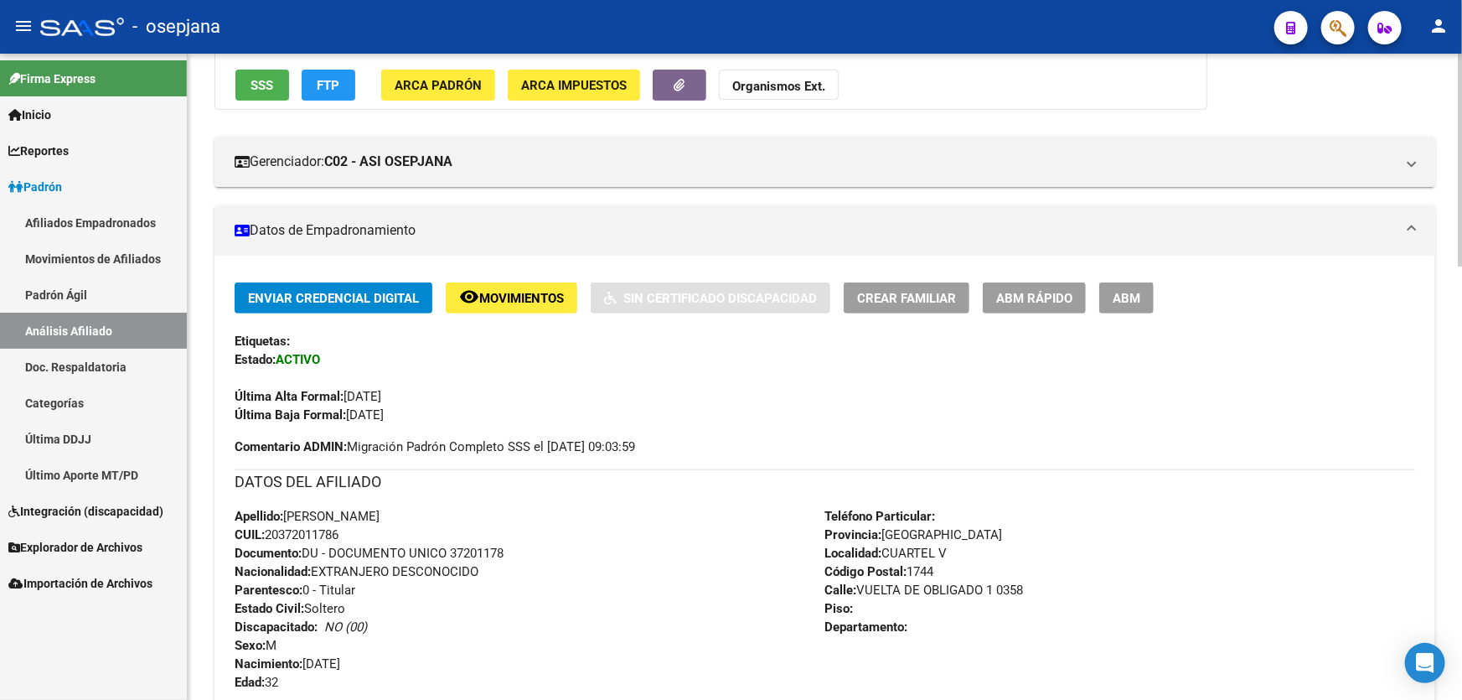
scroll to position [0, 0]
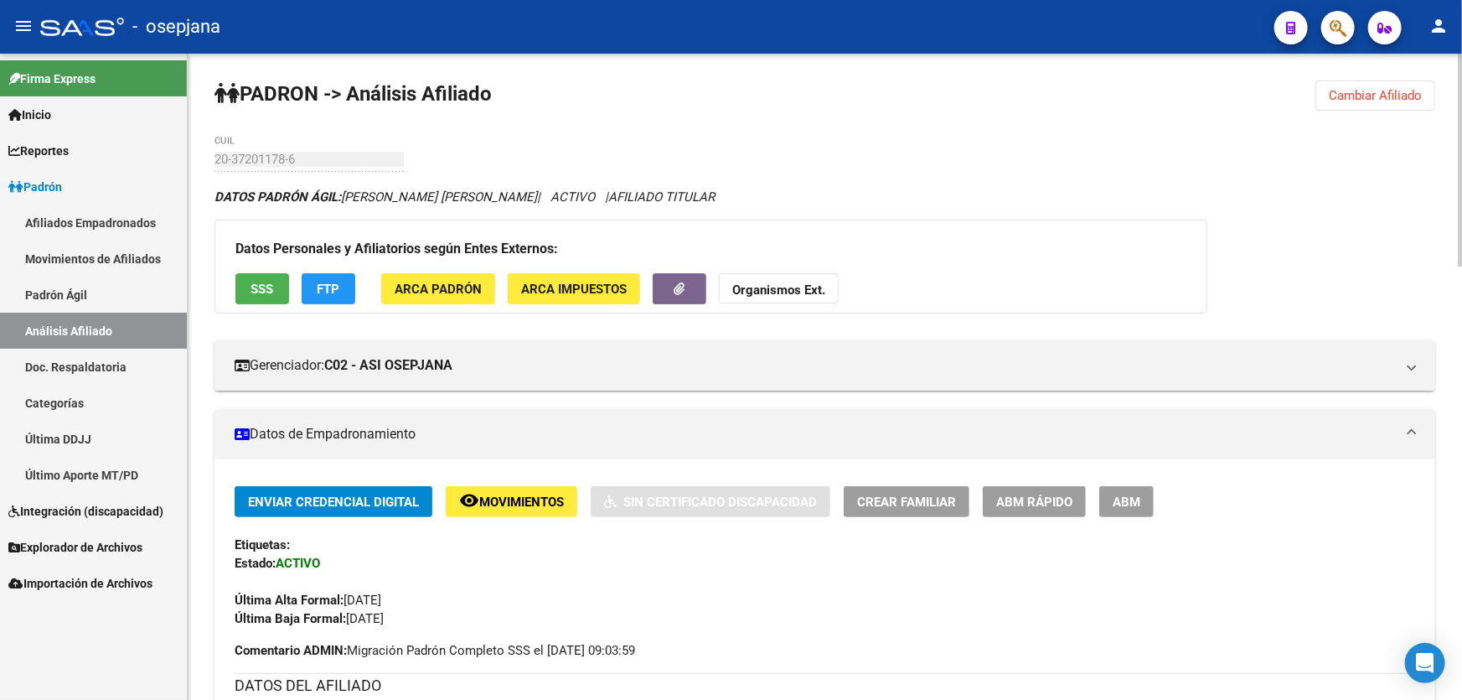
click at [1379, 97] on span "Cambiar Afiliado" at bounding box center [1375, 95] width 93 height 15
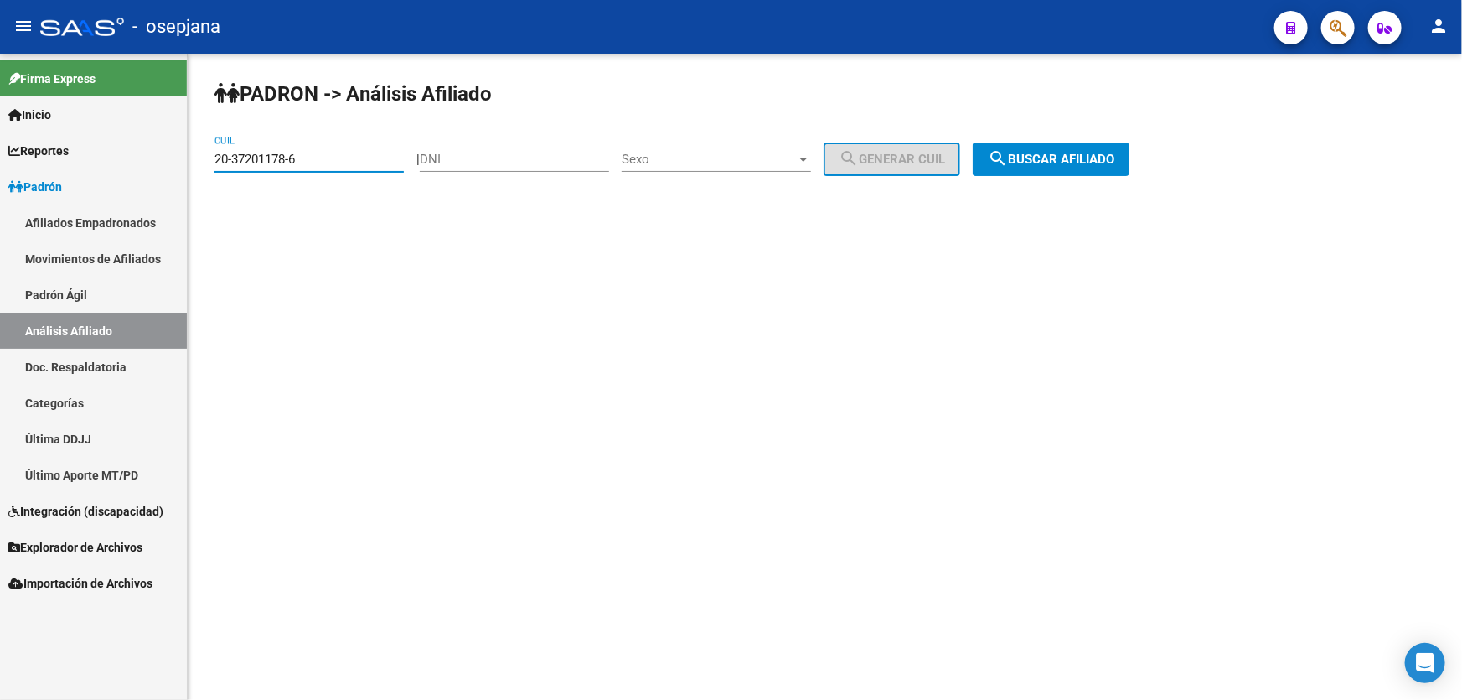
drag, startPoint x: 334, startPoint y: 164, endPoint x: 208, endPoint y: 153, distance: 126.3
click at [208, 153] on div "PADRON -> Análisis Afiliado 20-37201178-6 CUIL | DNI Sexo Sexo search Generar C…" at bounding box center [825, 142] width 1275 height 176
paste input "9592497-5"
click at [1087, 152] on span "search Buscar afiliado" at bounding box center [1051, 159] width 127 height 15
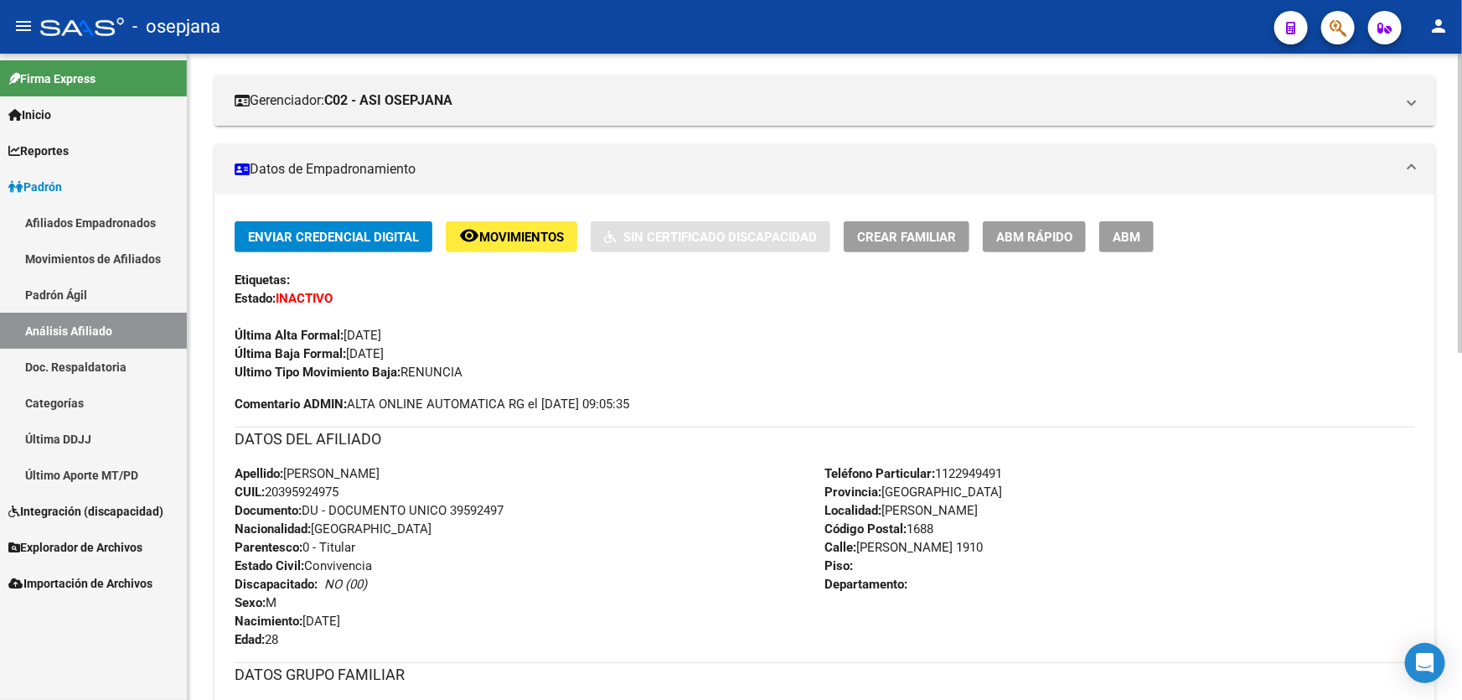
scroll to position [63, 0]
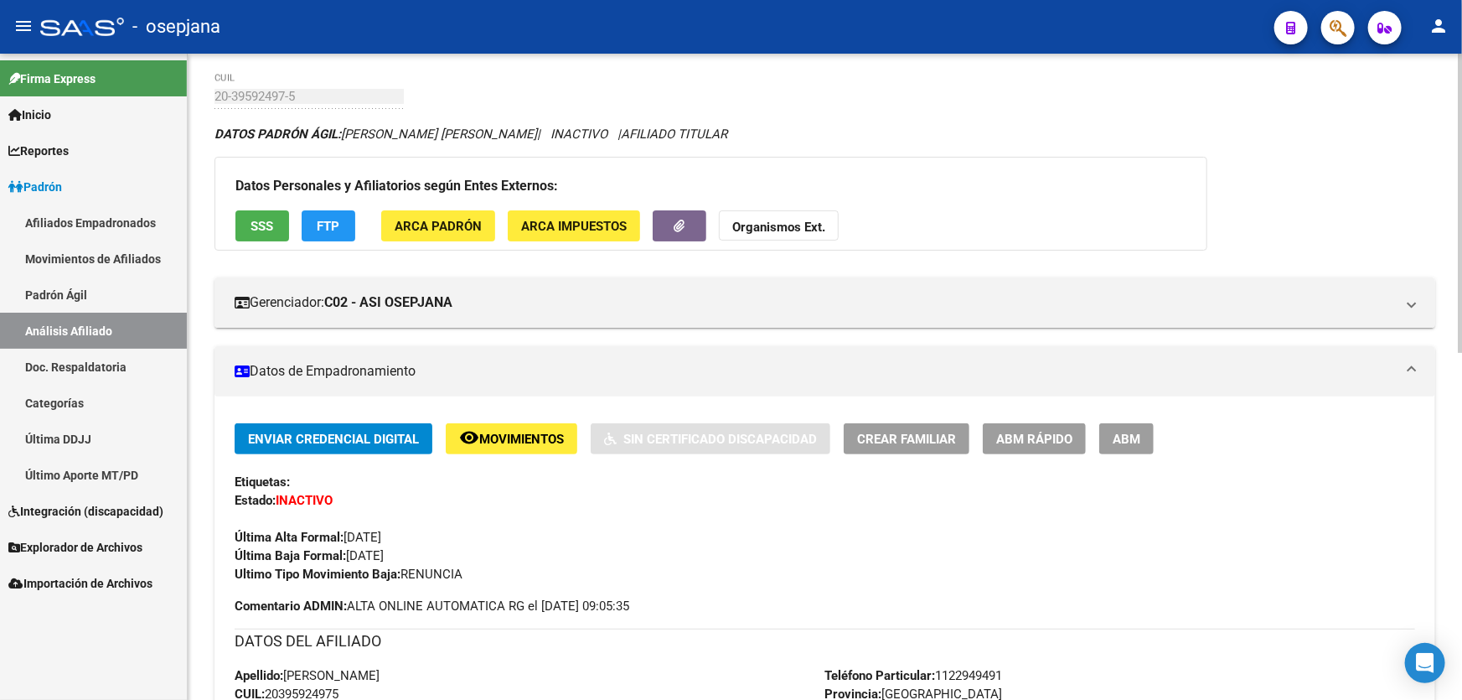
click at [481, 435] on span "Movimientos" at bounding box center [521, 439] width 85 height 15
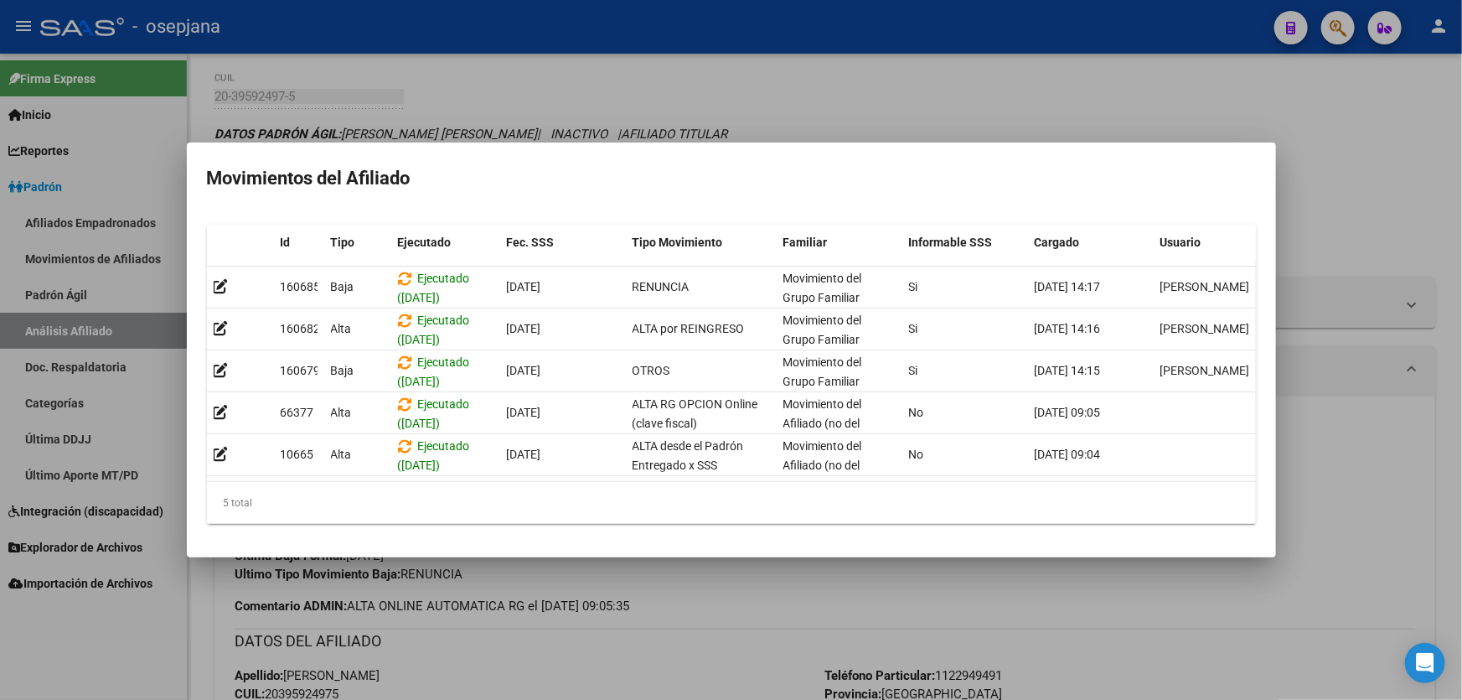
click at [1363, 245] on div at bounding box center [731, 350] width 1462 height 700
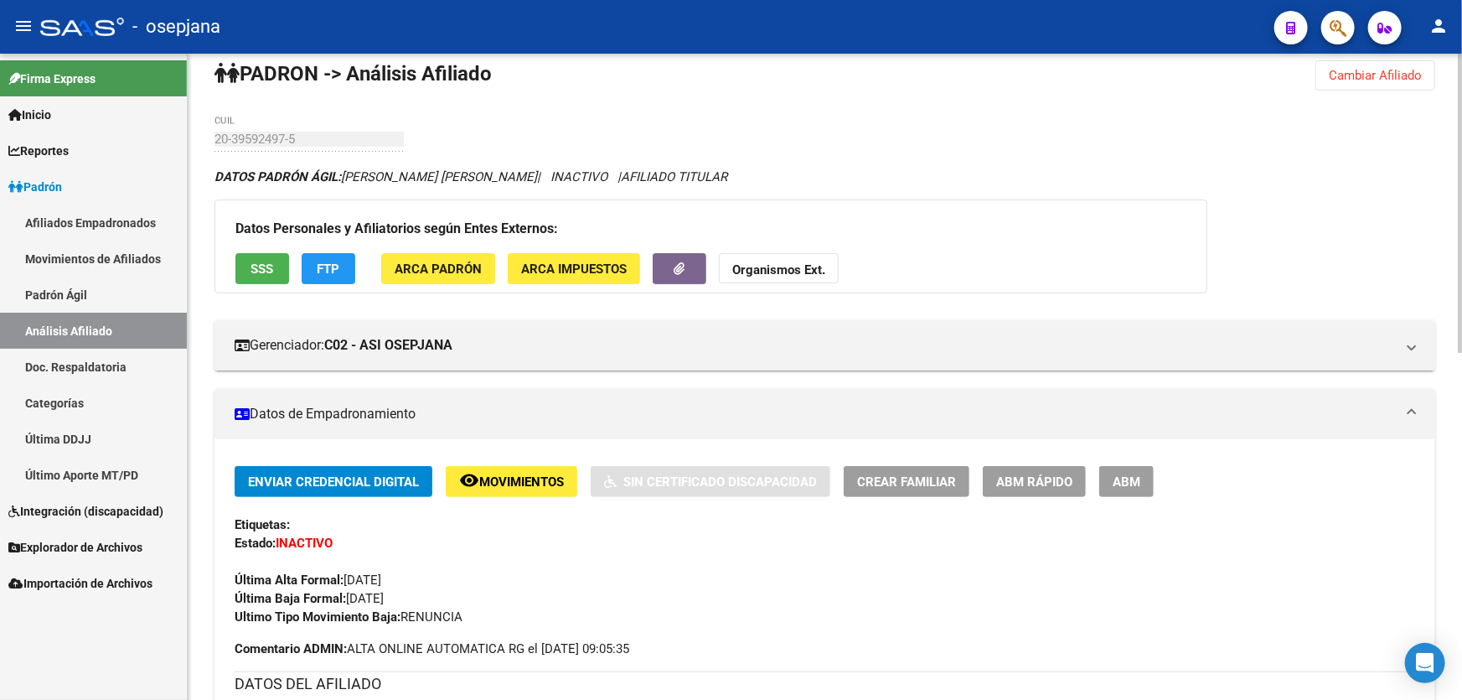
scroll to position [0, 0]
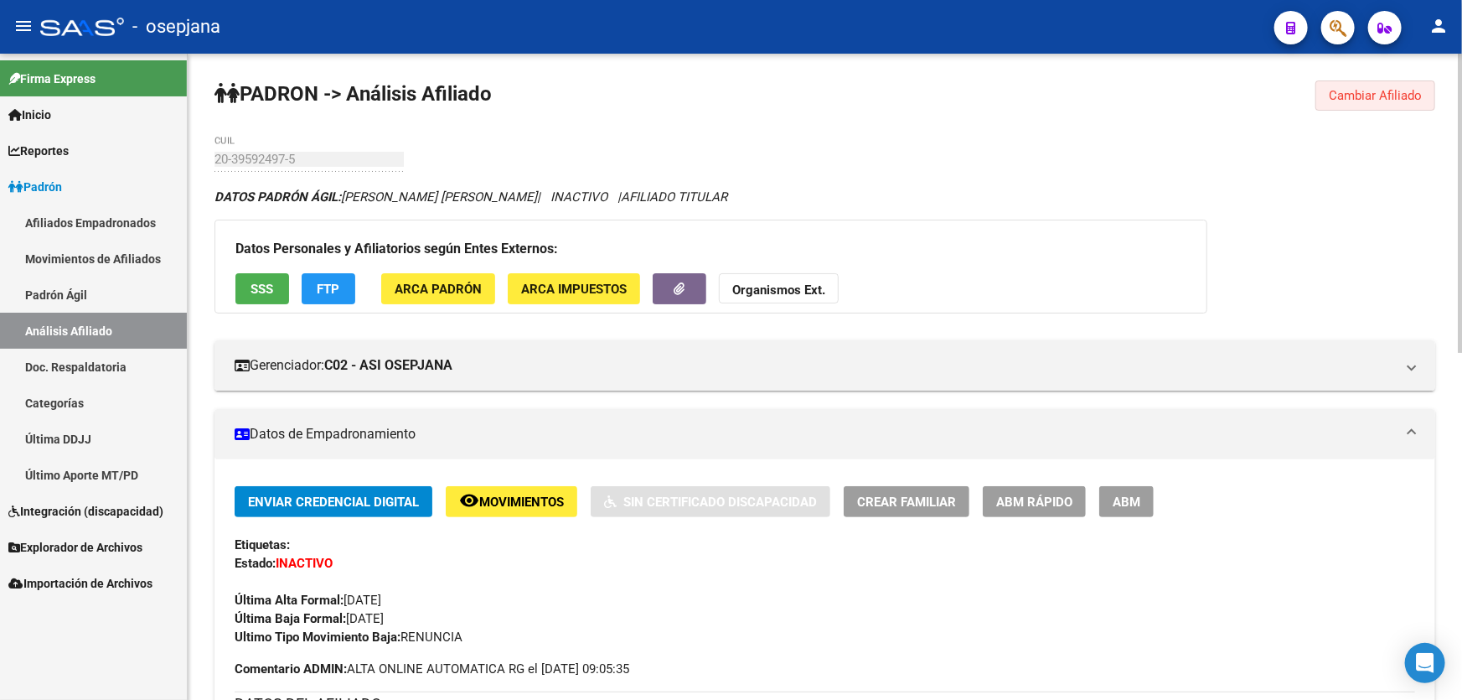
click at [1374, 93] on span "Cambiar Afiliado" at bounding box center [1375, 95] width 93 height 15
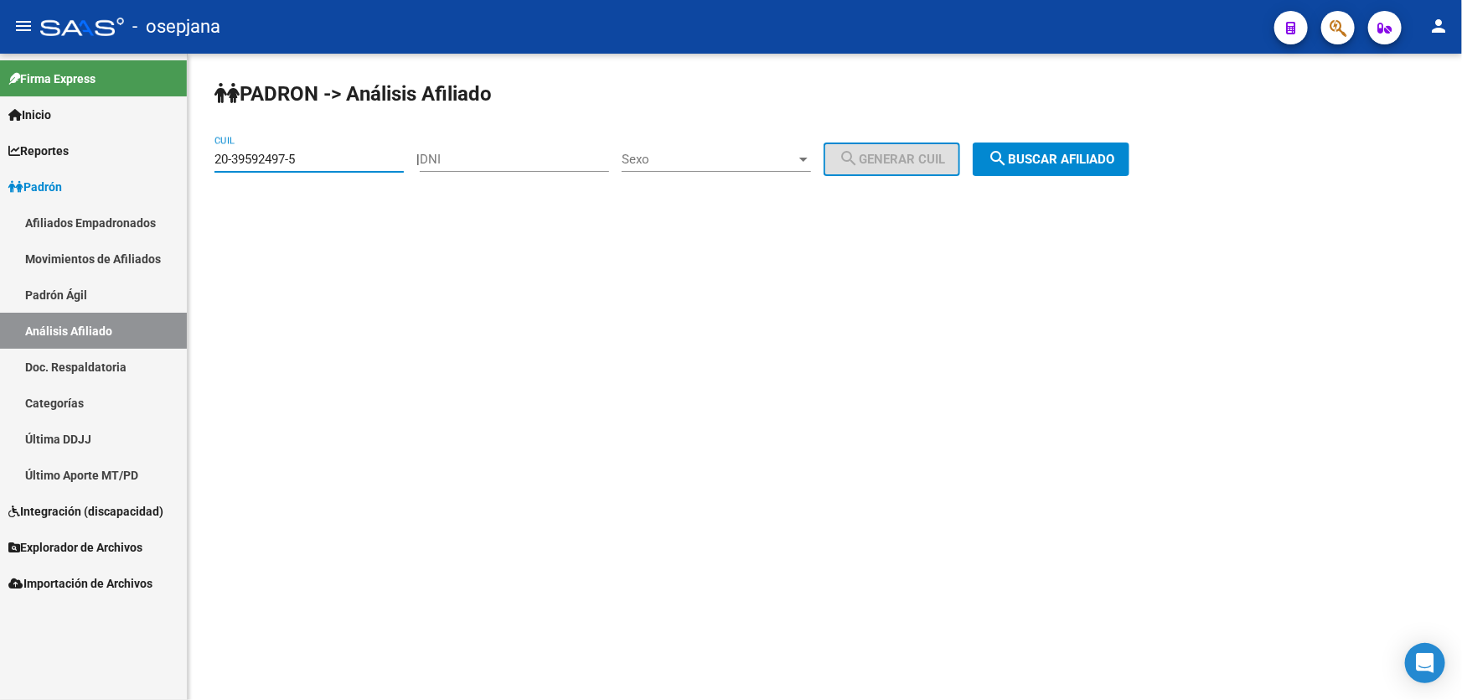
drag, startPoint x: 322, startPoint y: 159, endPoint x: 179, endPoint y: 160, distance: 142.5
click at [179, 160] on mat-sidenav-container "Firma Express Inicio Calendario SSS Instructivos Contacto OS Reportes Padrón Tr…" at bounding box center [731, 377] width 1462 height 646
paste input "40531214-0"
click at [1008, 150] on mat-icon "search" at bounding box center [998, 158] width 20 height 20
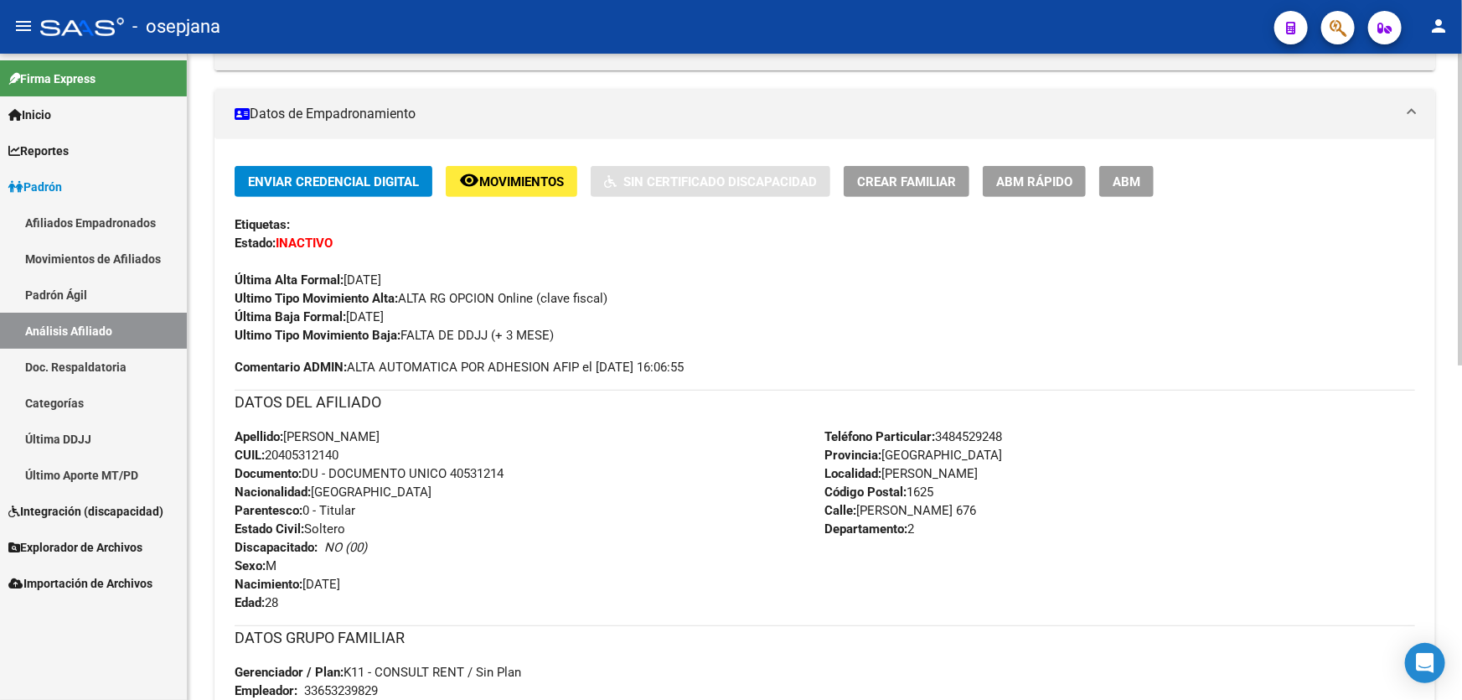
scroll to position [380, 0]
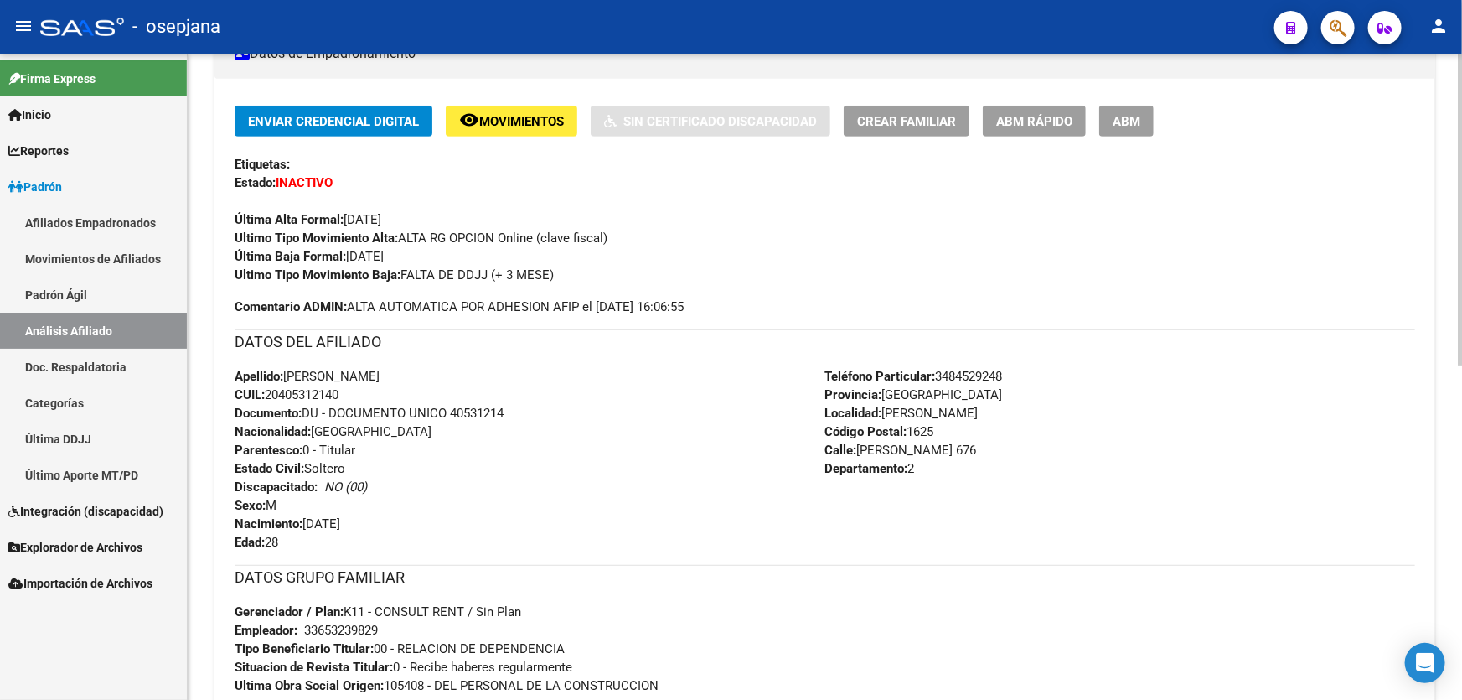
drag, startPoint x: 453, startPoint y: 410, endPoint x: 592, endPoint y: 410, distance: 139.1
click at [592, 410] on div "Apellido: [PERSON_NAME] CUIL: 20405312140 Documento: DU - DOCUMENTO UNICO 40531…" at bounding box center [530, 459] width 591 height 184
copy span "40531214"
click at [1320, 99] on div "Enviar Credencial Digital remove_red_eye Movimientos Sin Certificado Discapacid…" at bounding box center [825, 430] width 1221 height 702
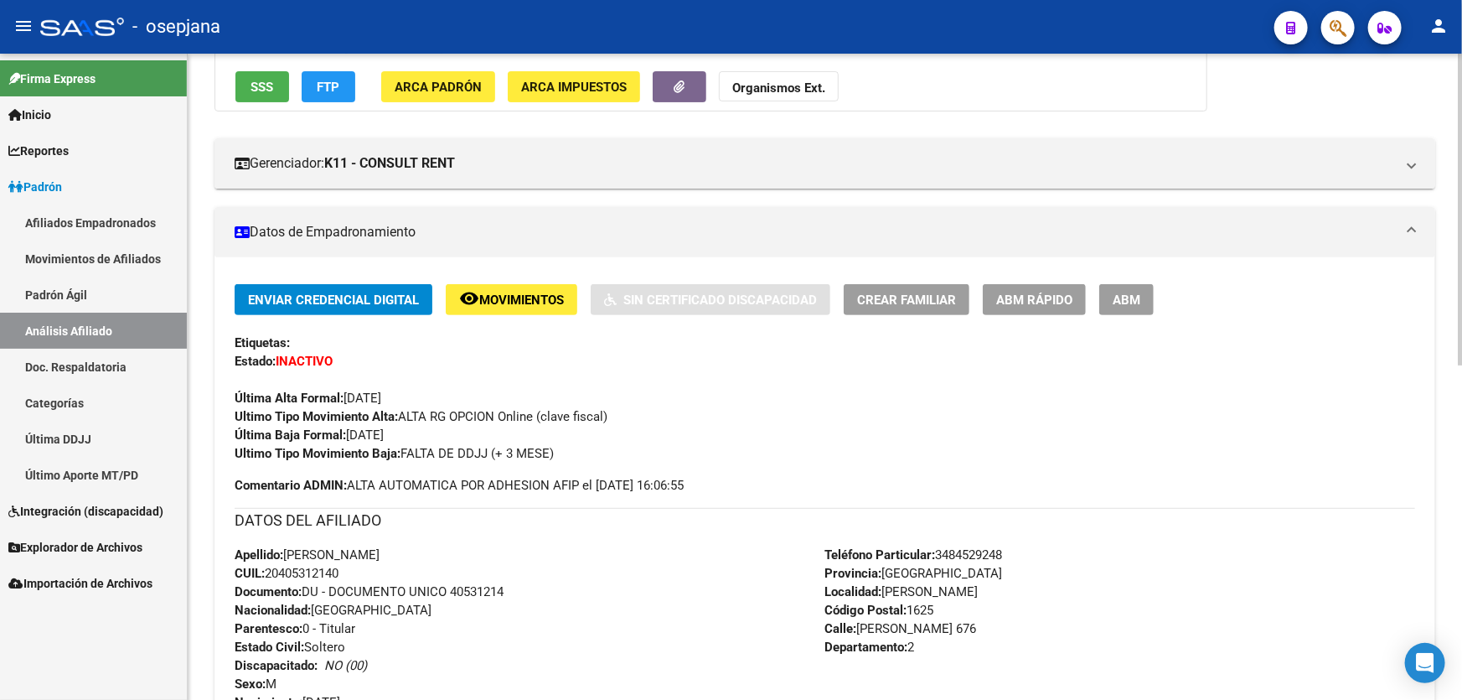
scroll to position [228, 0]
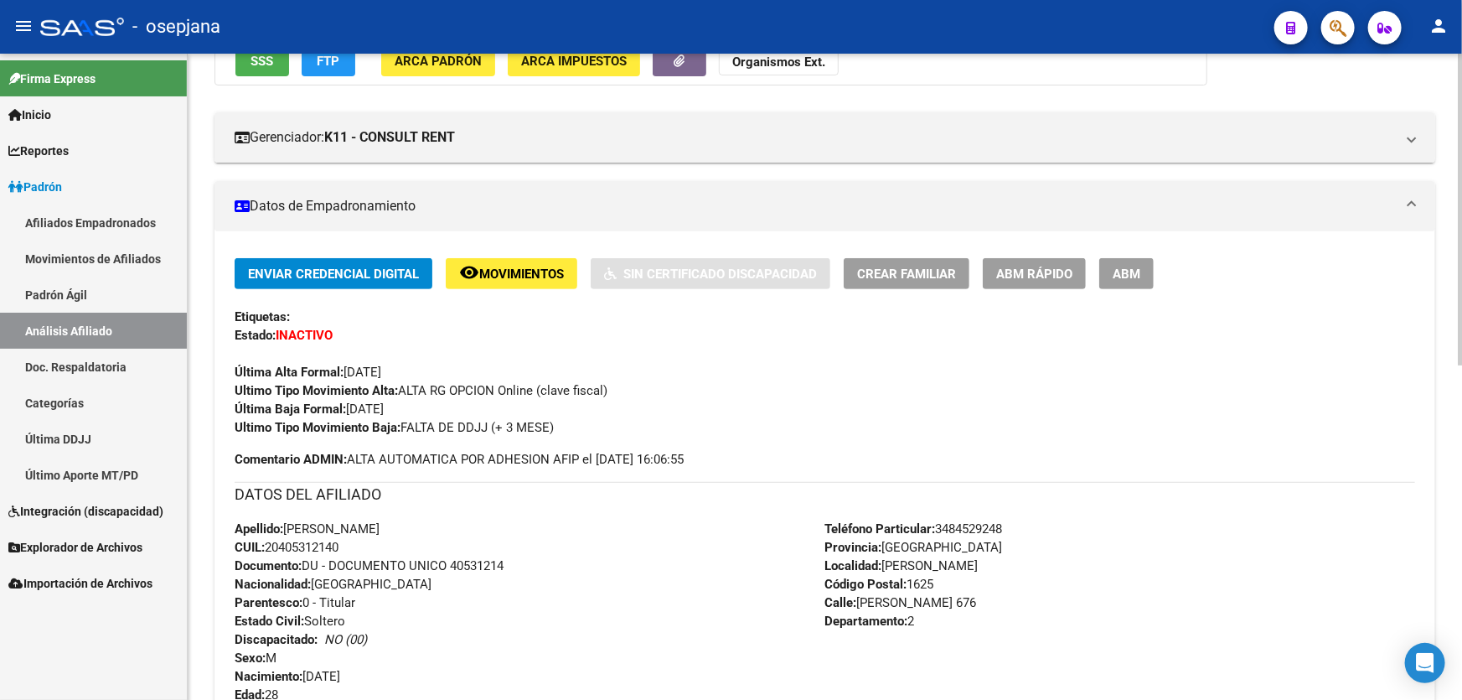
drag, startPoint x: 453, startPoint y: 562, endPoint x: 520, endPoint y: 561, distance: 67.1
click at [520, 561] on div "Apellido: [PERSON_NAME] CUIL: 20405312140 Documento: DU - DOCUMENTO UNICO 40531…" at bounding box center [530, 612] width 591 height 184
copy span "40531214"
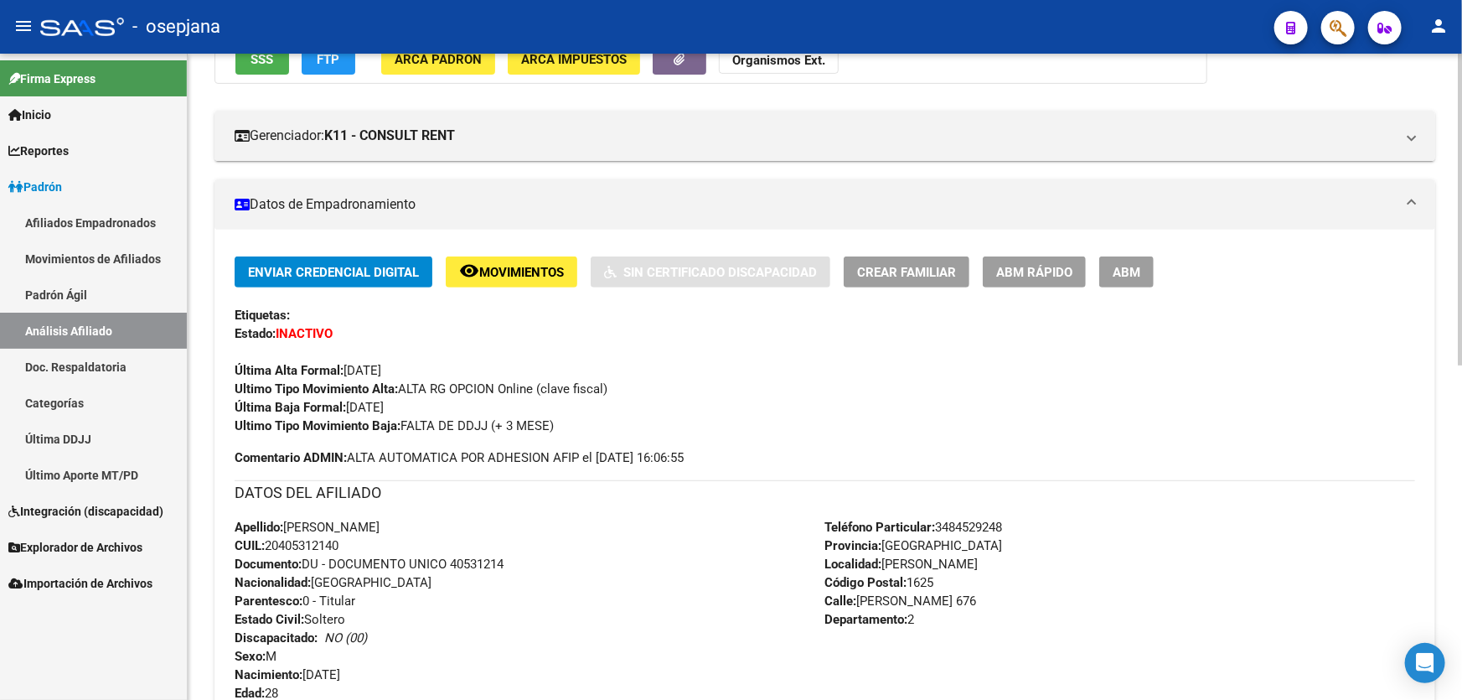
scroll to position [0, 0]
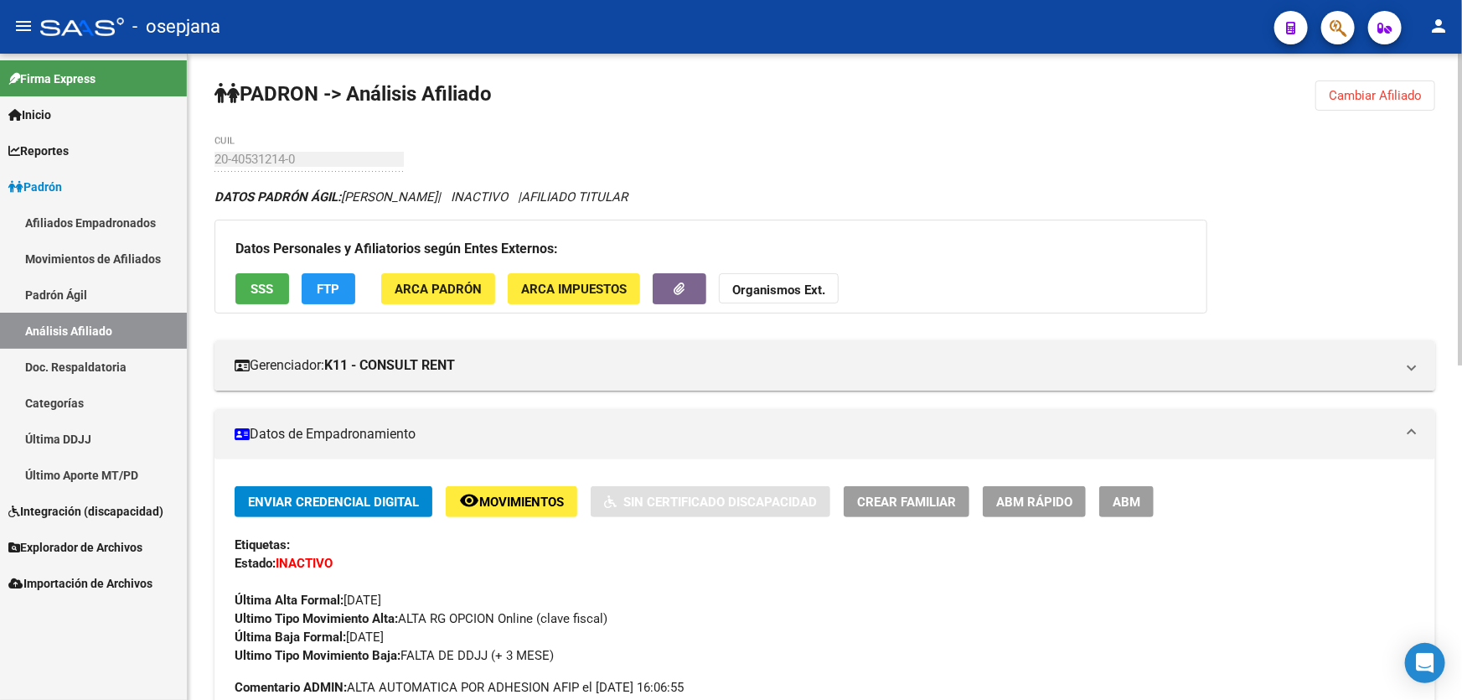
click at [1346, 91] on span "Cambiar Afiliado" at bounding box center [1375, 95] width 93 height 15
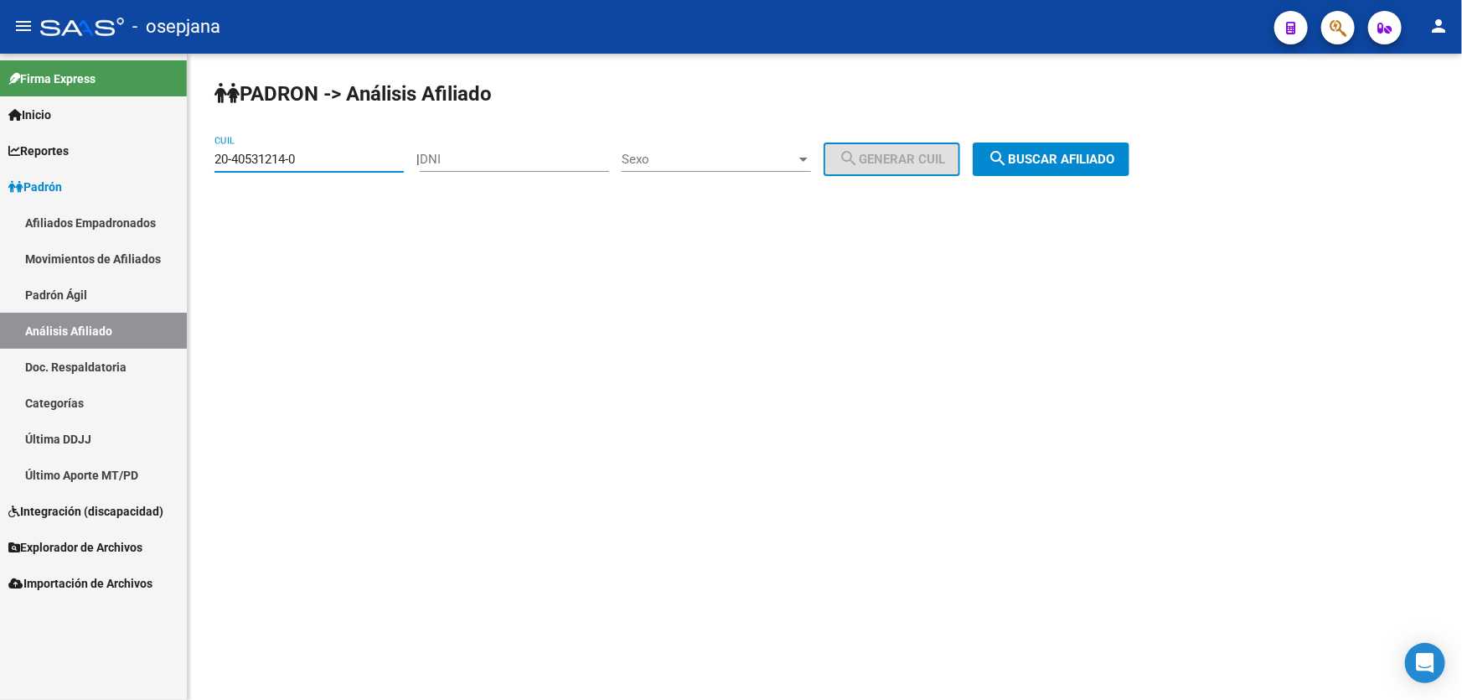
drag, startPoint x: 326, startPoint y: 159, endPoint x: 200, endPoint y: 160, distance: 125.7
click at [200, 160] on div "PADRON -> Análisis Afiliado 20-40531214-0 CUIL | DNI Sexo Sexo search Generar C…" at bounding box center [825, 142] width 1275 height 176
paste input "41-171096"
type input "41-171096"
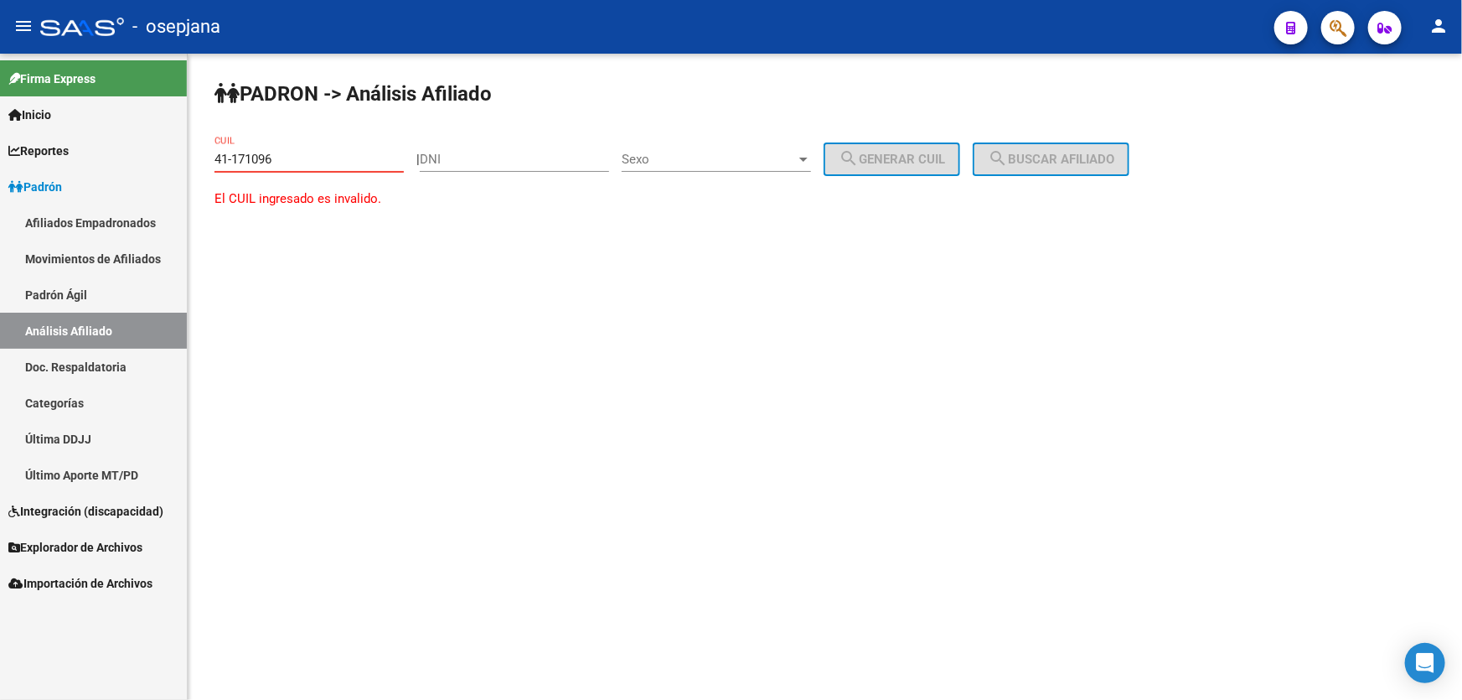
drag, startPoint x: 309, startPoint y: 166, endPoint x: 192, endPoint y: 169, distance: 117.4
click at [201, 169] on div "PADRON -> Análisis Afiliado 41-171096 CUIL | DNI Sexo Sexo search Generar CUIL …" at bounding box center [825, 160] width 1275 height 213
paste input "20-41171096-4"
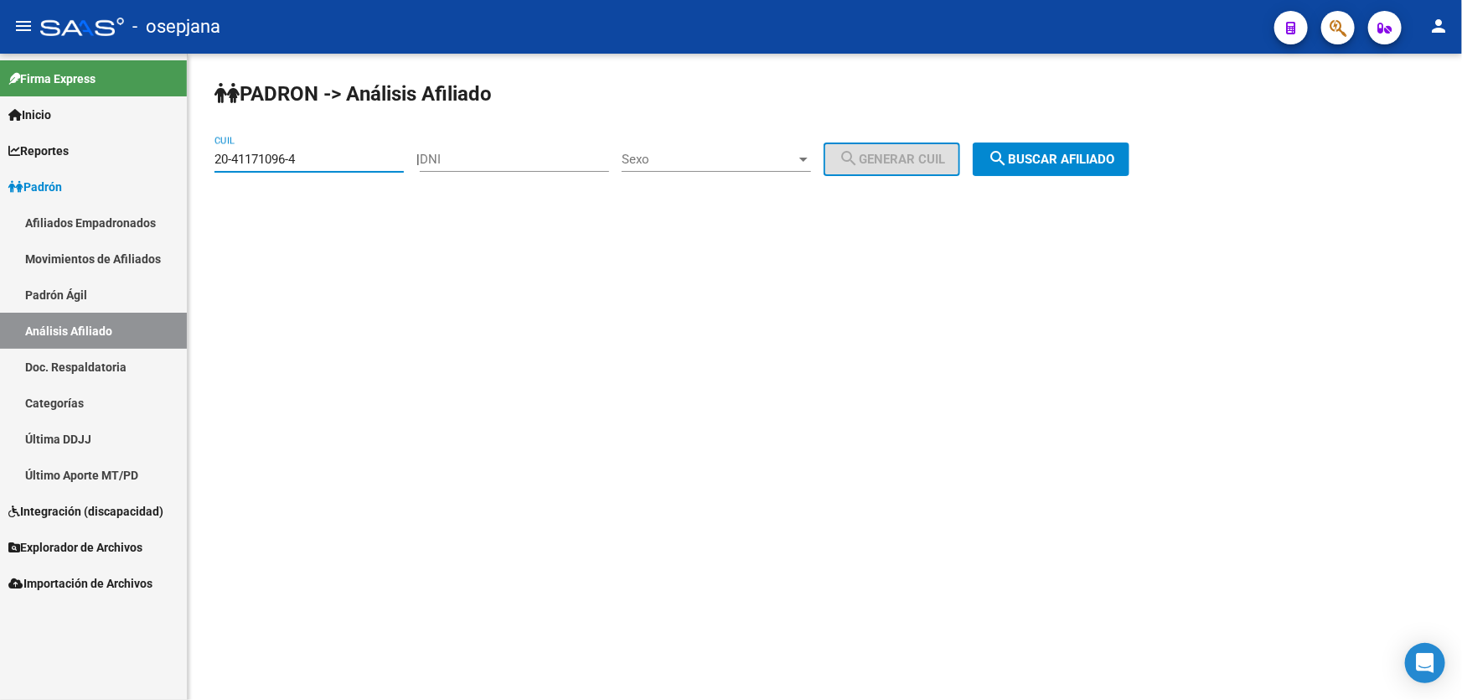
click at [1110, 164] on span "search Buscar afiliado" at bounding box center [1051, 159] width 127 height 15
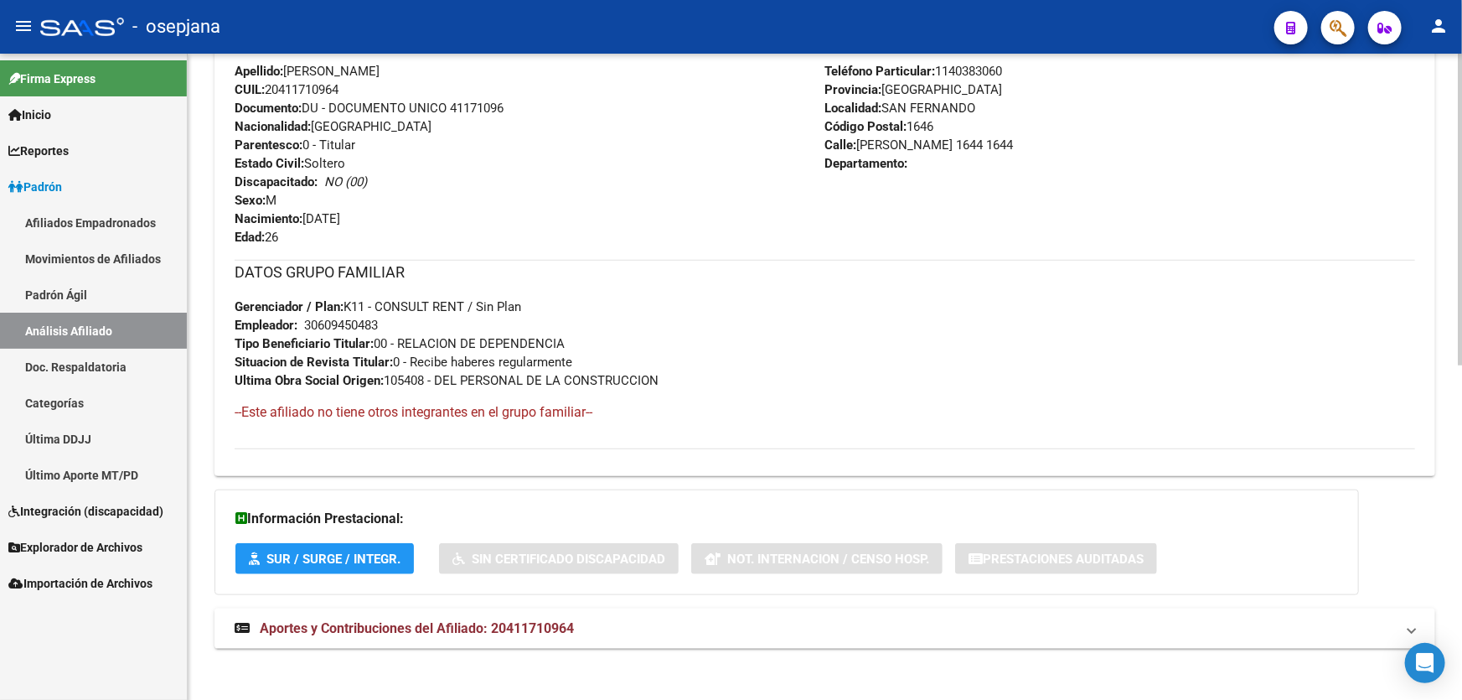
scroll to position [691, 0]
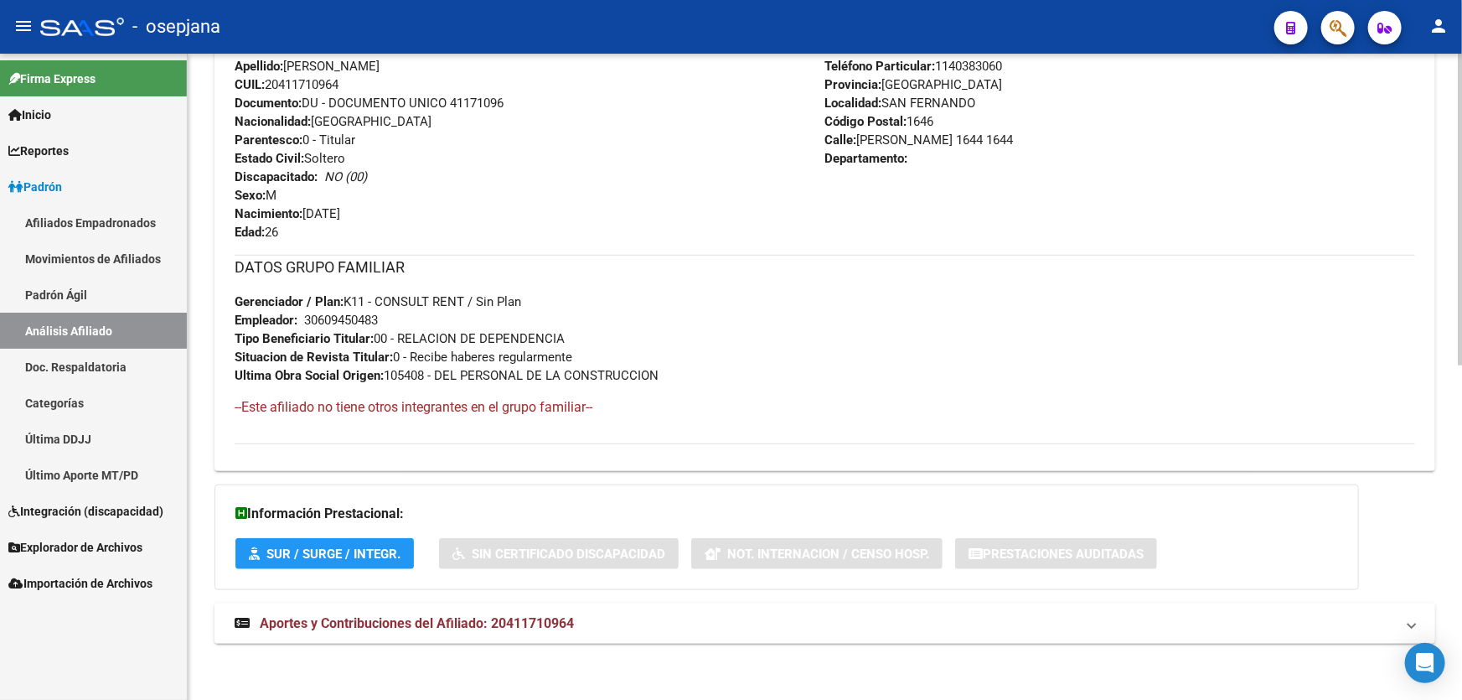
click at [586, 614] on mat-panel-title "Aportes y Contribuciones del Afiliado: 20411710964" at bounding box center [815, 623] width 1161 height 18
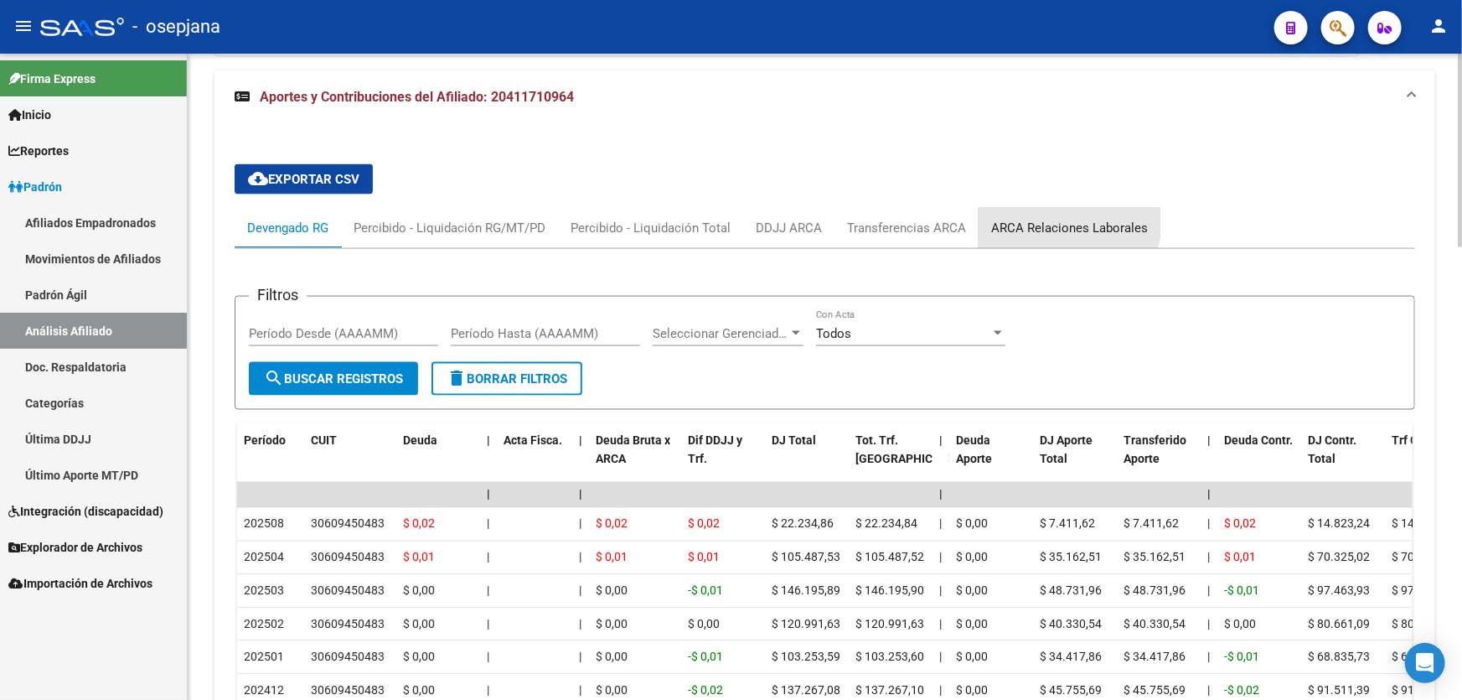
click at [1062, 219] on div "ARCA Relaciones Laborales" at bounding box center [1069, 228] width 157 height 18
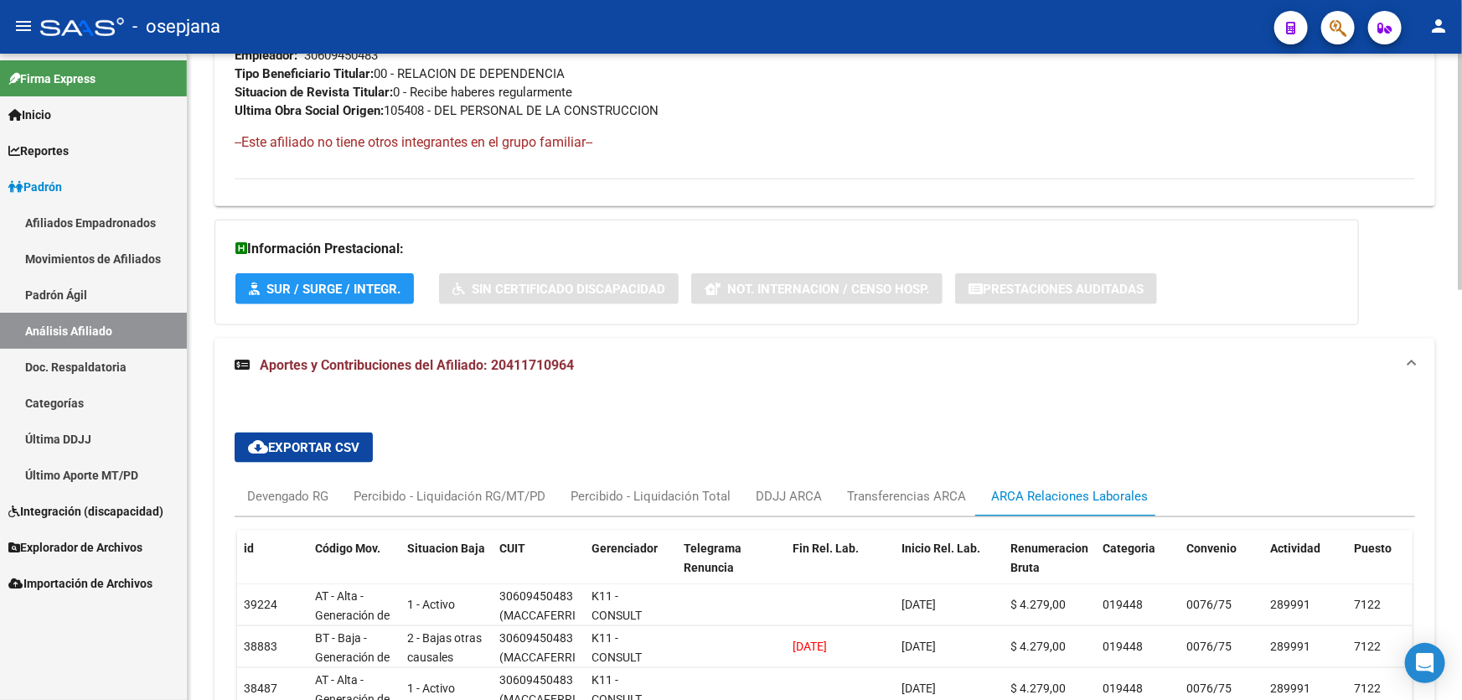
scroll to position [1120, 0]
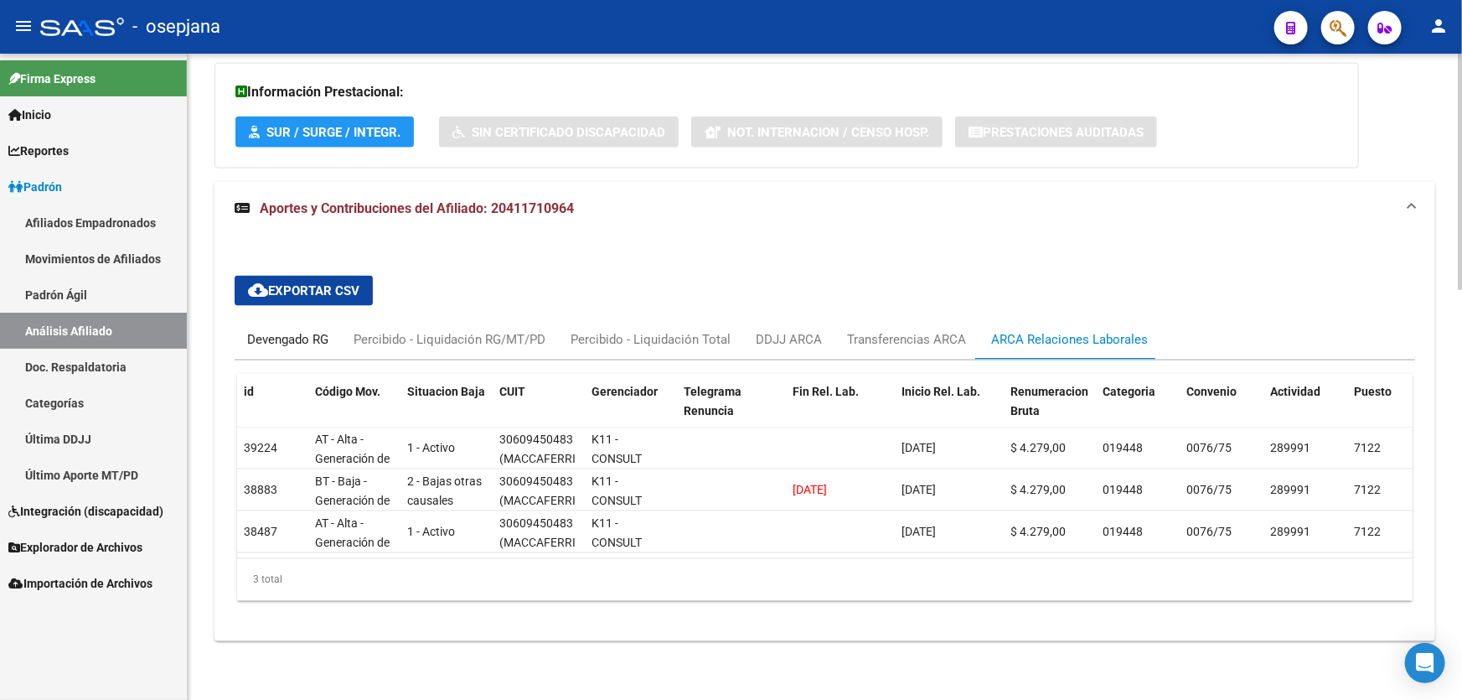
click at [283, 330] on div "Devengado RG" at bounding box center [287, 339] width 81 height 18
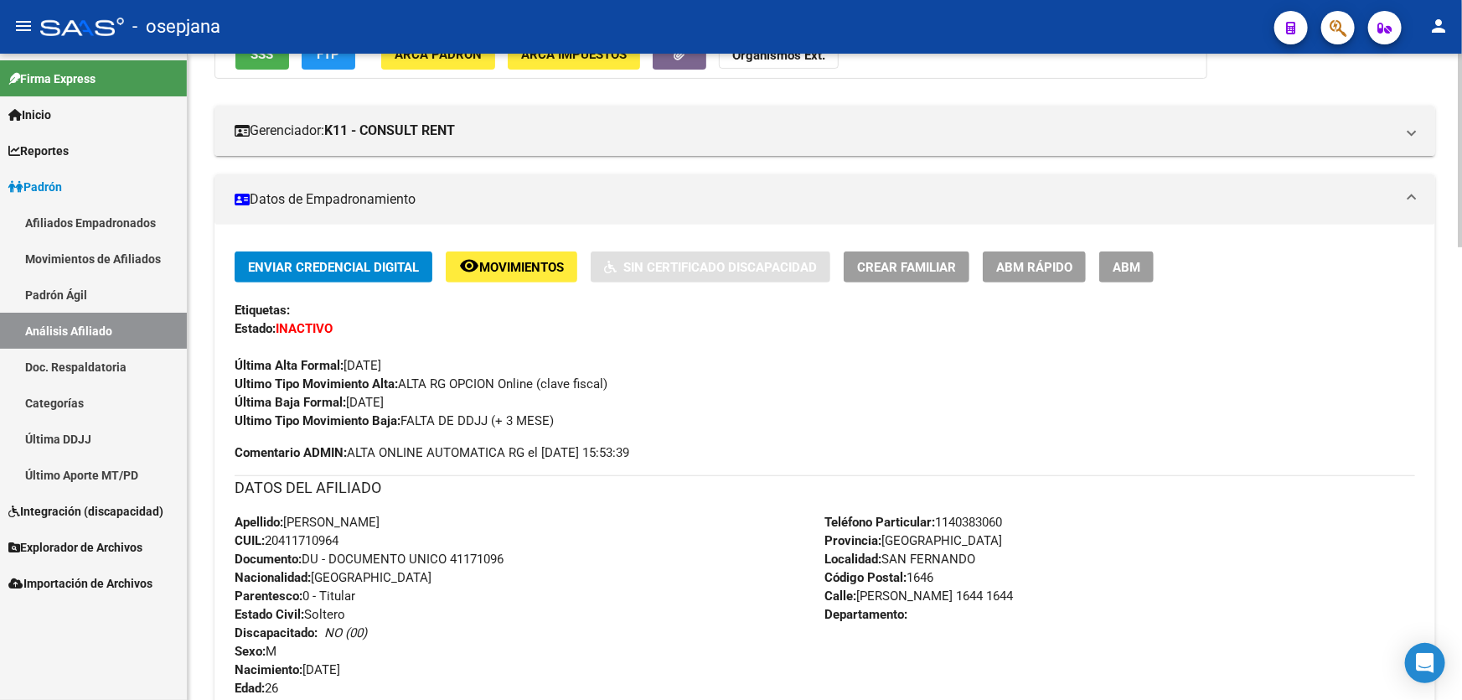
scroll to position [130, 0]
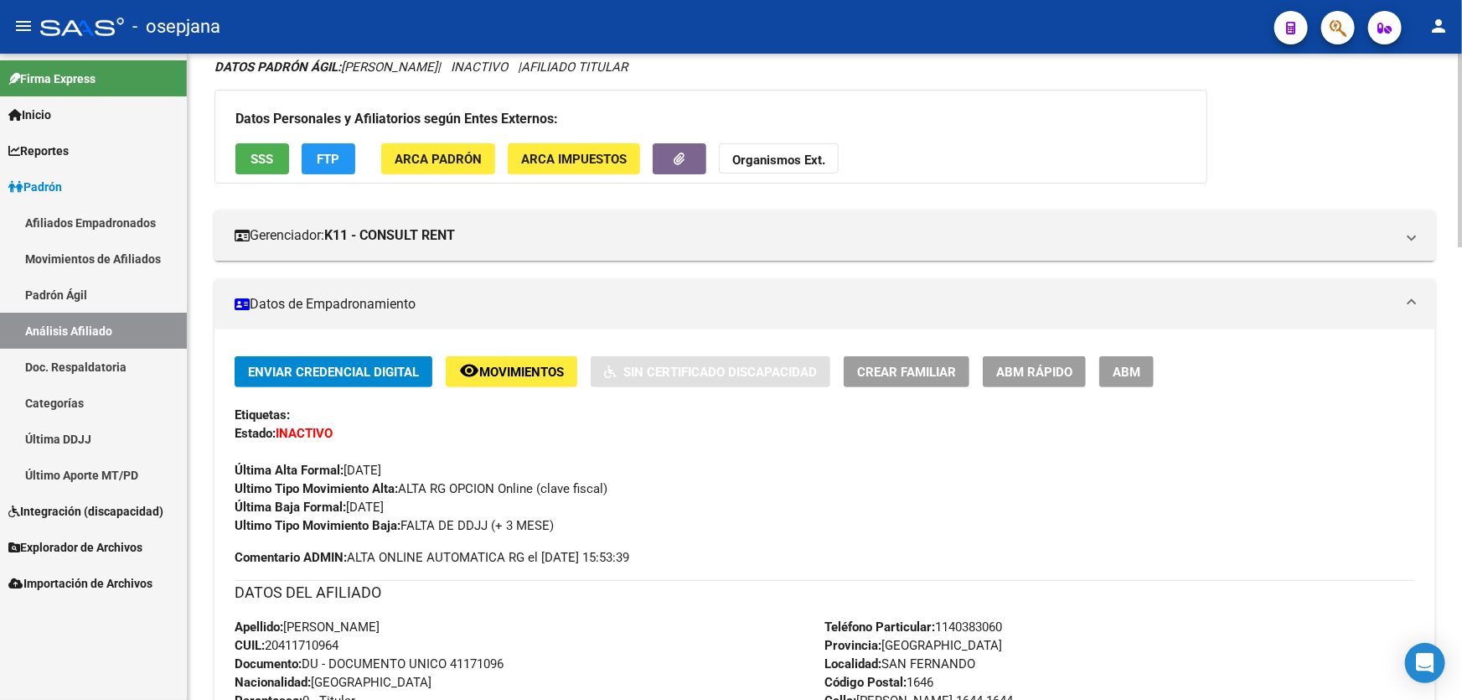
click at [251, 153] on span "SSS" at bounding box center [262, 159] width 23 height 15
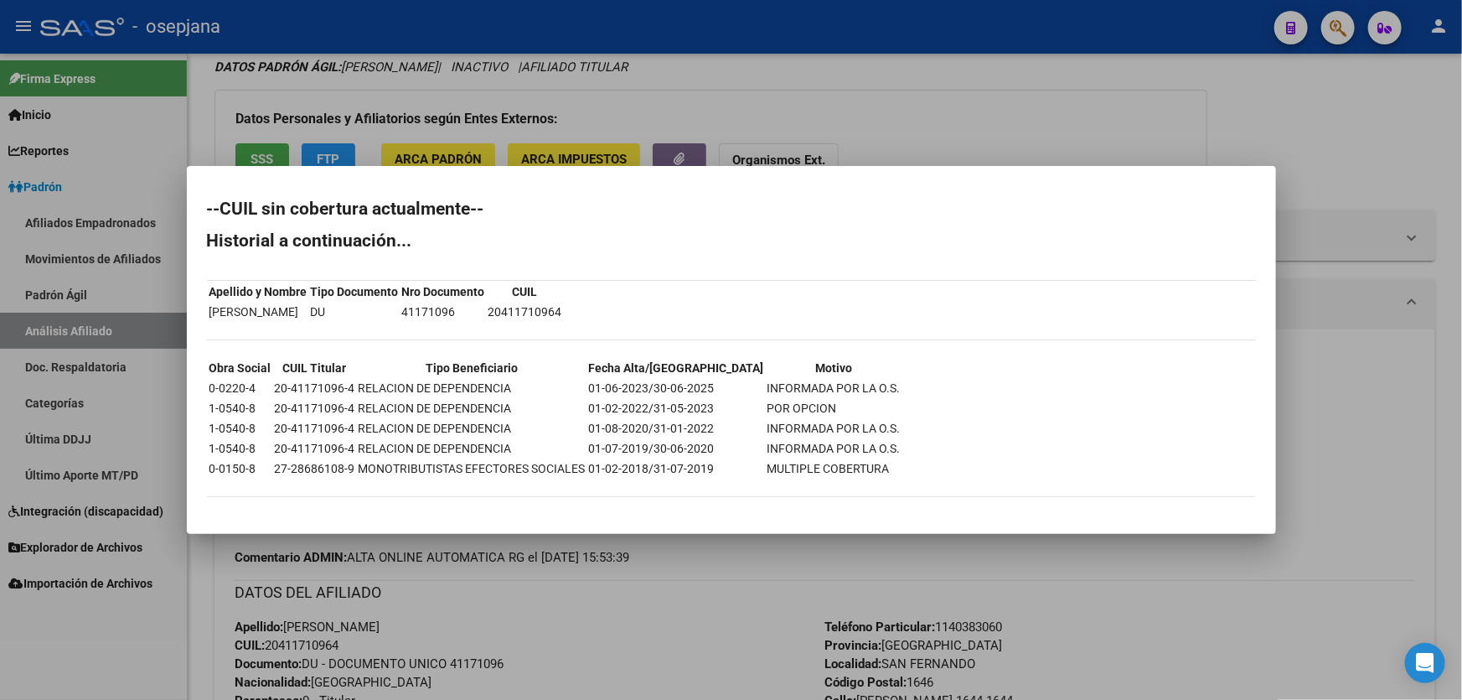
click at [896, 106] on div at bounding box center [731, 350] width 1462 height 700
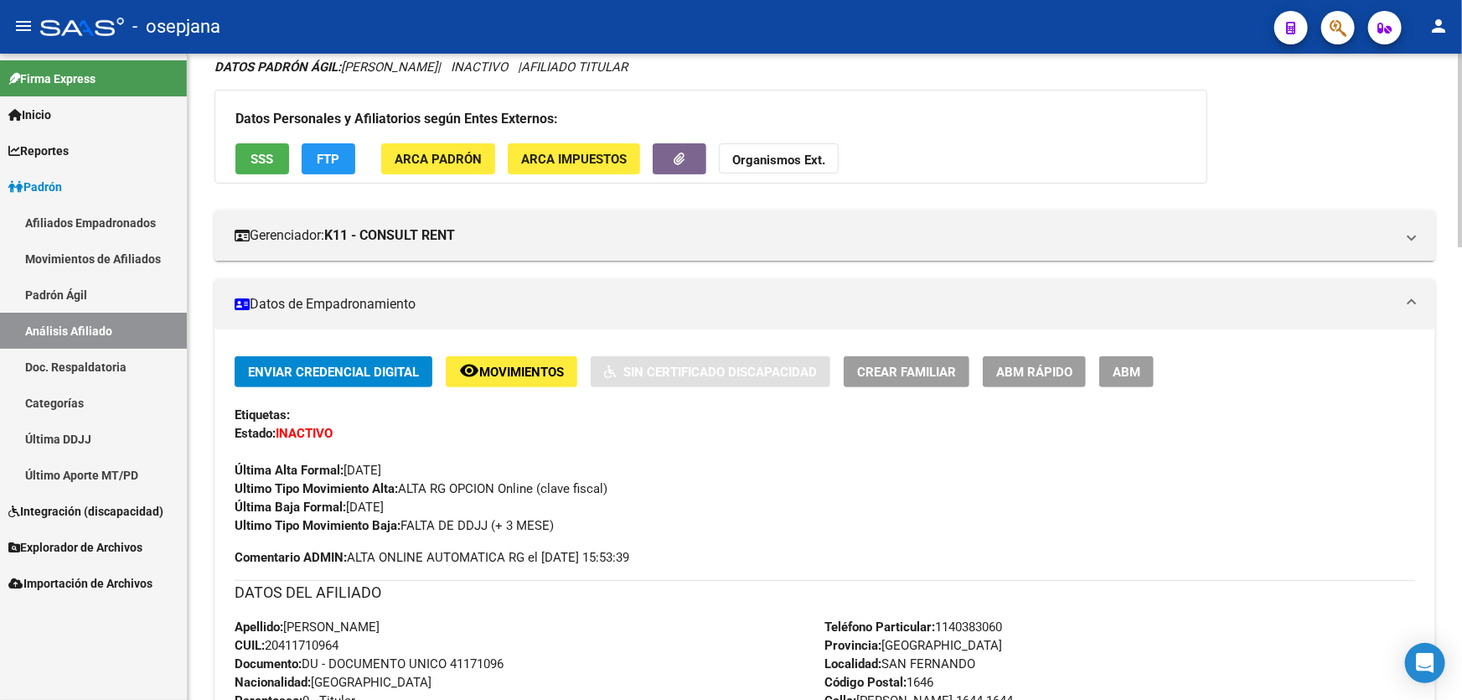
click at [335, 158] on span "FTP" at bounding box center [329, 159] width 23 height 15
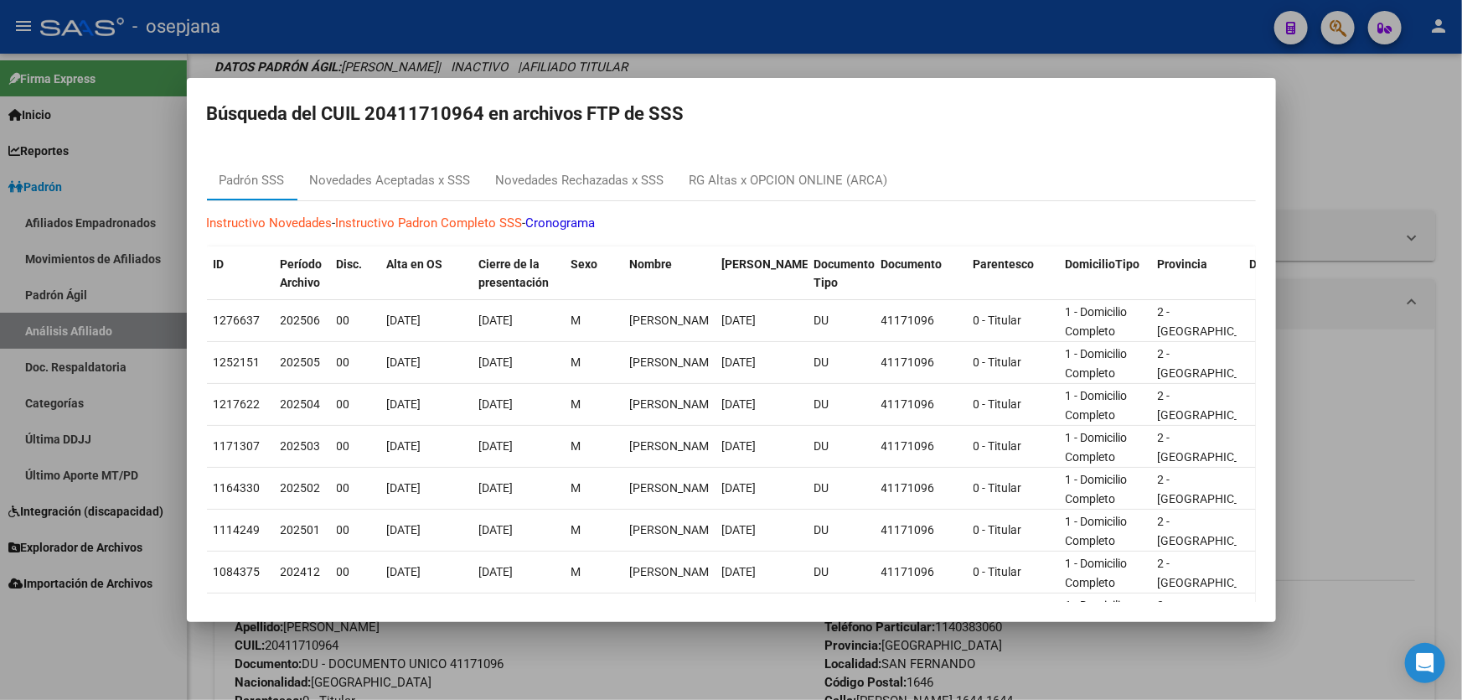
click at [1458, 226] on div at bounding box center [731, 350] width 1462 height 700
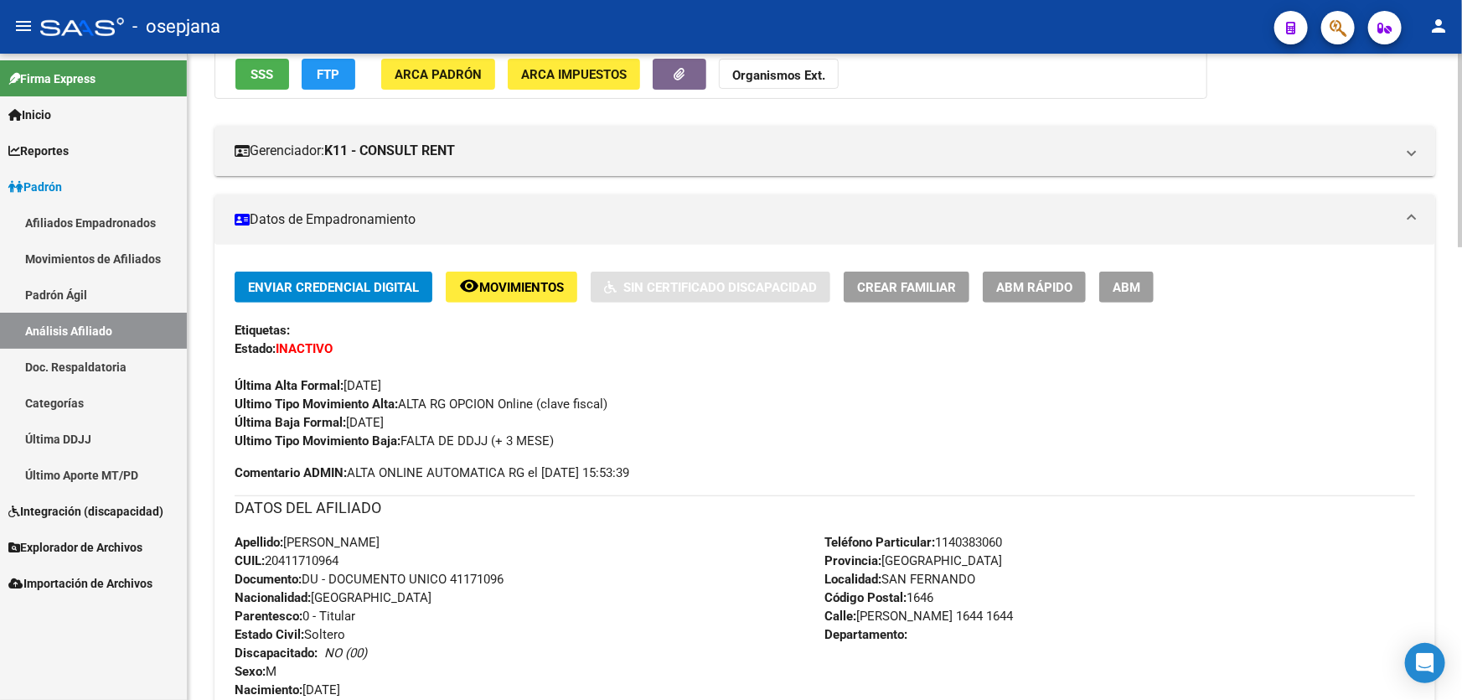
scroll to position [0, 0]
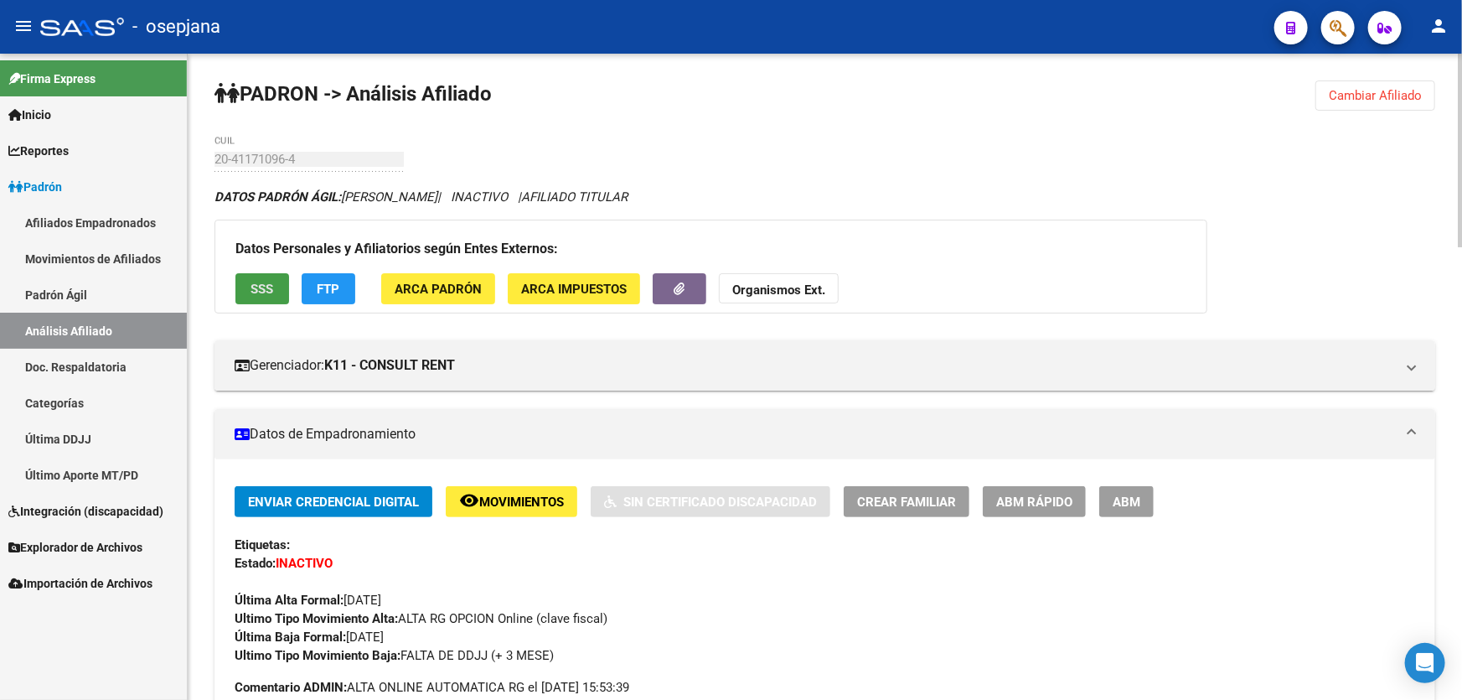
click at [260, 276] on button "SSS" at bounding box center [262, 288] width 54 height 31
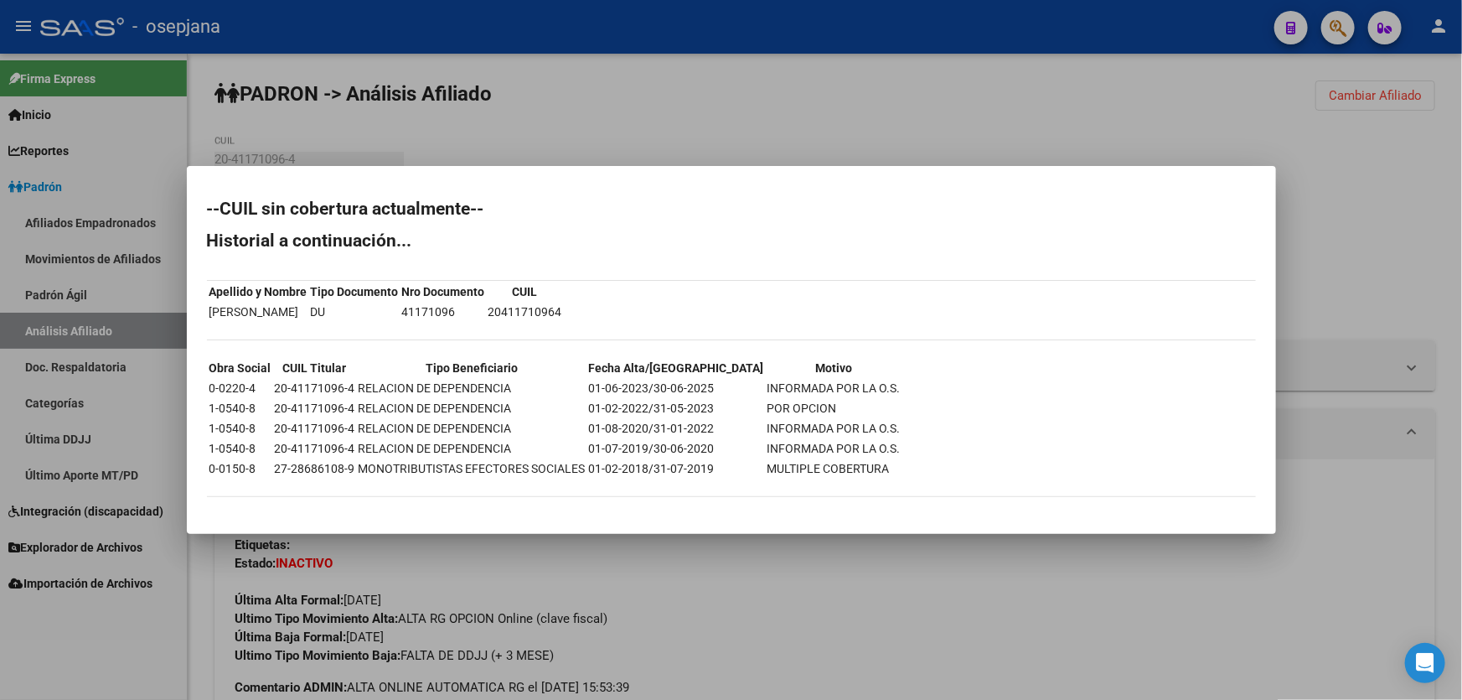
click at [769, 123] on div at bounding box center [731, 350] width 1462 height 700
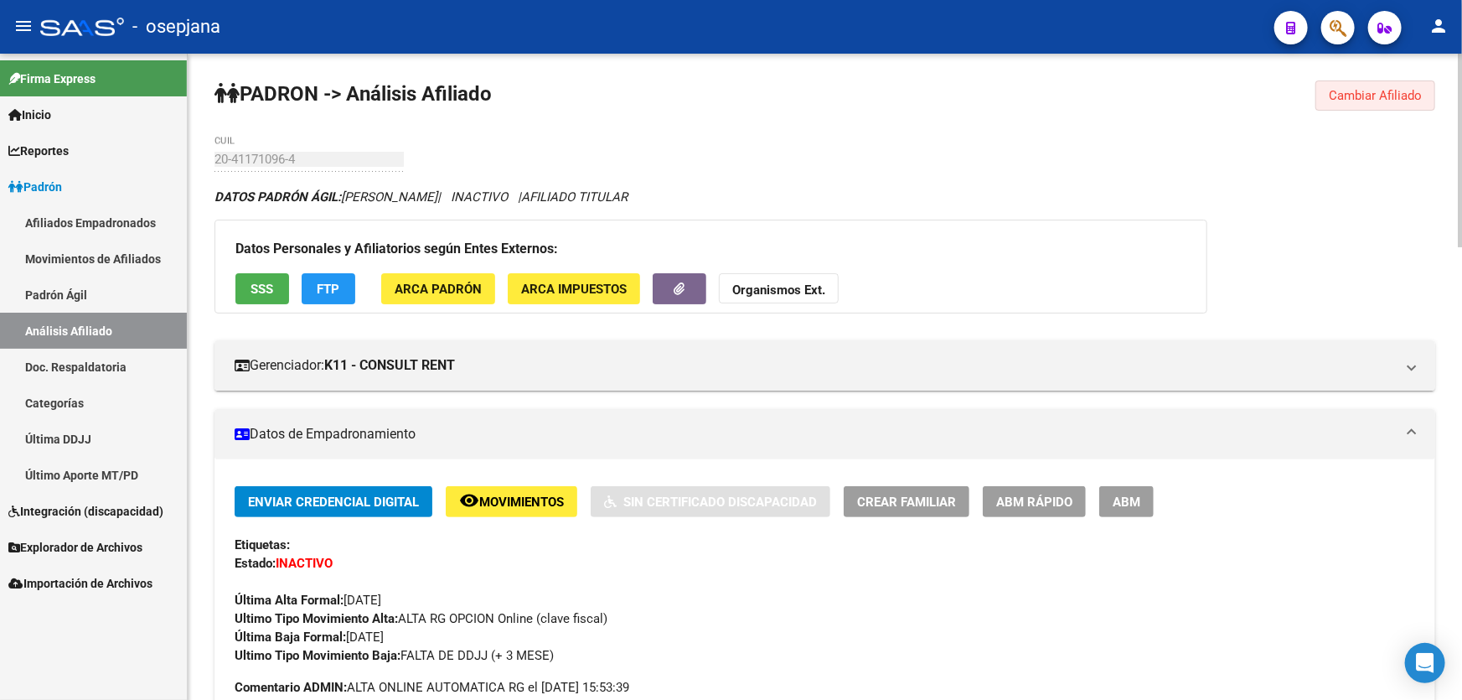
click at [1379, 90] on span "Cambiar Afiliado" at bounding box center [1375, 95] width 93 height 15
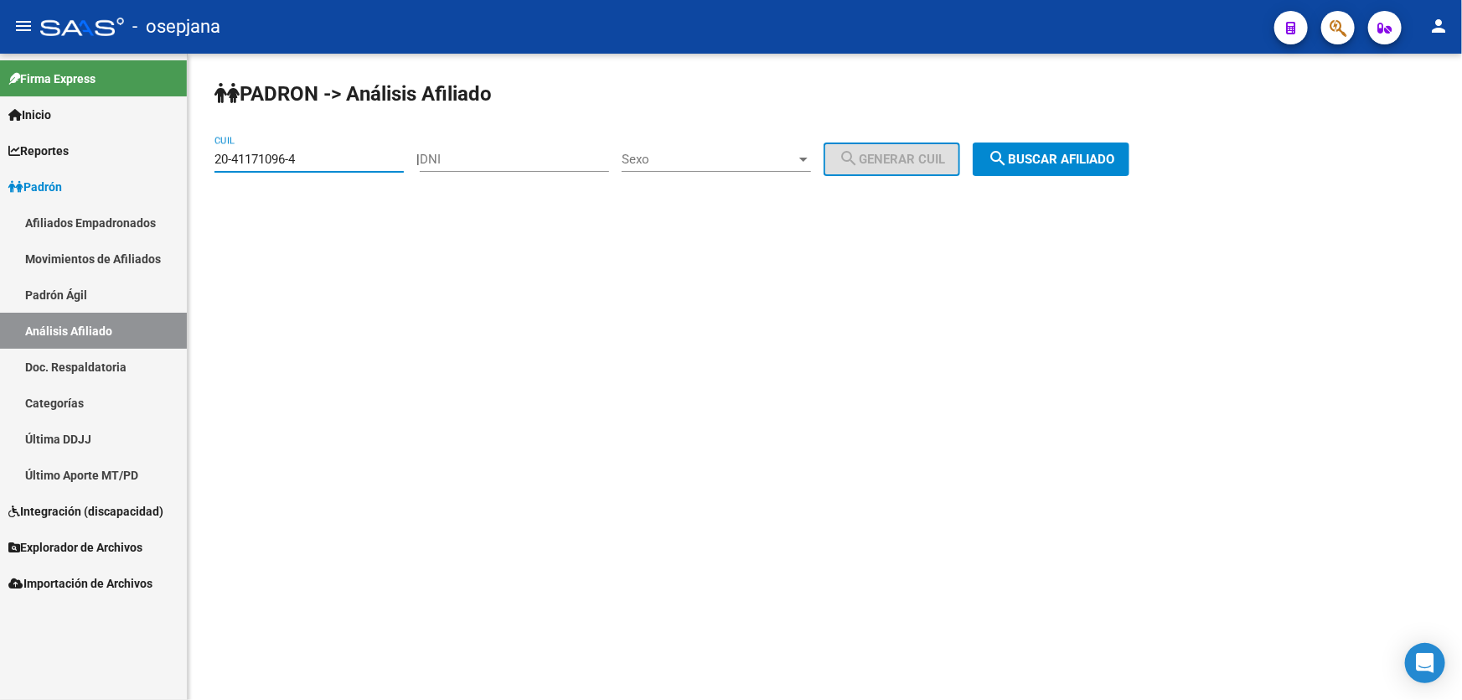
drag, startPoint x: 327, startPoint y: 158, endPoint x: 199, endPoint y: 161, distance: 128.3
click at [199, 161] on div "PADRON -> Análisis Afiliado 20-41171096-4 CUIL | DNI Sexo Sexo search Generar C…" at bounding box center [825, 142] width 1275 height 176
paste input "3917646-7"
click at [1095, 165] on span "search Buscar afiliado" at bounding box center [1051, 159] width 127 height 15
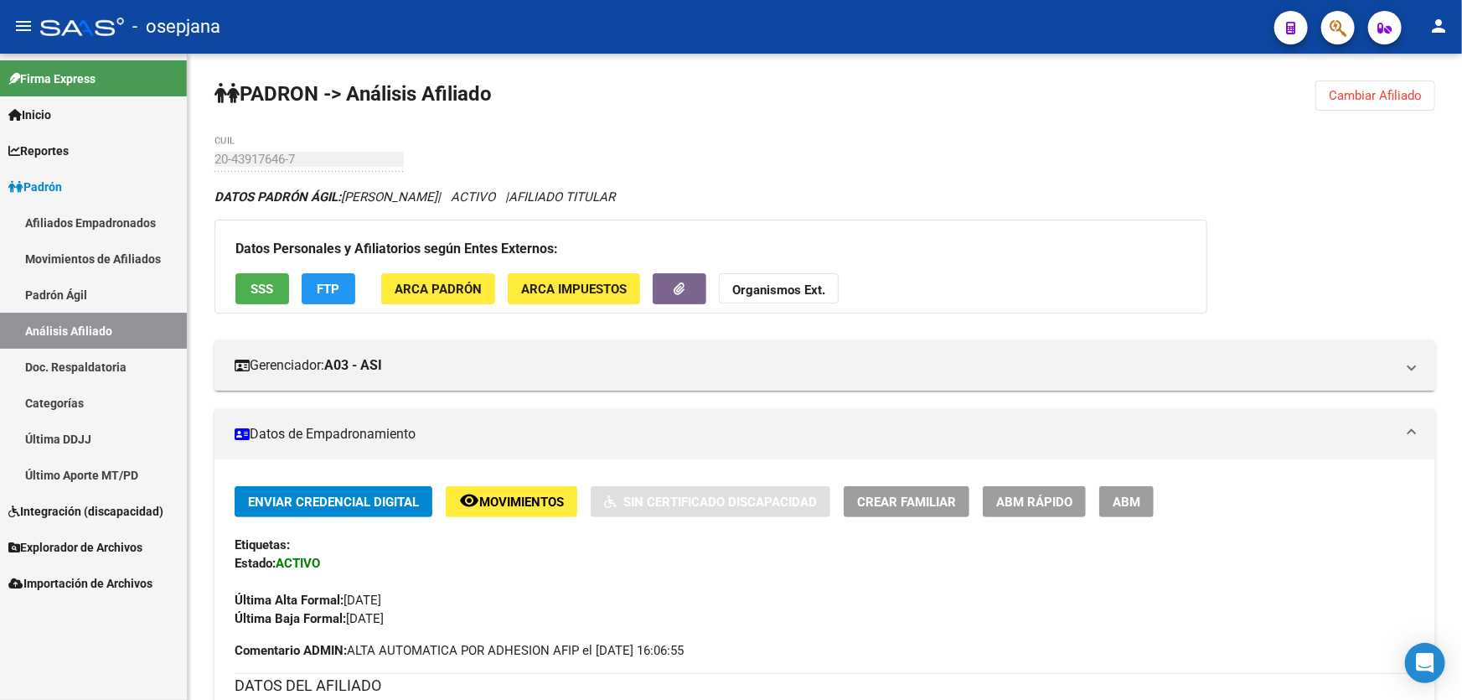
click at [1364, 94] on span "Cambiar Afiliado" at bounding box center [1375, 95] width 93 height 15
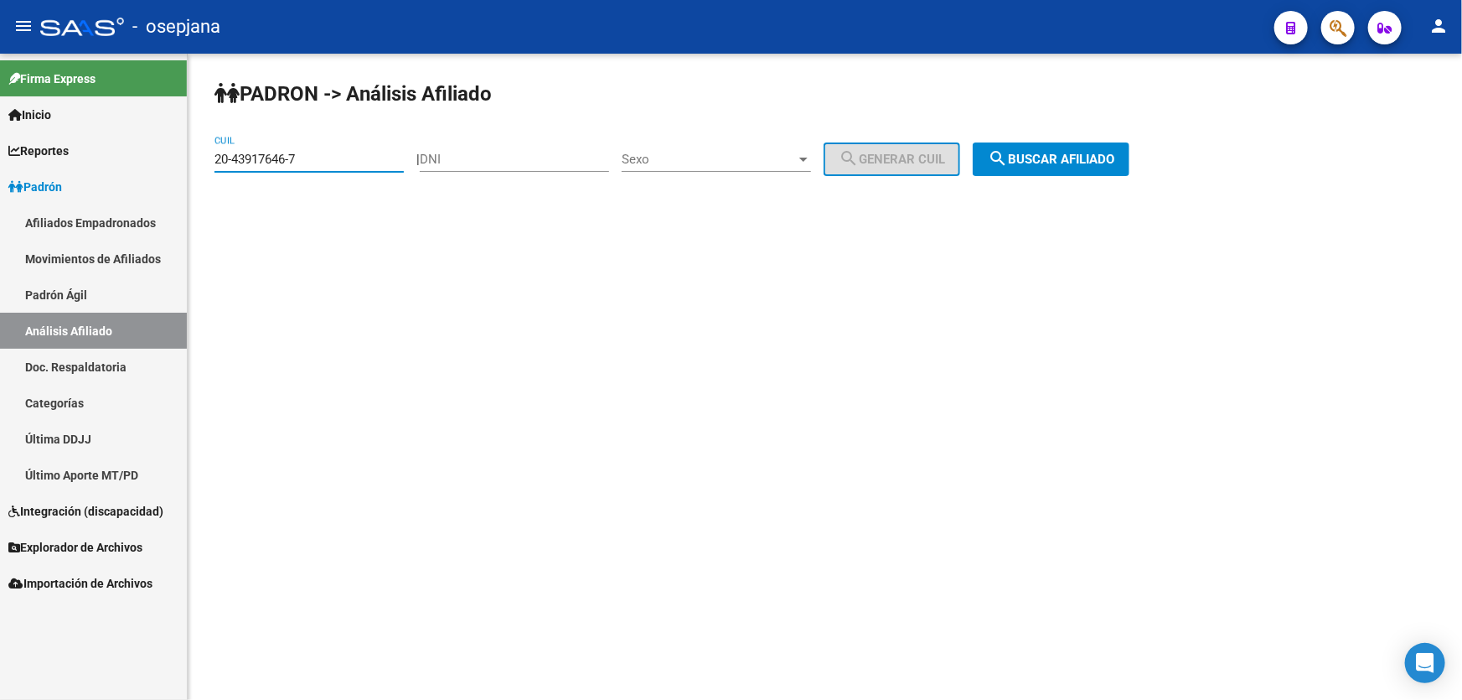
drag, startPoint x: 306, startPoint y: 158, endPoint x: 206, endPoint y: 167, distance: 100.1
click at [193, 173] on div "PADRON -> Análisis Afiliado 20-43917646-7 CUIL | DNI Sexo Sexo search Generar C…" at bounding box center [825, 142] width 1275 height 176
drag, startPoint x: 213, startPoint y: 159, endPoint x: 367, endPoint y: 152, distance: 154.4
click at [367, 152] on input "20-43917646-7" at bounding box center [309, 159] width 189 height 15
drag, startPoint x: 309, startPoint y: 159, endPoint x: 195, endPoint y: 159, distance: 114.0
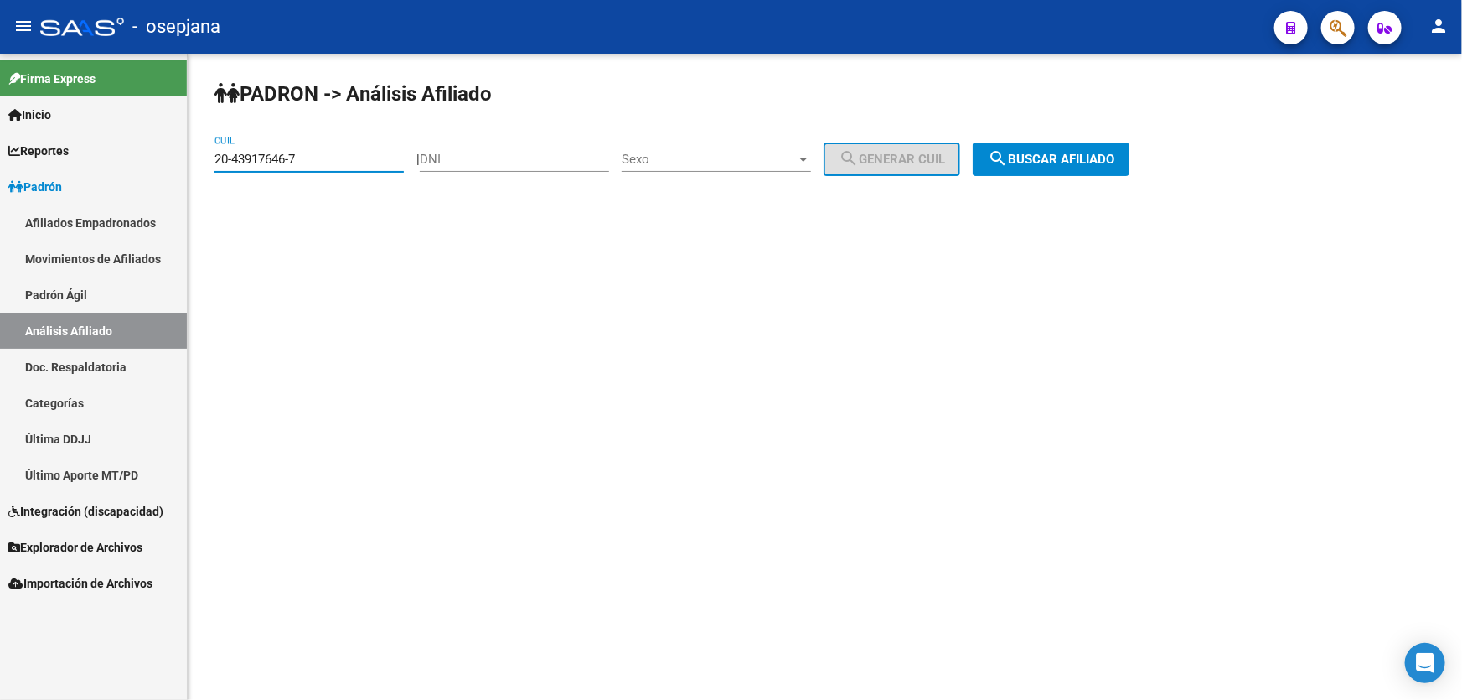
click at [195, 159] on div "PADRON -> Análisis Afiliado 20-43917646-7 CUIL | DNI Sexo Sexo search Generar C…" at bounding box center [825, 142] width 1275 height 176
paste input "4420762-1"
click at [1051, 152] on span "search Buscar afiliado" at bounding box center [1051, 159] width 127 height 15
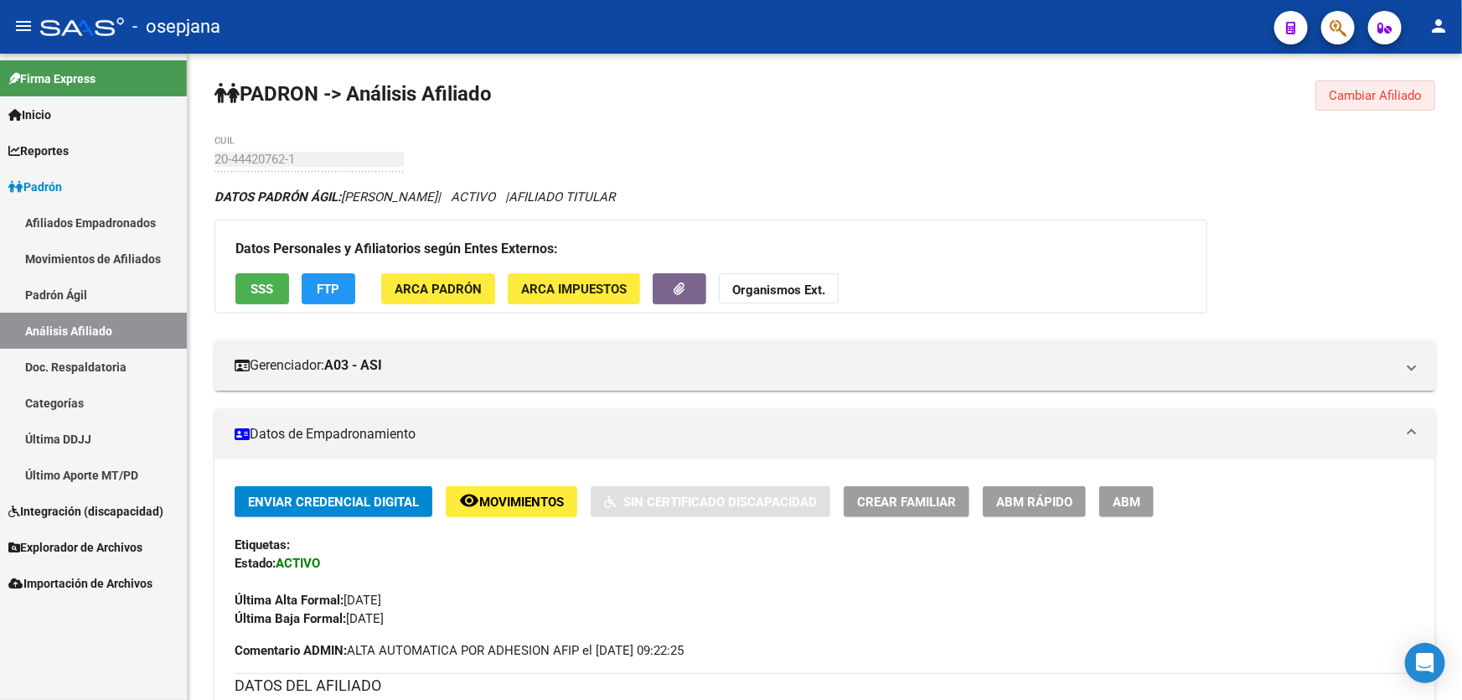
click at [1374, 92] on span "Cambiar Afiliado" at bounding box center [1375, 95] width 93 height 15
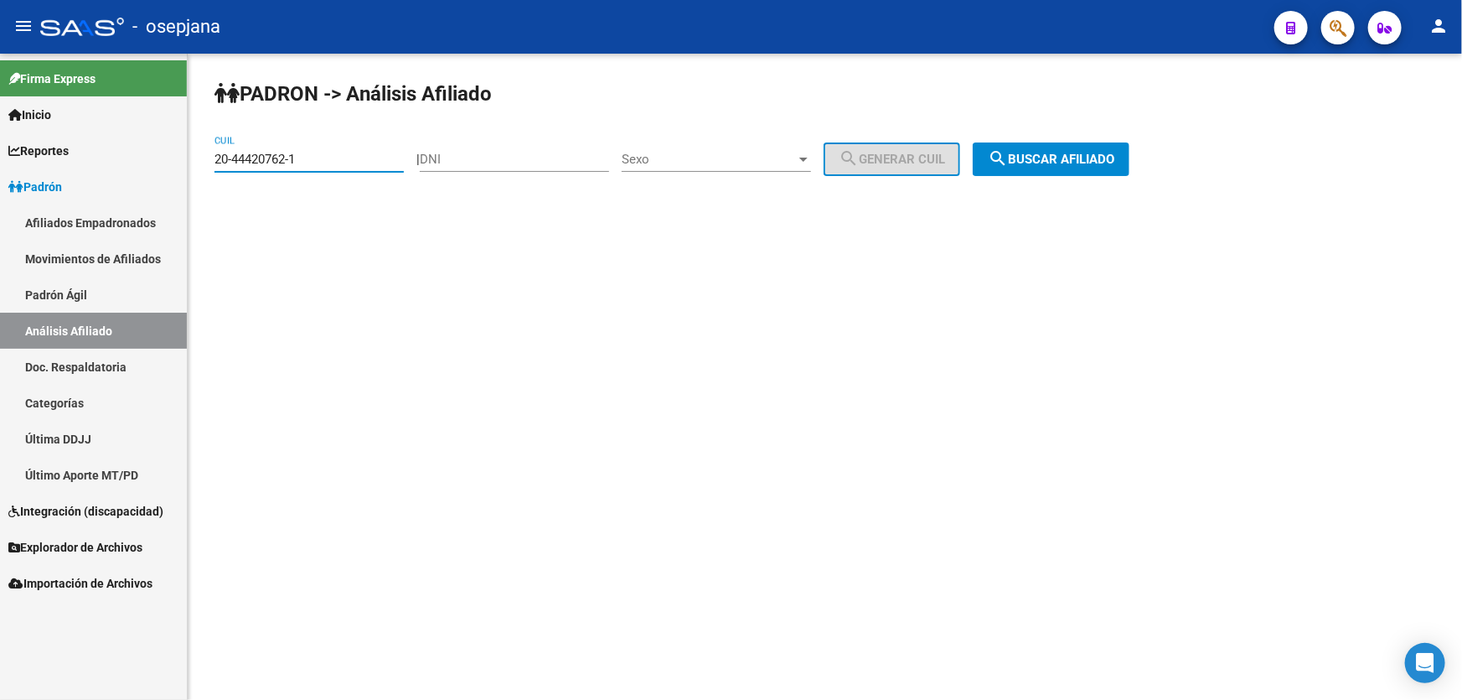
drag, startPoint x: 317, startPoint y: 159, endPoint x: 195, endPoint y: 164, distance: 121.6
click at [195, 164] on div "PADRON -> Análisis Afiliado 20-44420762-1 CUIL | DNI Sexo Sexo search Generar C…" at bounding box center [825, 142] width 1275 height 176
paste input "3-42459839-9"
click at [1079, 164] on span "search Buscar afiliado" at bounding box center [1051, 159] width 127 height 15
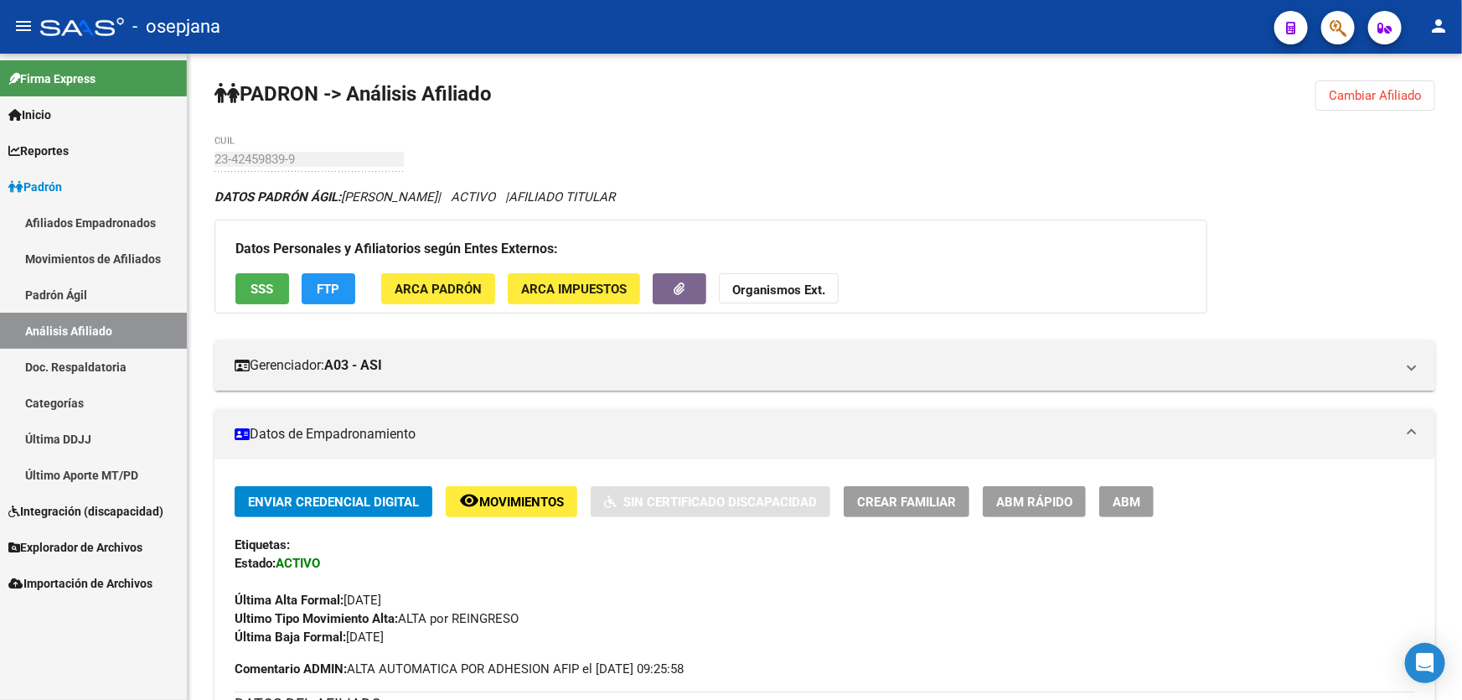
click at [1388, 88] on span "Cambiar Afiliado" at bounding box center [1375, 95] width 93 height 15
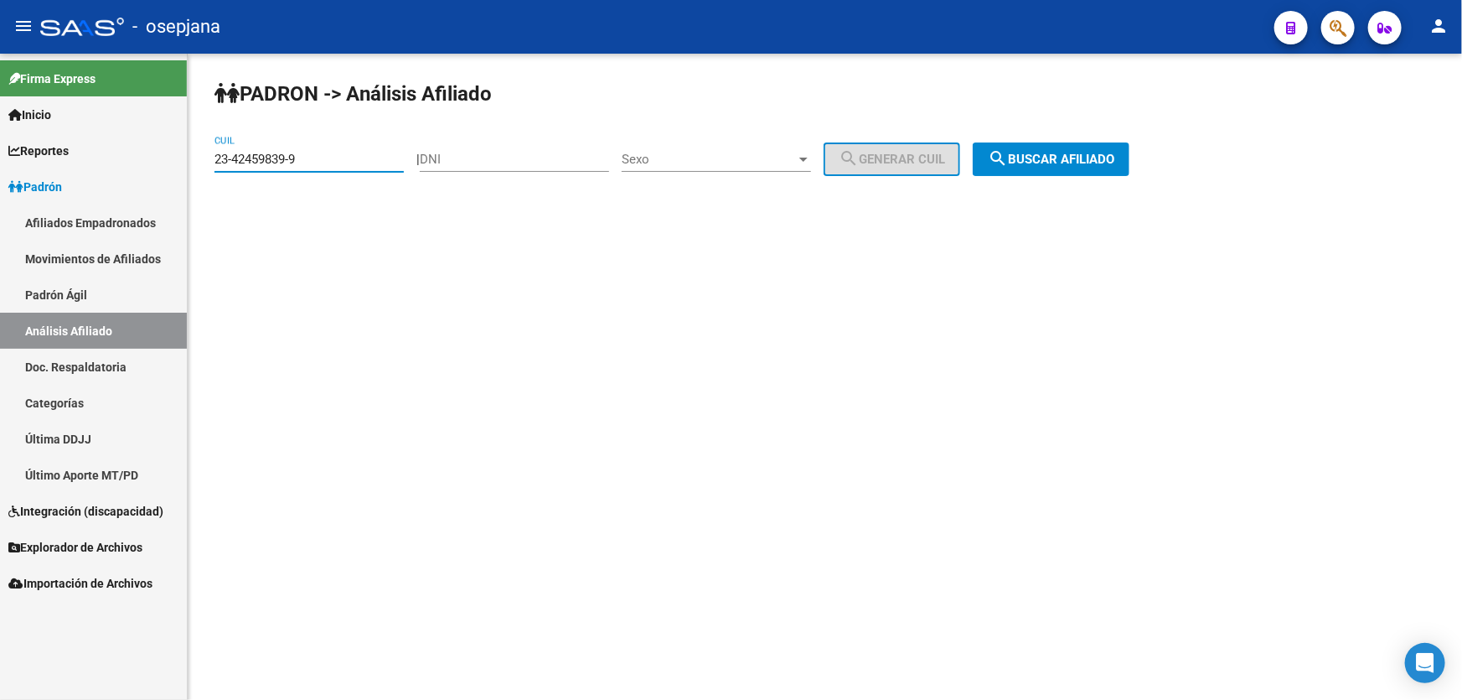
drag, startPoint x: 318, startPoint y: 155, endPoint x: 214, endPoint y: 158, distance: 104.0
click at [215, 158] on input "23-42459839-9" at bounding box center [309, 159] width 189 height 15
paste input "94764185"
click at [1084, 159] on span "search Buscar afiliado" at bounding box center [1051, 159] width 127 height 15
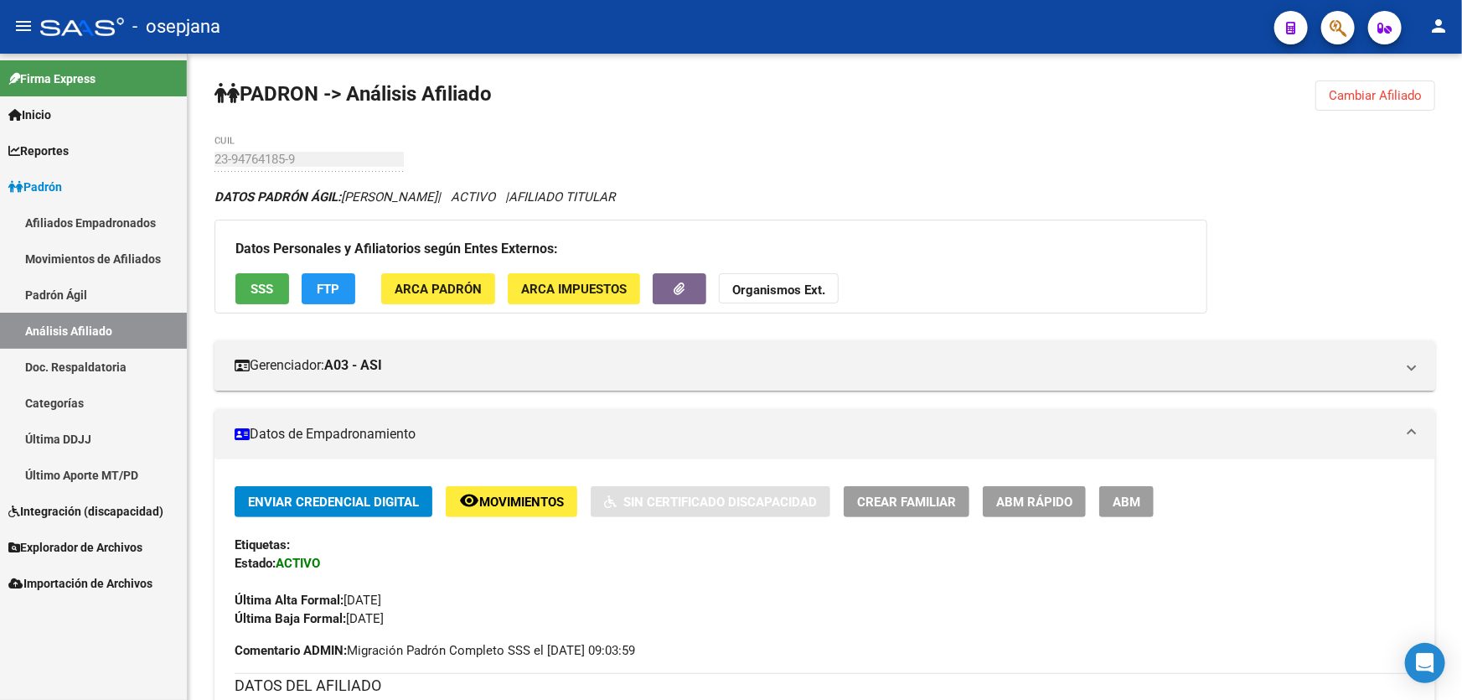
click at [1398, 101] on span "Cambiar Afiliado" at bounding box center [1375, 95] width 93 height 15
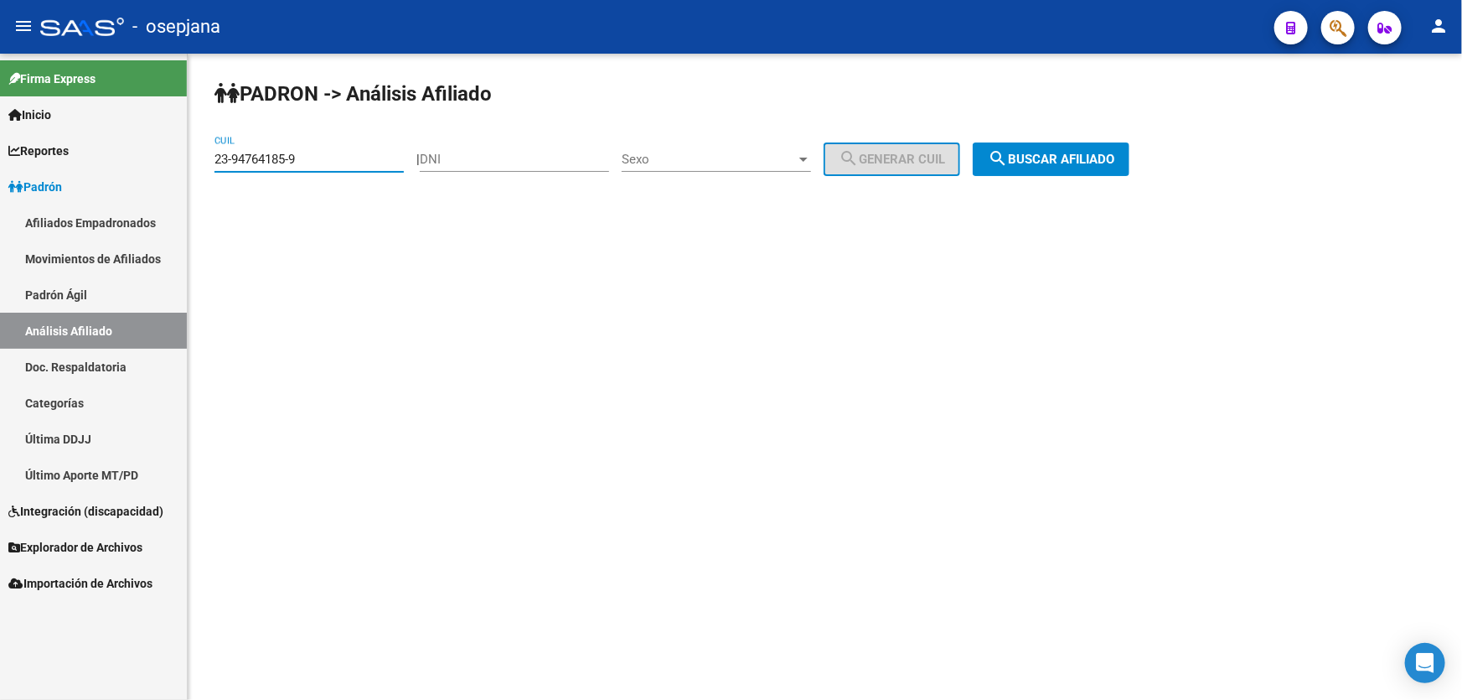
drag, startPoint x: 301, startPoint y: 163, endPoint x: 207, endPoint y: 172, distance: 94.2
click at [207, 172] on div "PADRON -> Análisis Afiliado 23-94764185-9 CUIL | DNI Sexo Sexo search Generar C…" at bounding box center [825, 142] width 1275 height 176
paste input "7-23421424-7"
click at [1046, 157] on span "search Buscar afiliado" at bounding box center [1051, 159] width 127 height 15
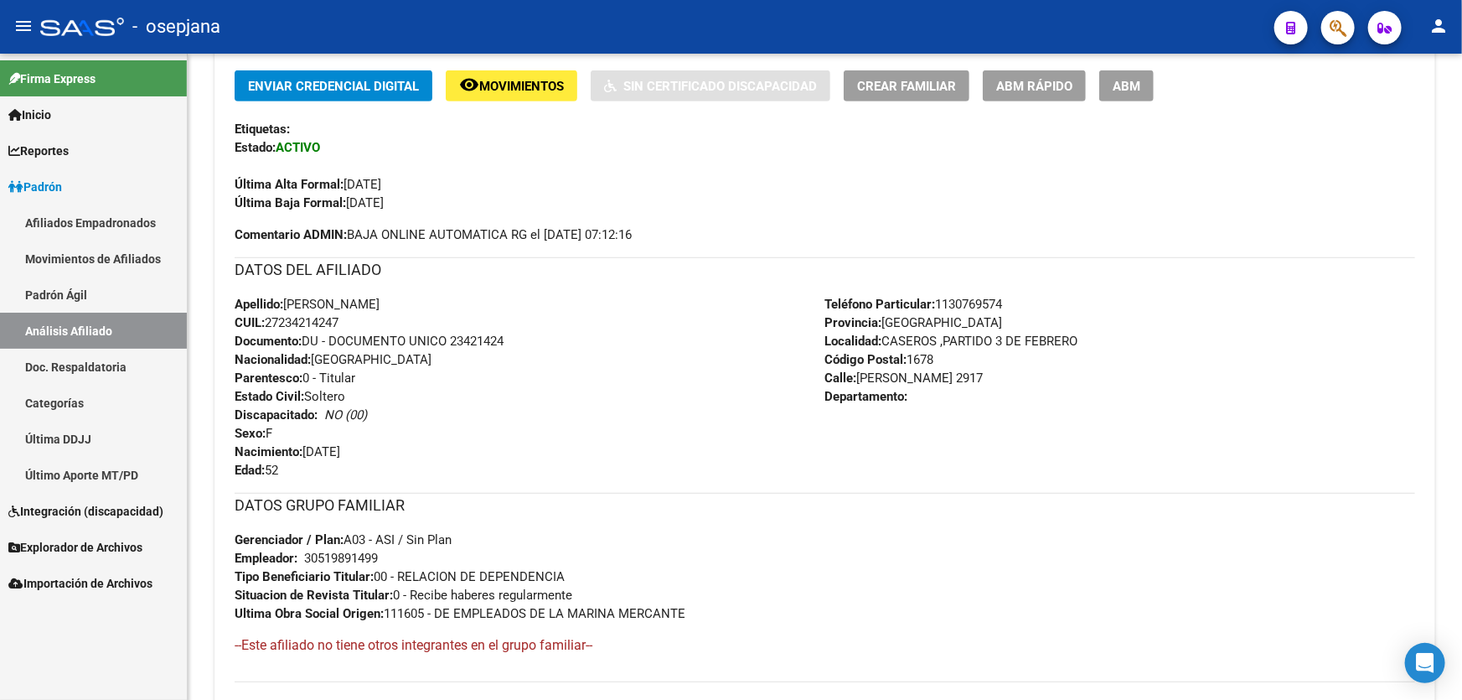
scroll to position [533, 0]
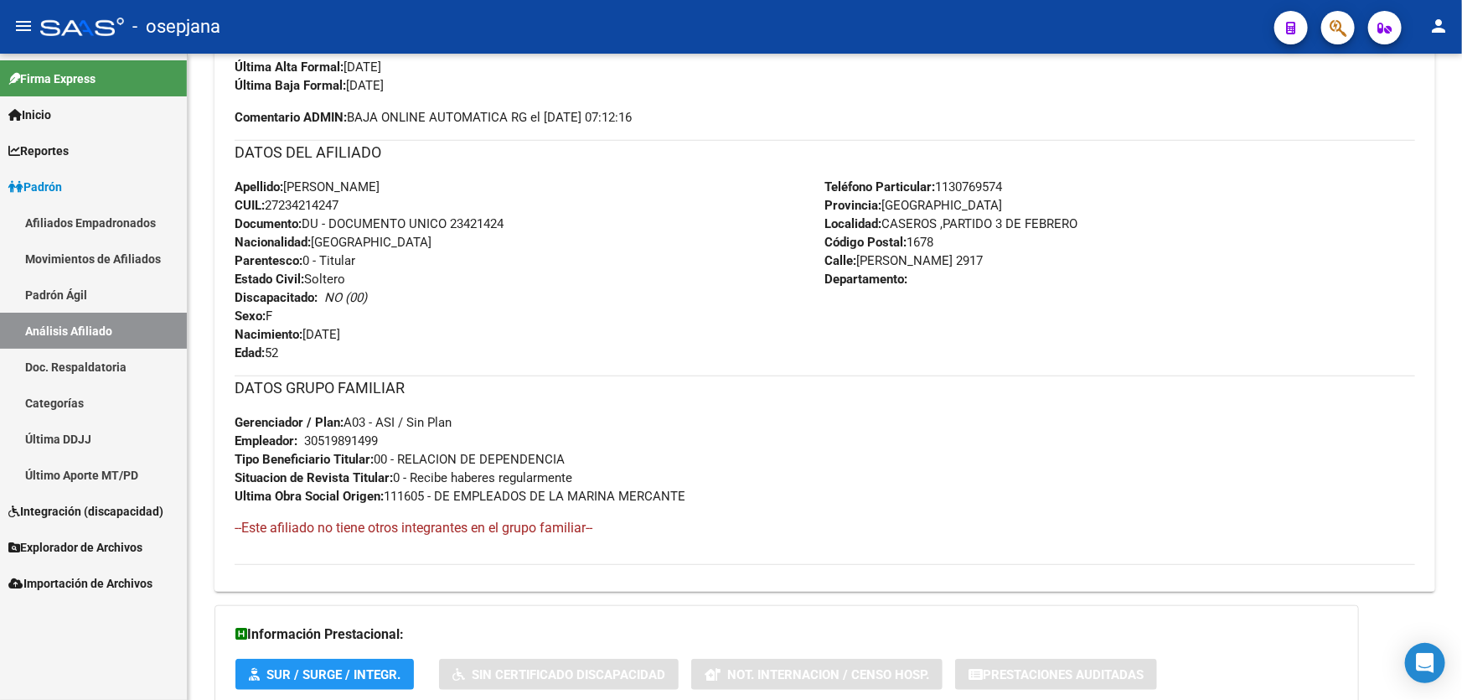
drag, startPoint x: 453, startPoint y: 221, endPoint x: 541, endPoint y: 221, distance: 88.0
click at [541, 221] on div "Apellido: [PERSON_NAME]: 27234214247 Documento: DU - DOCUMENTO UNICO 23421424 N…" at bounding box center [530, 270] width 591 height 184
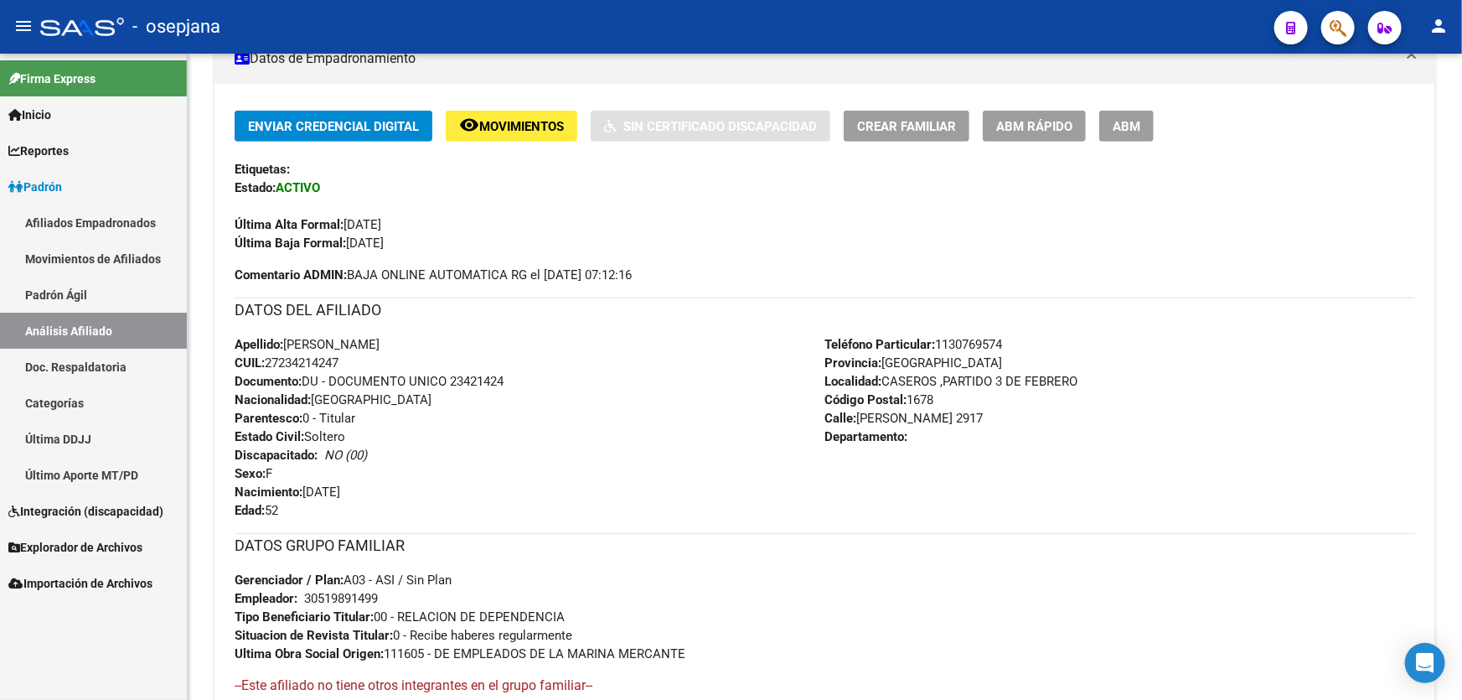
scroll to position [380, 0]
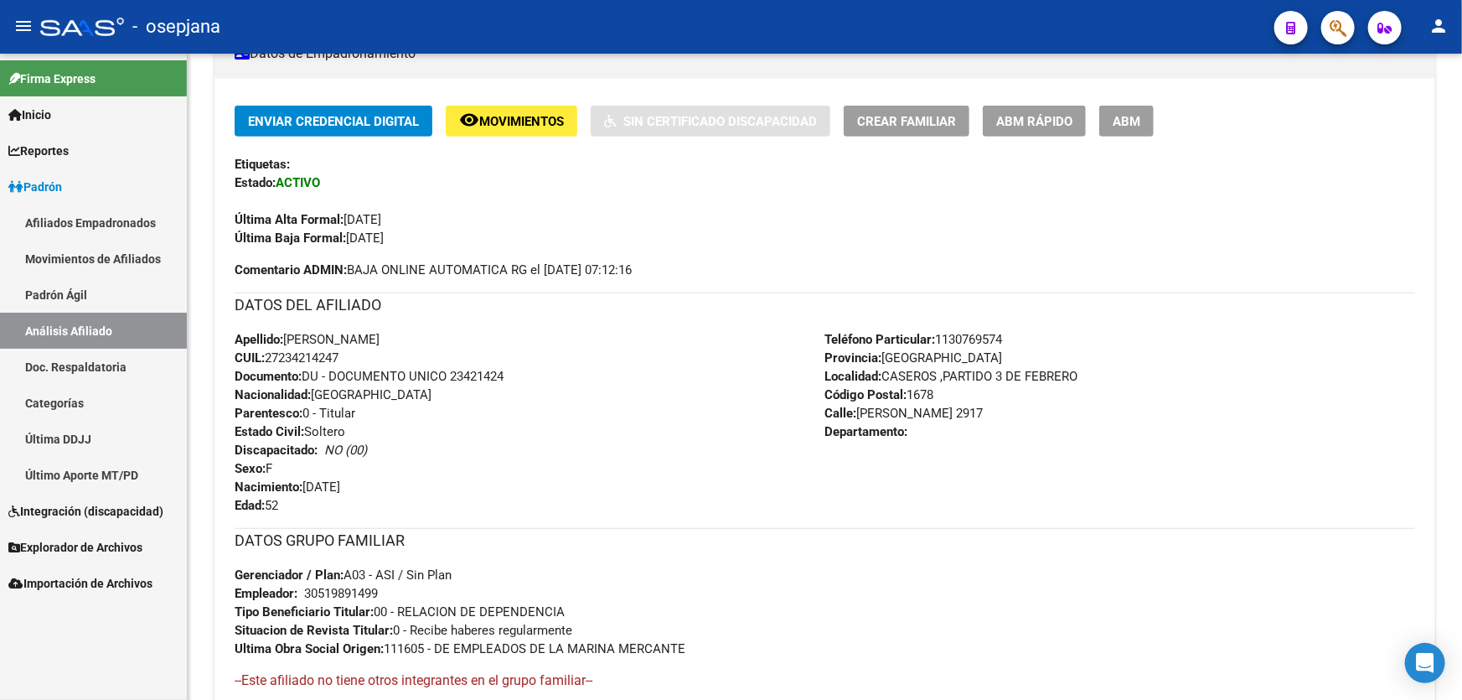
drag, startPoint x: 381, startPoint y: 337, endPoint x: 290, endPoint y: 341, distance: 91.4
click at [290, 341] on span "Apellido: [PERSON_NAME]" at bounding box center [307, 339] width 145 height 15
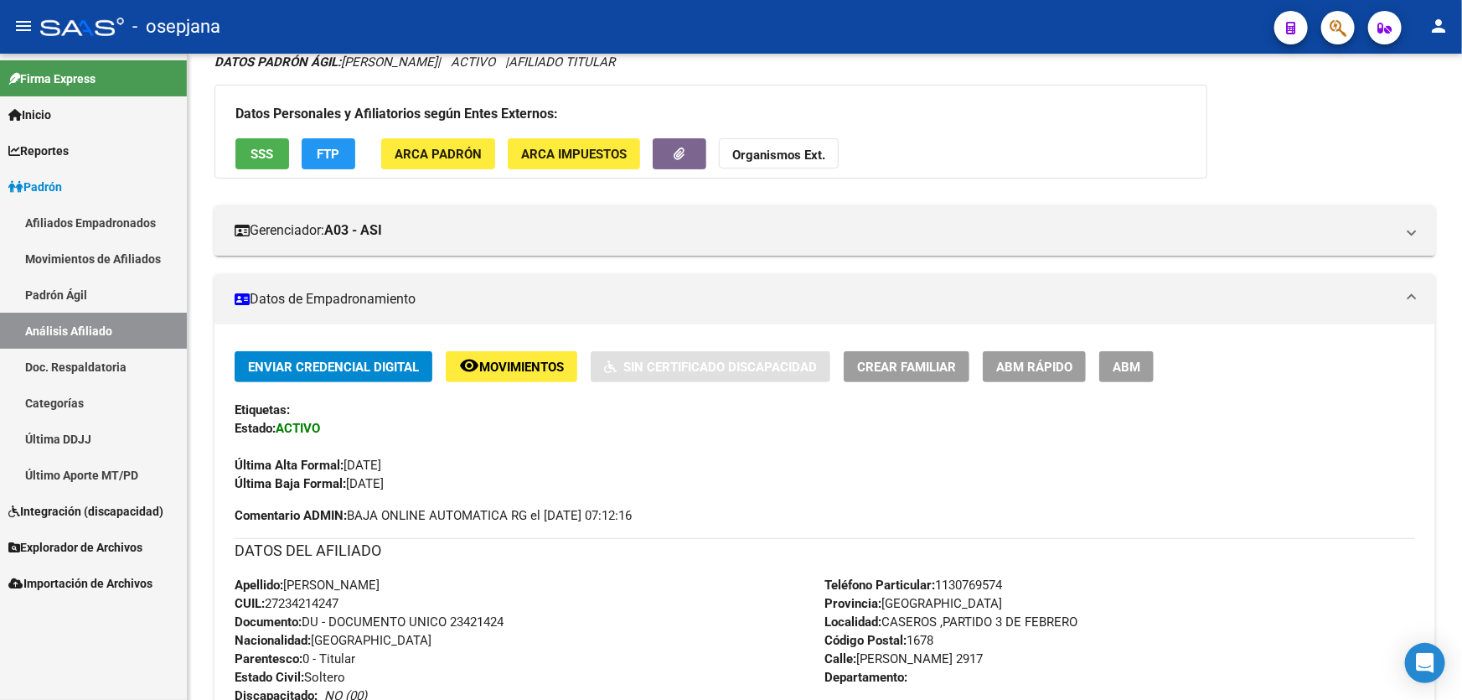
scroll to position [0, 0]
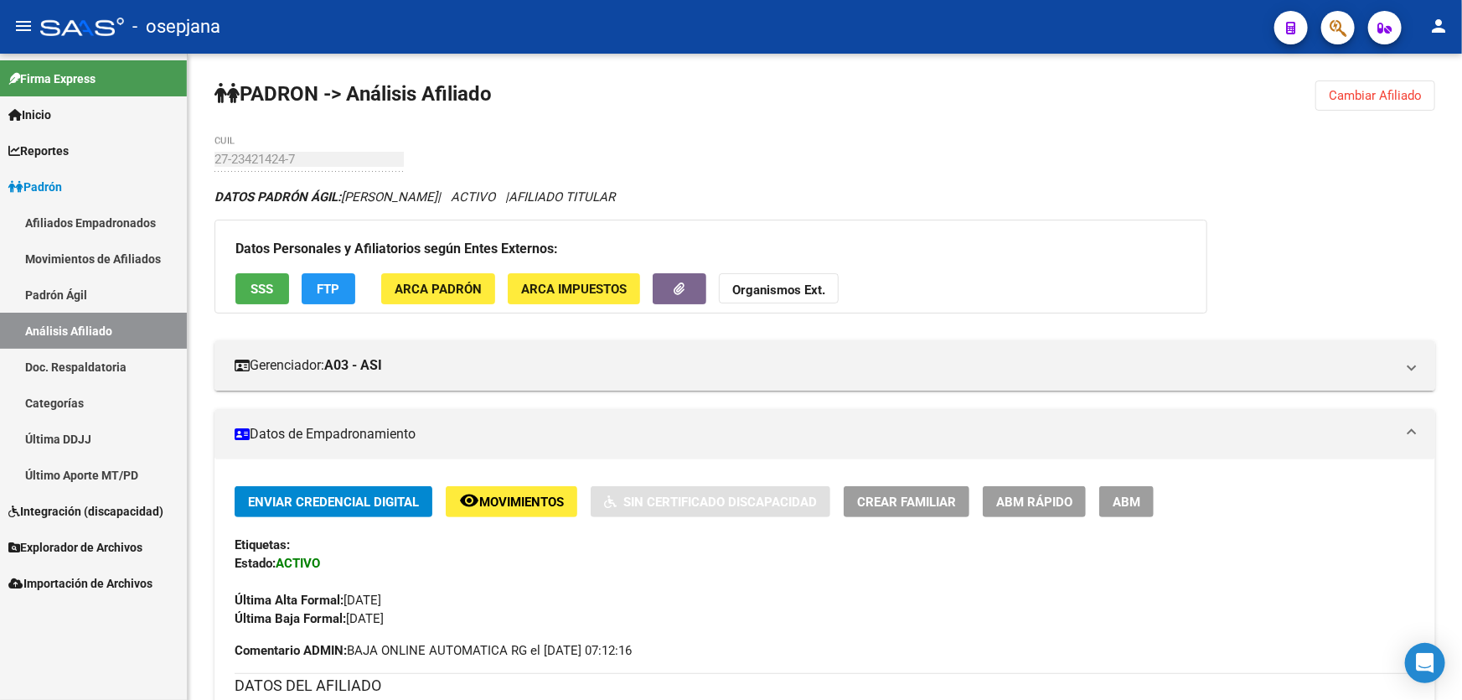
click at [1358, 88] on span "Cambiar Afiliado" at bounding box center [1375, 95] width 93 height 15
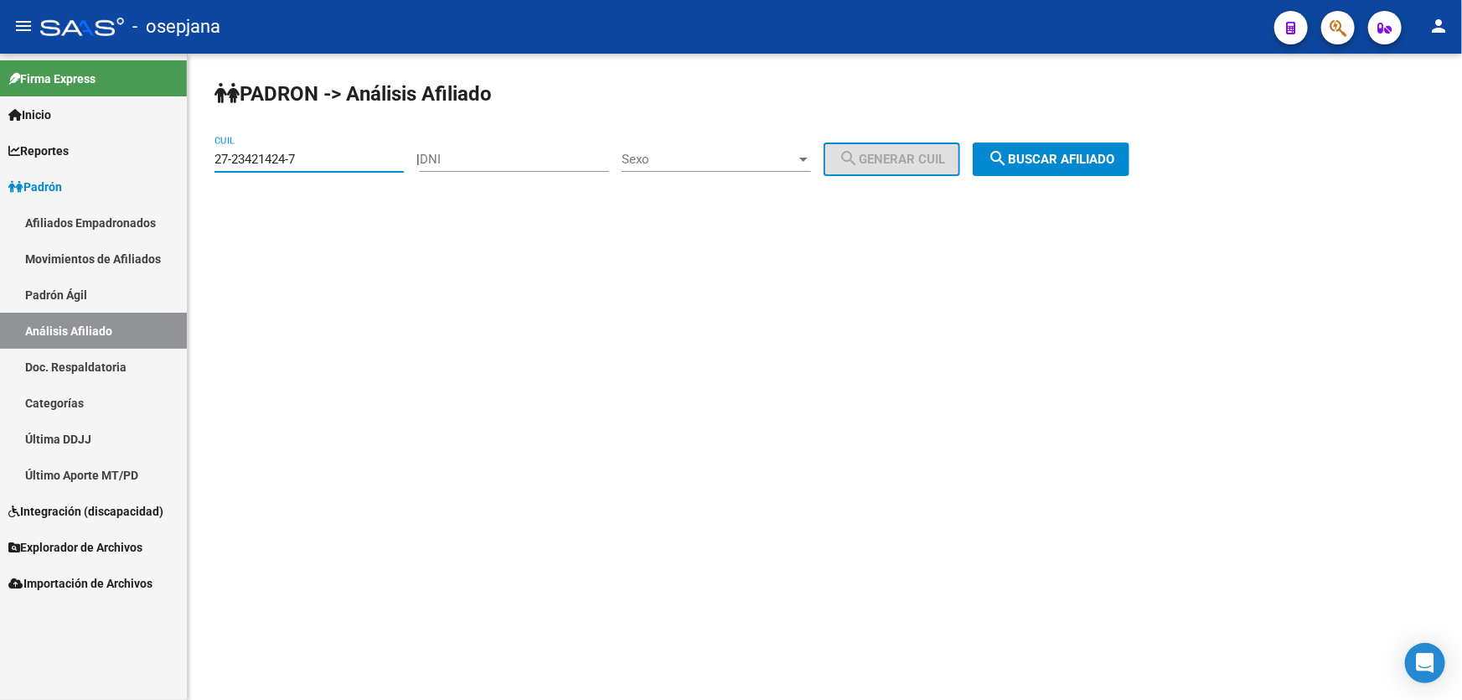
drag, startPoint x: 348, startPoint y: 159, endPoint x: 197, endPoint y: 167, distance: 151.0
click at [197, 167] on div "PADRON -> Análisis Afiliado 27-23421424-7 CUIL | DNI Sexo Sexo search Generar C…" at bounding box center [825, 142] width 1275 height 176
paste input "8061751-8"
click at [1085, 162] on span "search Buscar afiliado" at bounding box center [1051, 159] width 127 height 15
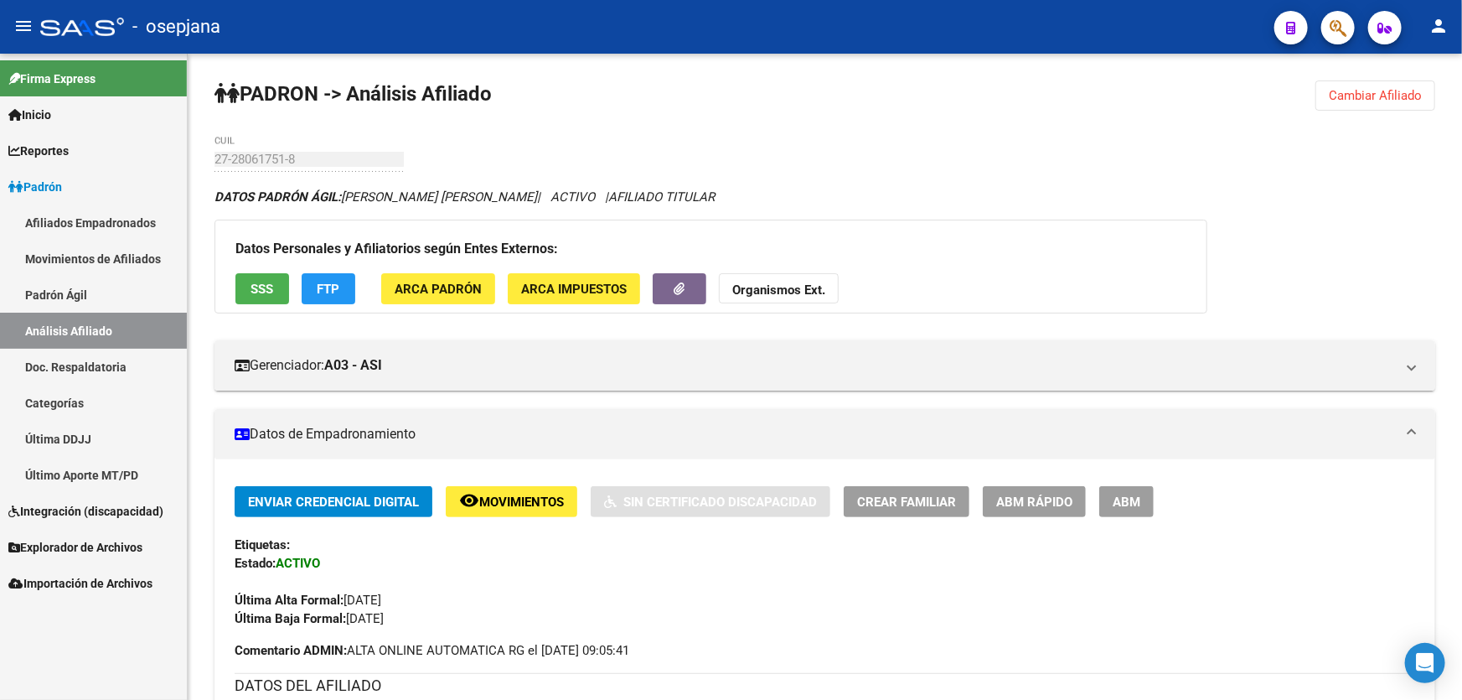
click at [1348, 88] on span "Cambiar Afiliado" at bounding box center [1375, 95] width 93 height 15
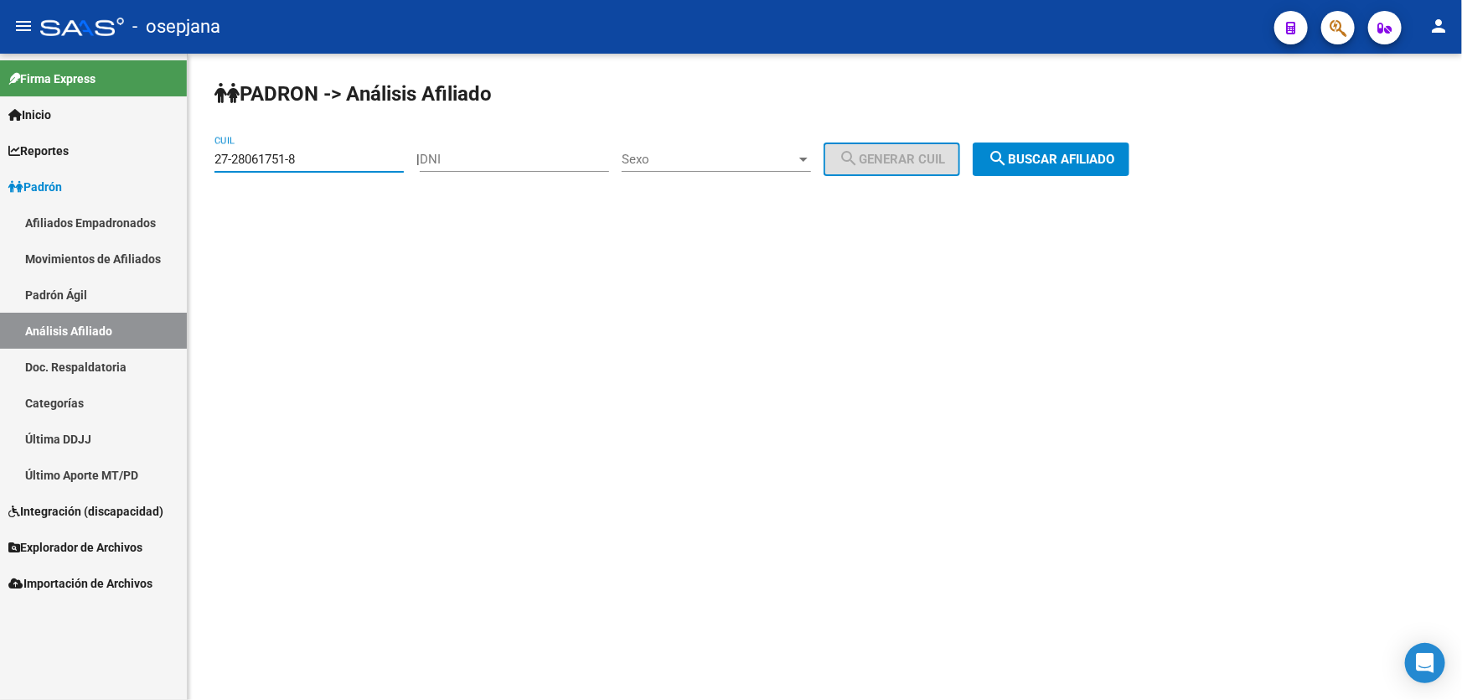
drag, startPoint x: 306, startPoint y: 153, endPoint x: 184, endPoint y: 163, distance: 121.9
click at [184, 163] on mat-sidenav-container "Firma Express Inicio Calendario SSS Instructivos Contacto OS Reportes Padrón Tr…" at bounding box center [731, 377] width 1462 height 646
paste input "797814-1"
click at [1154, 166] on div "PADRON -> Análisis Afiliado 27-28797814-1 CUIL | DNI Sexo Sexo search Generar C…" at bounding box center [825, 142] width 1275 height 176
click at [1110, 160] on span "search Buscar afiliado" at bounding box center [1051, 159] width 127 height 15
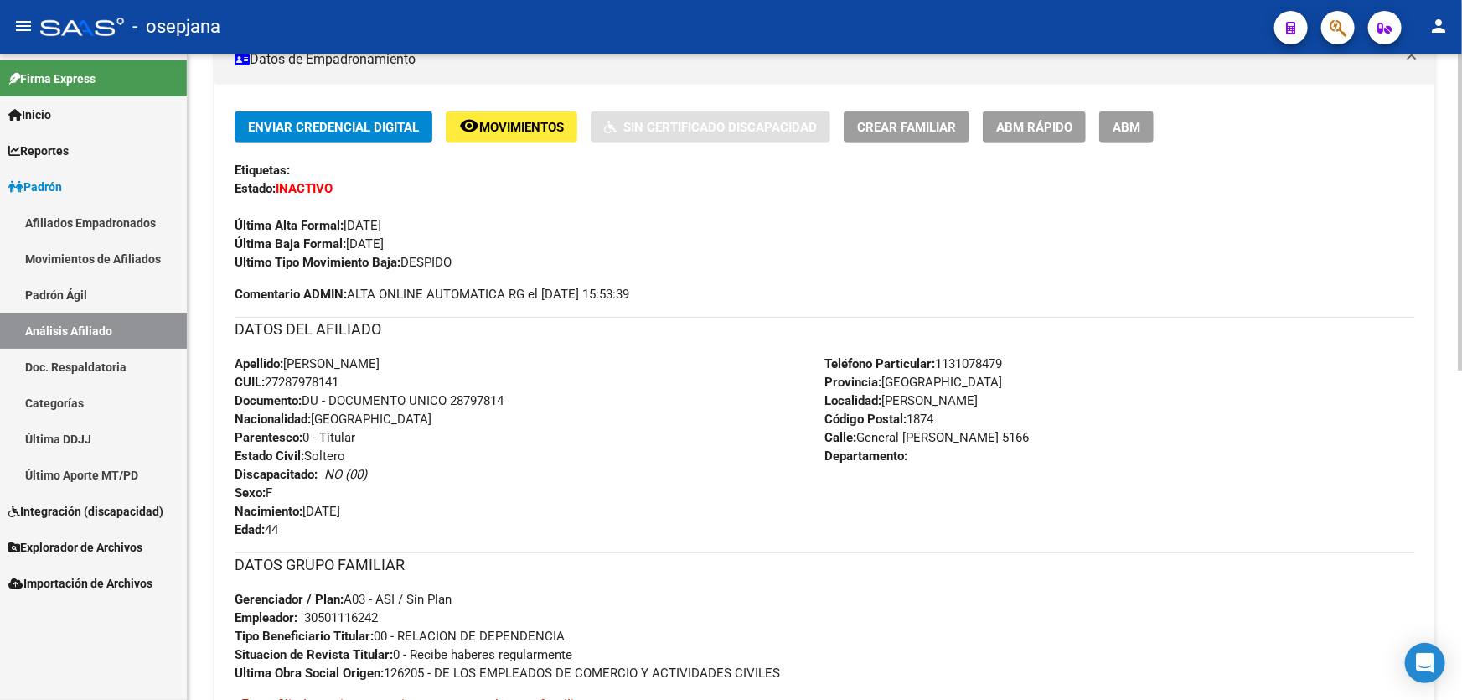
scroll to position [457, 0]
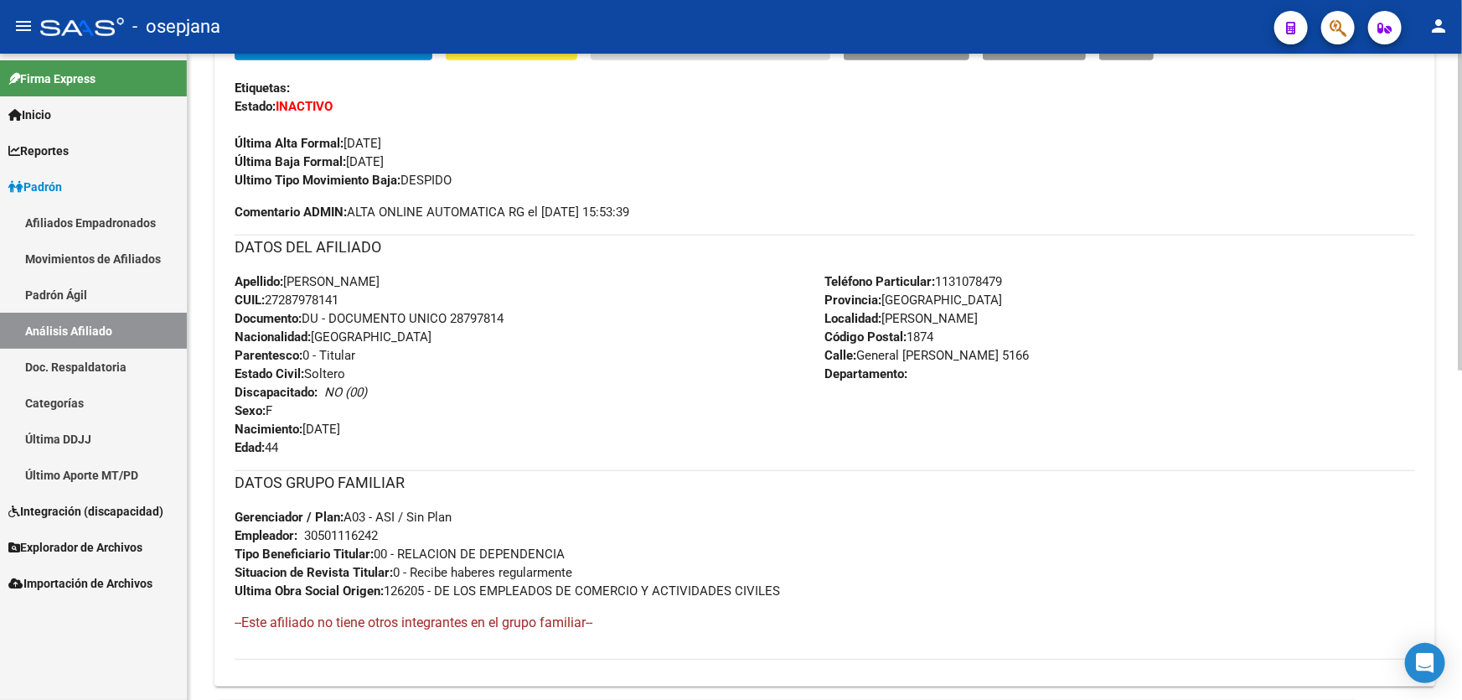
drag, startPoint x: 454, startPoint y: 316, endPoint x: 572, endPoint y: 321, distance: 118.3
click at [572, 321] on div "Apellido: [PERSON_NAME]: 27287978141 Documento: DU - DOCUMENTO UNICO 28797814 N…" at bounding box center [530, 364] width 591 height 184
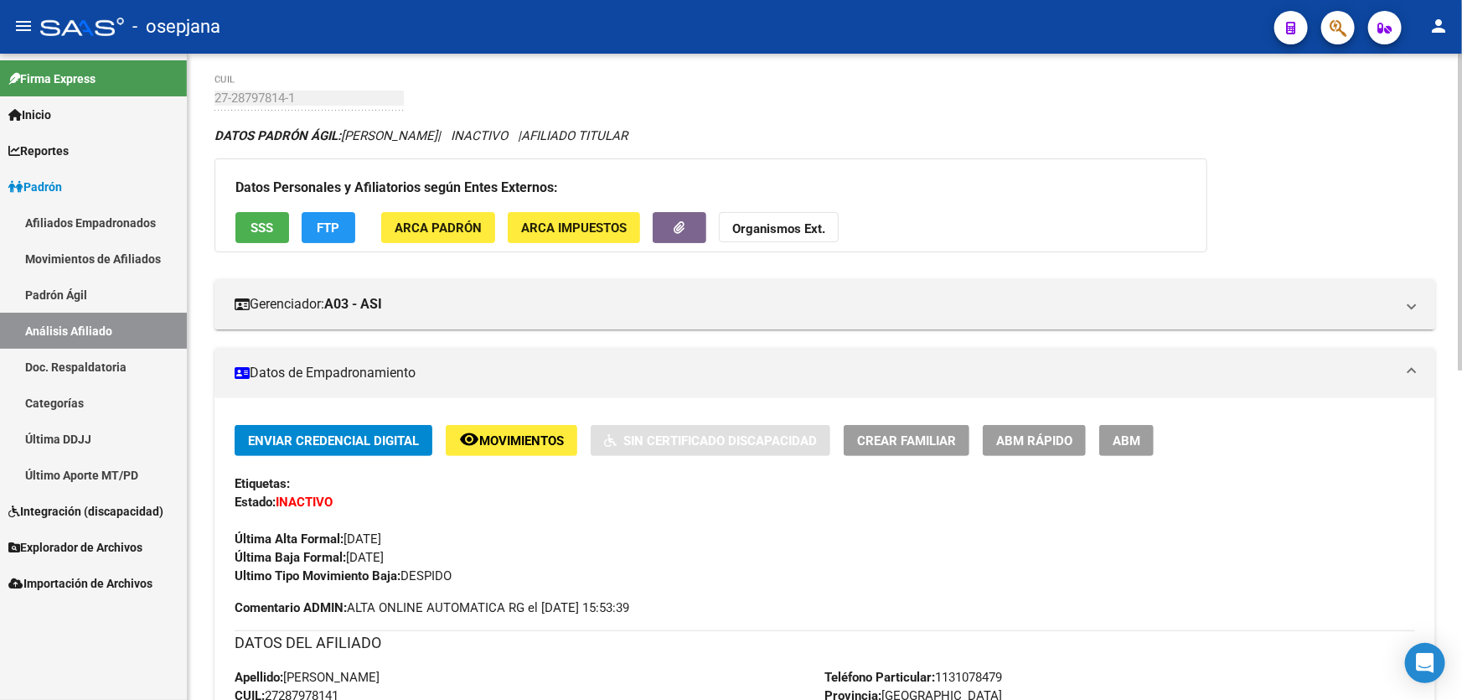
scroll to position [0, 0]
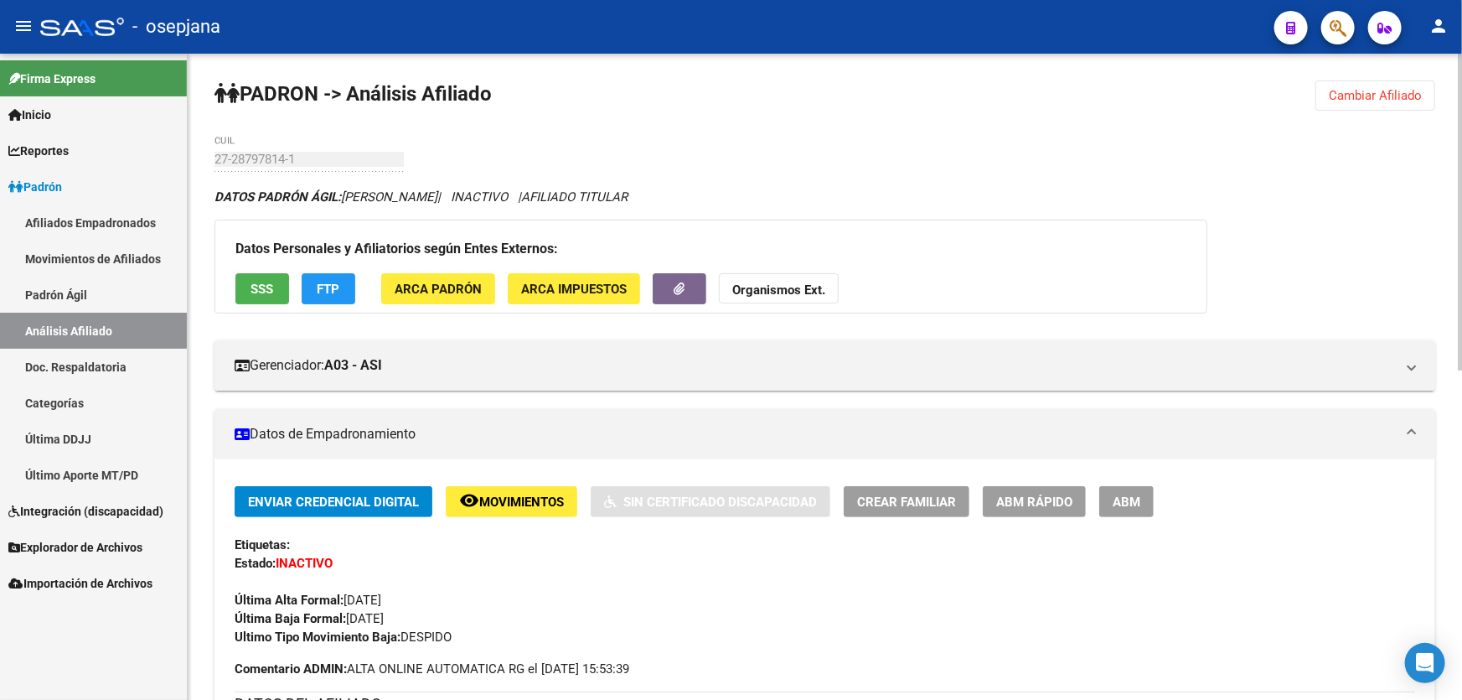
click at [1174, 99] on div "PADRON -> Análisis Afiliado Cambiar Afiliado 27-28797814-1 CUIL DATOS PADRÓN ÁG…" at bounding box center [825, 714] width 1275 height 1321
click at [1381, 92] on span "Cambiar Afiliado" at bounding box center [1375, 95] width 93 height 15
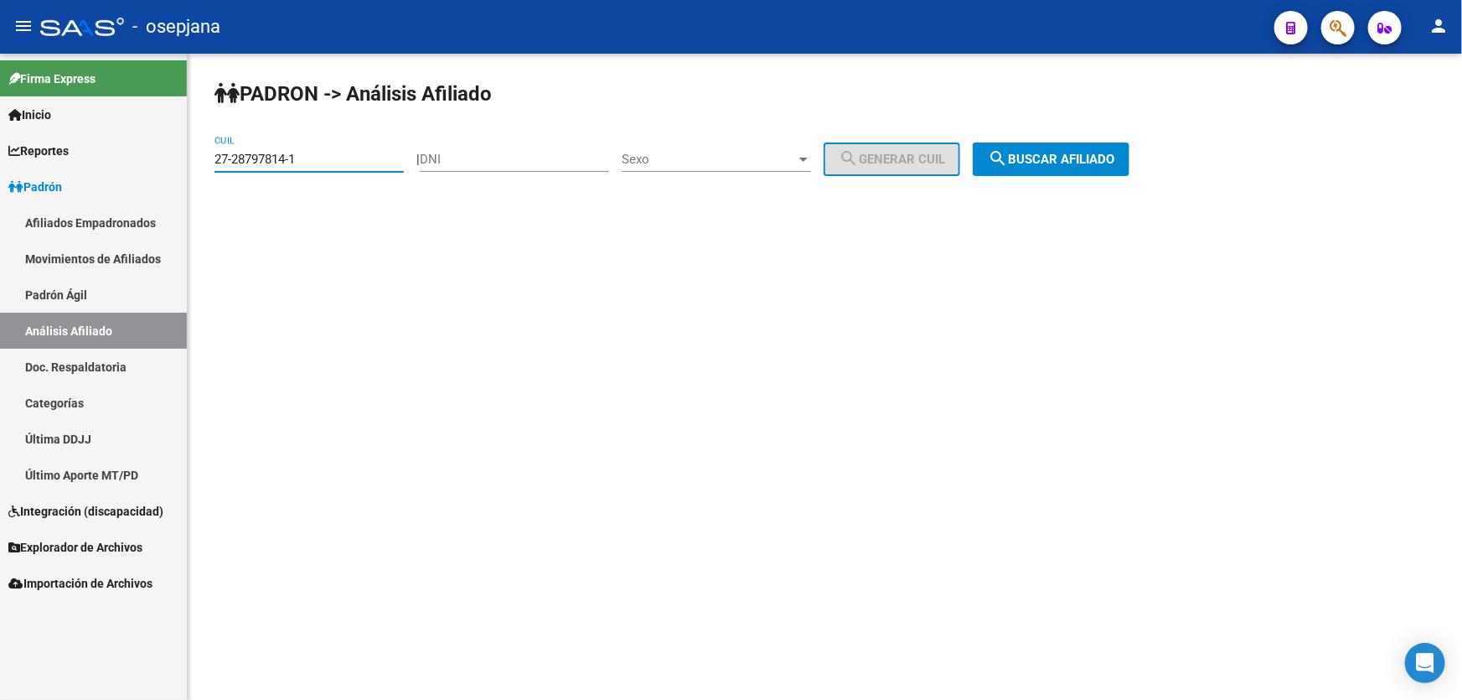
drag, startPoint x: 341, startPoint y: 157, endPoint x: 210, endPoint y: 158, distance: 131.6
click at [210, 158] on div "PADRON -> Análisis Afiliado 27-28797814-1 CUIL | DNI Sexo Sexo search Generar C…" at bounding box center [825, 142] width 1275 height 176
paste input "33096493"
type input "27-33096493-1"
click at [1115, 160] on span "search Buscar afiliado" at bounding box center [1051, 159] width 127 height 15
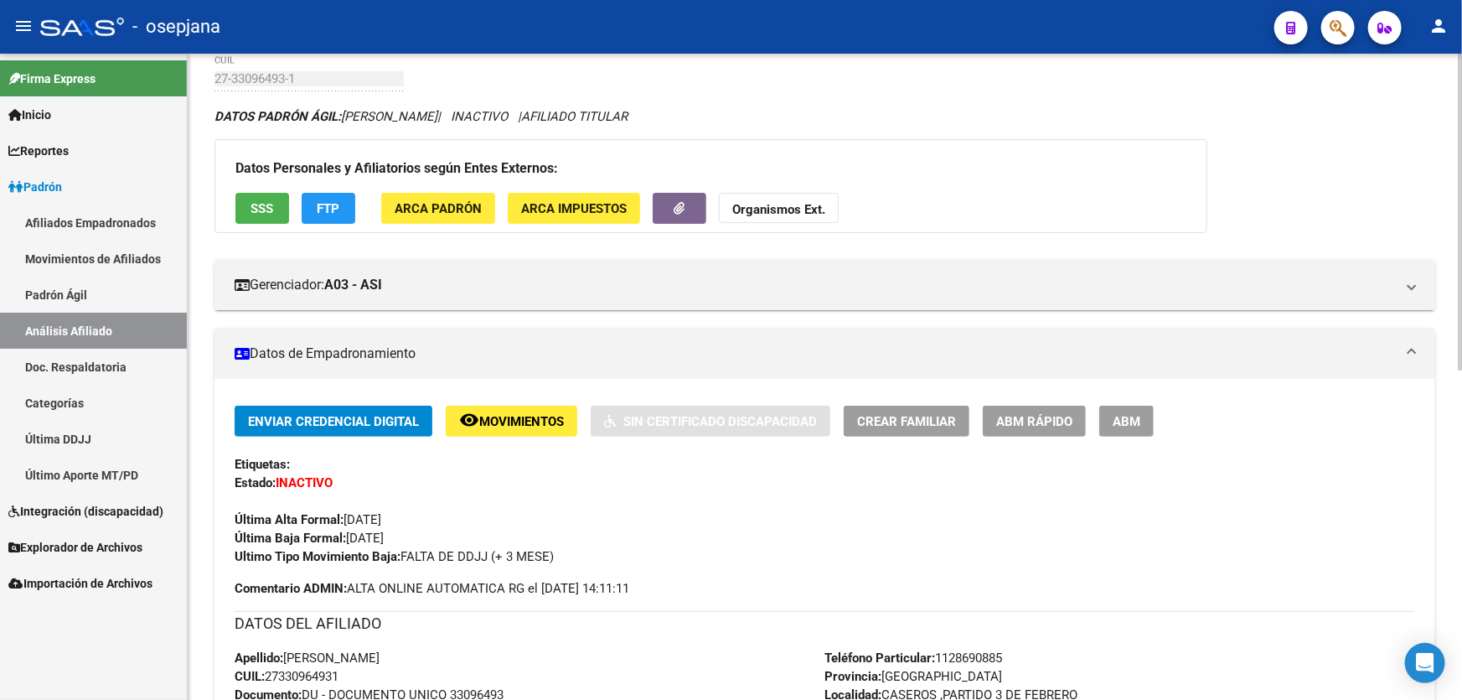
scroll to position [75, 0]
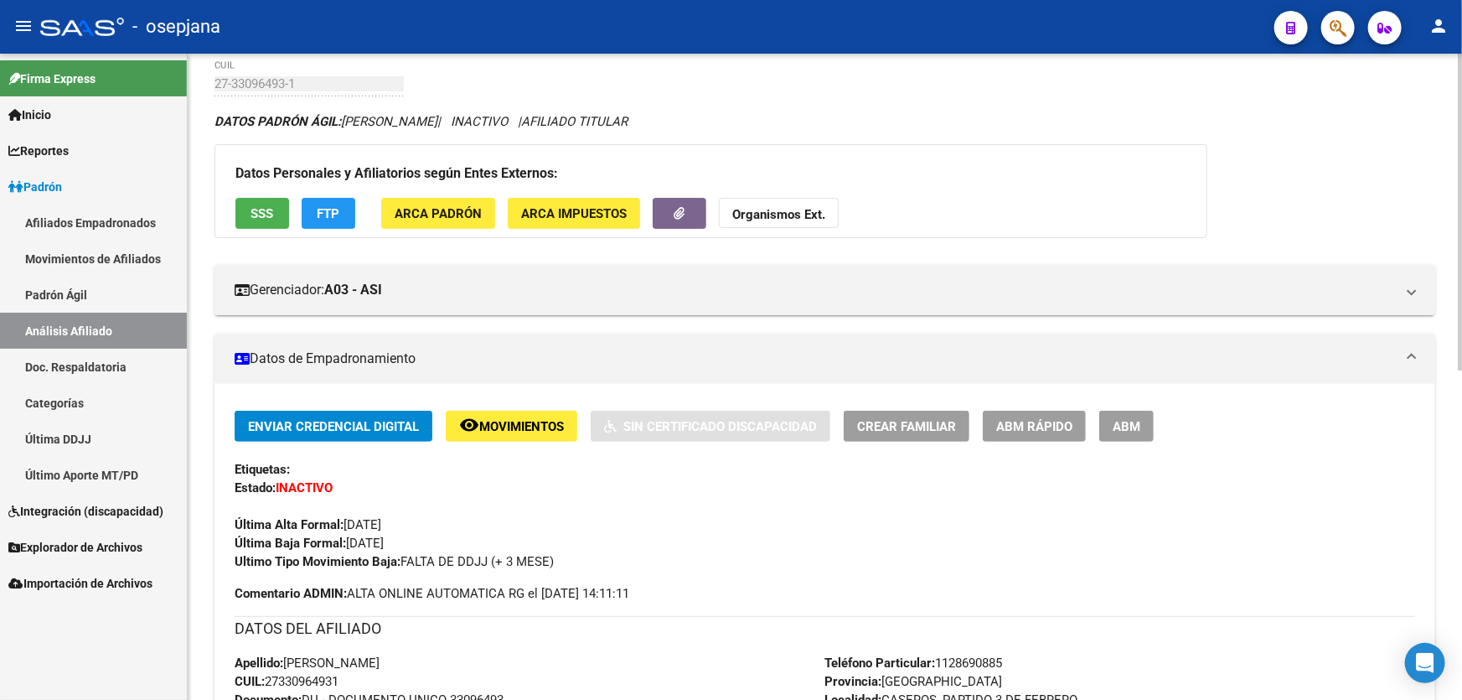
click at [558, 419] on span "Movimientos" at bounding box center [521, 426] width 85 height 15
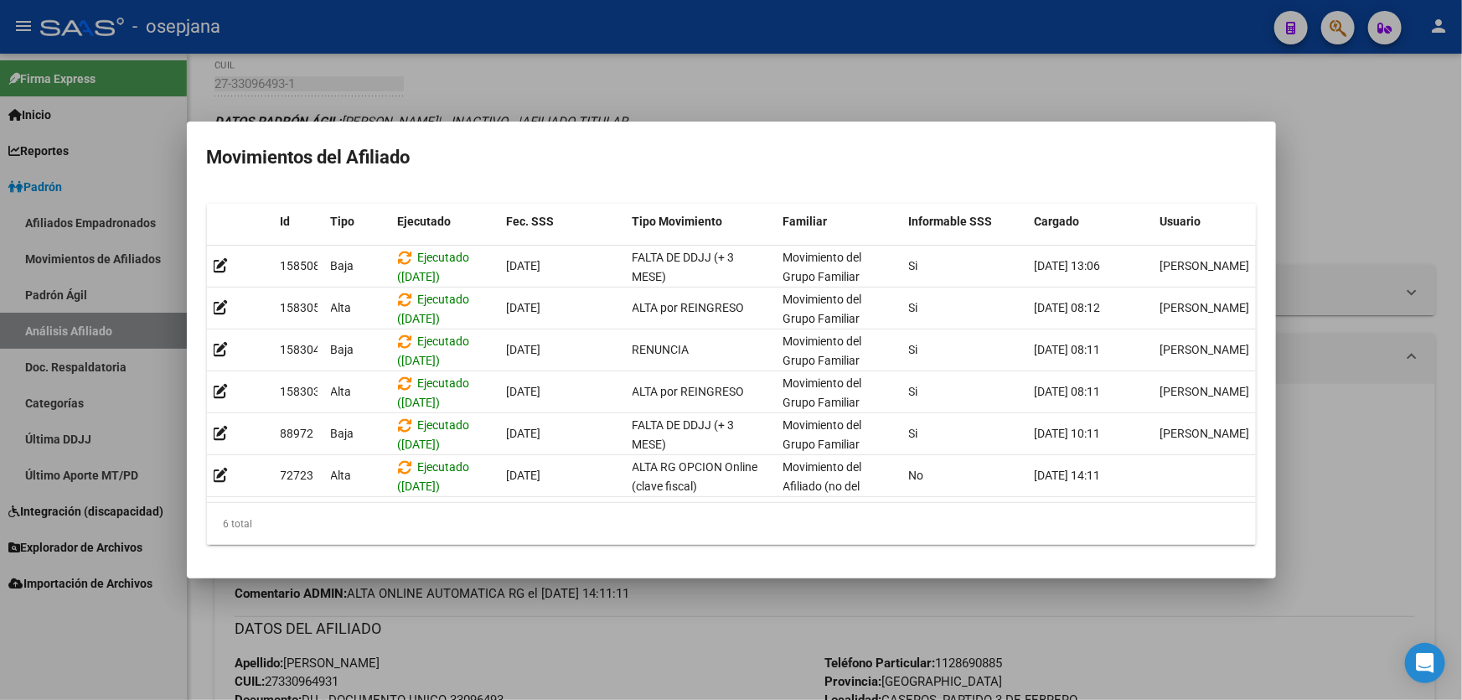
click at [1313, 311] on div at bounding box center [731, 350] width 1462 height 700
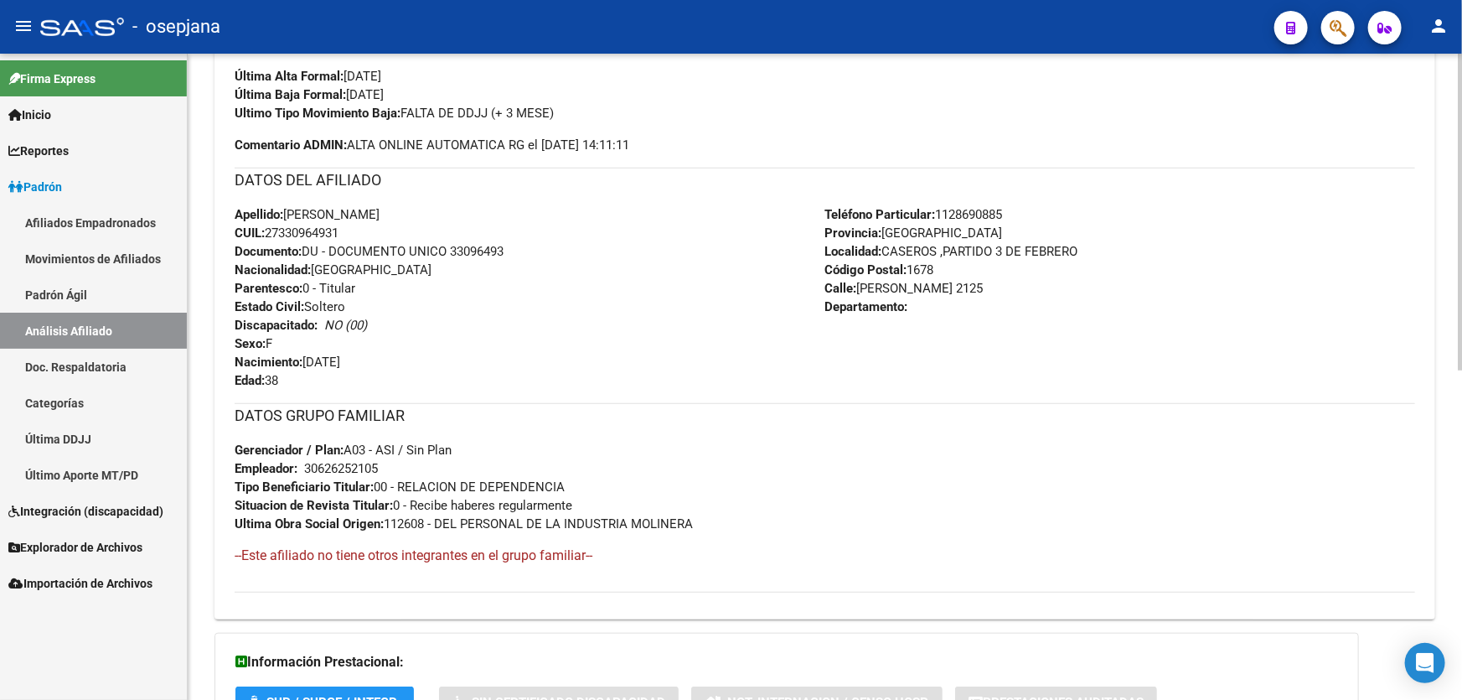
scroll to position [671, 0]
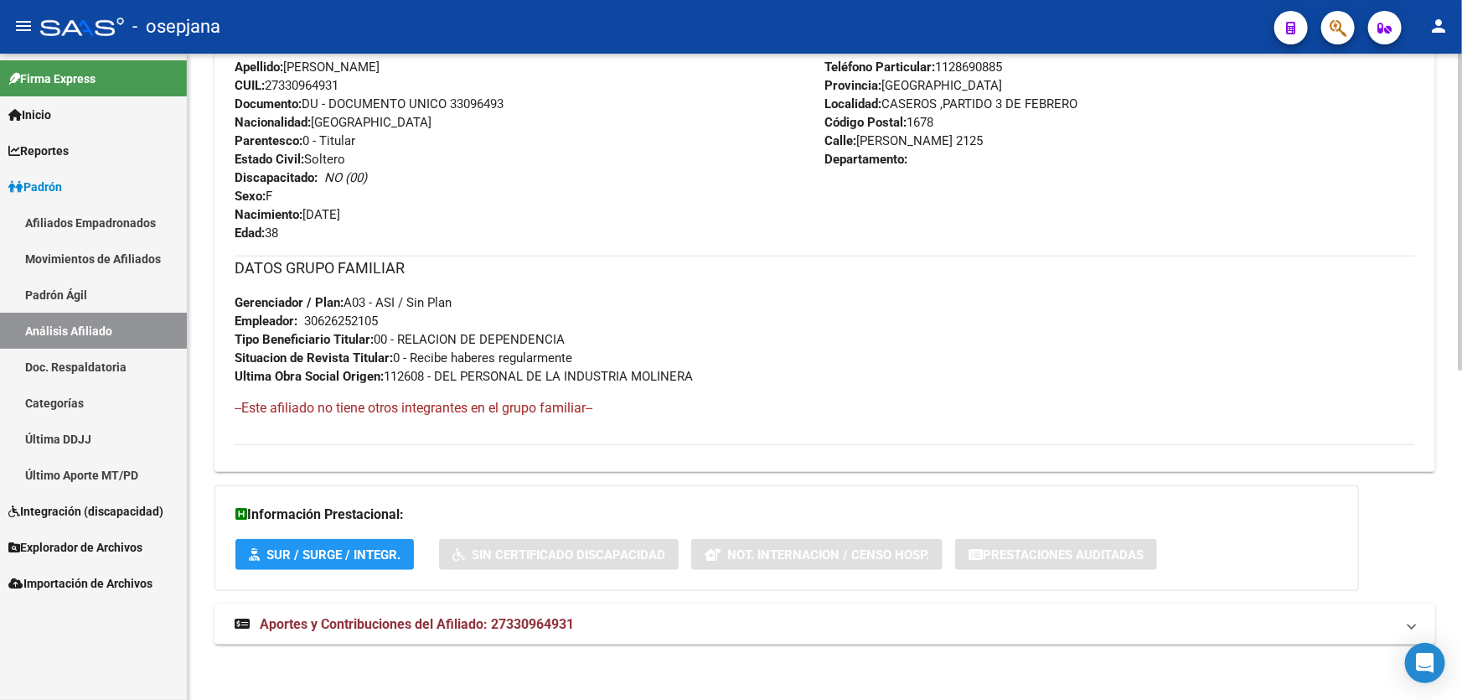
click at [1089, 605] on mat-expansion-panel-header "Aportes y Contribuciones del Afiliado: 27330964931" at bounding box center [825, 624] width 1221 height 40
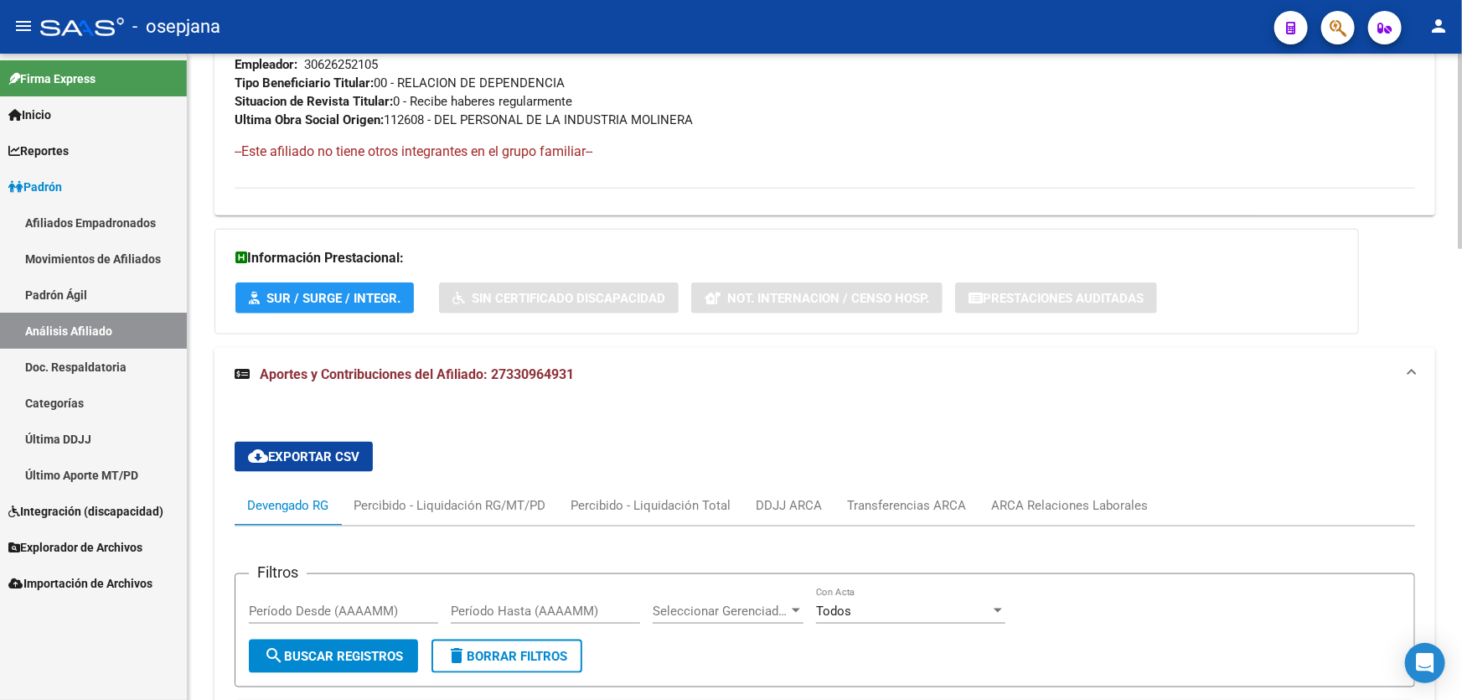
scroll to position [1129, 0]
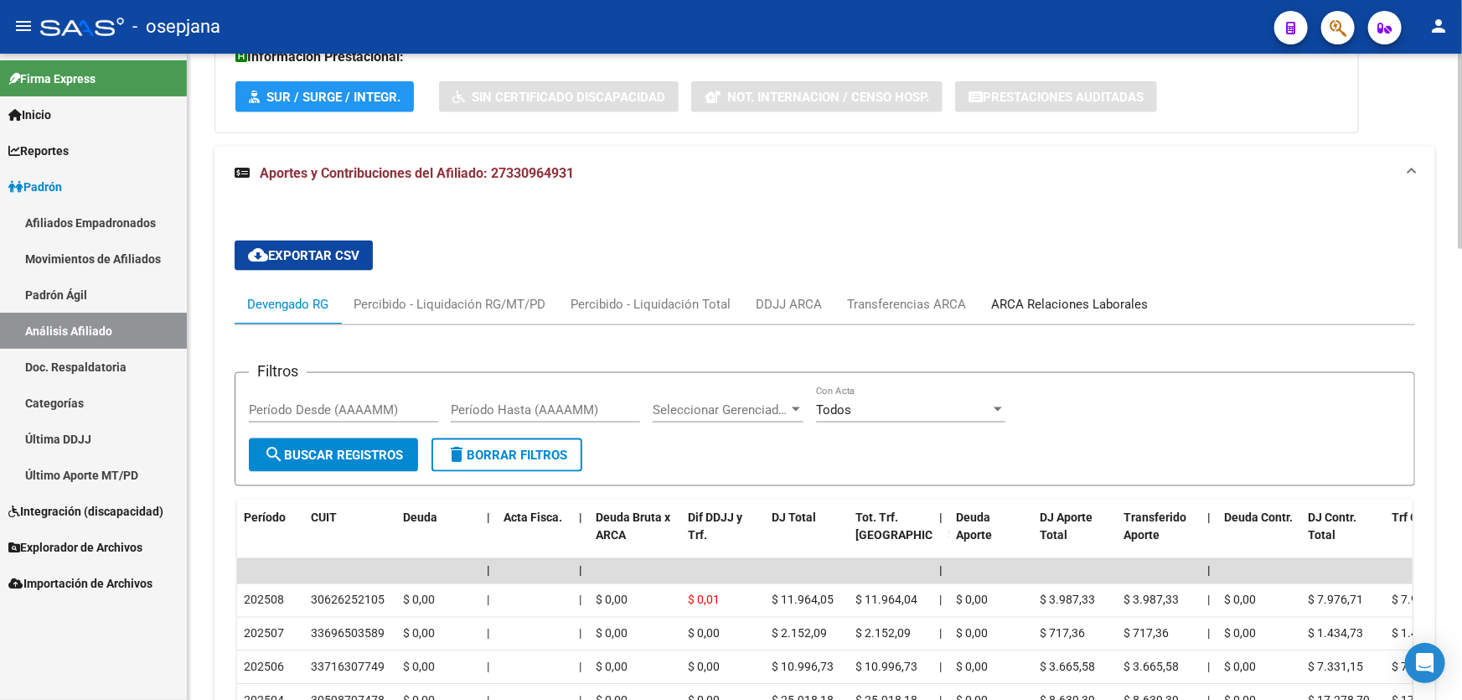
click at [1089, 310] on div "ARCA Relaciones Laborales" at bounding box center [1069, 304] width 157 height 18
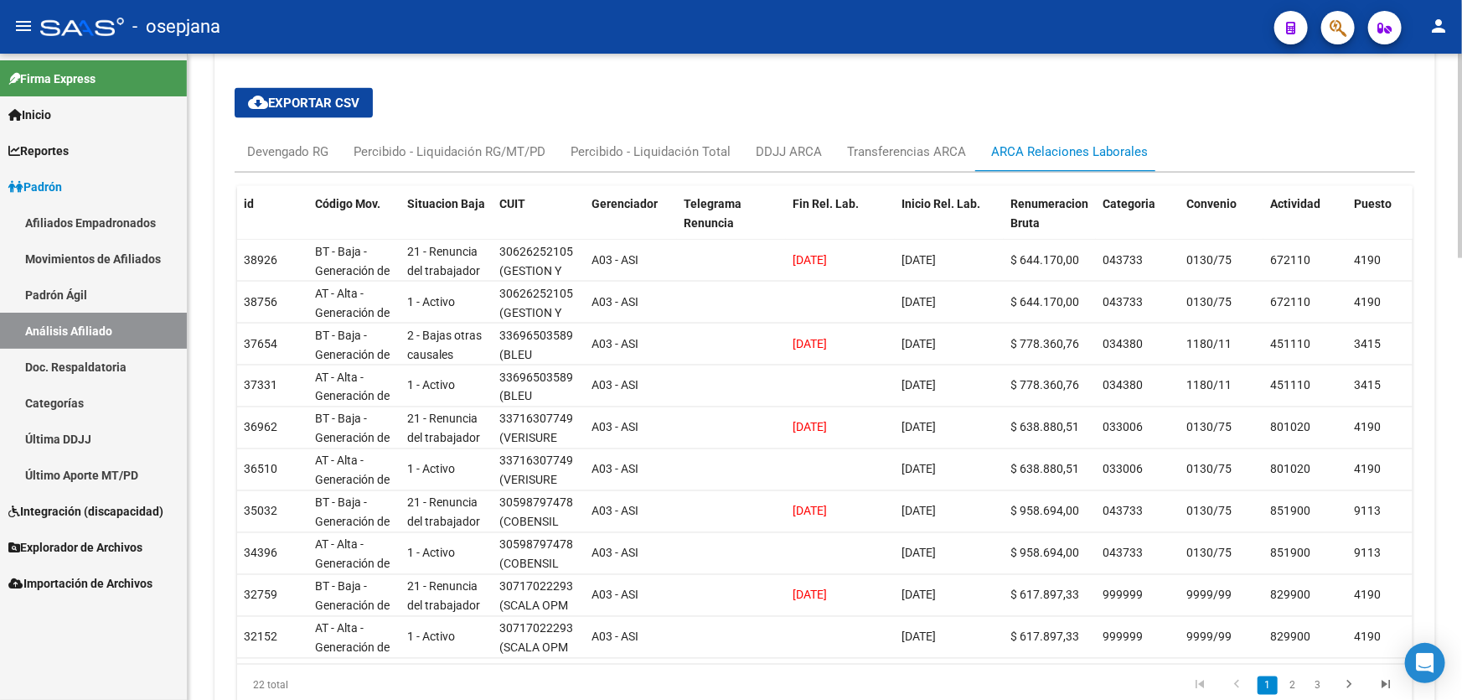
scroll to position [1358, 0]
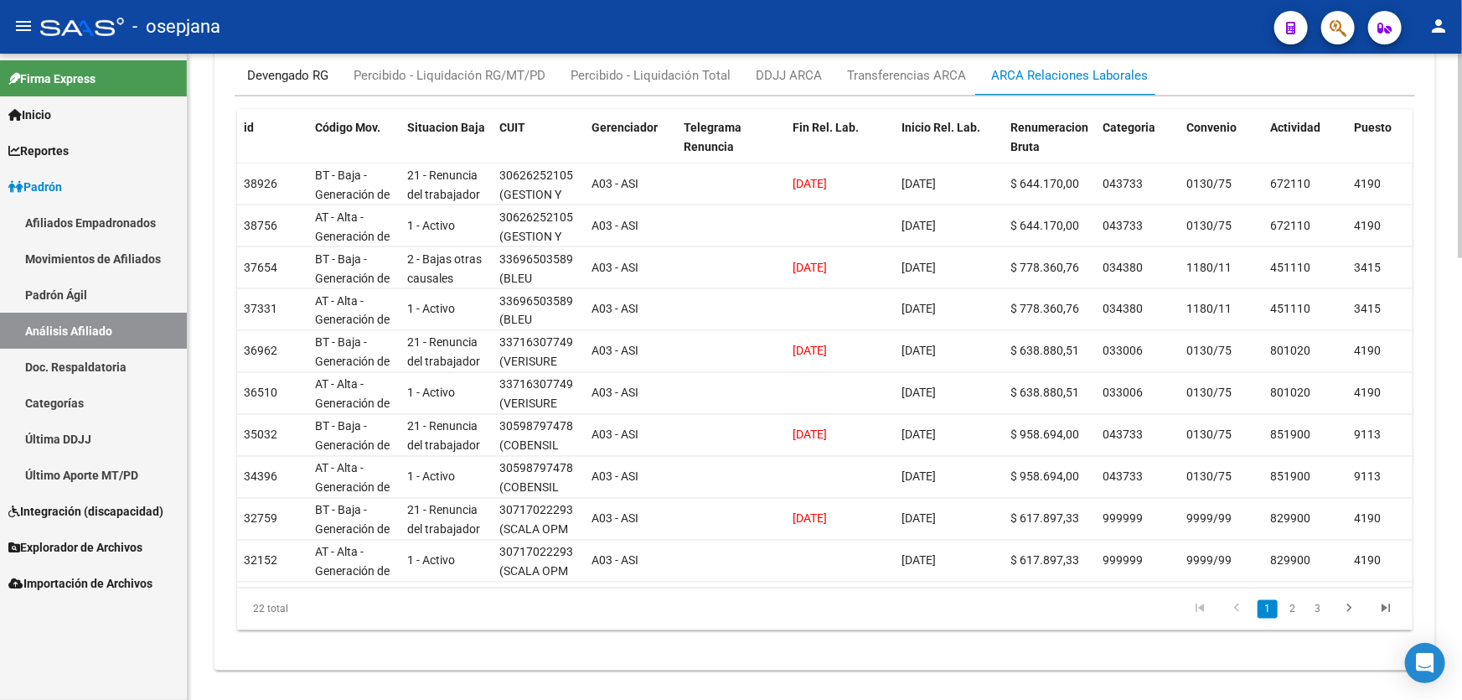
click at [287, 72] on div "Devengado RG" at bounding box center [287, 75] width 81 height 18
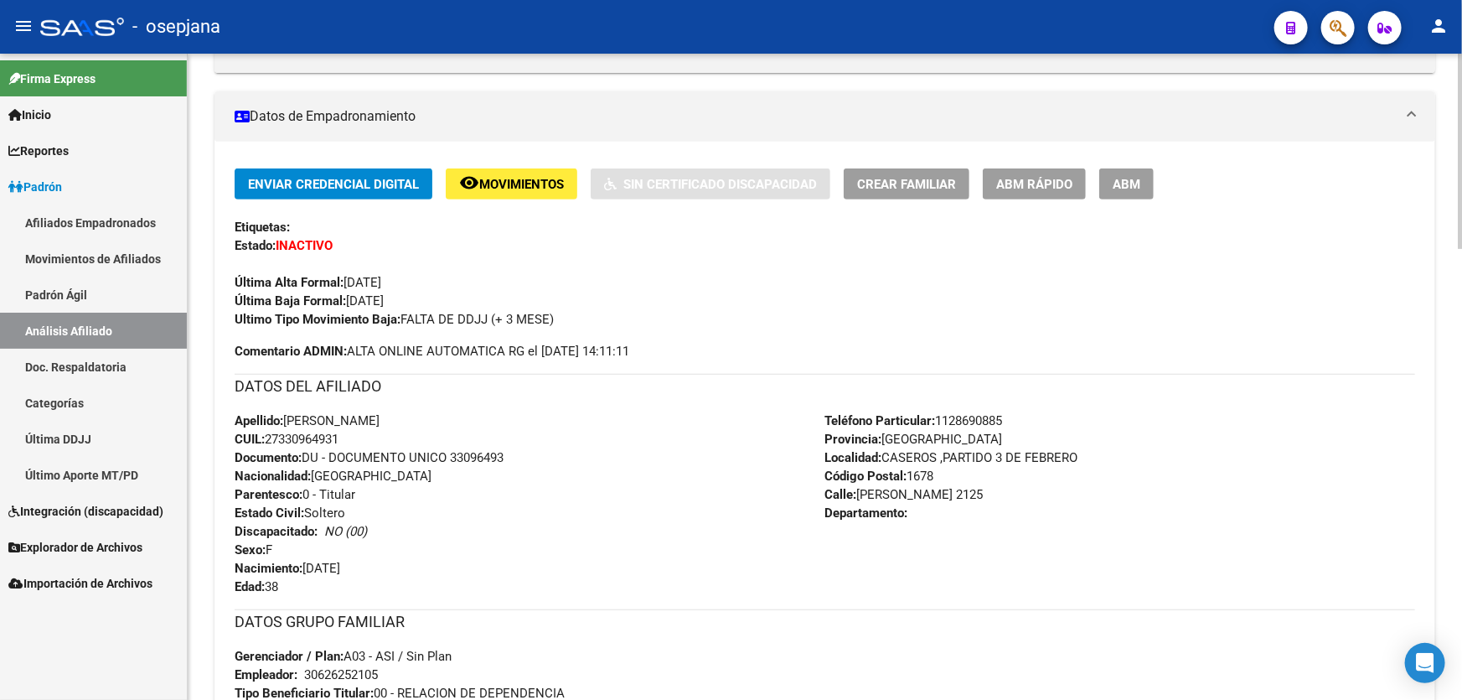
scroll to position [291, 0]
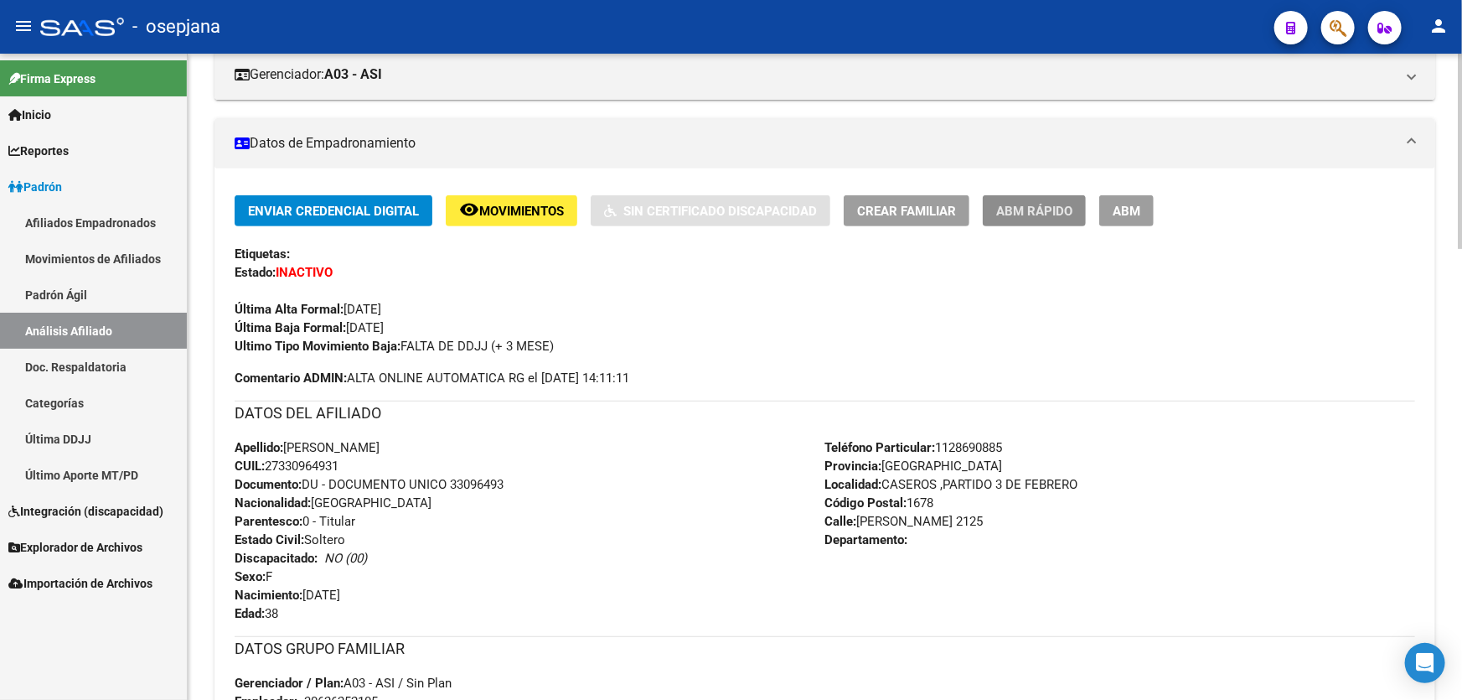
click at [1033, 209] on span "ABM Rápido" at bounding box center [1034, 211] width 76 height 15
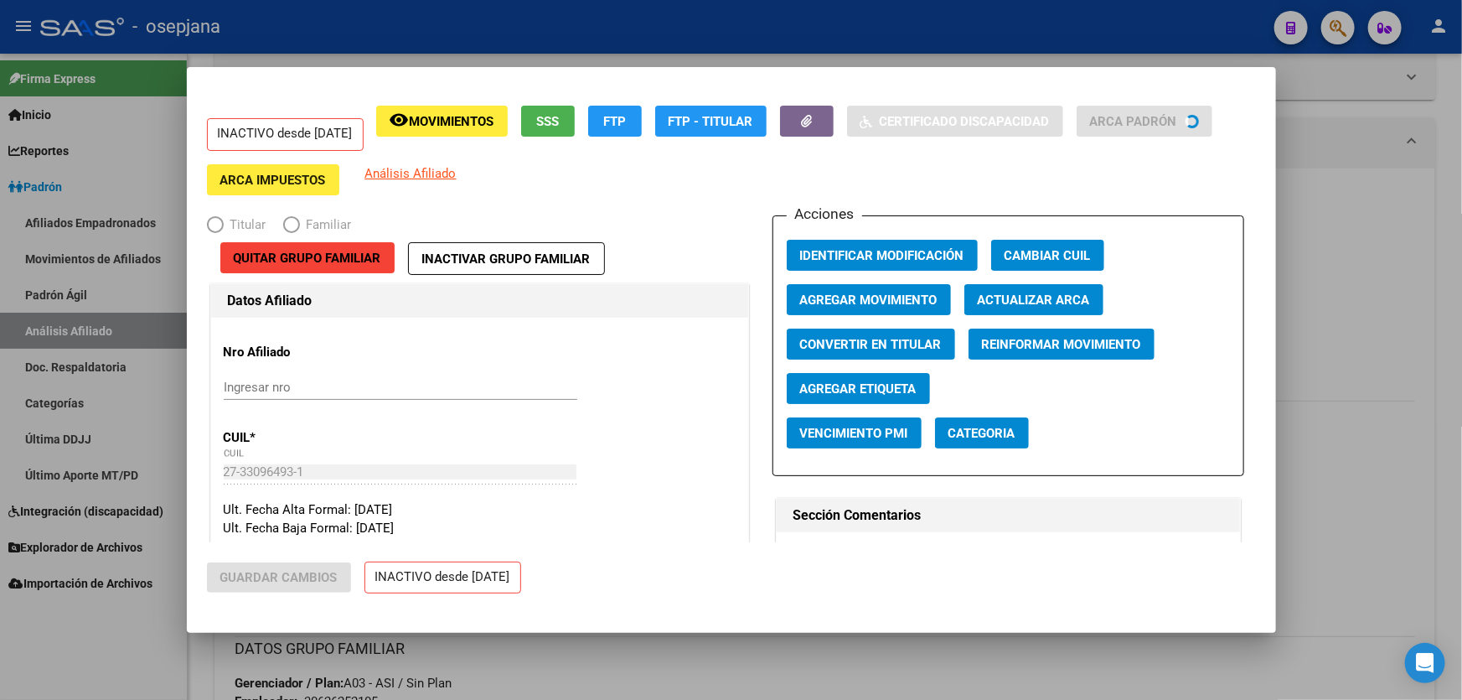
radio input "true"
type input "30-62625210-5"
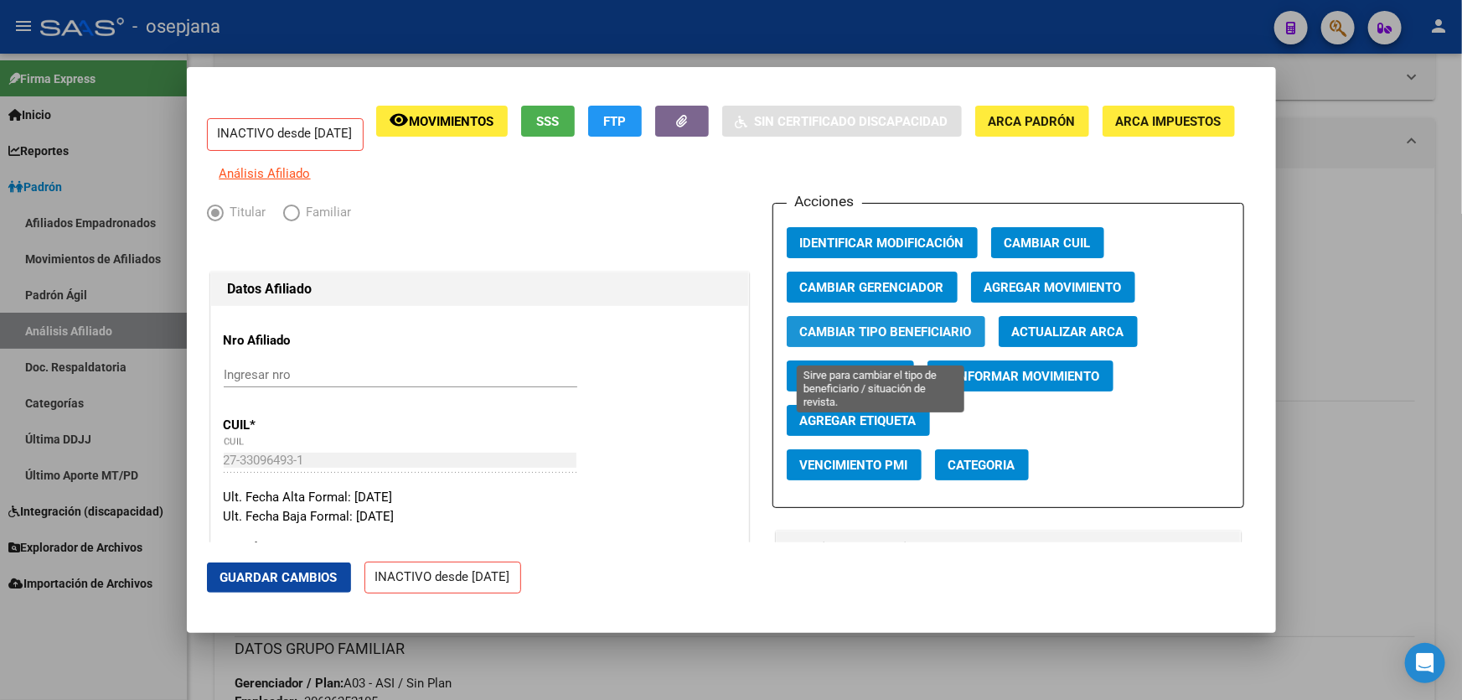
click at [885, 336] on span "Cambiar Tipo Beneficiario" at bounding box center [886, 331] width 172 height 15
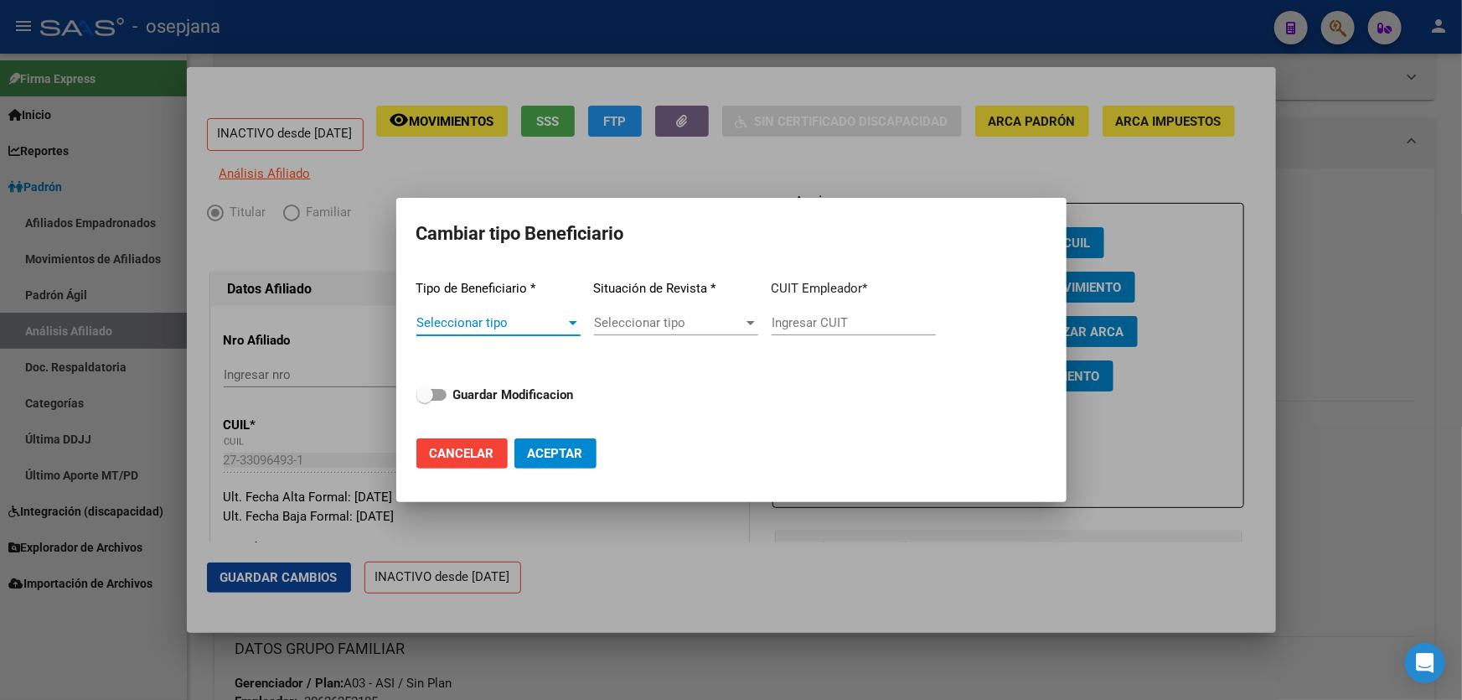
click at [506, 330] on span "Seleccionar tipo" at bounding box center [491, 322] width 149 height 15
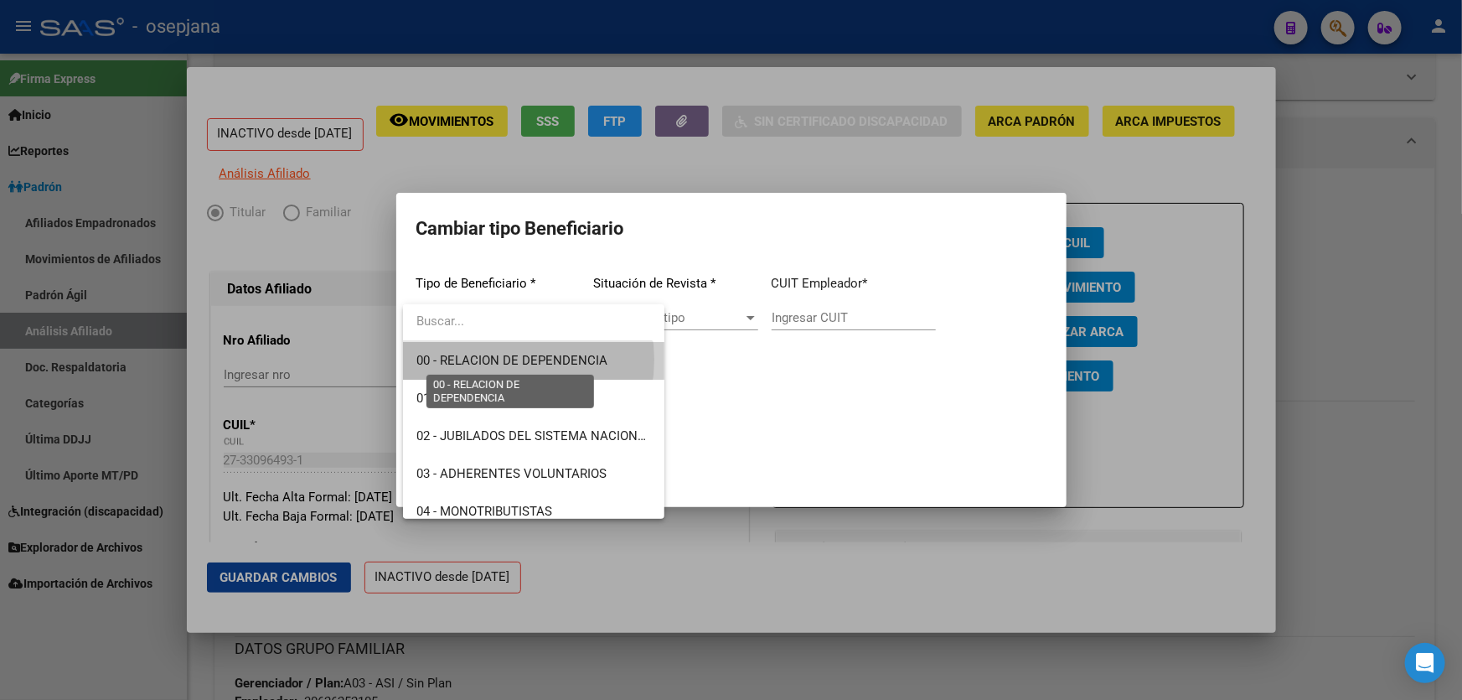
click at [505, 360] on span "00 - RELACION DE DEPENDENCIA" at bounding box center [512, 360] width 191 height 15
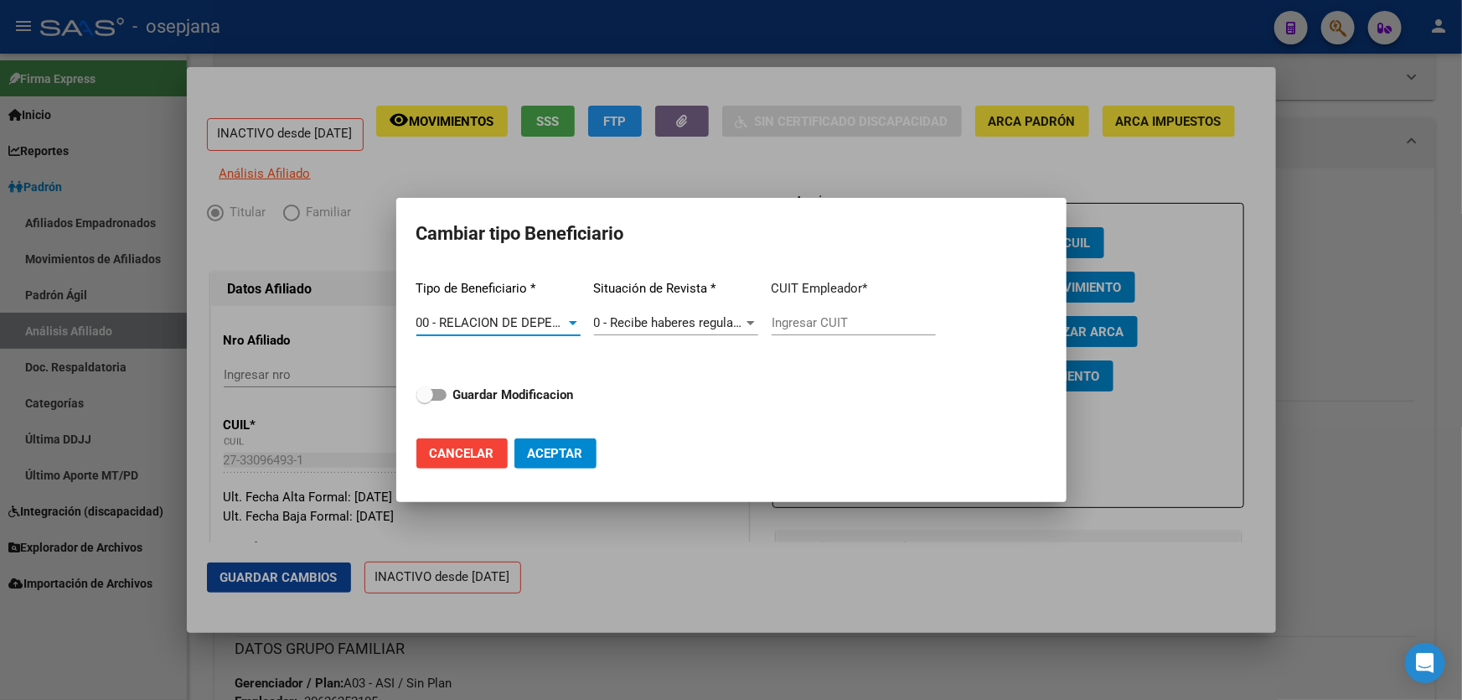
type input "30-62625210-5"
click at [547, 396] on strong "Guardar Modificacion" at bounding box center [513, 394] width 121 height 15
click at [425, 401] on input "Guardar Modificacion" at bounding box center [424, 401] width 1 height 1
click at [579, 461] on button "Aceptar" at bounding box center [556, 453] width 82 height 30
checkbox input "false"
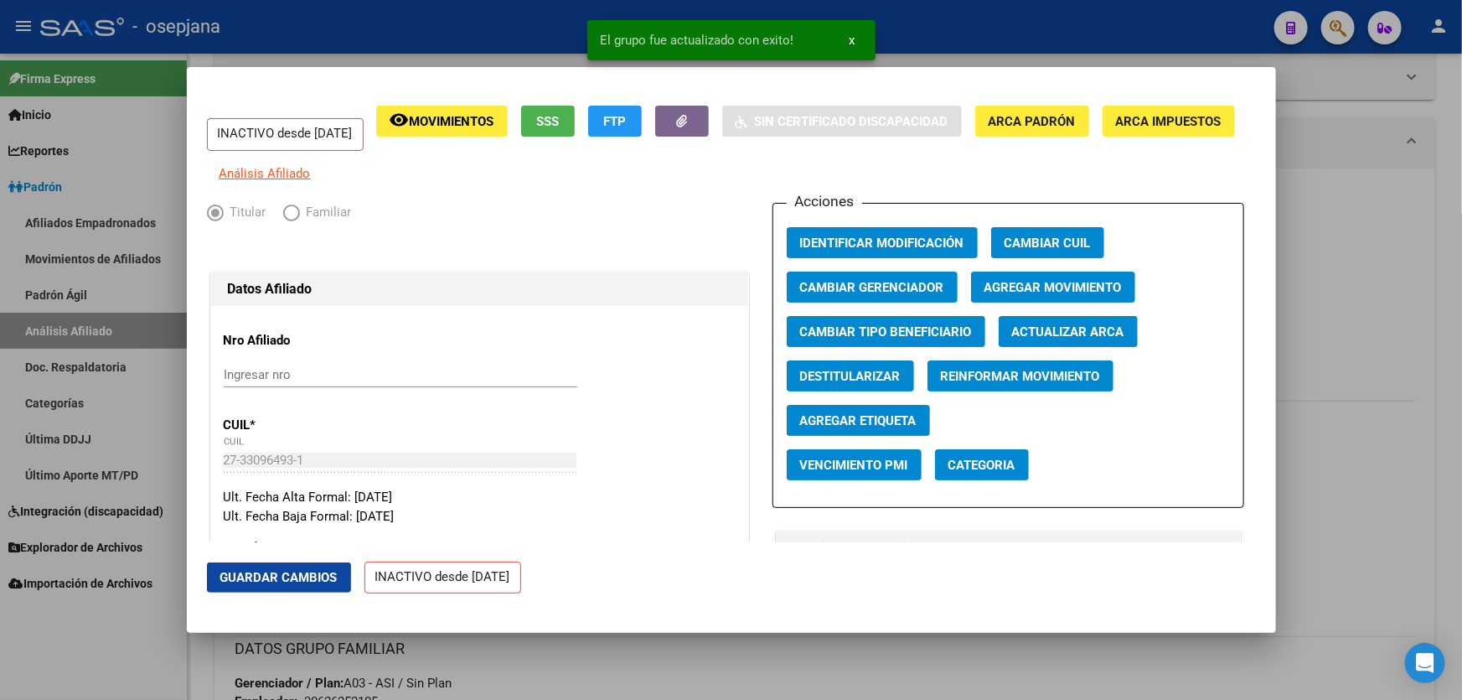
click at [1023, 295] on span "Agregar Movimiento" at bounding box center [1053, 287] width 137 height 15
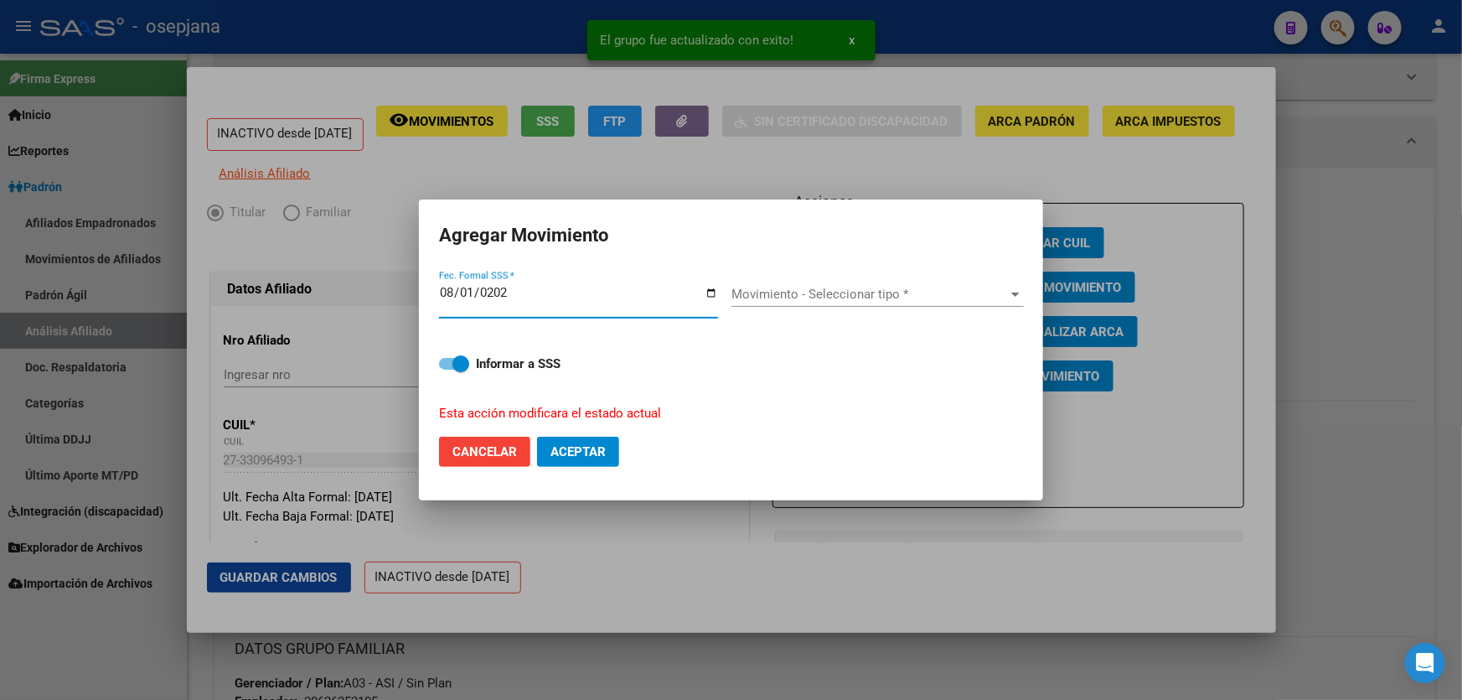
type input "[DATE]"
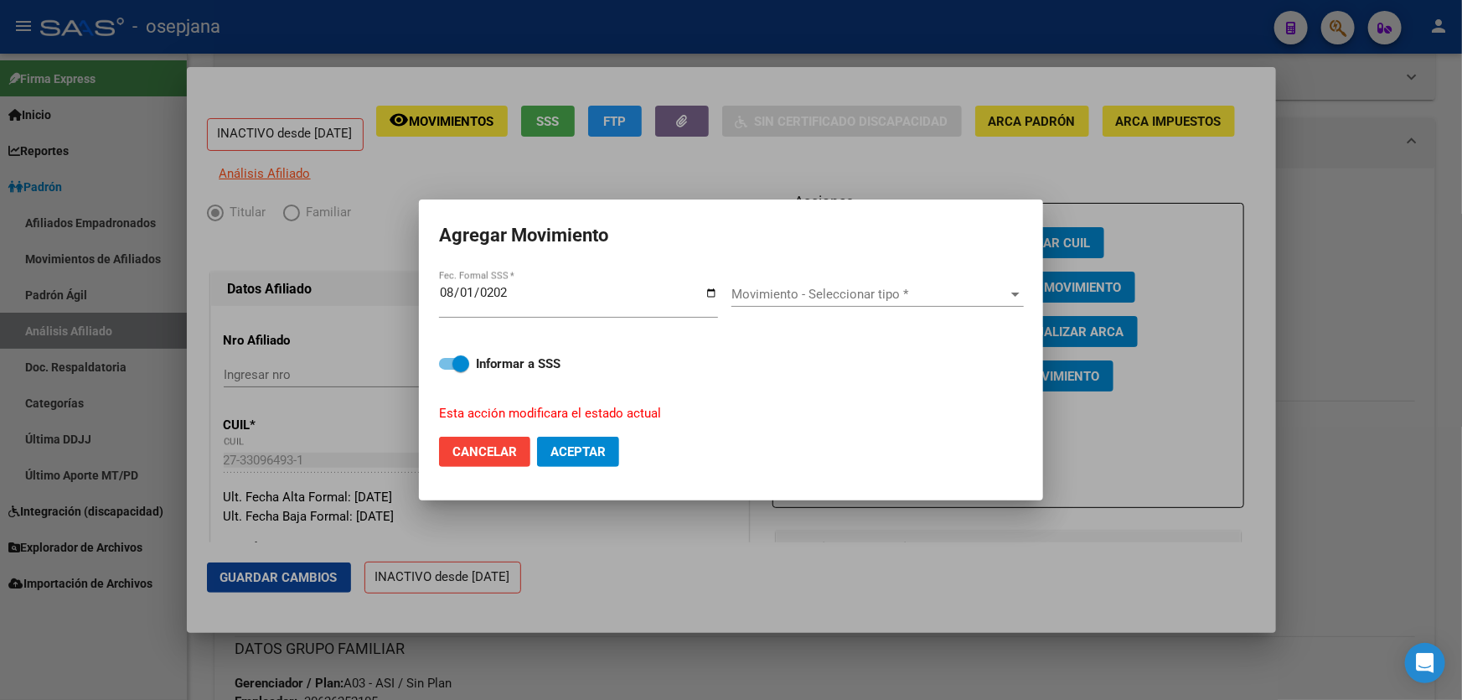
click at [906, 283] on div "Movimiento - Seleccionar tipo * Movimiento - Seleccionar tipo *" at bounding box center [878, 294] width 292 height 25
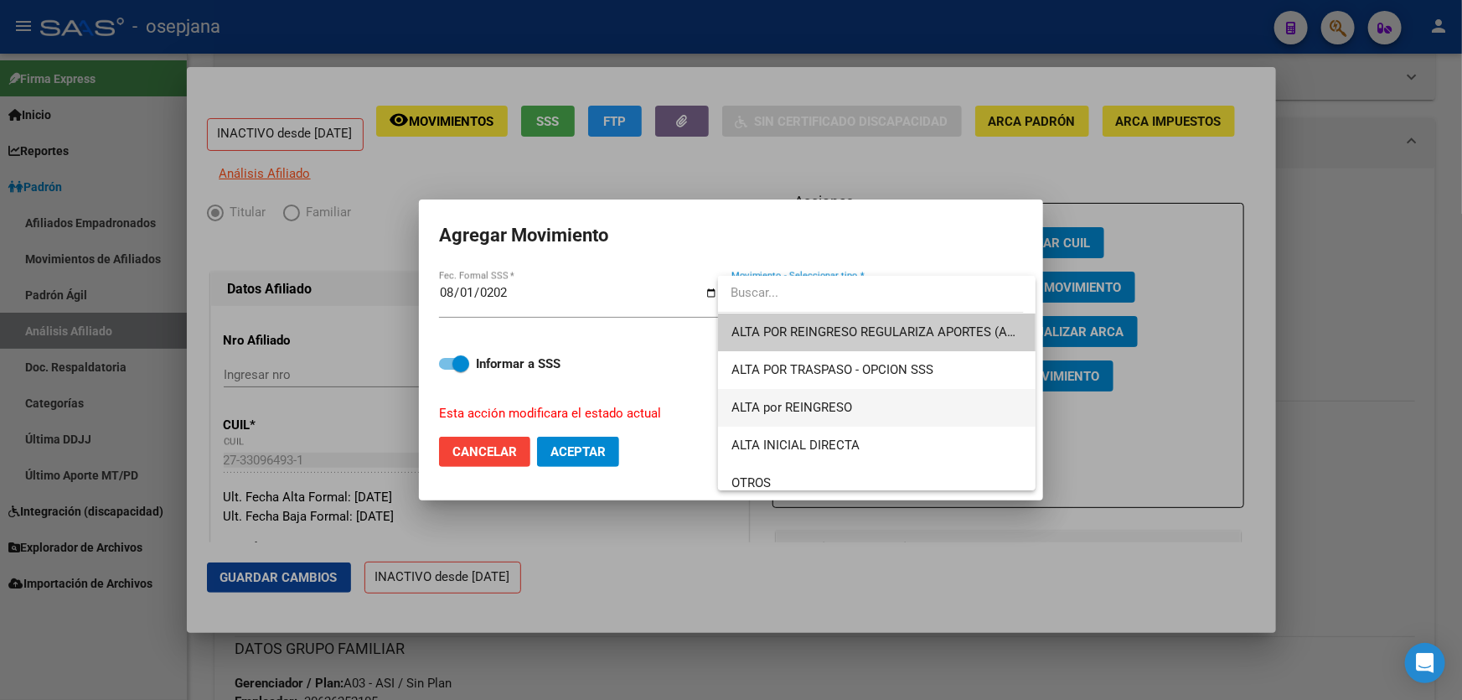
click at [854, 398] on span "ALTA por REINGRESO" at bounding box center [877, 408] width 291 height 38
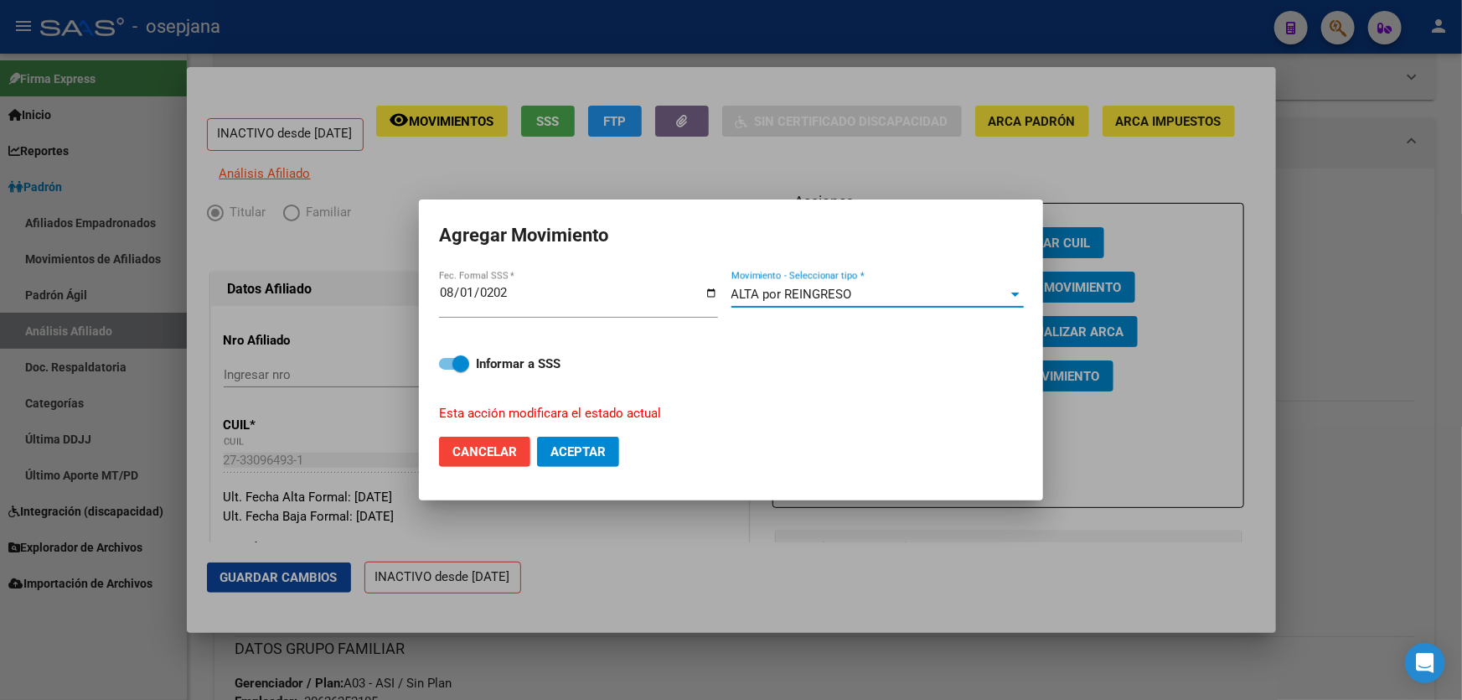
click at [582, 451] on span "Aceptar" at bounding box center [578, 451] width 55 height 15
checkbox input "false"
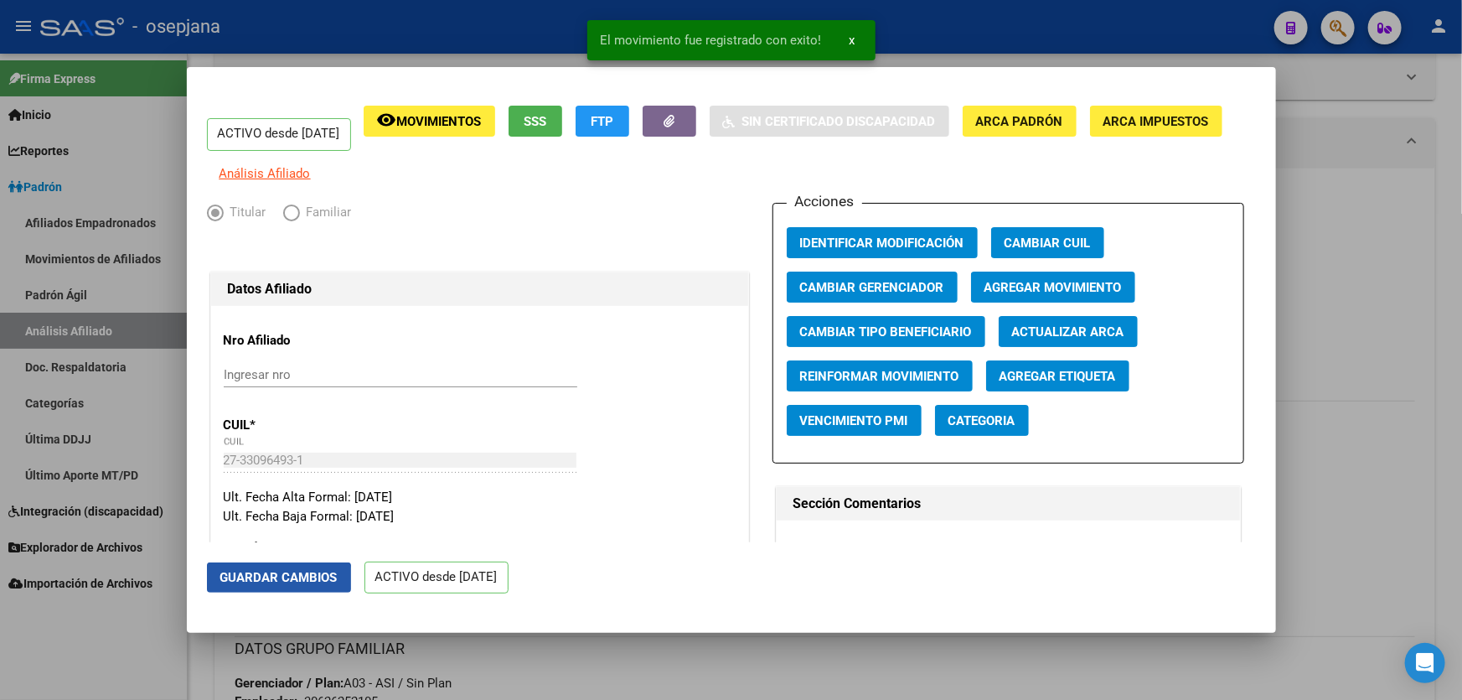
click at [249, 591] on button "Guardar Cambios" at bounding box center [279, 577] width 144 height 30
click at [1450, 458] on div at bounding box center [731, 350] width 1462 height 700
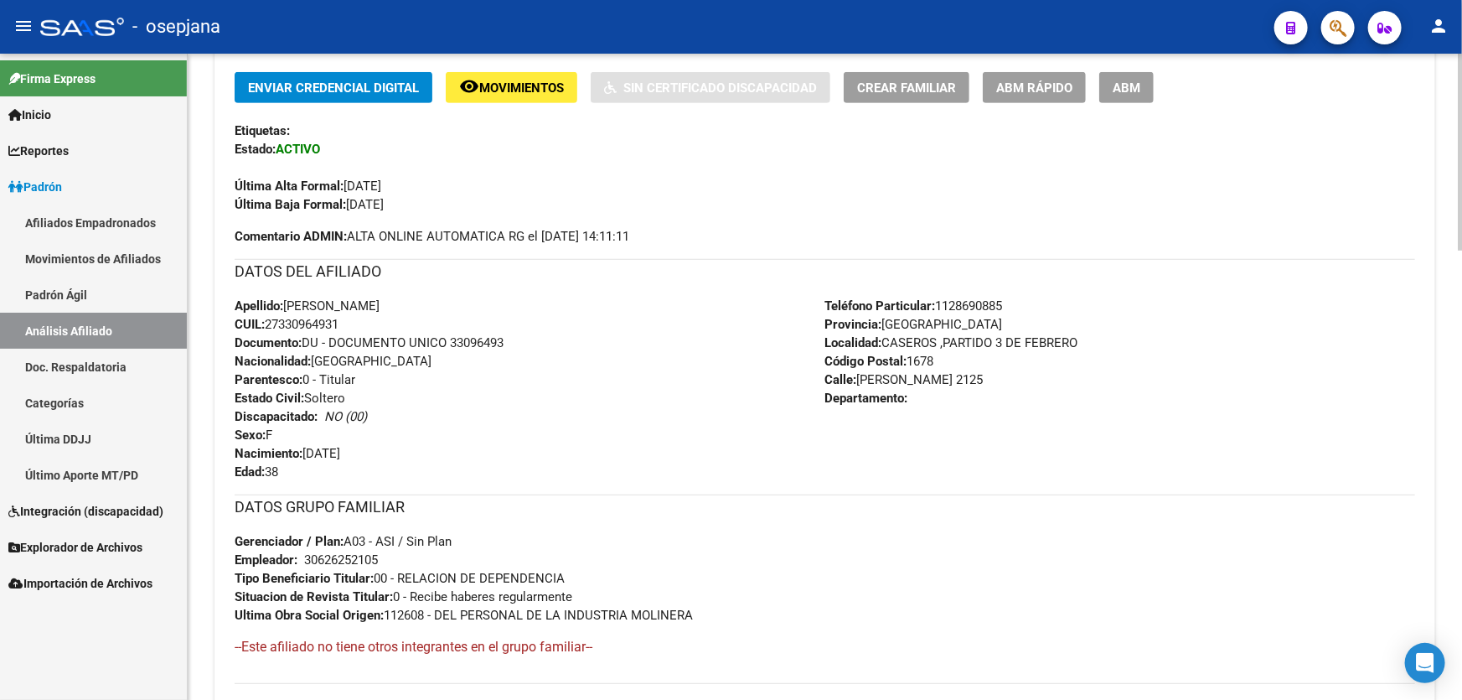
scroll to position [0, 0]
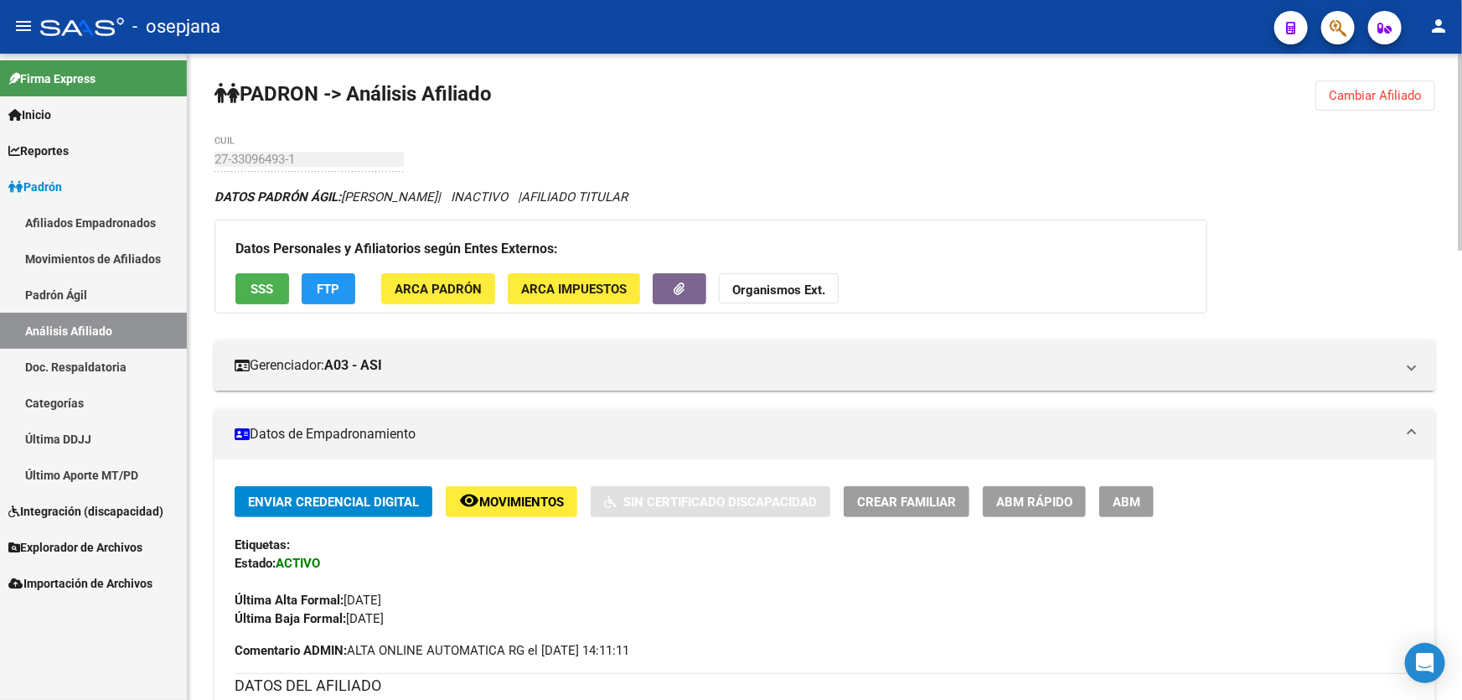
click at [1401, 102] on button "Cambiar Afiliado" at bounding box center [1376, 95] width 120 height 30
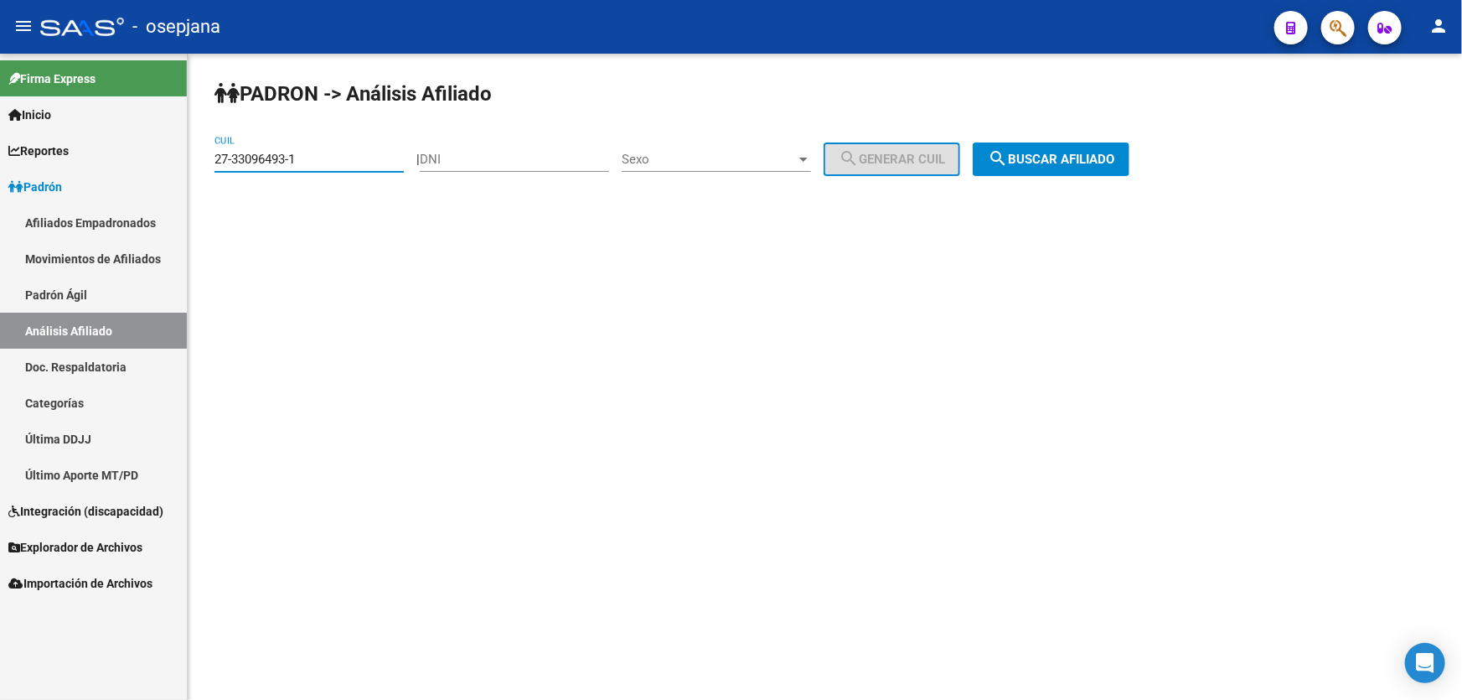
drag, startPoint x: 318, startPoint y: 152, endPoint x: 21, endPoint y: 168, distance: 297.9
click at [47, 168] on mat-sidenav-container "Firma Express Inicio Calendario SSS Instructivos Contacto OS Reportes Padrón Tr…" at bounding box center [731, 377] width 1462 height 646
paste input "20-18882608-4"
click at [1064, 169] on button "search Buscar afiliado" at bounding box center [1051, 159] width 157 height 34
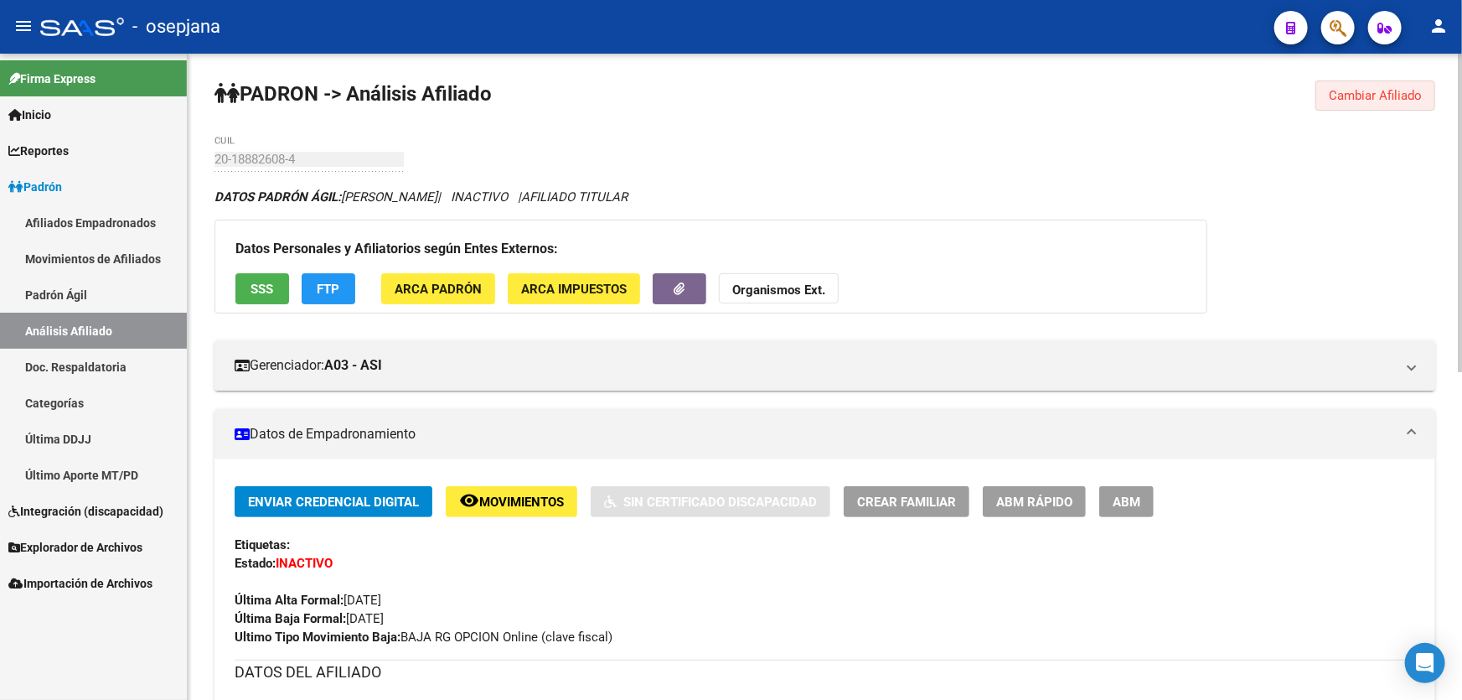
click at [1376, 100] on span "Cambiar Afiliado" at bounding box center [1375, 95] width 93 height 15
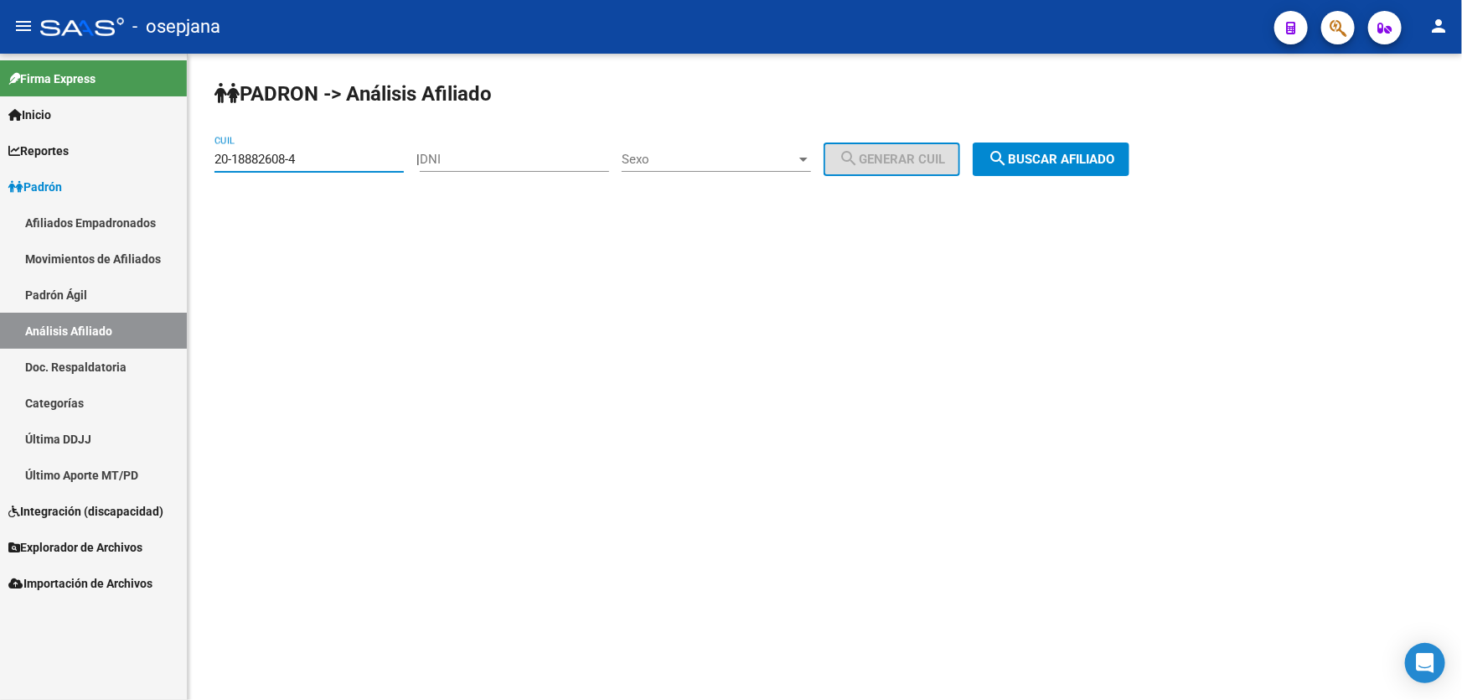
drag, startPoint x: 334, startPoint y: 161, endPoint x: 189, endPoint y: 159, distance: 145.8
click at [189, 159] on div "PADRON -> Análisis Afiliado 20-18882608-4 CUIL | DNI Sexo Sexo search Generar C…" at bounding box center [825, 142] width 1275 height 176
paste input "20894759-2"
click at [1064, 160] on span "search Buscar afiliado" at bounding box center [1051, 159] width 127 height 15
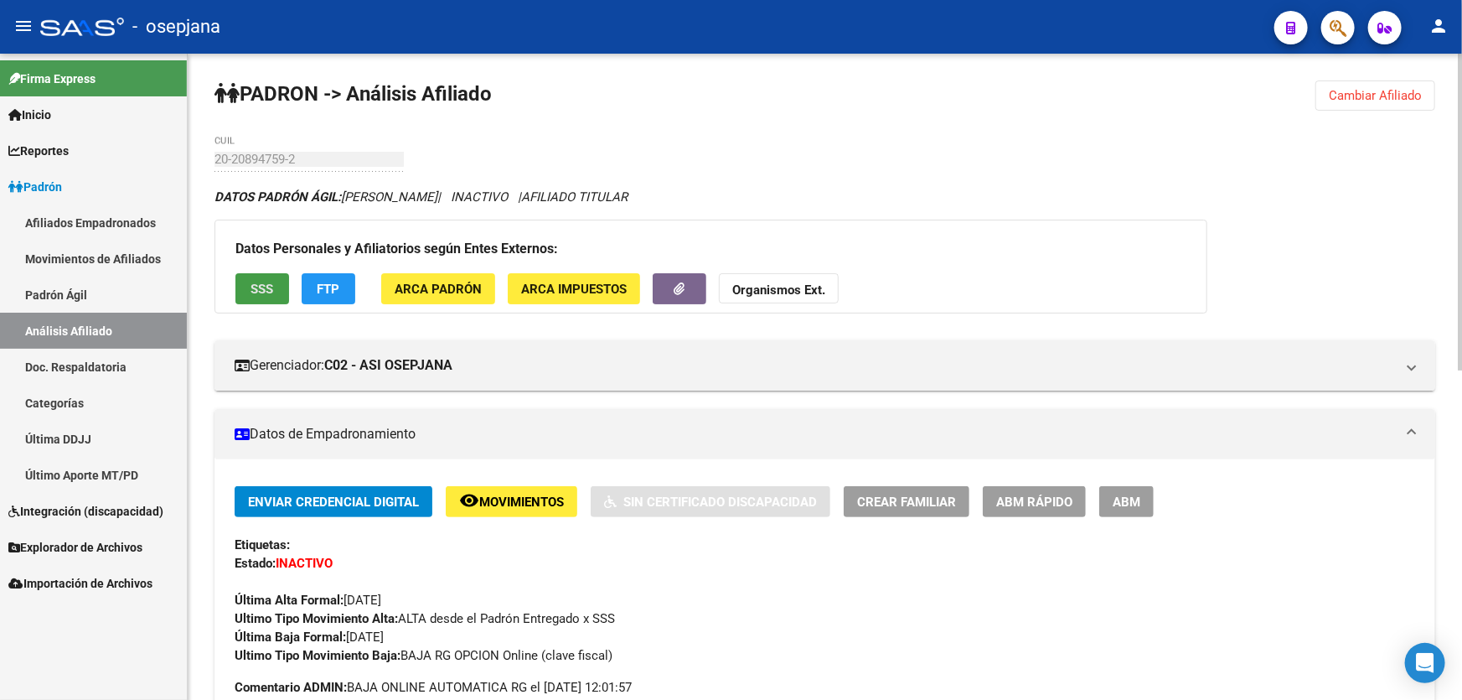
click at [285, 287] on button "SSS" at bounding box center [262, 288] width 54 height 31
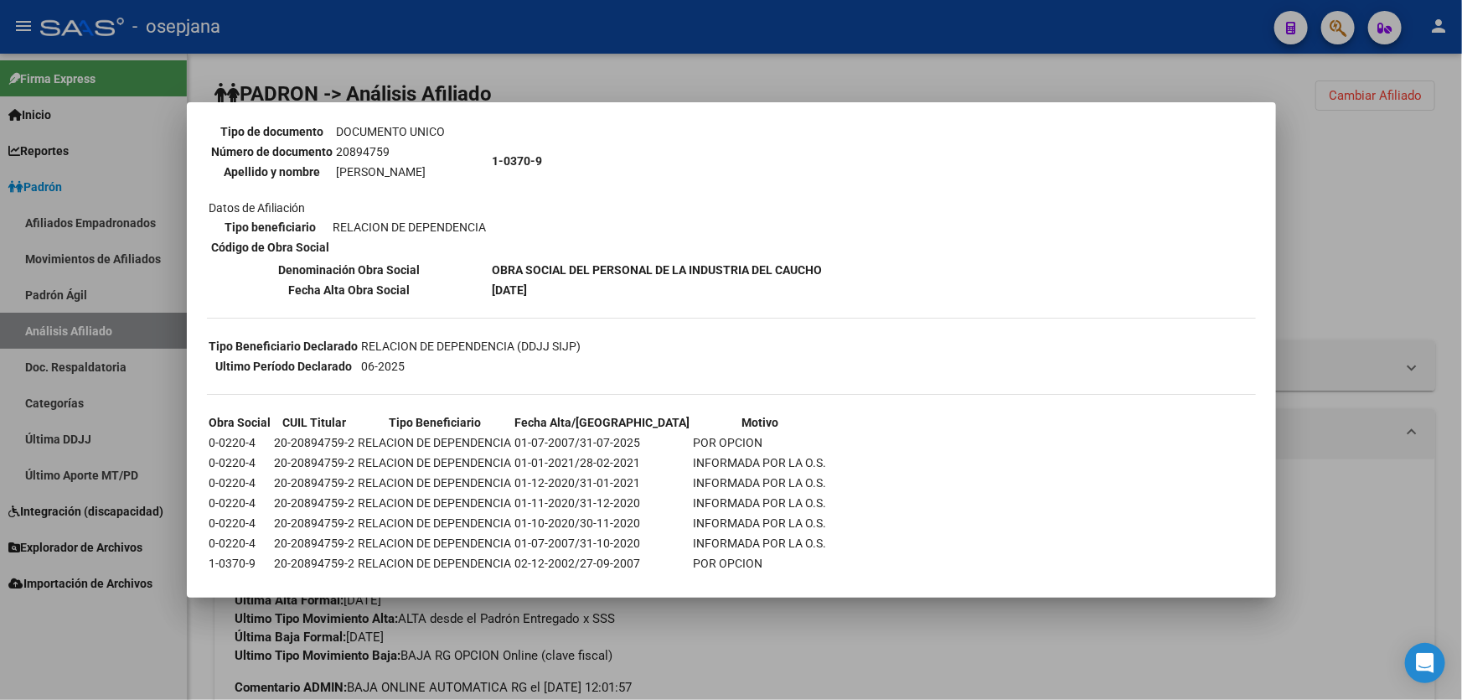
scroll to position [202, 0]
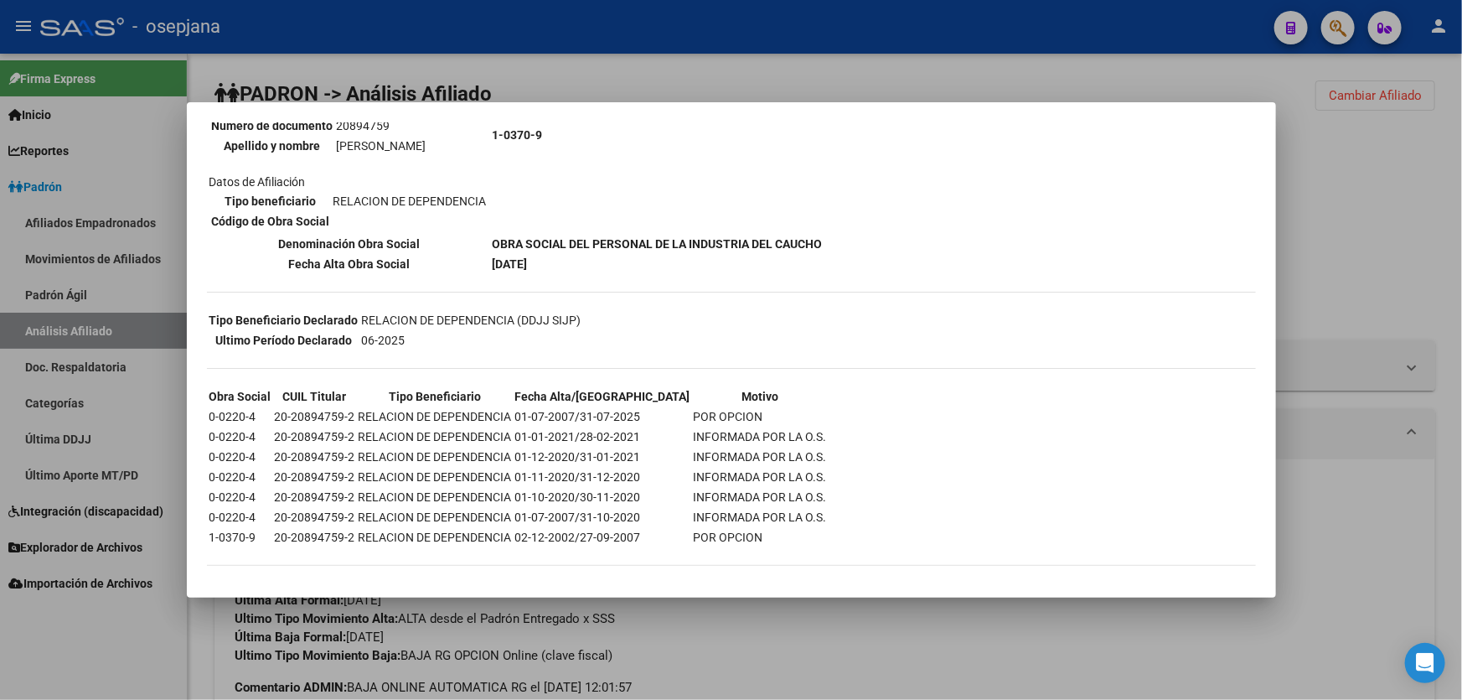
click at [1277, 282] on div at bounding box center [731, 350] width 1462 height 700
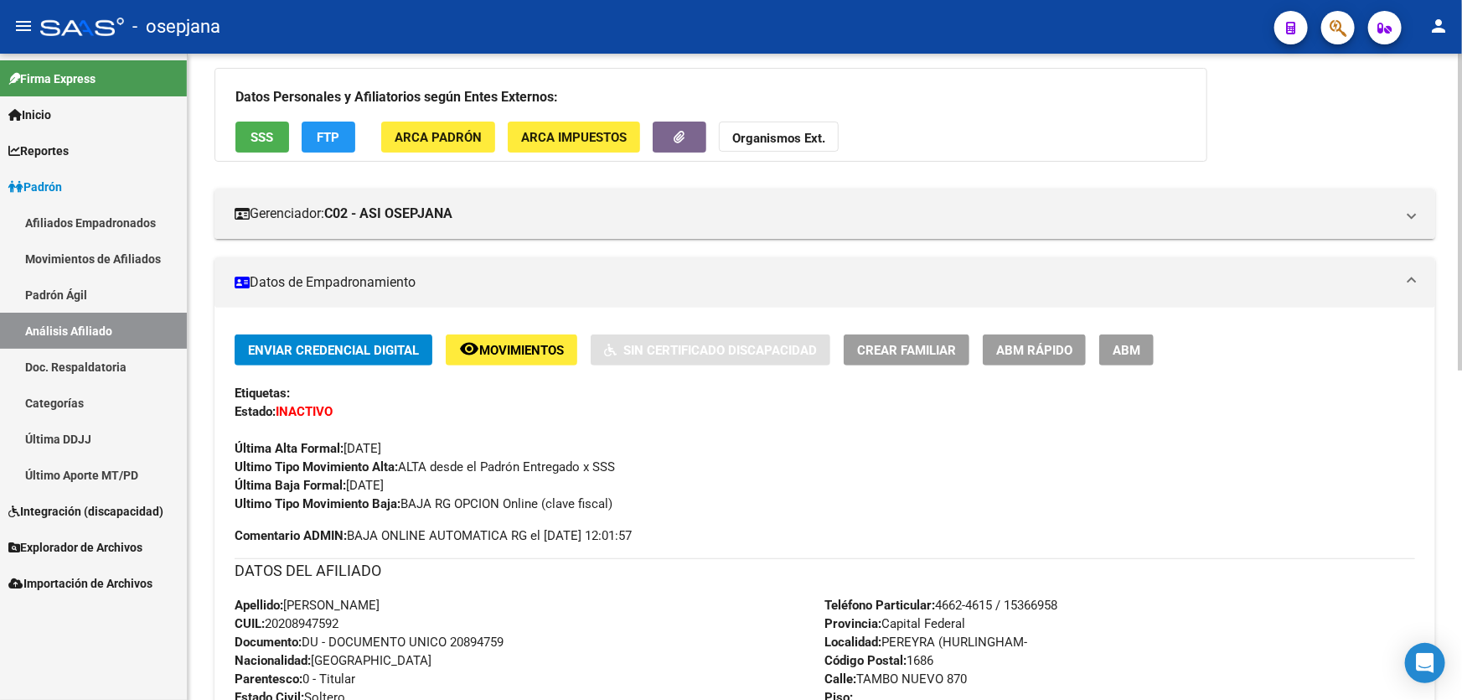
scroll to position [0, 0]
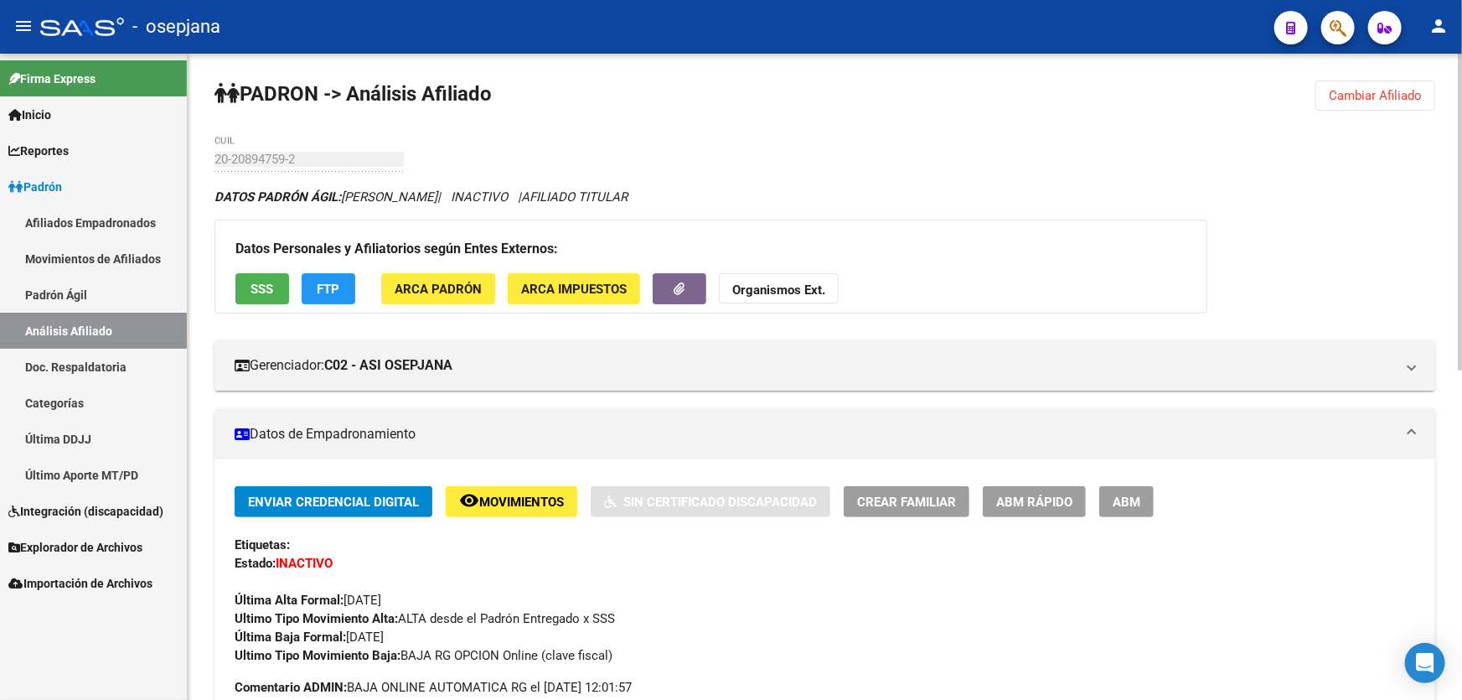
click at [1415, 104] on button "Cambiar Afiliado" at bounding box center [1376, 95] width 120 height 30
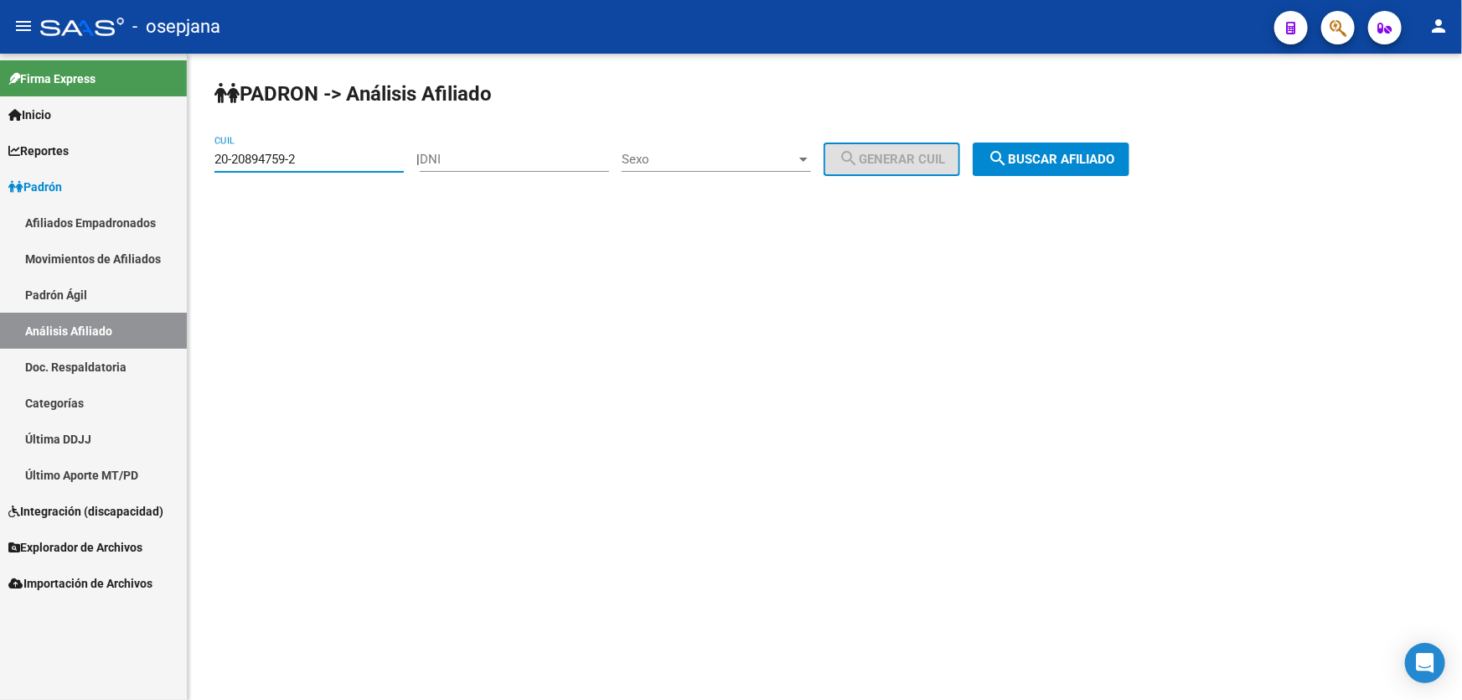
drag, startPoint x: 332, startPoint y: 161, endPoint x: 209, endPoint y: 166, distance: 123.3
click at [183, 168] on mat-sidenav-container "Firma Express Inicio Calendario SSS Instructivos Contacto OS Reportes Padrón Tr…" at bounding box center [731, 377] width 1462 height 646
paste input "1777116"
type input "20-21777116-2"
click at [1130, 153] on button "search Buscar afiliado" at bounding box center [1051, 159] width 157 height 34
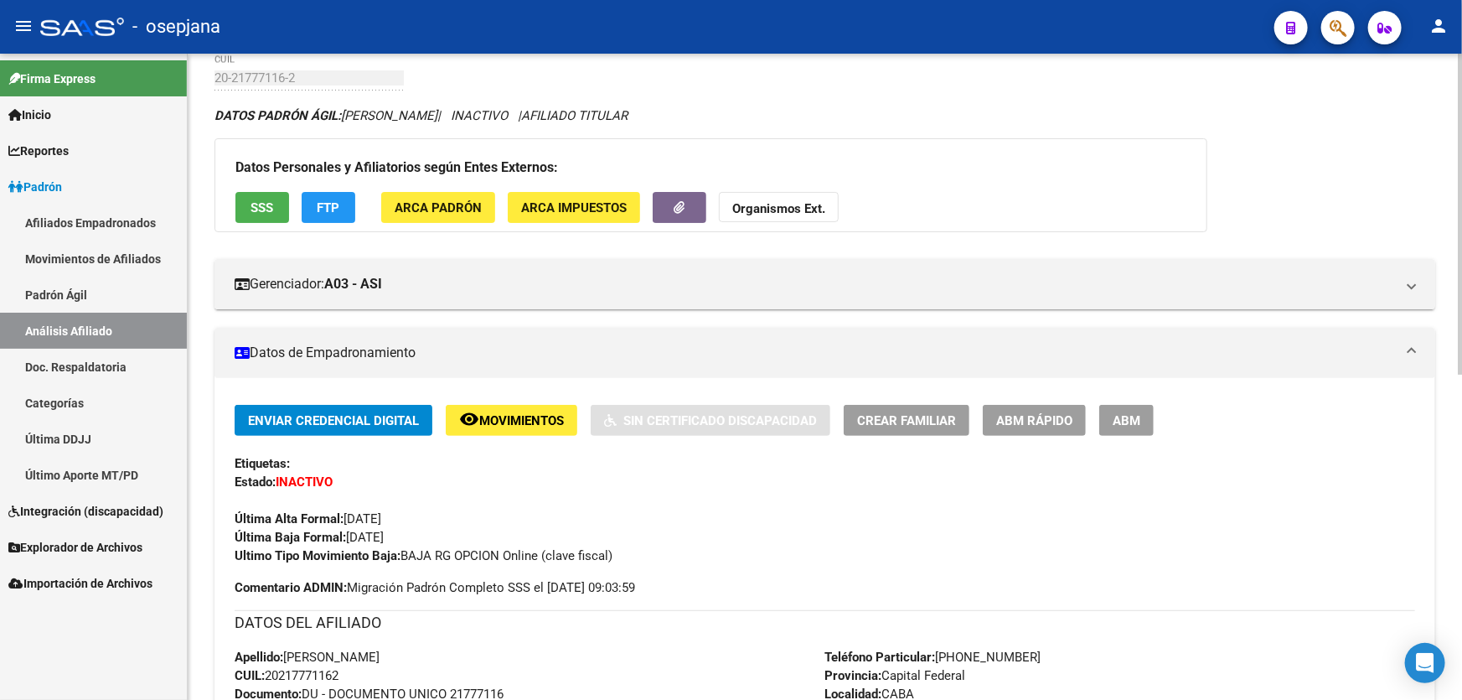
scroll to position [75, 0]
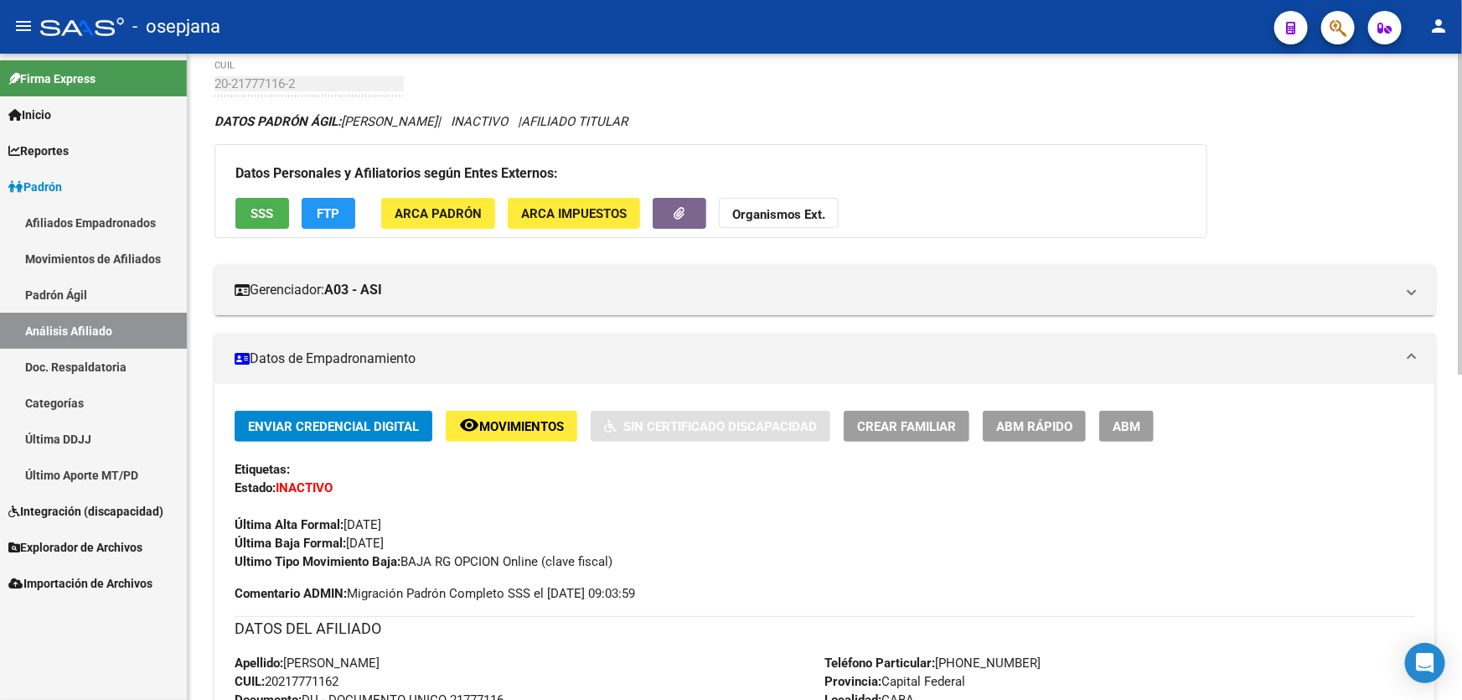
click at [501, 423] on span "Movimientos" at bounding box center [521, 426] width 85 height 15
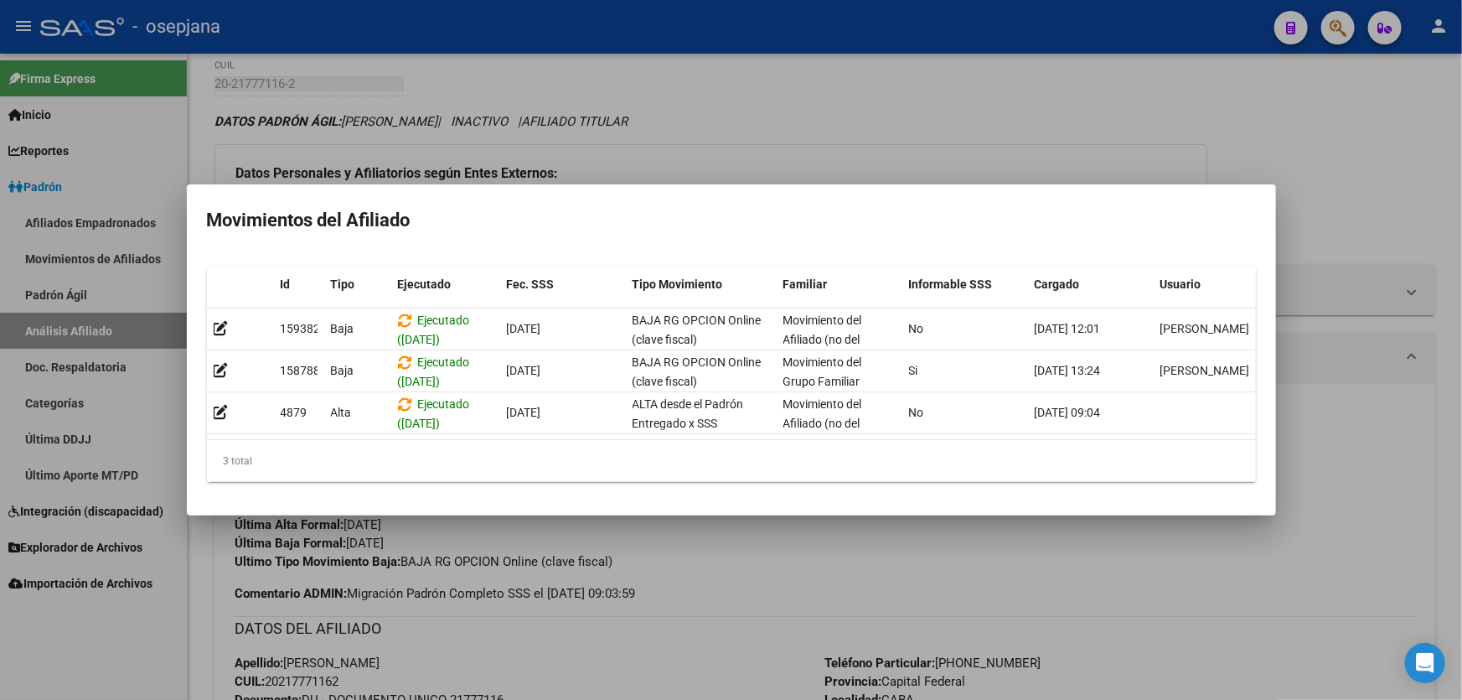
click at [748, 644] on div at bounding box center [731, 350] width 1462 height 700
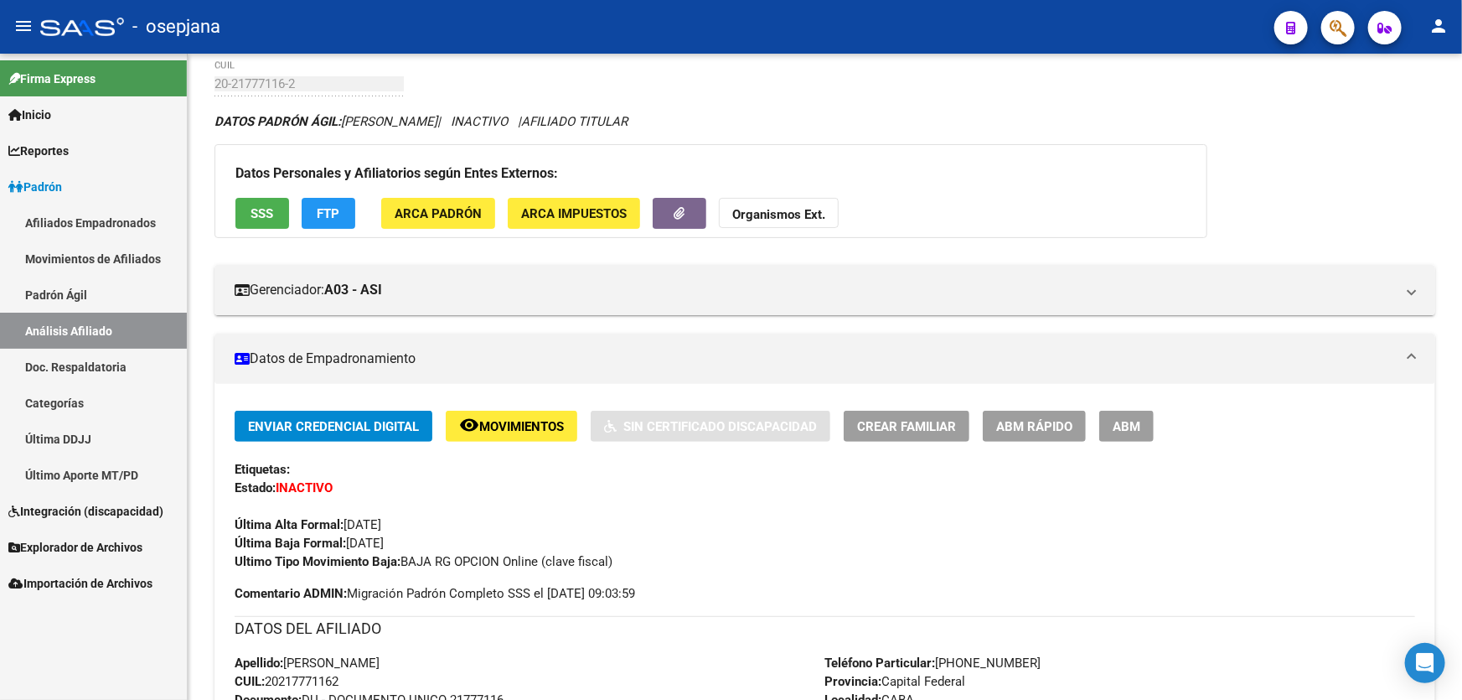
click at [1328, 37] on button "button" at bounding box center [1339, 28] width 34 height 34
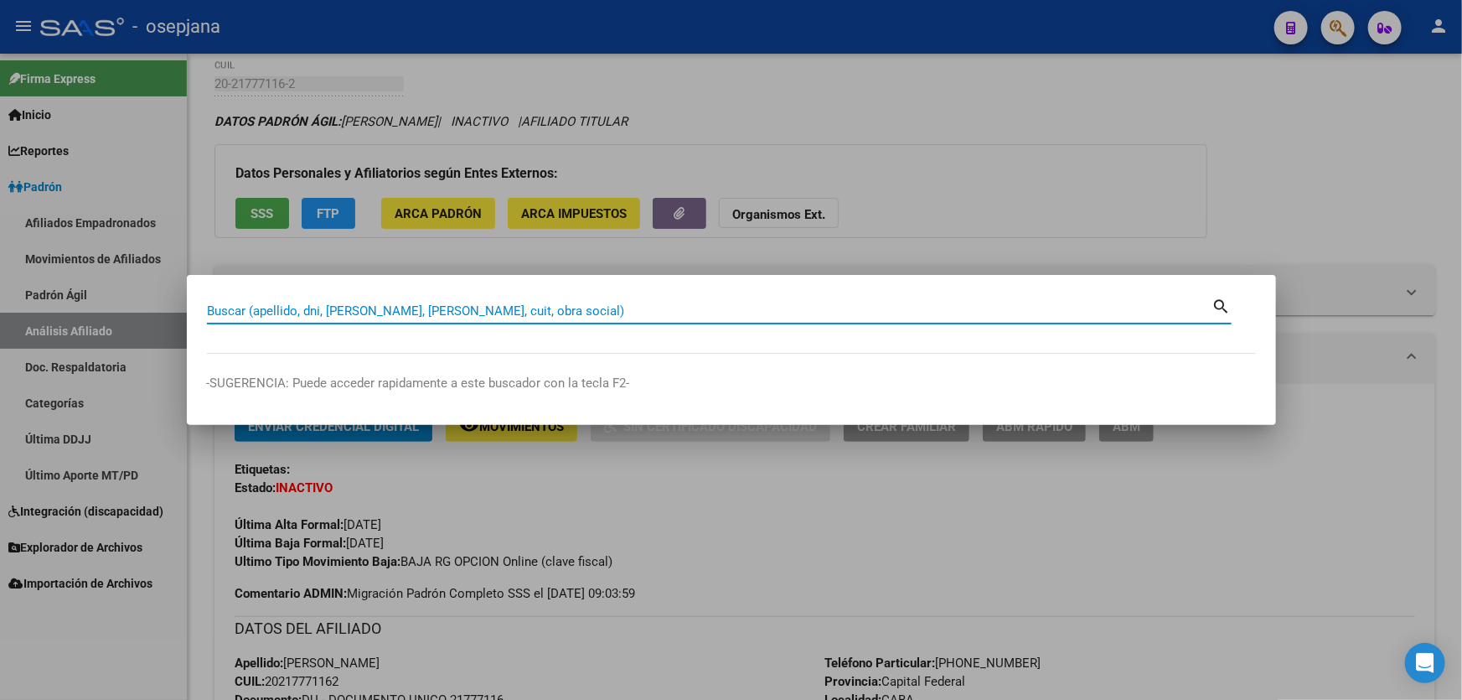
paste input "27-22574995-2"
type input "27225749952"
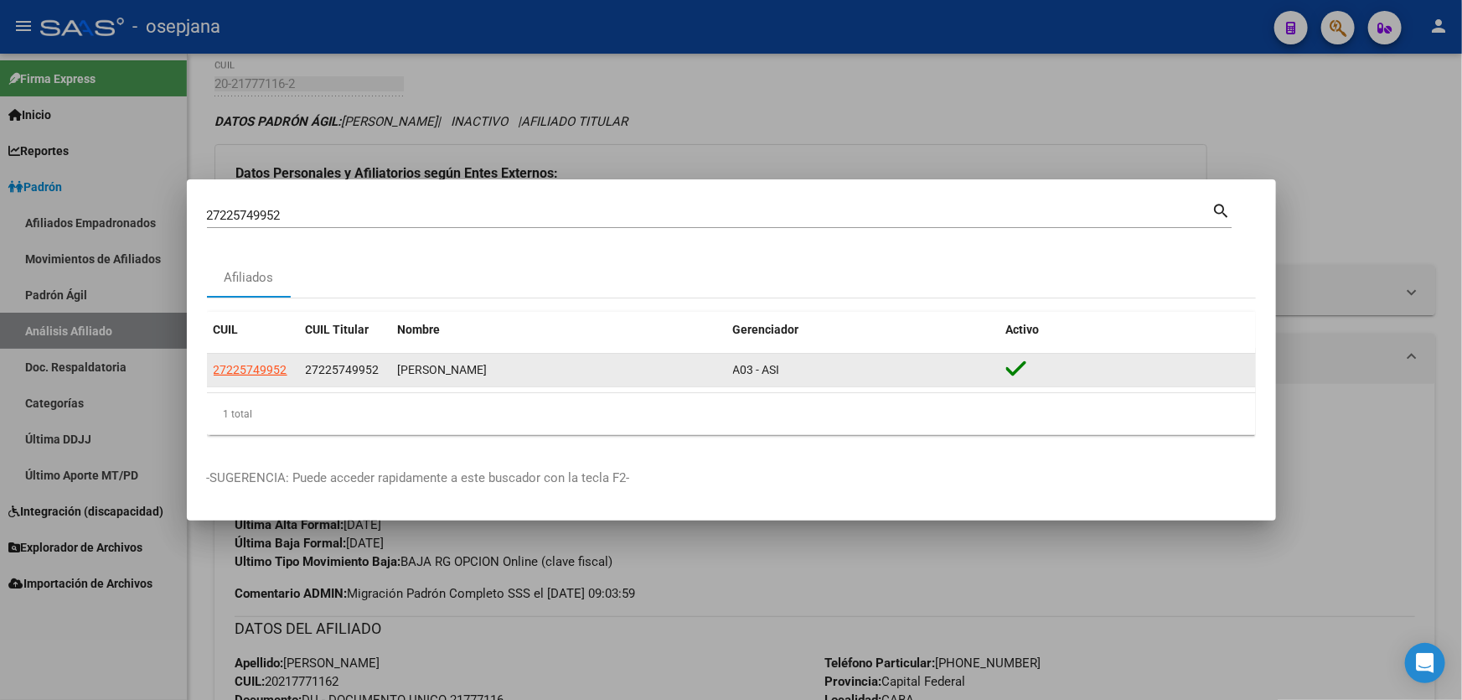
click at [243, 377] on app-link-go-to "27225749952" at bounding box center [251, 369] width 74 height 19
click at [246, 371] on span "27225749952" at bounding box center [251, 369] width 74 height 13
type textarea "27225749952"
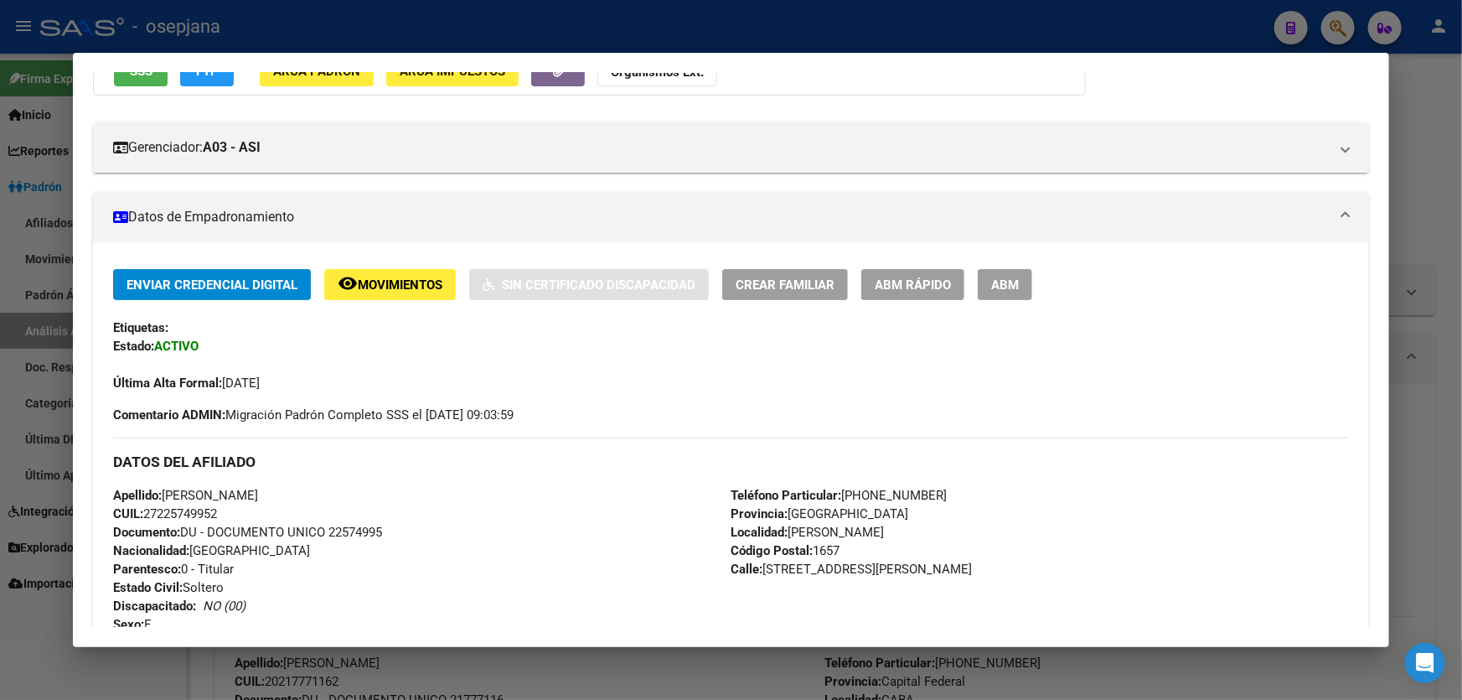
scroll to position [0, 0]
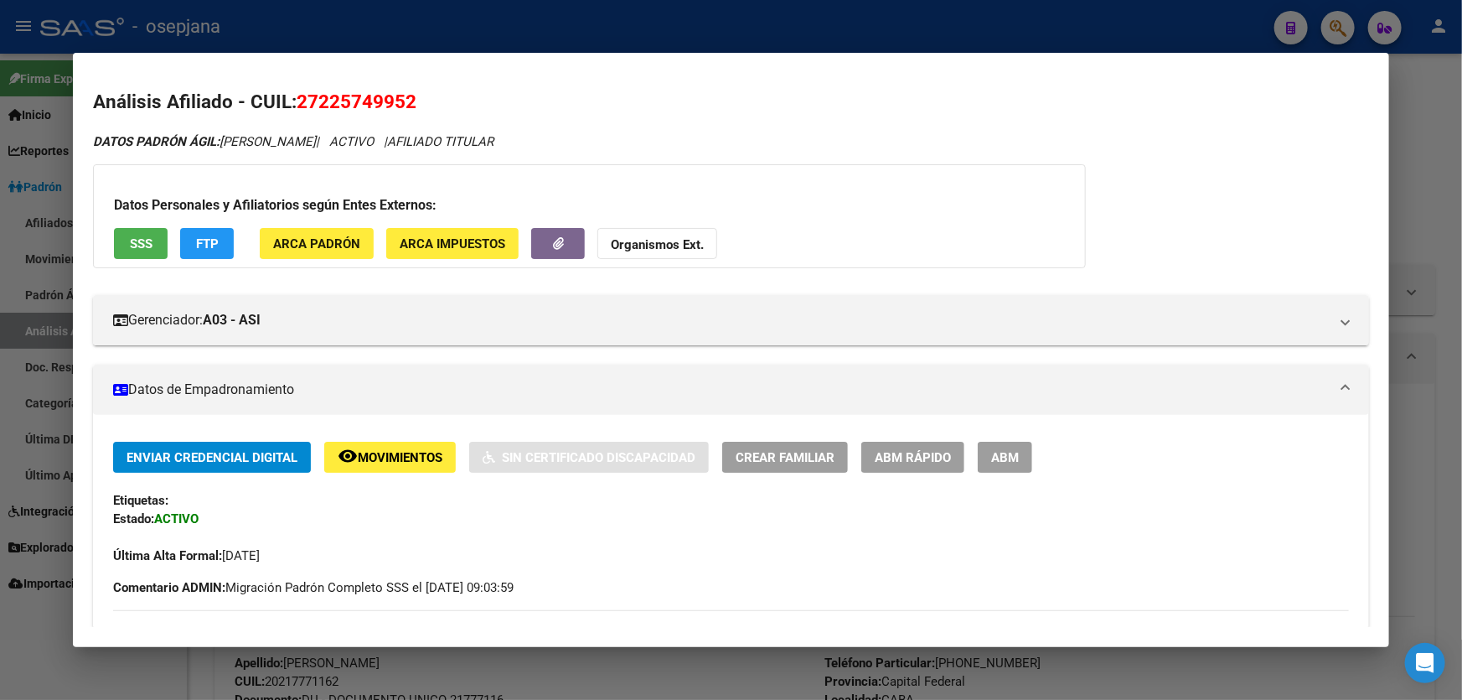
click at [1462, 211] on div at bounding box center [731, 350] width 1462 height 700
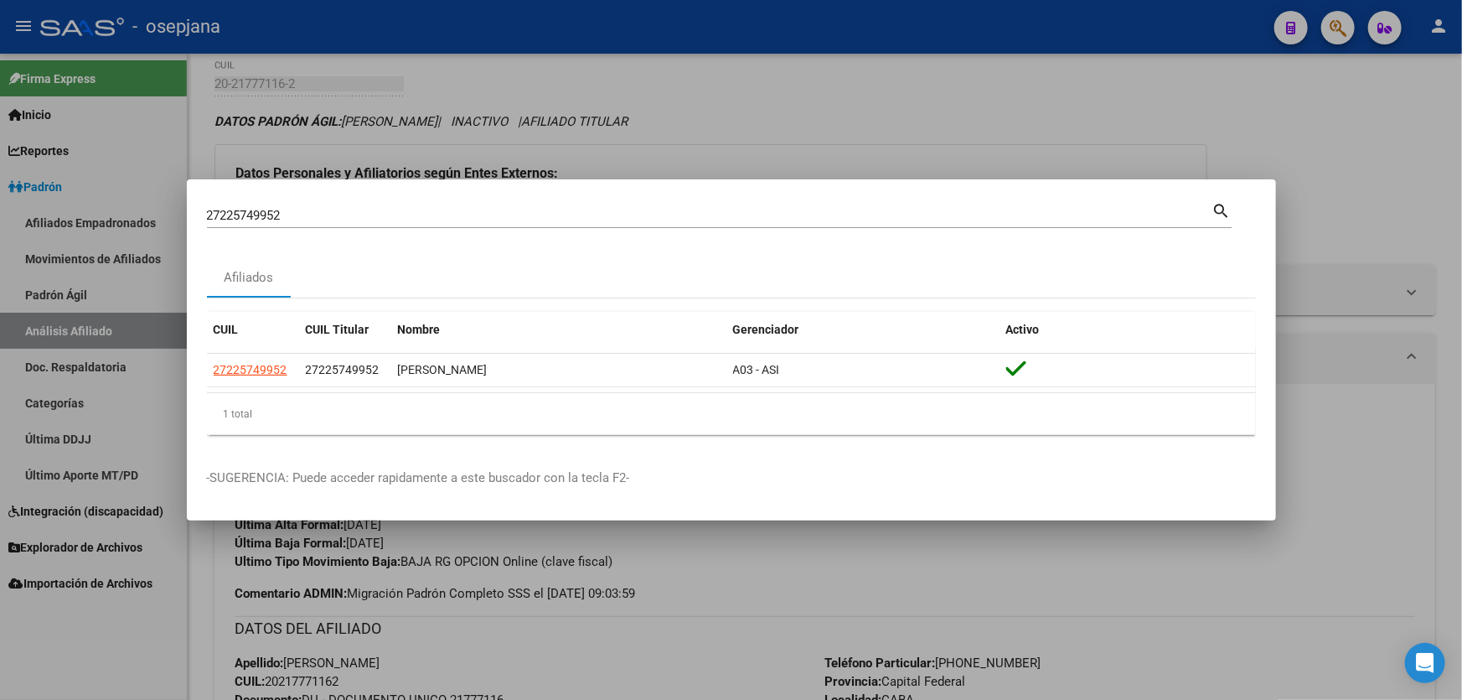
click at [1462, 211] on div at bounding box center [731, 350] width 1462 height 700
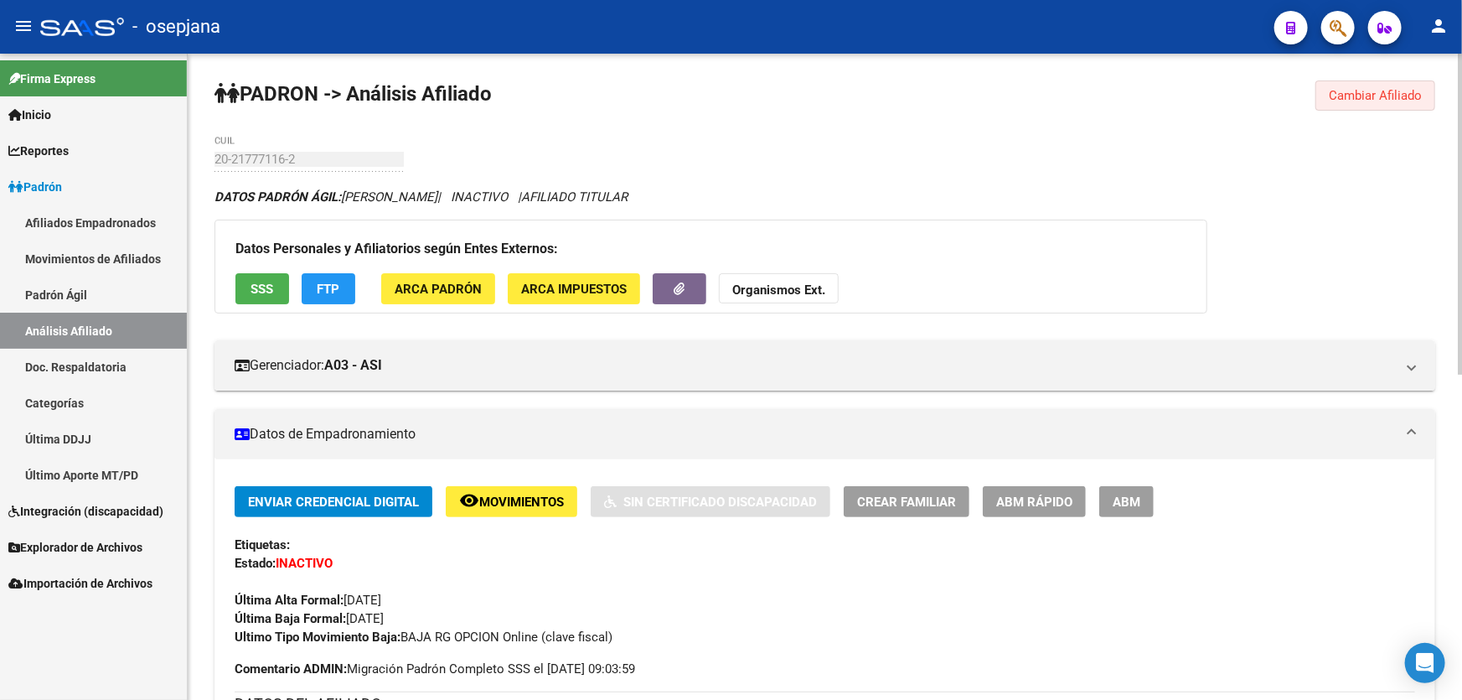
click at [1408, 82] on button "Cambiar Afiliado" at bounding box center [1376, 95] width 120 height 30
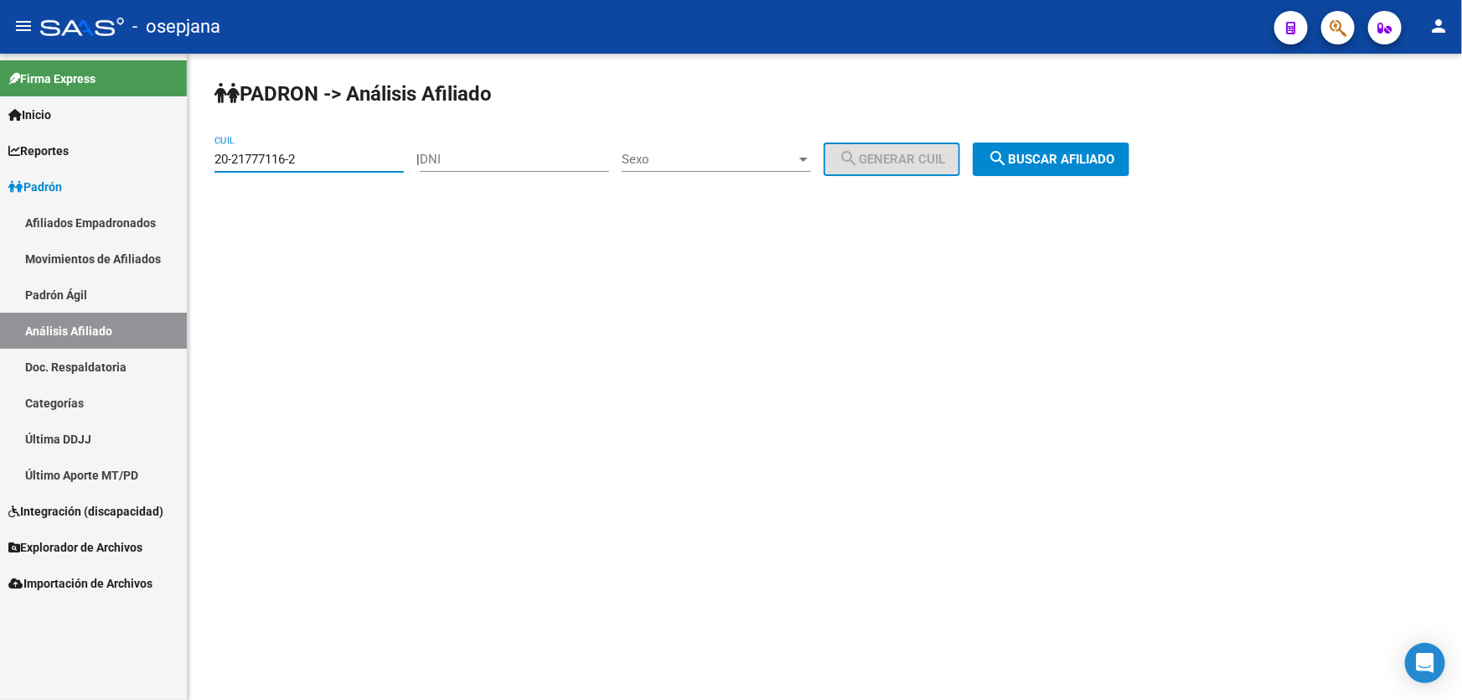
drag, startPoint x: 334, startPoint y: 157, endPoint x: 211, endPoint y: 158, distance: 123.2
click at [211, 158] on div "PADRON -> Análisis Afiliado 20-21777116-2 CUIL | DNI Sexo Sexo search Generar C…" at bounding box center [825, 142] width 1275 height 176
paste input "868435"
click at [1130, 158] on button "search Buscar afiliado" at bounding box center [1051, 159] width 157 height 34
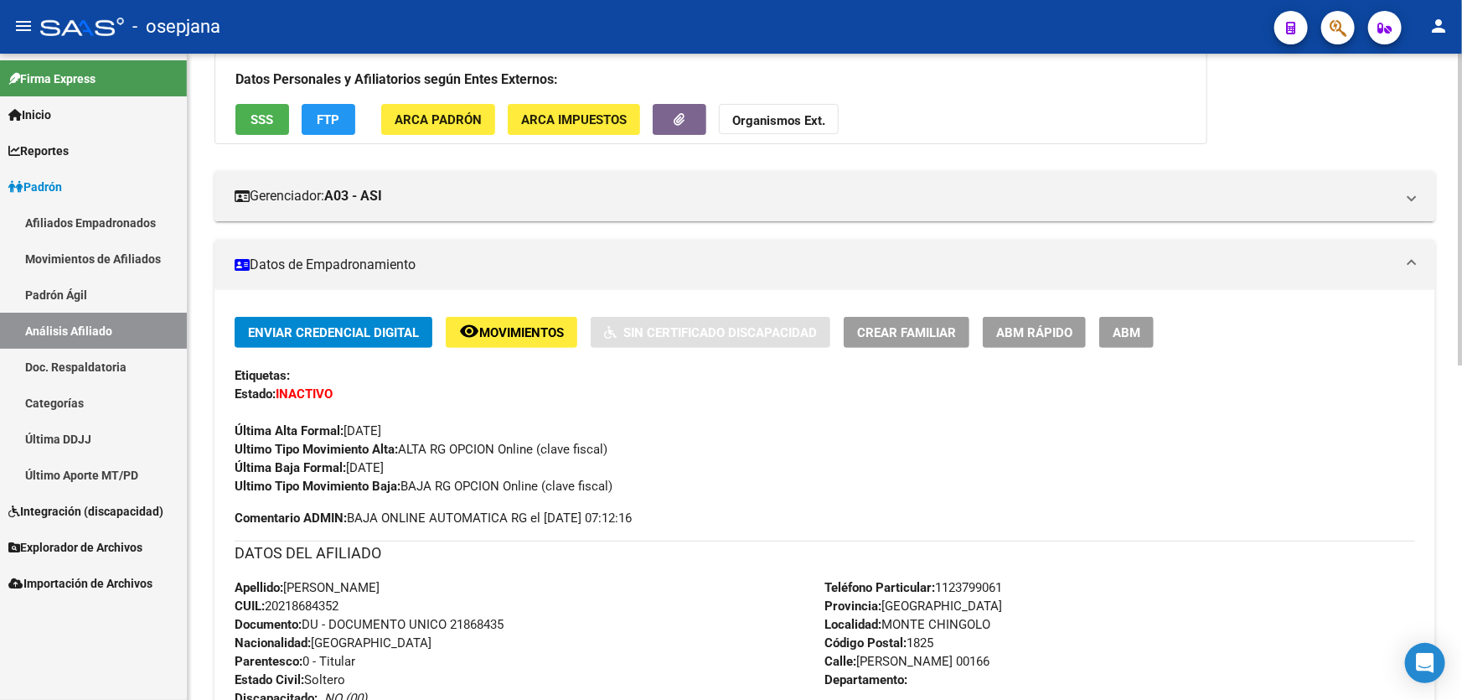
scroll to position [533, 0]
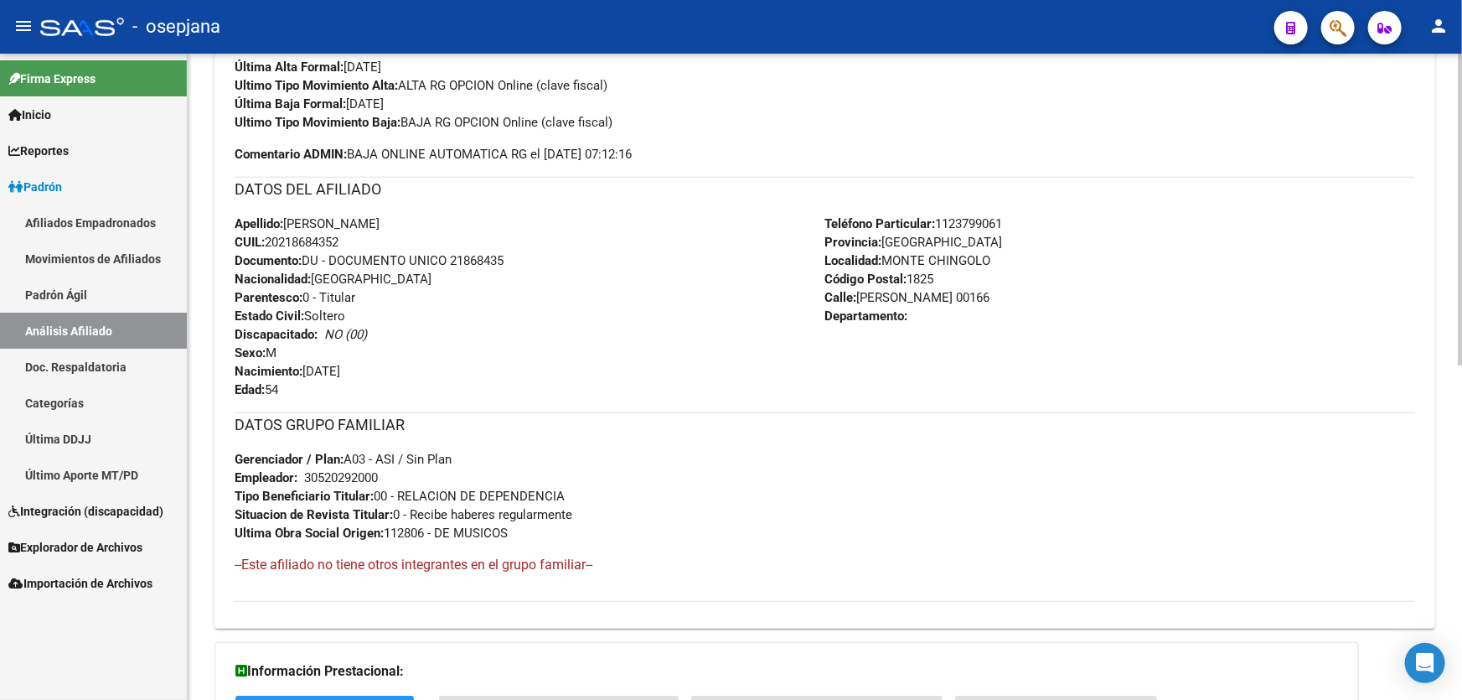
click at [451, 261] on span "Documento: DU - DOCUMENTO UNICO 21868435" at bounding box center [369, 260] width 269 height 15
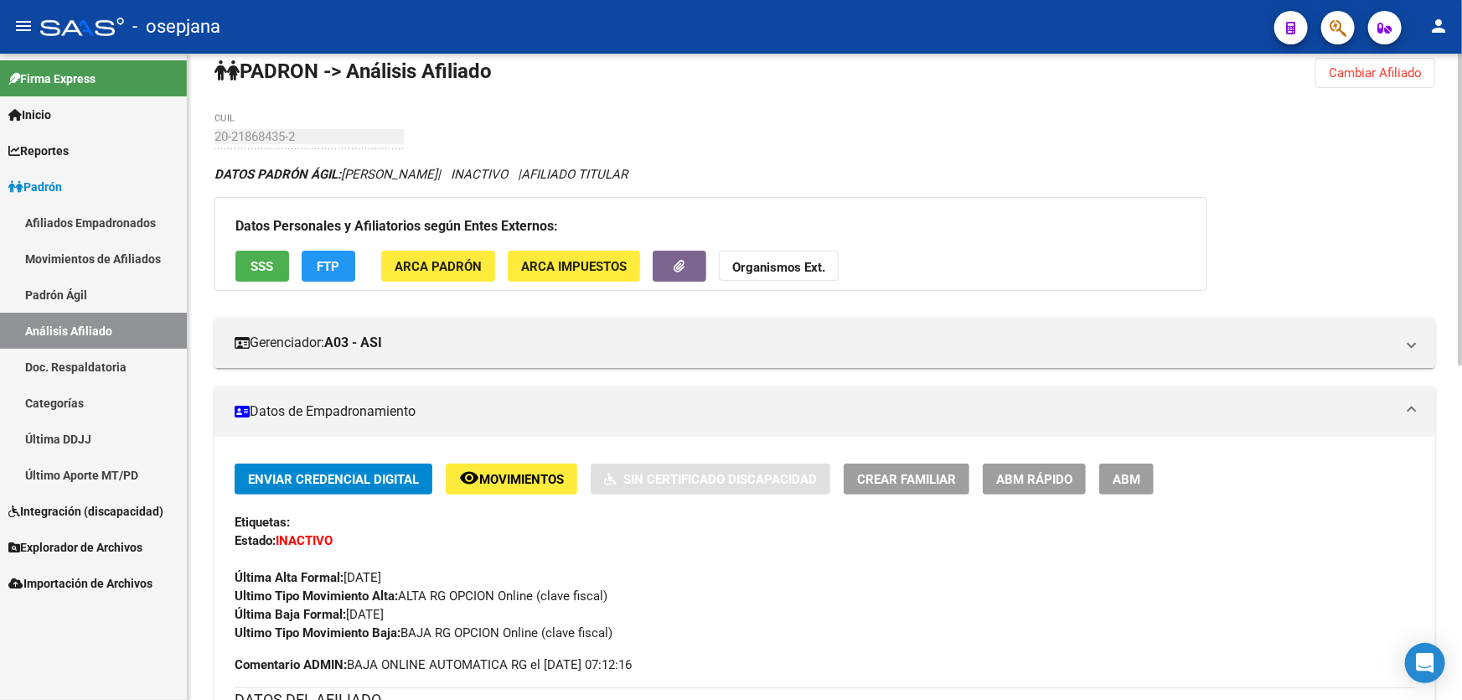
scroll to position [0, 0]
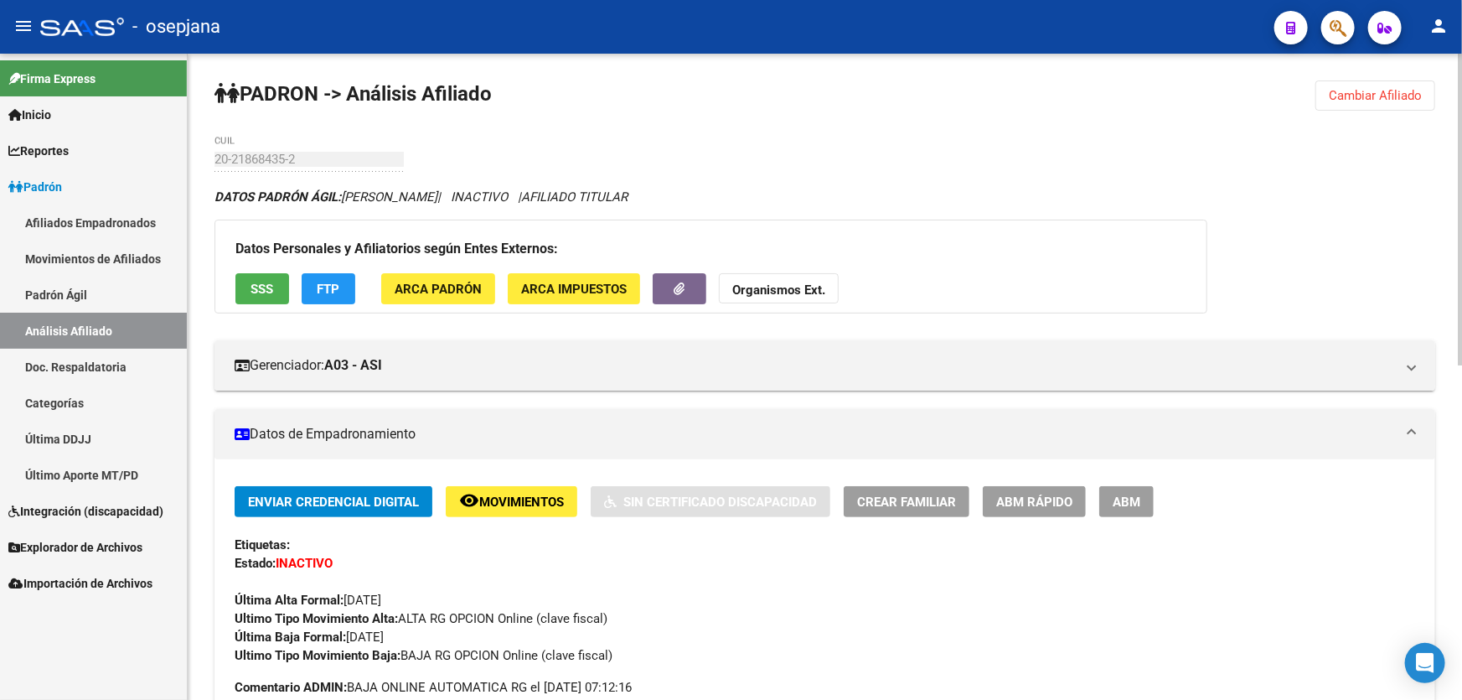
click at [1350, 101] on span "Cambiar Afiliado" at bounding box center [1375, 95] width 93 height 15
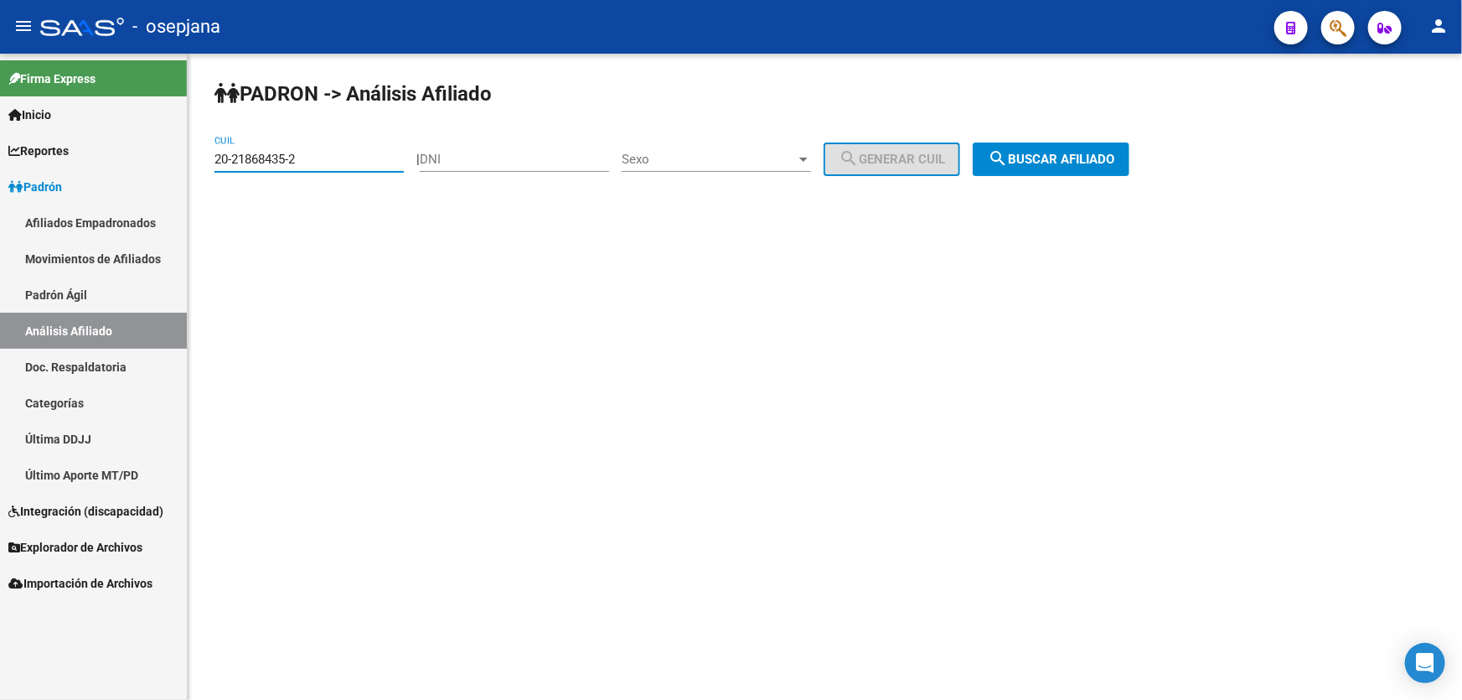
drag, startPoint x: 314, startPoint y: 153, endPoint x: 210, endPoint y: 163, distance: 104.3
click at [210, 163] on div "PADRON -> Análisis Afiliado 20-21868435-2 CUIL | DNI Sexo Sexo search Generar C…" at bounding box center [825, 142] width 1275 height 176
paste input "2103559-4"
click at [1050, 184] on div "PADRON -> Análisis Afiliado 20-22103559-4 CUIL | DNI Sexo Sexo search Generar C…" at bounding box center [825, 142] width 1275 height 176
click at [1060, 170] on button "search Buscar afiliado" at bounding box center [1051, 159] width 157 height 34
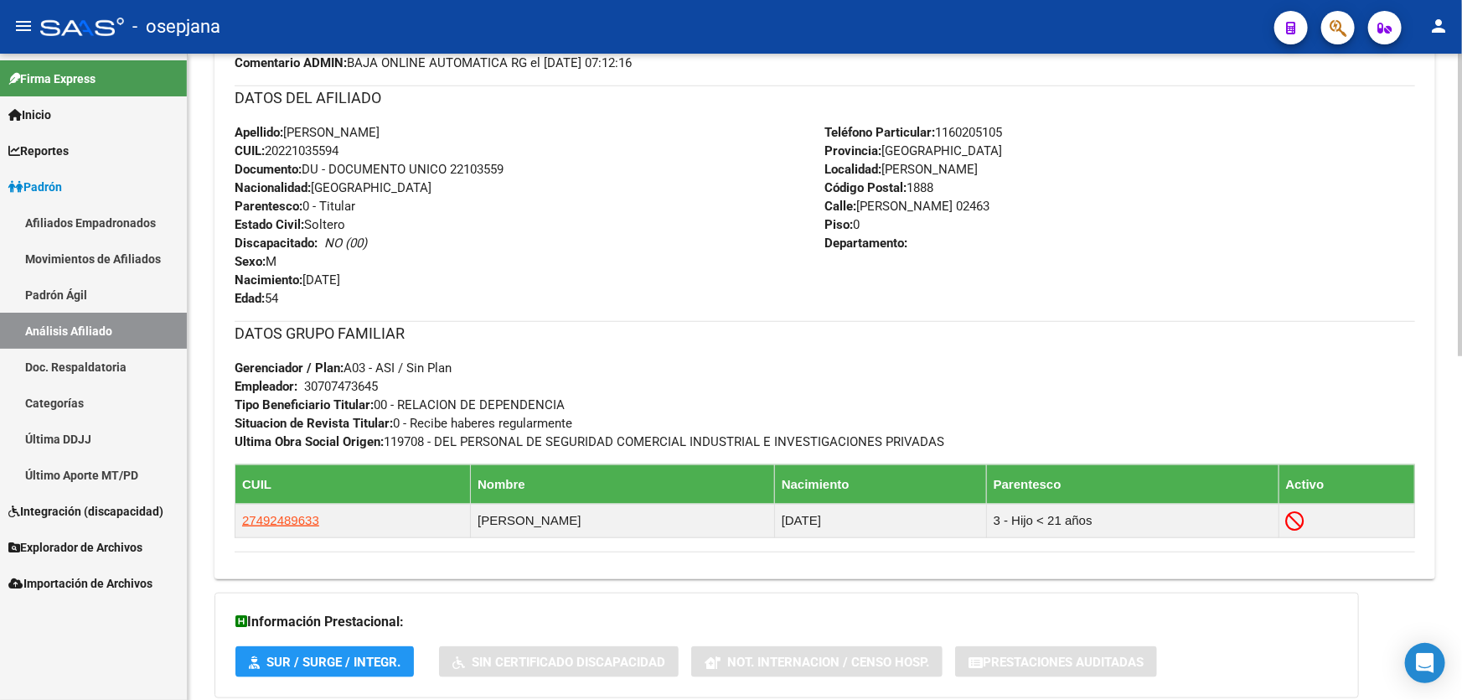
scroll to position [686, 0]
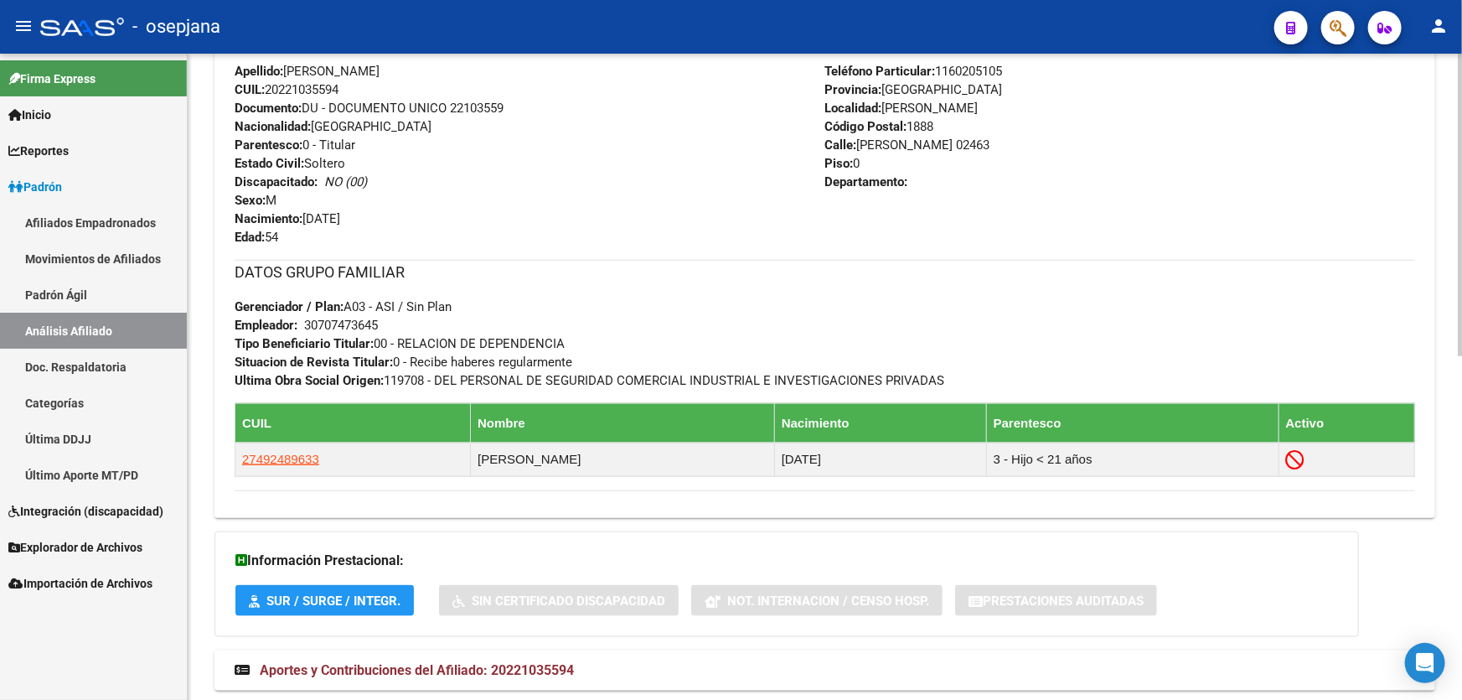
drag, startPoint x: 453, startPoint y: 104, endPoint x: 534, endPoint y: 106, distance: 81.3
click at [536, 105] on div "Apellido: [PERSON_NAME] CUIL: 20221035594 Documento: DU - DOCUMENTO UNICO 22103…" at bounding box center [530, 154] width 591 height 184
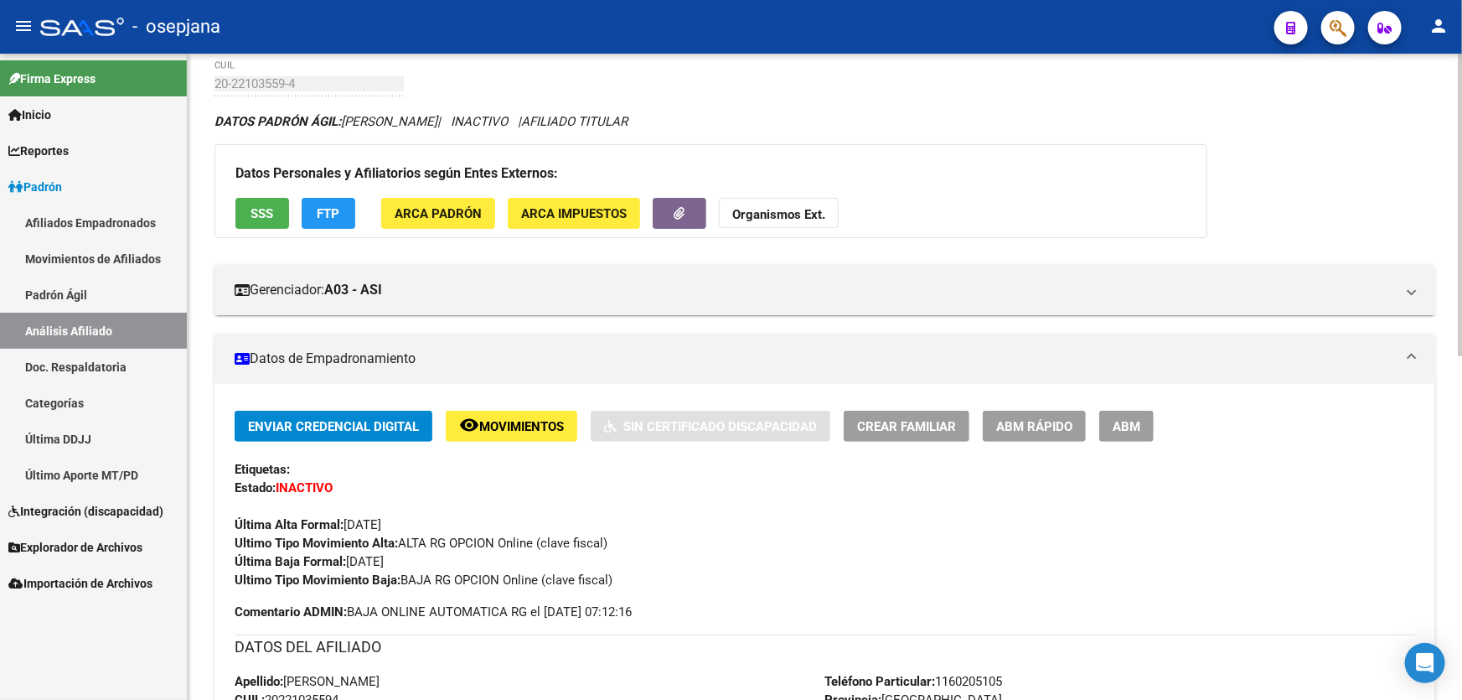
scroll to position [0, 0]
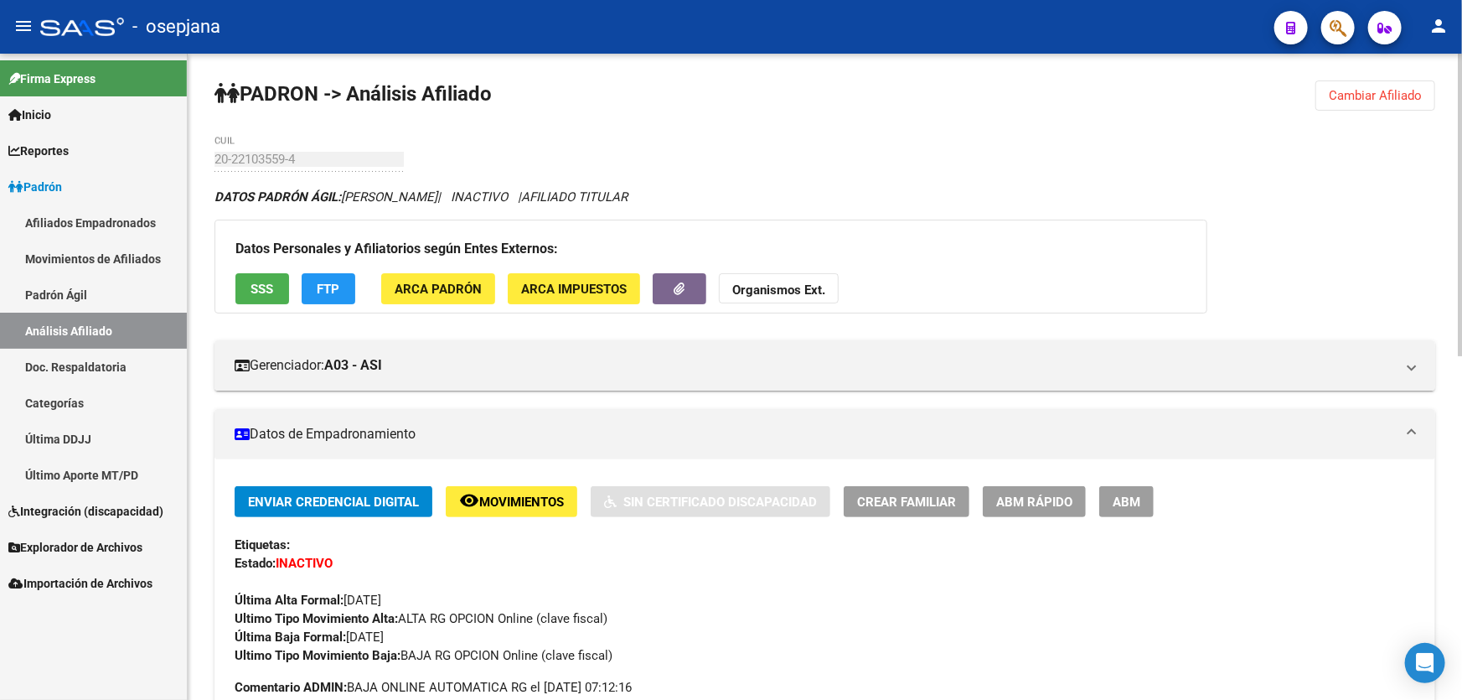
click at [1374, 95] on span "Cambiar Afiliado" at bounding box center [1375, 95] width 93 height 15
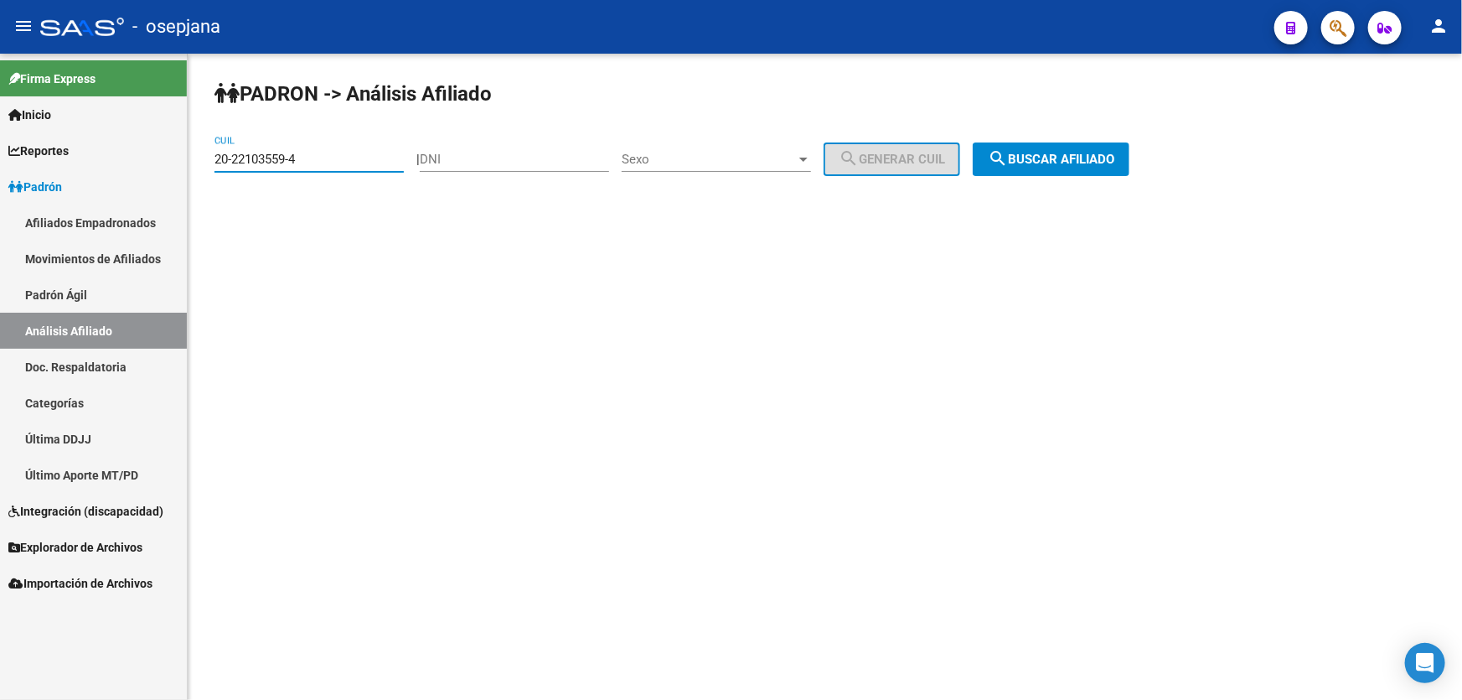
drag, startPoint x: 339, startPoint y: 164, endPoint x: 202, endPoint y: 168, distance: 136.7
click at [202, 168] on div "PADRON -> Análisis Afiliado 20-22103559-4 CUIL | DNI Sexo Sexo search Generar C…" at bounding box center [825, 142] width 1275 height 176
paste input "230143-3"
click at [1059, 156] on span "search Buscar afiliado" at bounding box center [1051, 159] width 127 height 15
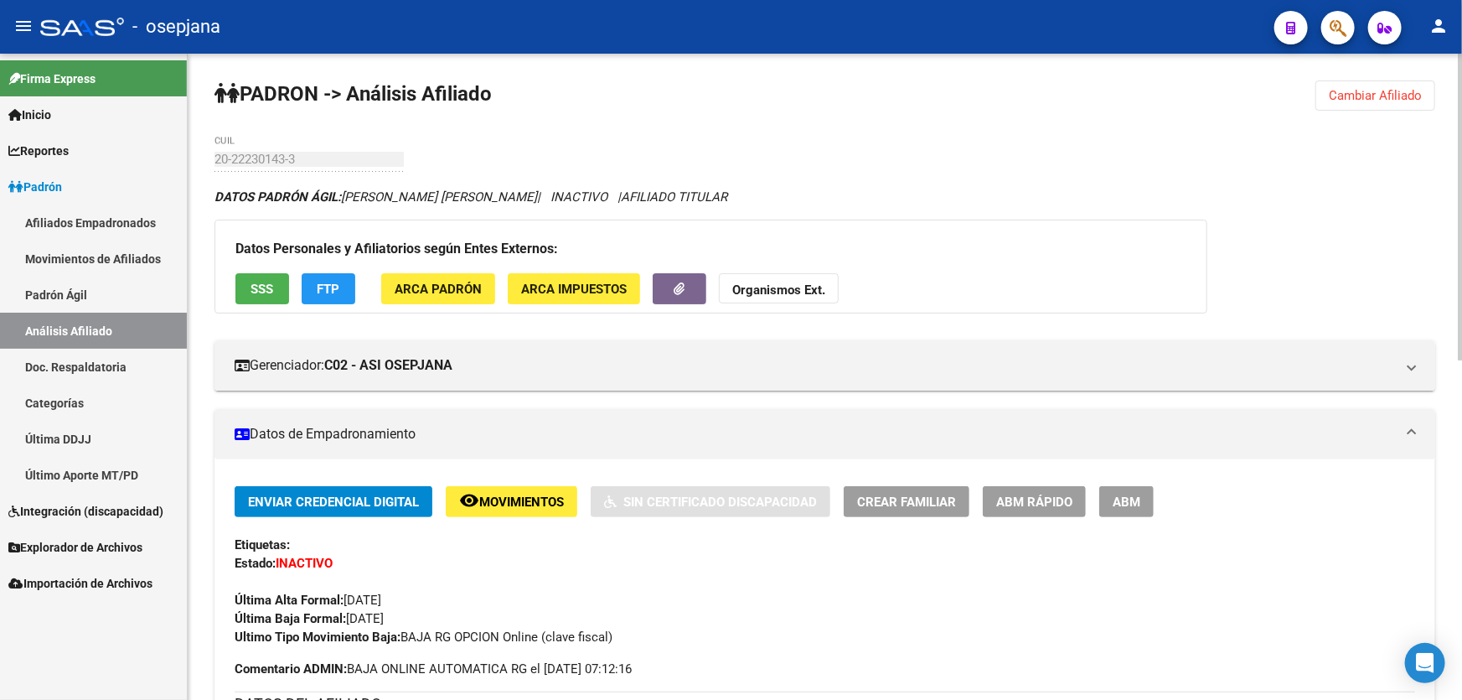
click at [1389, 89] on span "Cambiar Afiliado" at bounding box center [1375, 95] width 93 height 15
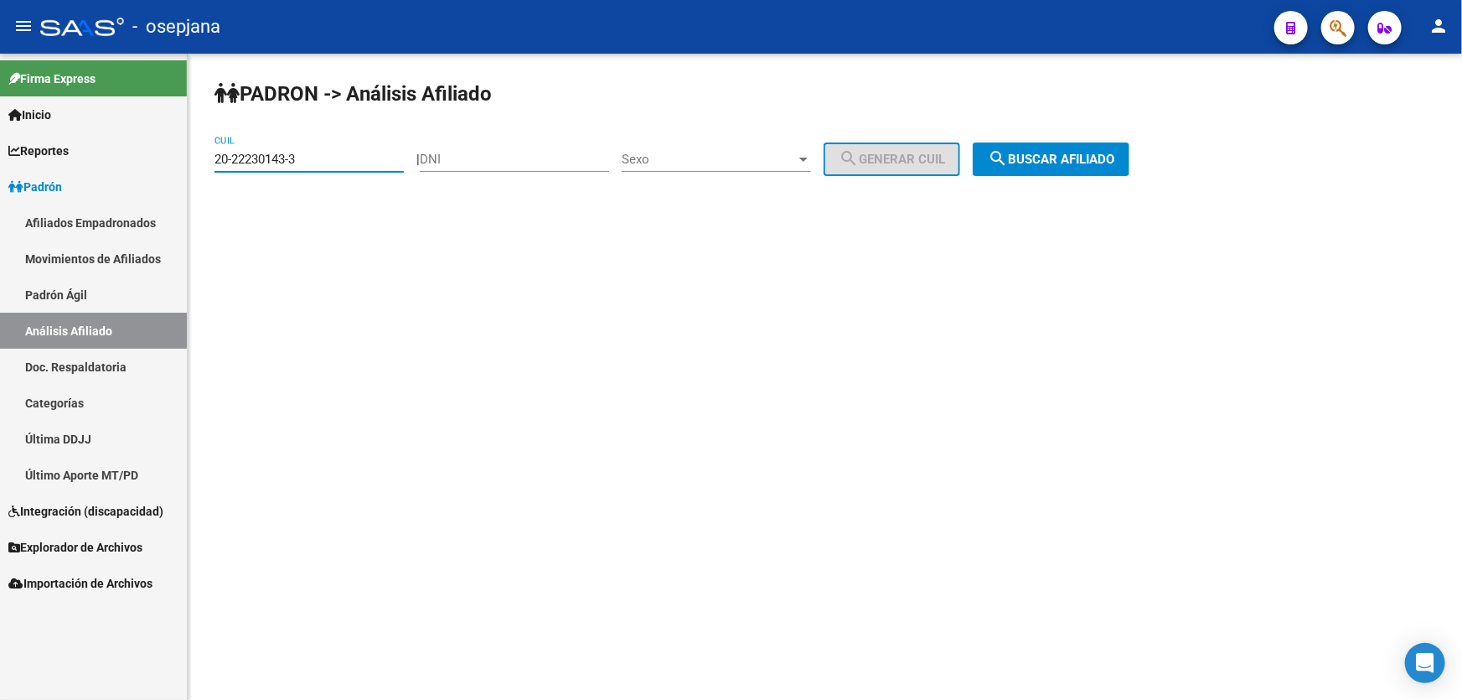
drag, startPoint x: 312, startPoint y: 156, endPoint x: 192, endPoint y: 162, distance: 120.0
click at [192, 162] on div "PADRON -> Análisis Afiliado 20-22230143-3 CUIL | DNI Sexo Sexo search Generar C…" at bounding box center [825, 142] width 1275 height 176
paste input "3111406-9"
click at [1100, 148] on button "search Buscar afiliado" at bounding box center [1051, 159] width 157 height 34
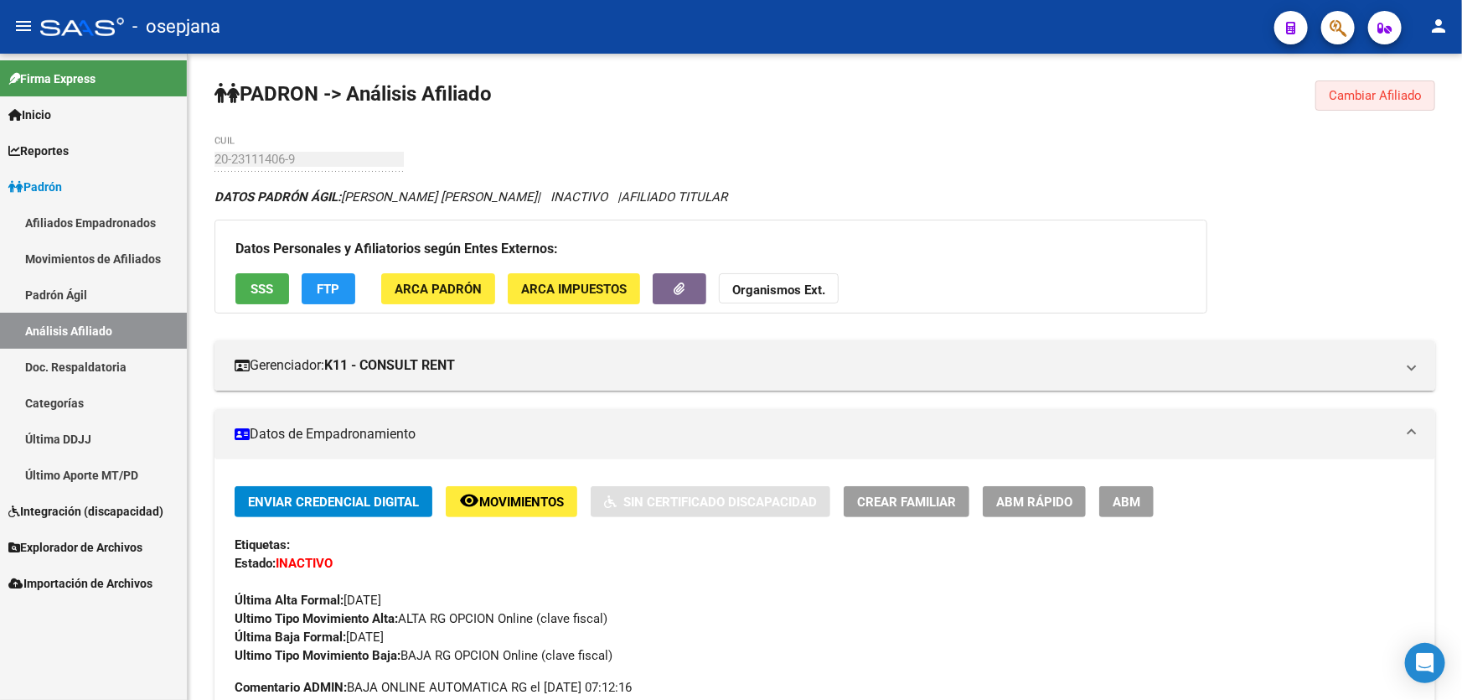
click at [1366, 95] on span "Cambiar Afiliado" at bounding box center [1375, 95] width 93 height 15
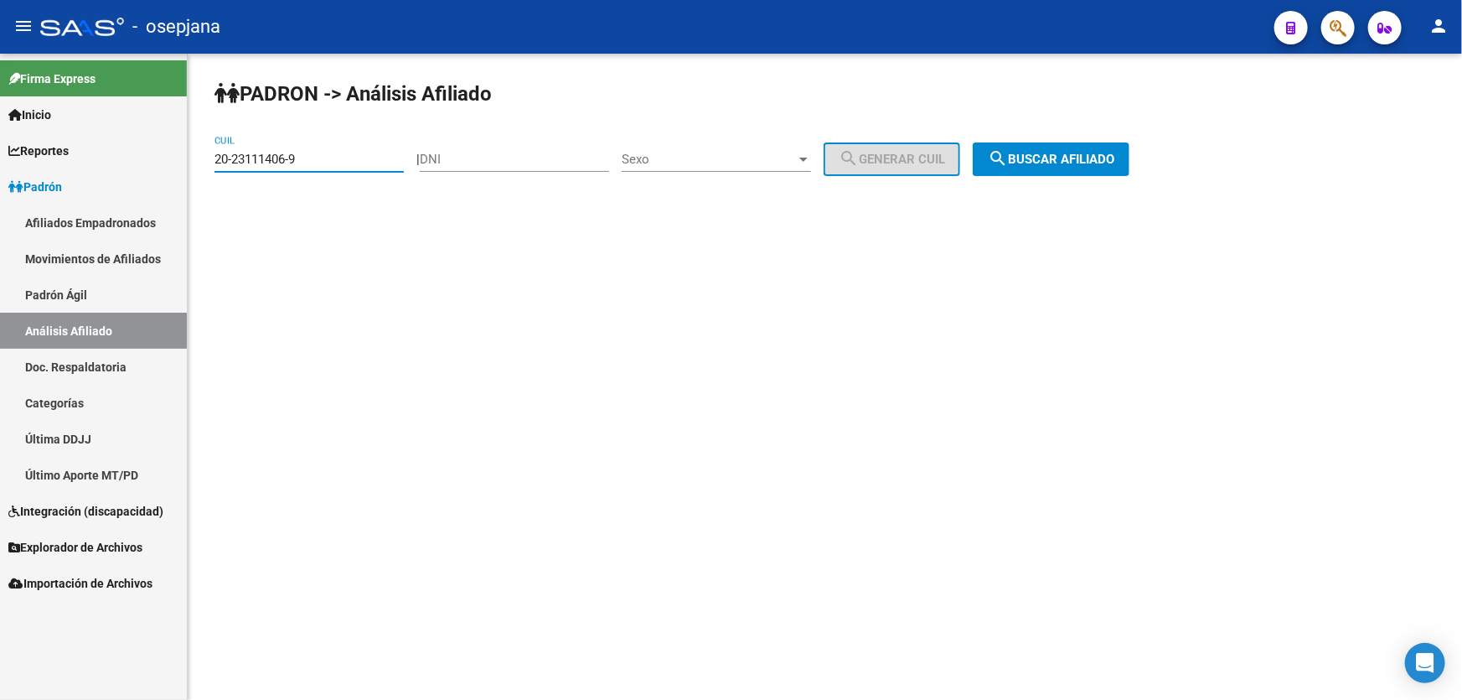
drag, startPoint x: 337, startPoint y: 161, endPoint x: 213, endPoint y: 163, distance: 124.0
click at [213, 163] on div "PADRON -> Análisis Afiliado 20-23111406-9 CUIL | DNI Sexo Sexo search Generar C…" at bounding box center [825, 142] width 1275 height 176
paste input "254288"
click at [1115, 152] on span "search Buscar afiliado" at bounding box center [1051, 159] width 127 height 15
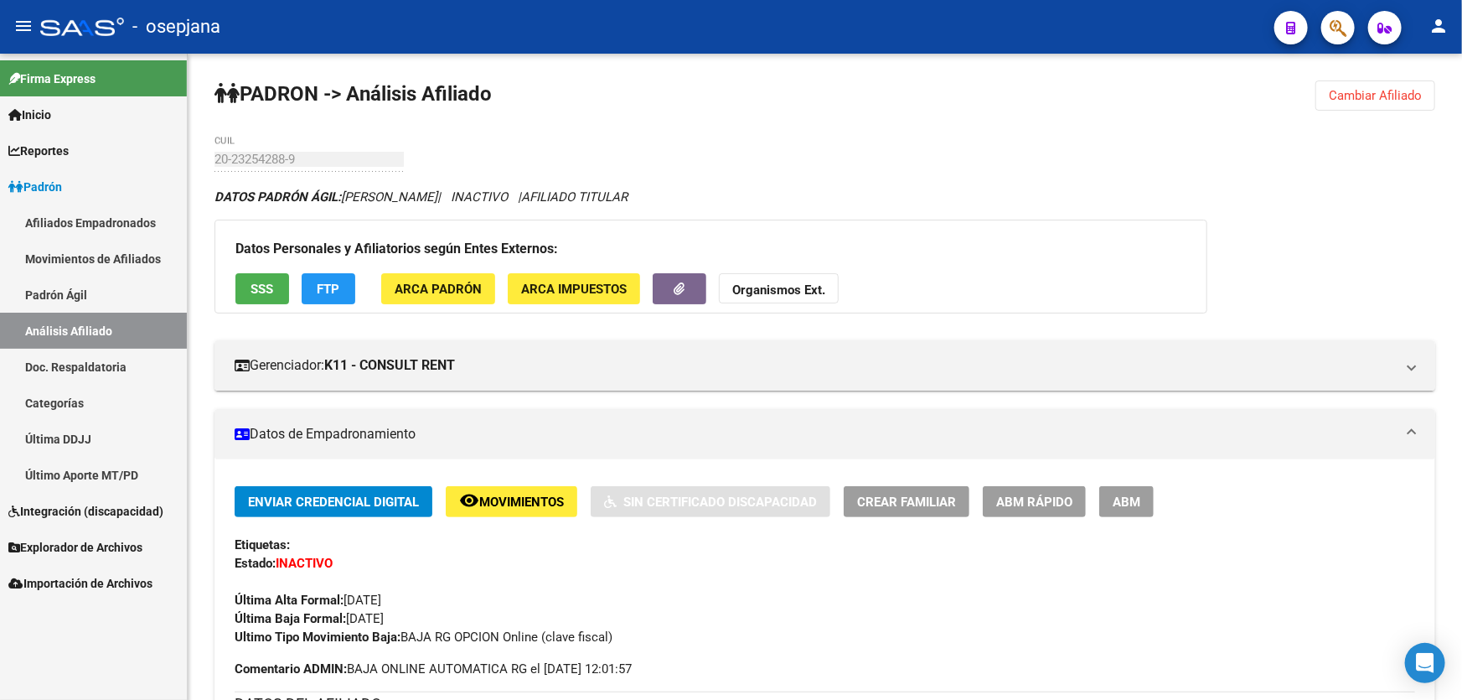
click at [1361, 82] on button "Cambiar Afiliado" at bounding box center [1376, 95] width 120 height 30
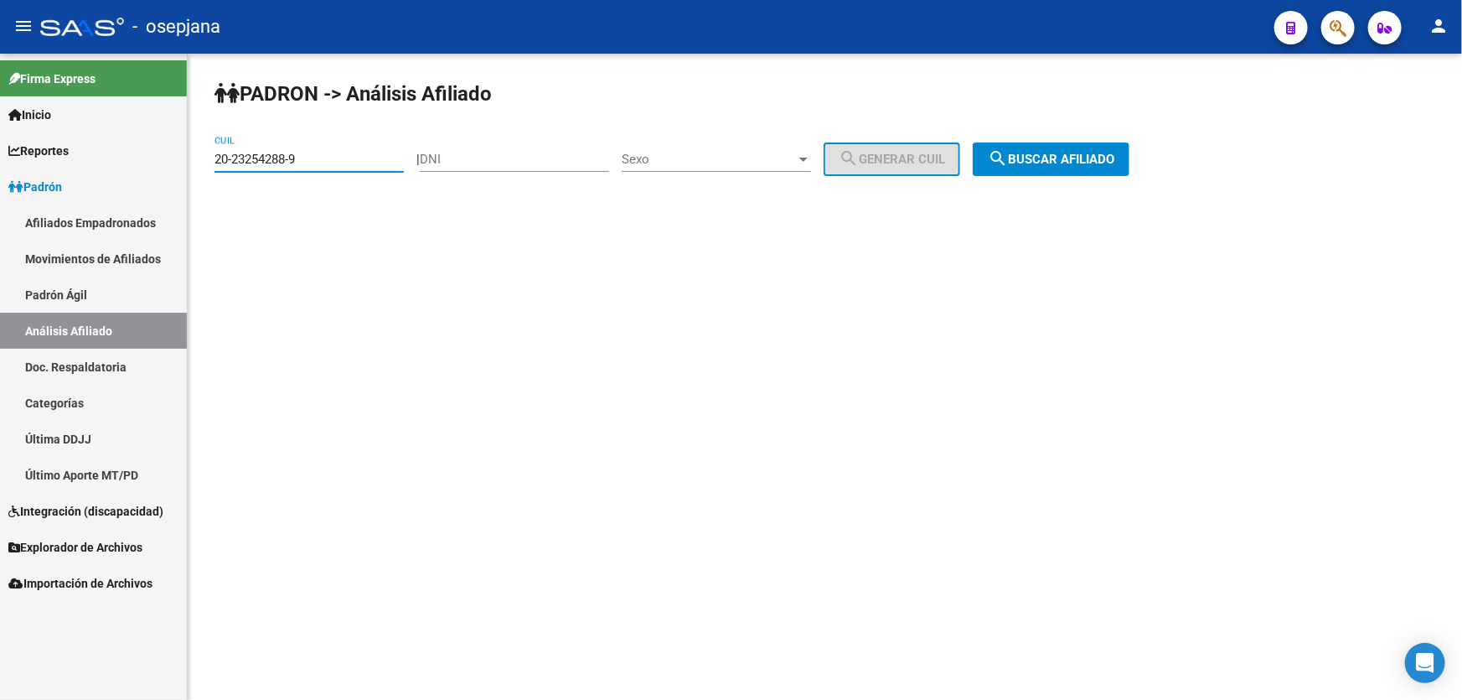
drag, startPoint x: 317, startPoint y: 157, endPoint x: 188, endPoint y: 162, distance: 129.2
click at [188, 162] on div "PADRON -> Análisis Afiliado 20-23254288-9 CUIL | DNI Sexo Sexo search Generar C…" at bounding box center [825, 142] width 1275 height 176
paste input "421898-1"
click at [1117, 146] on button "search Buscar afiliado" at bounding box center [1051, 159] width 157 height 34
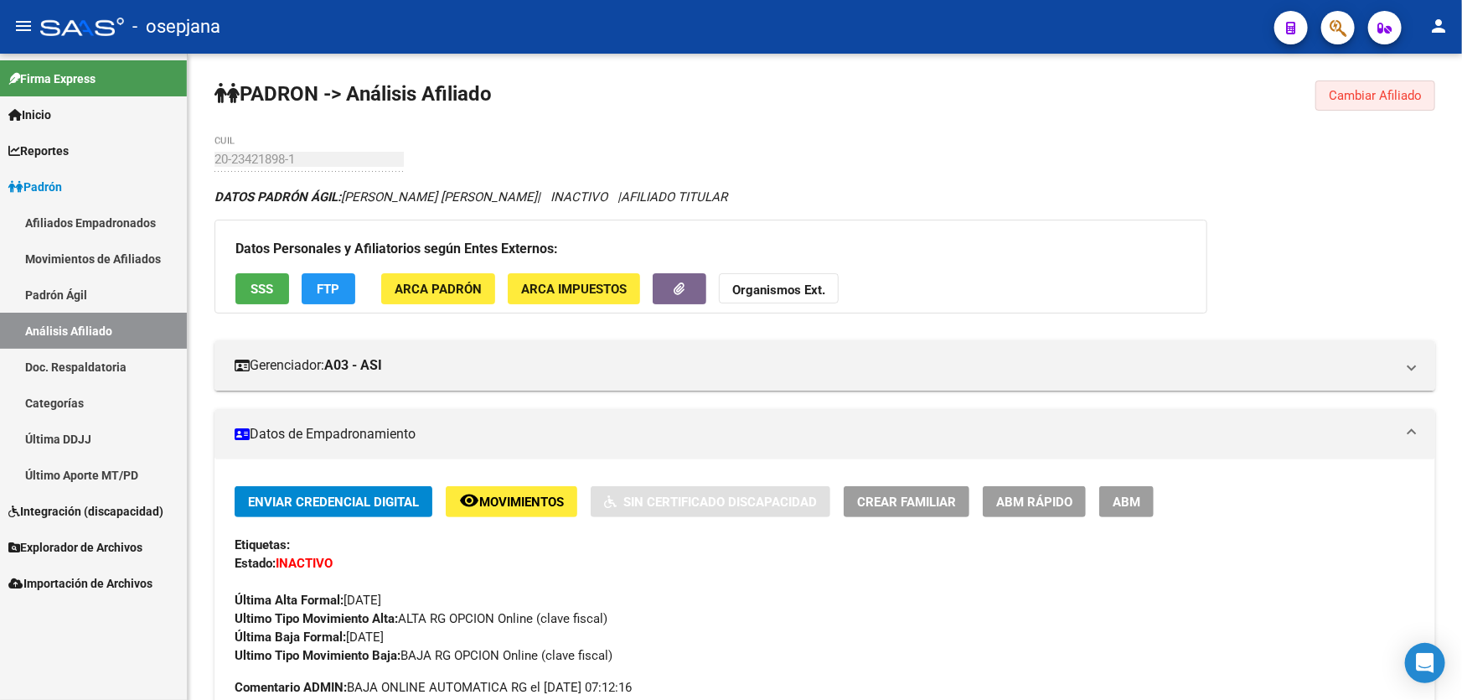
click at [1384, 97] on span "Cambiar Afiliado" at bounding box center [1375, 95] width 93 height 15
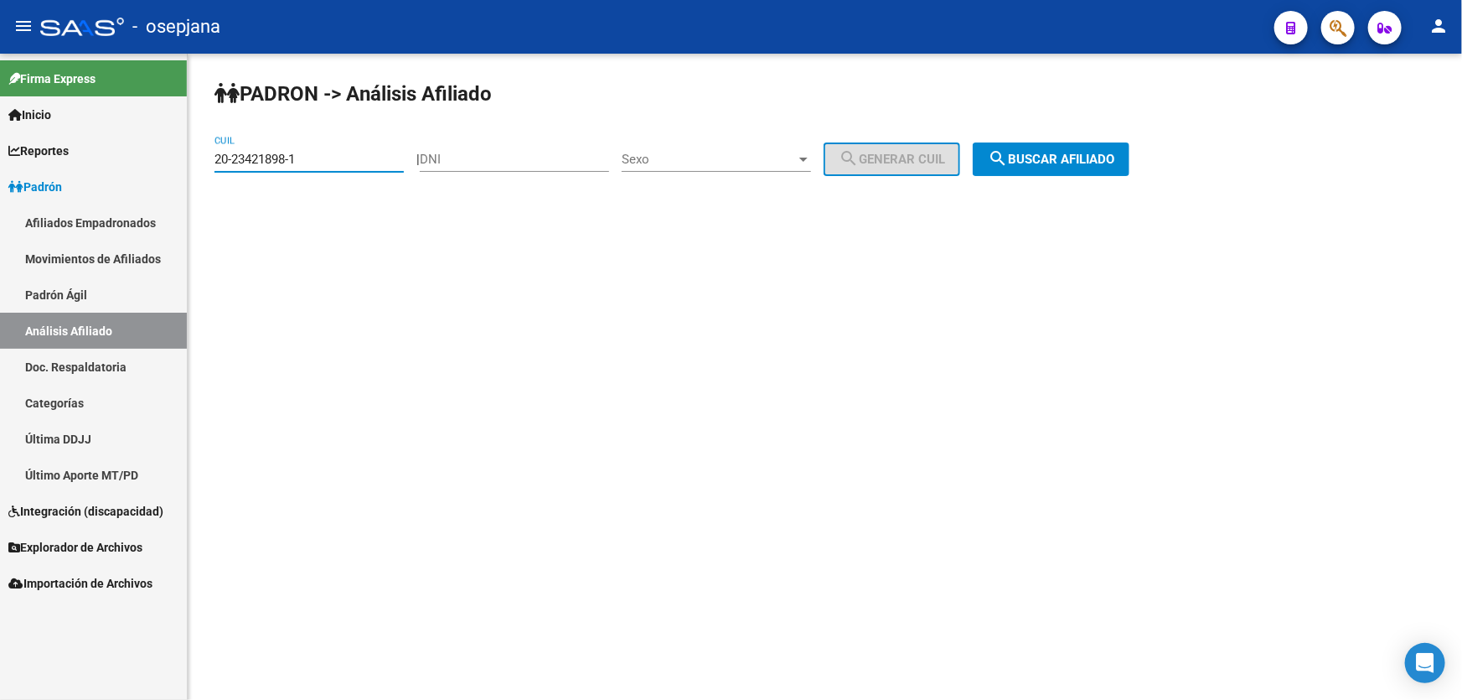
drag, startPoint x: 310, startPoint y: 158, endPoint x: 205, endPoint y: 163, distance: 104.9
click at [205, 163] on div "PADRON -> Análisis Afiliado 20-23421898-1 CUIL | DNI Sexo Sexo search Generar C…" at bounding box center [825, 142] width 1275 height 176
paste input "44510979-8"
type input "20-44510979-8"
click at [1034, 158] on span "search Buscar afiliado" at bounding box center [1051, 159] width 127 height 15
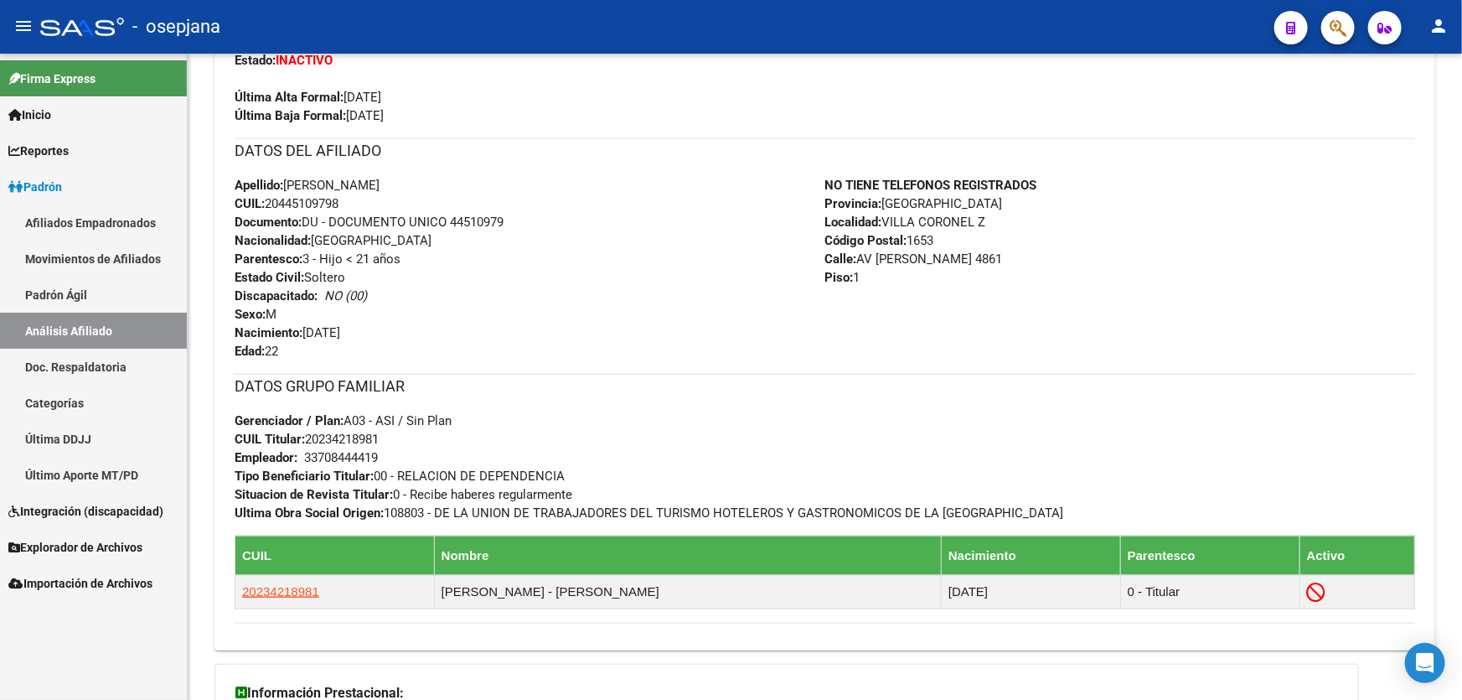
scroll to position [533, 0]
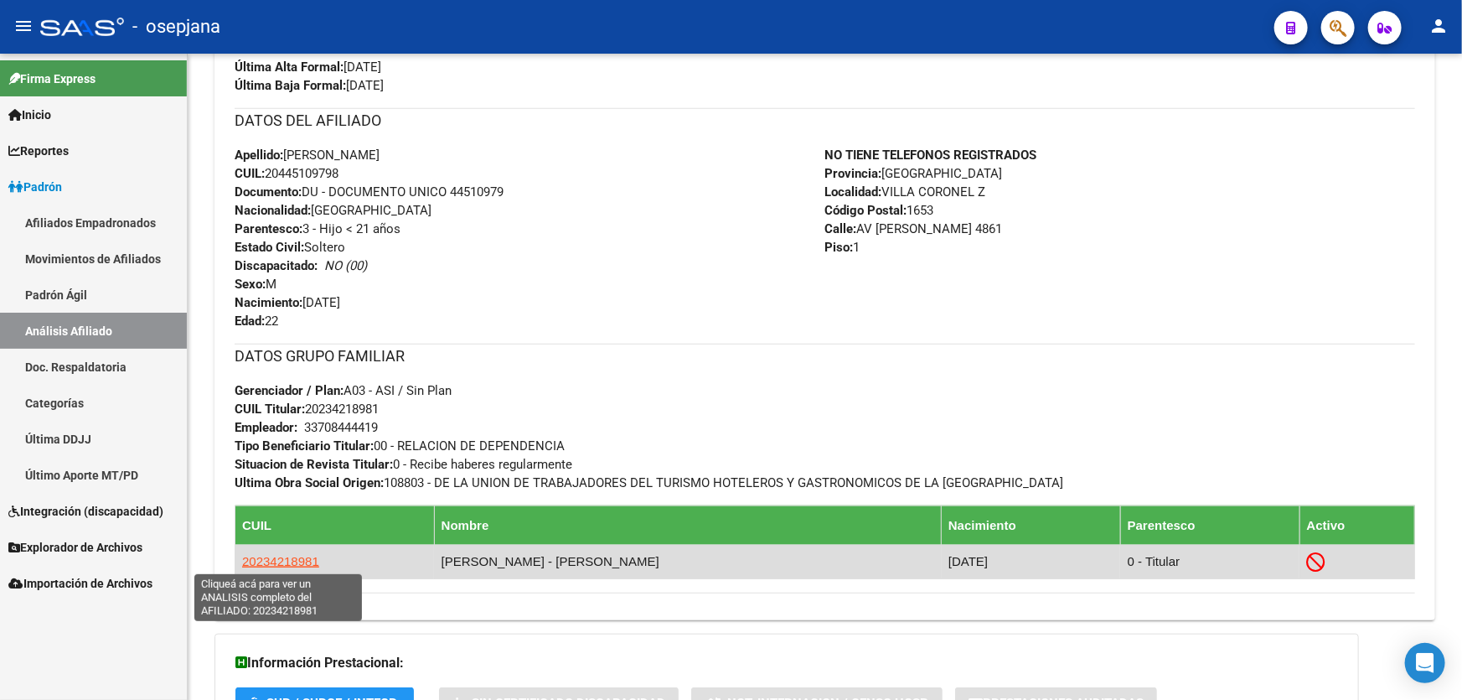
click at [257, 555] on span "20234218981" at bounding box center [280, 561] width 77 height 14
type textarea "20234218981"
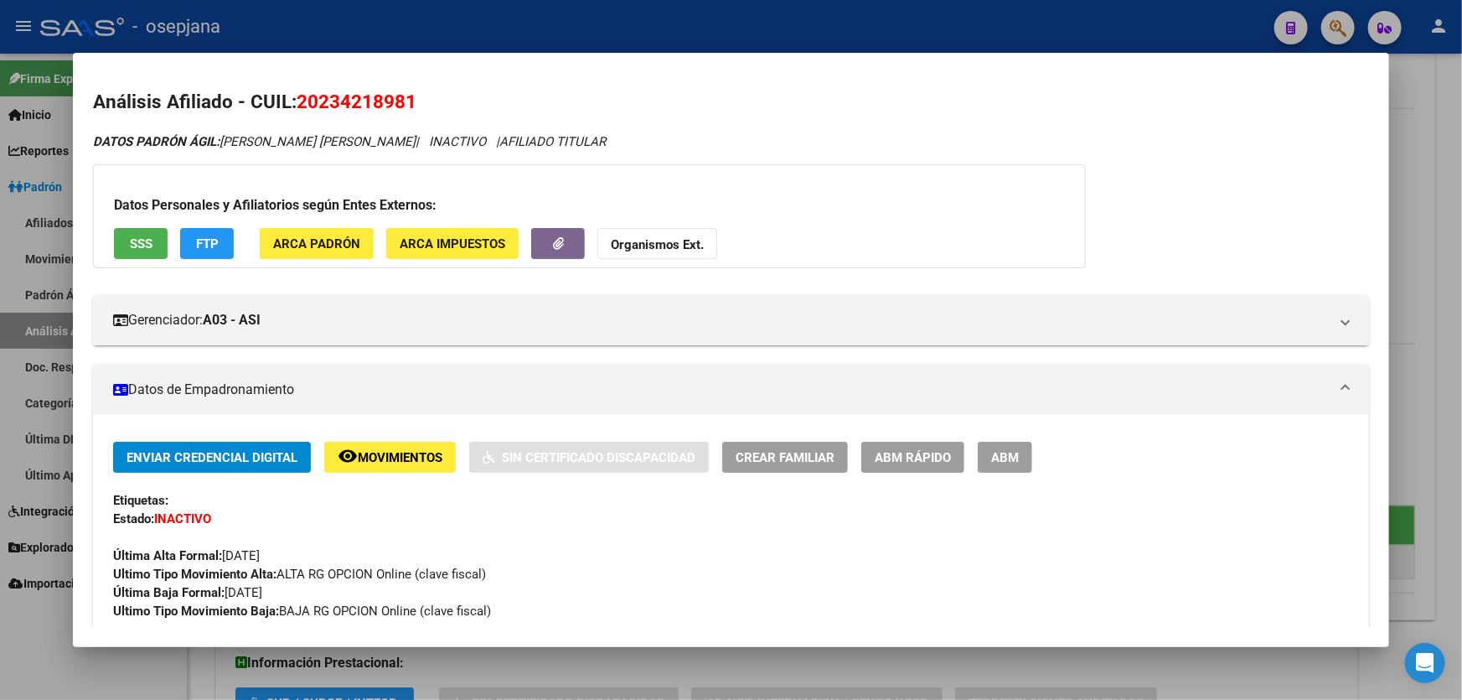
drag, startPoint x: 418, startPoint y: 100, endPoint x: 303, endPoint y: 101, distance: 115.7
click at [303, 101] on h2 "Análisis Afiliado - CUIL: 20234218981" at bounding box center [731, 102] width 1276 height 28
click at [1006, 34] on div at bounding box center [731, 350] width 1462 height 700
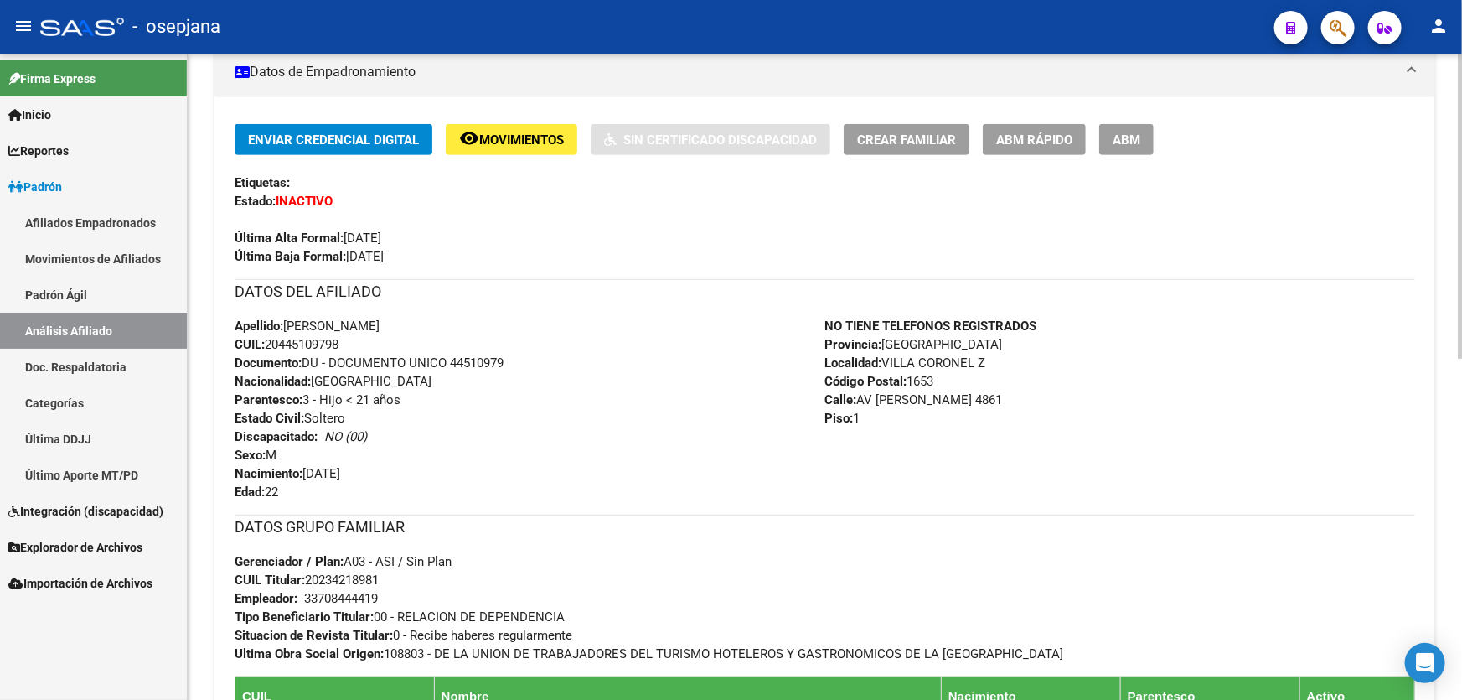
scroll to position [0, 0]
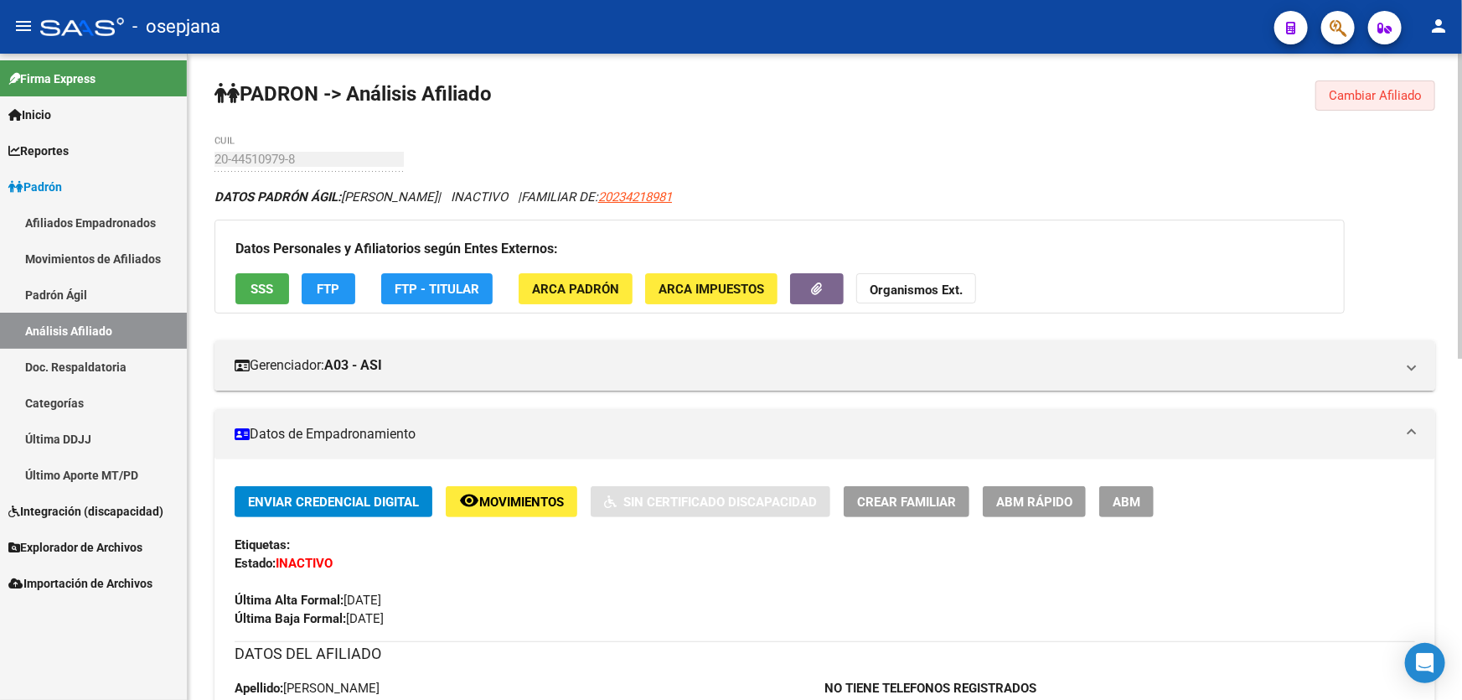
click at [1356, 93] on span "Cambiar Afiliado" at bounding box center [1375, 95] width 93 height 15
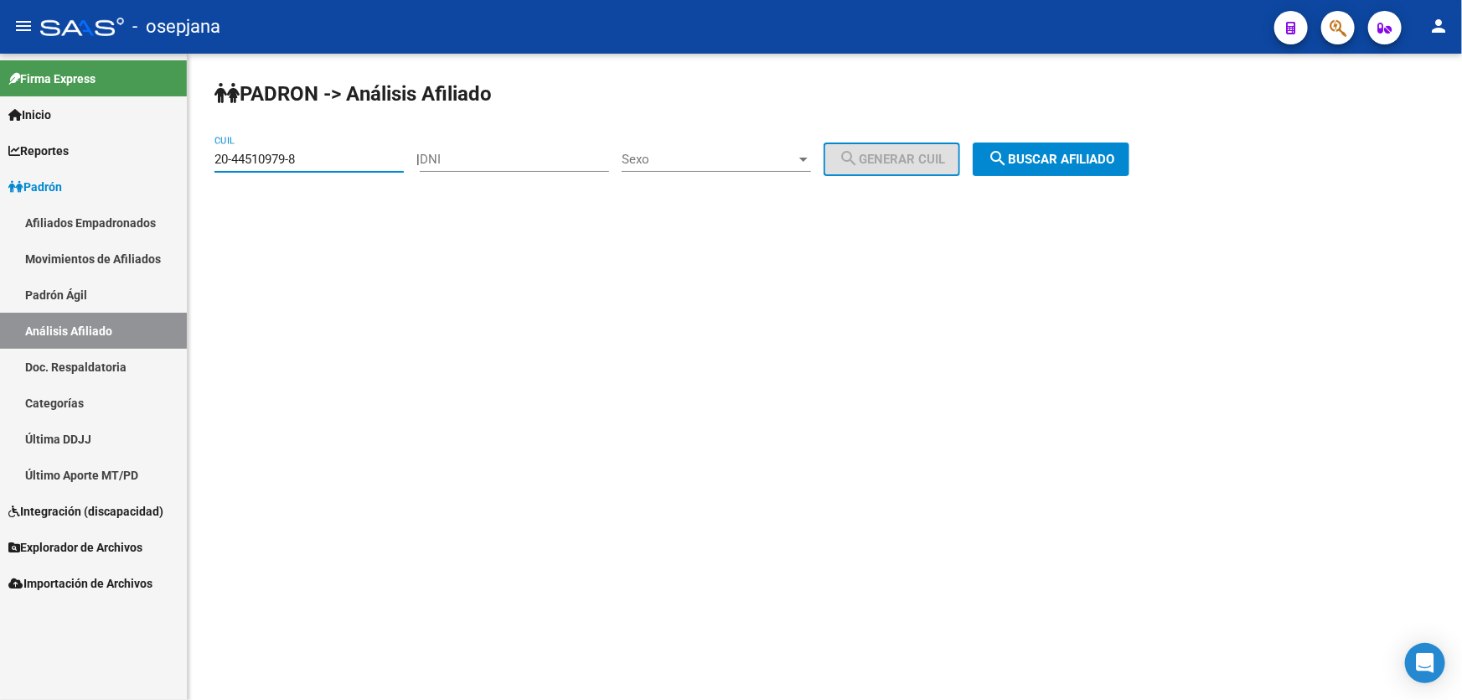
drag, startPoint x: 340, startPoint y: 158, endPoint x: 199, endPoint y: 173, distance: 142.4
click at [199, 173] on div "PADRON -> Análisis Afiliado 20-44510979-8 CUIL | DNI Sexo Sexo search Generar C…" at bounding box center [825, 142] width 1275 height 176
paste input "52029751-1"
click at [1111, 158] on span "search Buscar afiliado" at bounding box center [1051, 159] width 127 height 15
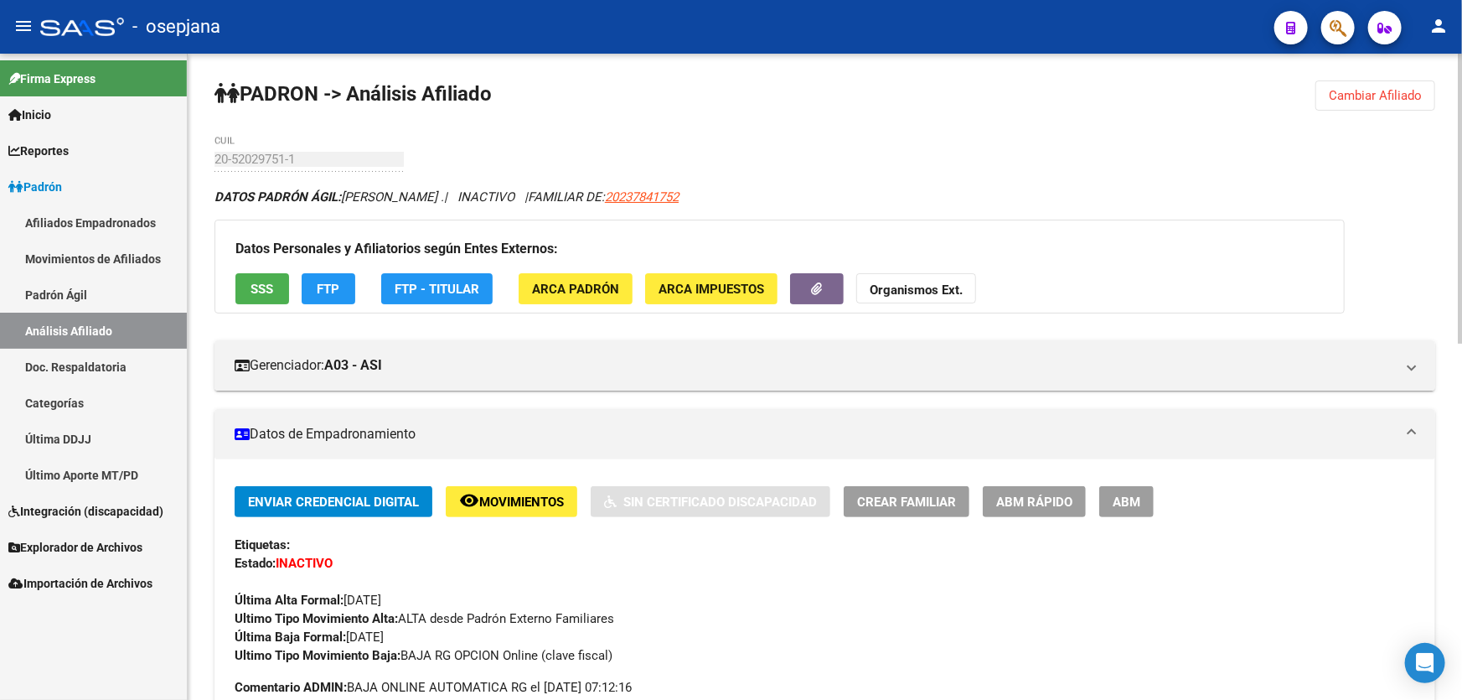
click at [1366, 94] on span "Cambiar Afiliado" at bounding box center [1375, 95] width 93 height 15
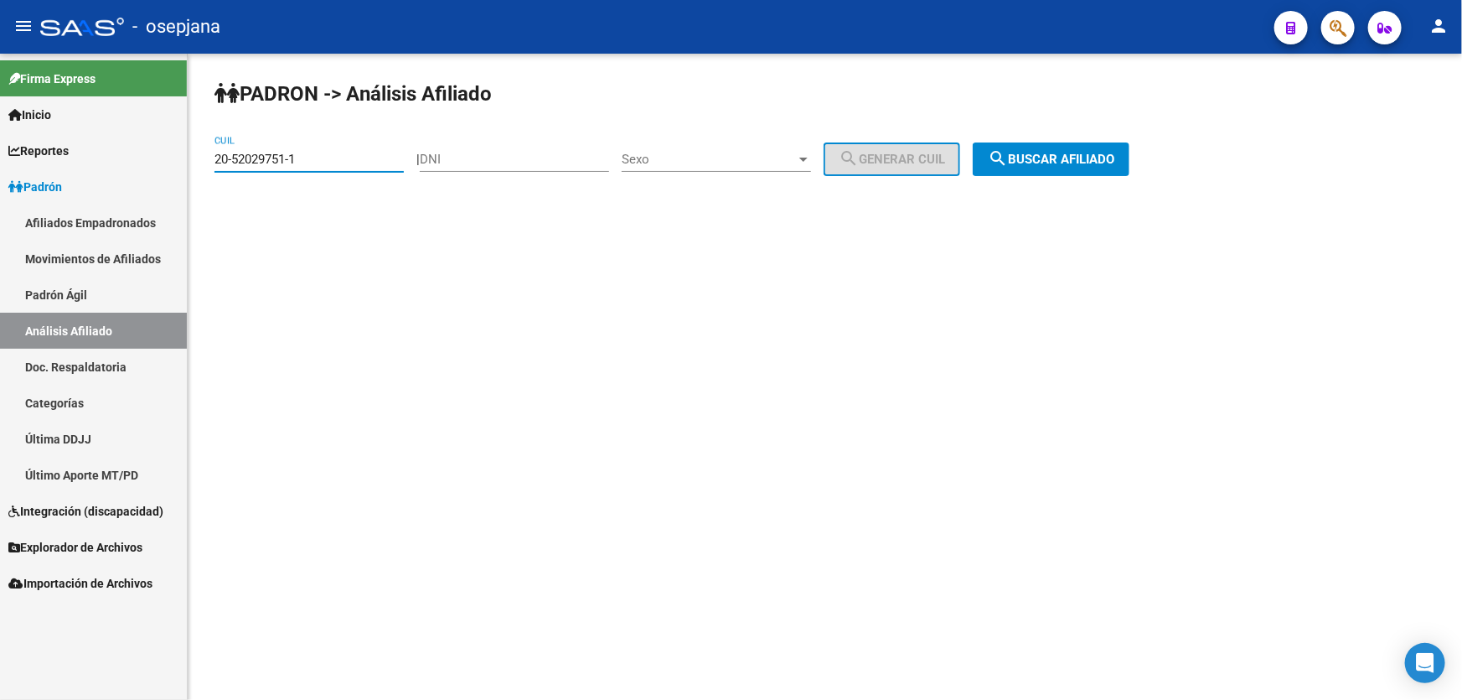
drag, startPoint x: 332, startPoint y: 163, endPoint x: 199, endPoint y: 169, distance: 132.5
click at [199, 169] on div "PADRON -> Análisis Afiliado 20-52029751-1 CUIL | DNI Sexo Sexo search Generar C…" at bounding box center [825, 142] width 1275 height 176
paste input "7-96283348-4"
type input "27-96283348-4"
click at [1058, 152] on span "search Buscar afiliado" at bounding box center [1051, 159] width 127 height 15
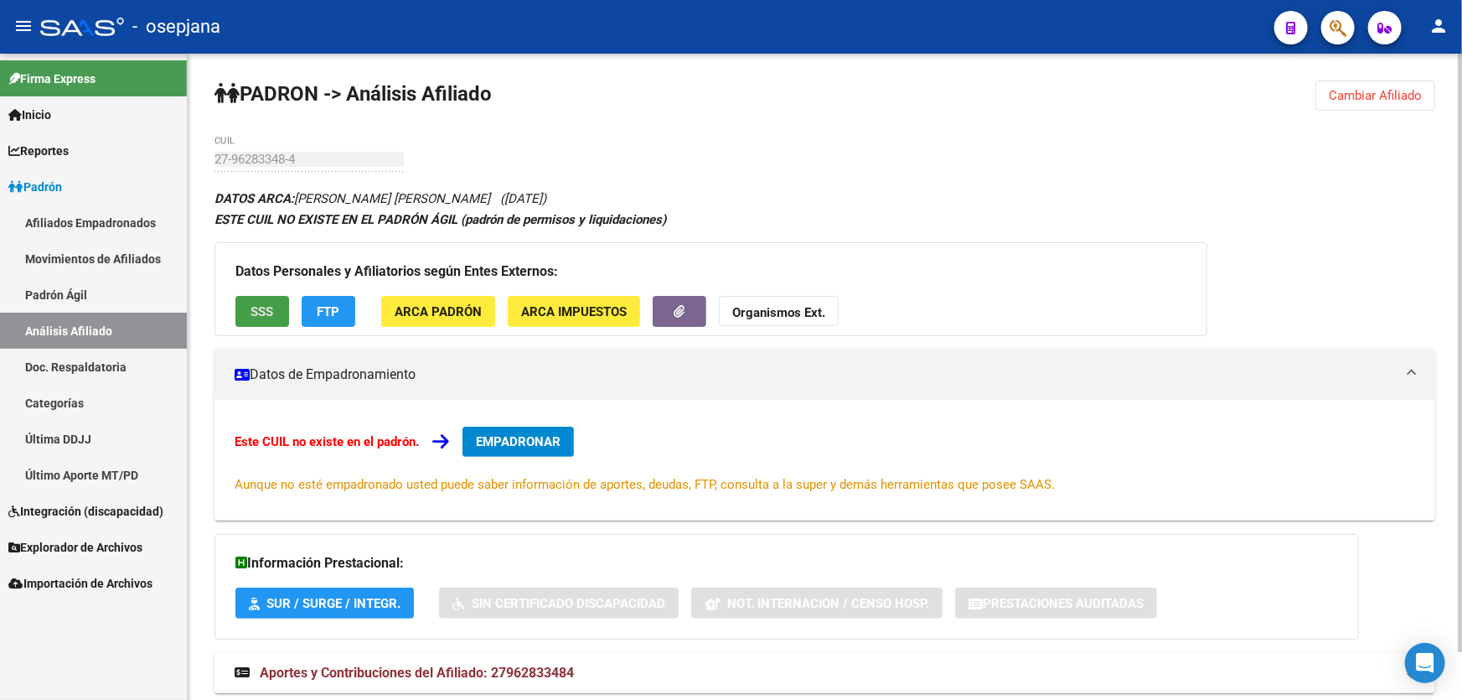
click at [264, 296] on button "SSS" at bounding box center [262, 311] width 54 height 31
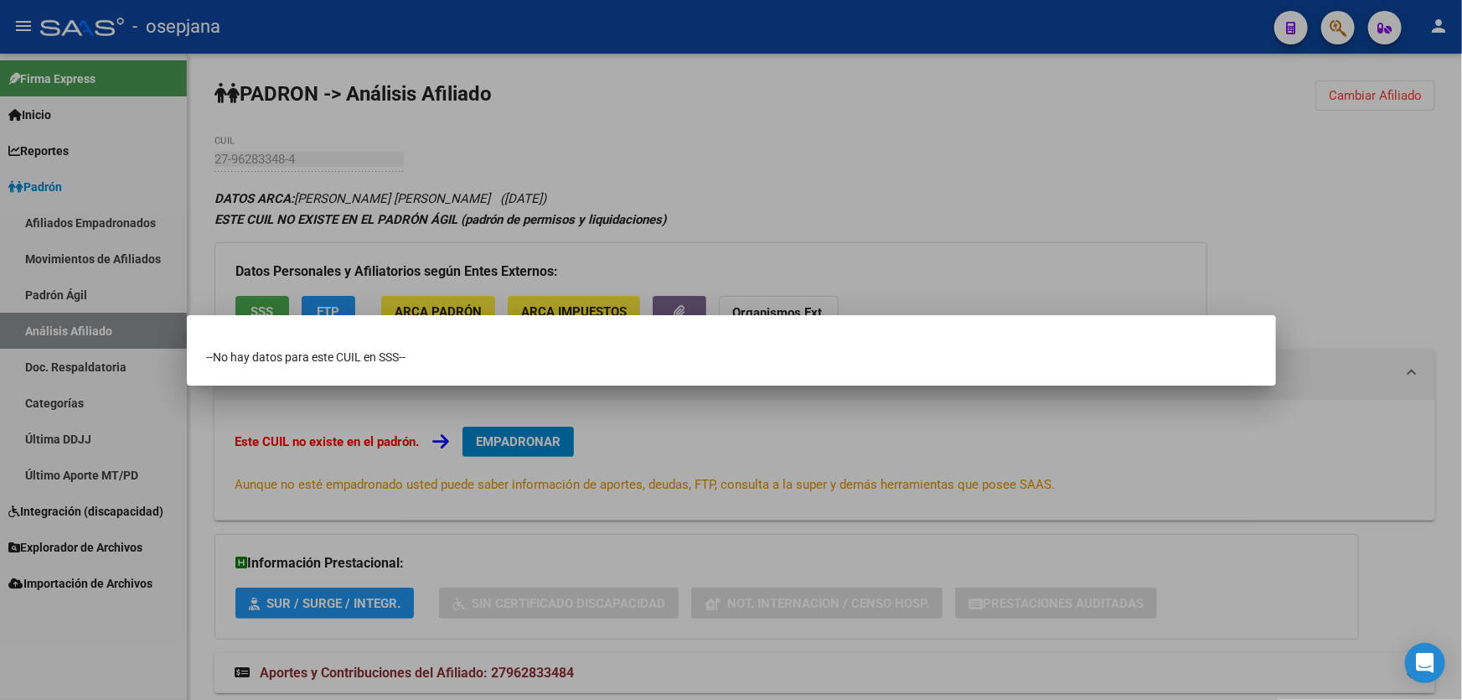
click at [944, 180] on div at bounding box center [731, 350] width 1462 height 700
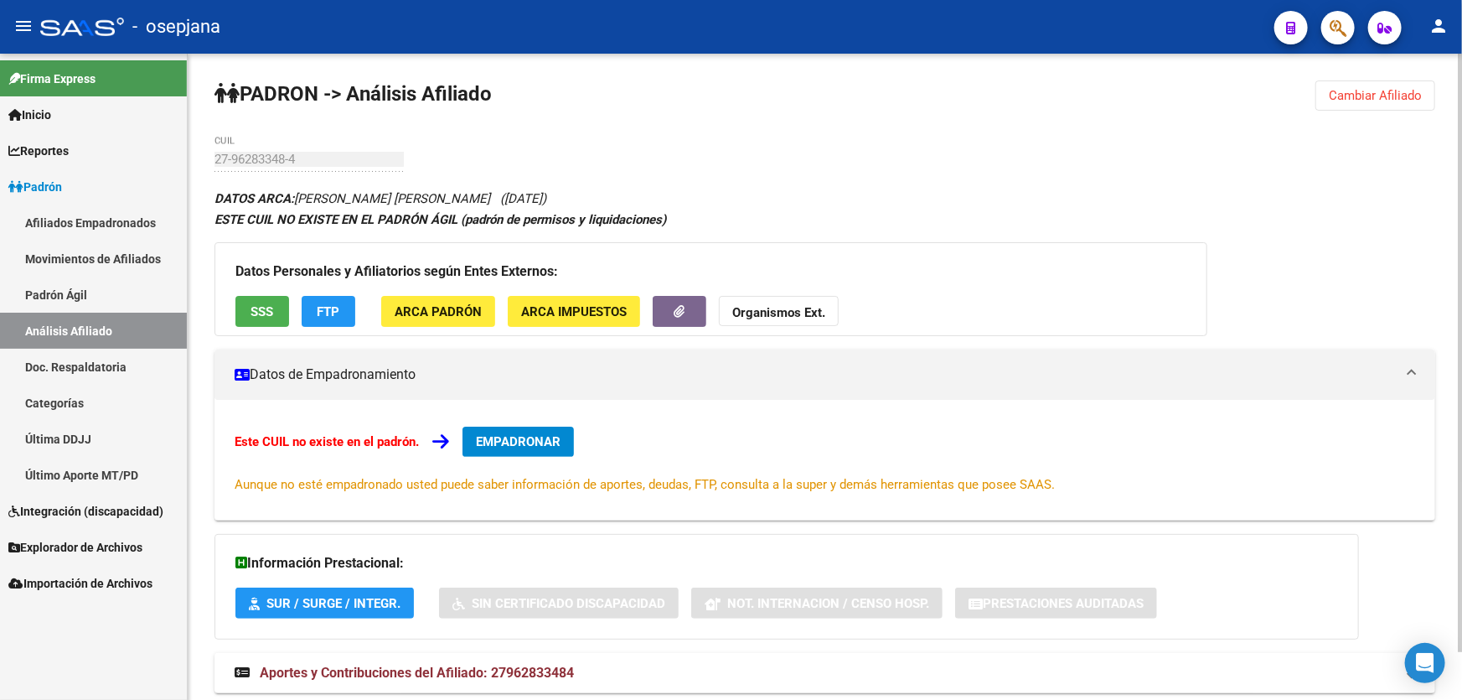
click at [320, 319] on button "FTP" at bounding box center [329, 311] width 54 height 31
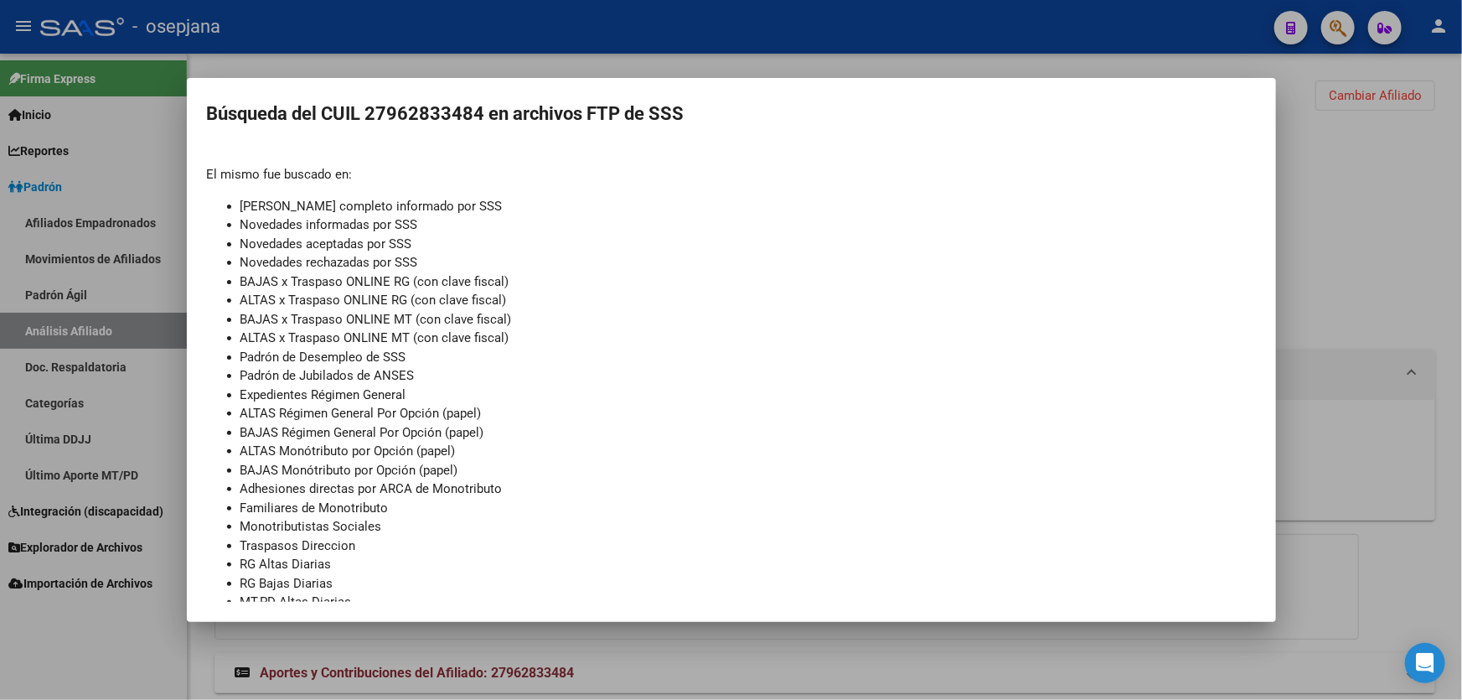
scroll to position [94, 0]
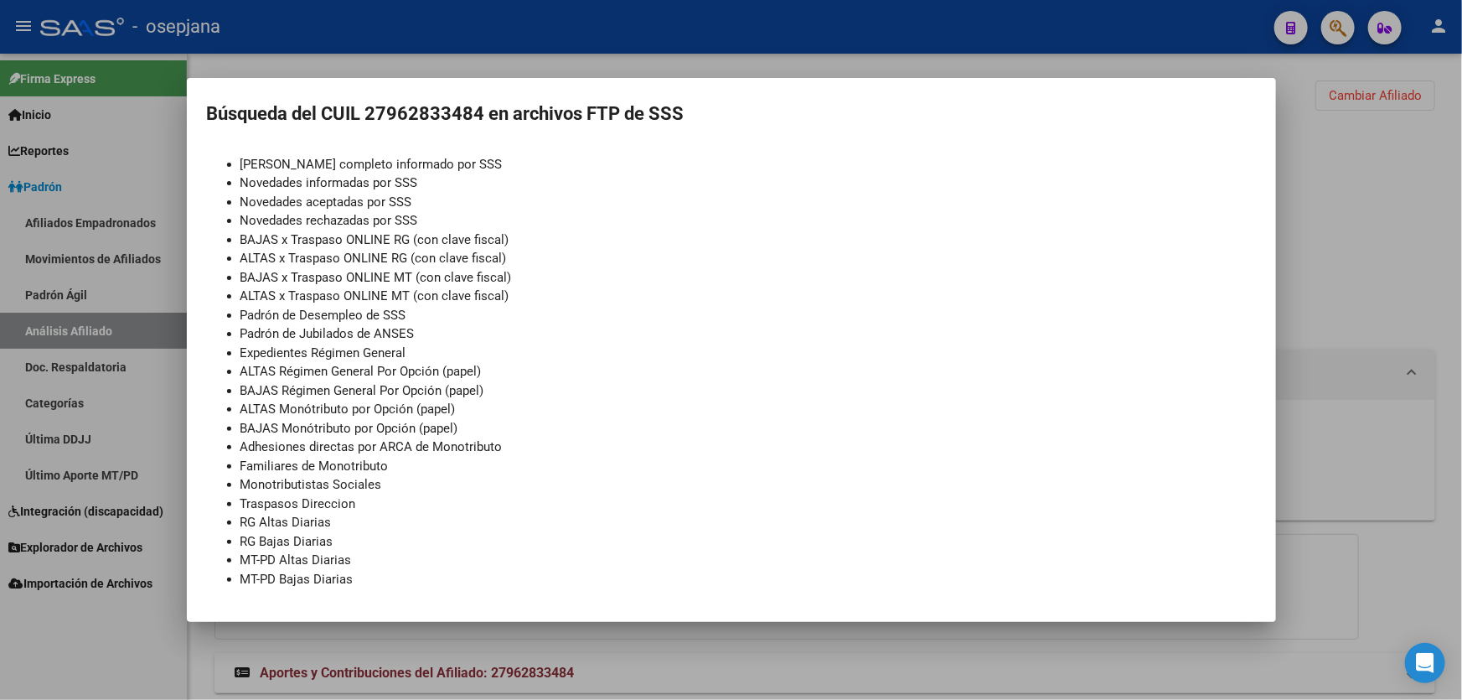
click at [1429, 194] on div at bounding box center [731, 350] width 1462 height 700
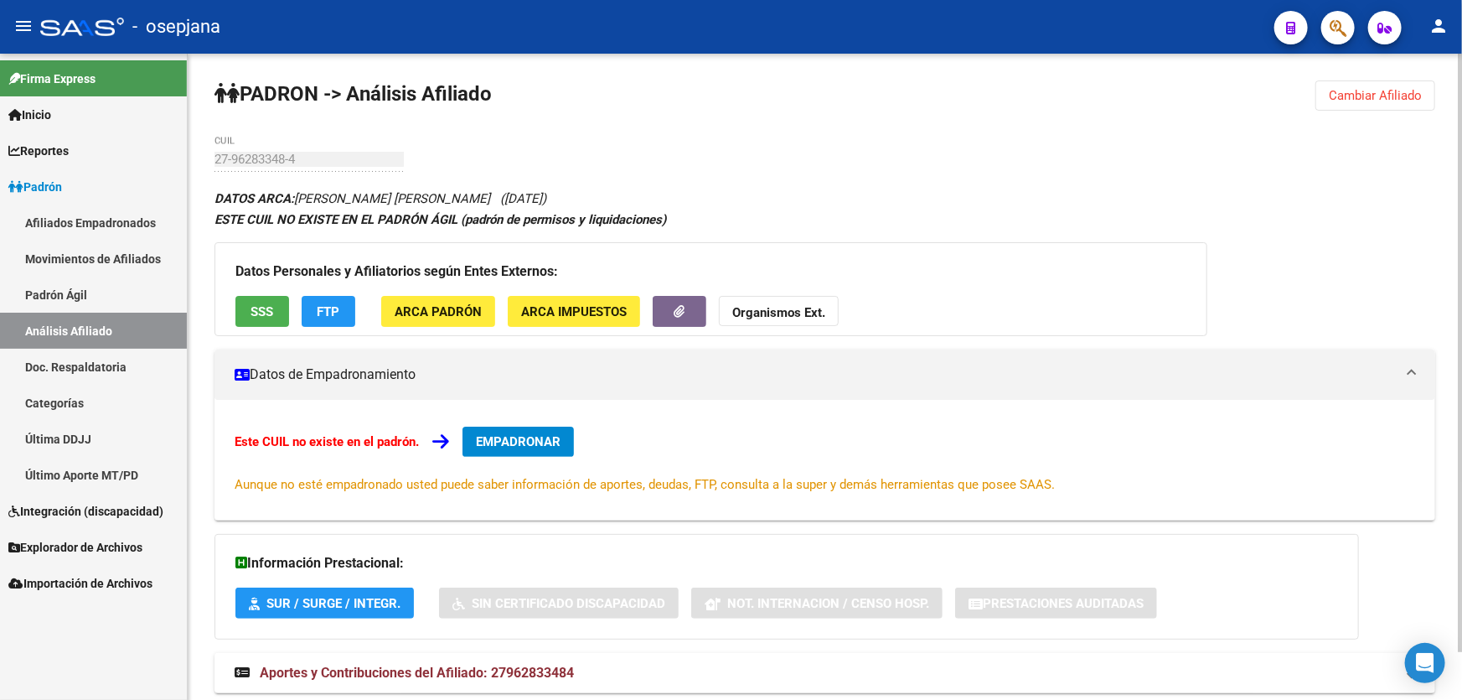
click at [788, 308] on strong "Organismos Ext." at bounding box center [778, 312] width 93 height 15
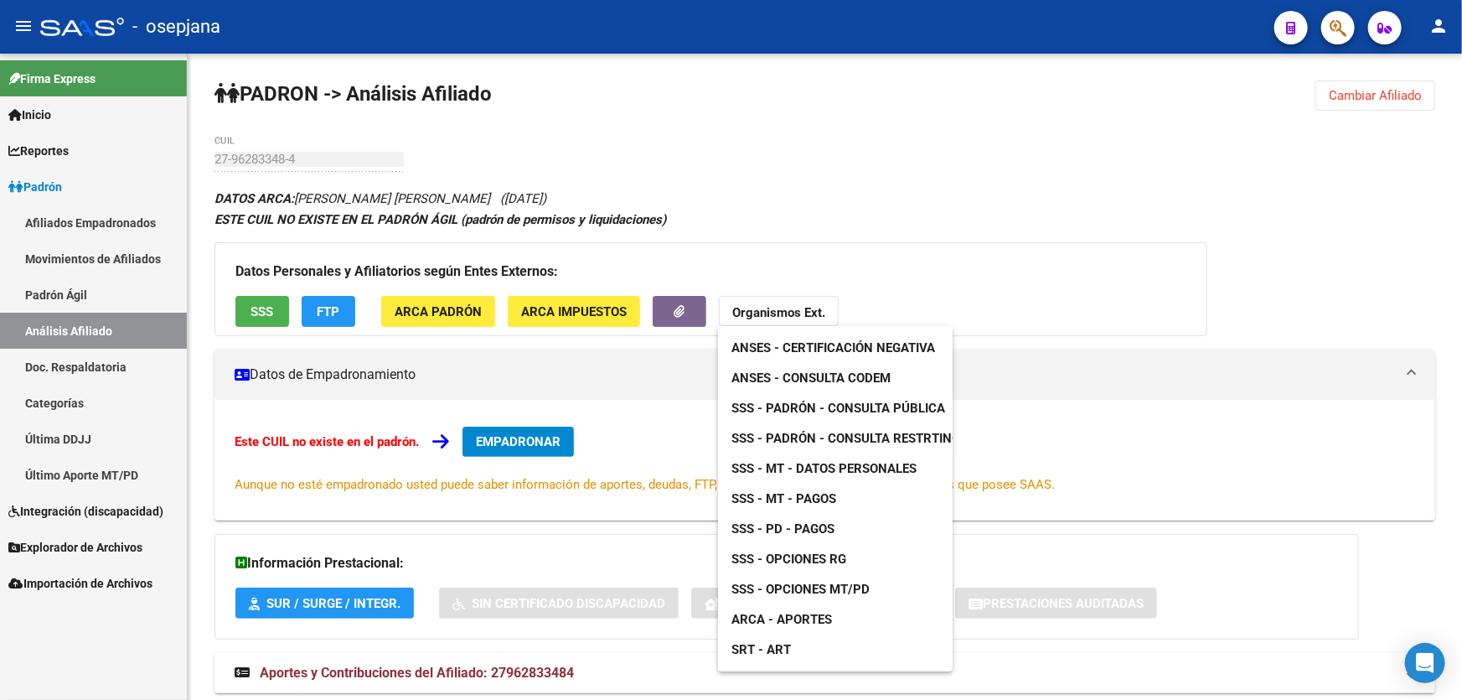
click at [815, 469] on span "SSS - MT - Datos Personales" at bounding box center [824, 468] width 185 height 15
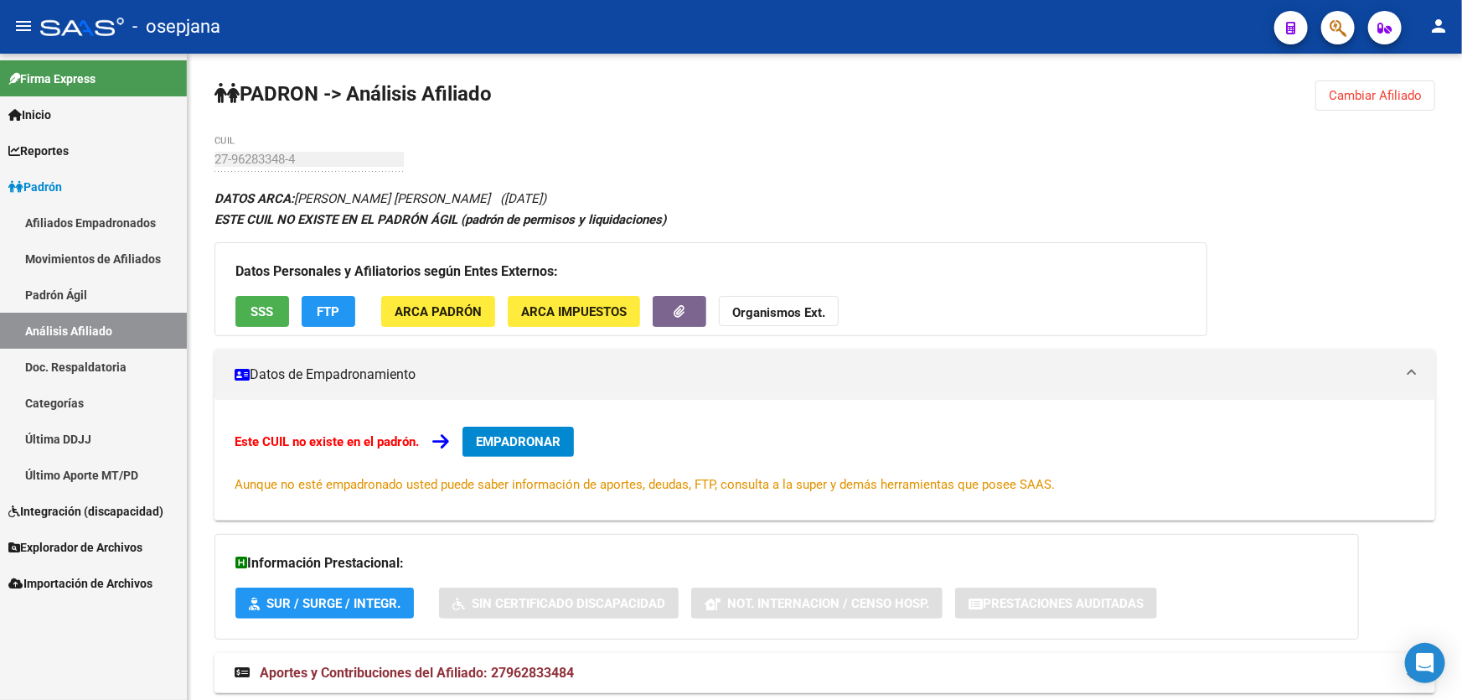
click at [1318, 28] on div at bounding box center [1331, 27] width 47 height 34
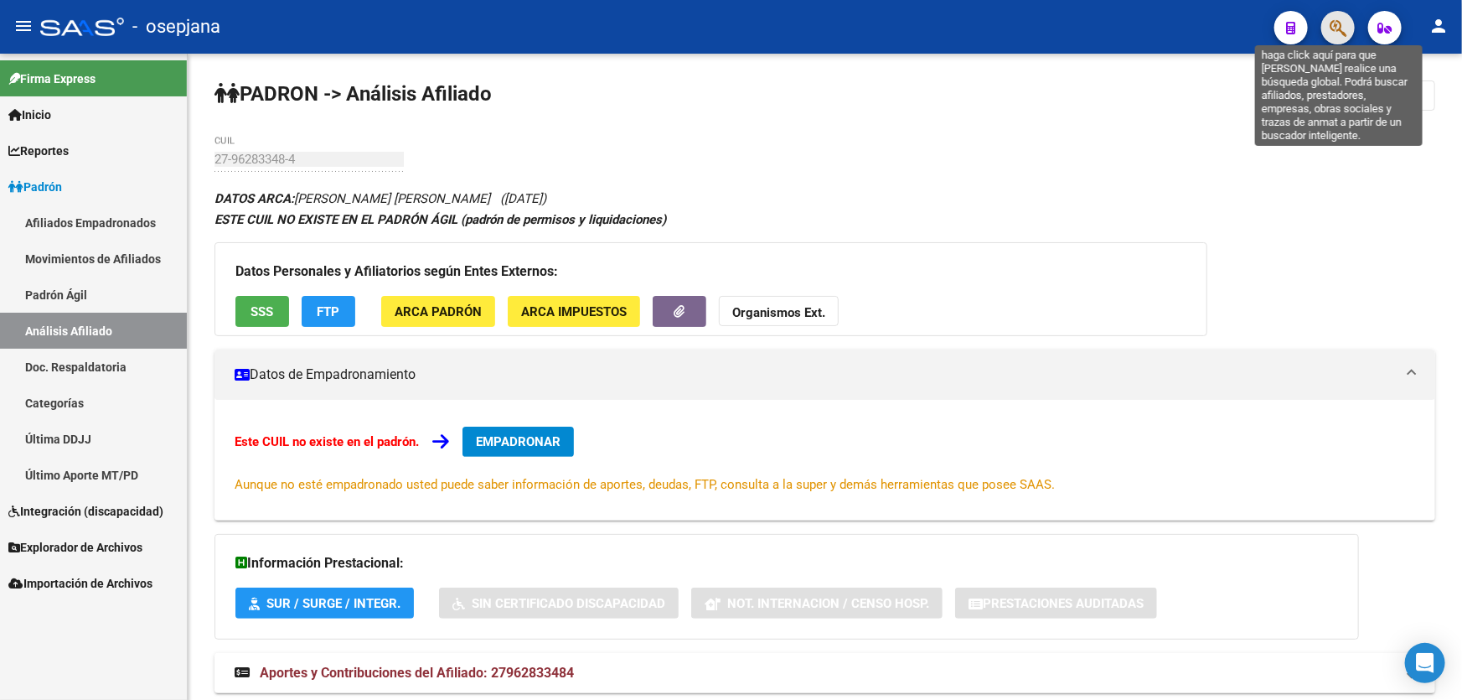
click at [1341, 18] on icon "button" at bounding box center [1338, 27] width 17 height 19
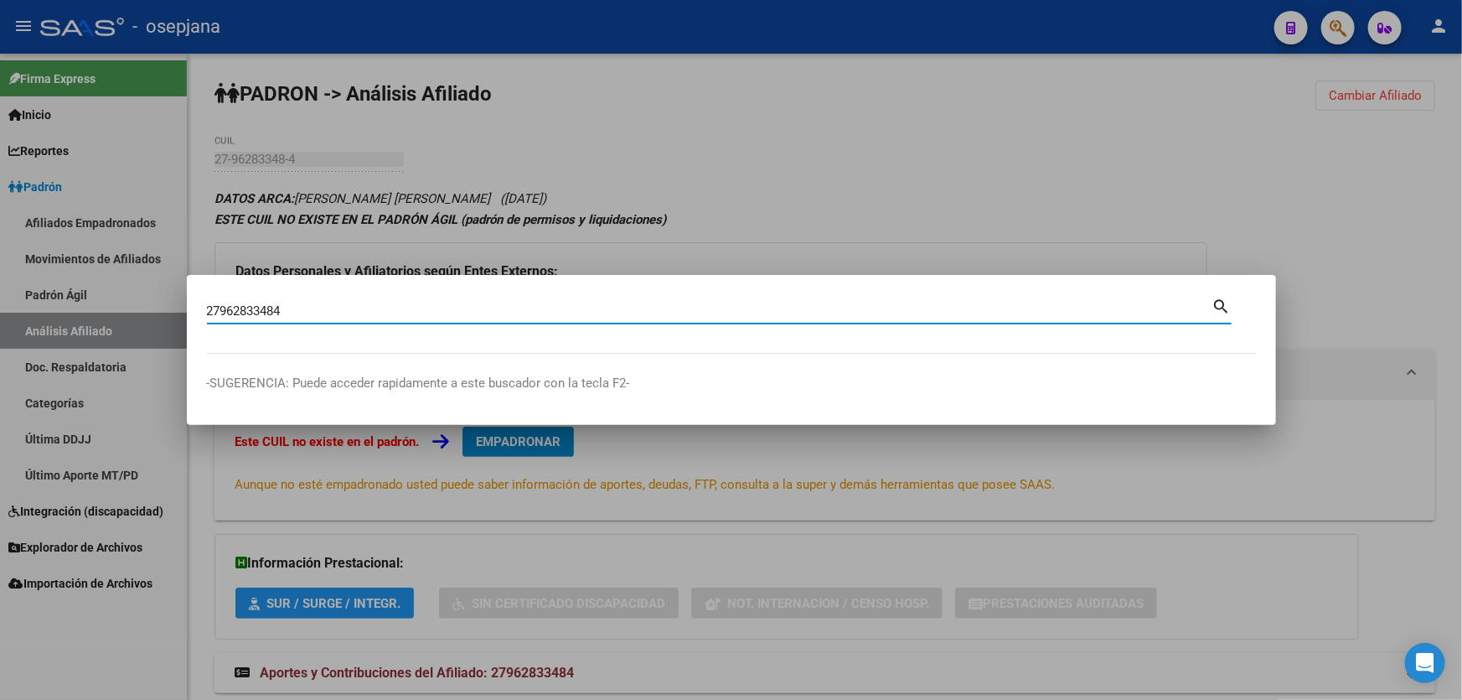
type input "27962833484"
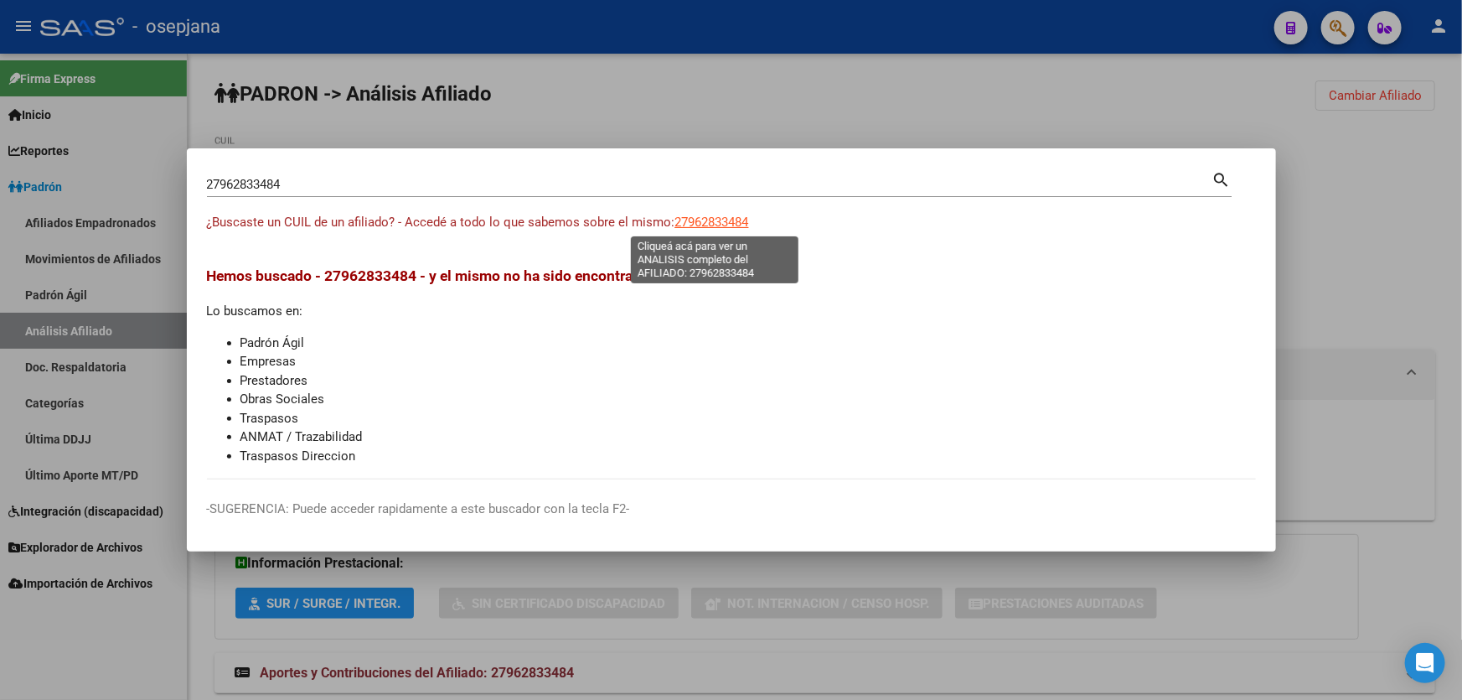
click at [727, 226] on span "27962833484" at bounding box center [712, 222] width 74 height 15
type textarea "27962833484"
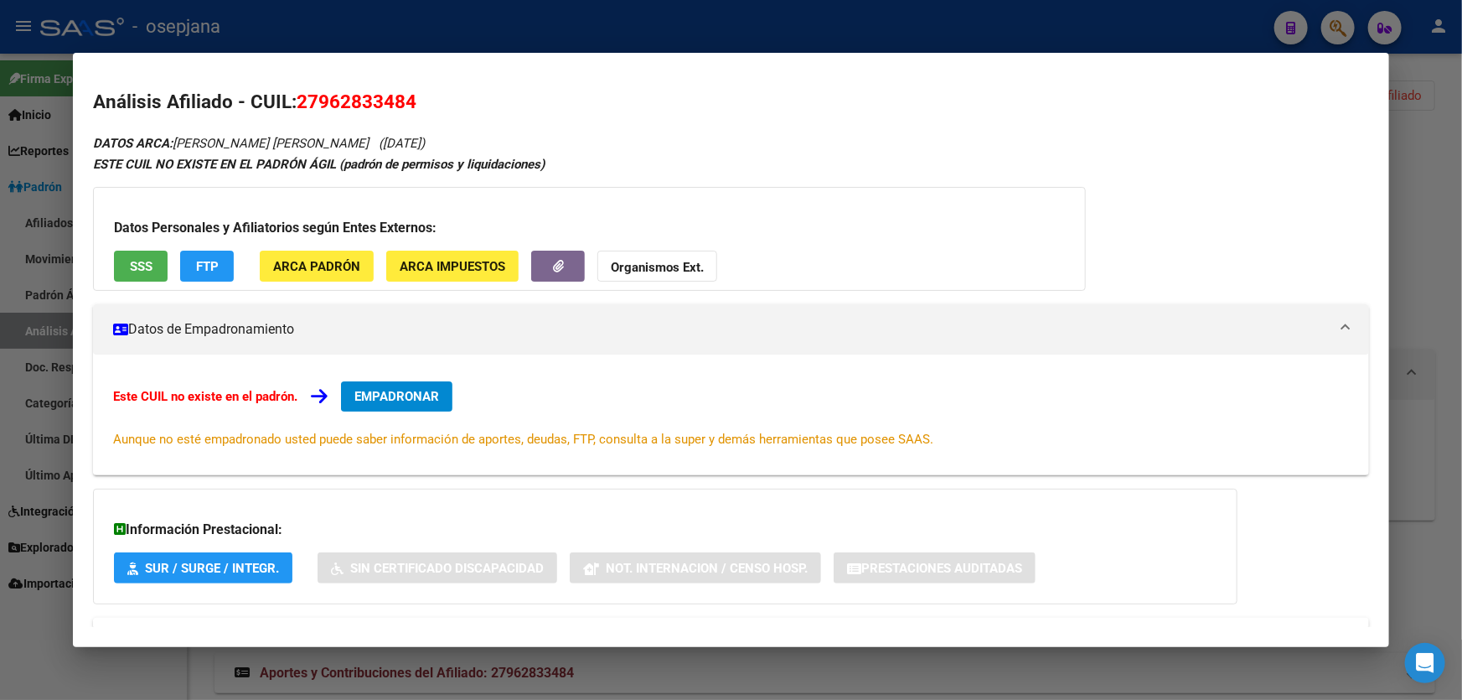
click at [130, 267] on span "SSS" at bounding box center [141, 266] width 23 height 15
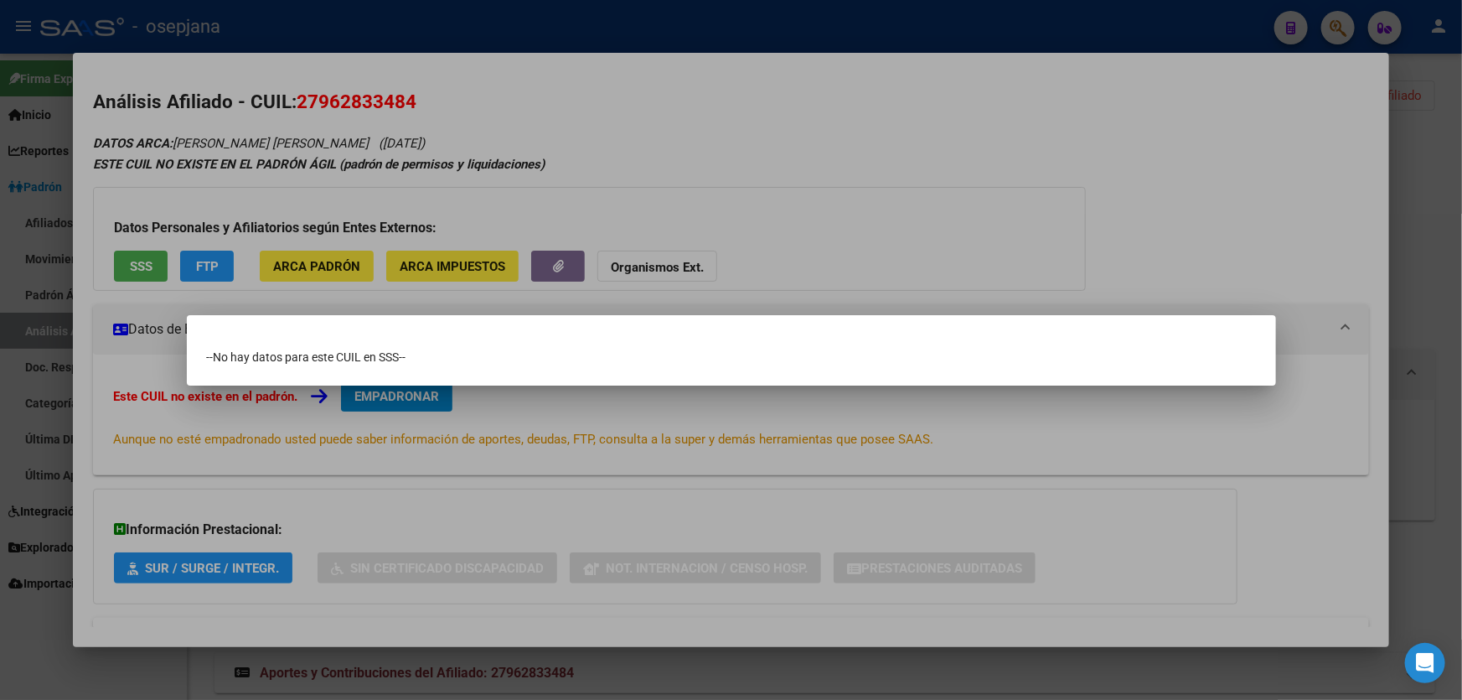
click at [672, 176] on div at bounding box center [731, 350] width 1462 height 700
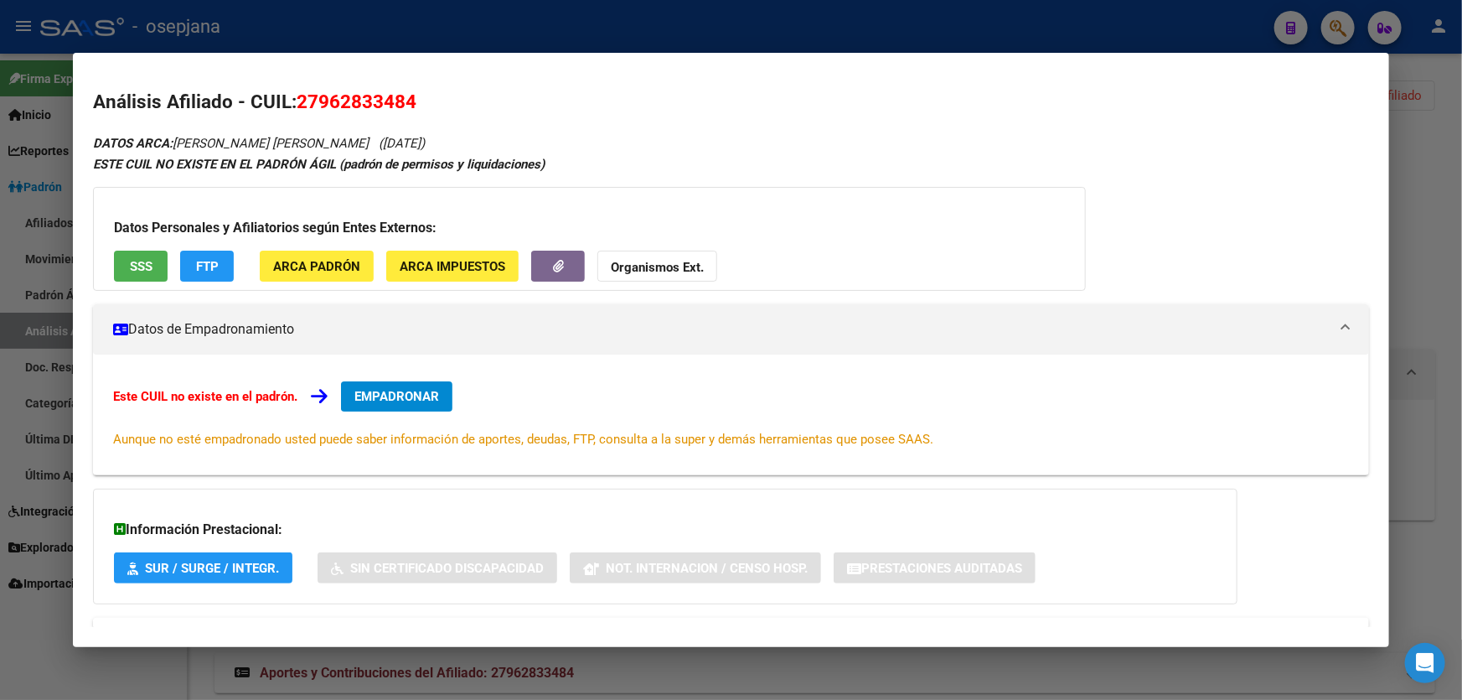
click at [192, 261] on button "FTP" at bounding box center [207, 266] width 54 height 31
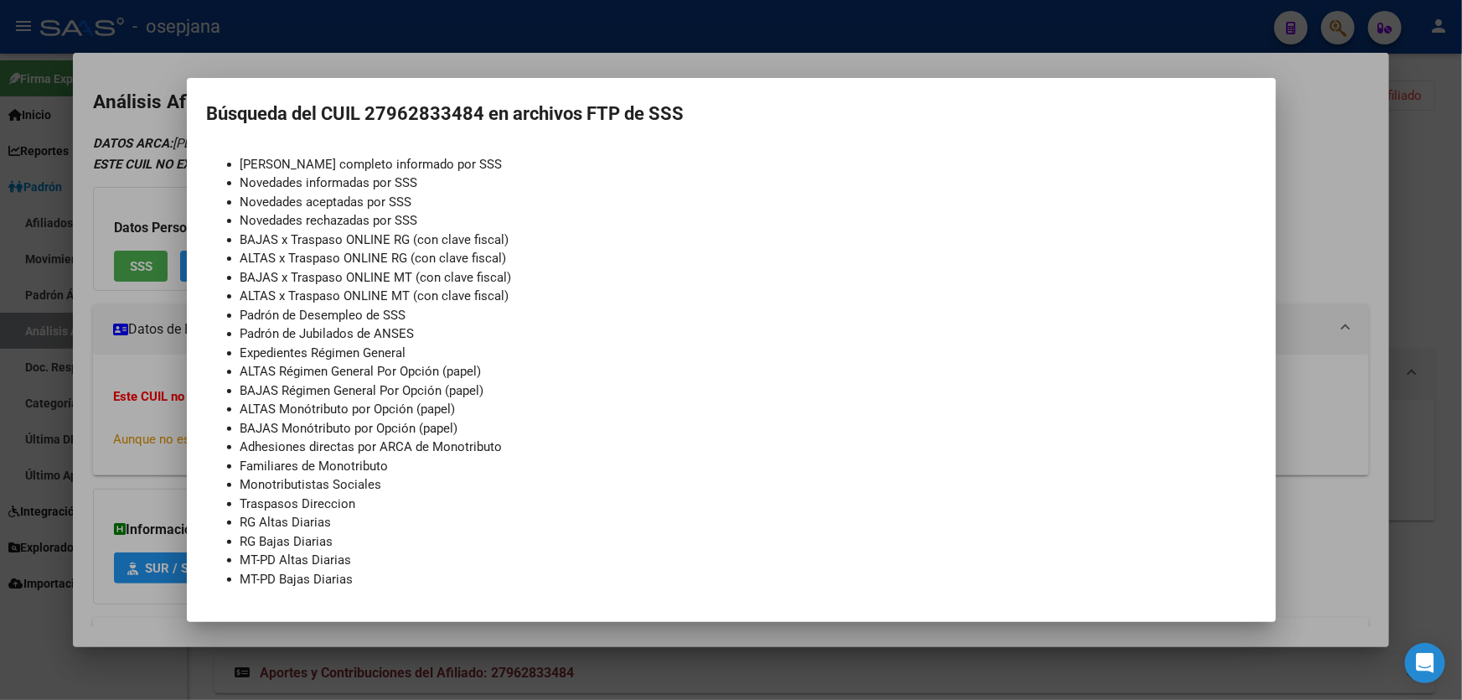
click at [1368, 128] on div at bounding box center [731, 350] width 1462 height 700
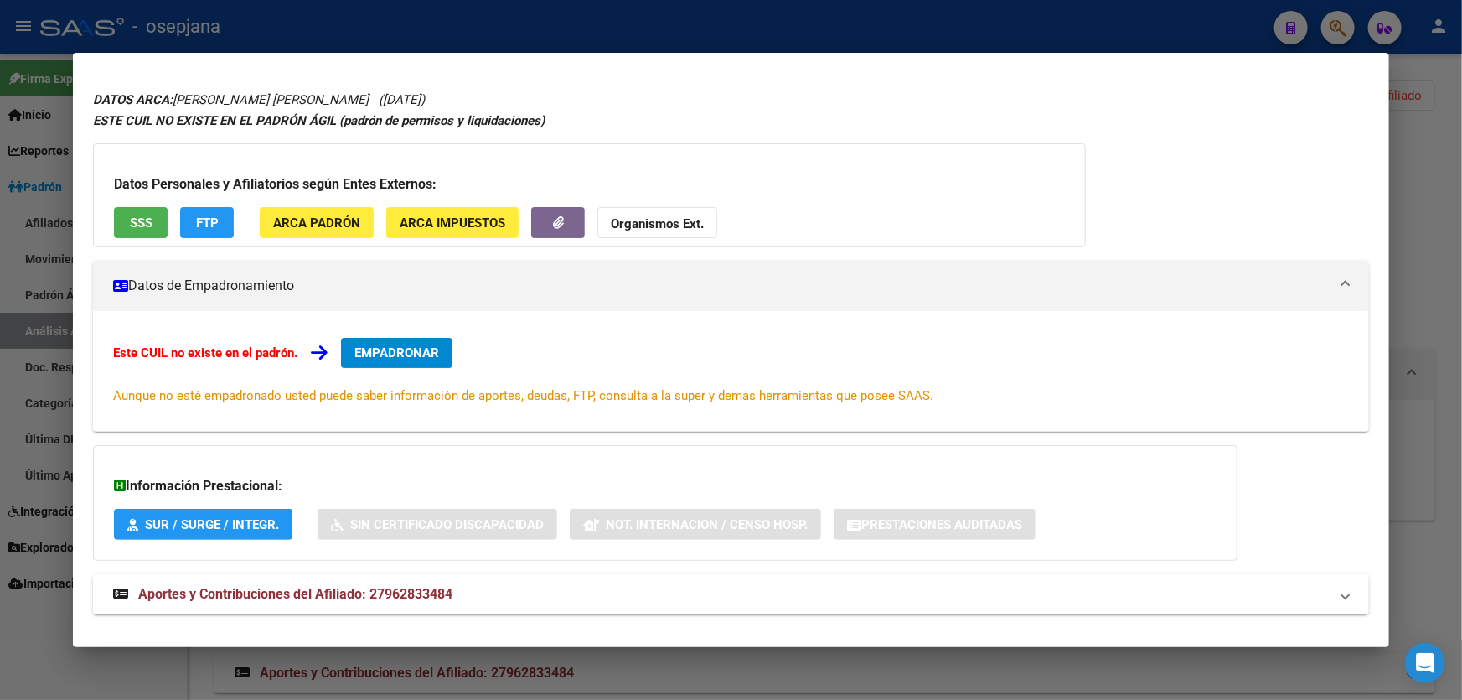
scroll to position [67, 0]
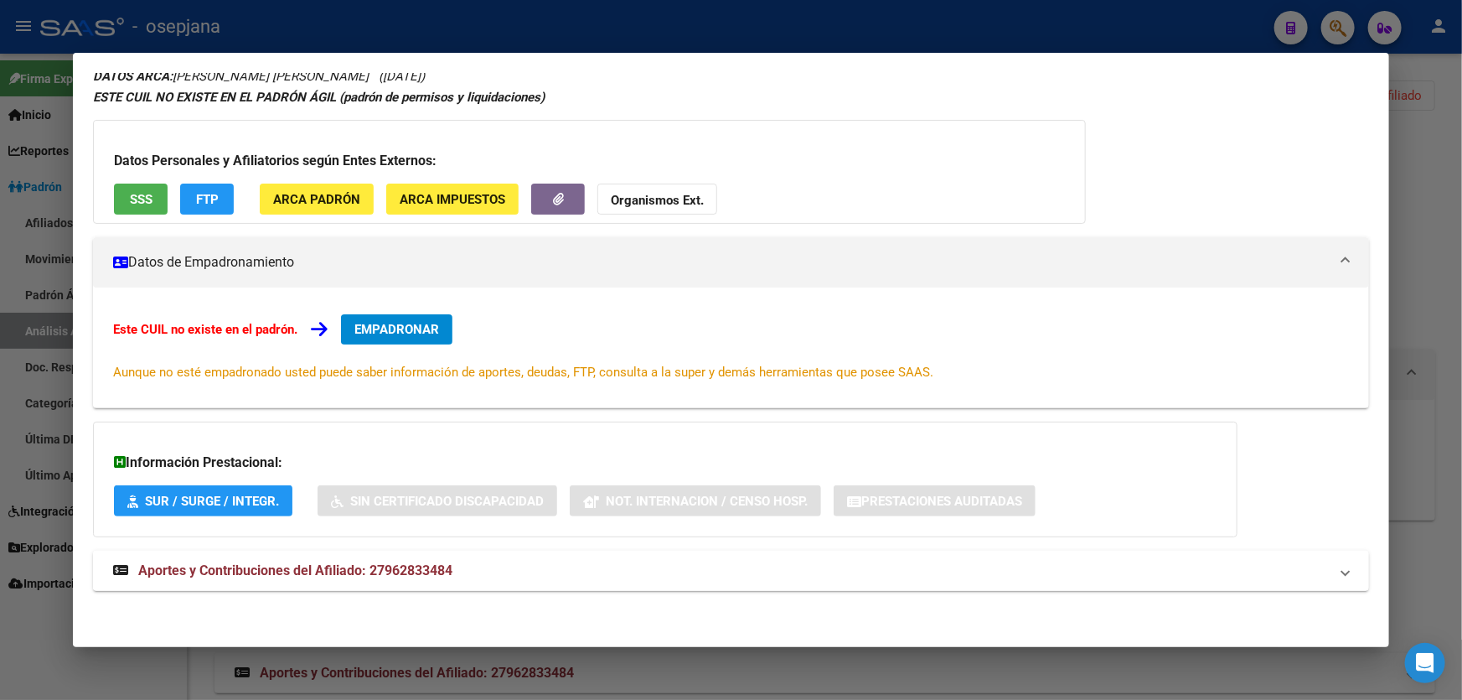
click at [659, 571] on mat-panel-title "Aportes y Contribuciones del Afiliado: 27962833484" at bounding box center [721, 571] width 1216 height 20
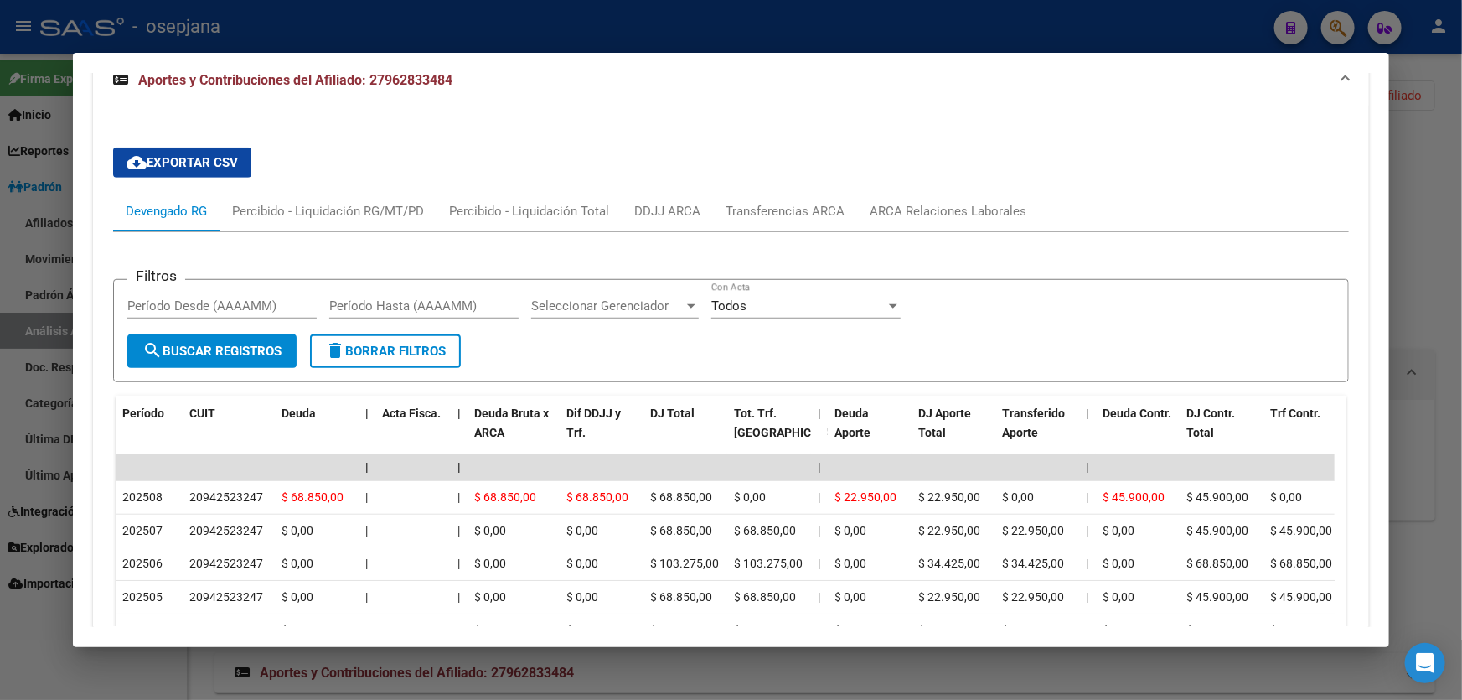
scroll to position [562, 0]
click at [983, 214] on div "ARCA Relaciones Laborales" at bounding box center [948, 213] width 157 height 18
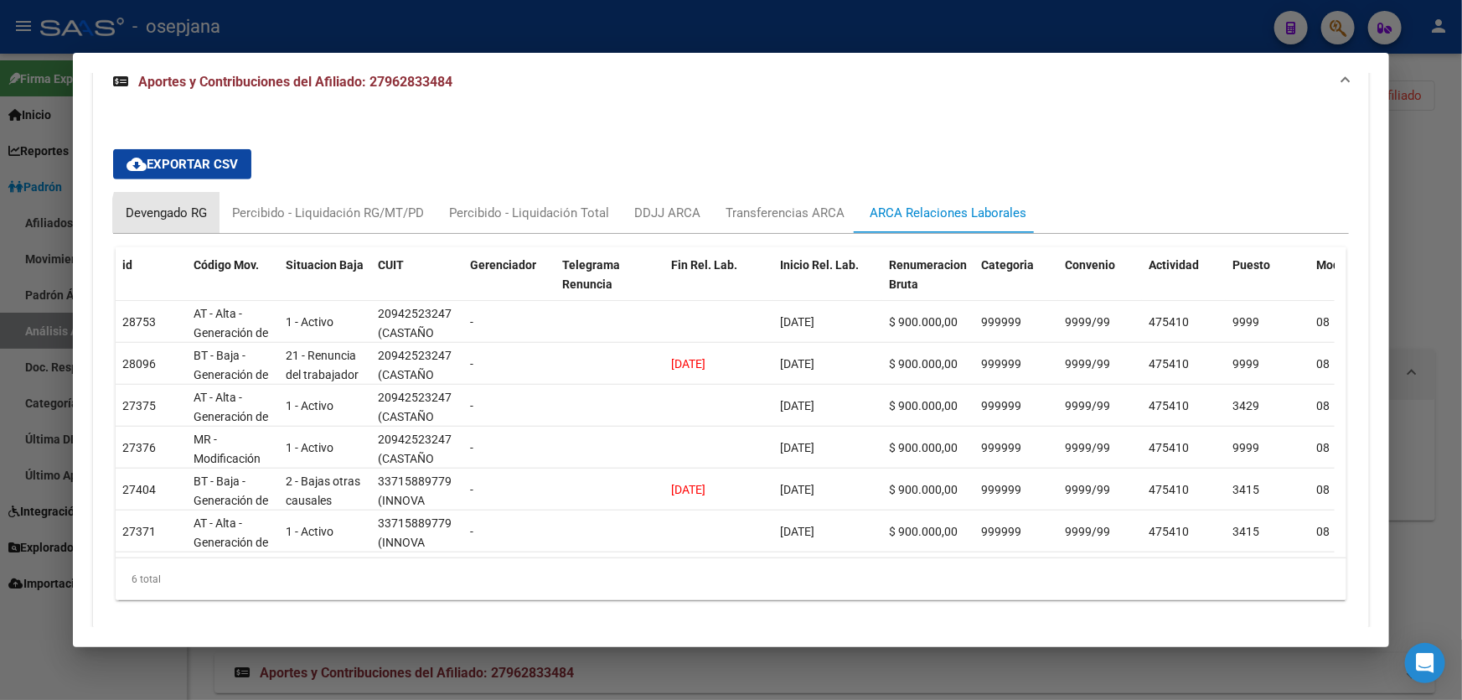
click at [198, 215] on div "Devengado RG" at bounding box center [166, 213] width 81 height 18
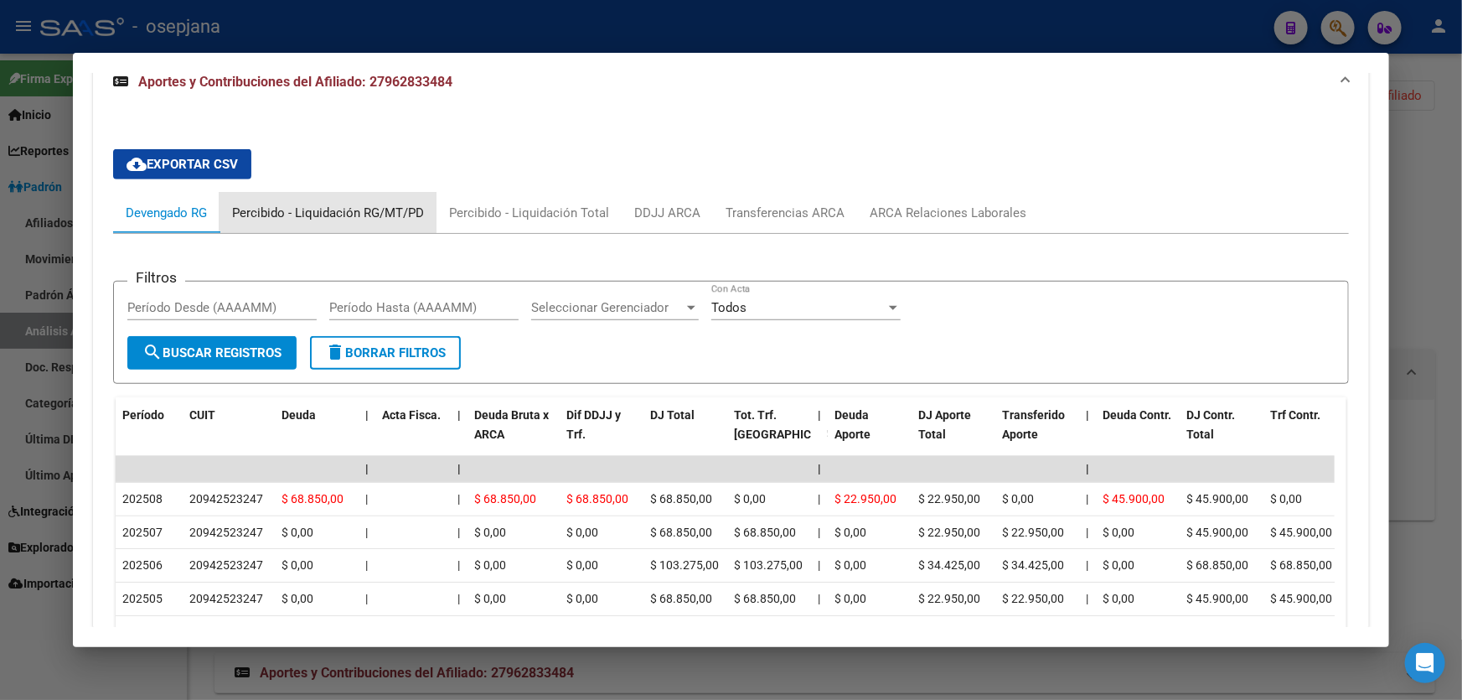
click at [322, 197] on div "Percibido - Liquidación RG/MT/PD" at bounding box center [328, 213] width 217 height 40
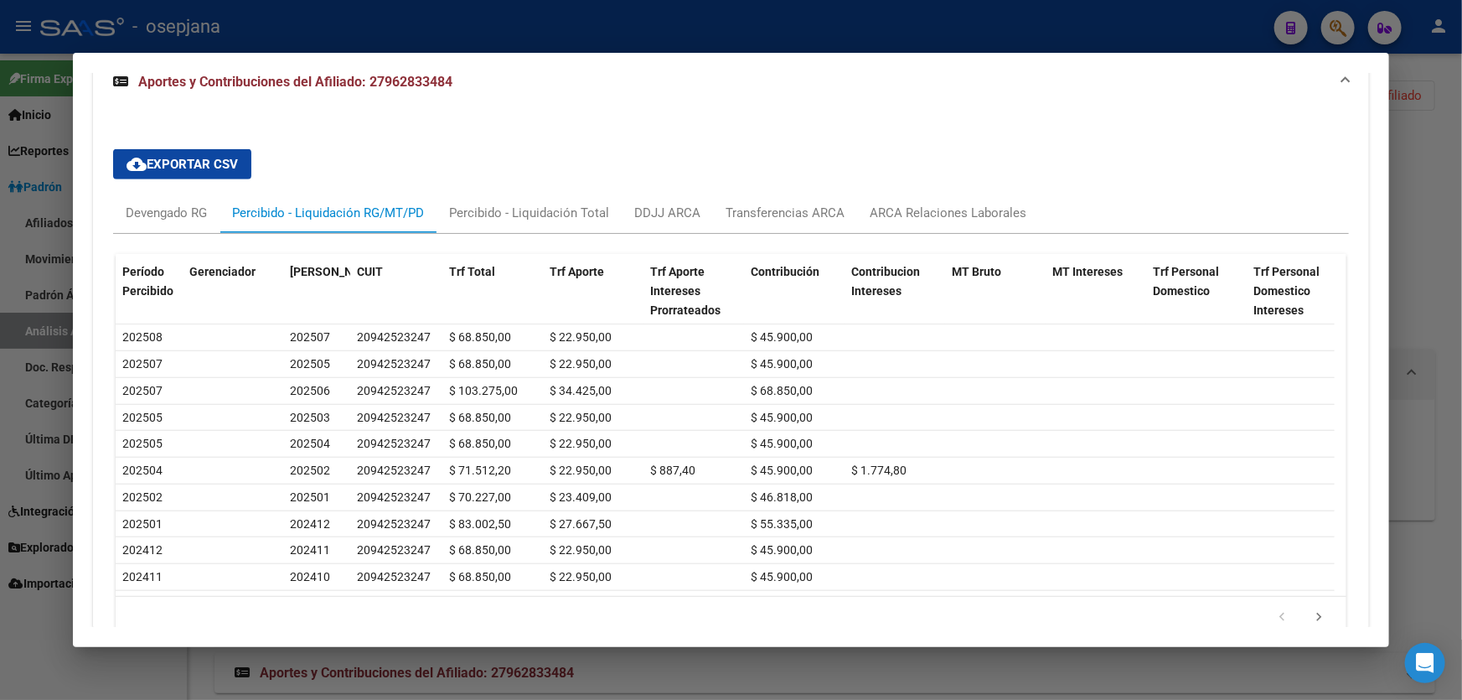
click at [689, 31] on div at bounding box center [731, 350] width 1462 height 700
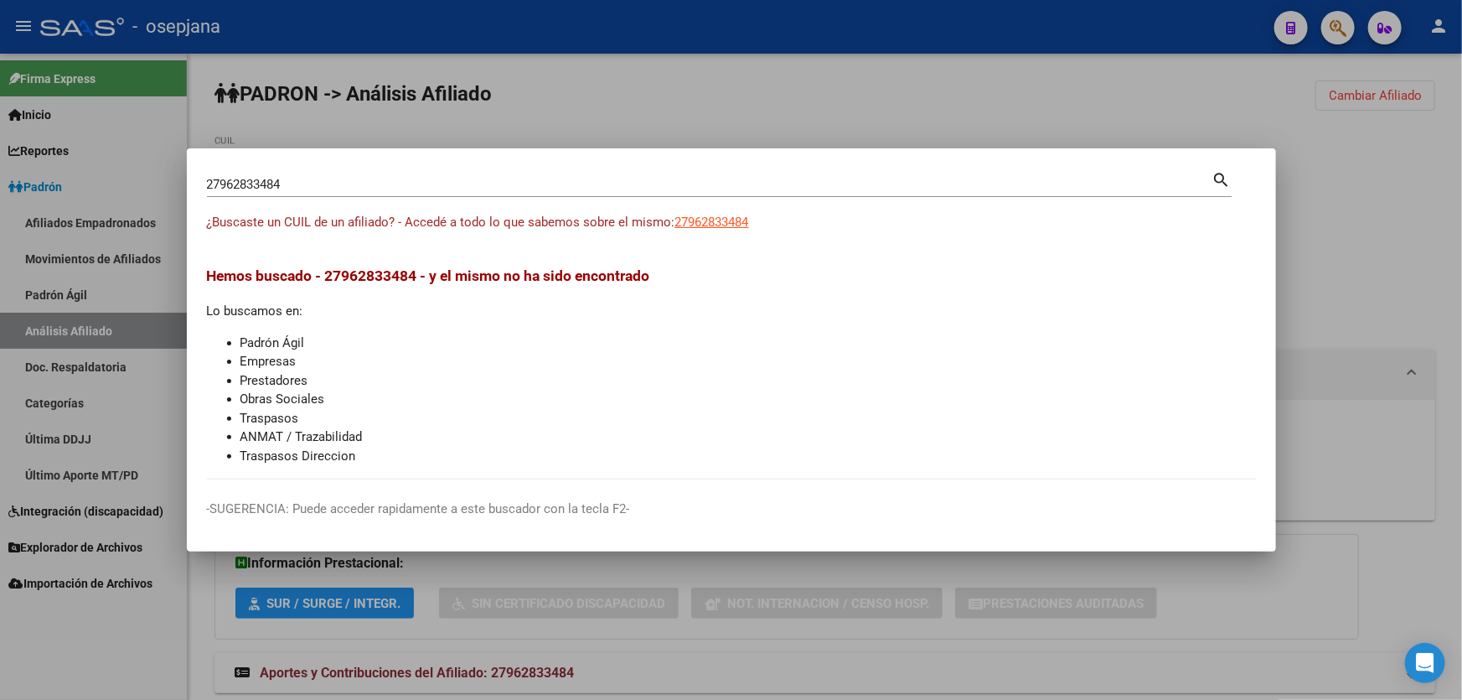
click at [847, 123] on div at bounding box center [731, 350] width 1462 height 700
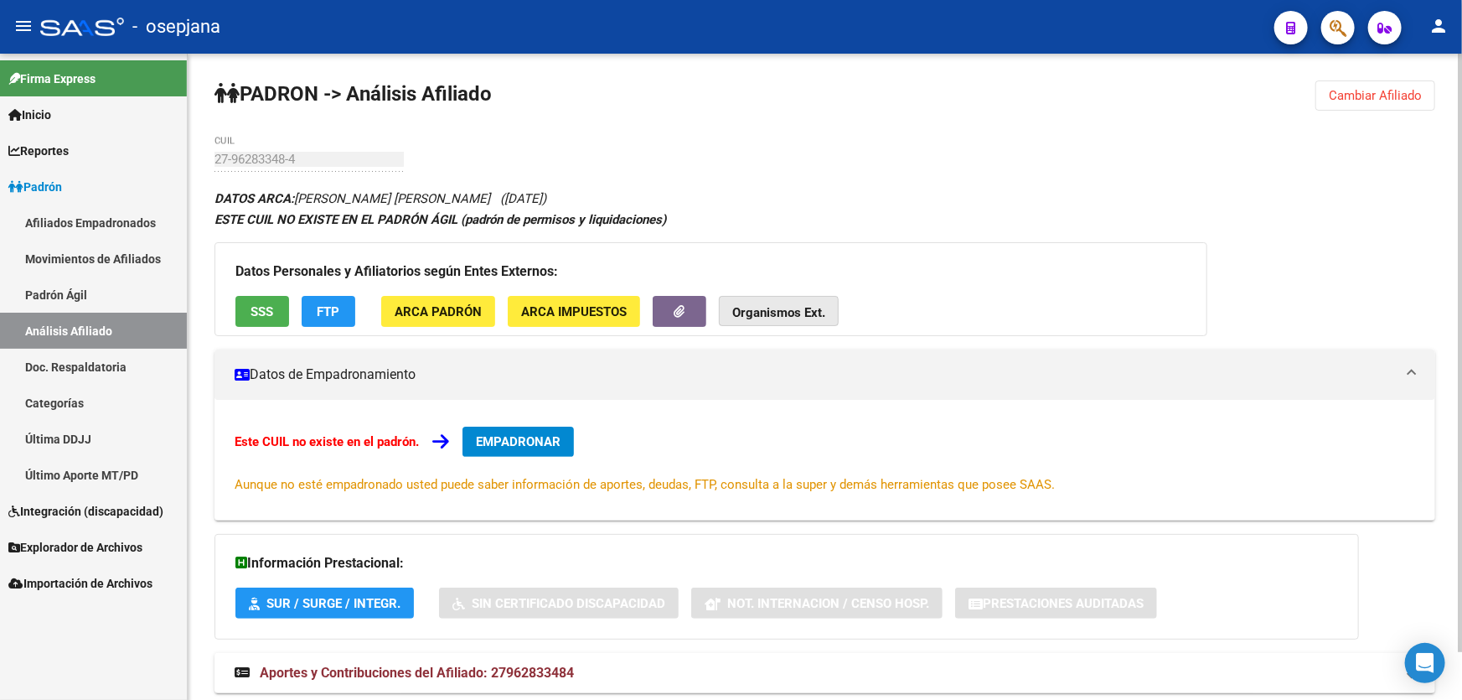
click at [769, 316] on strong "Organismos Ext." at bounding box center [778, 312] width 93 height 15
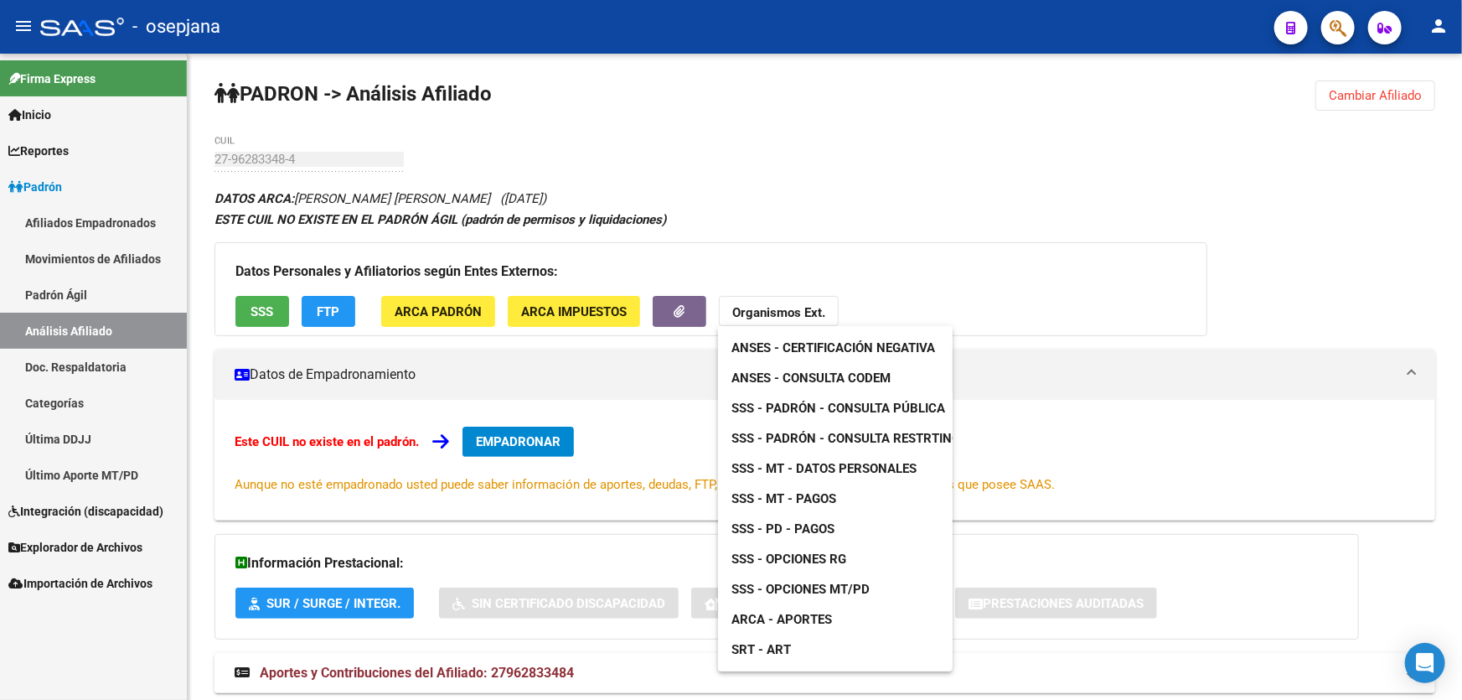
click at [779, 432] on span "SSS - Padrón - Consulta Restrtingida" at bounding box center [856, 438] width 249 height 15
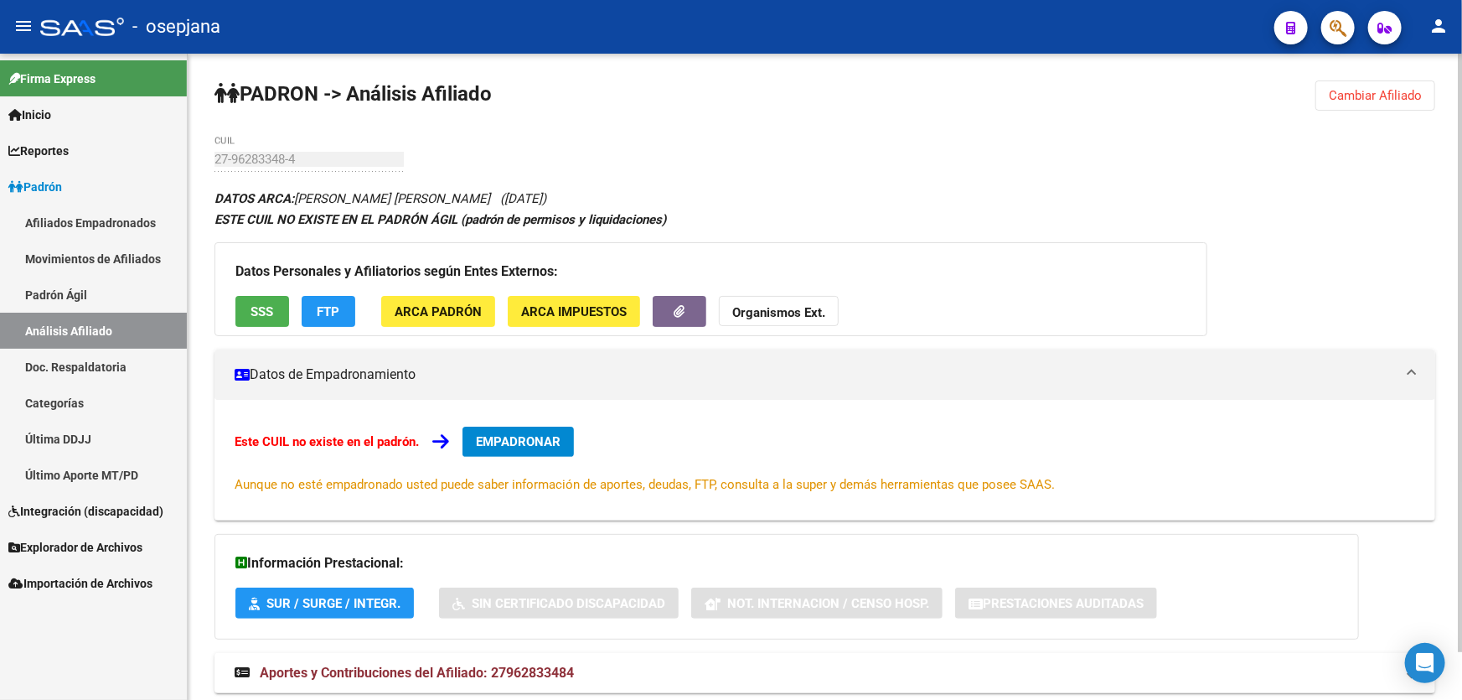
click at [200, 160] on div "PADRON -> Análisis Afiliado Cambiar Afiliado 27-96283348-4 CUIL DATOS ARCA: [PE…" at bounding box center [825, 403] width 1275 height 698
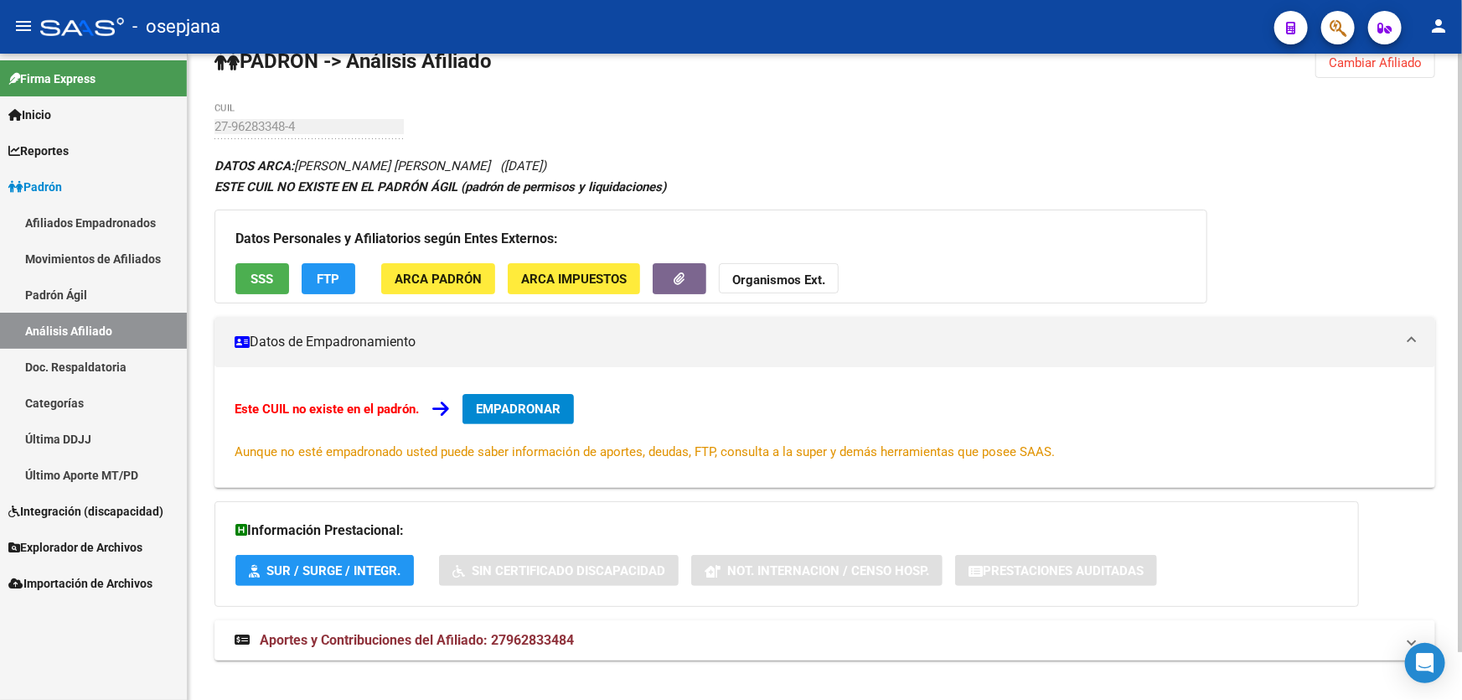
scroll to position [50, 0]
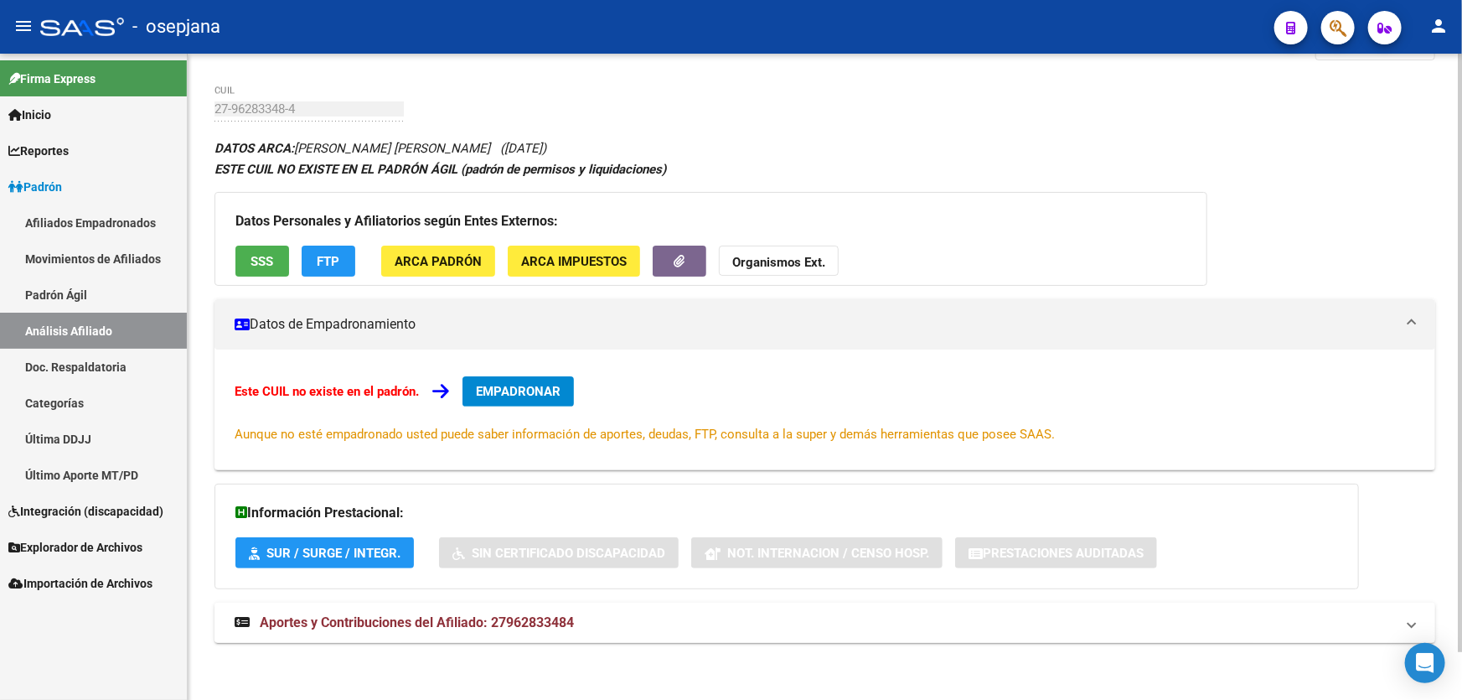
click at [380, 618] on span "Aportes y Contribuciones del Afiliado: 27962833484" at bounding box center [417, 622] width 314 height 16
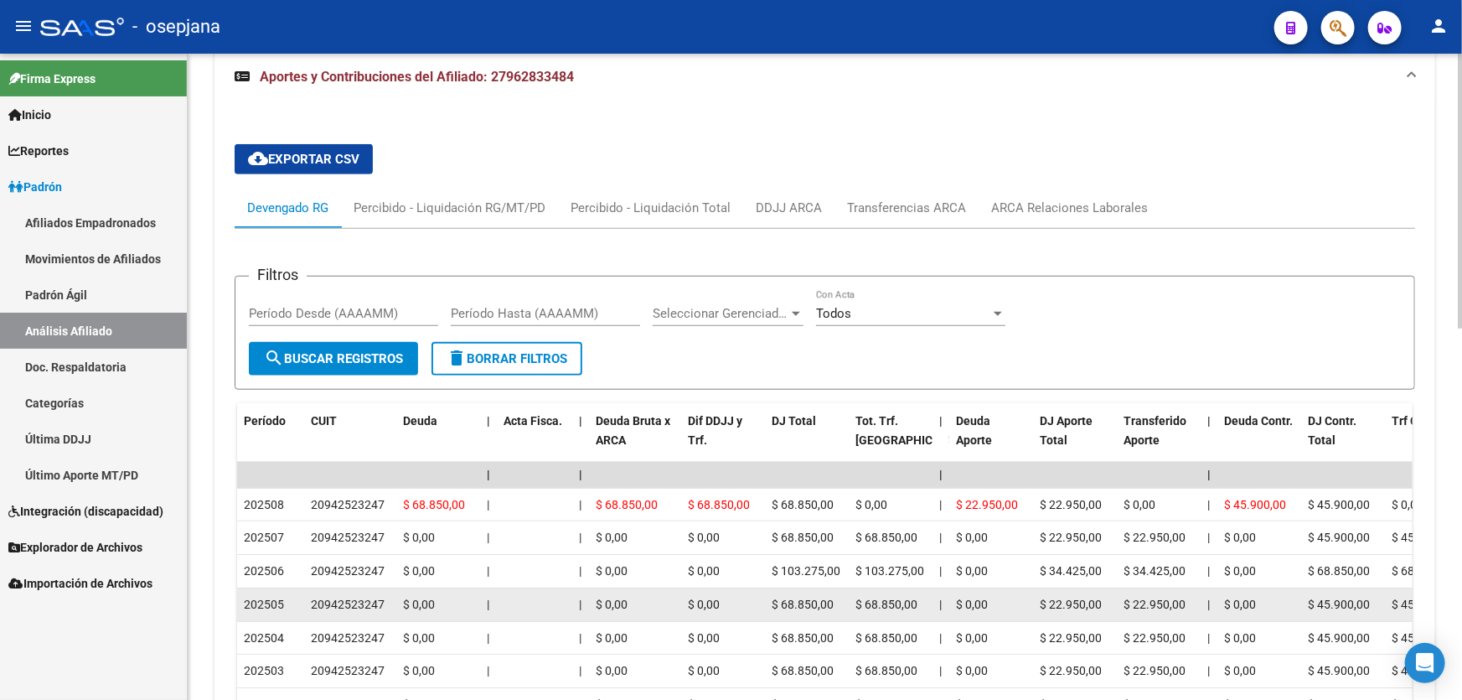
scroll to position [605, 0]
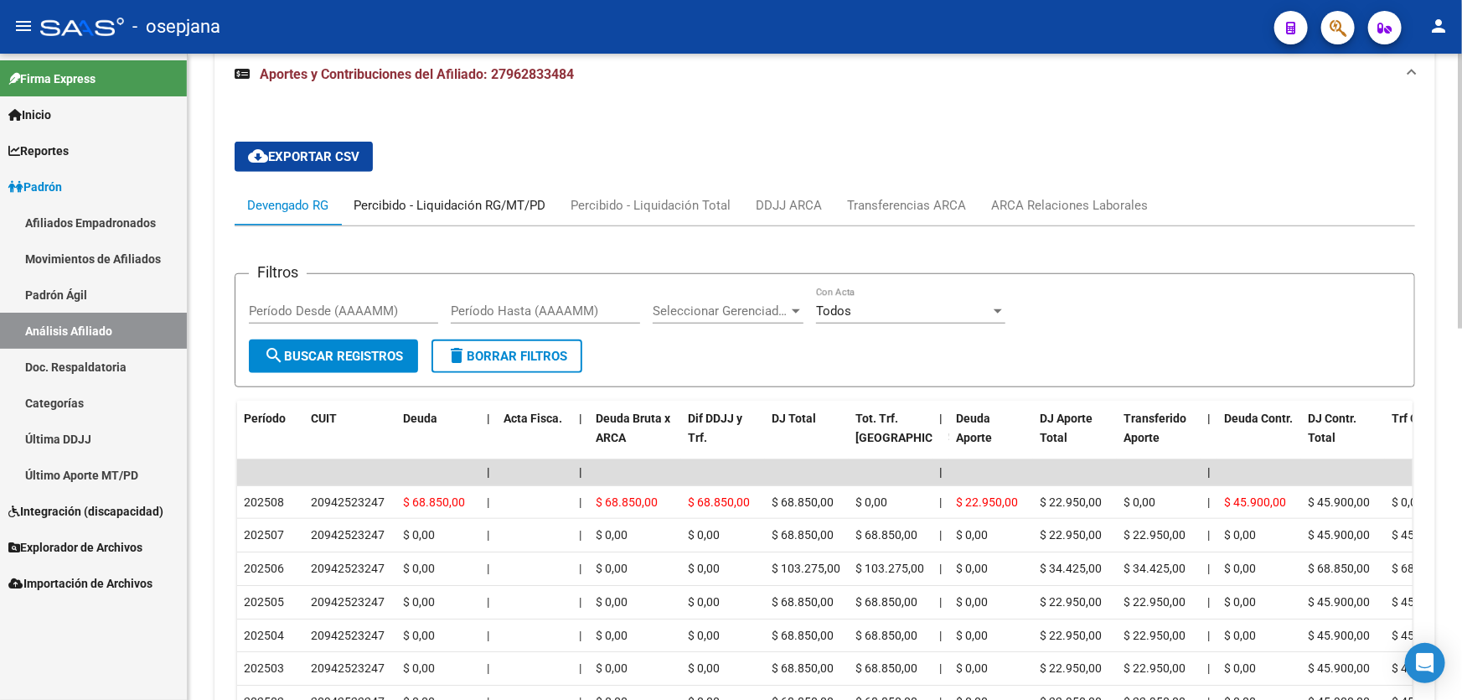
click at [438, 210] on div "Percibido - Liquidación RG/MT/PD" at bounding box center [450, 205] width 192 height 18
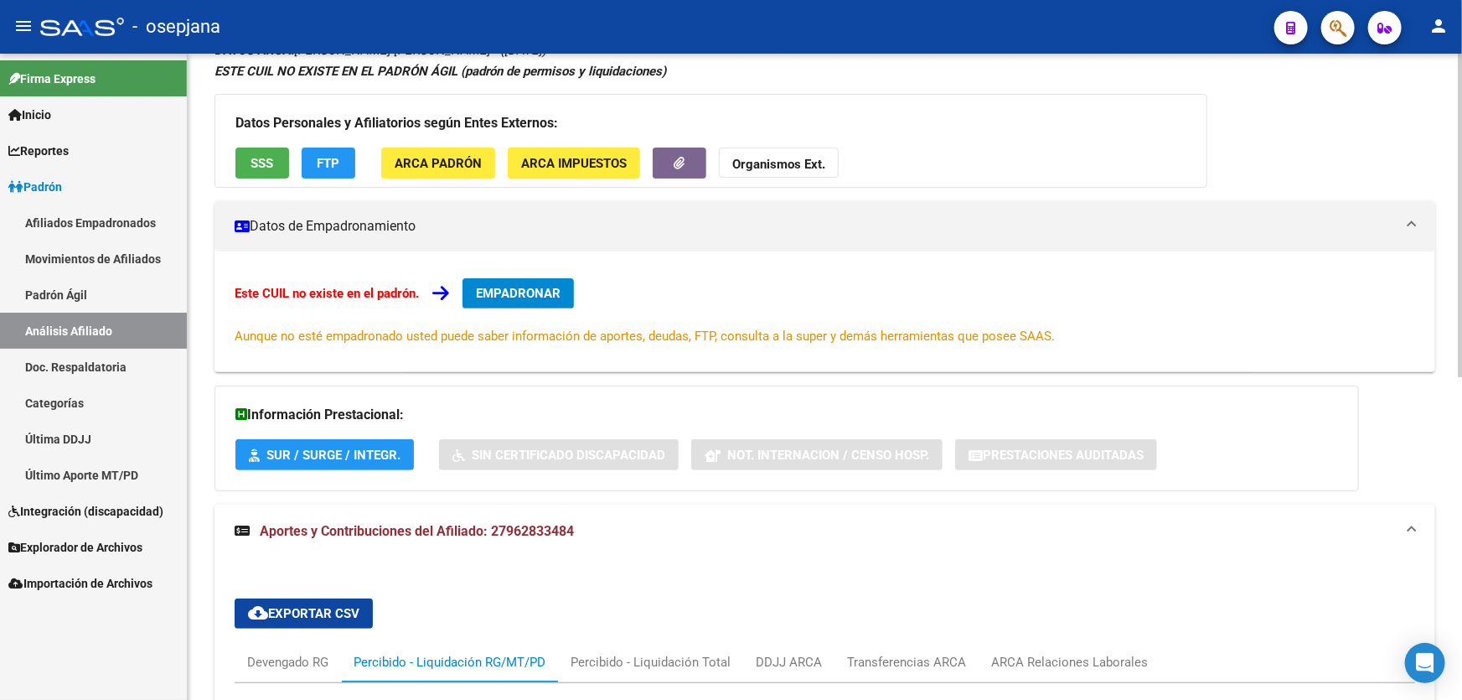
scroll to position [0, 0]
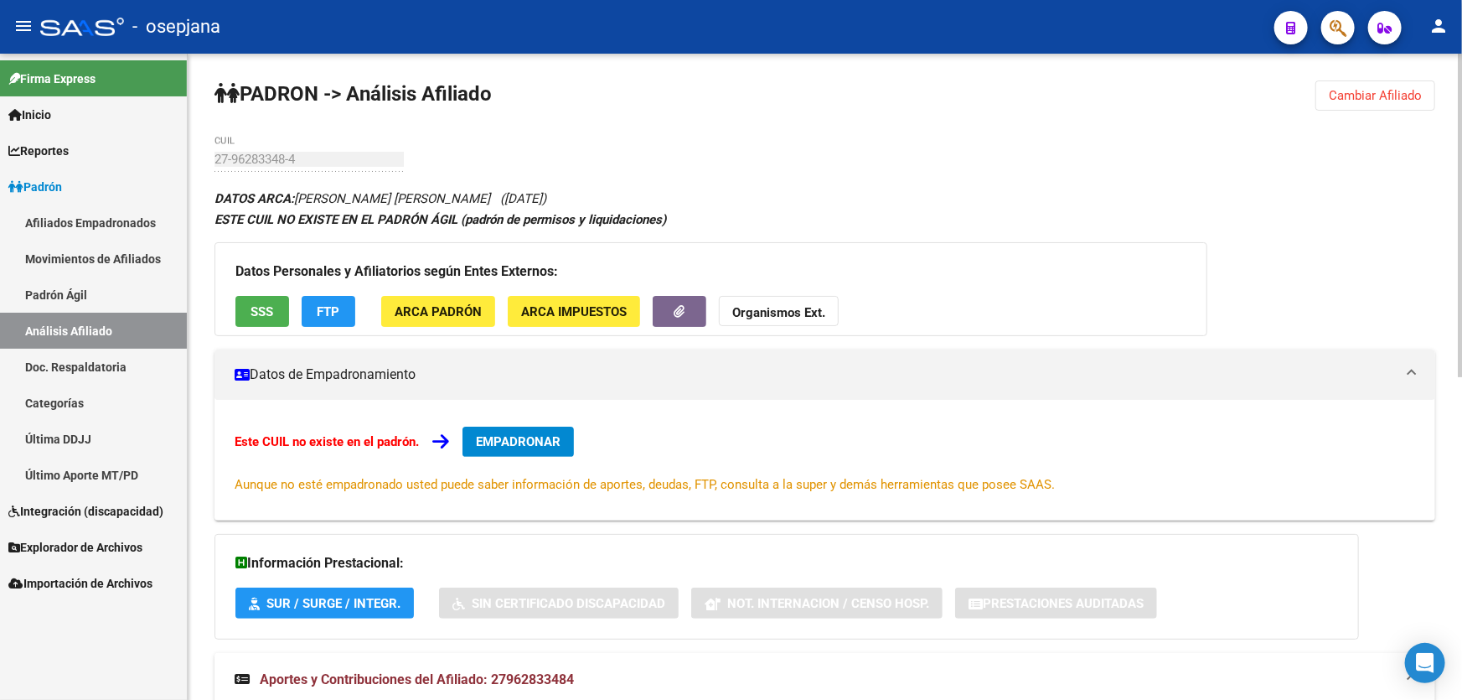
click at [256, 311] on span "SSS" at bounding box center [262, 311] width 23 height 15
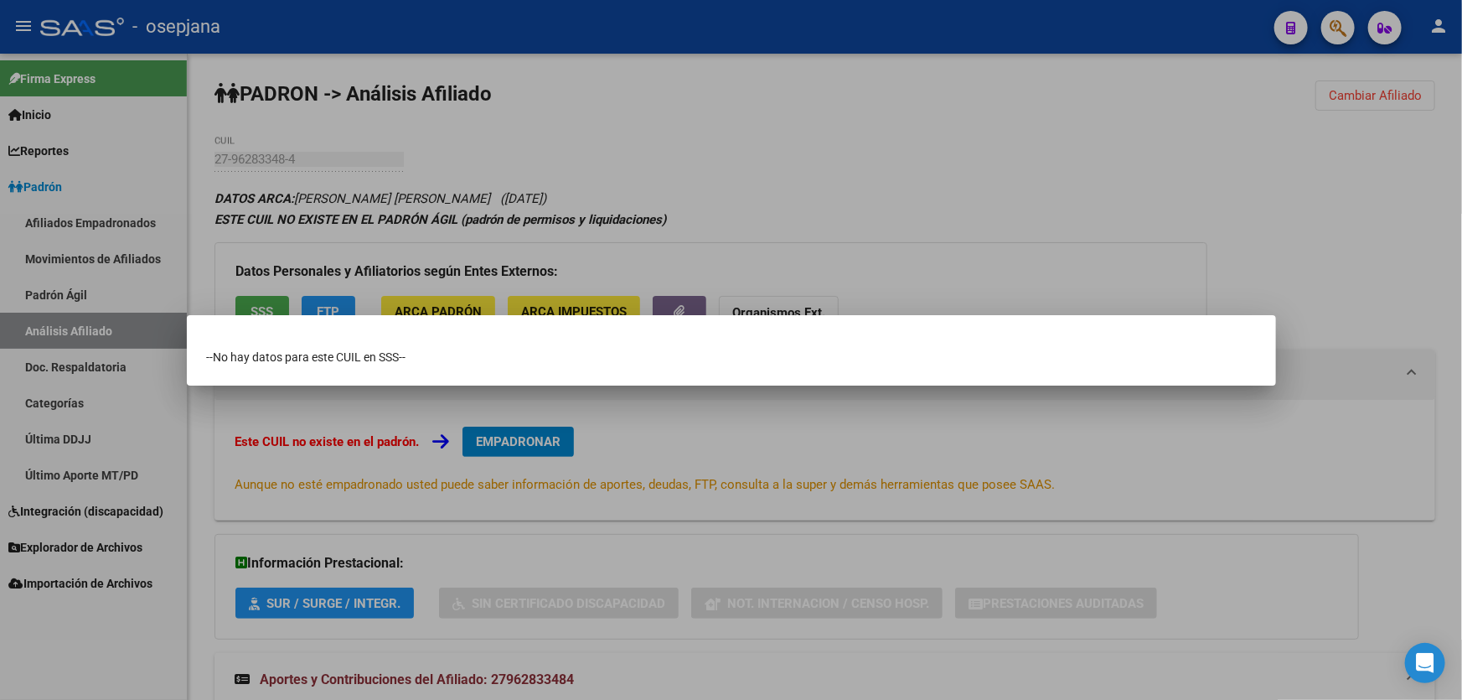
click at [811, 217] on div at bounding box center [731, 350] width 1462 height 700
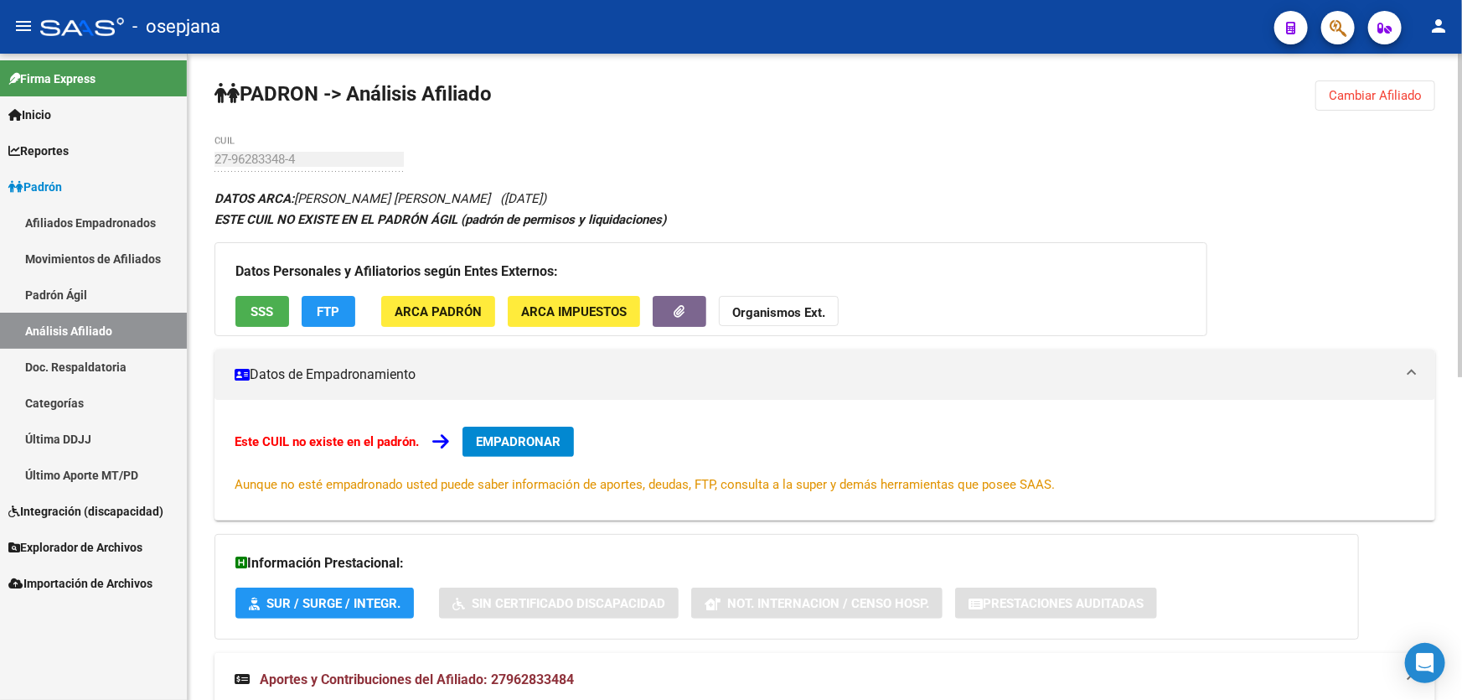
click at [271, 311] on span "SSS" at bounding box center [262, 311] width 23 height 15
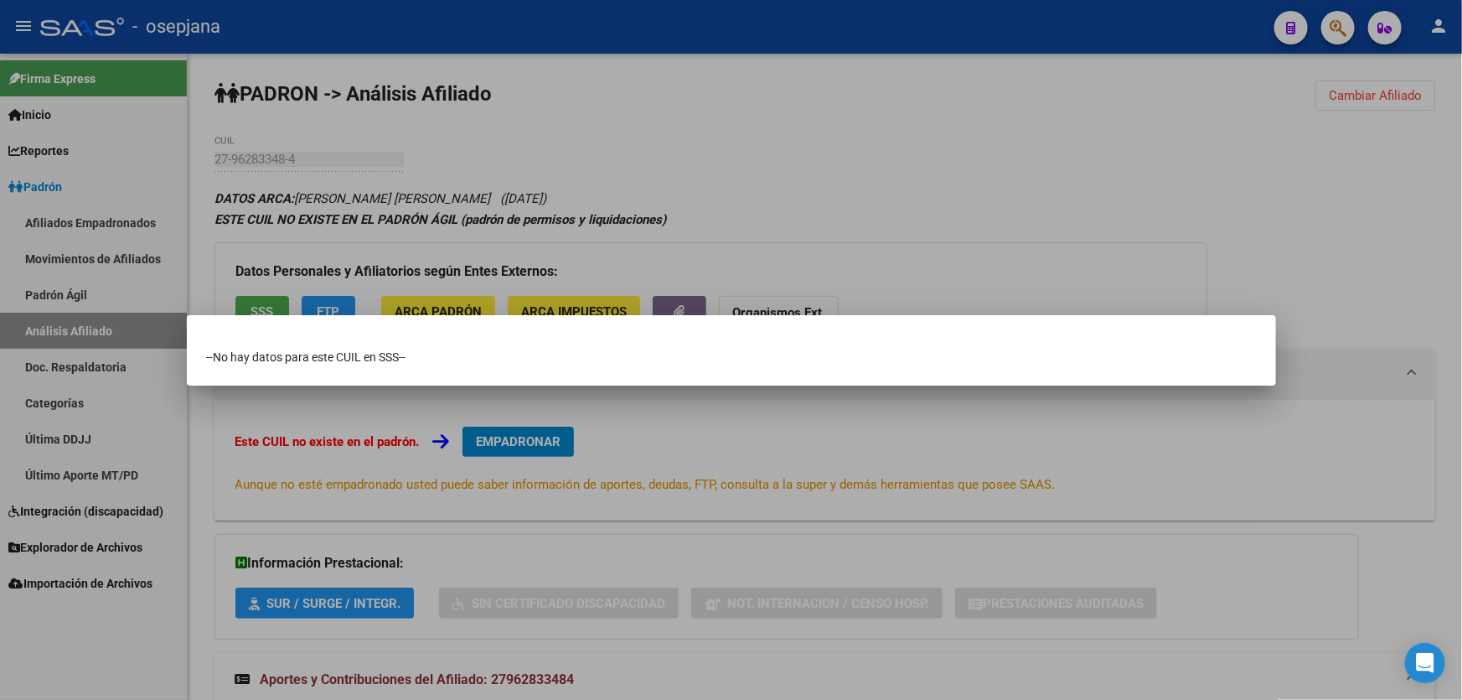
click at [1131, 119] on div at bounding box center [731, 350] width 1462 height 700
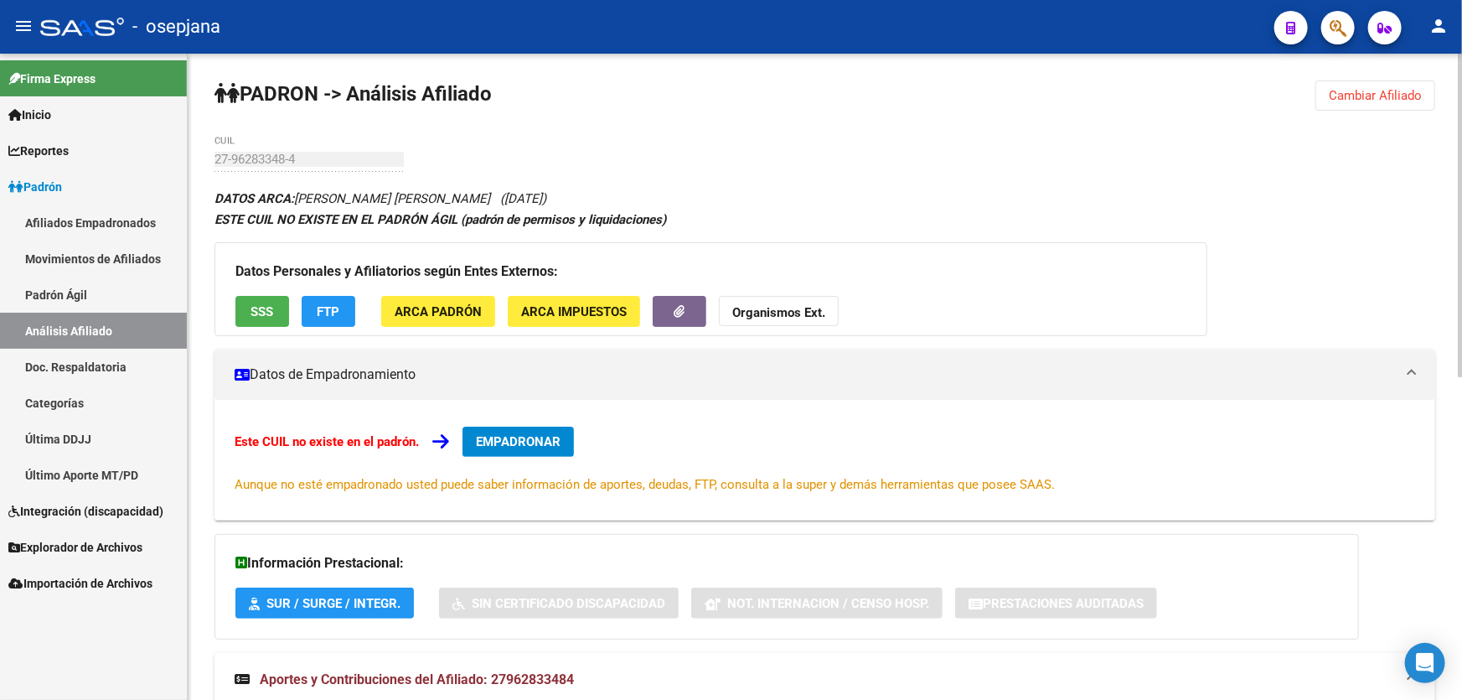
click at [323, 303] on span "FTP" at bounding box center [329, 310] width 23 height 15
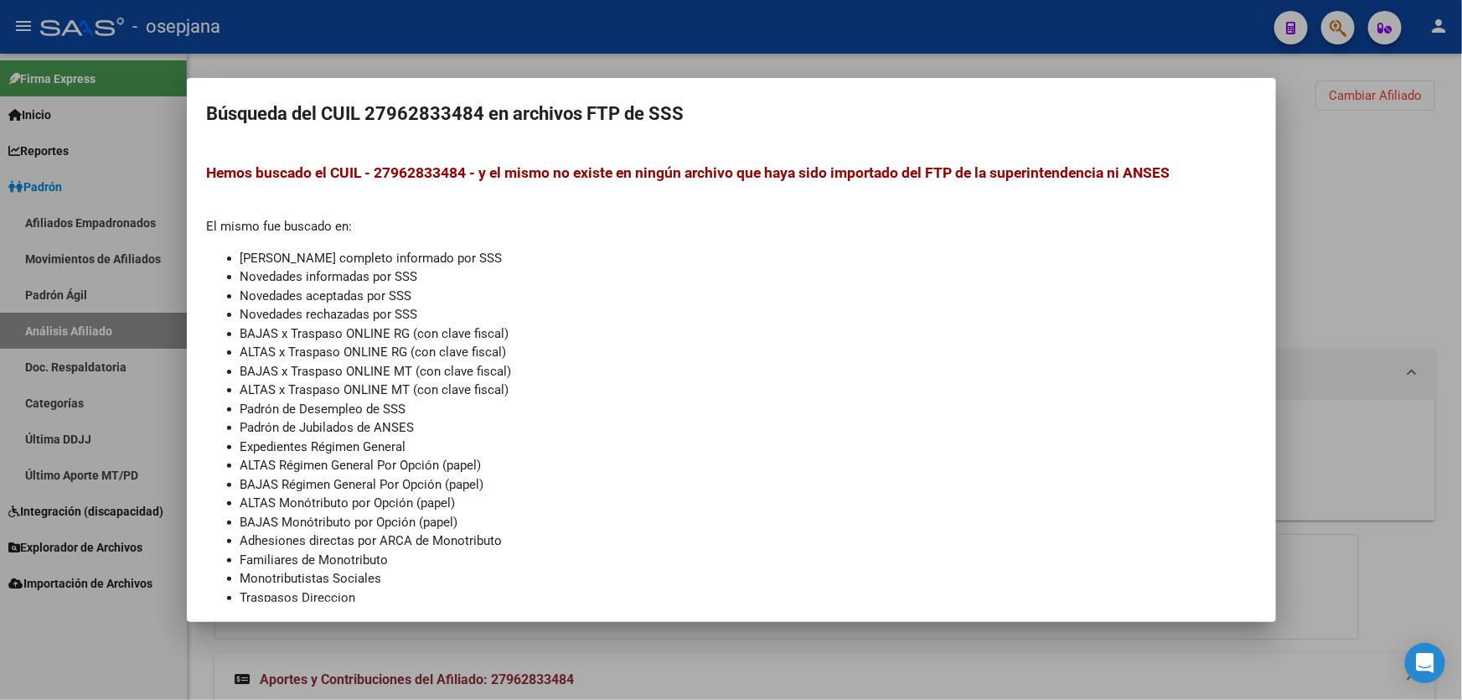
click at [1396, 261] on div at bounding box center [731, 350] width 1462 height 700
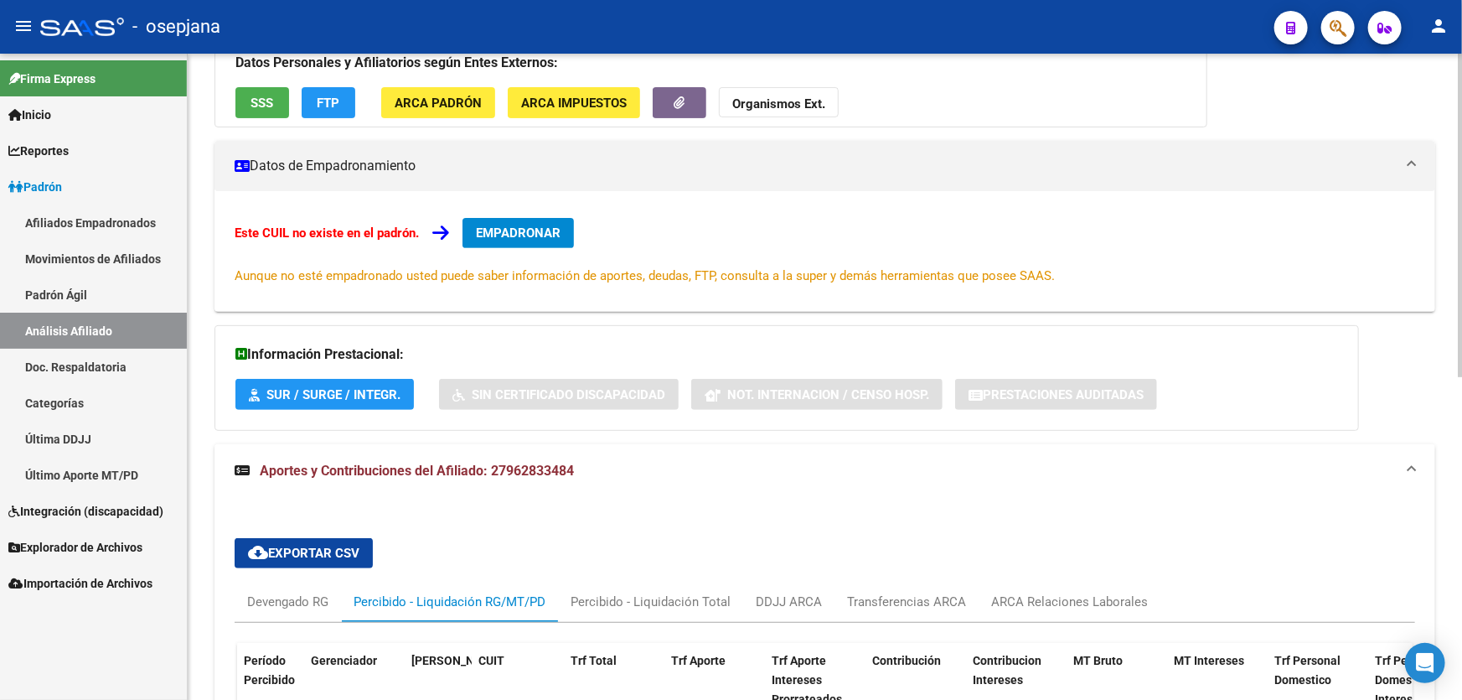
scroll to position [643, 0]
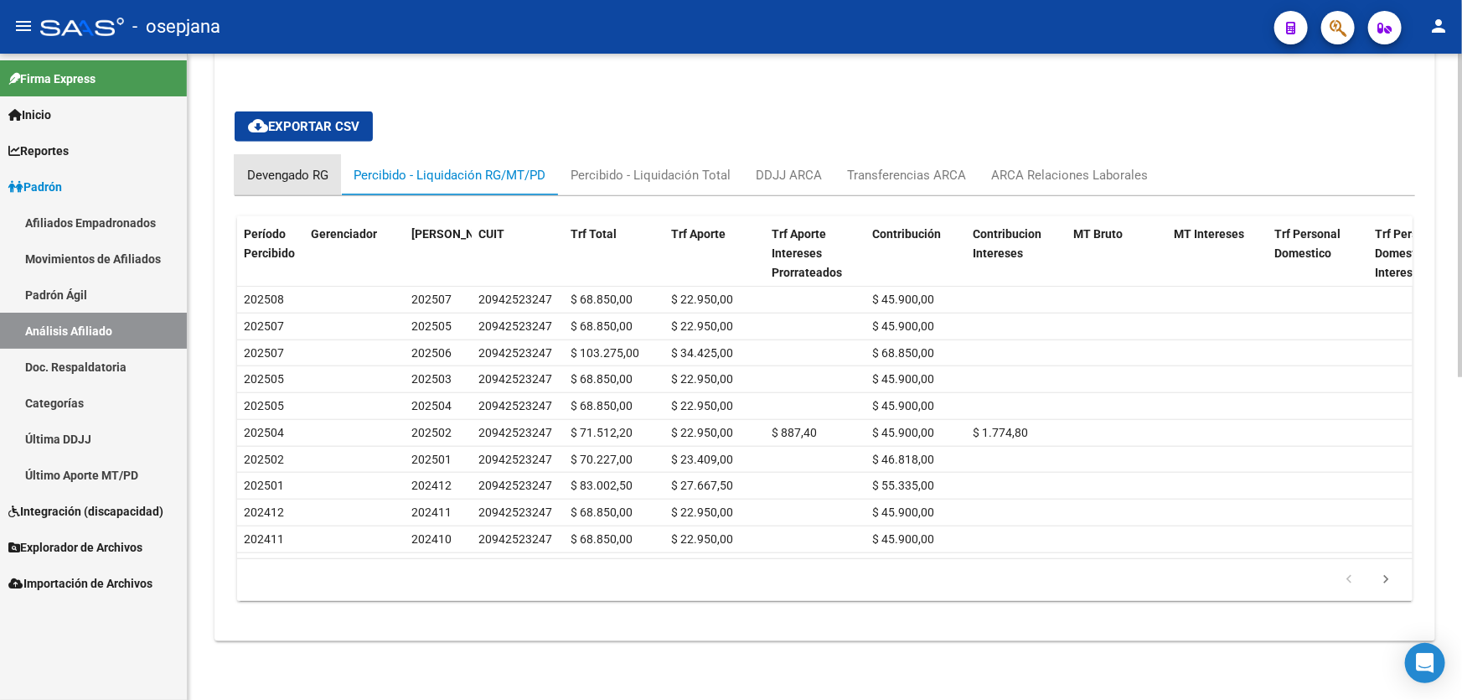
click at [282, 170] on div "Devengado RG" at bounding box center [287, 175] width 81 height 18
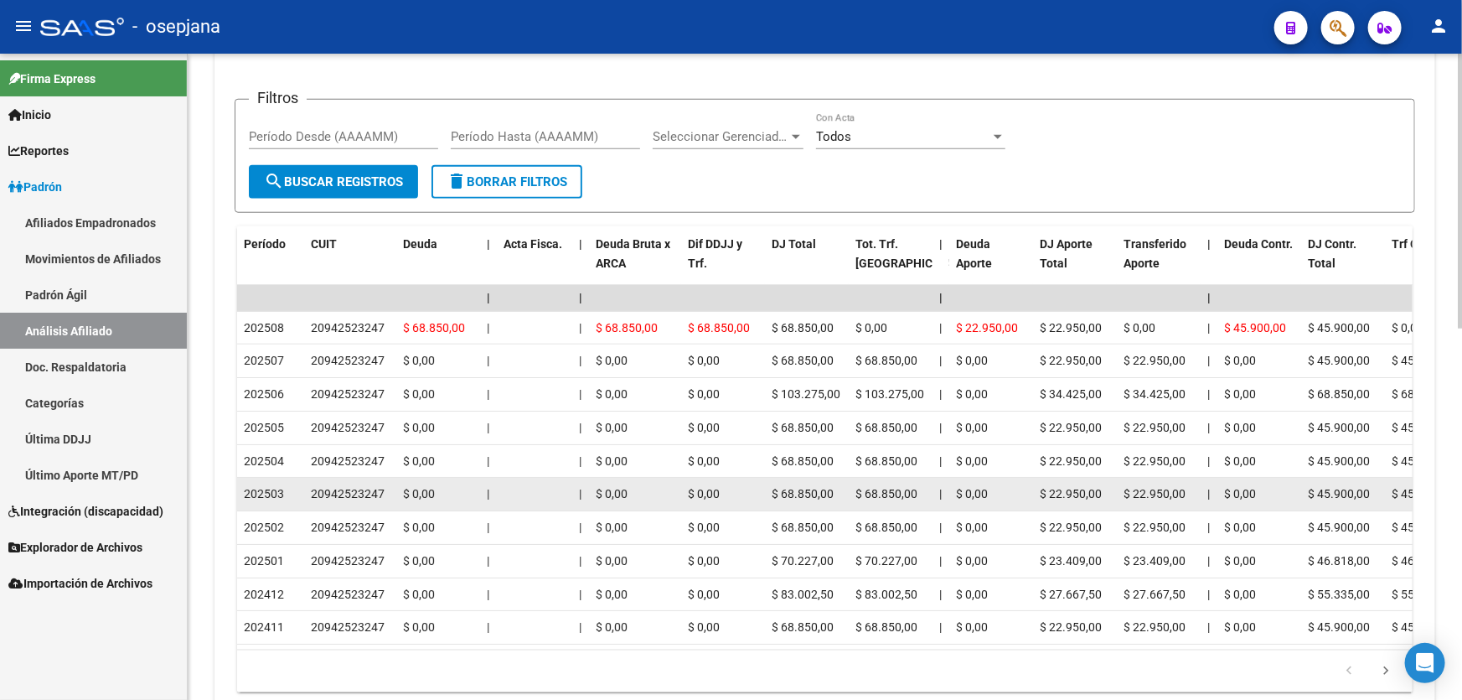
scroll to position [795, 0]
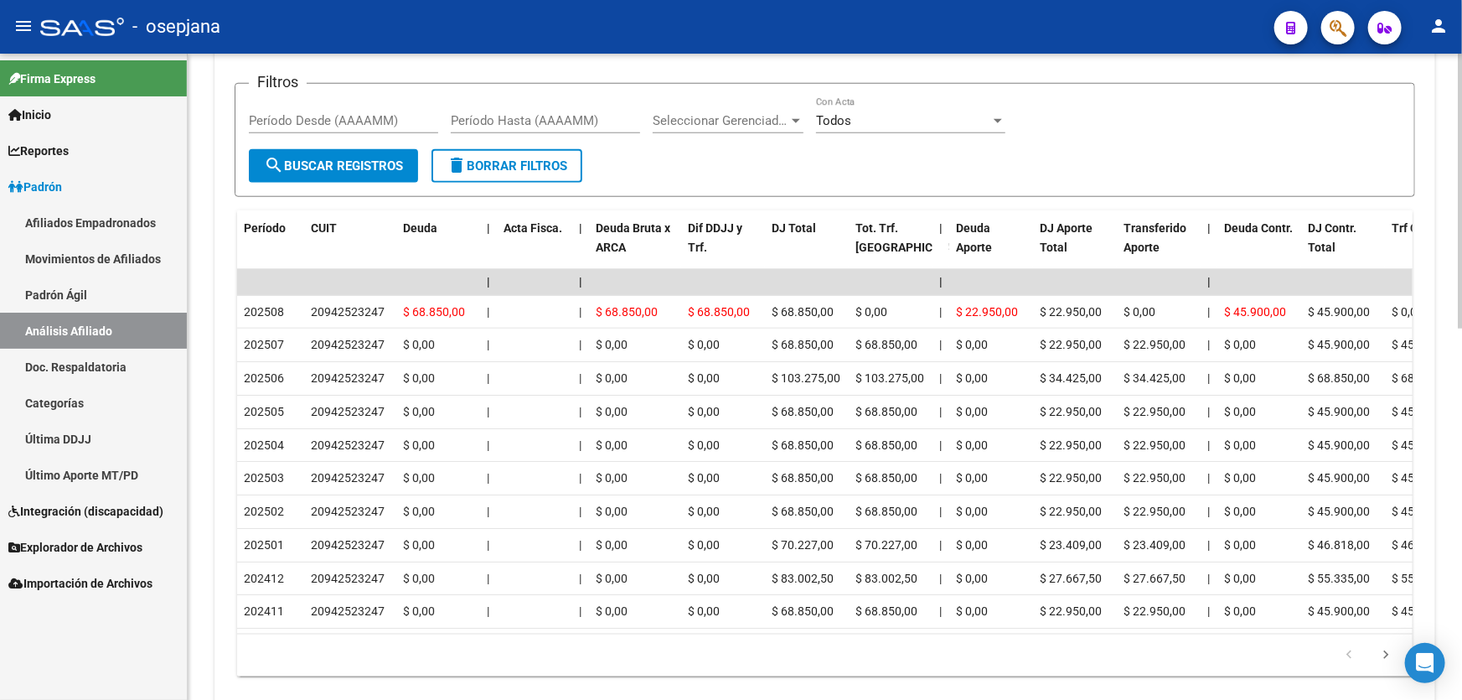
drag, startPoint x: 569, startPoint y: 622, endPoint x: 612, endPoint y: 632, distance: 43.9
click at [613, 631] on datatable-body "| | | | | | | | | | | | | 202508 20942523247 $ 68.850,00 | | $ 68.850,00 $ 68.8…" at bounding box center [825, 451] width 1176 height 365
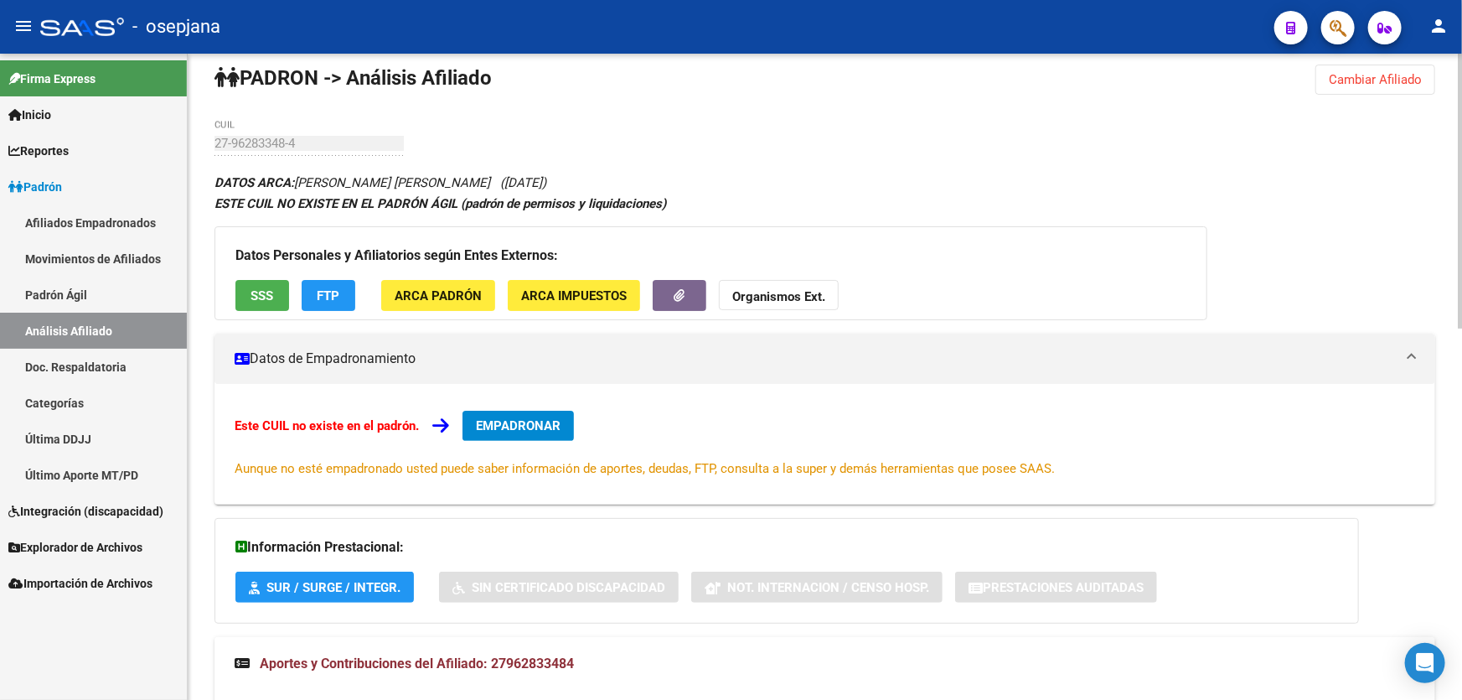
scroll to position [0, 0]
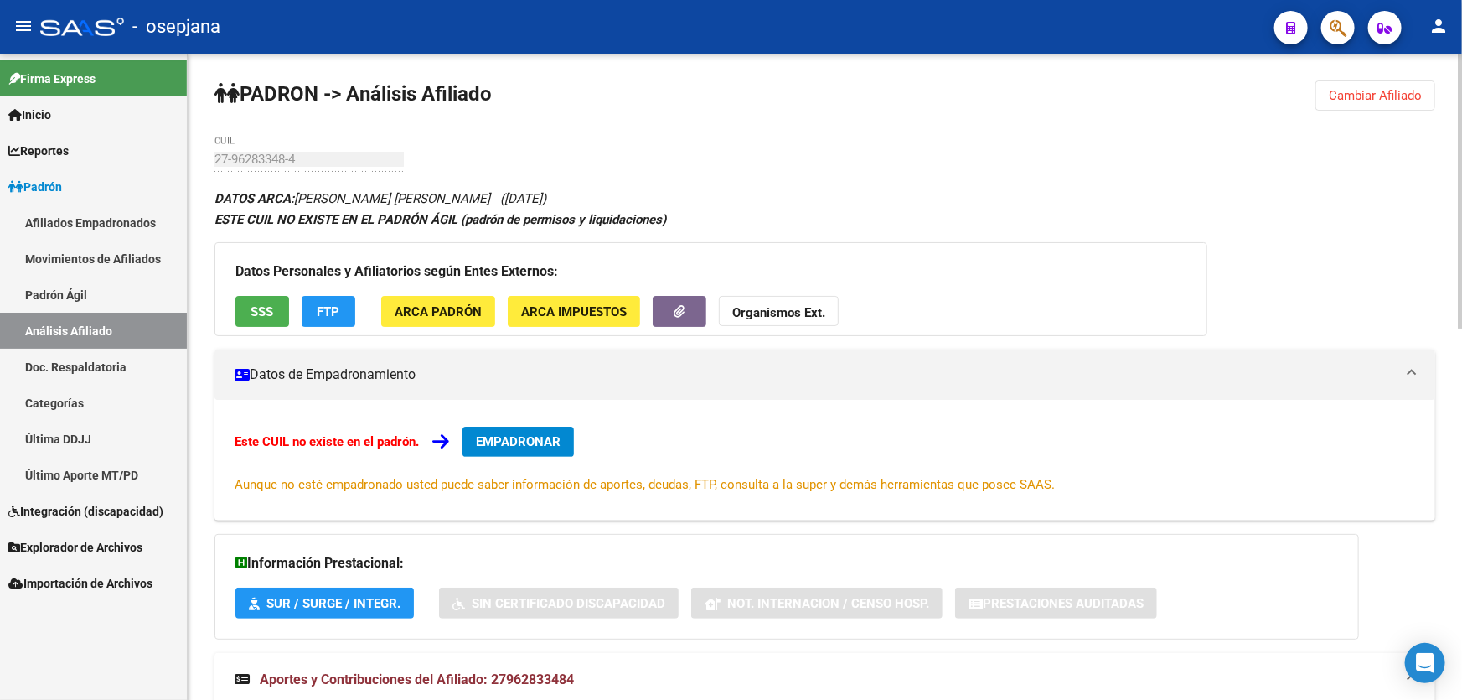
click at [263, 316] on span "SSS" at bounding box center [262, 311] width 23 height 15
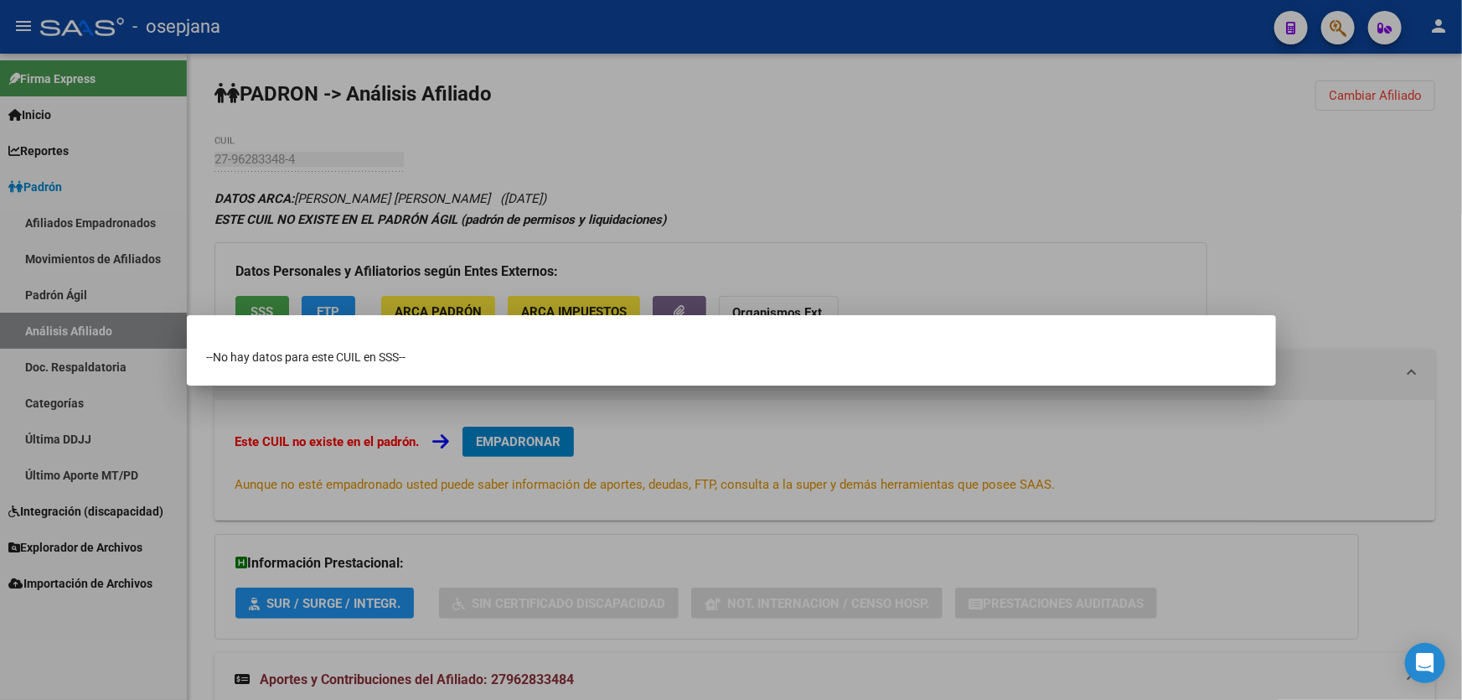
click at [1255, 289] on div at bounding box center [731, 350] width 1462 height 700
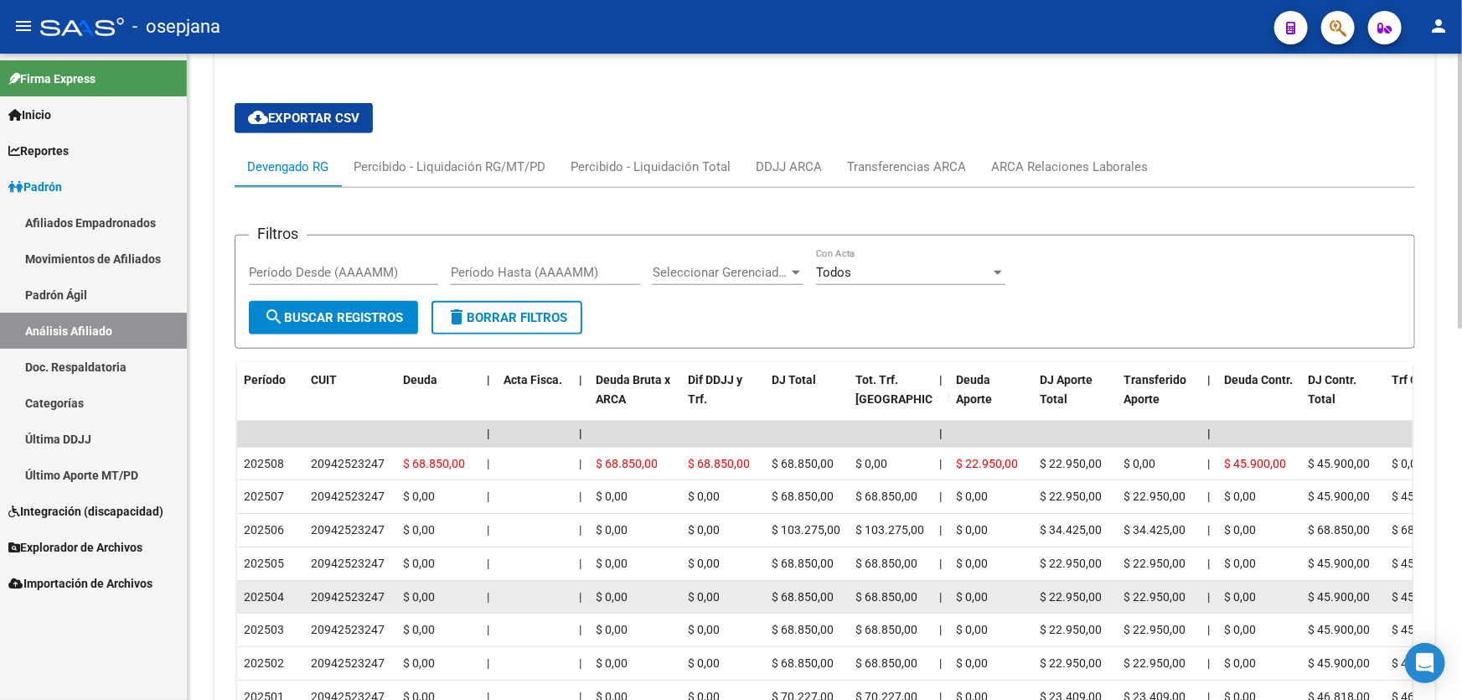
scroll to position [872, 0]
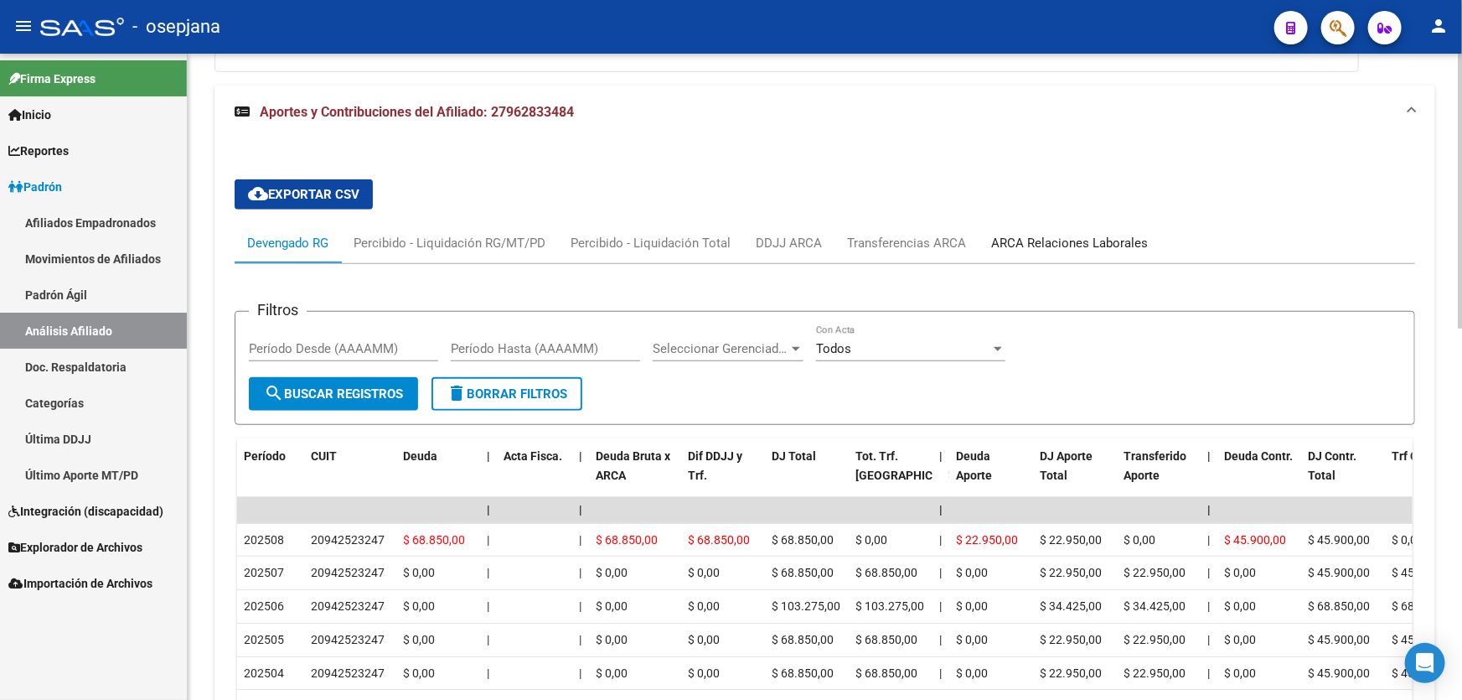
click at [1056, 230] on div "ARCA Relaciones Laborales" at bounding box center [1070, 243] width 182 height 40
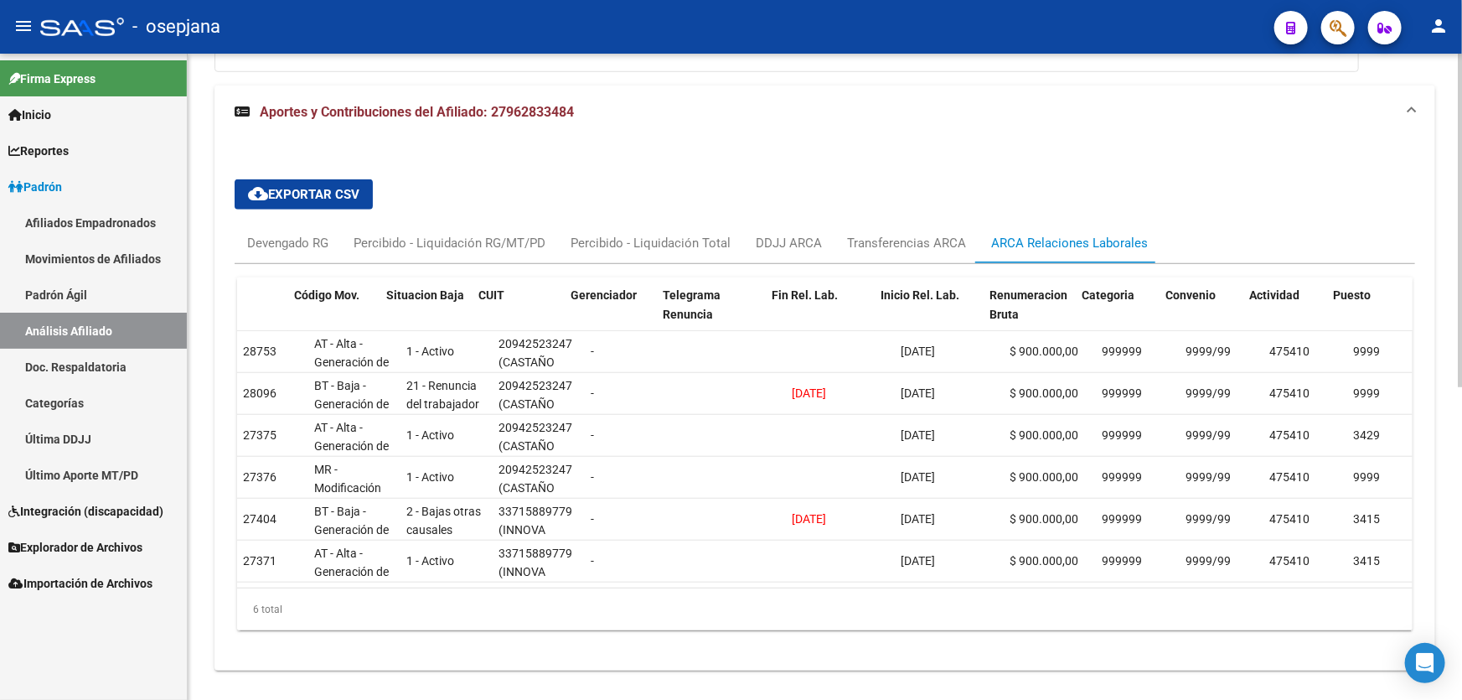
scroll to position [0, 0]
click at [277, 241] on div "Devengado RG" at bounding box center [287, 243] width 81 height 18
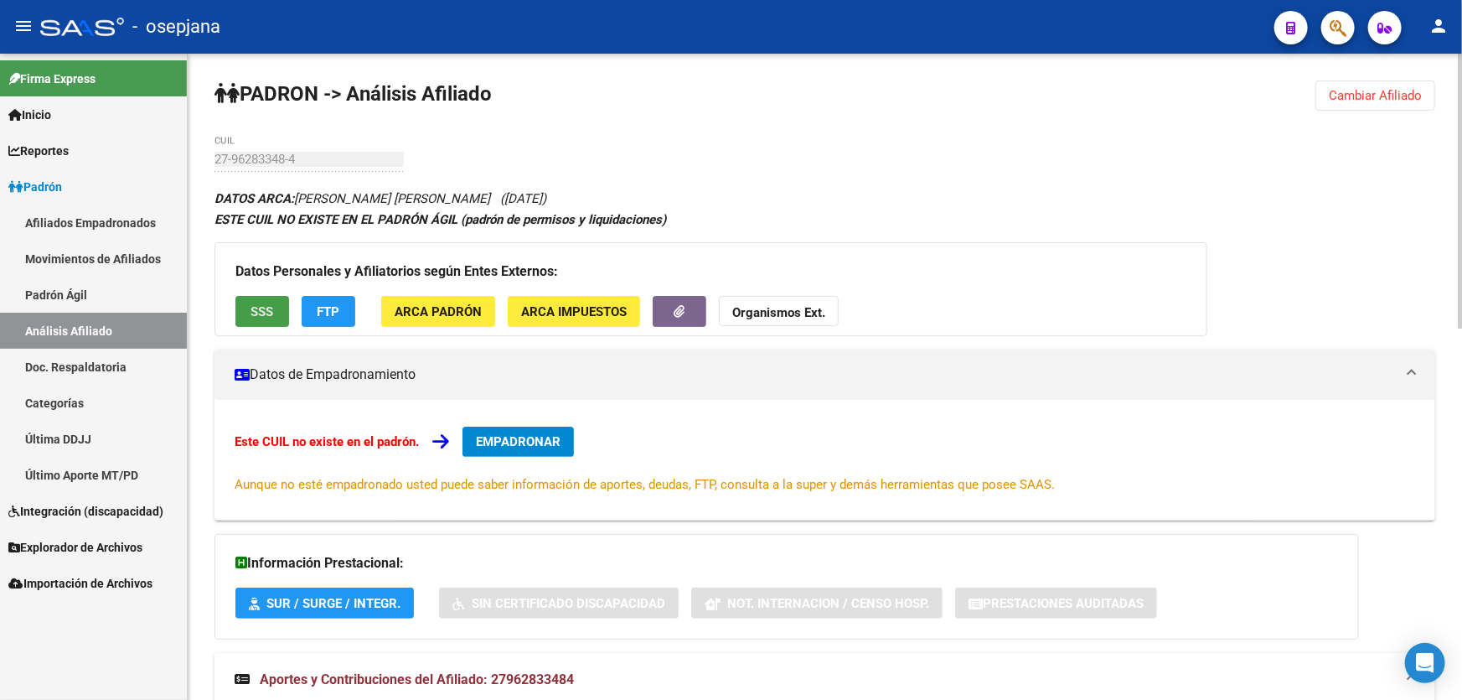
click at [262, 298] on button "SSS" at bounding box center [262, 311] width 54 height 31
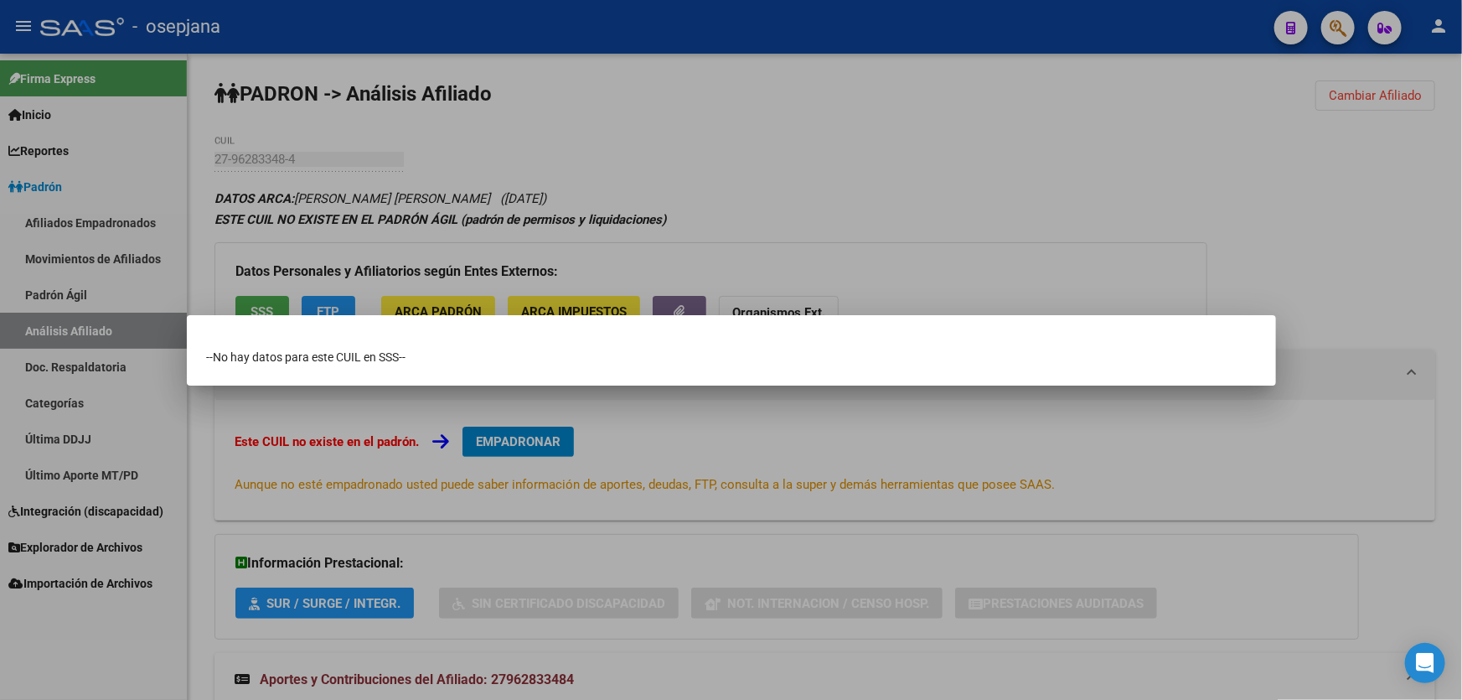
click at [1084, 187] on div at bounding box center [731, 350] width 1462 height 700
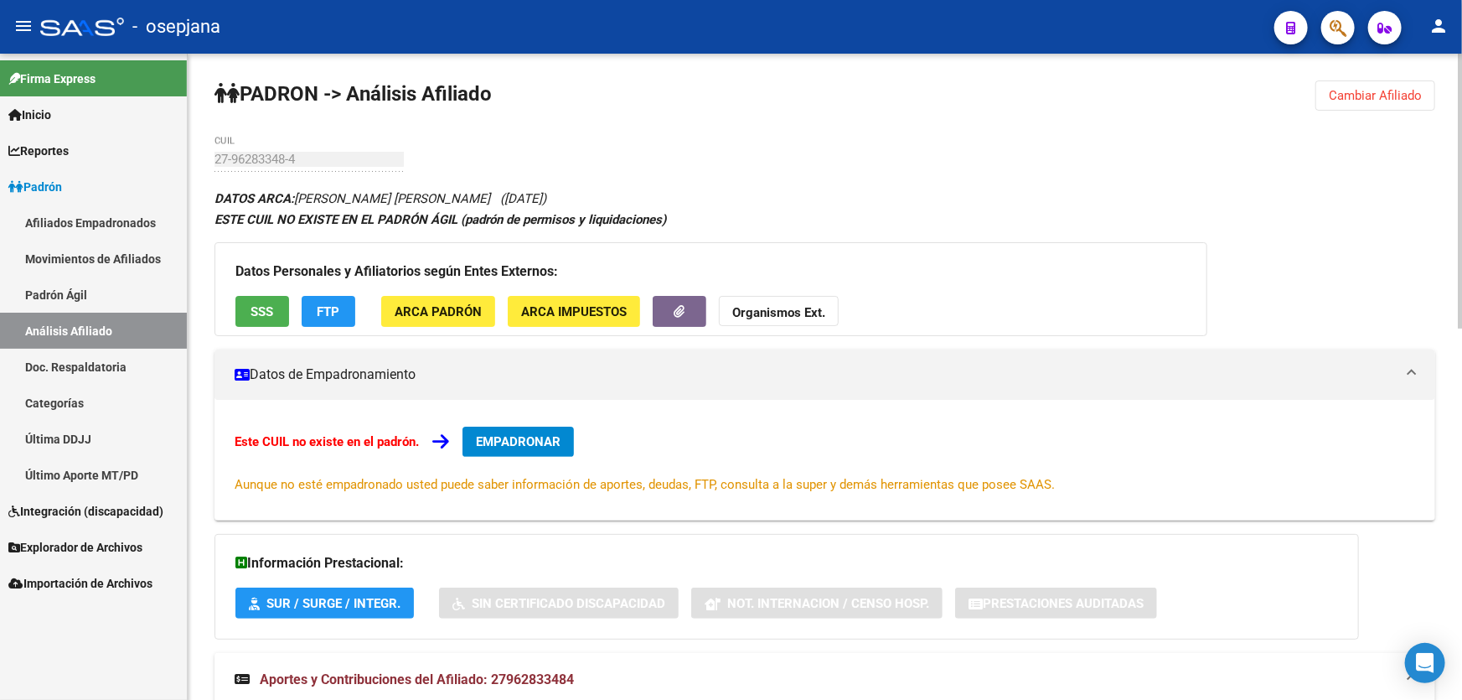
click at [355, 303] on app-movimiento-sss "FTP" at bounding box center [335, 311] width 67 height 31
click at [320, 308] on span "FTP" at bounding box center [329, 311] width 23 height 15
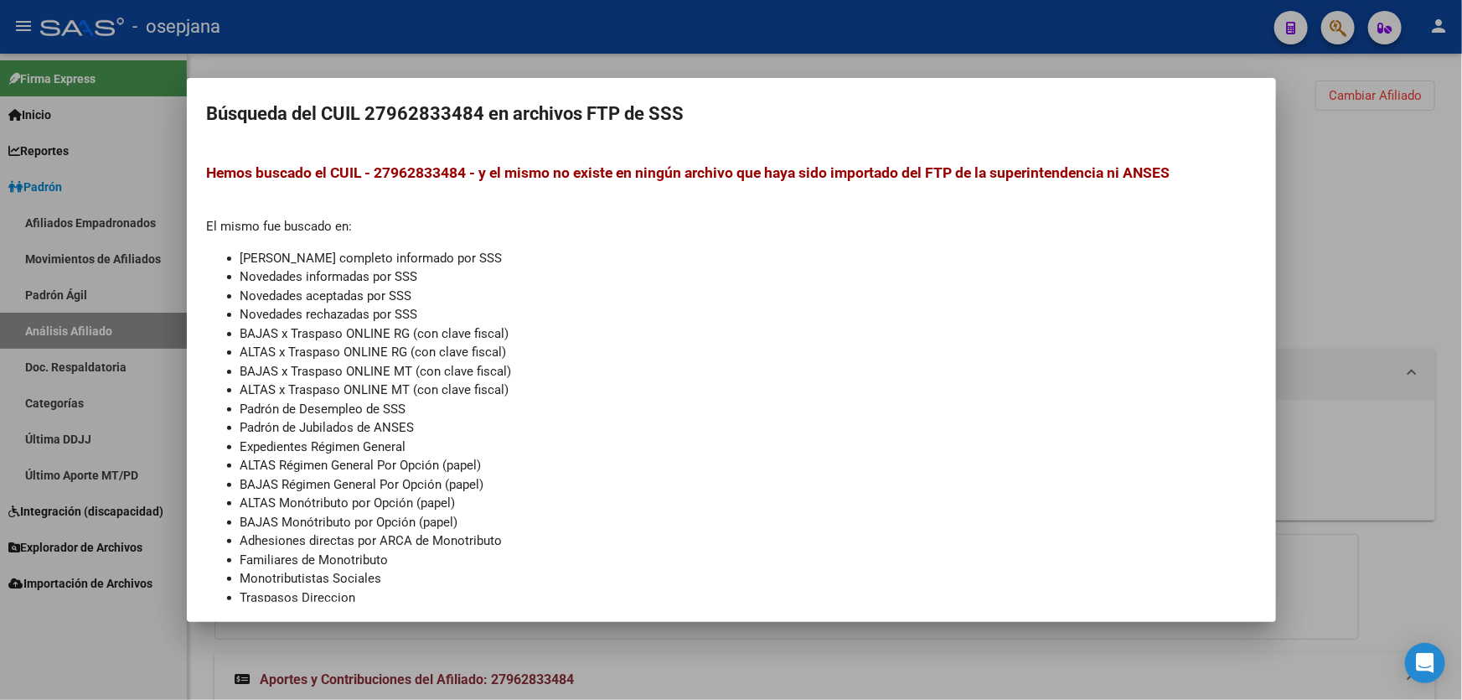
click at [1342, 184] on div at bounding box center [731, 350] width 1462 height 700
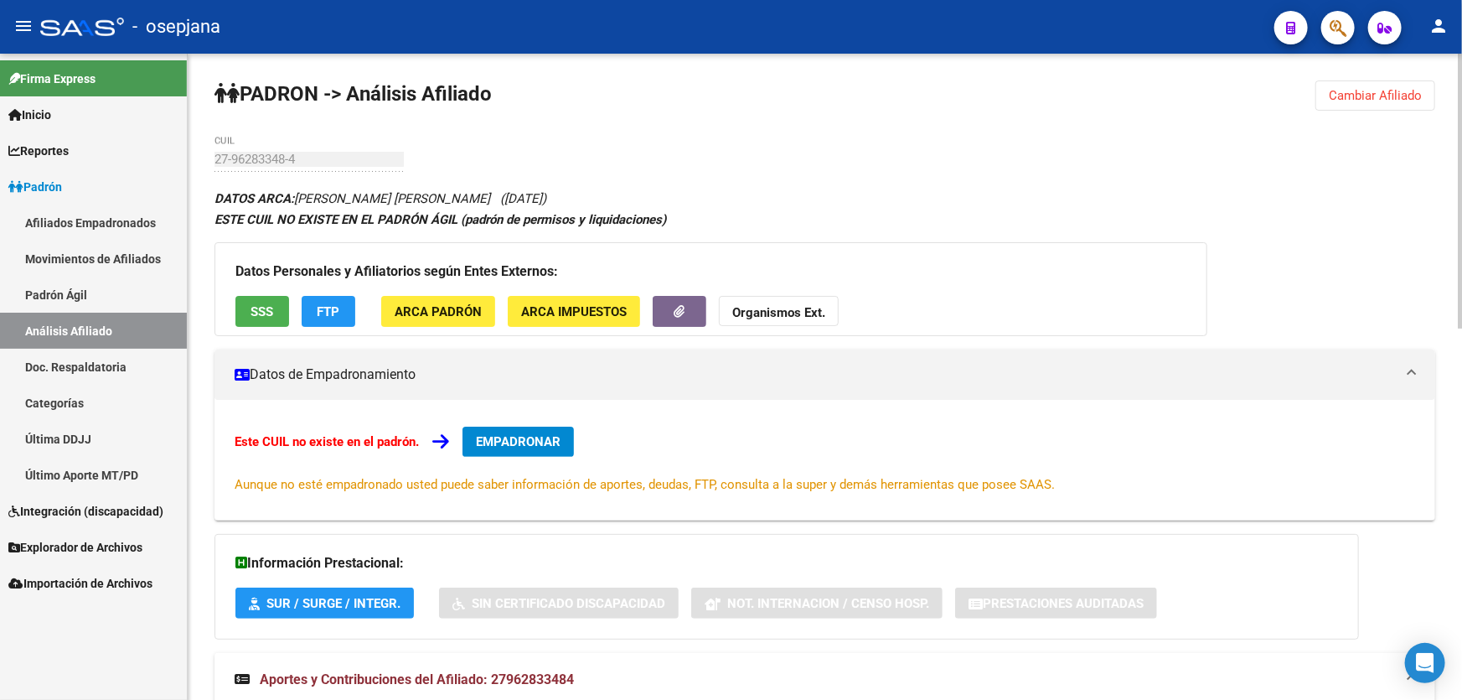
click at [248, 308] on button "SSS" at bounding box center [262, 311] width 54 height 31
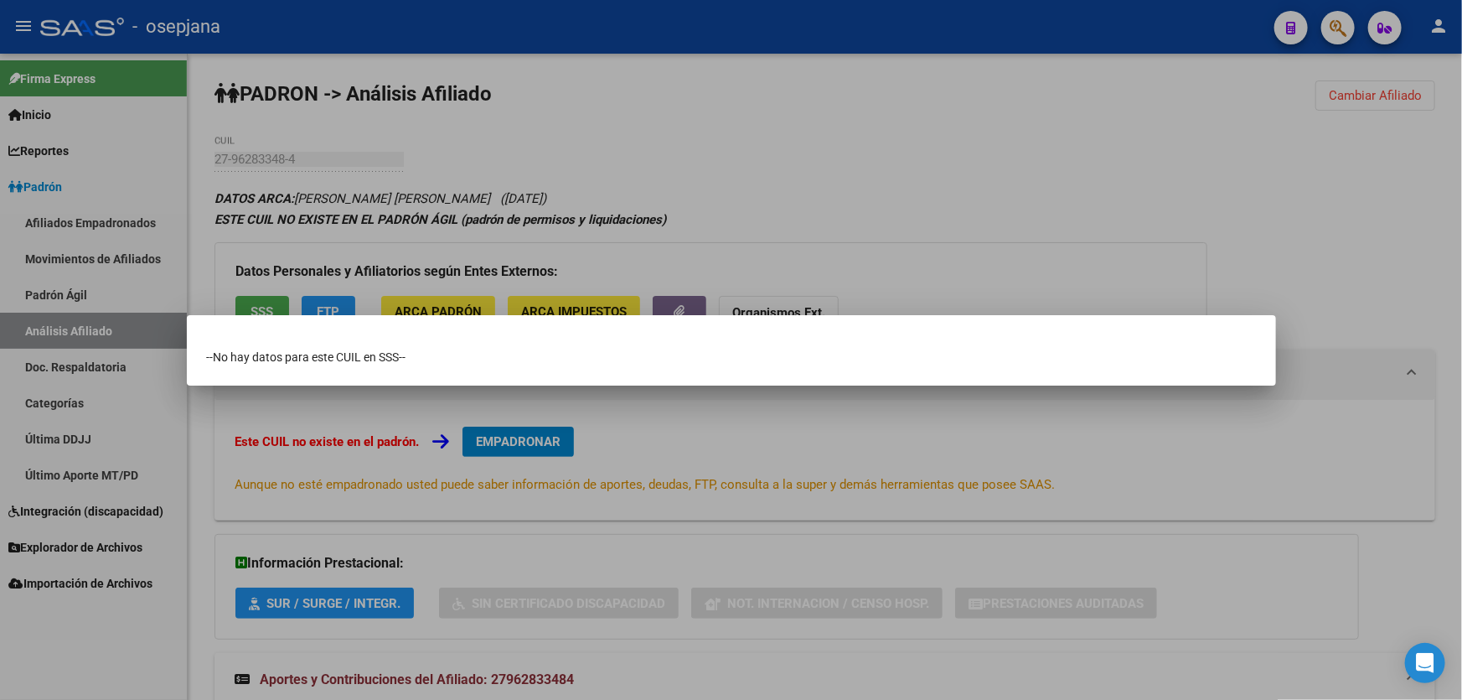
click at [775, 201] on div at bounding box center [731, 350] width 1462 height 700
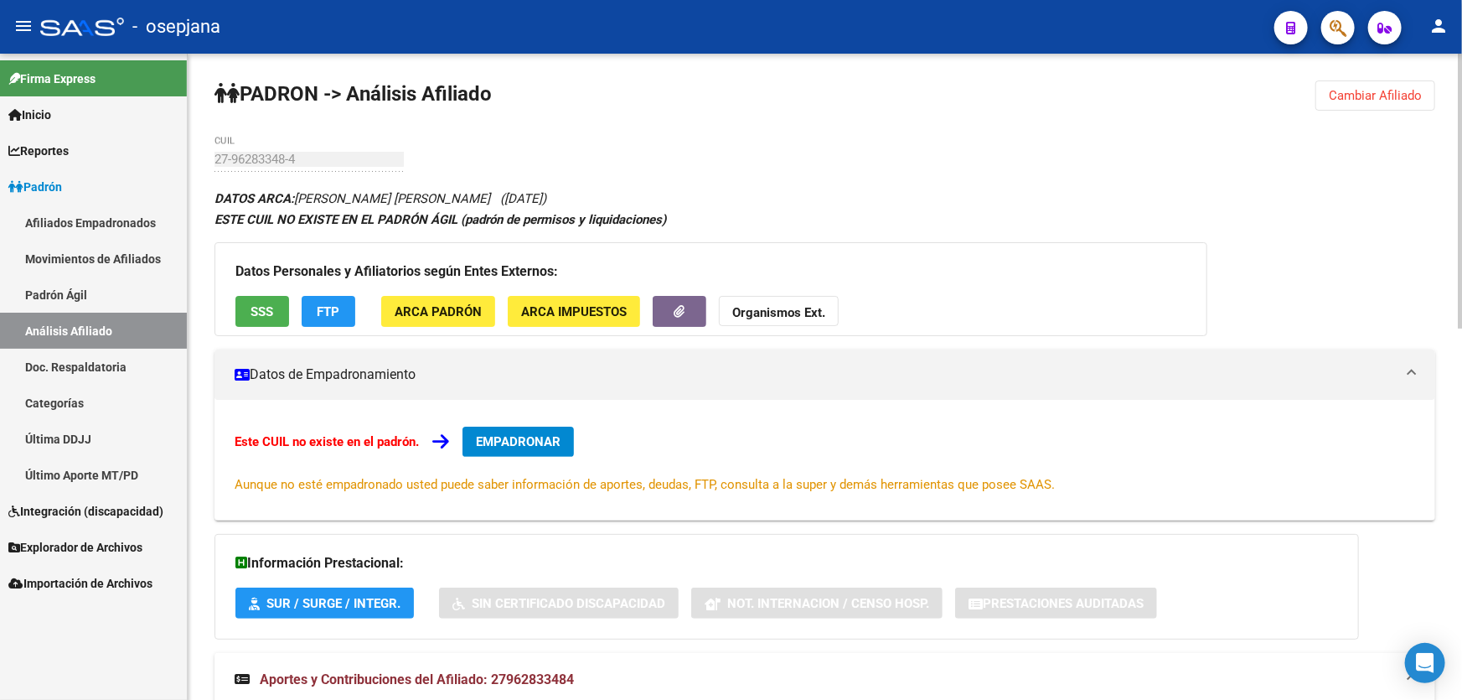
click at [333, 304] on span "FTP" at bounding box center [329, 311] width 23 height 15
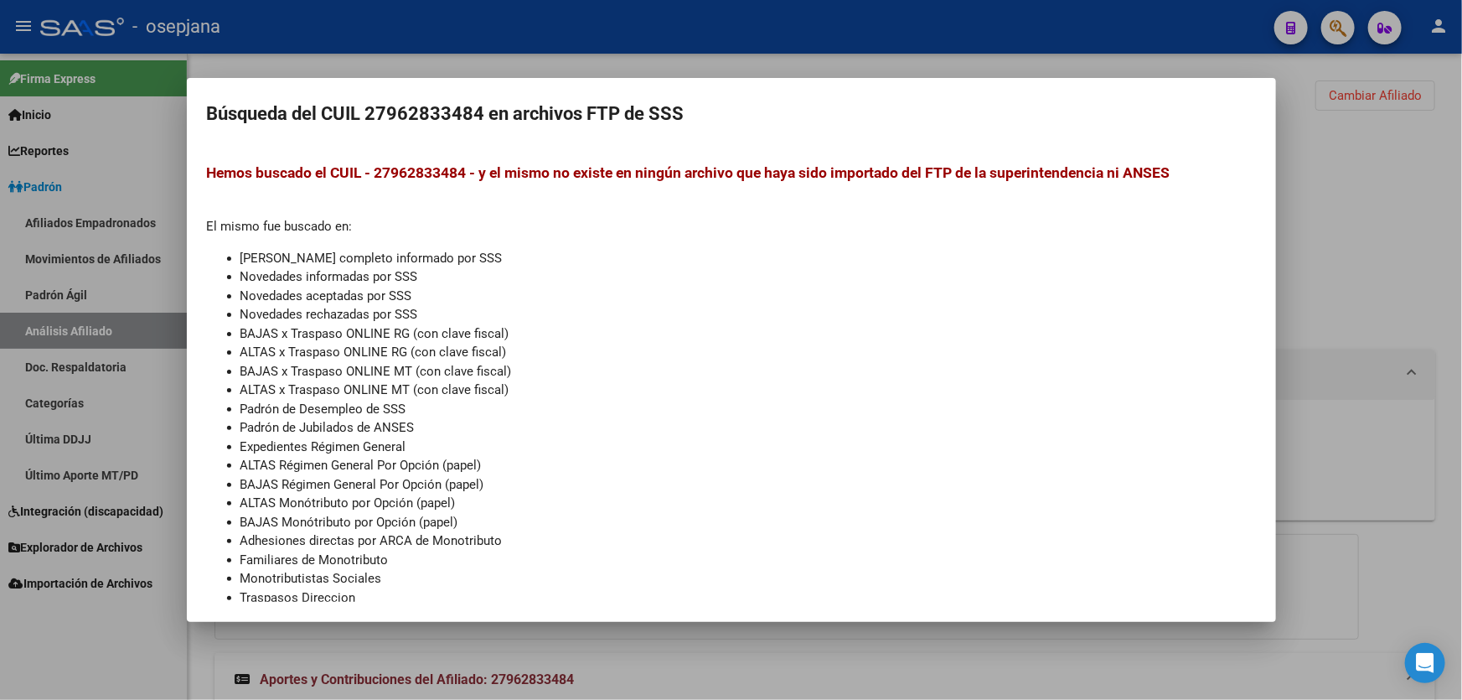
click at [1337, 234] on div at bounding box center [731, 350] width 1462 height 700
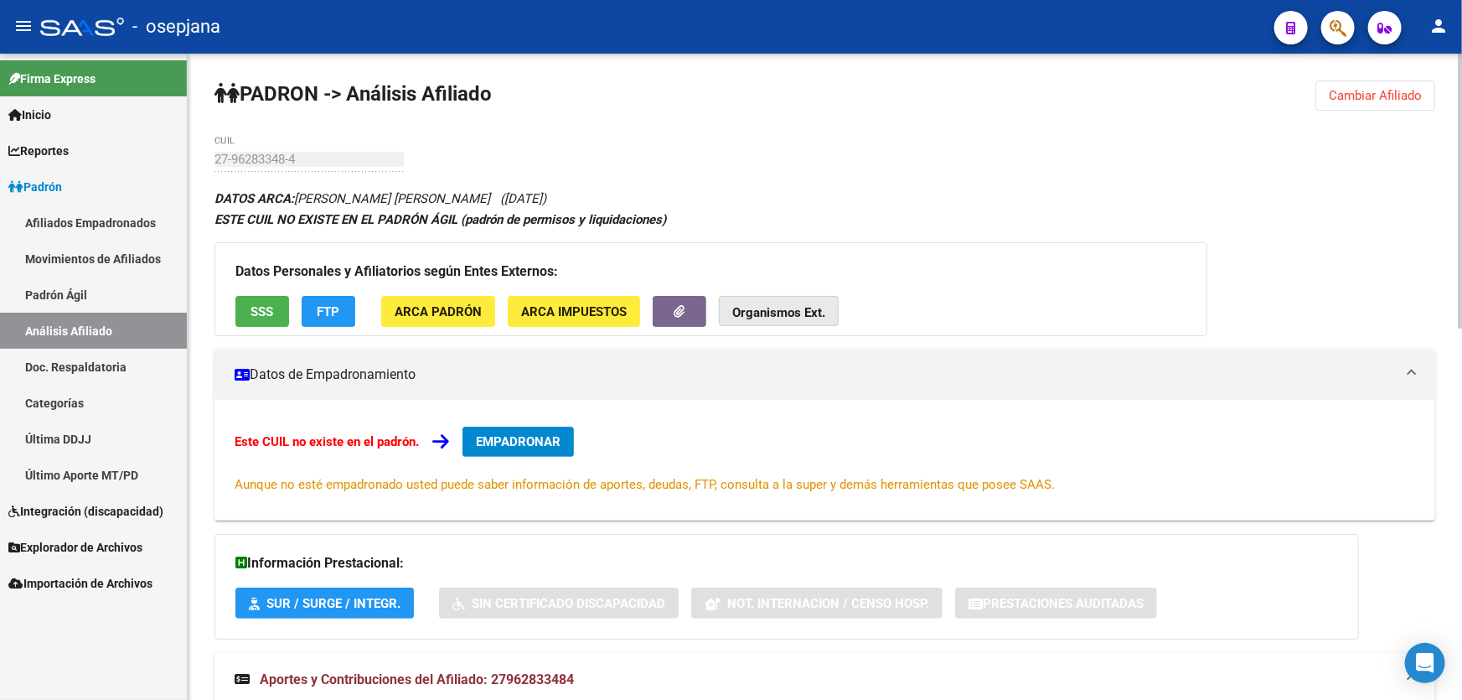
click at [787, 306] on strong "Organismos Ext." at bounding box center [778, 312] width 93 height 15
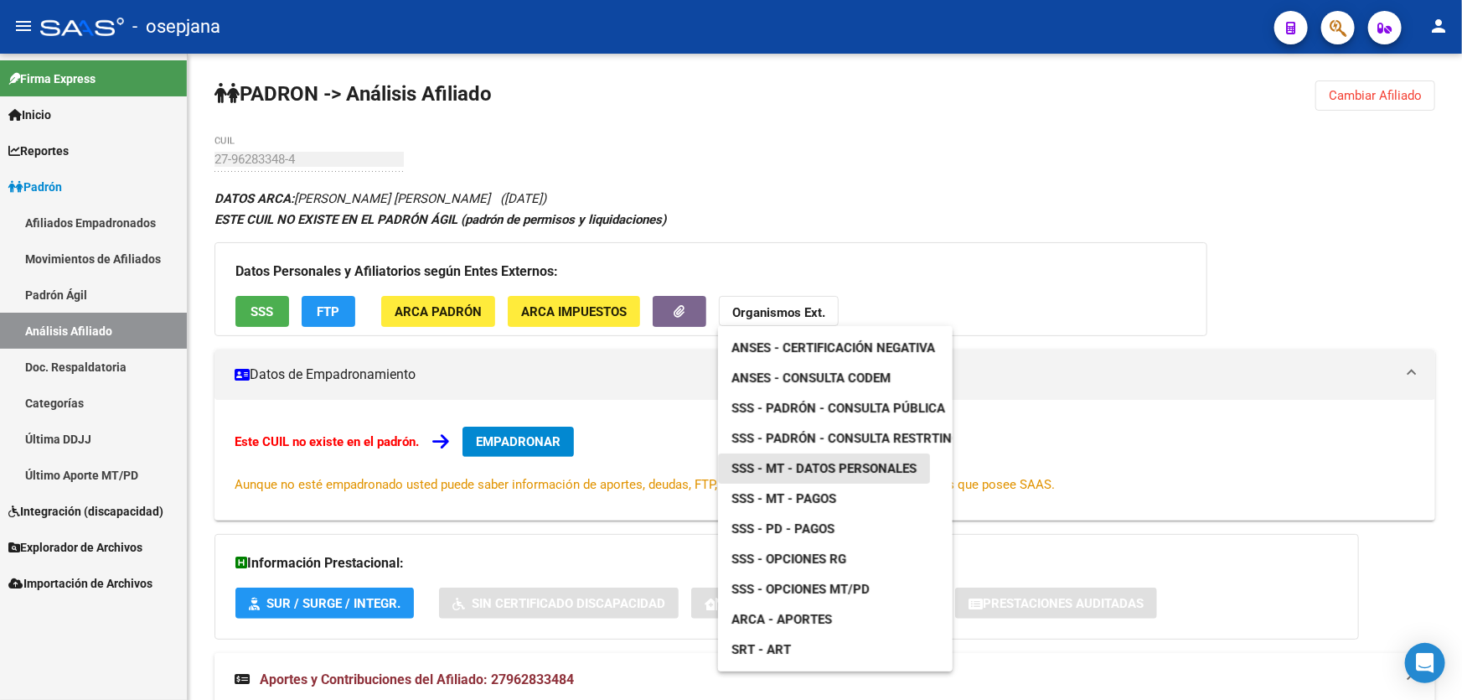
click at [864, 461] on span "SSS - MT - Datos Personales" at bounding box center [824, 468] width 185 height 15
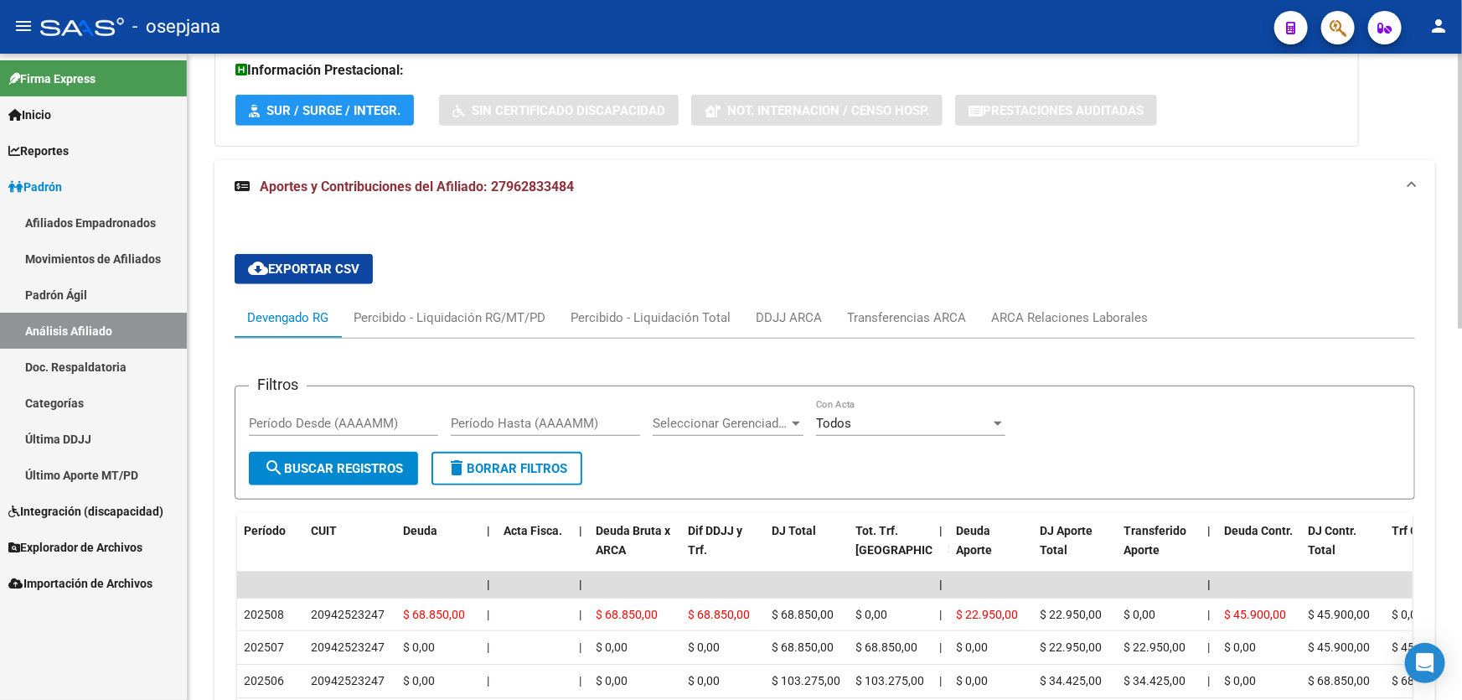
scroll to position [457, 0]
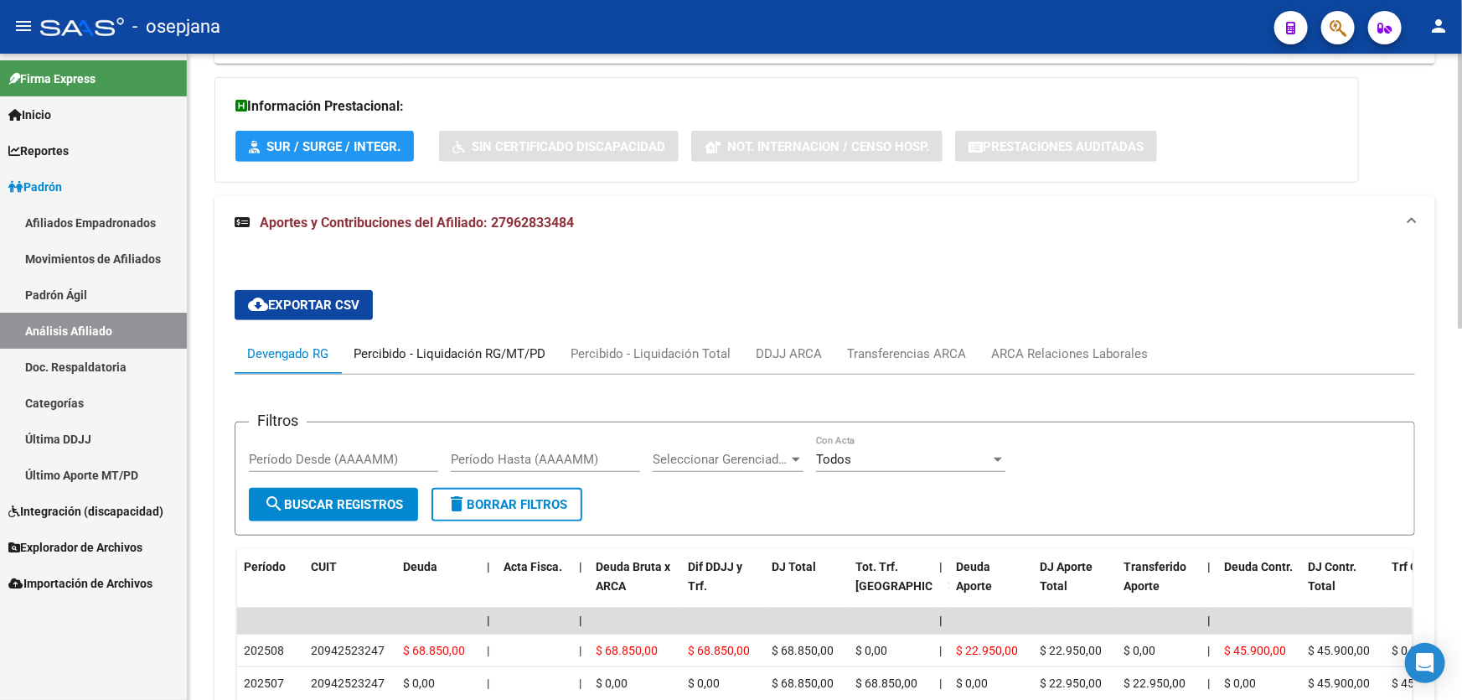
click at [432, 356] on div "Percibido - Liquidación RG/MT/PD" at bounding box center [450, 353] width 192 height 18
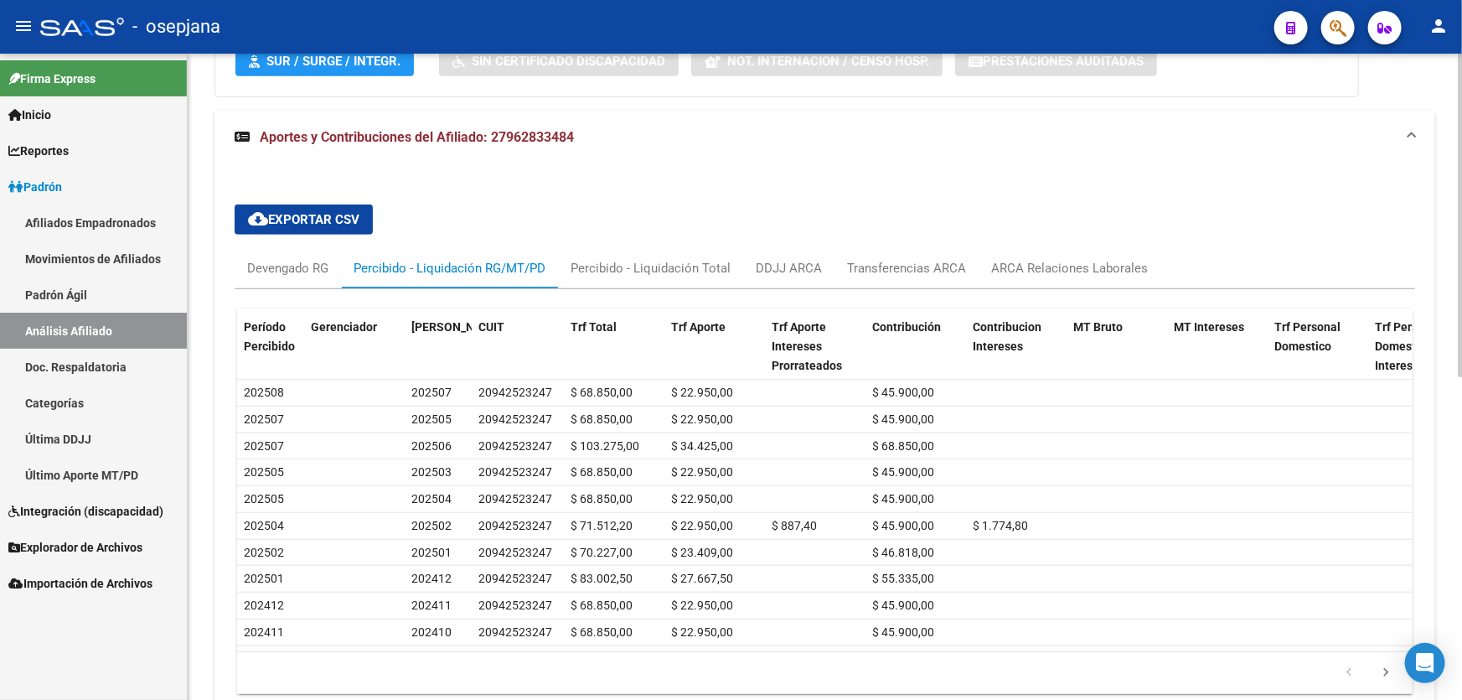
scroll to position [643, 0]
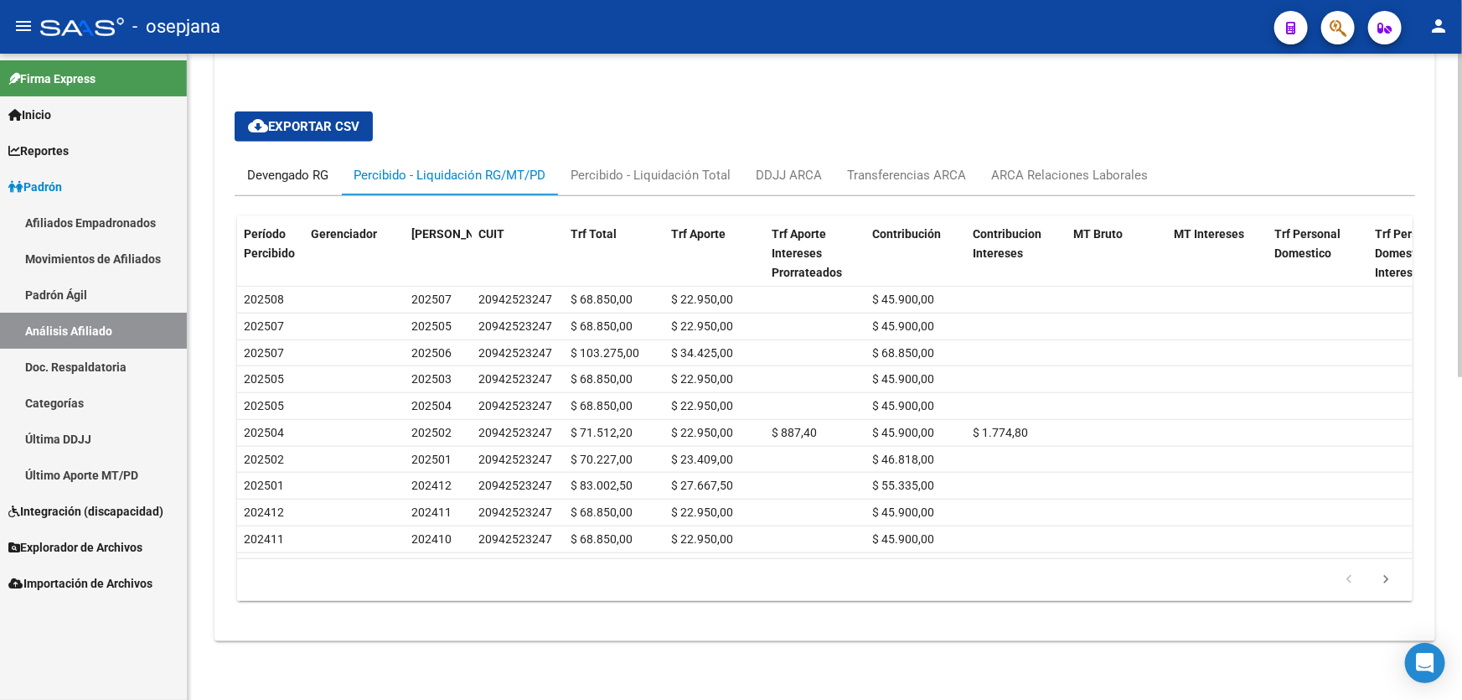
click at [301, 166] on div "Devengado RG" at bounding box center [287, 175] width 81 height 18
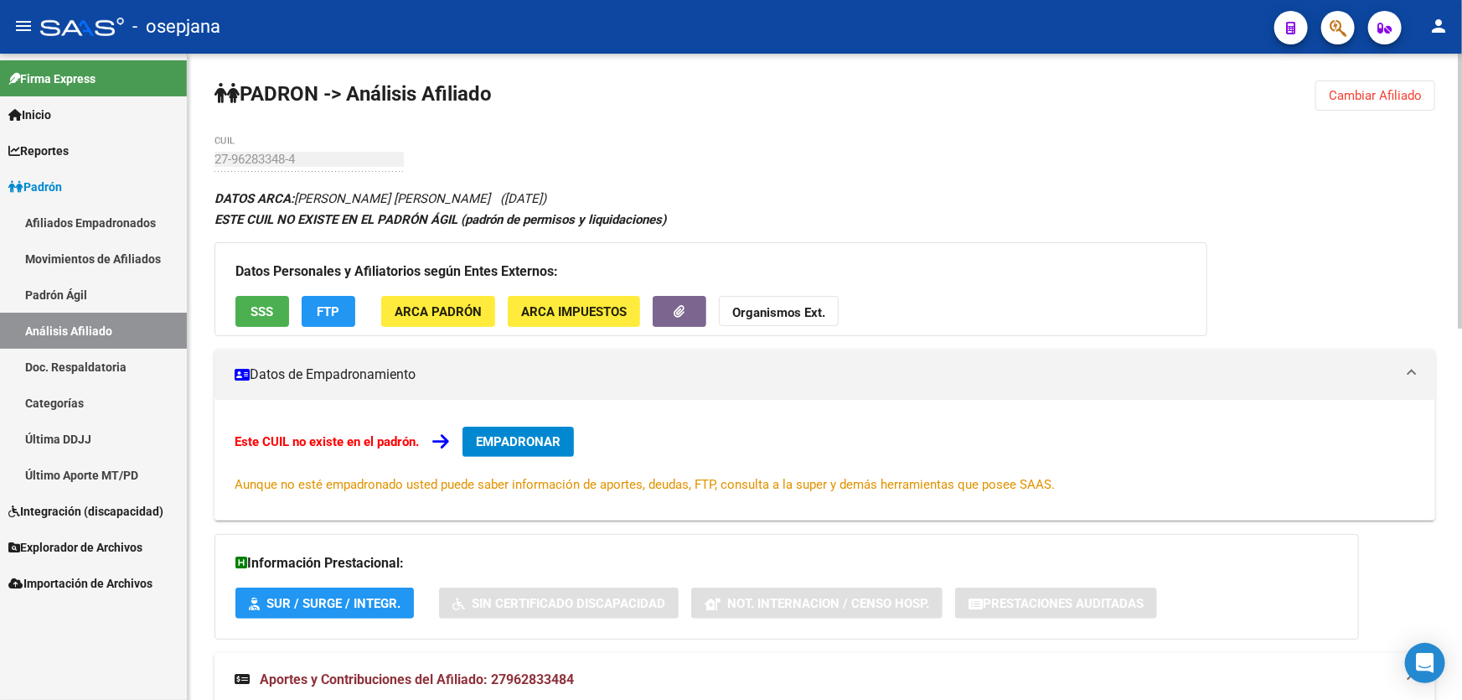
scroll to position [0, 0]
click at [1391, 91] on span "Cambiar Afiliado" at bounding box center [1375, 95] width 93 height 15
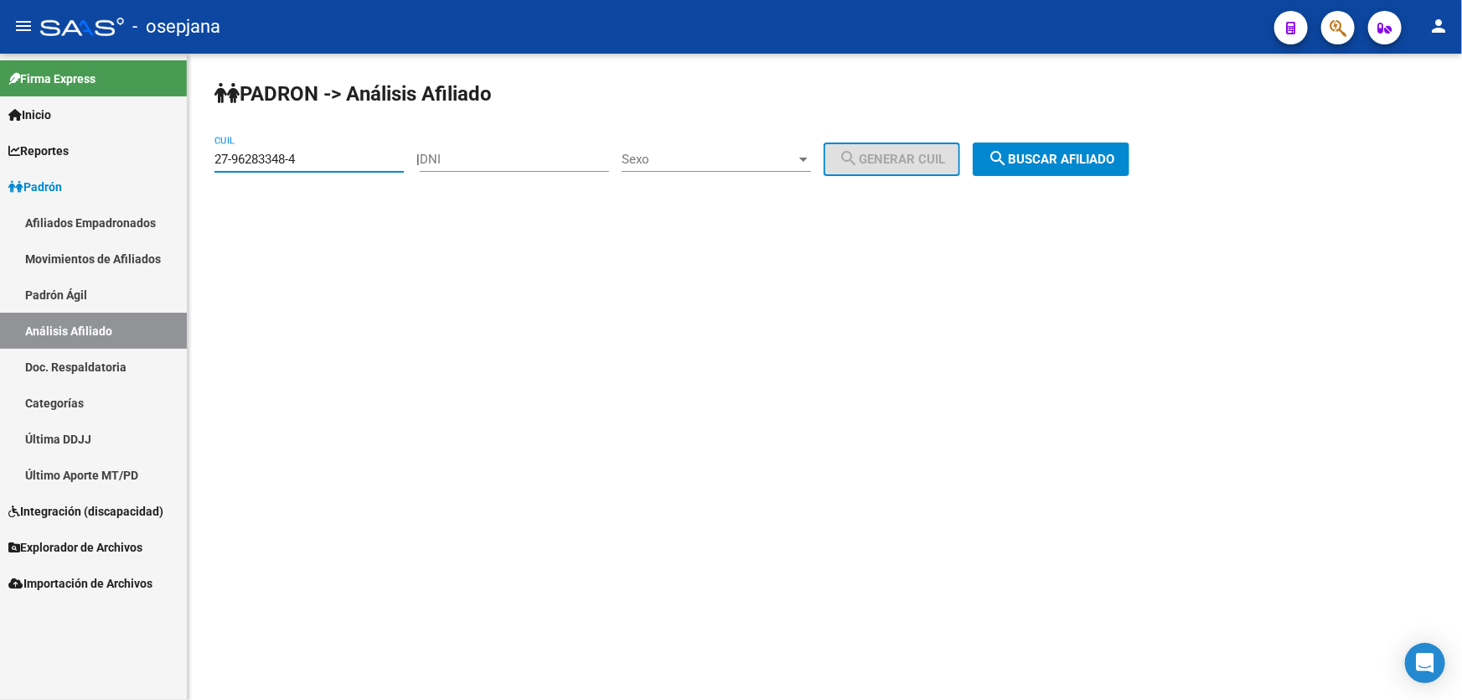
drag, startPoint x: 335, startPoint y: 157, endPoint x: 177, endPoint y: 165, distance: 158.6
click at [177, 165] on mat-sidenav-container "Firma Express Inicio Calendario SSS Instructivos Contacto OS Reportes Padrón Tr…" at bounding box center [731, 377] width 1462 height 646
paste input "0-24024300-9"
click at [1108, 168] on button "search Buscar afiliado" at bounding box center [1051, 159] width 157 height 34
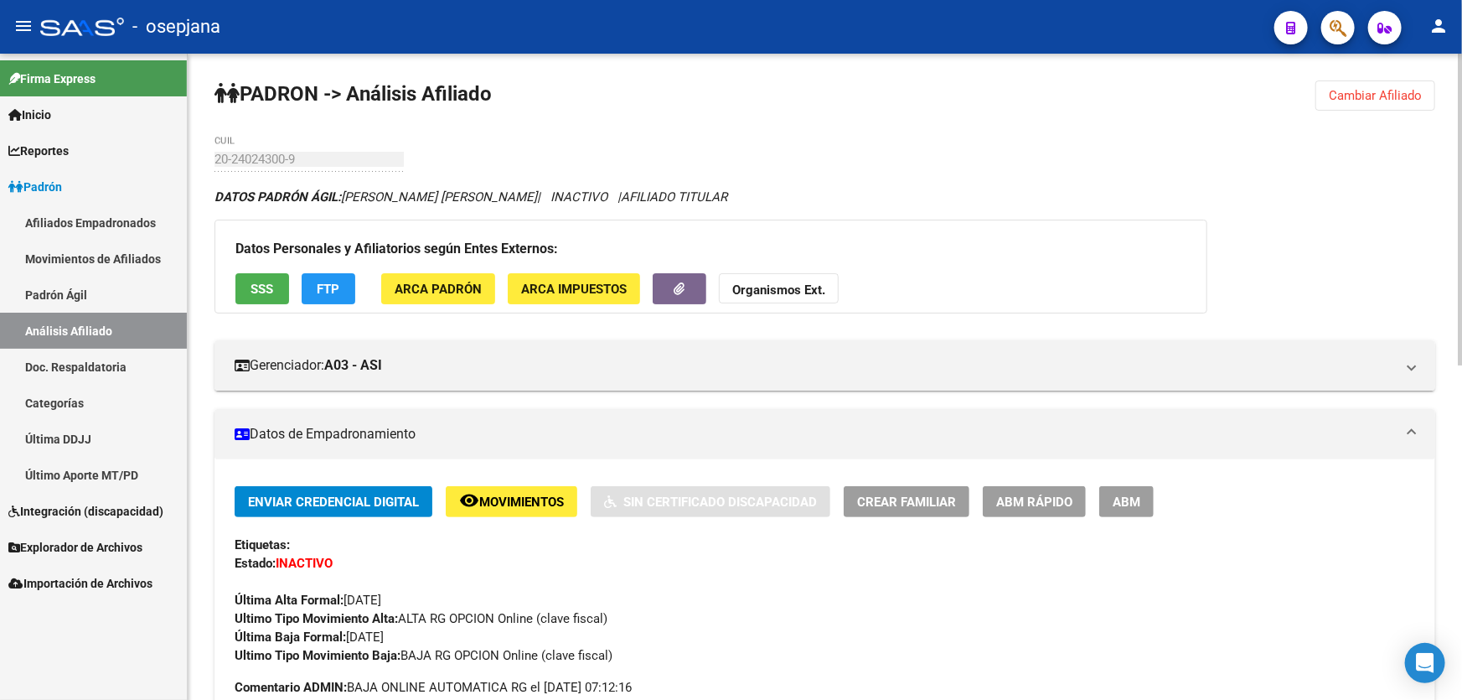
click at [1379, 96] on span "Cambiar Afiliado" at bounding box center [1375, 95] width 93 height 15
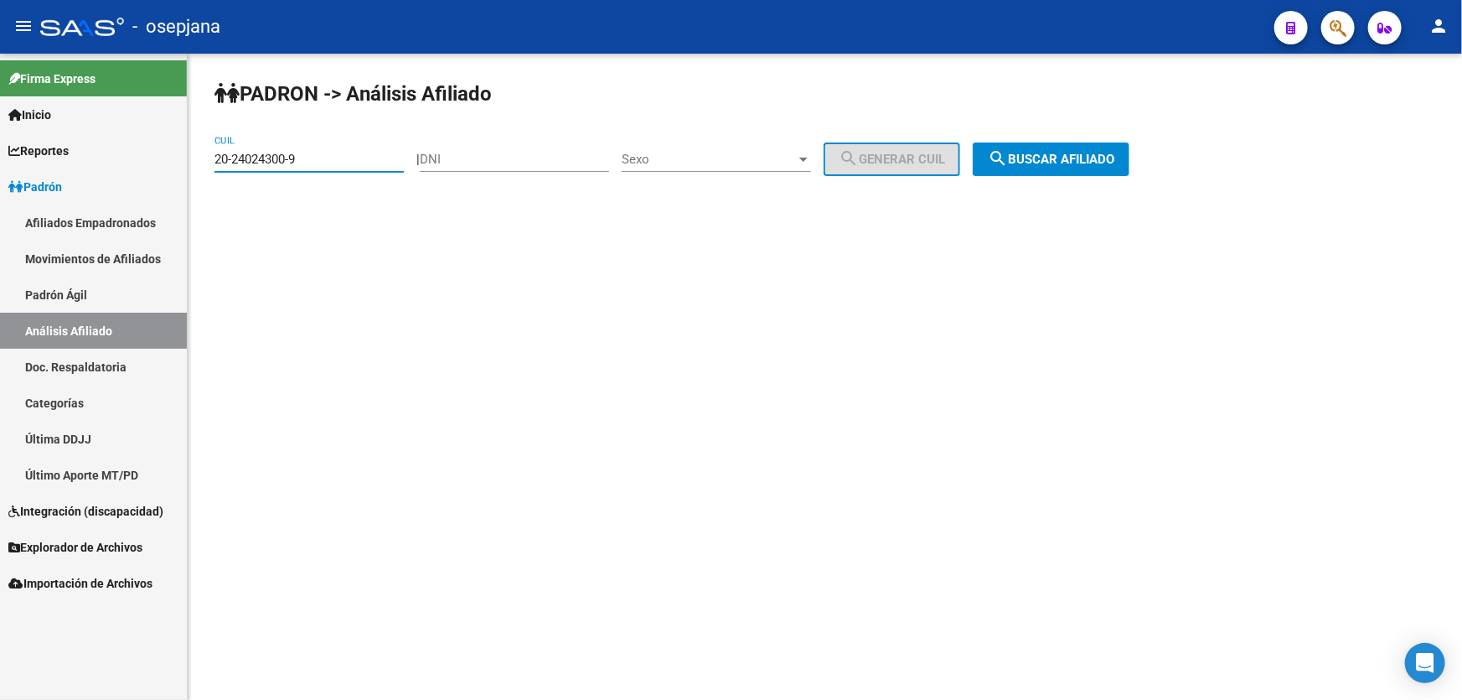
drag, startPoint x: 325, startPoint y: 161, endPoint x: 207, endPoint y: 165, distance: 118.2
click at [207, 165] on div "PADRON -> Análisis Afiliado 20-24024300-9 CUIL | DNI Sexo Sexo search Generar C…" at bounding box center [825, 142] width 1275 height 176
paste input
click at [1077, 162] on span "search Buscar afiliado" at bounding box center [1051, 159] width 127 height 15
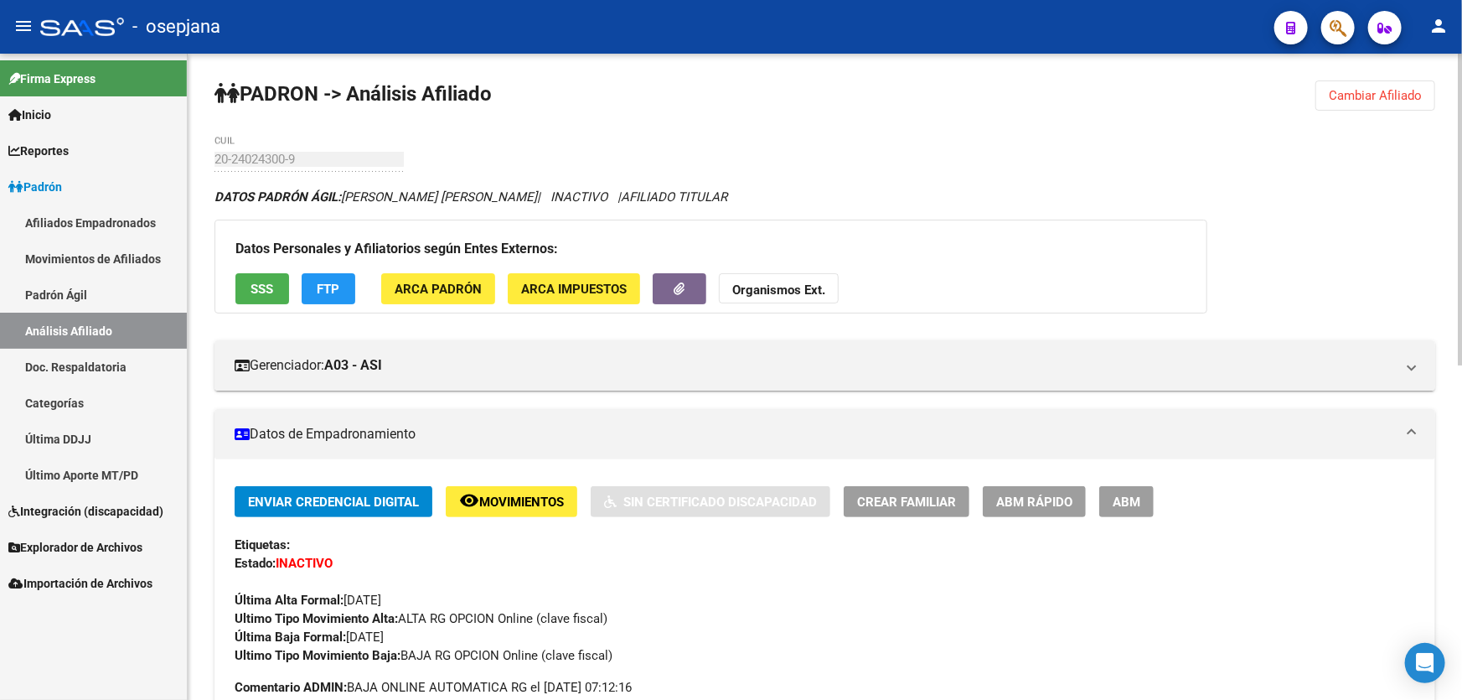
click at [1389, 92] on span "Cambiar Afiliado" at bounding box center [1375, 95] width 93 height 15
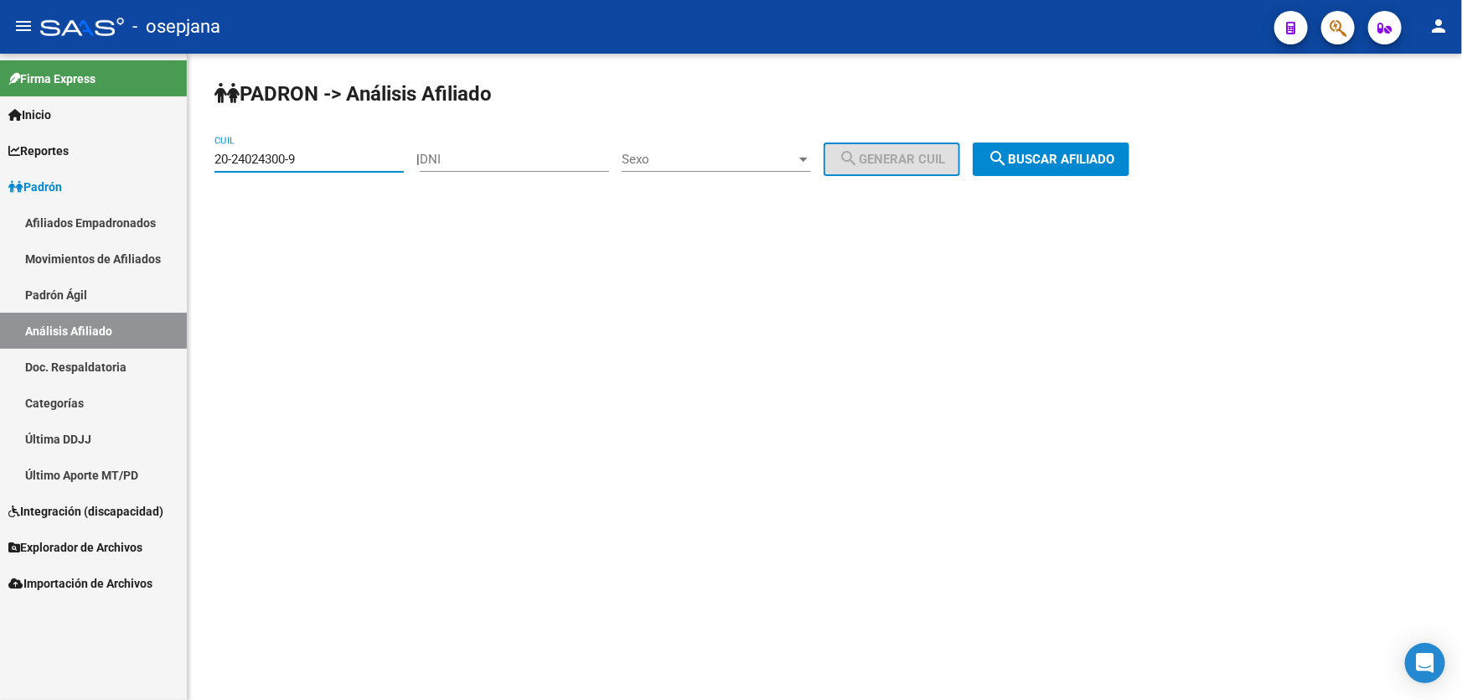
drag, startPoint x: 311, startPoint y: 155, endPoint x: 191, endPoint y: 161, distance: 120.0
click at [191, 161] on div "PADRON -> Análisis Afiliado 20-24024300-9 CUIL | DNI Sexo Sexo search Generar C…" at bounding box center [825, 142] width 1275 height 176
paste input "437215-6"
click at [1084, 171] on button "search Buscar afiliado" at bounding box center [1051, 159] width 157 height 34
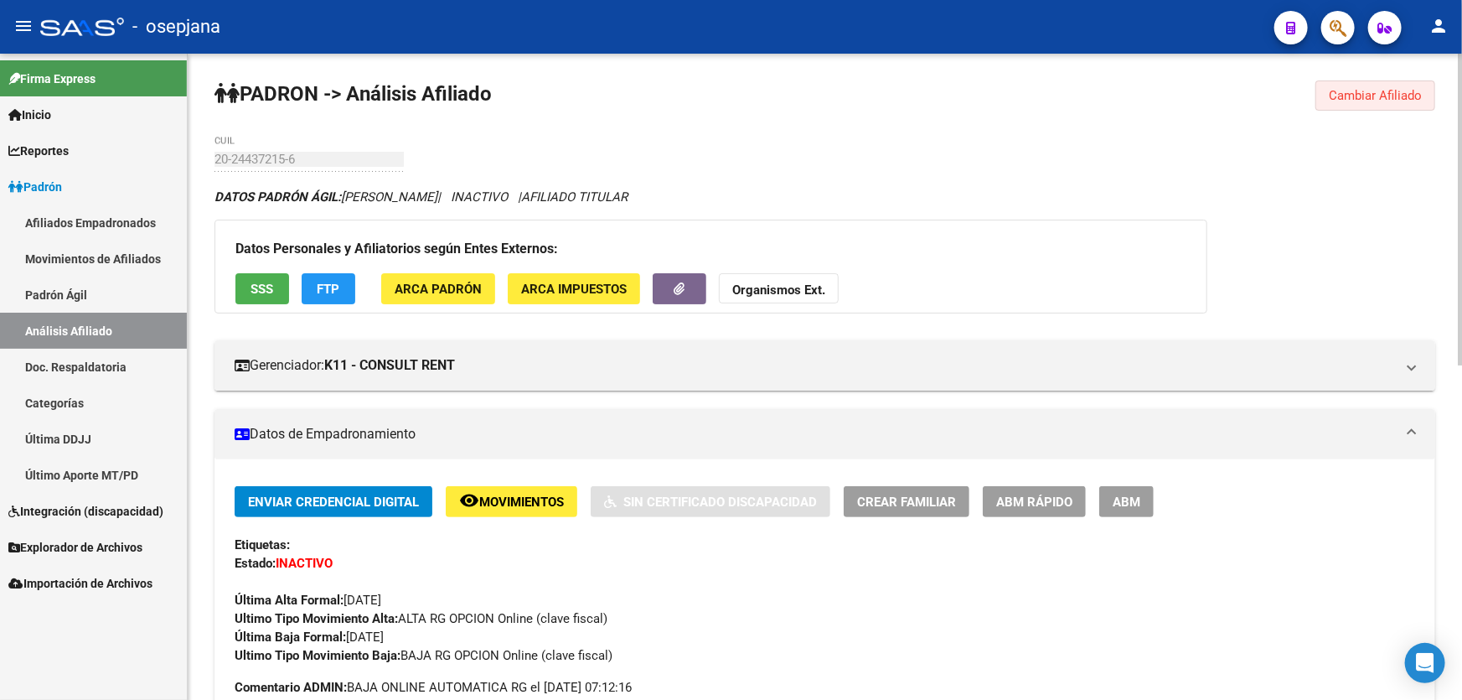
click at [1383, 97] on span "Cambiar Afiliado" at bounding box center [1375, 95] width 93 height 15
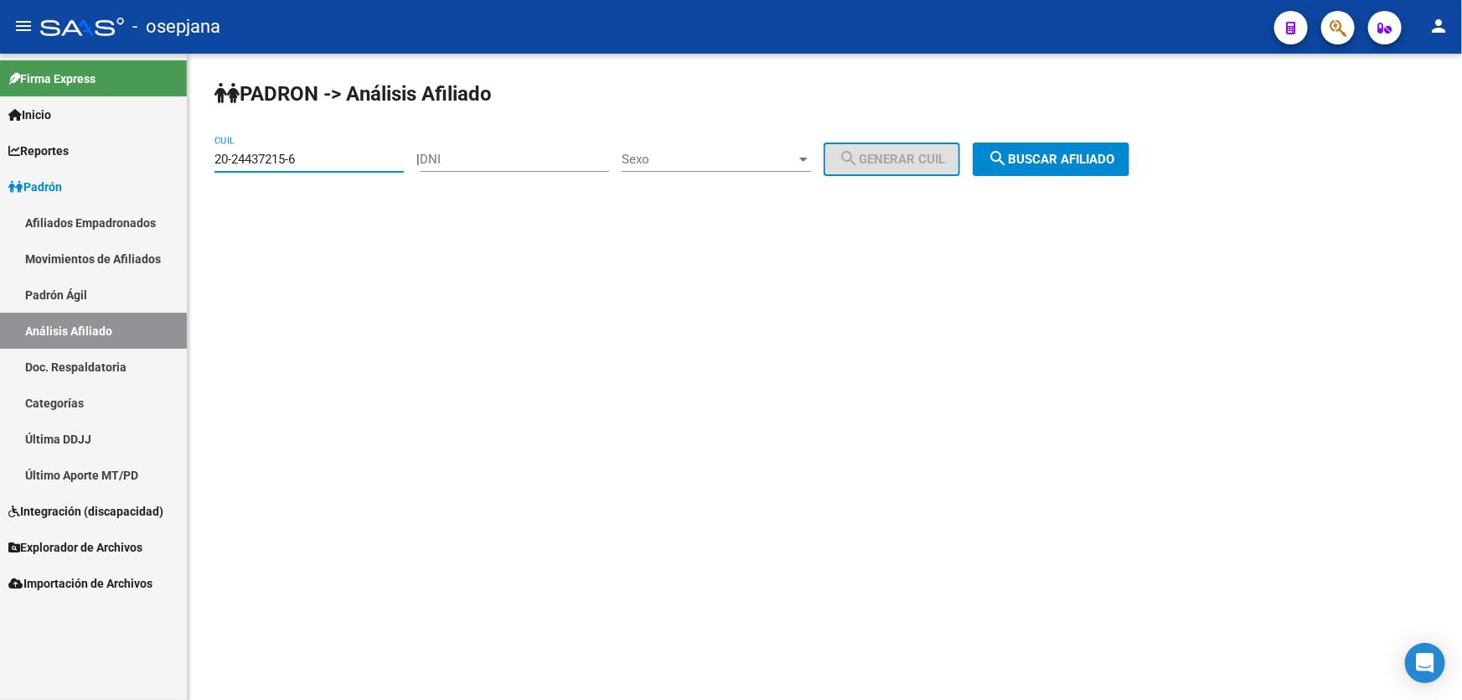
drag, startPoint x: 344, startPoint y: 162, endPoint x: 200, endPoint y: 160, distance: 143.3
click at [200, 160] on div "PADRON -> Análisis Afiliado 20-24437215-6 CUIL | DNI Sexo Sexo search Generar C…" at bounding box center [825, 142] width 1275 height 176
paste input "809446-0"
click at [1064, 167] on button "search Buscar afiliado" at bounding box center [1051, 159] width 157 height 34
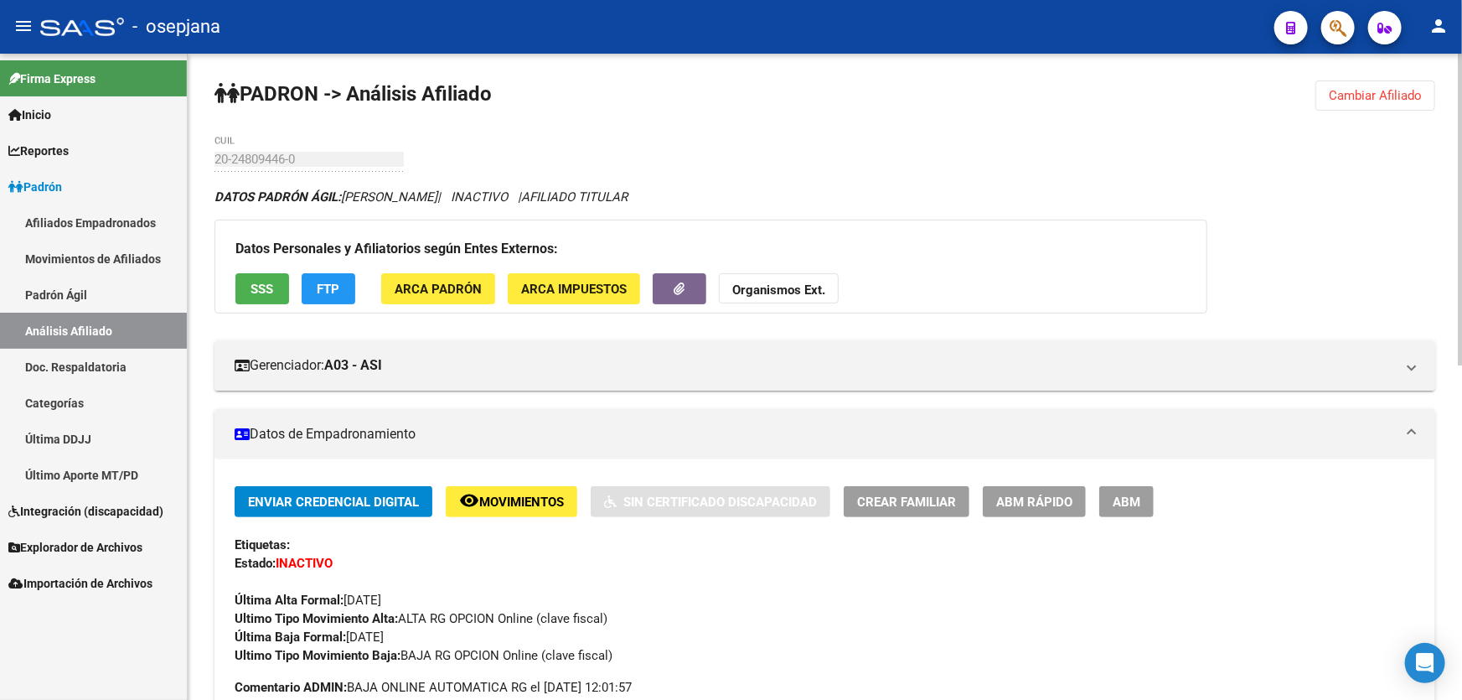
click at [1420, 81] on button "Cambiar Afiliado" at bounding box center [1376, 95] width 120 height 30
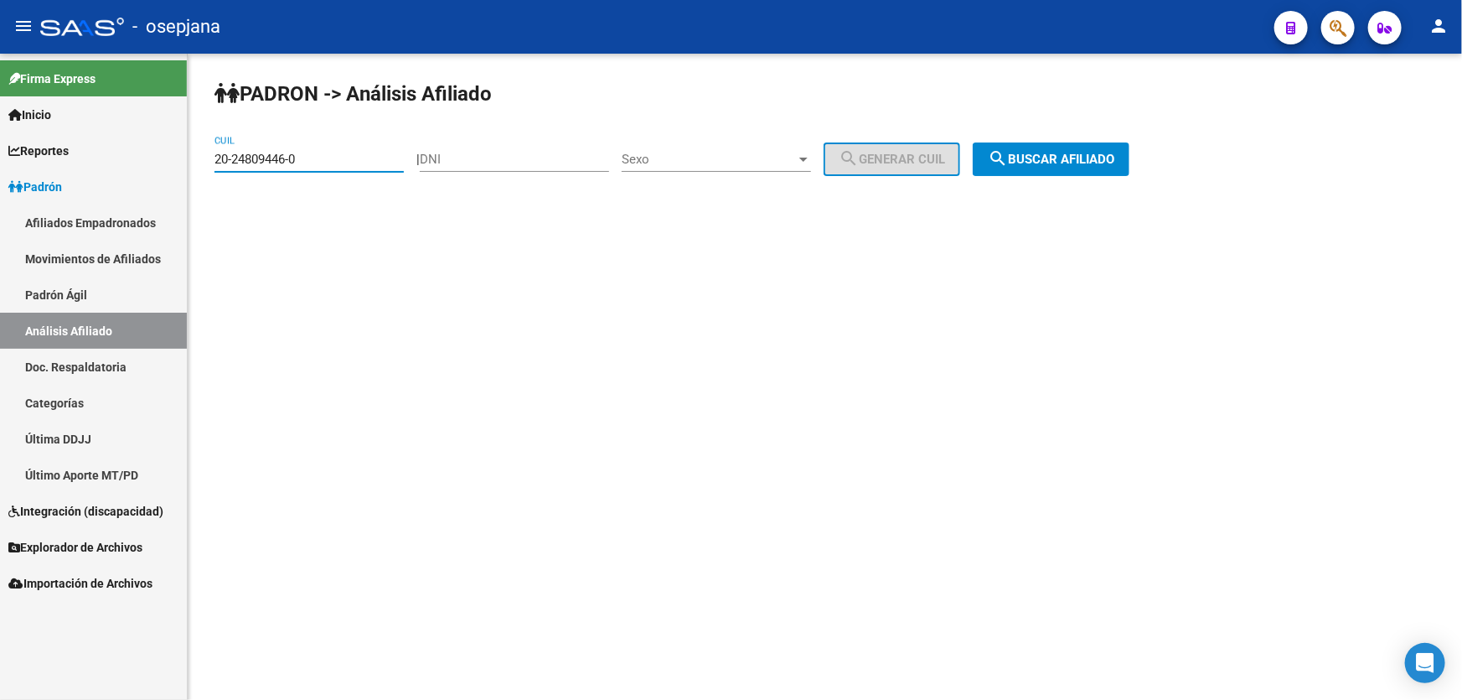
drag, startPoint x: 325, startPoint y: 158, endPoint x: 181, endPoint y: 165, distance: 144.3
click at [181, 165] on mat-sidenav-container "Firma Express Inicio Calendario SSS Instructivos Contacto OS Reportes Padrón Tr…" at bounding box center [731, 377] width 1462 height 646
paste input "969225-6"
type input "20-24969225-6"
click at [1126, 173] on button "search Buscar afiliado" at bounding box center [1051, 159] width 157 height 34
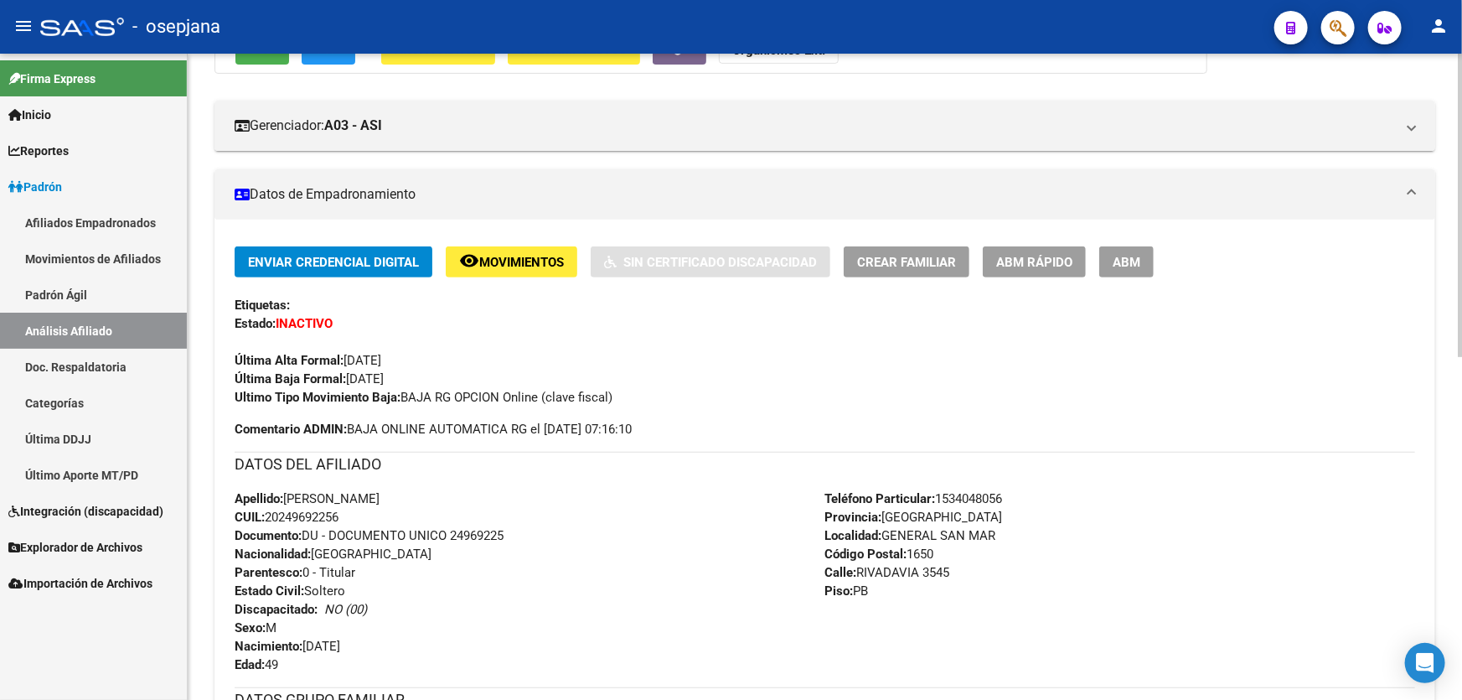
scroll to position [228, 0]
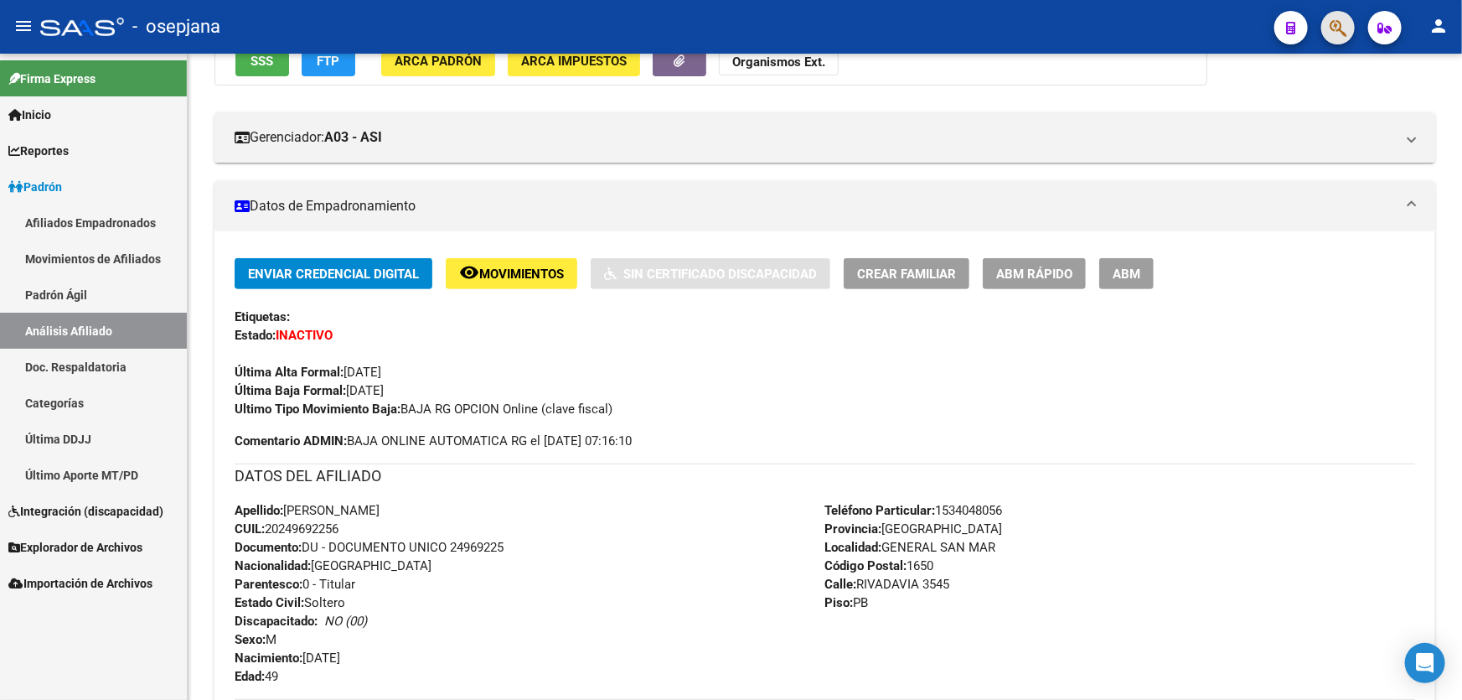
click at [1328, 21] on button "button" at bounding box center [1339, 28] width 34 height 34
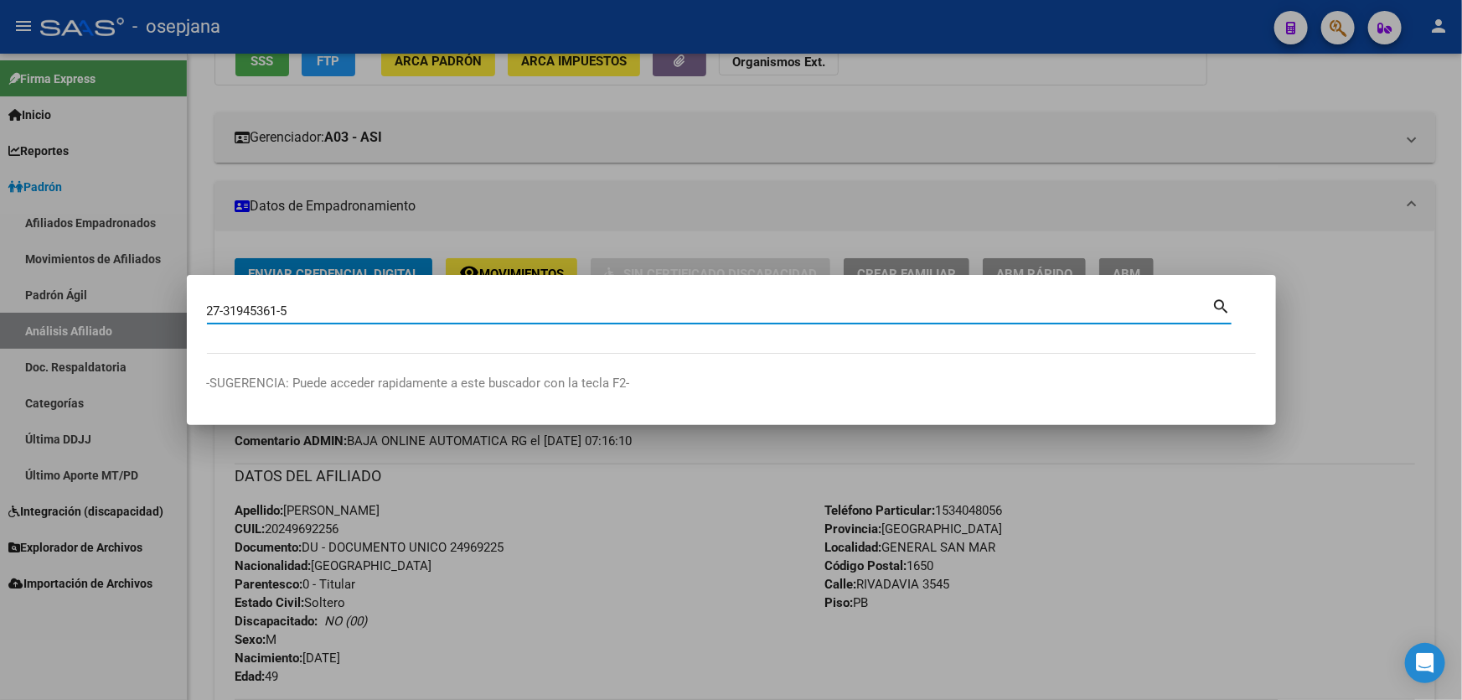
type input "27319453615"
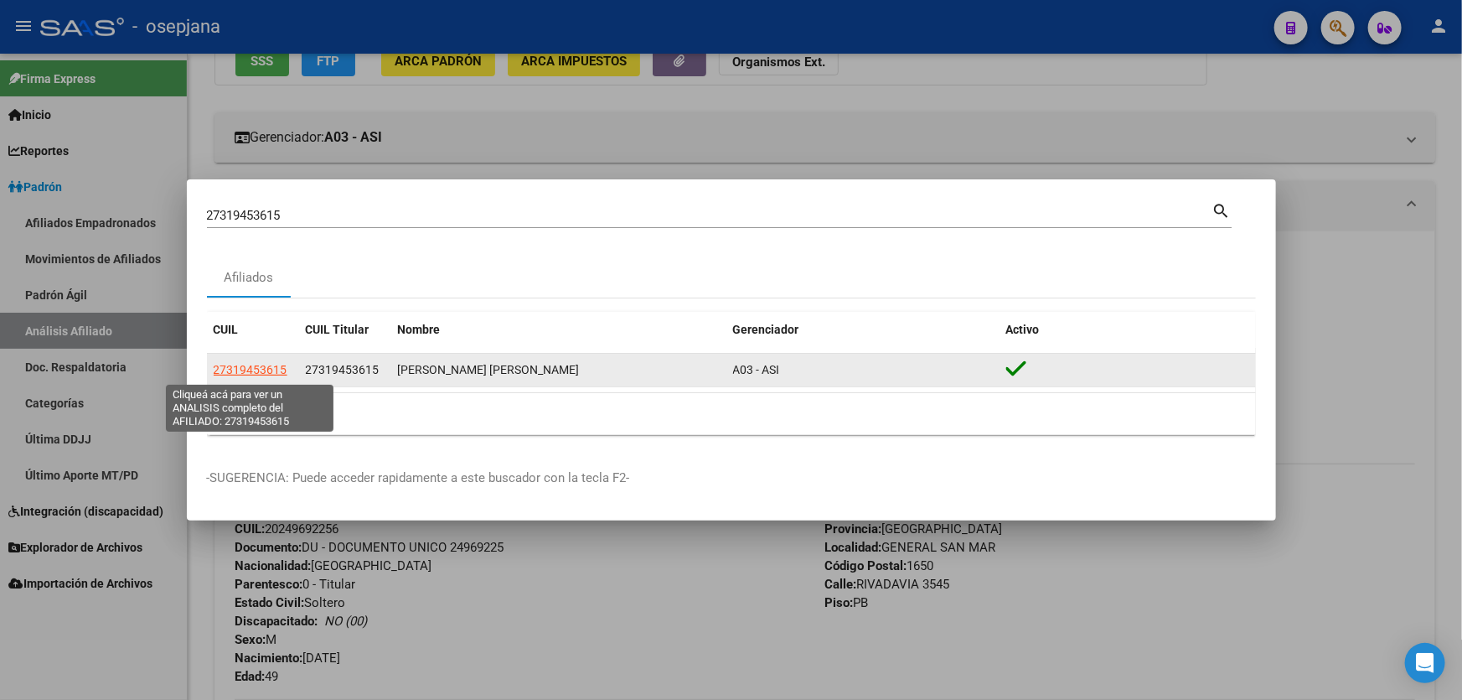
click at [271, 368] on span "27319453615" at bounding box center [251, 369] width 74 height 13
type textarea "27319453615"
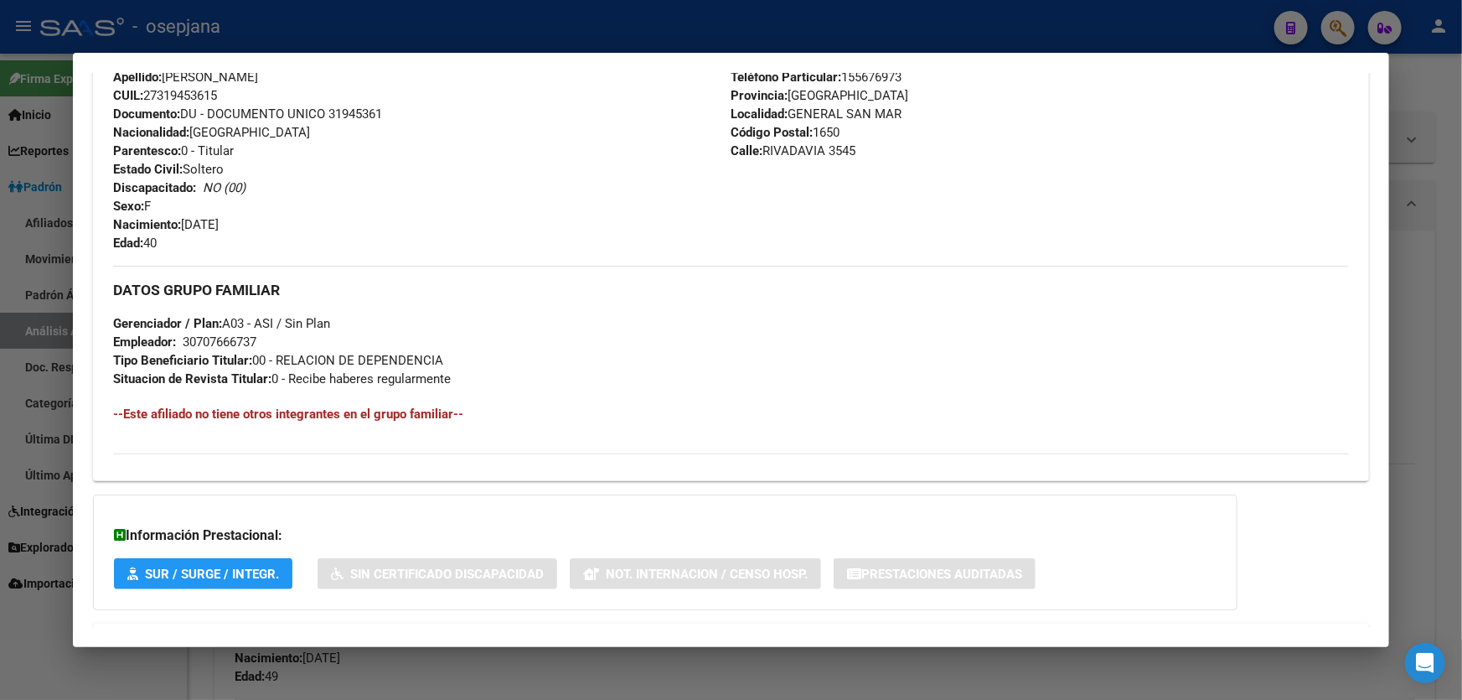
scroll to position [457, 0]
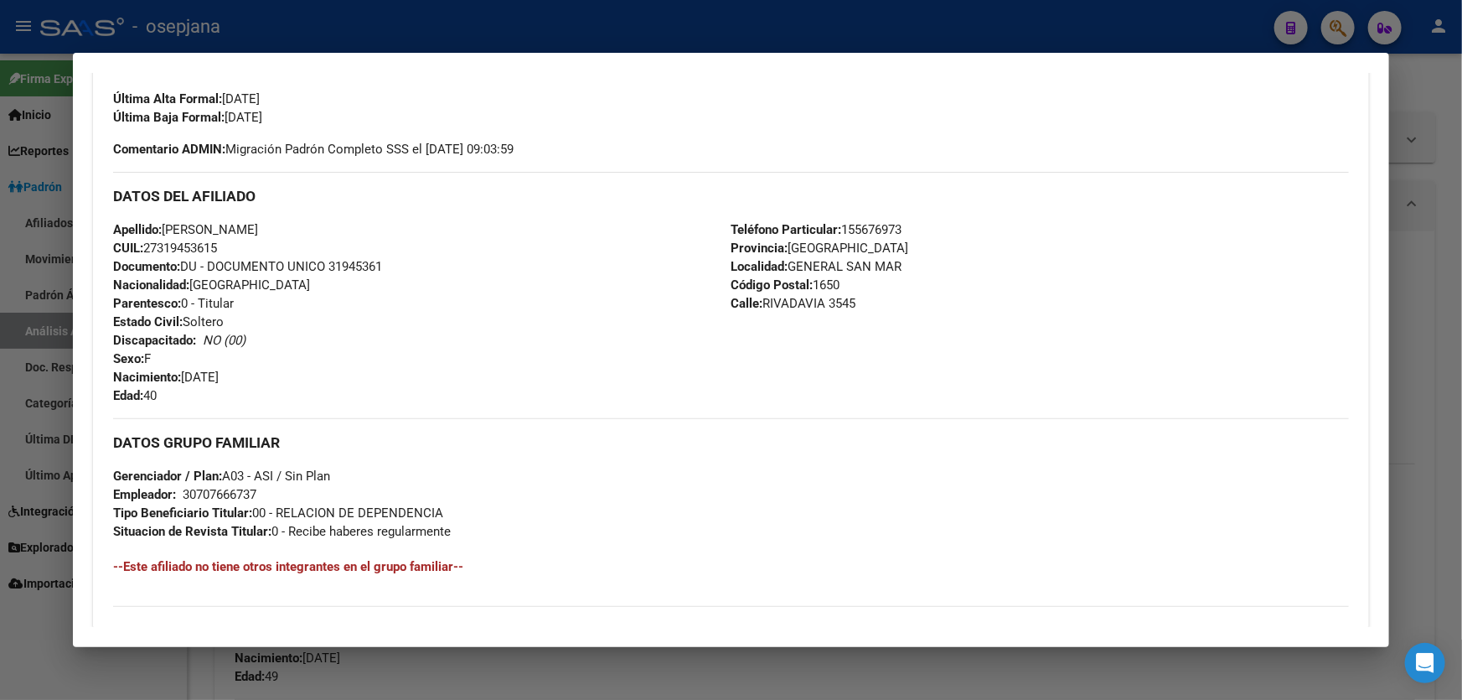
click at [1462, 230] on div at bounding box center [731, 350] width 1462 height 700
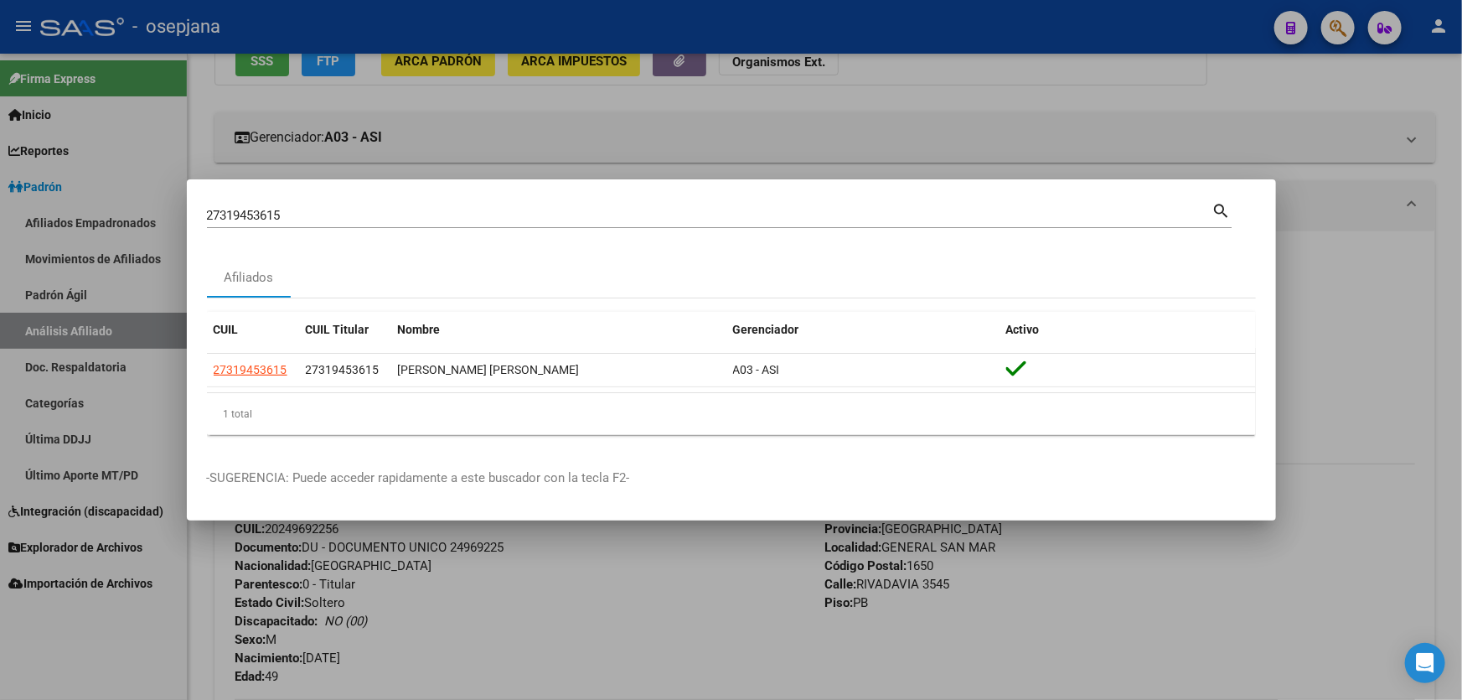
click at [913, 167] on div at bounding box center [731, 350] width 1462 height 700
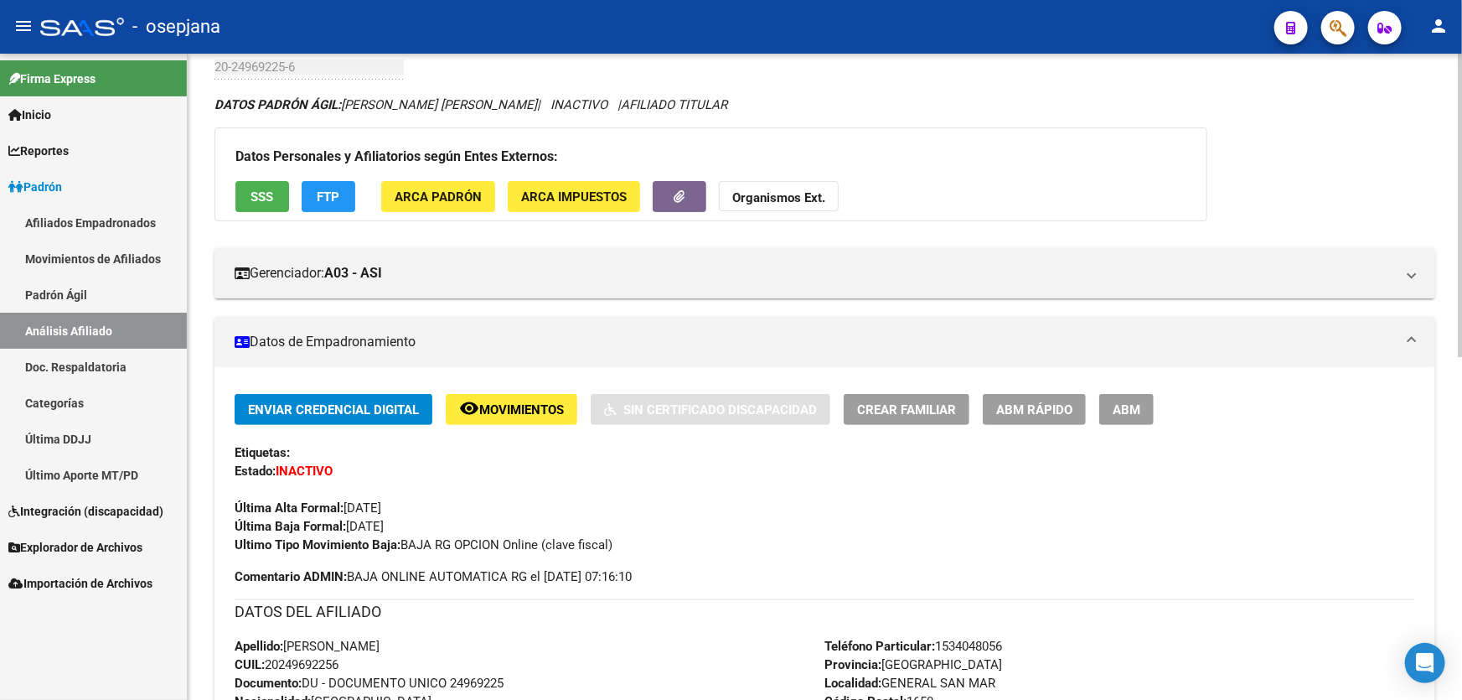
scroll to position [0, 0]
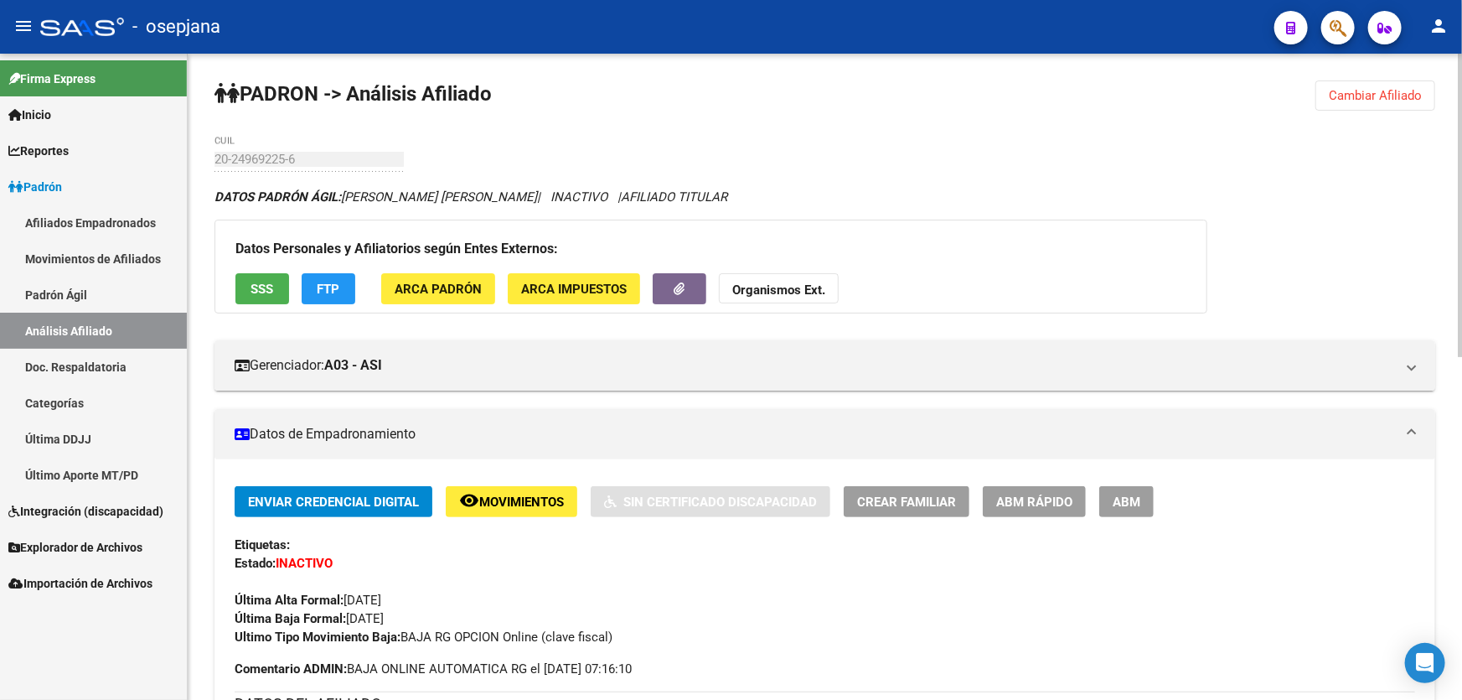
click at [1435, 102] on button "Cambiar Afiliado" at bounding box center [1376, 95] width 120 height 30
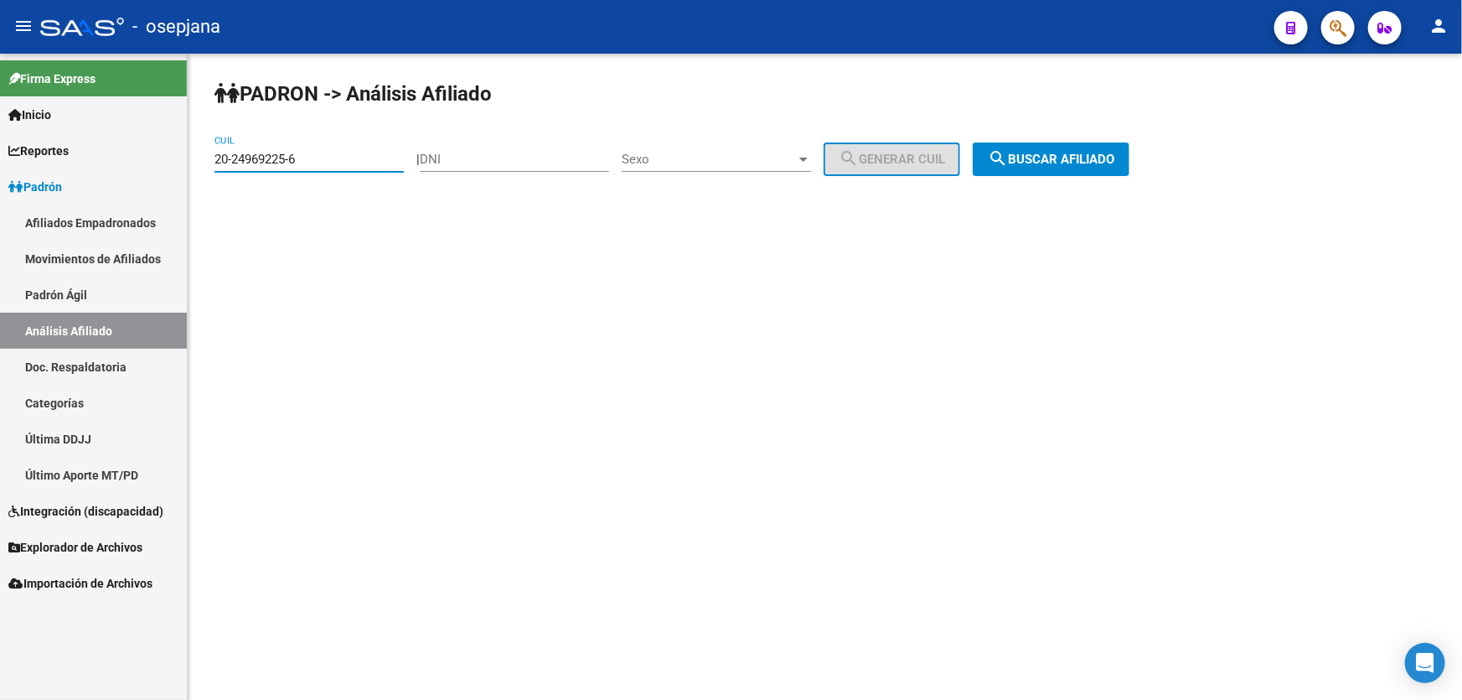
drag, startPoint x: 355, startPoint y: 159, endPoint x: 193, endPoint y: 167, distance: 162.8
click at [193, 167] on div "PADRON -> Análisis Afiliado 20-24969225-6 CUIL | DNI Sexo Sexo search Generar C…" at bounding box center [825, 142] width 1275 height 176
paste input "5028182-0"
click at [1094, 163] on span "search Buscar afiliado" at bounding box center [1051, 159] width 127 height 15
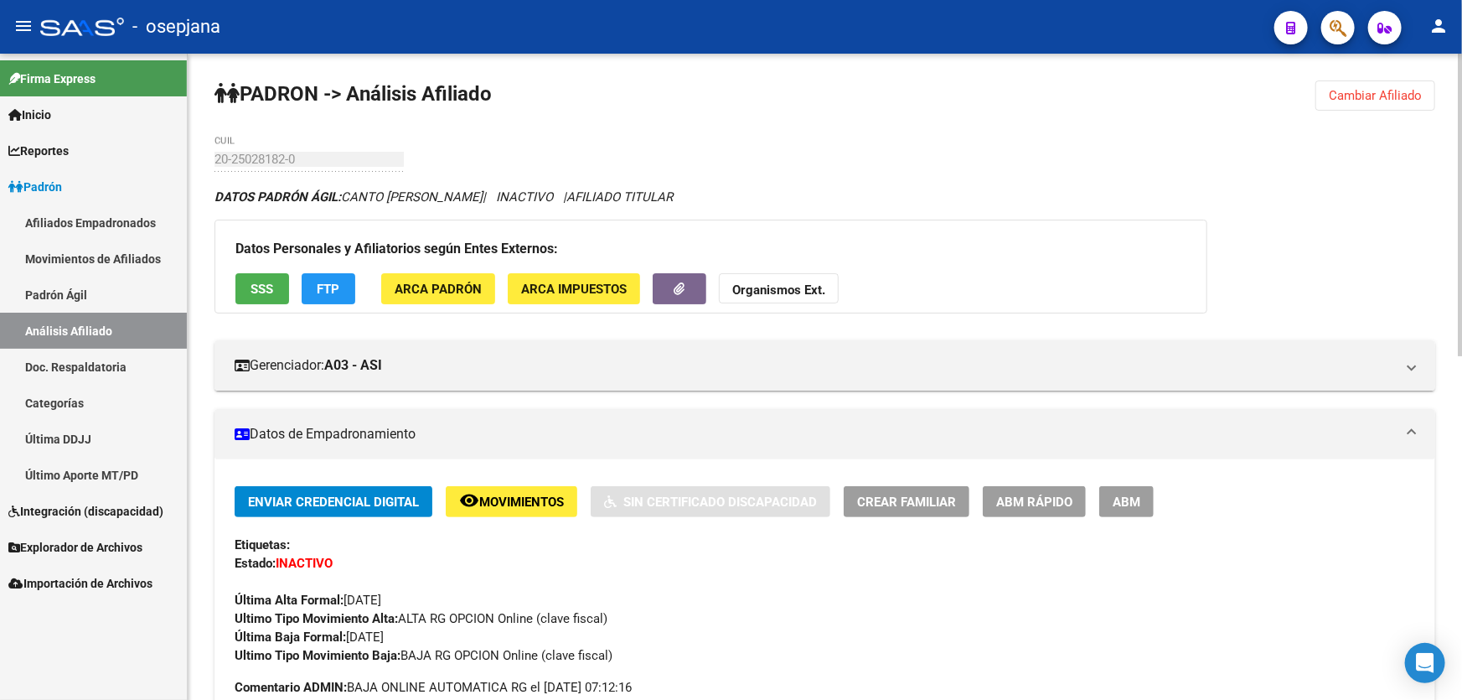
click at [1418, 100] on span "Cambiar Afiliado" at bounding box center [1375, 95] width 93 height 15
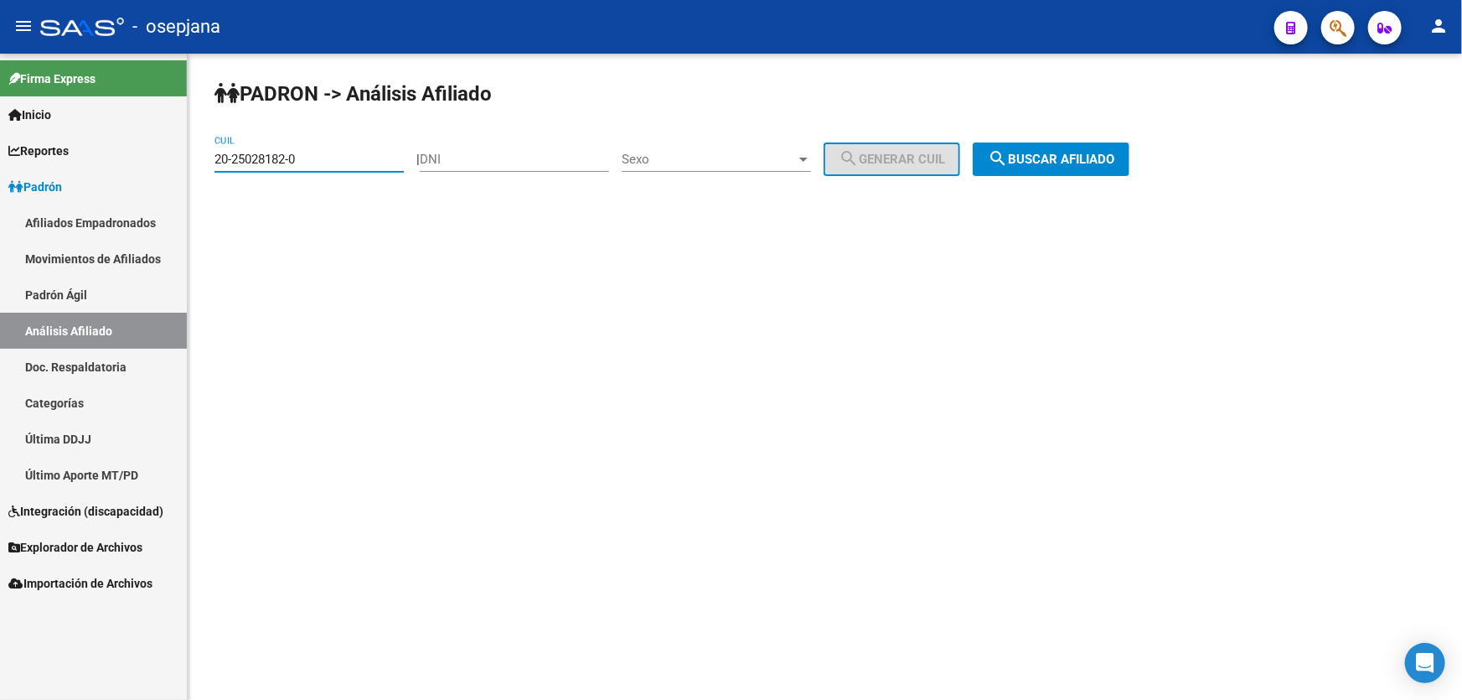
drag, startPoint x: 323, startPoint y: 158, endPoint x: 190, endPoint y: 158, distance: 133.3
click at [190, 158] on div "PADRON -> Análisis Afiliado 20-25028182-0 CUIL | DNI Sexo Sexo search Generar C…" at bounding box center [825, 142] width 1275 height 176
paste input "95307-1"
click at [1097, 152] on span "search Buscar afiliado" at bounding box center [1051, 159] width 127 height 15
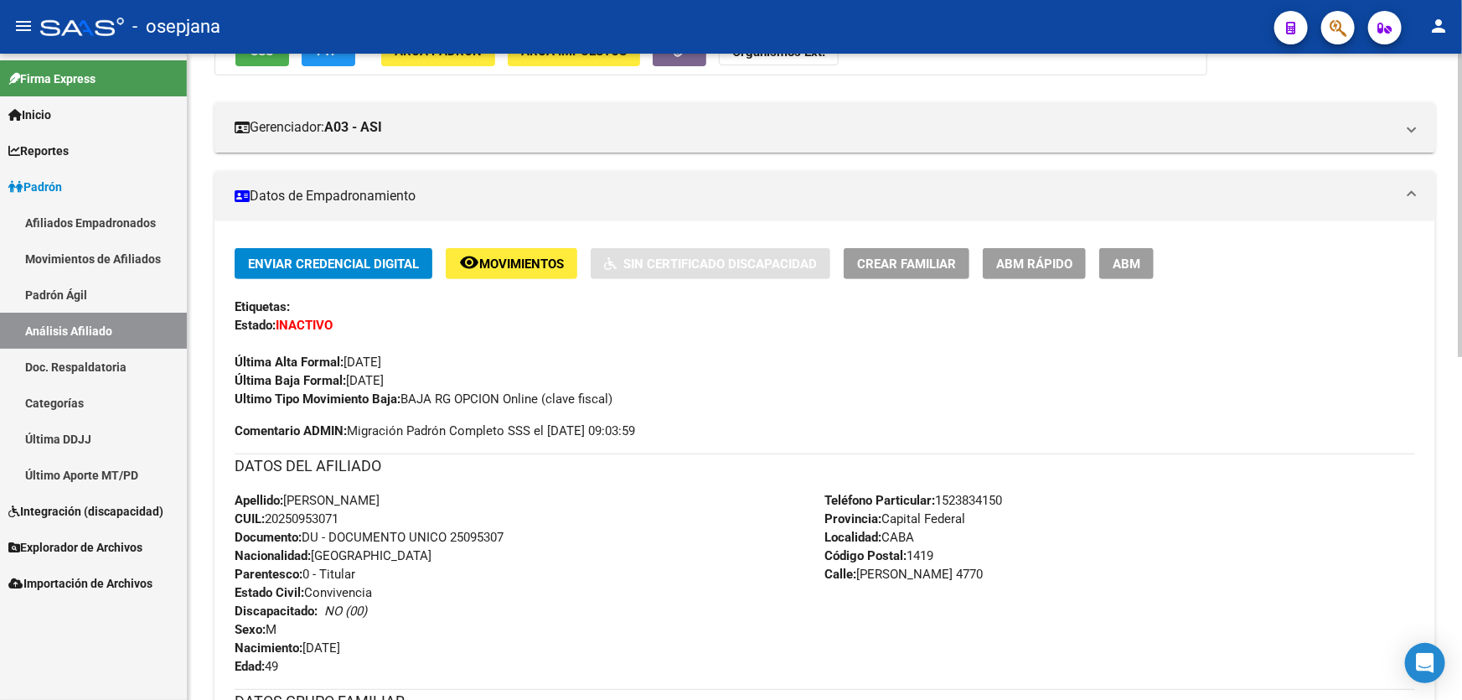
scroll to position [304, 0]
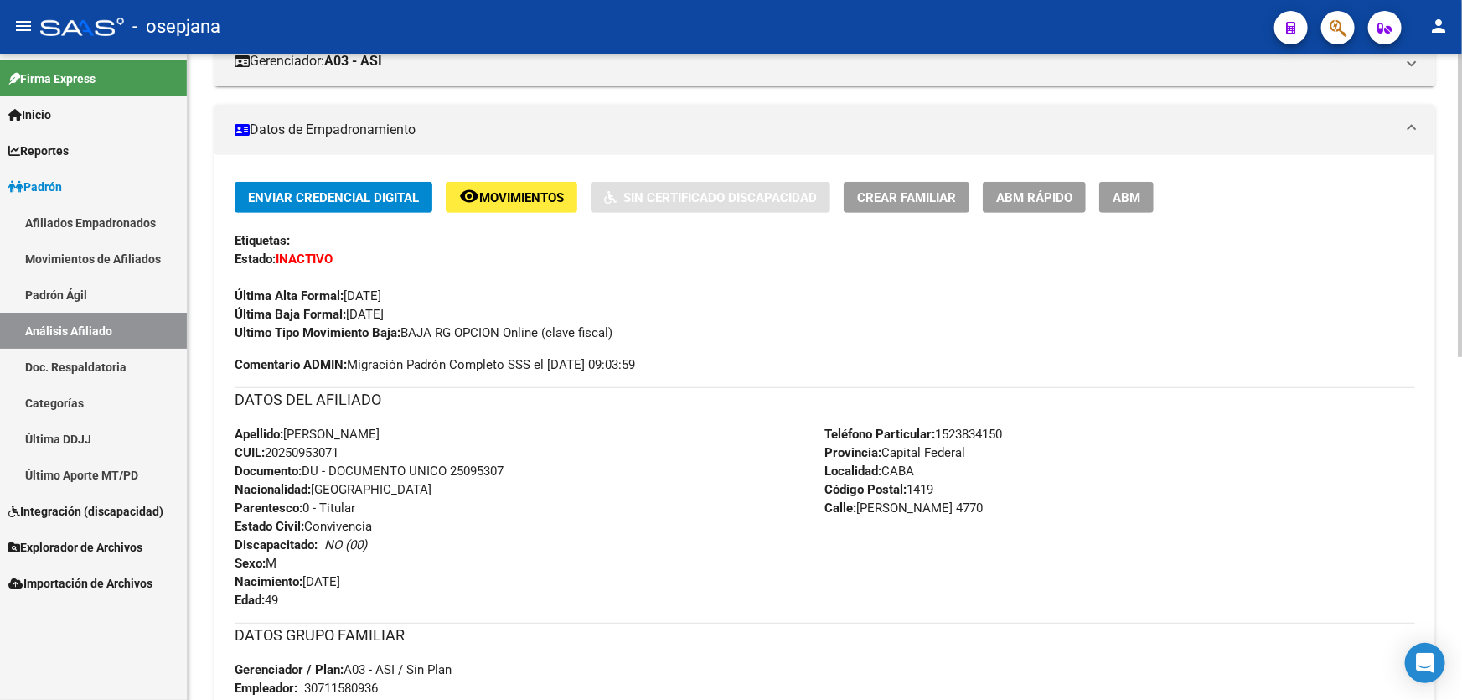
drag, startPoint x: 453, startPoint y: 469, endPoint x: 545, endPoint y: 469, distance: 91.3
click at [545, 469] on div "Apellido: [PERSON_NAME] CUIL: 20250953071 Documento: DU - DOCUMENTO UNICO 25095…" at bounding box center [530, 517] width 591 height 184
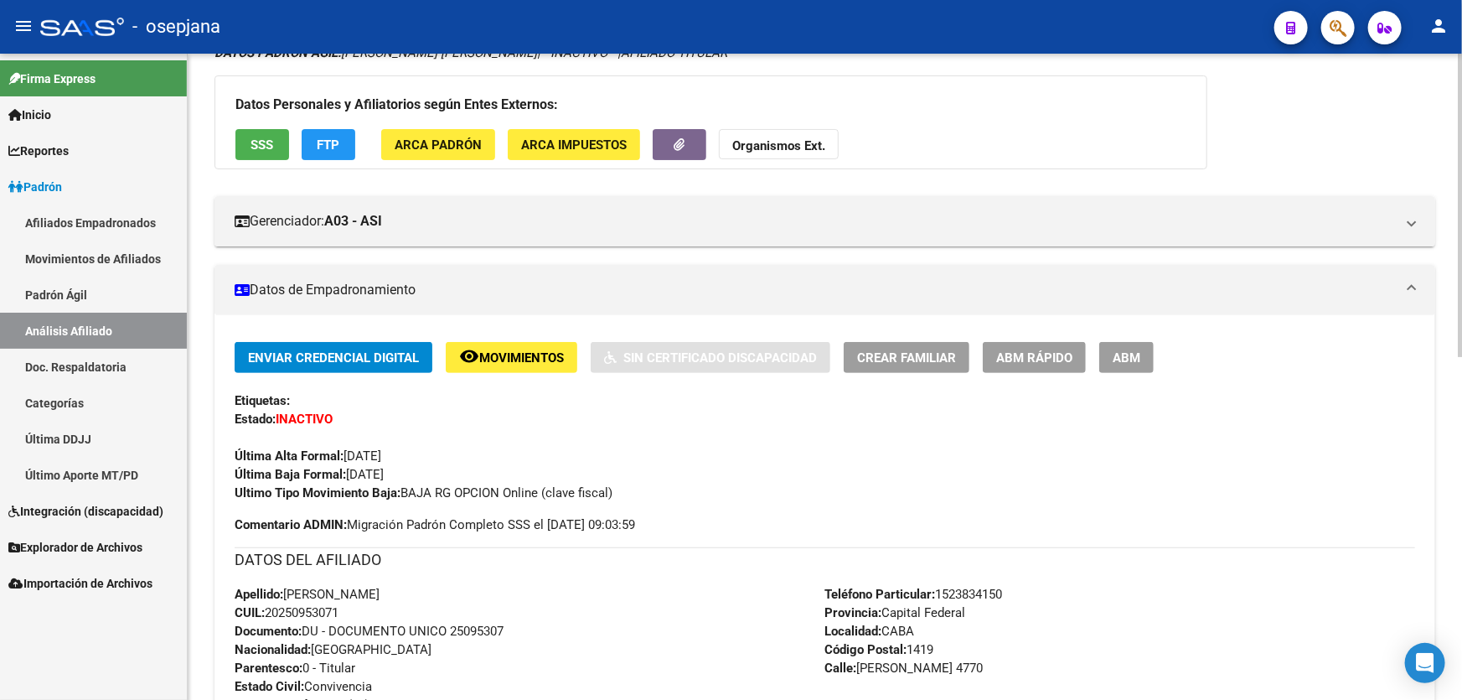
scroll to position [0, 0]
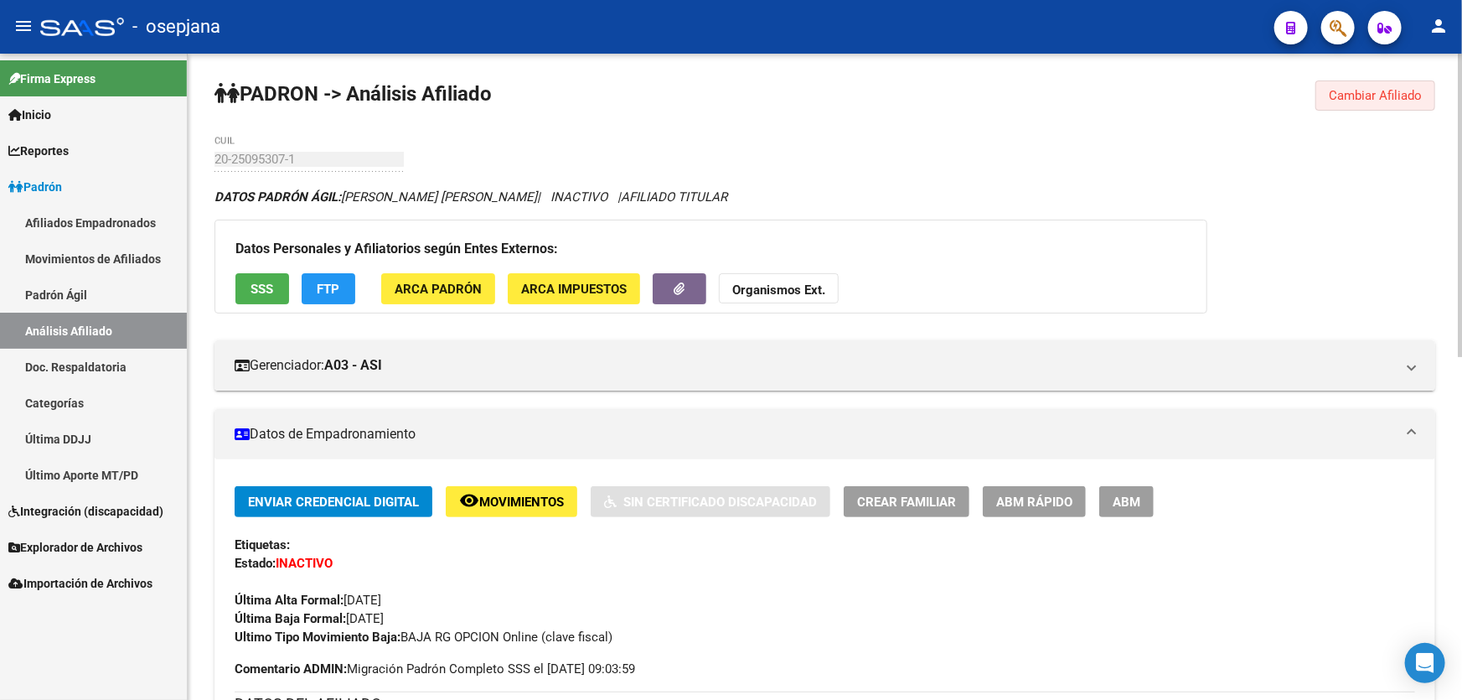
click at [1349, 91] on span "Cambiar Afiliado" at bounding box center [1375, 95] width 93 height 15
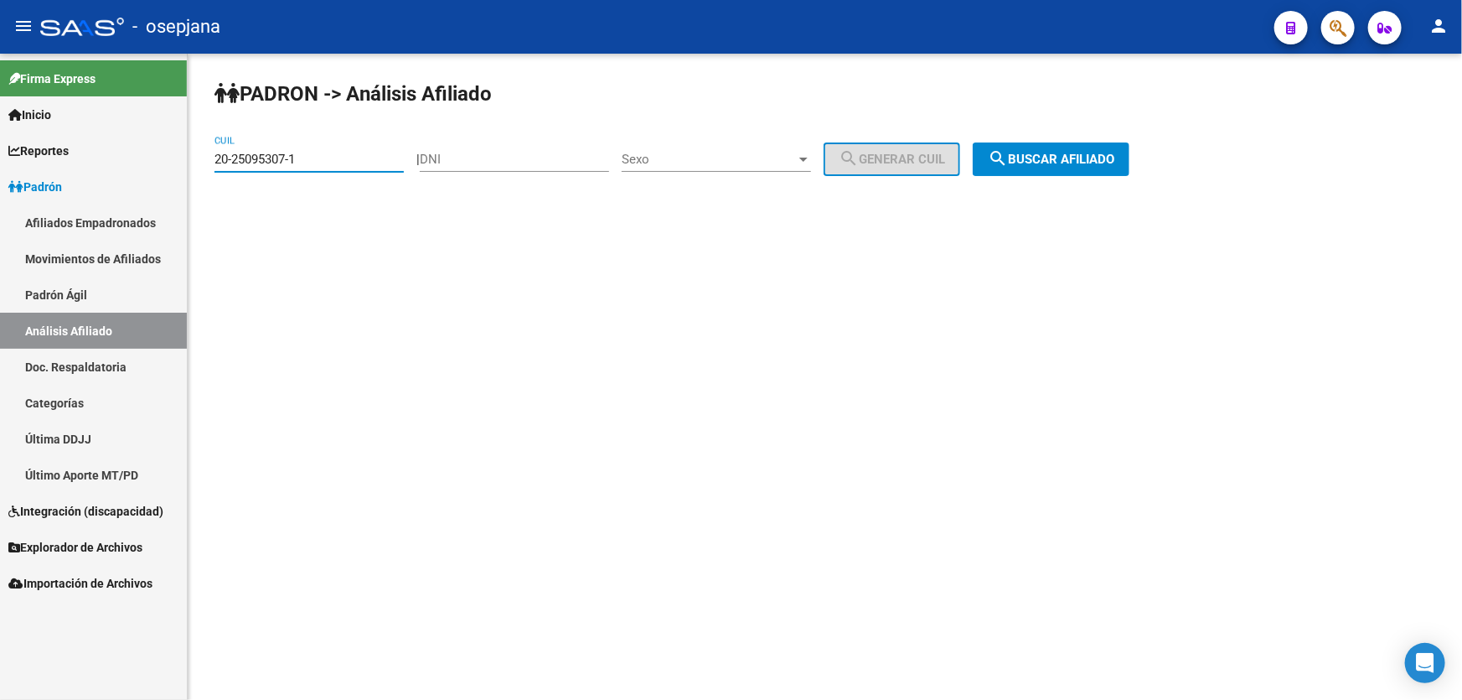
drag, startPoint x: 310, startPoint y: 158, endPoint x: 207, endPoint y: 158, distance: 103.1
click at [207, 158] on div "PADRON -> Análisis Afiliado 20-25095307-1 CUIL | DNI Sexo Sexo search Generar C…" at bounding box center [825, 142] width 1275 height 176
paste input "193940-4"
drag, startPoint x: 1083, startPoint y: 176, endPoint x: 1089, endPoint y: 169, distance: 8.9
click at [1085, 174] on div "PADRON -> Análisis Afiliado 20-25193940-4 CUIL | DNI Sexo Sexo search Generar C…" at bounding box center [825, 142] width 1275 height 176
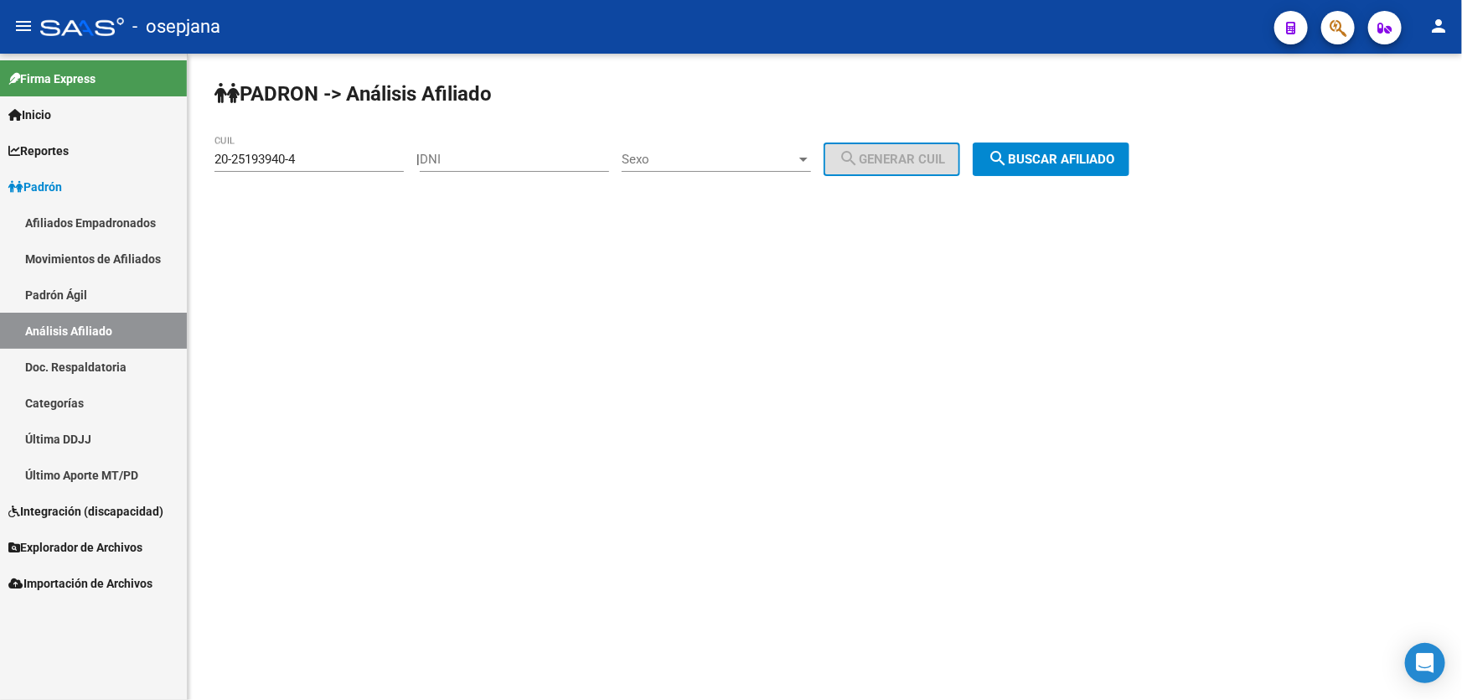
click at [1089, 169] on button "search Buscar afiliado" at bounding box center [1051, 159] width 157 height 34
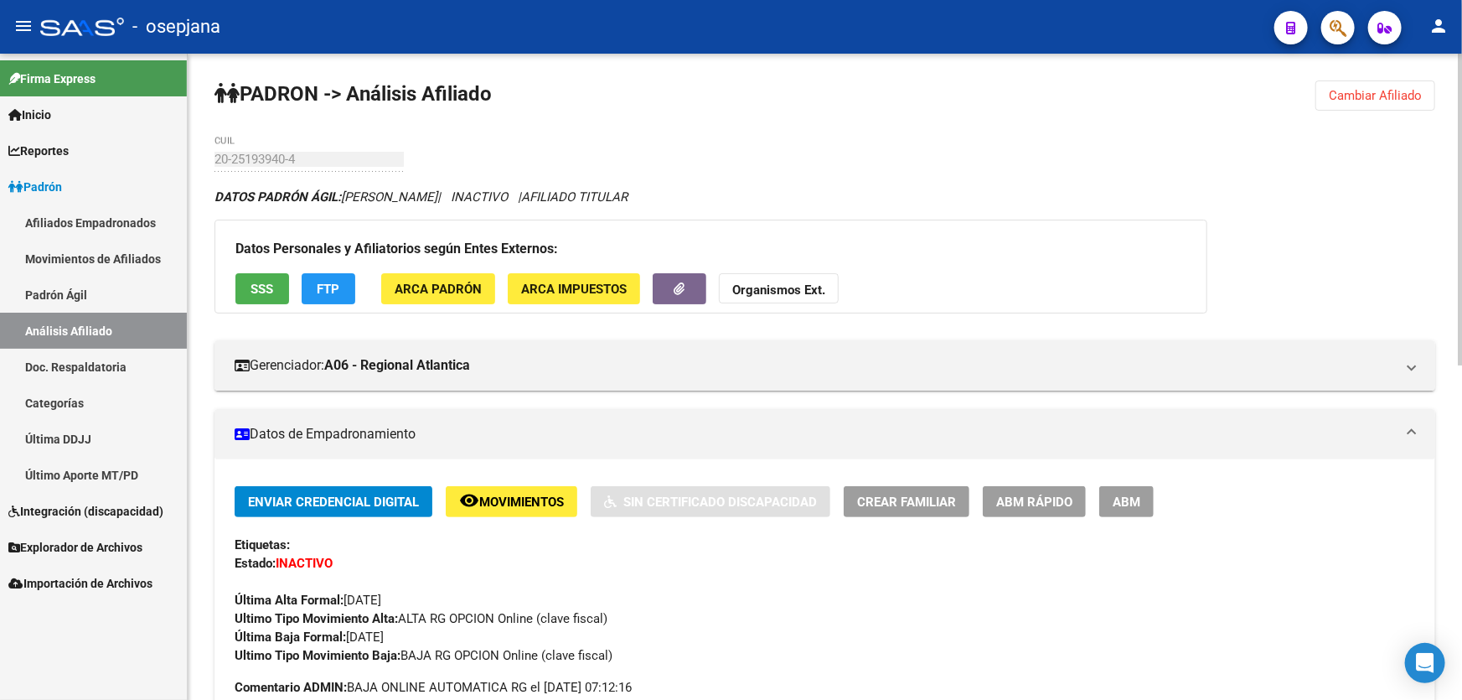
click at [1370, 101] on span "Cambiar Afiliado" at bounding box center [1375, 95] width 93 height 15
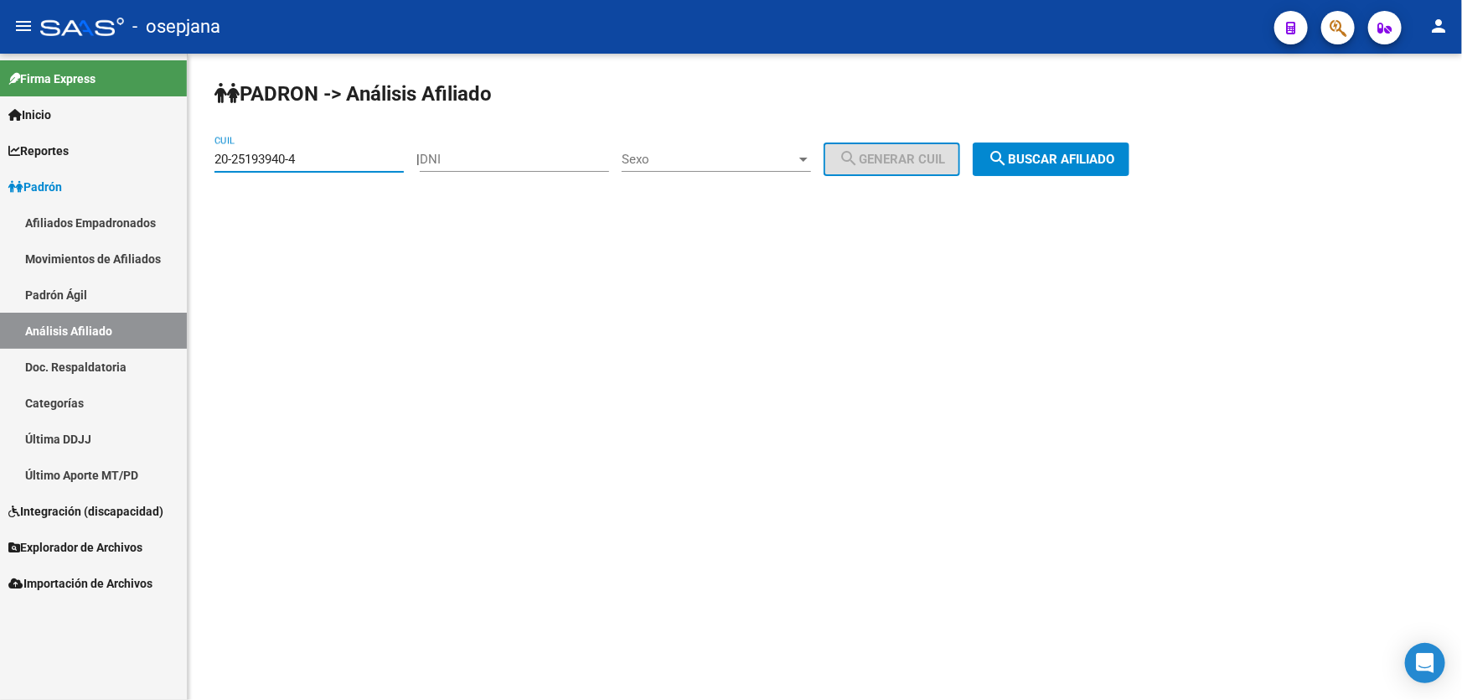
drag, startPoint x: 355, startPoint y: 157, endPoint x: 198, endPoint y: 158, distance: 156.7
click at [198, 158] on div "PADRON -> Análisis Afiliado 20-25193940-4 CUIL | DNI Sexo Sexo search Generar C…" at bounding box center [825, 142] width 1275 height 176
paste input "635531-1"
click at [1099, 171] on button "search Buscar afiliado" at bounding box center [1051, 159] width 157 height 34
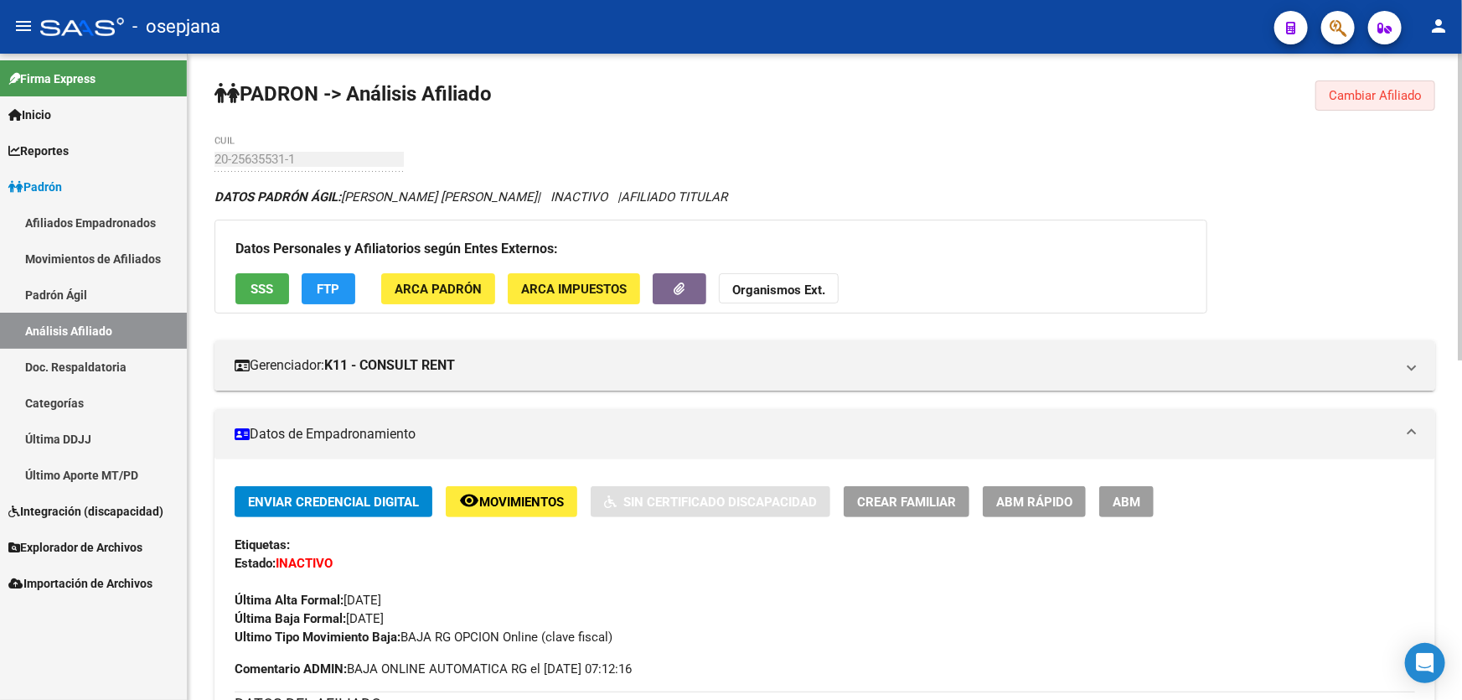
click at [1338, 96] on span "Cambiar Afiliado" at bounding box center [1375, 95] width 93 height 15
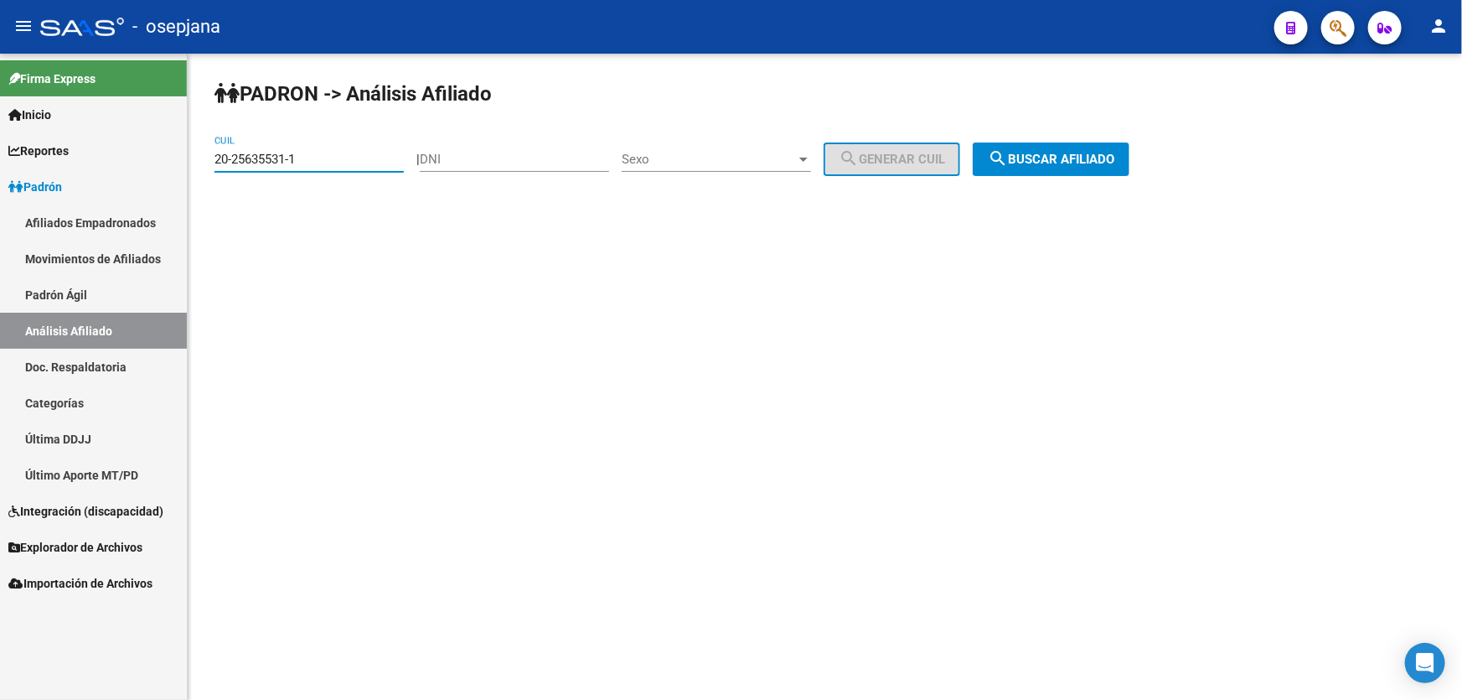
drag, startPoint x: 318, startPoint y: 158, endPoint x: 32, endPoint y: 190, distance: 287.6
click at [264, 169] on div "20-25635531-1 CUIL" at bounding box center [309, 154] width 189 height 36
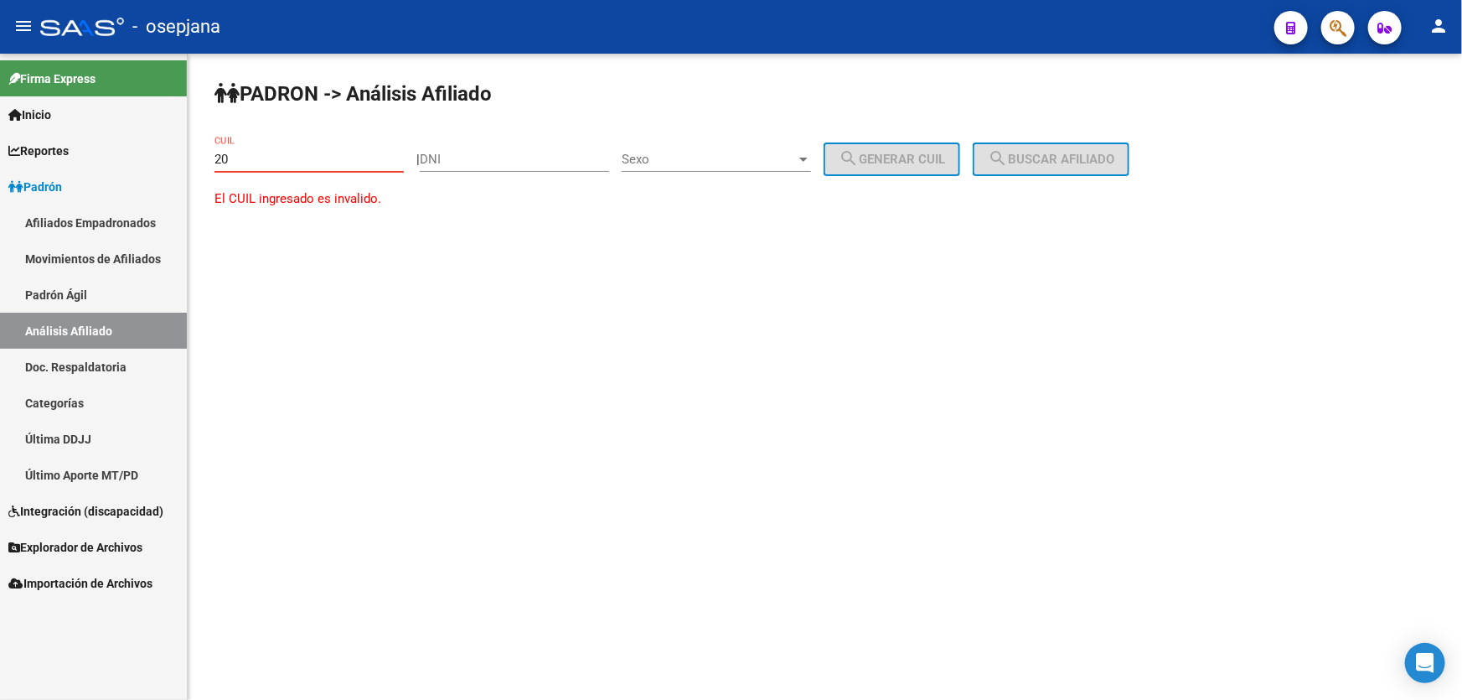
type input "2"
paste input "20-26230875-9"
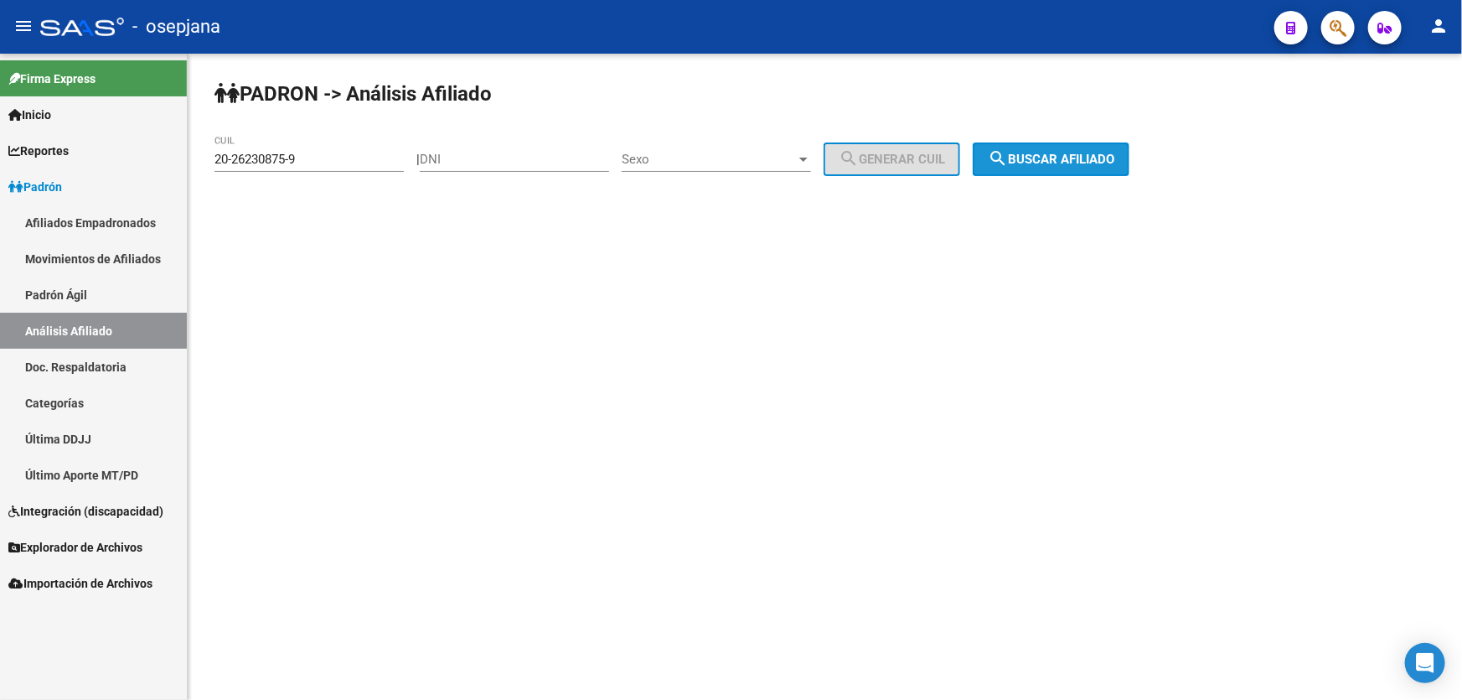
click at [1095, 169] on button "search Buscar afiliado" at bounding box center [1051, 159] width 157 height 34
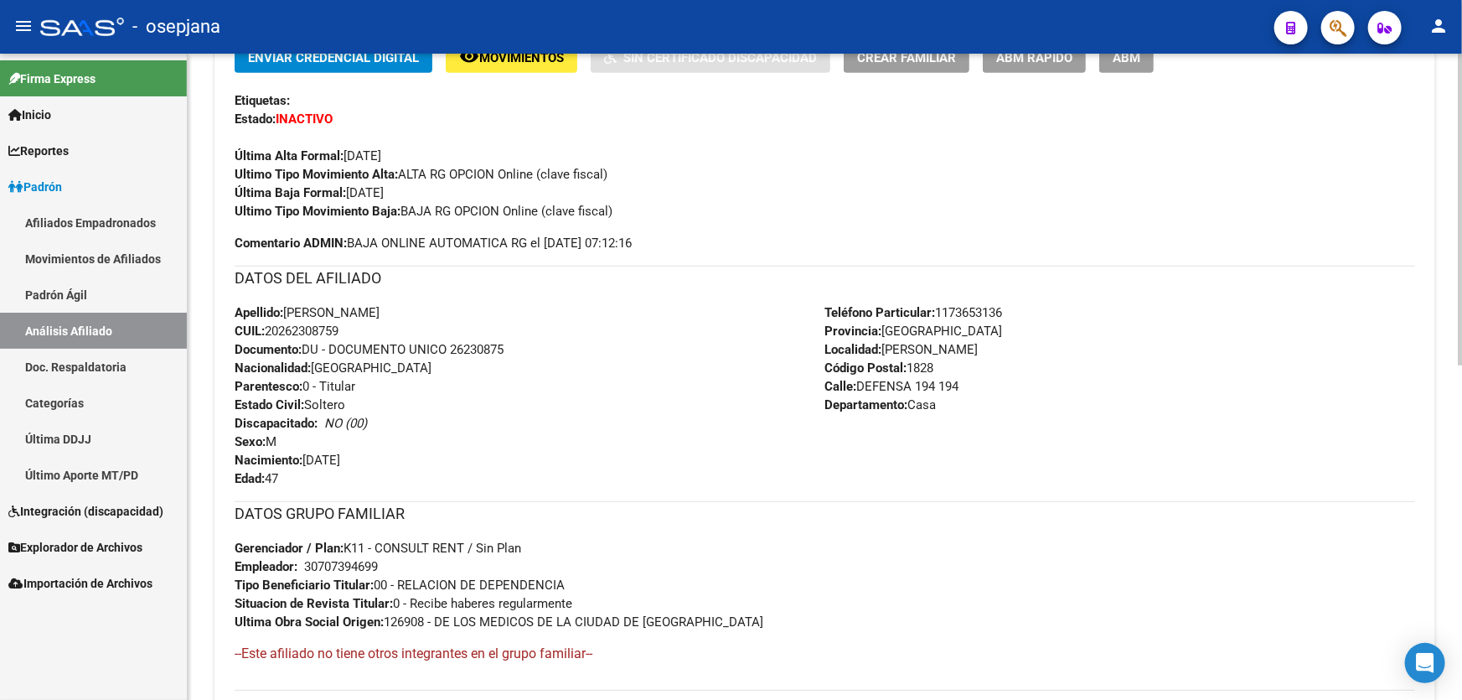
scroll to position [609, 0]
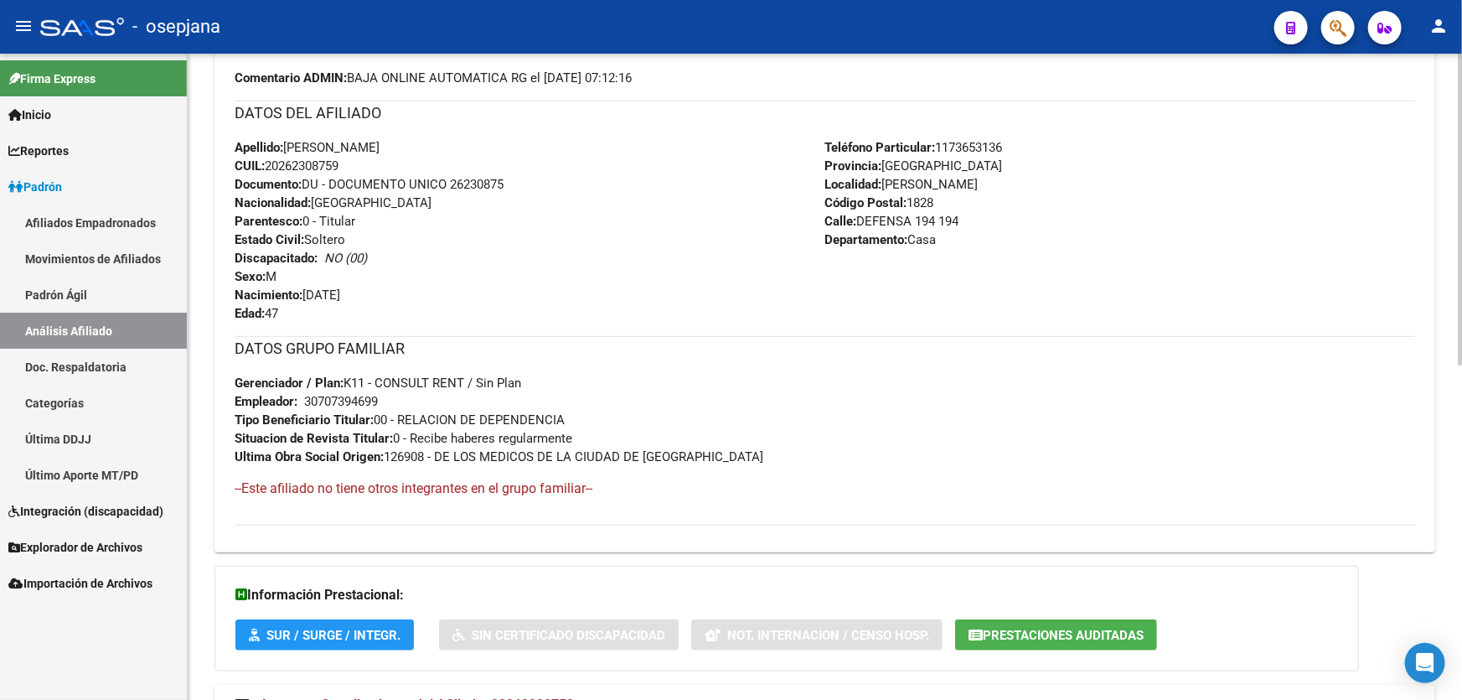
drag, startPoint x: 454, startPoint y: 180, endPoint x: 537, endPoint y: 184, distance: 83.0
click at [537, 184] on div "Apellido: [PERSON_NAME]: 20262308759 Documento: DU - DOCUMENTO UNICO 26230875 N…" at bounding box center [530, 230] width 591 height 184
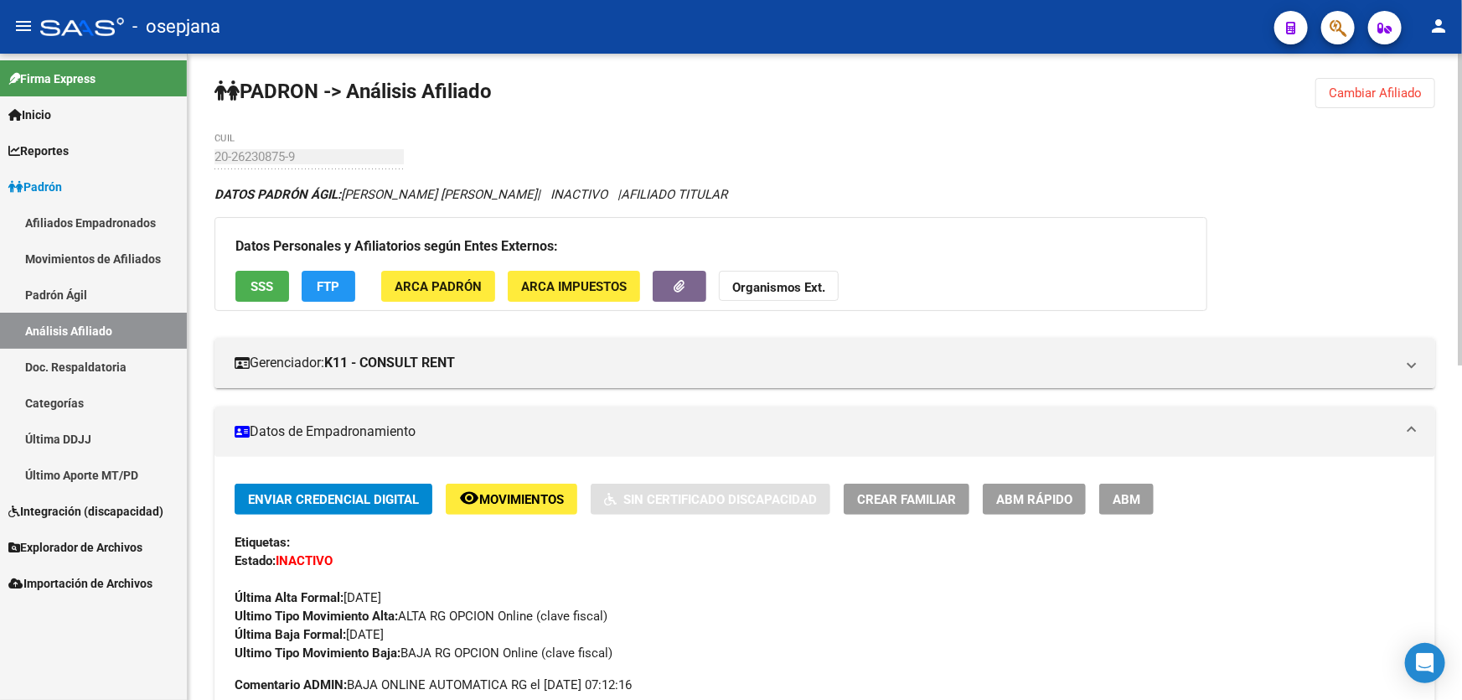
scroll to position [0, 0]
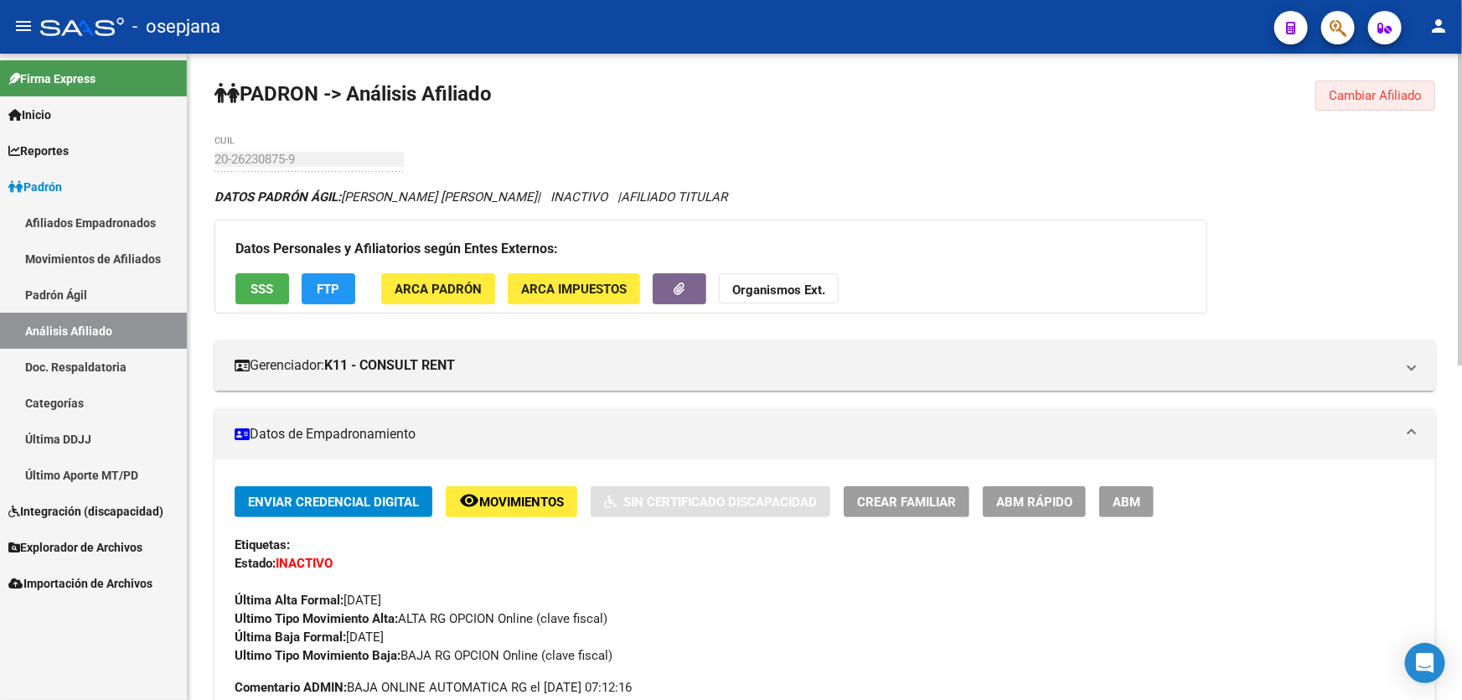
click at [1374, 99] on span "Cambiar Afiliado" at bounding box center [1375, 95] width 93 height 15
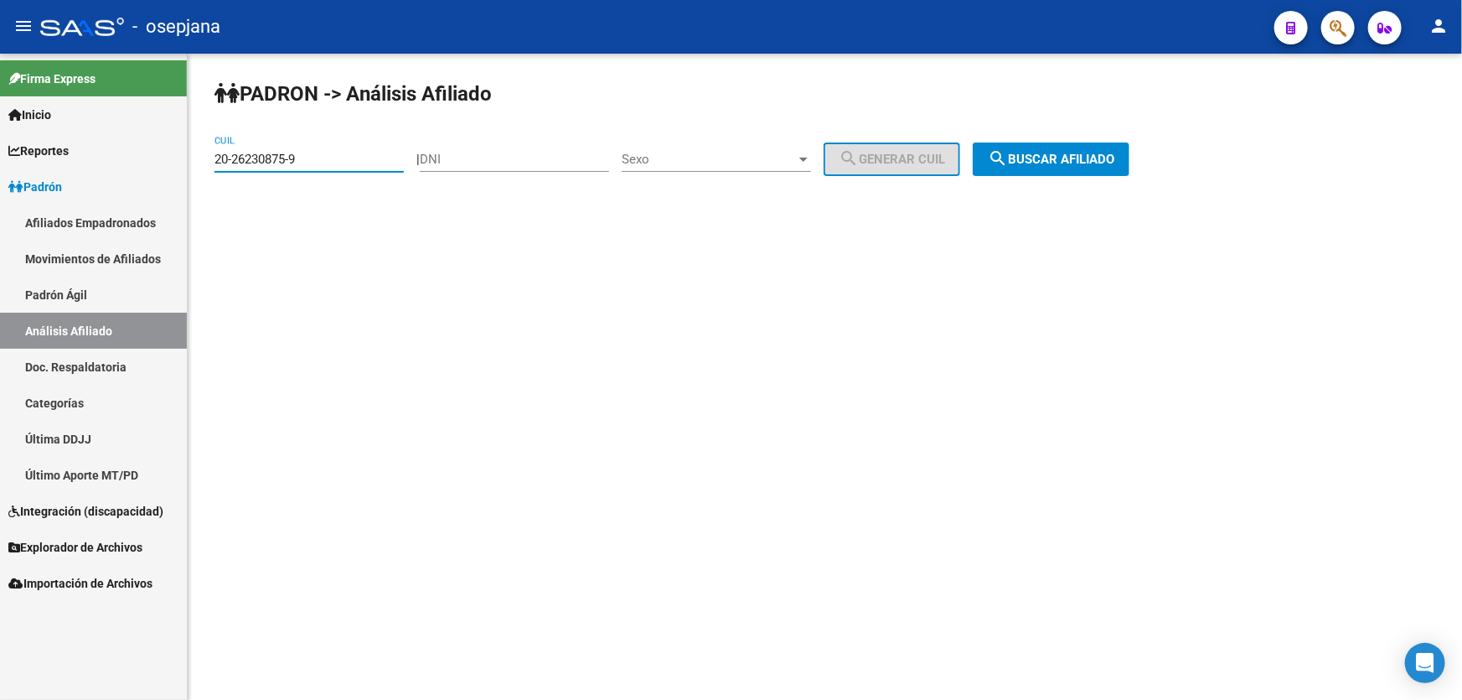
drag, startPoint x: 329, startPoint y: 153, endPoint x: 191, endPoint y: 163, distance: 137.8
click at [191, 163] on div "PADRON -> Análisis Afiliado 20-26230875-9 CUIL | DNI Sexo Sexo search Generar C…" at bounding box center [825, 142] width 1275 height 176
paste input "399520-2"
click at [1096, 152] on span "search Buscar afiliado" at bounding box center [1051, 159] width 127 height 15
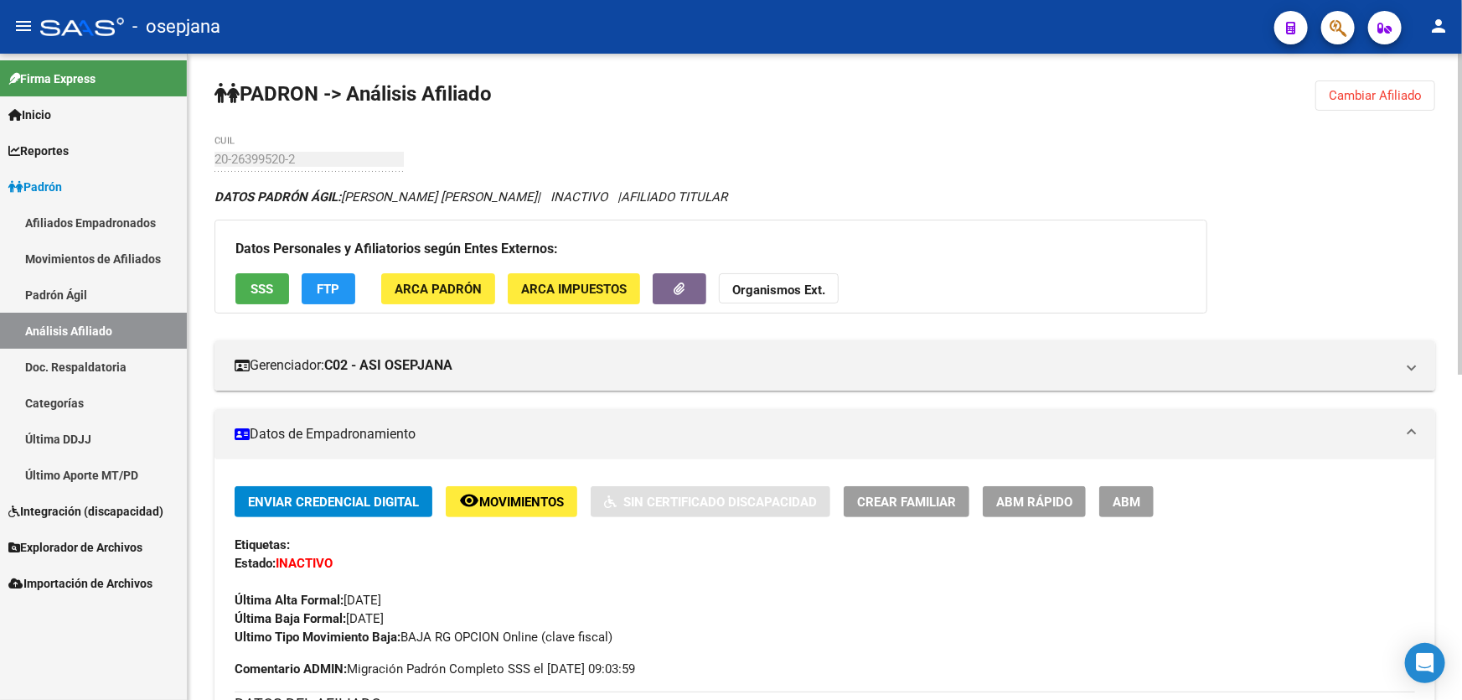
click at [1368, 92] on span "Cambiar Afiliado" at bounding box center [1375, 95] width 93 height 15
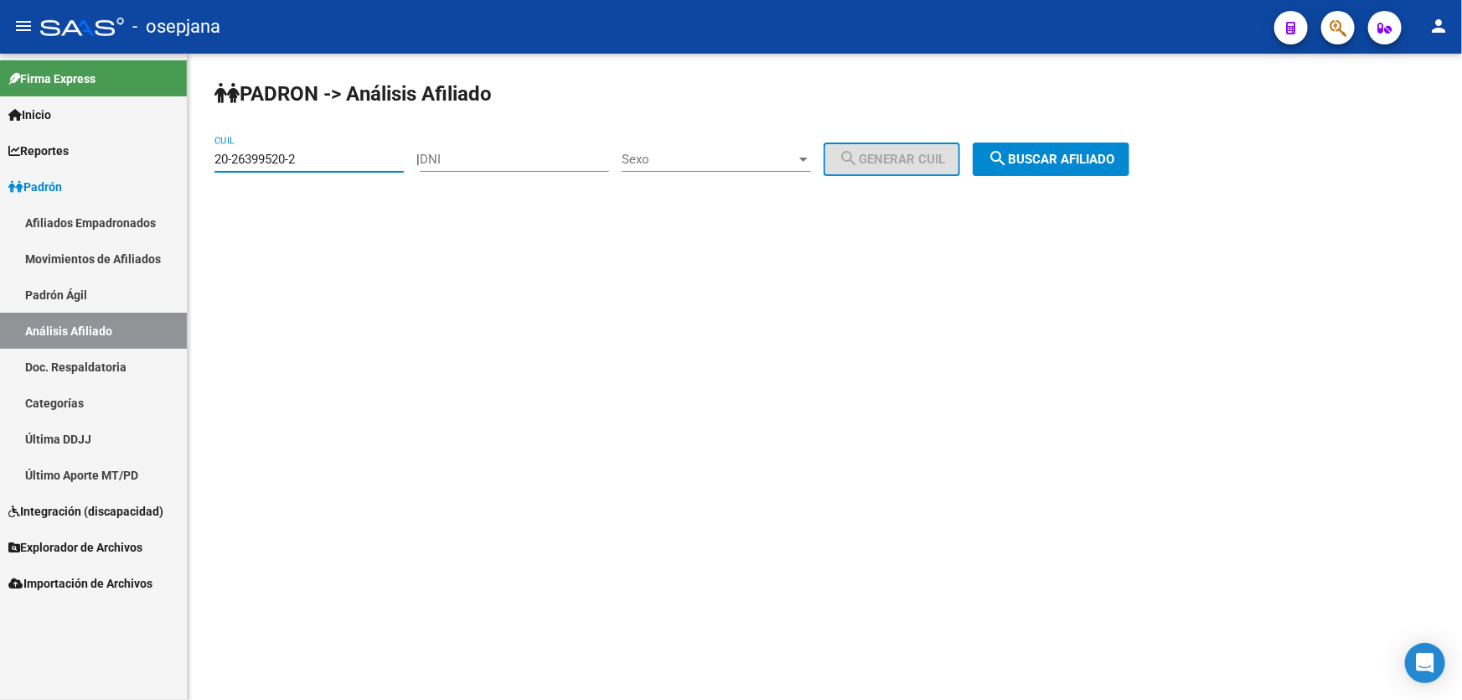
drag, startPoint x: 335, startPoint y: 159, endPoint x: 209, endPoint y: 172, distance: 127.2
click at [209, 172] on div "PADRON -> Análisis Afiliado 20-26399520-2 CUIL | DNI Sexo Sexo search Generar C…" at bounding box center [825, 142] width 1275 height 176
paste input "515658-5"
click at [1095, 155] on span "search Buscar afiliado" at bounding box center [1051, 159] width 127 height 15
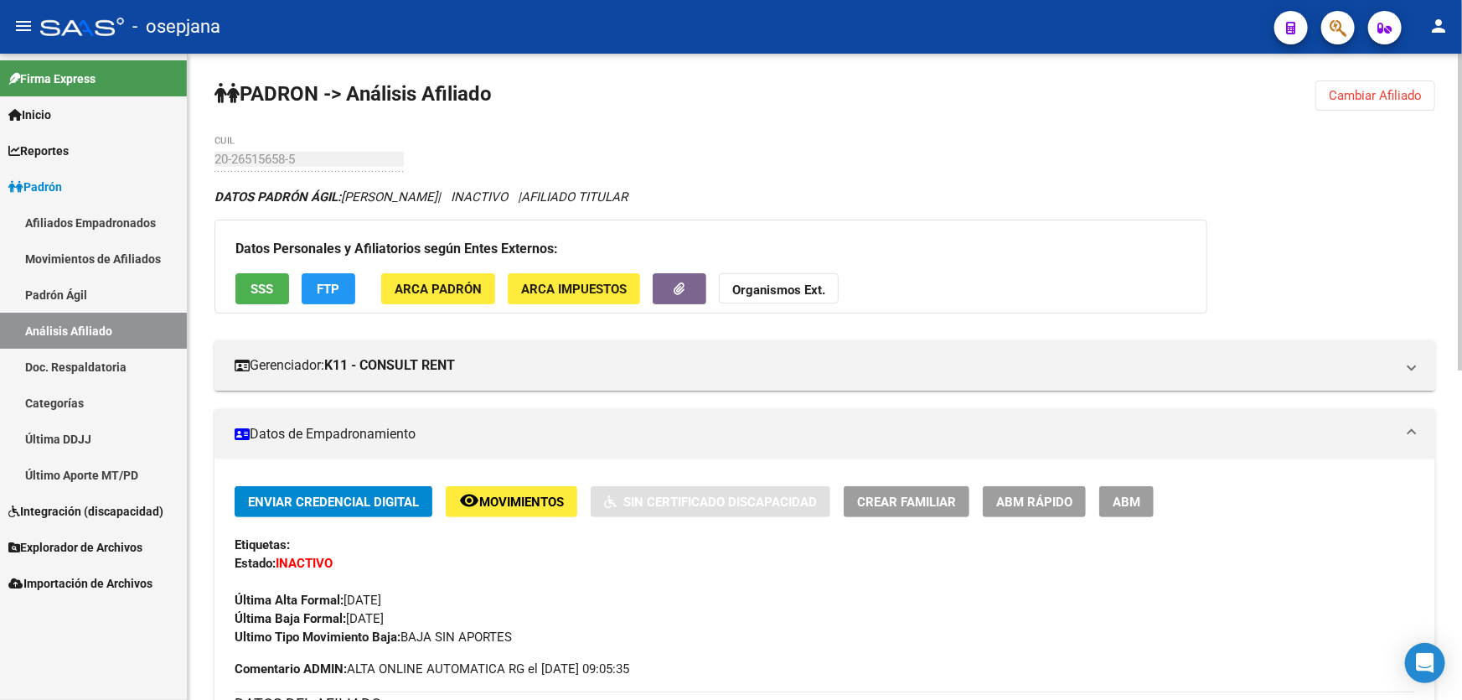
click at [1384, 88] on span "Cambiar Afiliado" at bounding box center [1375, 95] width 93 height 15
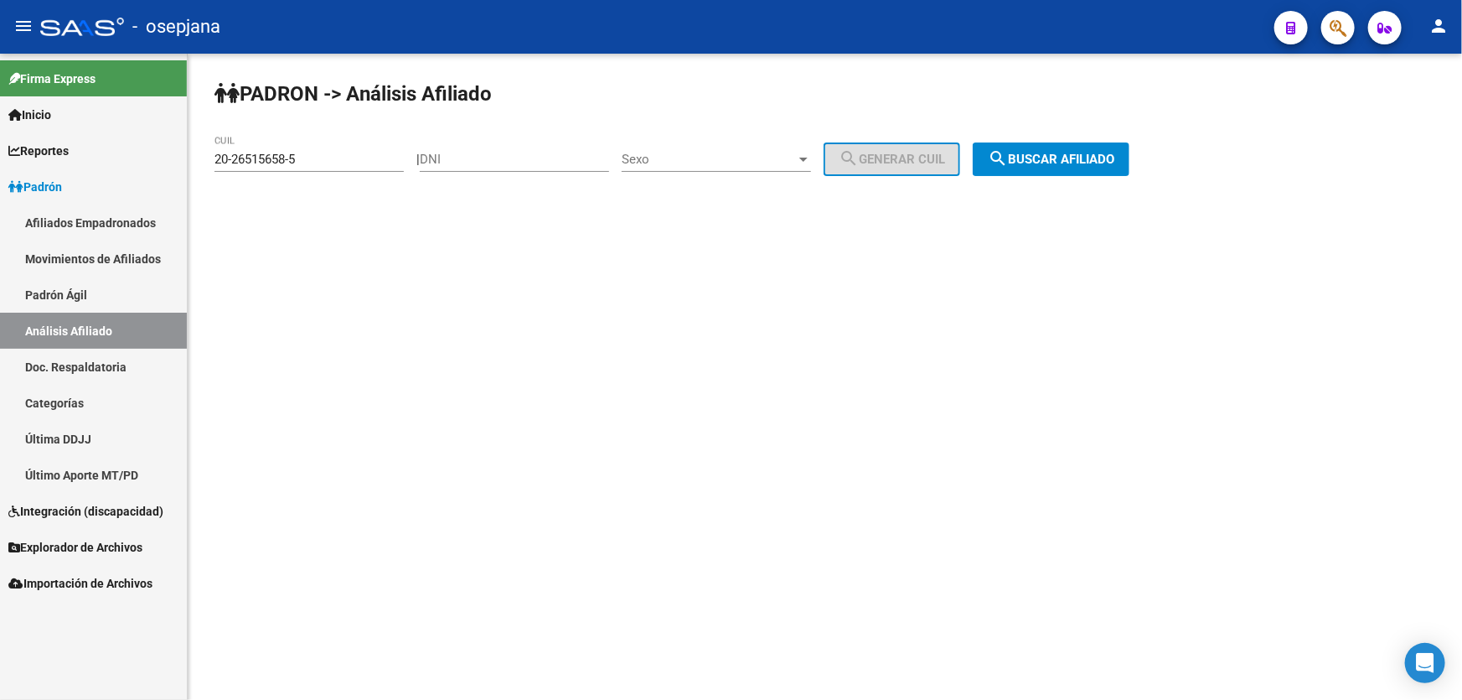
drag, startPoint x: 331, startPoint y: 150, endPoint x: 198, endPoint y: 163, distance: 133.8
click at [198, 163] on div "PADRON -> Análisis Afiliado 20-26515658-5 CUIL | DNI Sexo Sexo search Generar C…" at bounding box center [825, 142] width 1275 height 176
drag, startPoint x: 315, startPoint y: 159, endPoint x: 183, endPoint y: 167, distance: 132.6
click at [183, 167] on mat-sidenav-container "Firma Express Inicio Calendario SSS Instructivos Contacto OS Reportes Padrón Tr…" at bounding box center [731, 377] width 1462 height 646
paste input "740476-4"
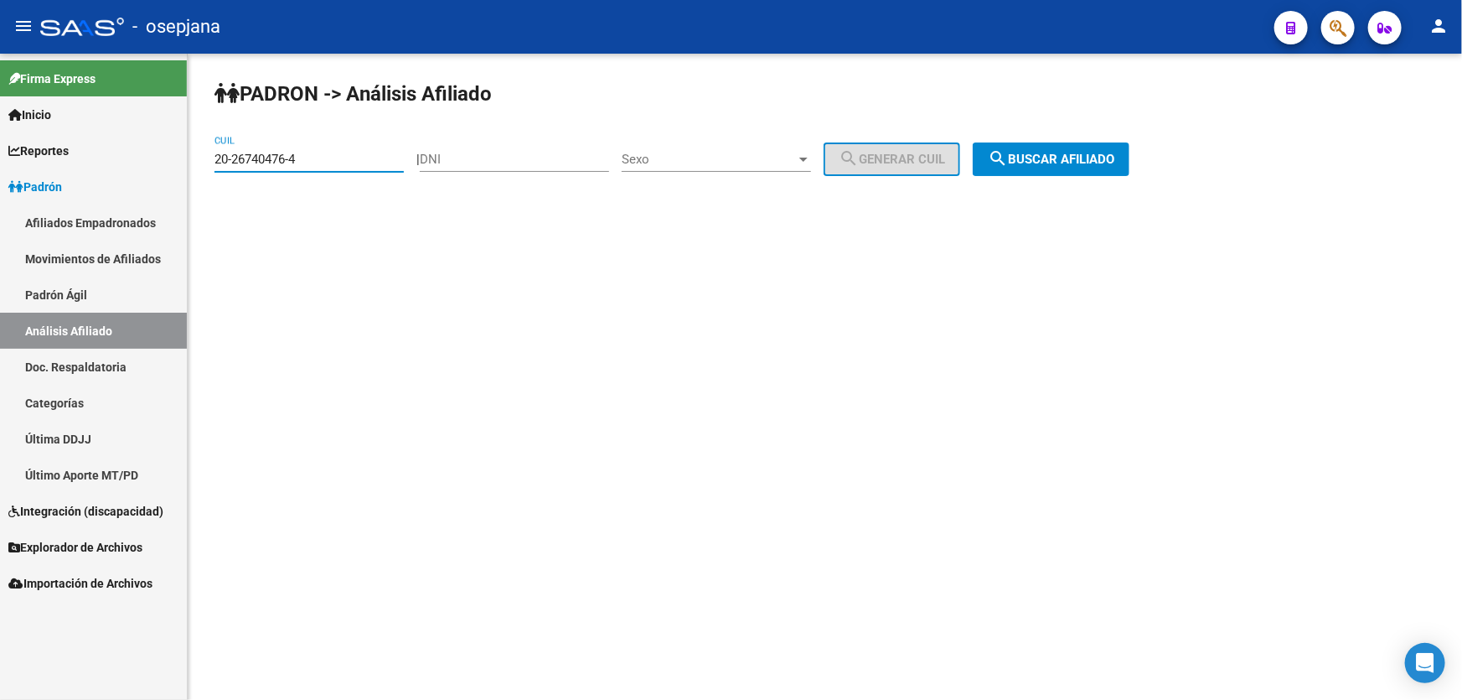
click at [1051, 148] on button "search Buscar afiliado" at bounding box center [1051, 159] width 157 height 34
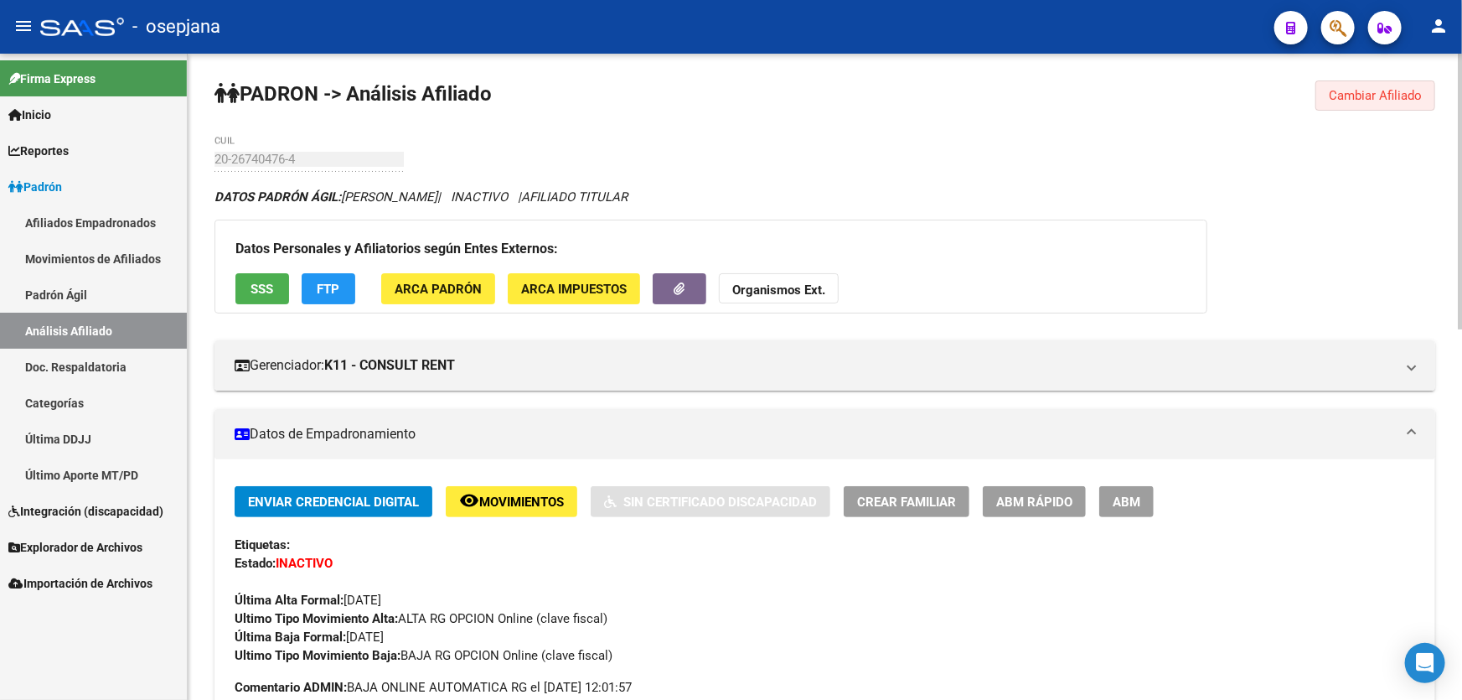
click at [1361, 96] on span "Cambiar Afiliado" at bounding box center [1375, 95] width 93 height 15
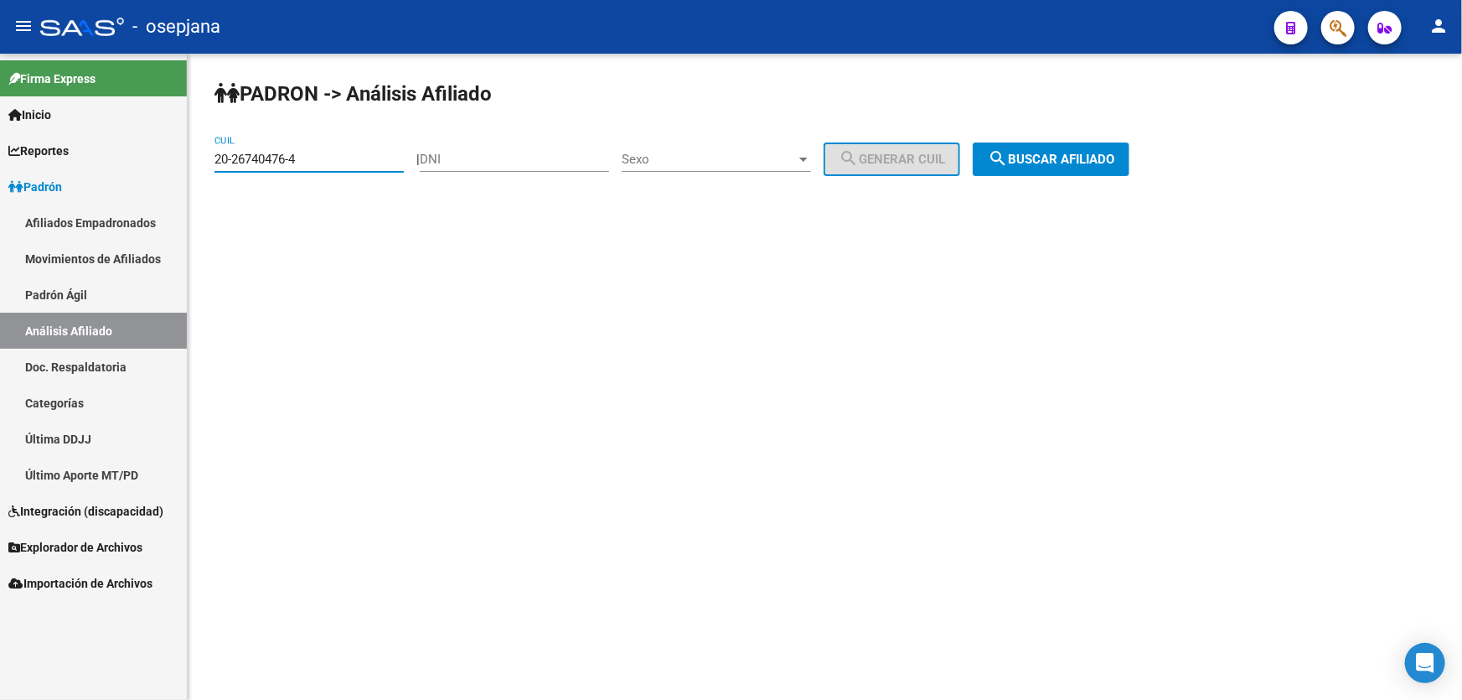
drag, startPoint x: 322, startPoint y: 155, endPoint x: 207, endPoint y: 163, distance: 115.1
click at [207, 163] on div "PADRON -> Análisis Afiliado 20-26740476-4 CUIL | DNI Sexo Sexo search Generar C…" at bounding box center [825, 142] width 1275 height 176
paste input "869067-1"
click at [1079, 152] on span "search Buscar afiliado" at bounding box center [1051, 159] width 127 height 15
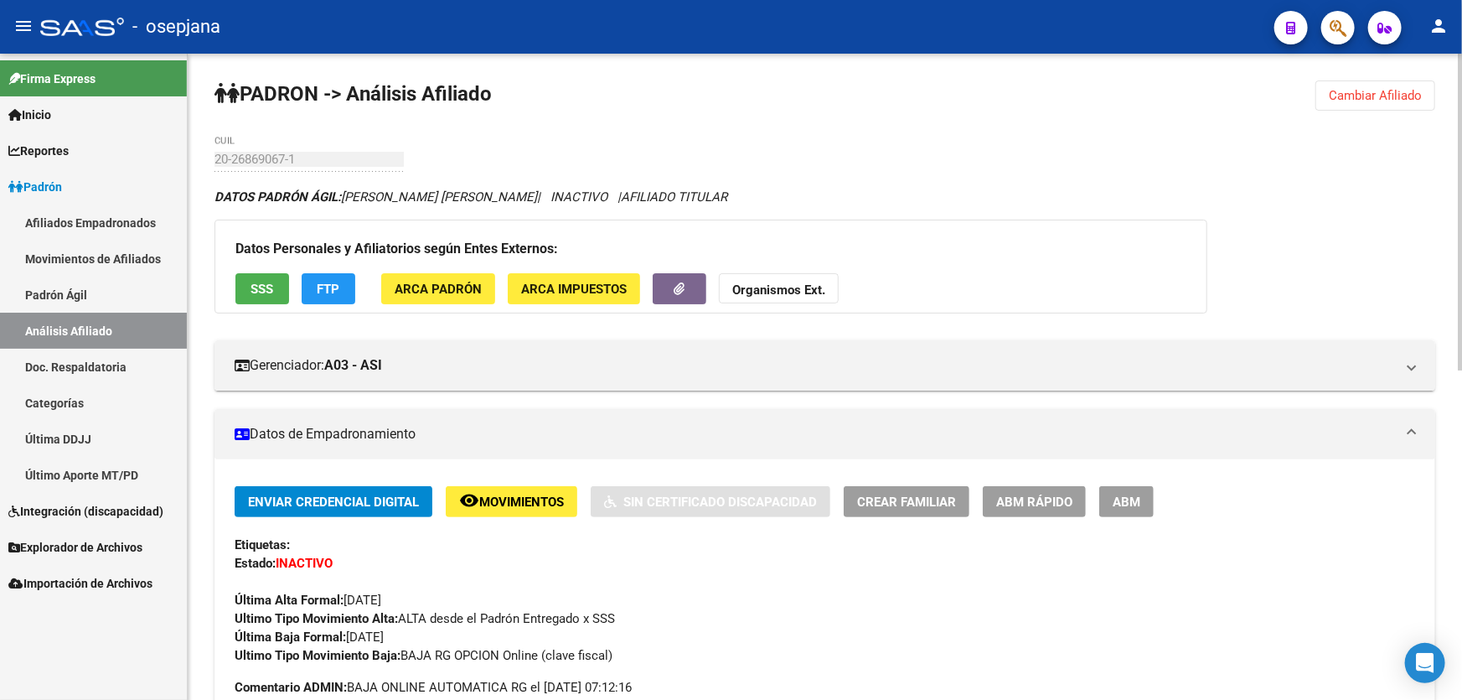
click at [1366, 85] on button "Cambiar Afiliado" at bounding box center [1376, 95] width 120 height 30
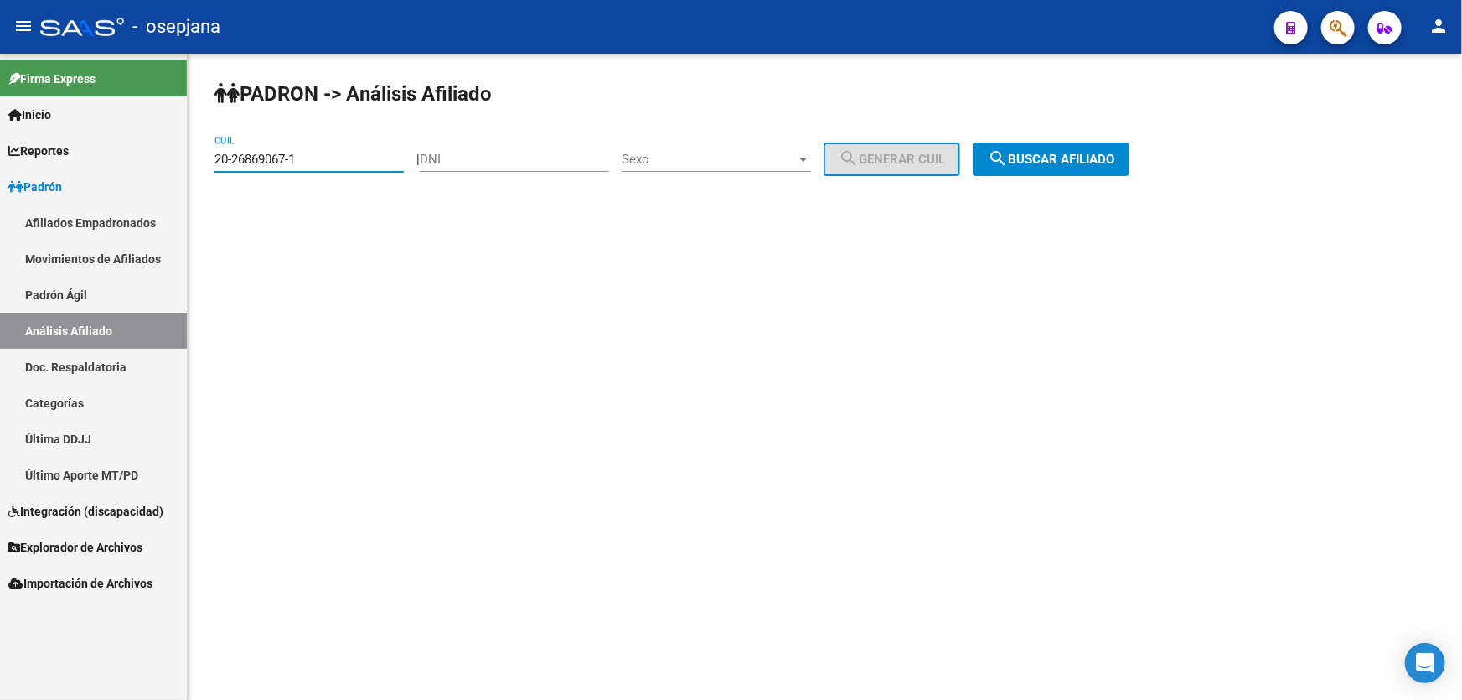
drag, startPoint x: 264, startPoint y: 154, endPoint x: 200, endPoint y: 154, distance: 63.7
click at [200, 154] on div "PADRON -> Análisis Afiliado 20-26869067-1 CUIL | DNI Sexo Sexo search Generar C…" at bounding box center [825, 142] width 1275 height 176
paste input "959003-4"
click at [1049, 157] on span "search Buscar afiliado" at bounding box center [1051, 159] width 127 height 15
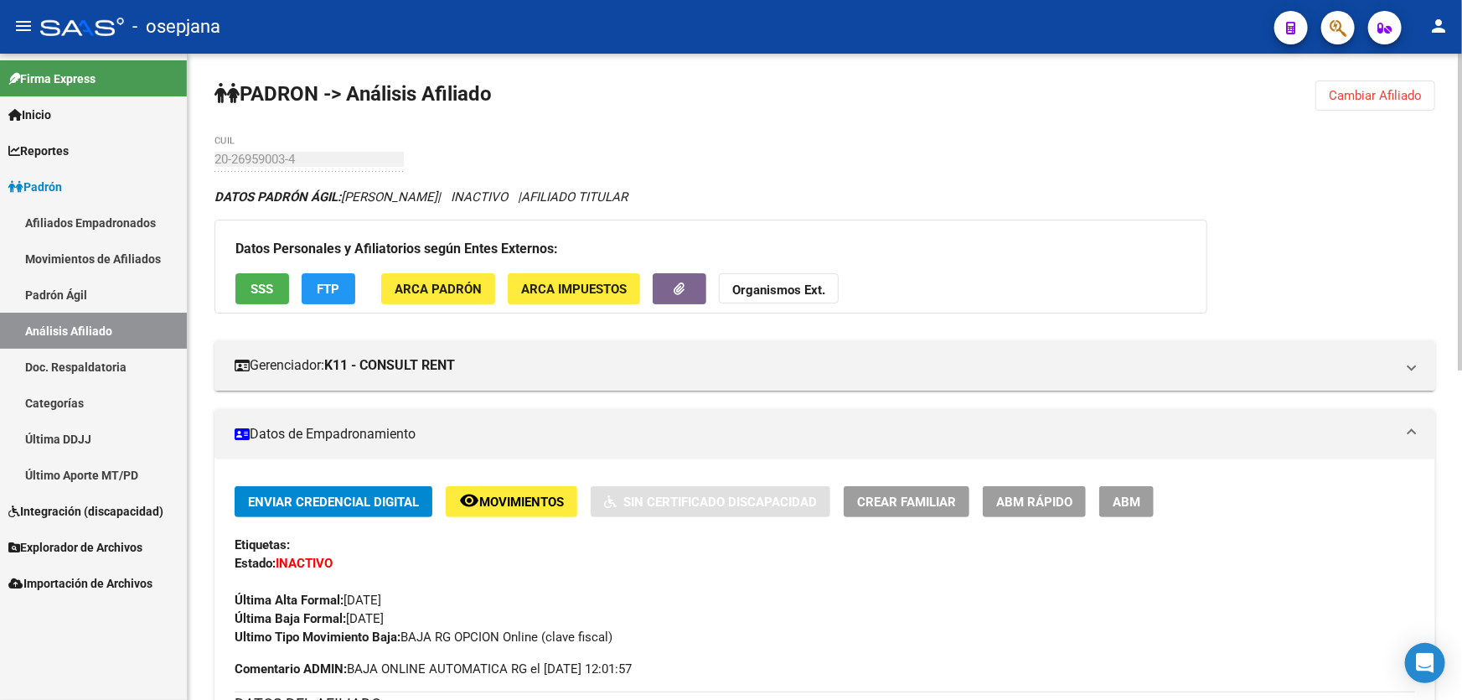
click at [1310, 96] on div "PADRON -> Análisis Afiliado Cambiar Afiliado 20-26959003-4 CUIL DATOS PADRÓN ÁG…" at bounding box center [825, 714] width 1275 height 1321
click at [1354, 90] on span "Cambiar Afiliado" at bounding box center [1375, 95] width 93 height 15
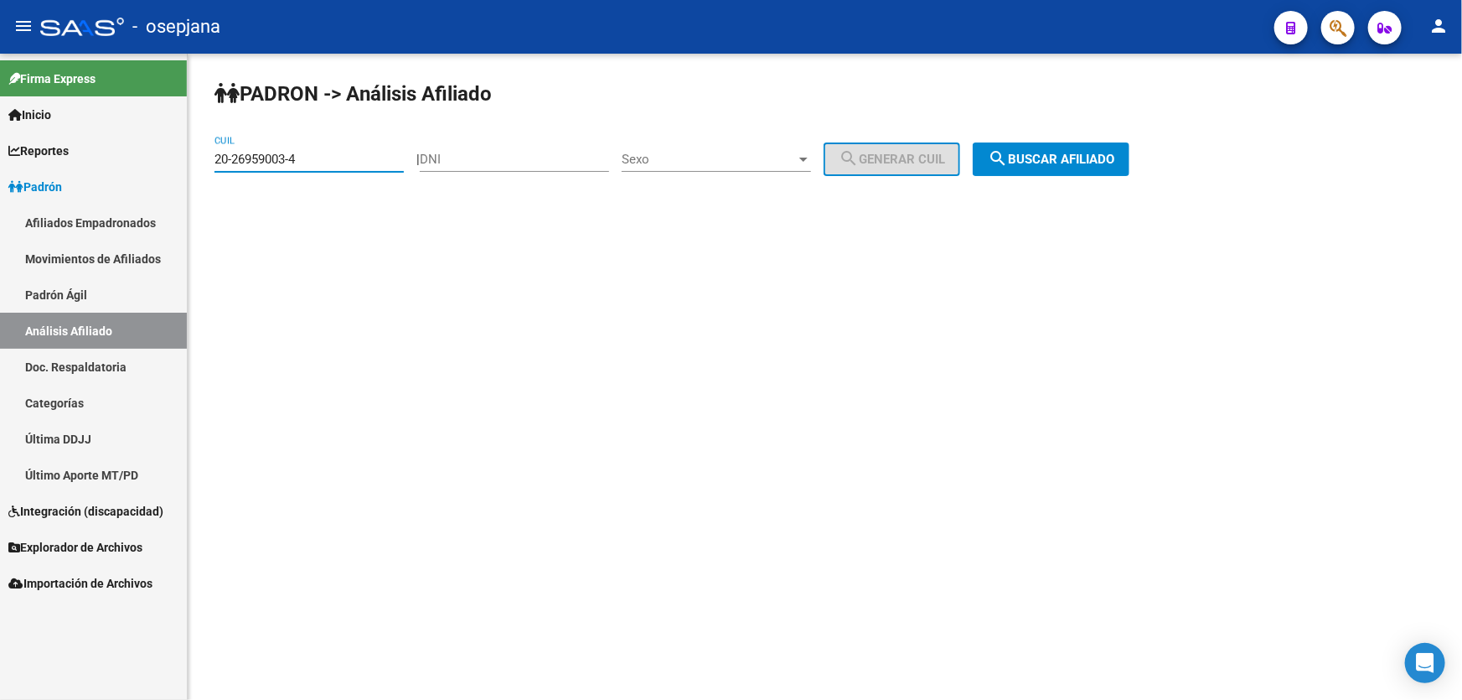
drag, startPoint x: 332, startPoint y: 155, endPoint x: 192, endPoint y: 155, distance: 140.0
click at [192, 155] on div "PADRON -> Análisis Afiliado 20-26959003-4 CUIL | DNI Sexo Sexo search Generar C…" at bounding box center [825, 142] width 1275 height 176
paste input "7092049-8"
click at [1115, 158] on span "search Buscar afiliado" at bounding box center [1051, 159] width 127 height 15
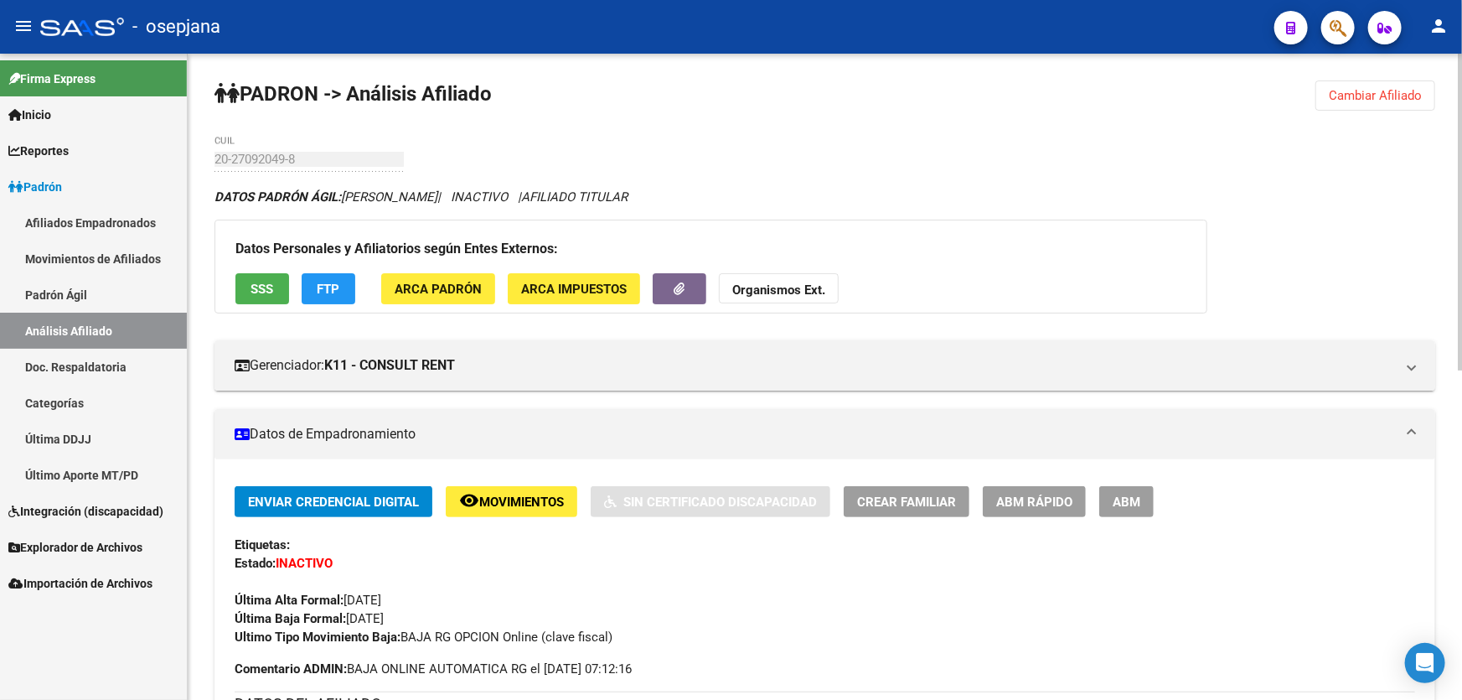
click at [1375, 102] on button "Cambiar Afiliado" at bounding box center [1376, 95] width 120 height 30
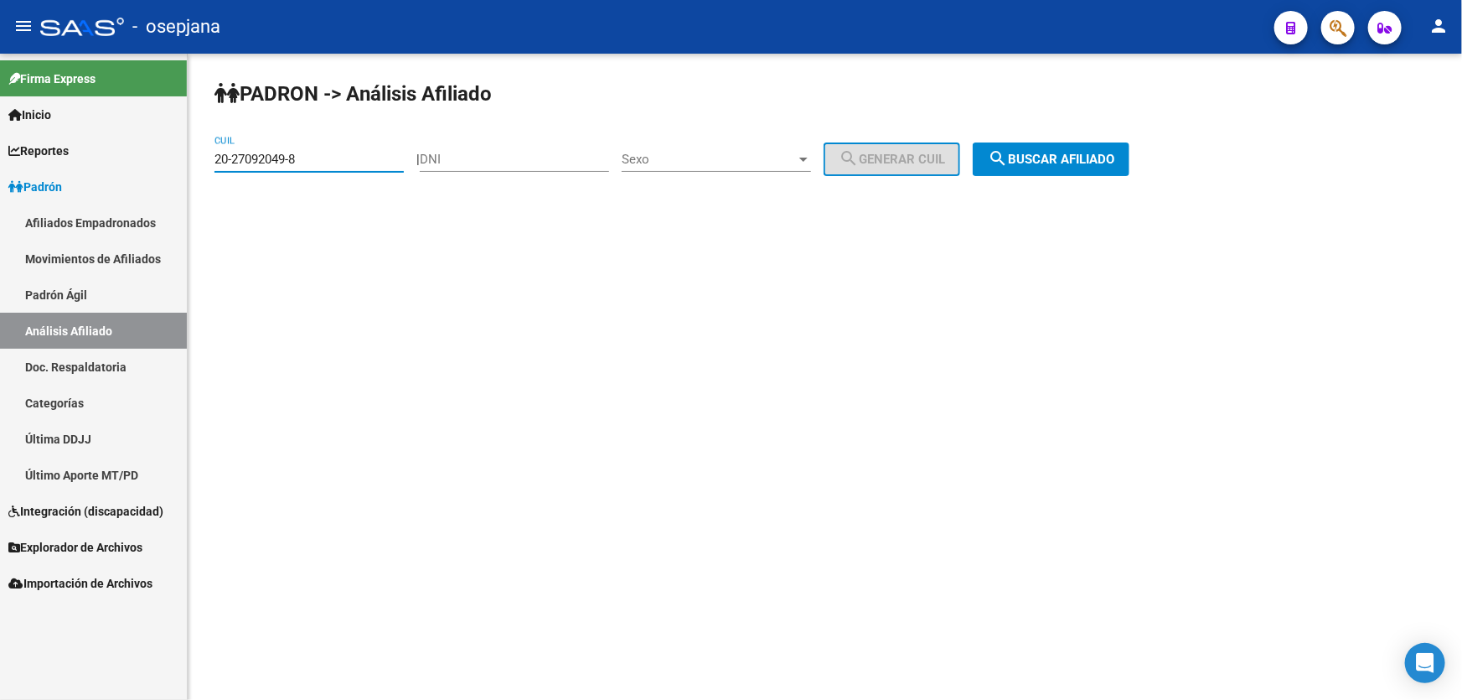
drag, startPoint x: 308, startPoint y: 159, endPoint x: 208, endPoint y: 159, distance: 100.6
click at [208, 159] on div "PADRON -> Análisis Afiliado 20-27092049-8 CUIL | DNI Sexo Sexo search Generar C…" at bounding box center [825, 142] width 1275 height 176
paste input "298827"
click at [1076, 152] on span "search Buscar afiliado" at bounding box center [1051, 159] width 127 height 15
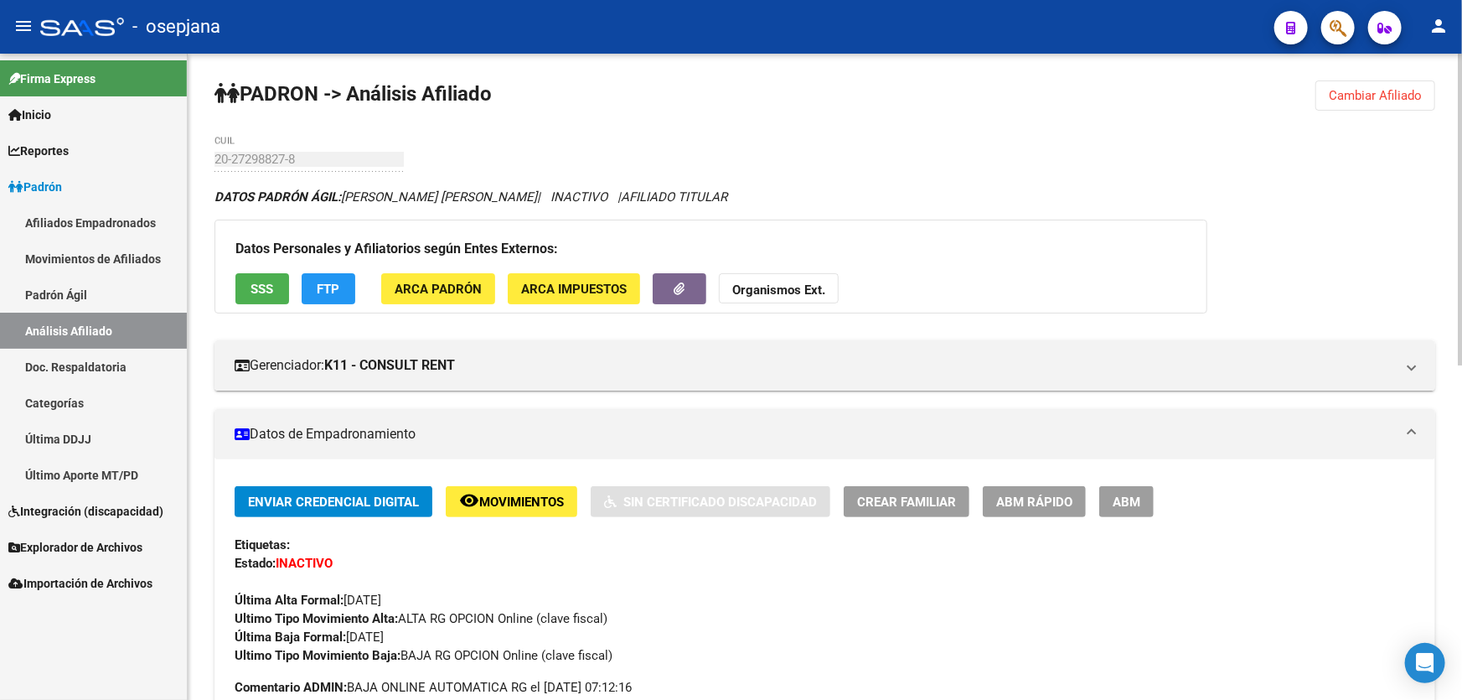
click at [1388, 91] on span "Cambiar Afiliado" at bounding box center [1375, 95] width 93 height 15
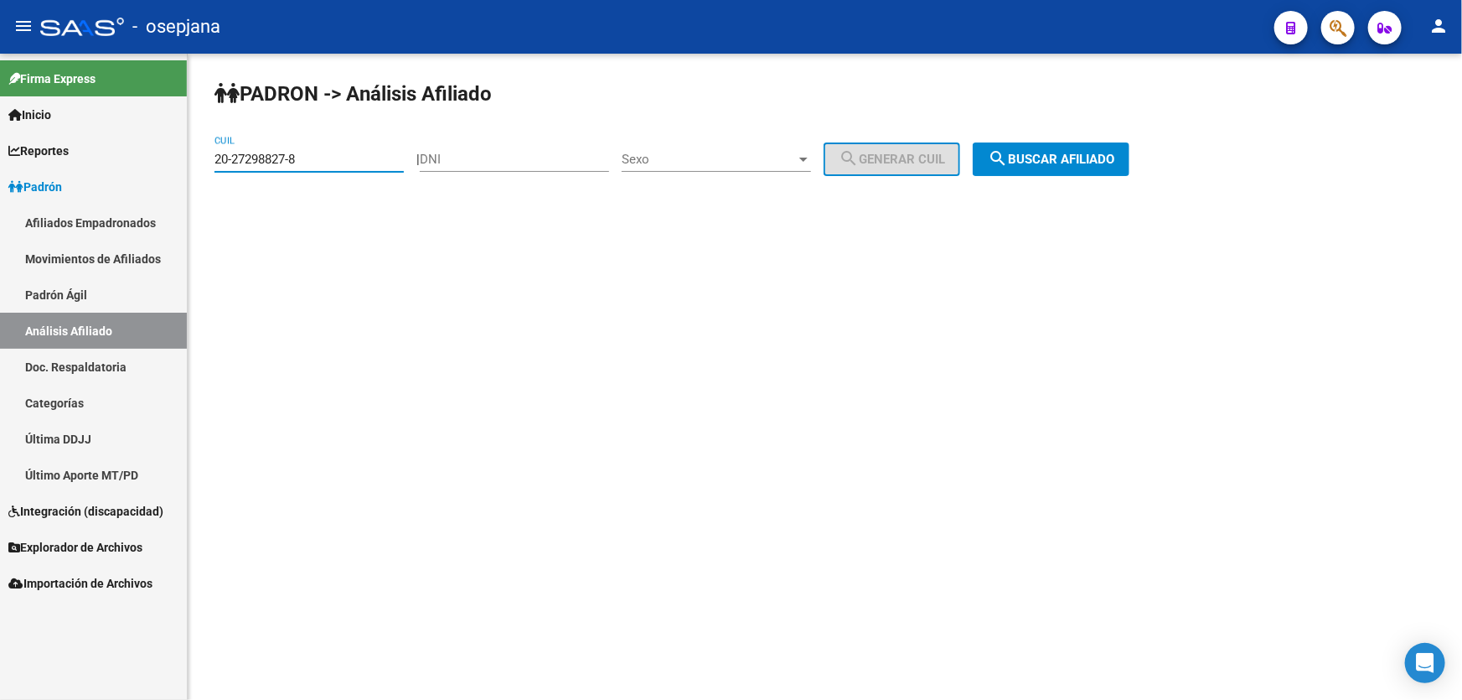
drag, startPoint x: 360, startPoint y: 158, endPoint x: 184, endPoint y: 168, distance: 177.1
click at [184, 168] on mat-sidenav-container "Firma Express Inicio Calendario SSS Instructivos Contacto OS Reportes Padrón Tr…" at bounding box center [731, 377] width 1462 height 646
paste input "7-421174"
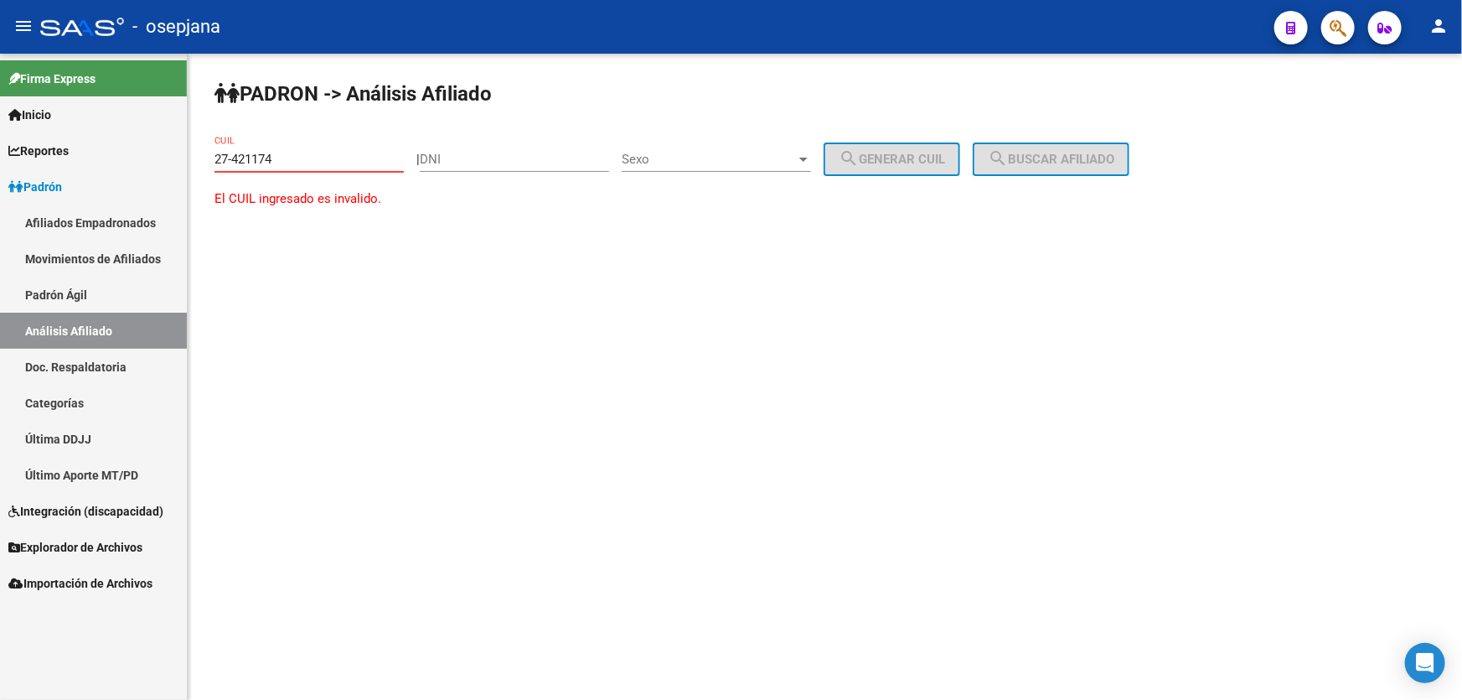
type input "27-421174"
